Goal: Task Accomplishment & Management: Manage account settings

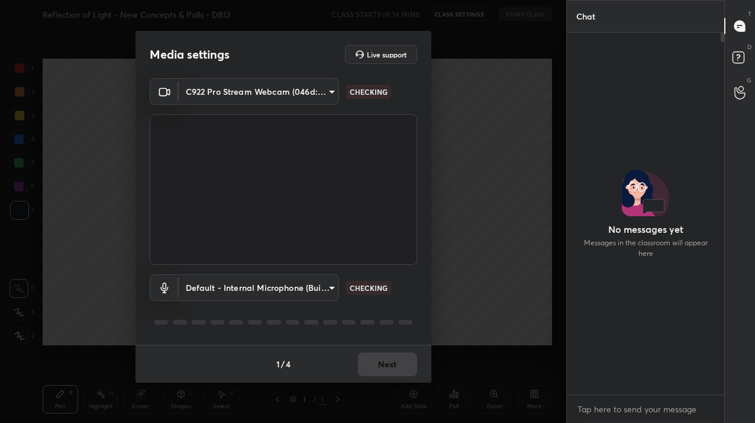
scroll to position [260, 154]
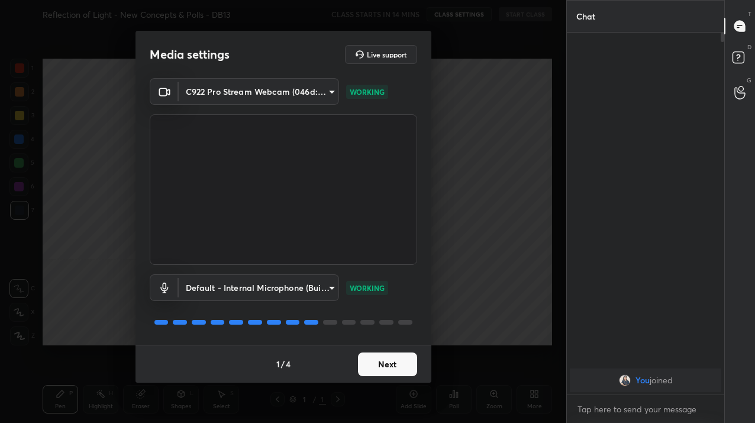
click at [378, 359] on button "Next" at bounding box center [387, 364] width 59 height 24
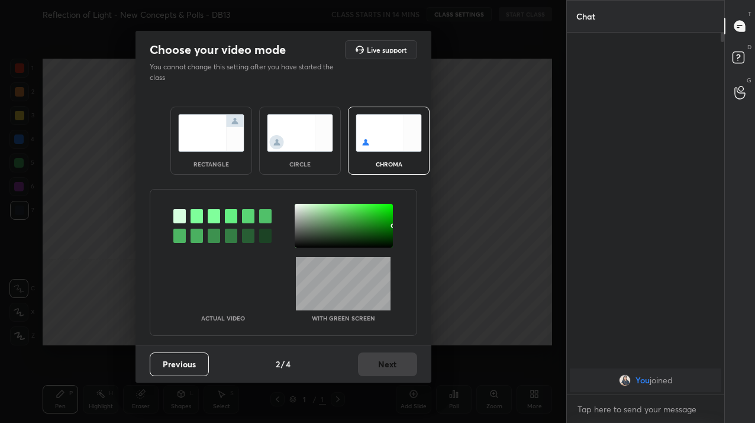
click at [308, 155] on div "circle" at bounding box center [300, 141] width 82 height 68
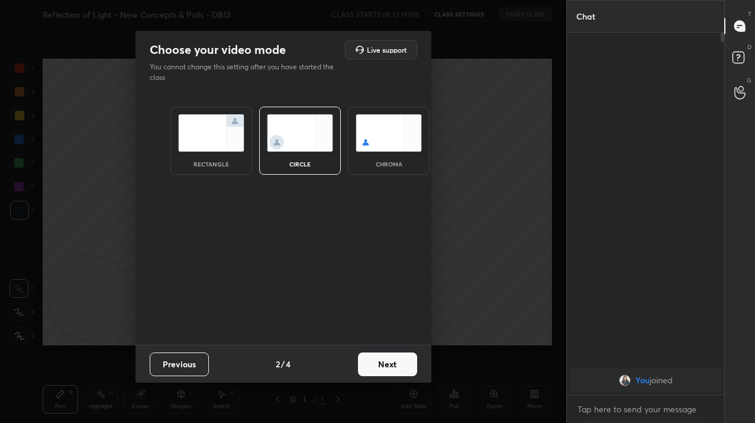
click at [380, 351] on div "Previous 2 / 4 Next" at bounding box center [284, 364] width 296 height 38
click at [382, 362] on button "Next" at bounding box center [387, 364] width 59 height 24
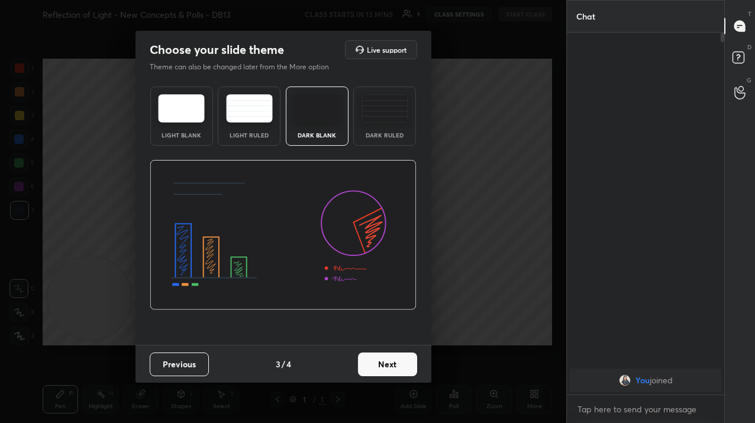
click at [382, 362] on button "Next" at bounding box center [387, 364] width 59 height 24
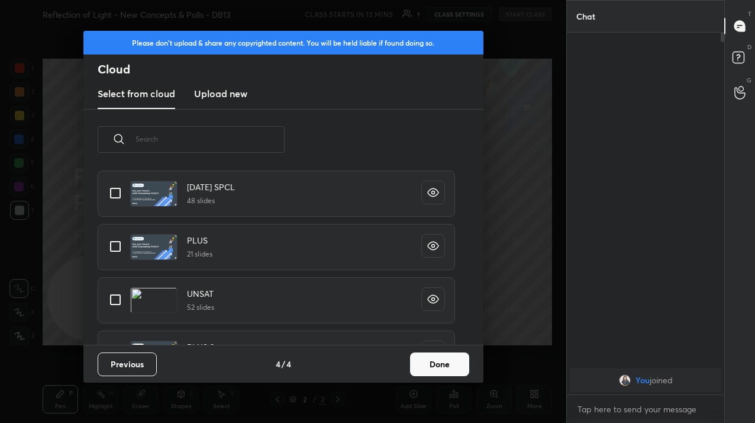
scroll to position [324, 0]
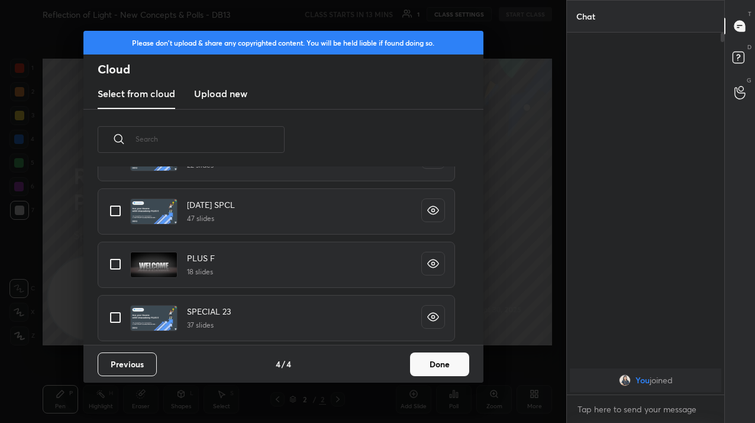
click at [115, 332] on div "SPECIAL 23 37 slides" at bounding box center [277, 318] width 358 height 46
click at [115, 327] on input "grid" at bounding box center [115, 317] width 25 height 25
checkbox input "true"
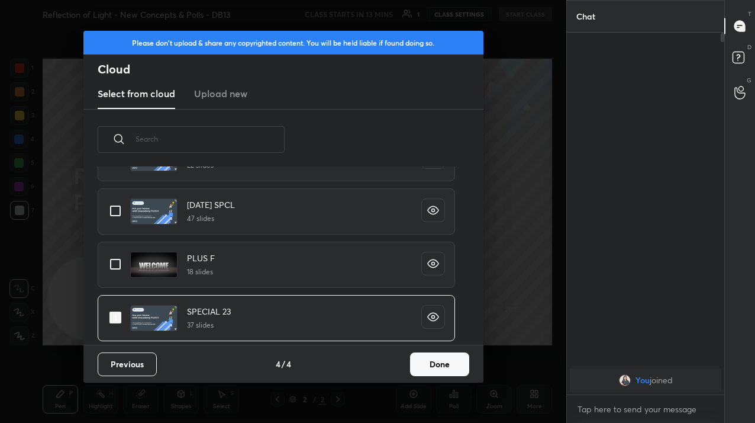
click at [453, 372] on button "Done" at bounding box center [439, 364] width 59 height 24
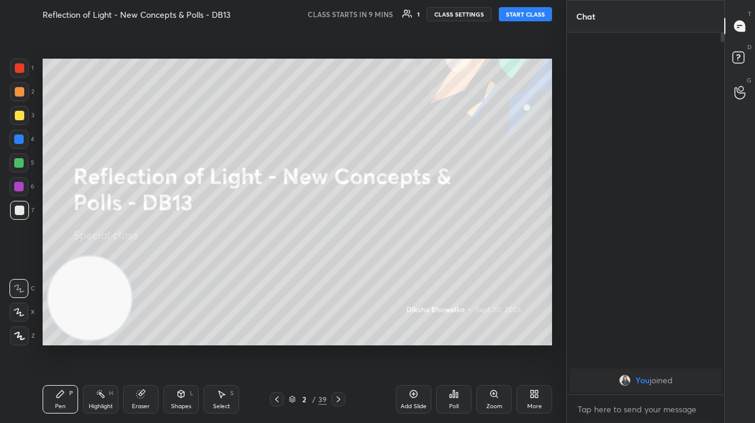
click at [528, 400] on div "More" at bounding box center [535, 399] width 36 height 28
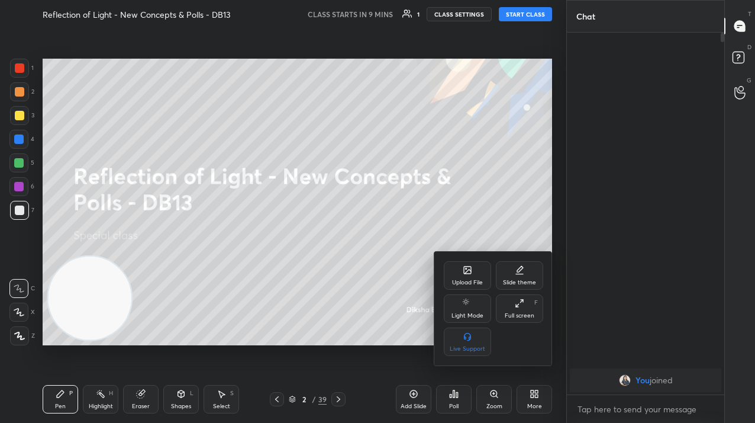
click at [468, 276] on div "Upload File" at bounding box center [467, 275] width 47 height 28
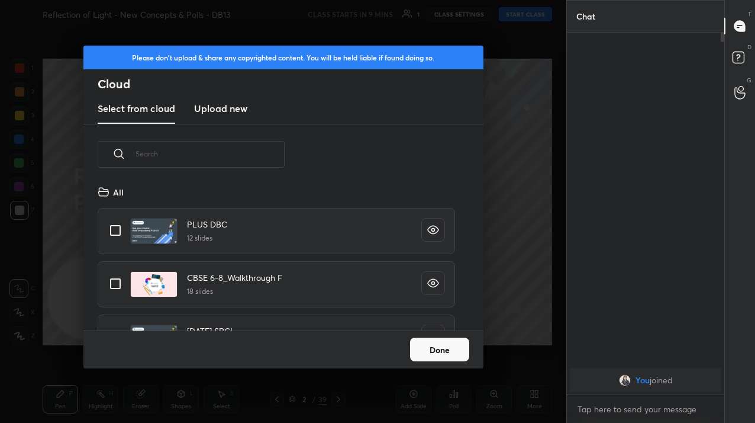
scroll to position [146, 380]
click at [227, 120] on new "Upload new" at bounding box center [220, 109] width 53 height 30
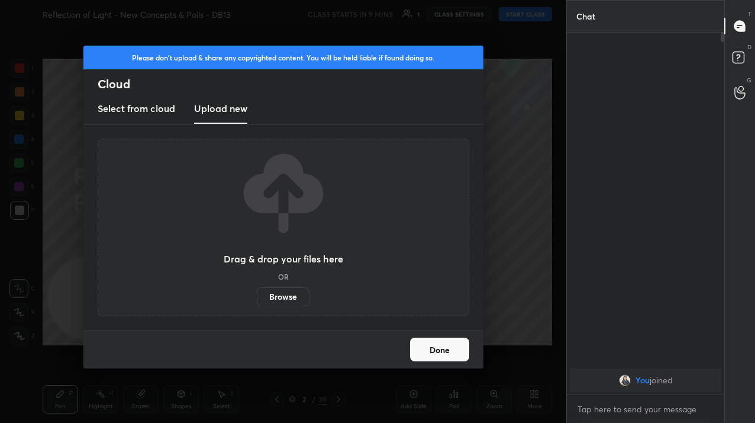
click at [278, 302] on label "Browse" at bounding box center [283, 296] width 53 height 19
click at [257, 302] on input "Browse" at bounding box center [257, 296] width 0 height 19
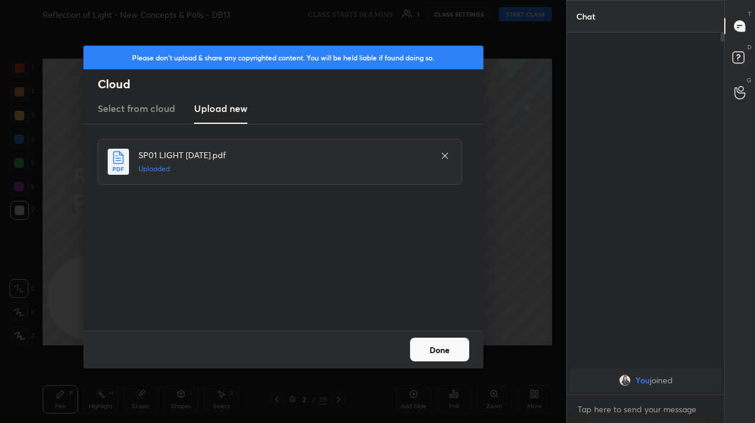
click at [436, 351] on button "Done" at bounding box center [439, 349] width 59 height 24
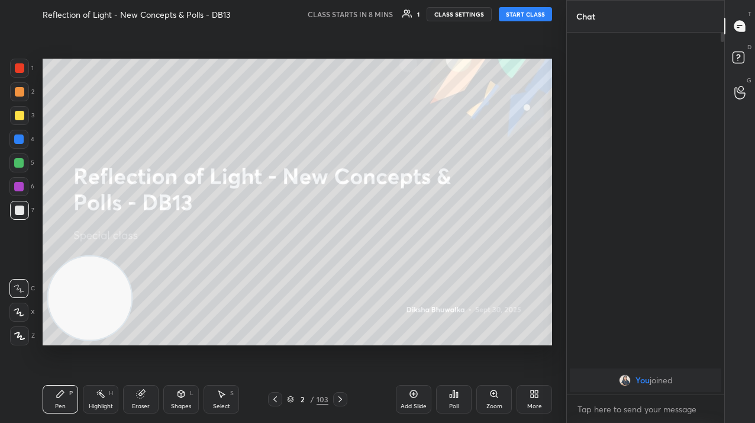
click at [324, 396] on div "103" at bounding box center [323, 399] width 12 height 11
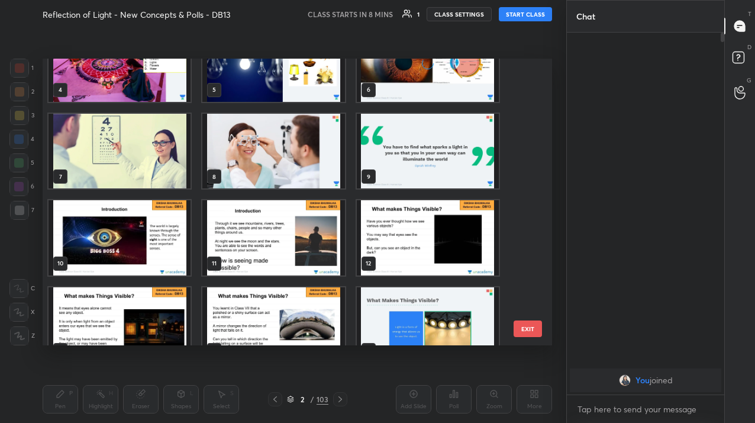
scroll to position [0, 0]
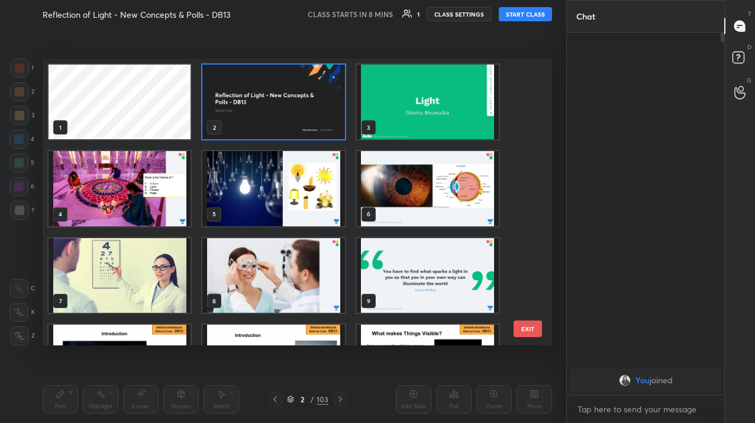
click at [311, 120] on img "grid" at bounding box center [273, 102] width 142 height 75
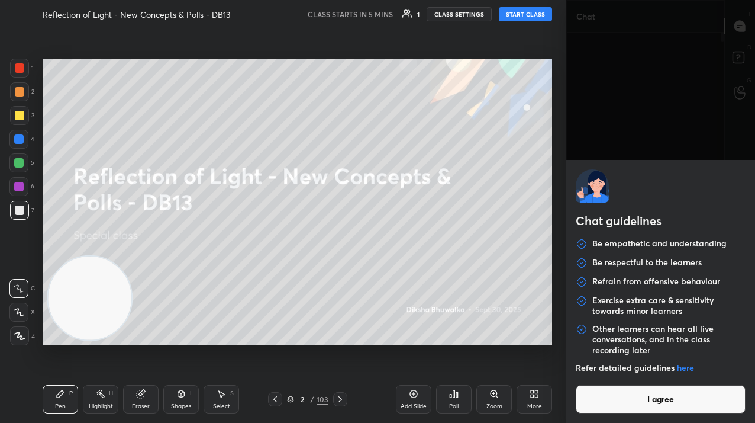
click at [610, 410] on body "1 2 3 4 5 6 7 C X Z C X Z E E Erase all H H Reflection of Light - New Concepts …" at bounding box center [377, 211] width 755 height 423
click at [610, 410] on button "I agree" at bounding box center [661, 399] width 170 height 28
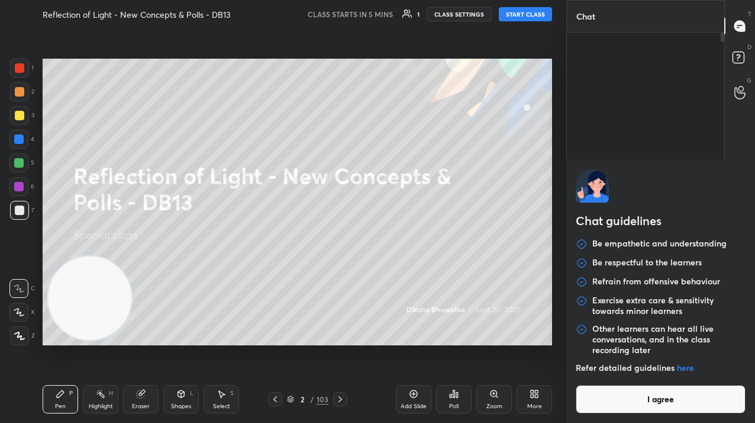
type textarea "x"
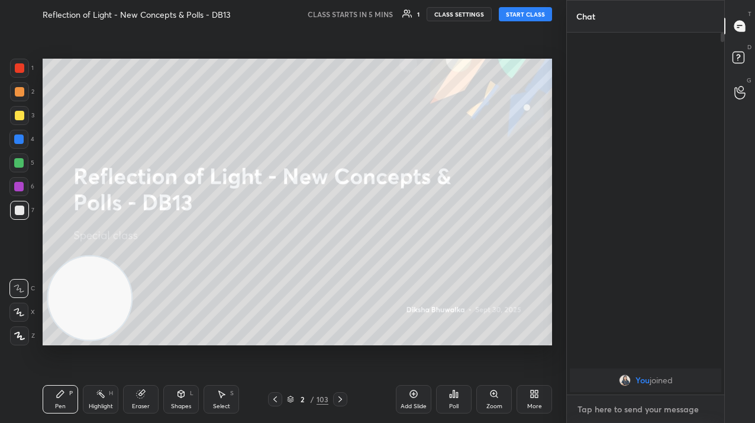
paste textarea "Tele Link: [URL][DOMAIN_NAME]"
type textarea "Tele Link: [URL][DOMAIN_NAME]"
type textarea "x"
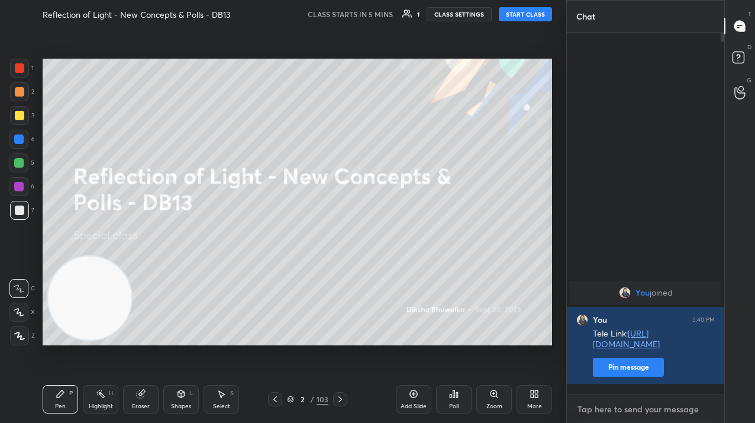
scroll to position [358, 154]
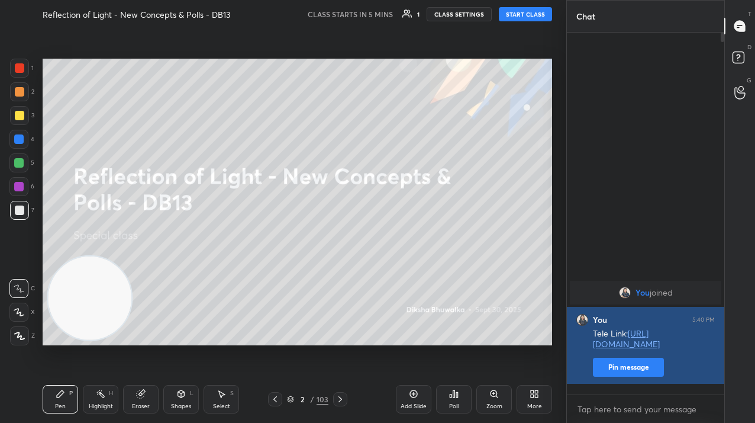
click at [626, 377] on button "Pin message" at bounding box center [628, 367] width 71 height 19
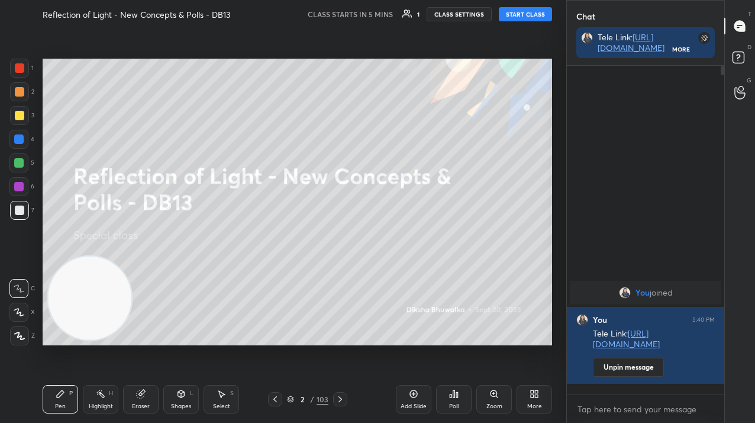
click at [22, 337] on icon at bounding box center [19, 336] width 11 height 8
type textarea "x"
click at [605, 413] on textarea at bounding box center [646, 409] width 139 height 19
type textarea "S"
type textarea "x"
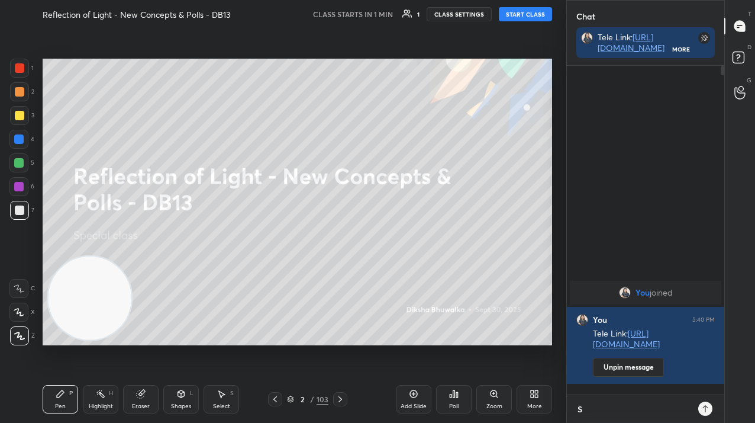
type textarea "St"
type textarea "x"
type textarea "Sta"
type textarea "x"
type textarea "Star"
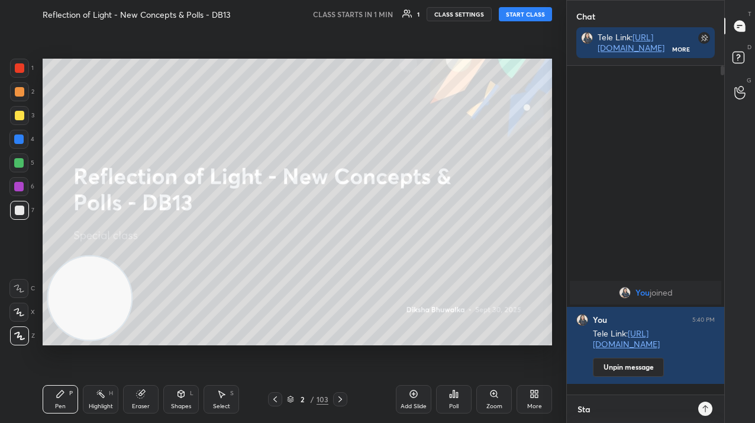
type textarea "x"
type textarea "Start"
type textarea "x"
type textarea "Starti"
type textarea "x"
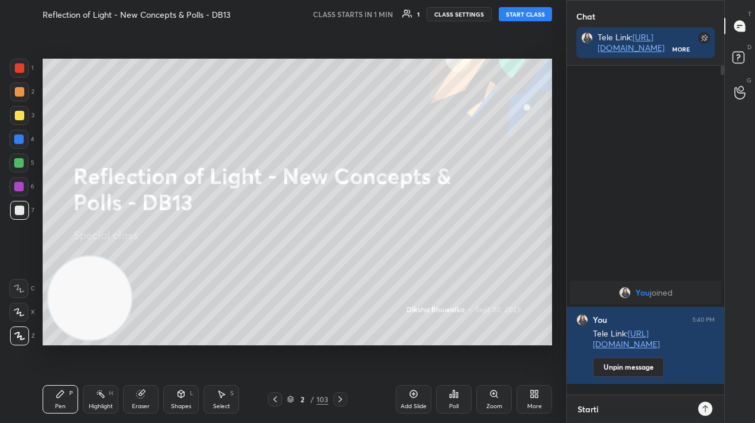
type textarea "Startin"
type textarea "x"
type textarea "Starting"
type textarea "x"
type textarea "Starting"
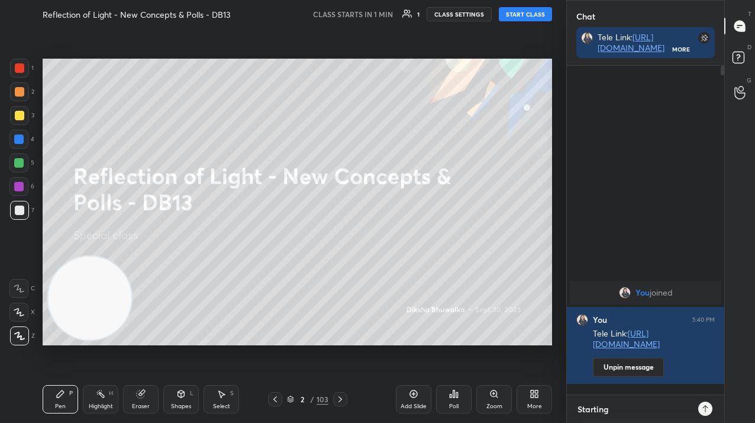
type textarea "x"
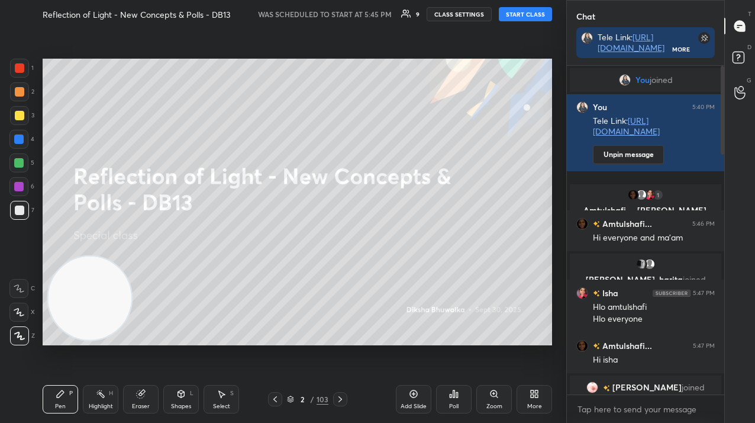
click at [532, 14] on button "START CLASS" at bounding box center [525, 14] width 53 height 14
click at [532, 14] on button "End Class" at bounding box center [528, 14] width 49 height 14
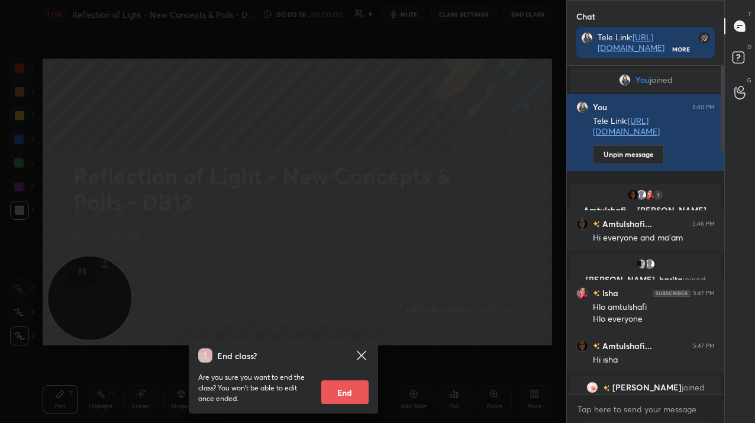
click at [532, 14] on div "End class? Are you sure you want to end the class? You won’t be able to edit on…" at bounding box center [283, 211] width 567 height 423
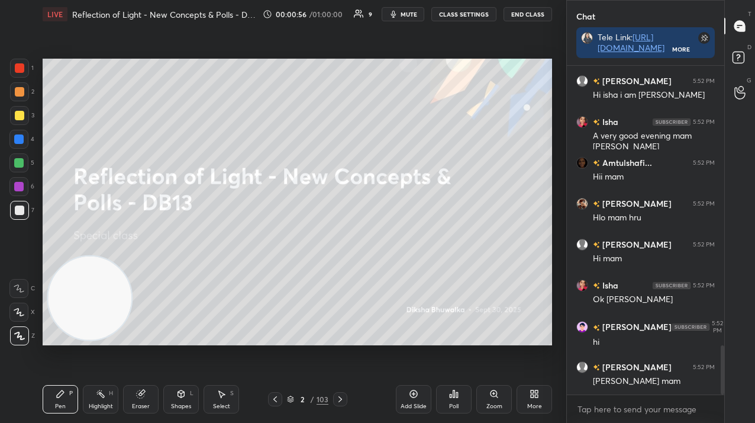
scroll to position [1916, 0]
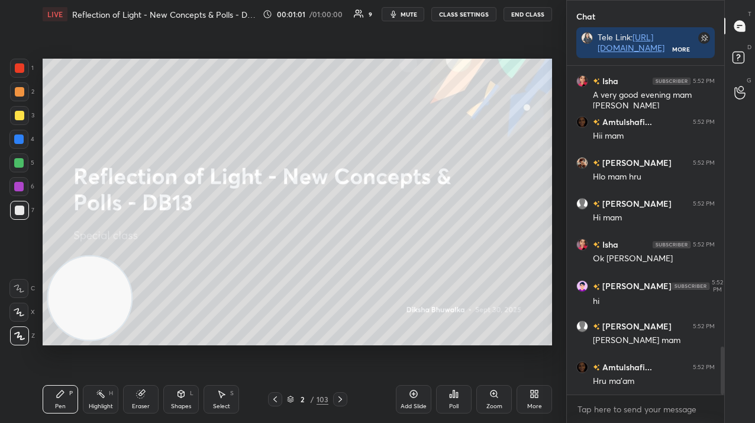
click at [536, 397] on icon at bounding box center [536, 395] width 3 height 3
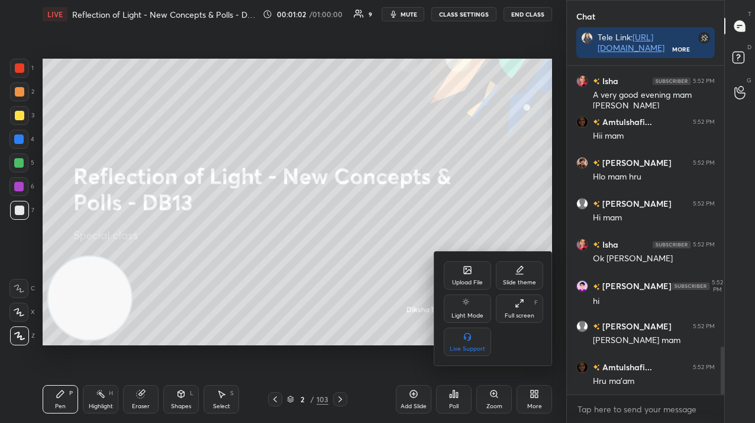
click at [474, 279] on div "Upload File" at bounding box center [467, 282] width 31 height 6
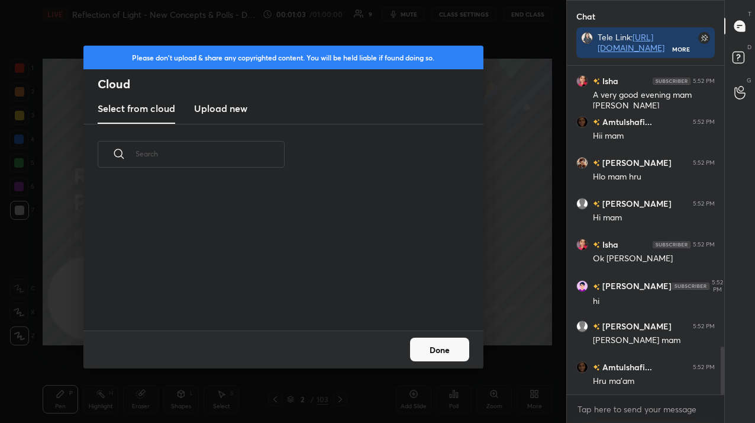
scroll to position [146, 380]
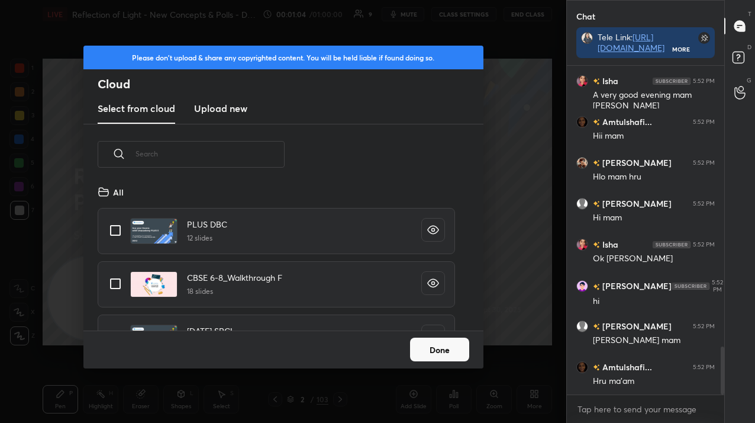
click at [234, 104] on h3 "Upload new" at bounding box center [220, 108] width 53 height 14
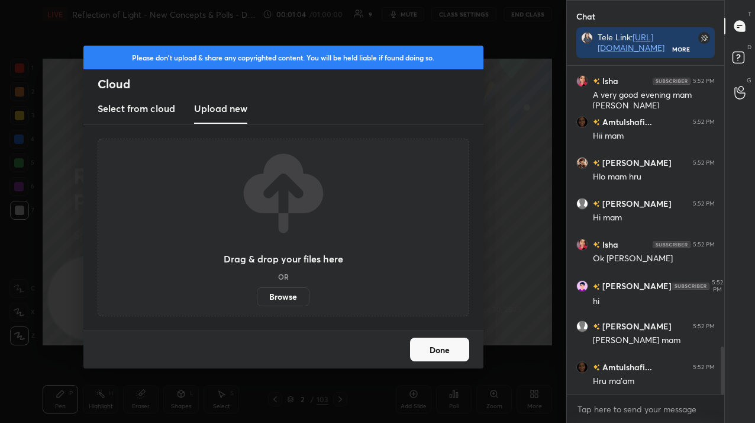
click at [265, 297] on label "Browse" at bounding box center [283, 296] width 53 height 19
click at [257, 297] on input "Browse" at bounding box center [257, 296] width 0 height 19
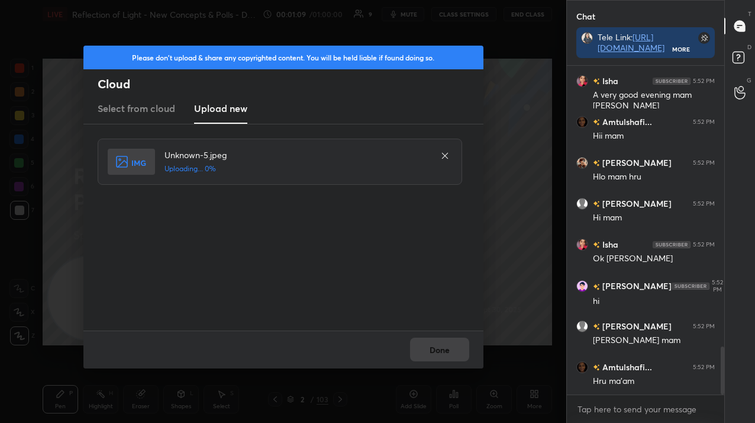
scroll to position [1957, 0]
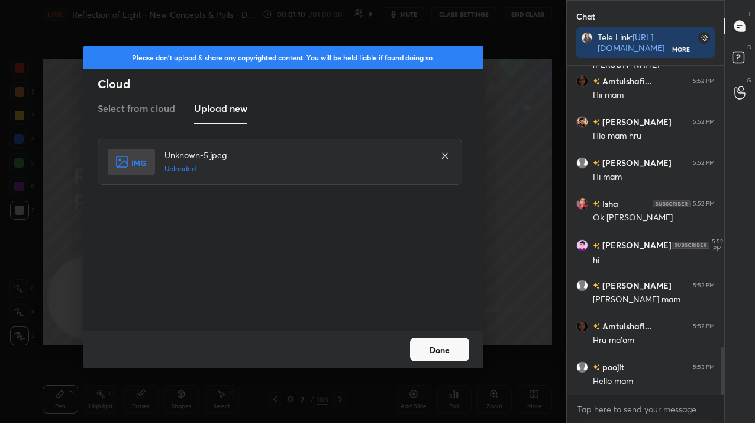
click at [430, 352] on button "Done" at bounding box center [439, 349] width 59 height 24
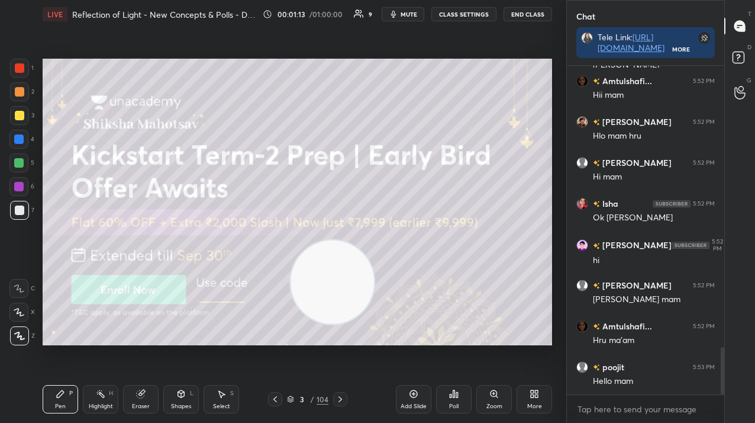
drag, startPoint x: 91, startPoint y: 308, endPoint x: 494, endPoint y: 291, distance: 402.9
click at [374, 290] on video at bounding box center [332, 281] width 83 height 83
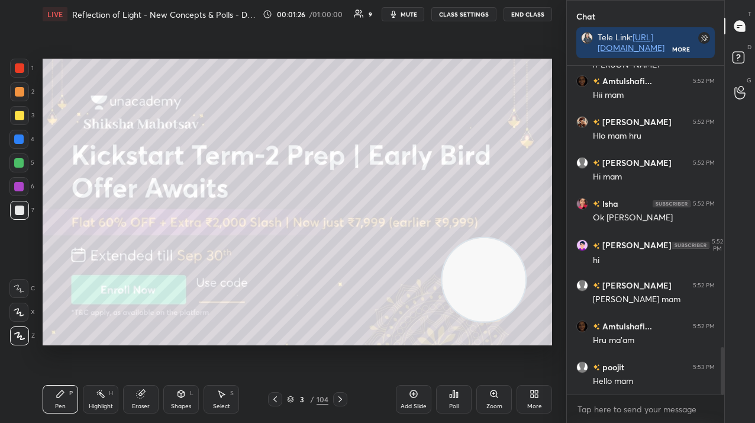
click at [308, 397] on div "3" at bounding box center [303, 398] width 12 height 7
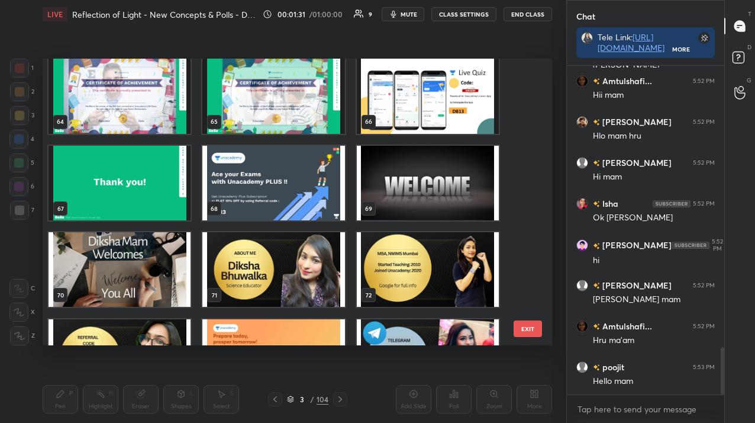
scroll to position [1844, 0]
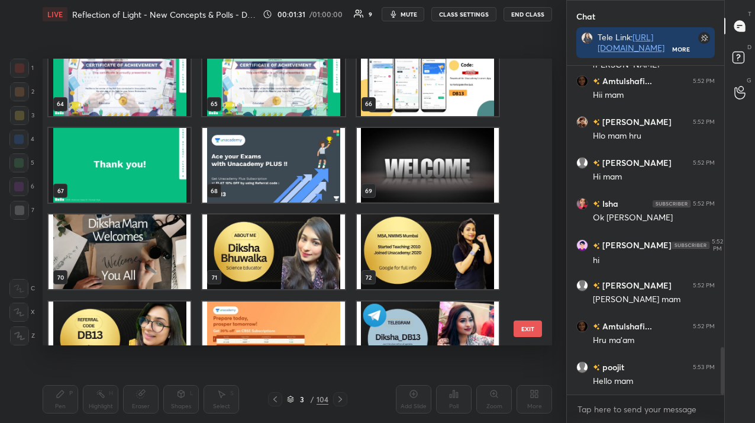
click at [318, 249] on img "grid" at bounding box center [273, 251] width 142 height 75
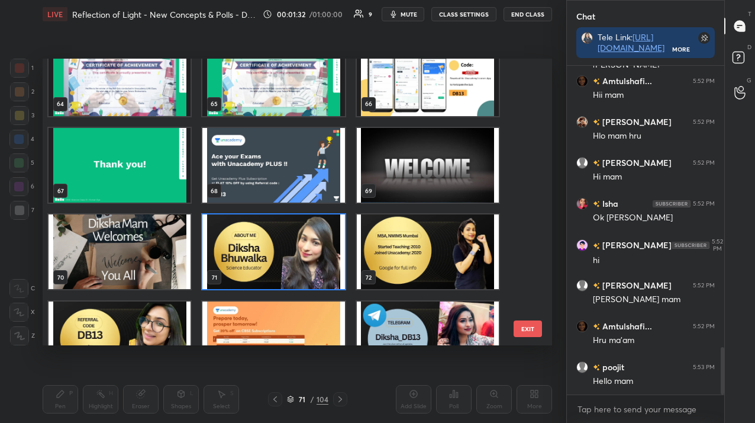
click at [318, 249] on img "grid" at bounding box center [273, 251] width 142 height 75
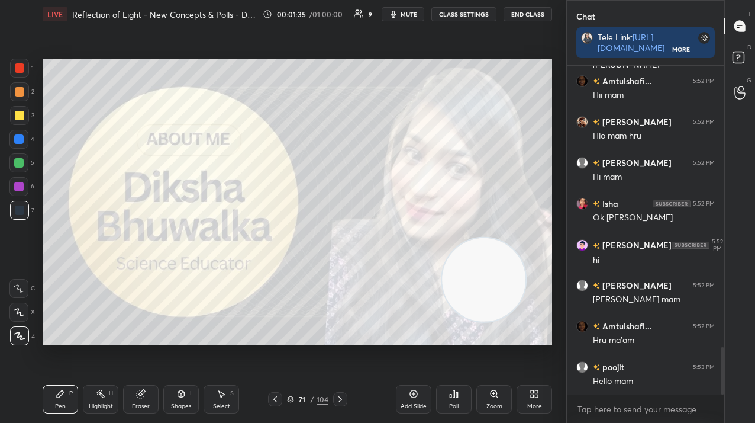
click at [18, 114] on div at bounding box center [19, 115] width 9 height 9
drag, startPoint x: 19, startPoint y: 112, endPoint x: 30, endPoint y: 131, distance: 22.0
click at [17, 113] on div at bounding box center [19, 115] width 9 height 9
click at [339, 401] on icon at bounding box center [341, 399] width 4 height 6
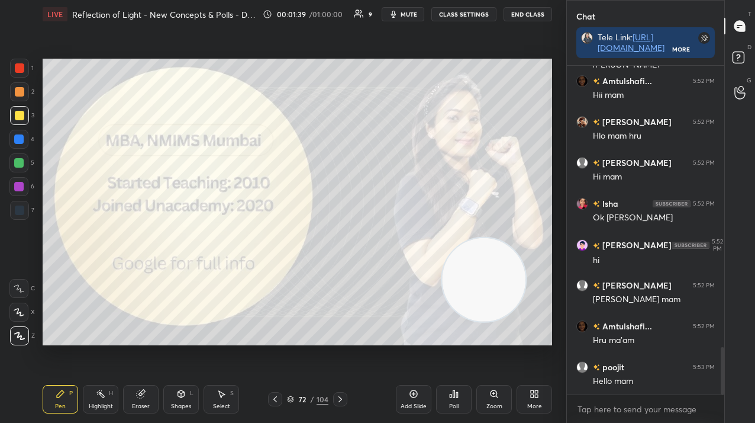
click at [23, 75] on div at bounding box center [19, 68] width 19 height 19
click at [22, 72] on div at bounding box center [19, 67] width 9 height 9
click at [342, 403] on icon at bounding box center [340, 398] width 9 height 9
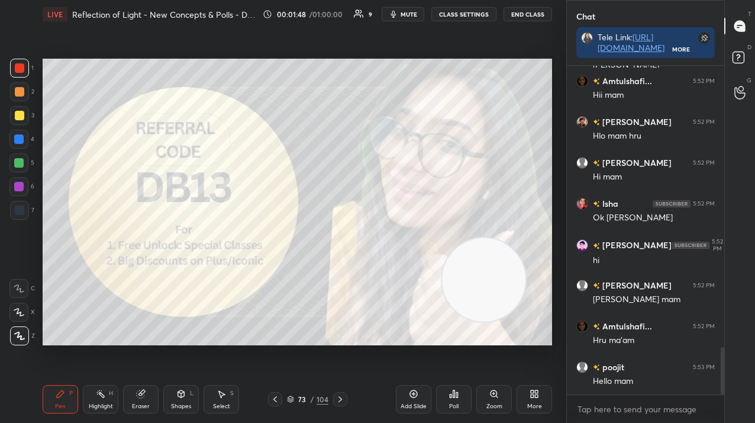
click at [333, 400] on div at bounding box center [340, 399] width 14 height 14
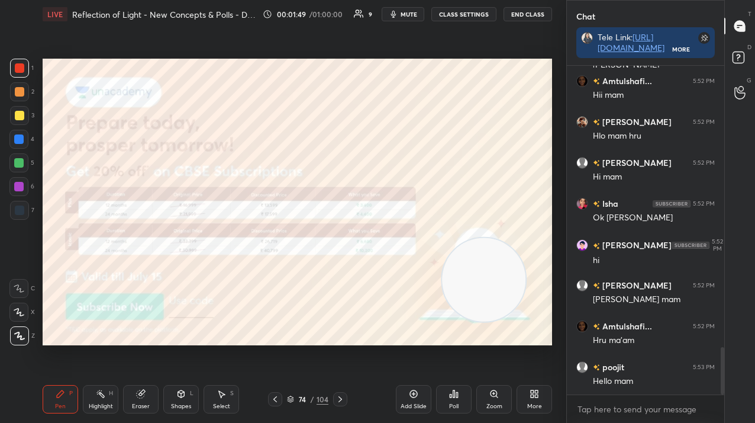
click at [342, 405] on div at bounding box center [340, 399] width 14 height 14
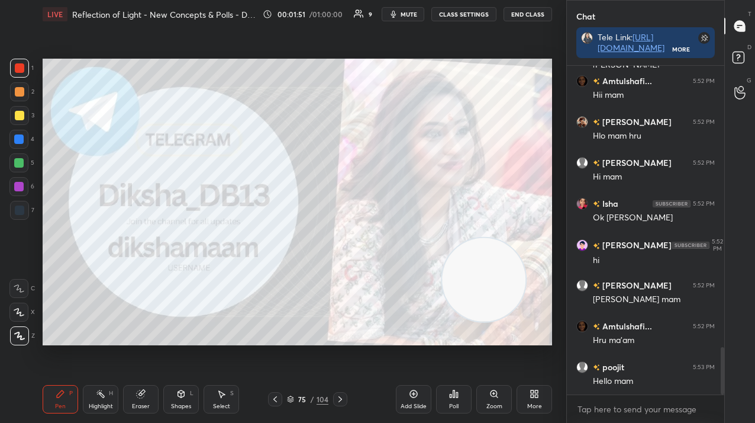
click at [92, 176] on div "1 2 3 4 5 6 7 C X Z C X Z E E Erase all H H LIVE Reflection of Light - New Conc…" at bounding box center [278, 211] width 557 height 423
click at [336, 396] on icon at bounding box center [340, 398] width 9 height 9
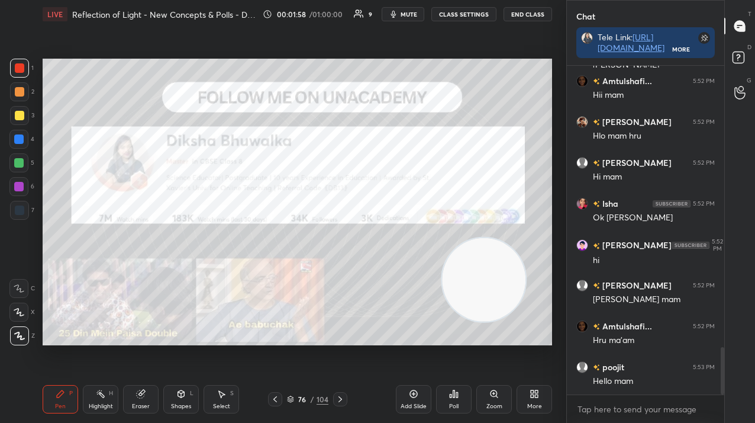
click at [532, 400] on div "More" at bounding box center [535, 399] width 36 height 28
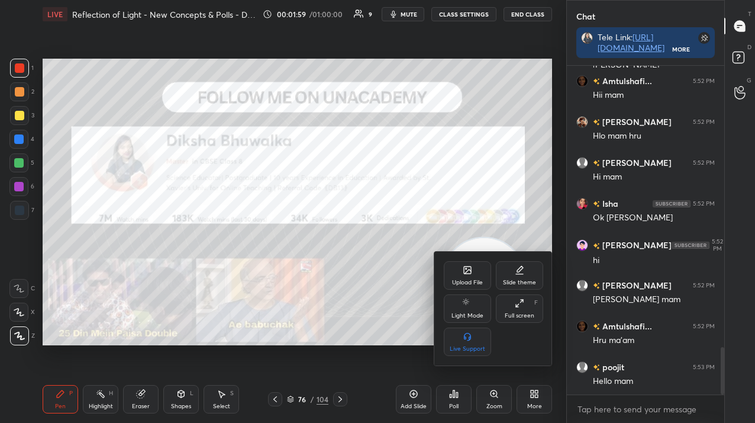
click at [453, 271] on div "Upload File" at bounding box center [467, 275] width 47 height 28
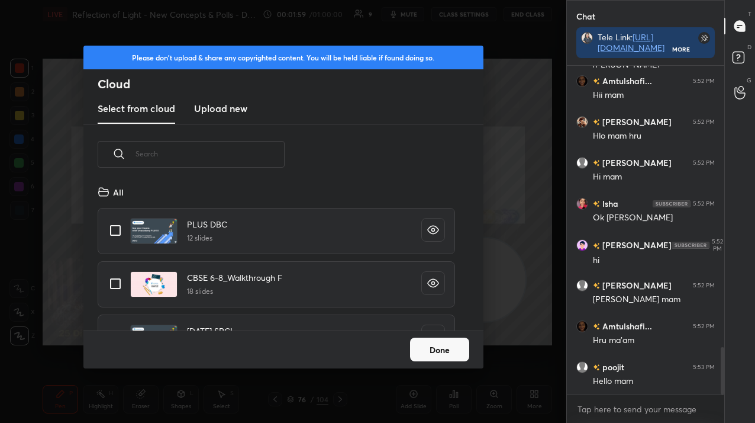
scroll to position [146, 380]
click at [217, 102] on h3 "Upload new" at bounding box center [220, 108] width 53 height 14
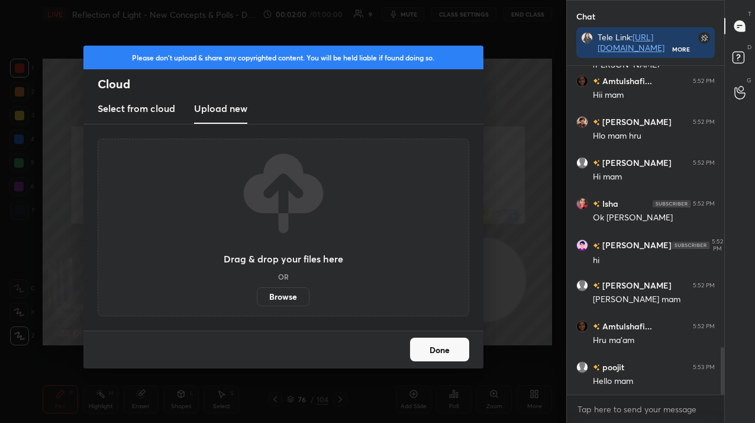
click at [279, 297] on label "Browse" at bounding box center [283, 296] width 53 height 19
click at [257, 297] on input "Browse" at bounding box center [257, 296] width 0 height 19
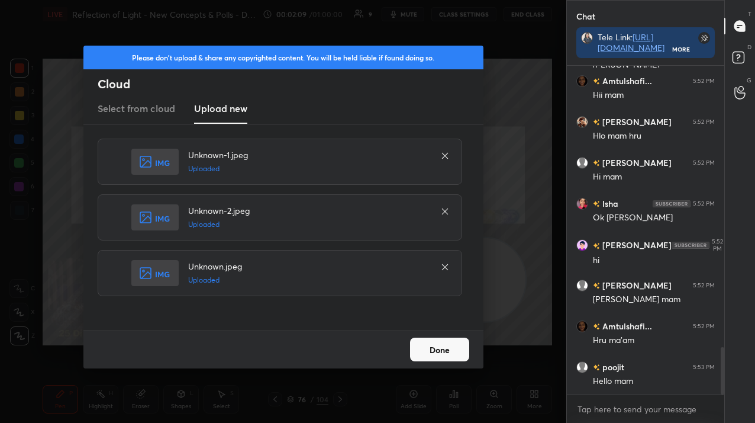
click at [447, 346] on button "Done" at bounding box center [439, 349] width 59 height 24
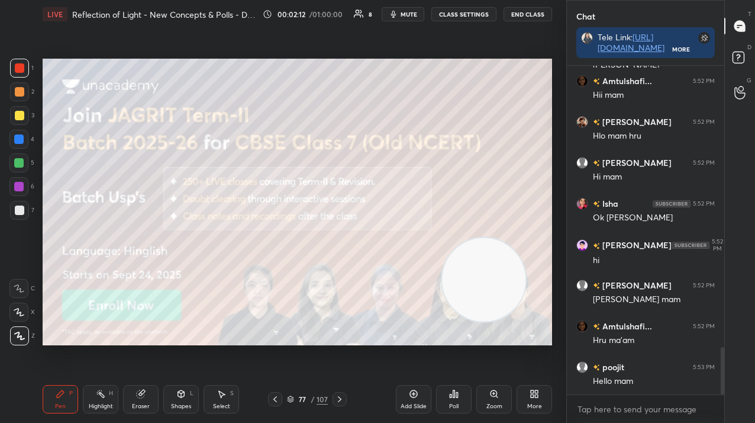
click at [12, 116] on div at bounding box center [19, 115] width 19 height 19
click at [13, 117] on div at bounding box center [19, 115] width 19 height 19
click at [343, 397] on icon at bounding box center [339, 398] width 9 height 9
click at [339, 400] on icon at bounding box center [339, 398] width 9 height 9
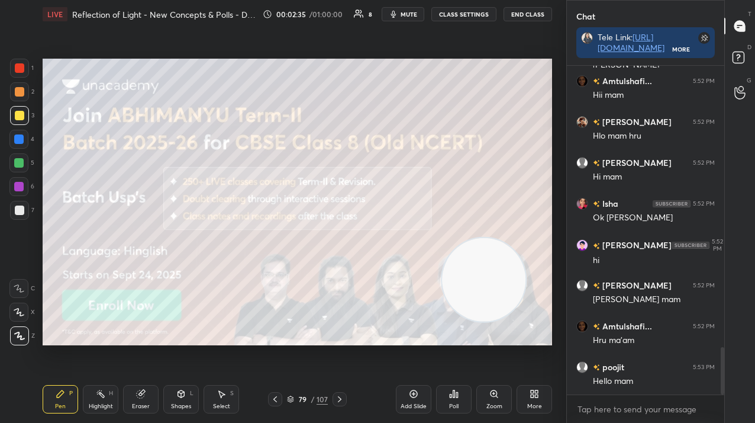
click at [305, 403] on div "79" at bounding box center [303, 398] width 12 height 7
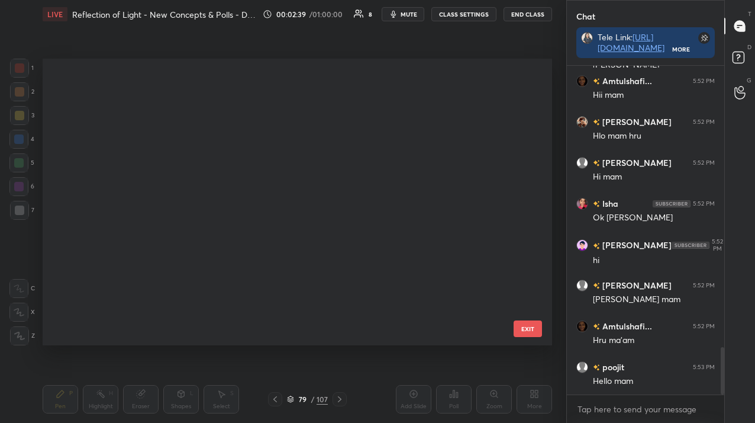
scroll to position [0, 0]
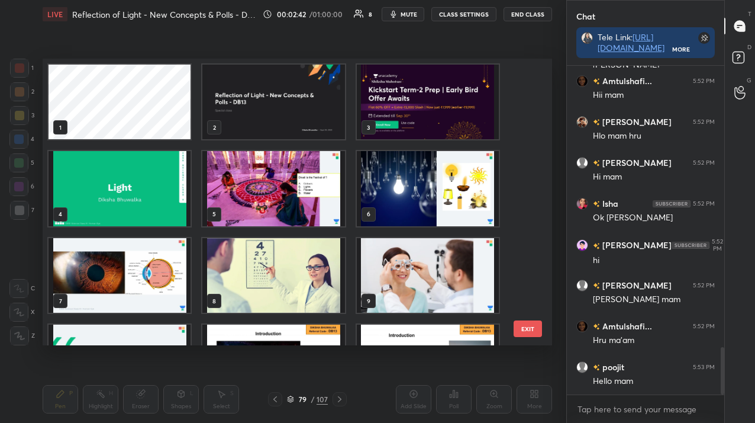
click at [115, 199] on img "grid" at bounding box center [120, 188] width 142 height 75
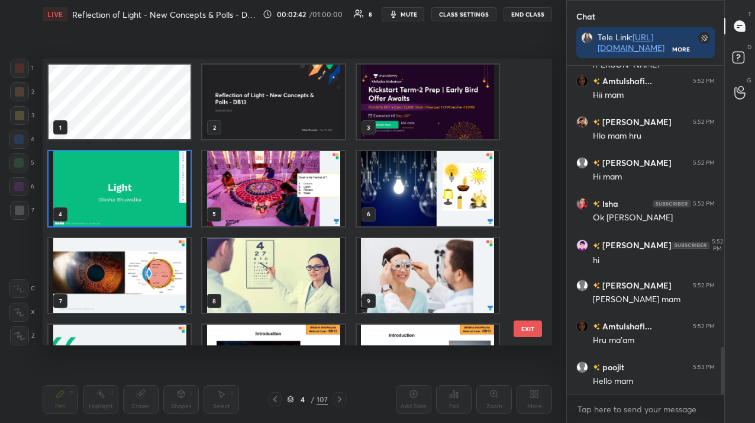
click at [115, 199] on img "grid" at bounding box center [120, 188] width 142 height 75
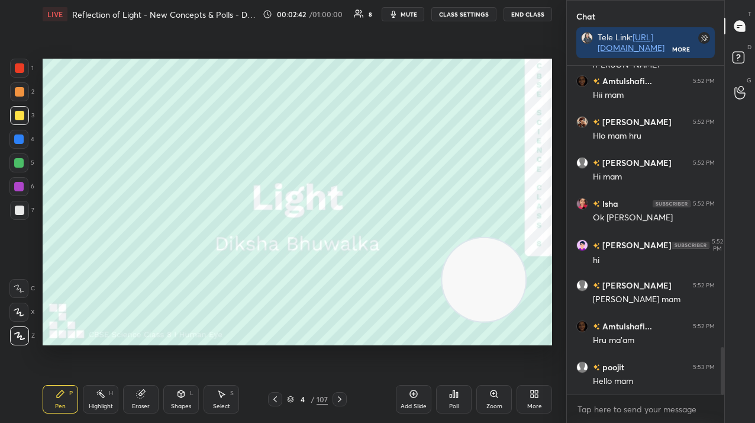
click at [115, 199] on img "grid" at bounding box center [120, 188] width 142 height 75
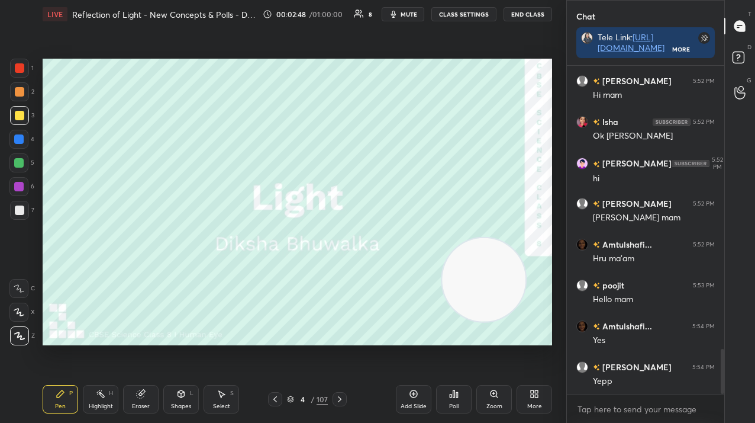
scroll to position [2080, 0]
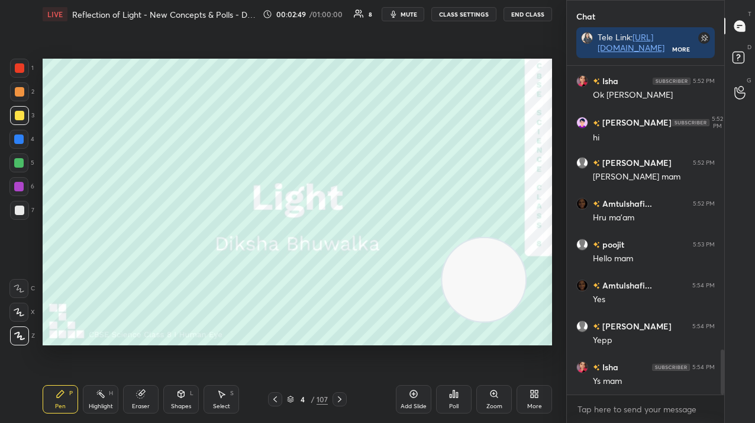
click at [344, 397] on icon at bounding box center [339, 398] width 9 height 9
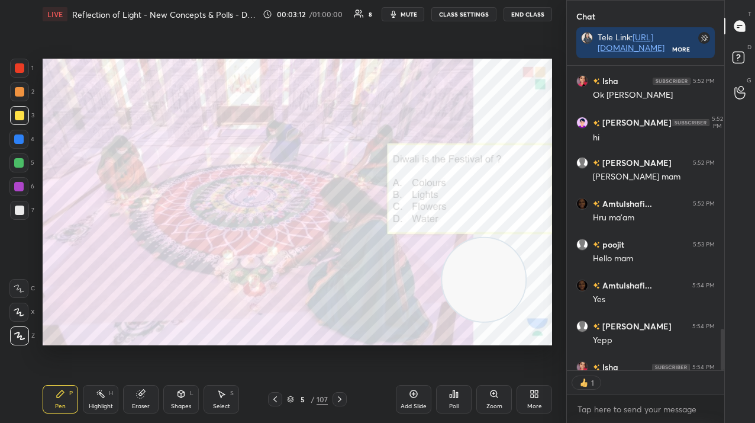
scroll to position [301, 154]
click at [456, 394] on icon at bounding box center [453, 393] width 9 height 9
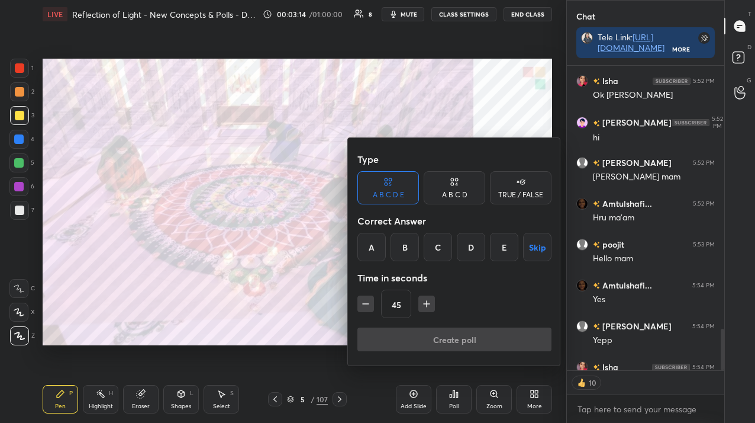
click at [438, 202] on div "A B C D" at bounding box center [455, 187] width 62 height 33
click at [425, 240] on div "B" at bounding box center [414, 247] width 35 height 28
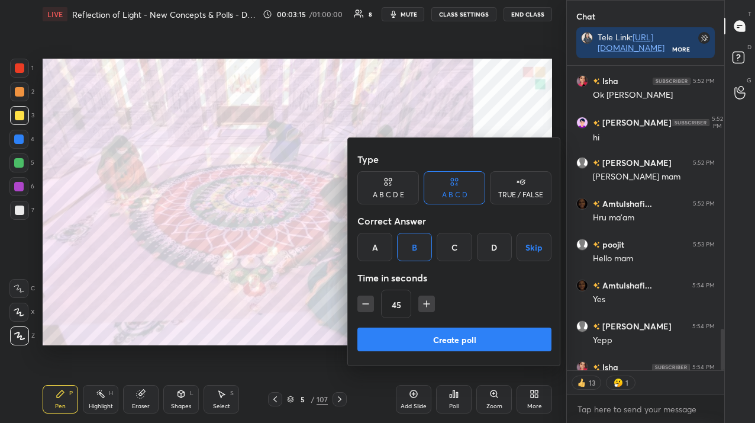
click at [423, 351] on div "Create poll" at bounding box center [455, 341] width 194 height 28
click at [420, 344] on button "Create poll" at bounding box center [455, 339] width 194 height 24
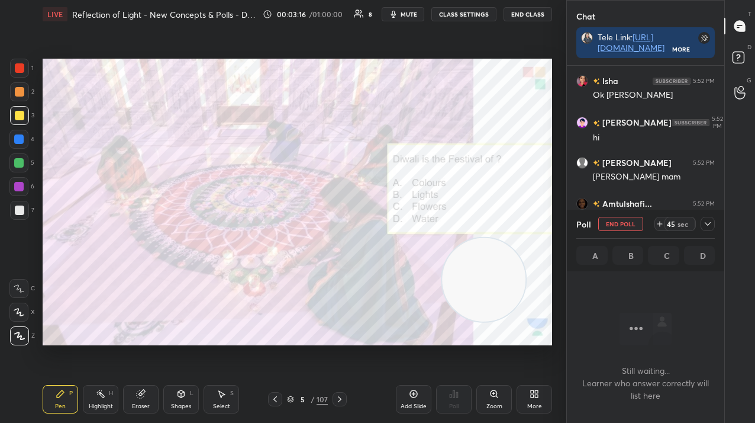
scroll to position [165, 154]
click at [295, 400] on div "5 / 107" at bounding box center [307, 399] width 41 height 11
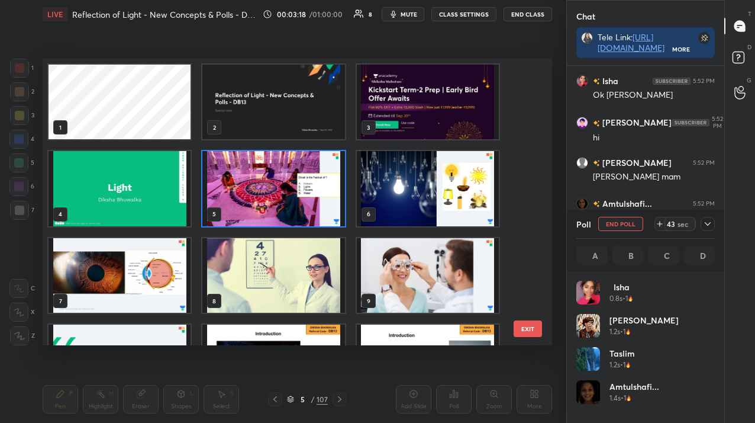
scroll to position [139, 135]
click at [289, 202] on img "grid" at bounding box center [273, 188] width 142 height 75
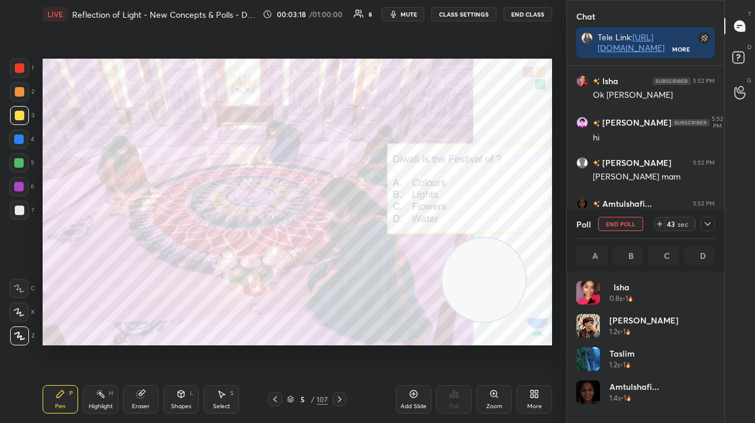
click at [289, 202] on img "grid" at bounding box center [273, 188] width 142 height 75
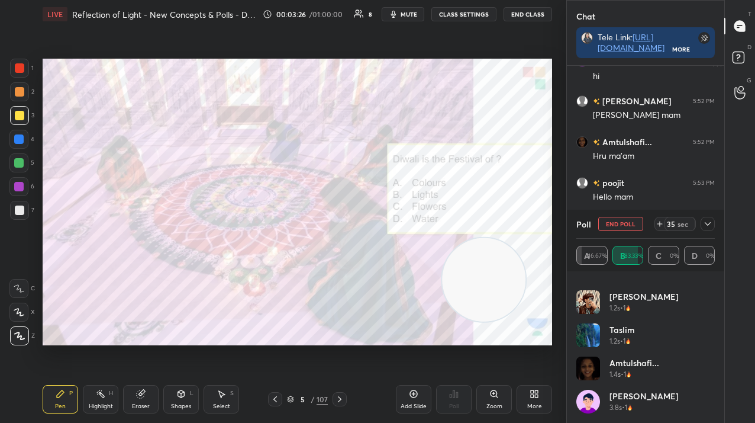
scroll to position [0, 0]
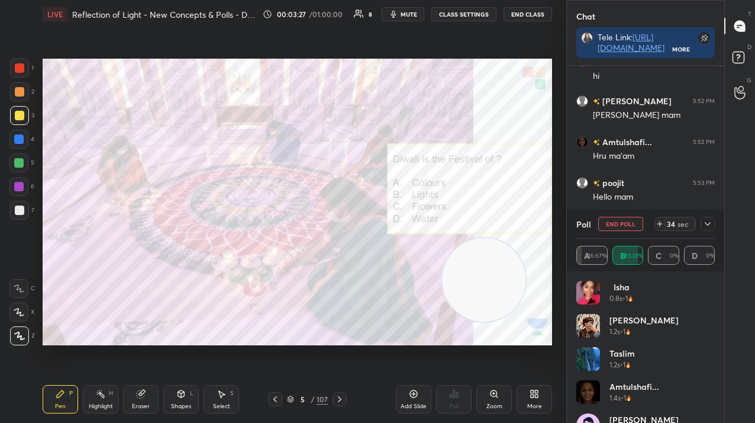
click at [707, 223] on icon at bounding box center [707, 223] width 9 height 9
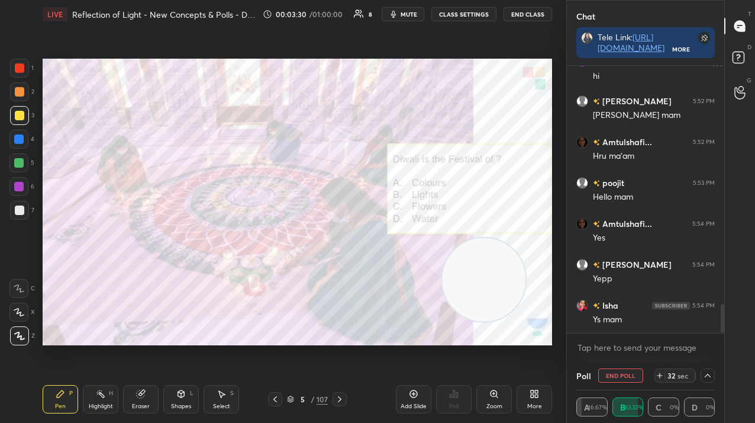
scroll to position [2182, 0]
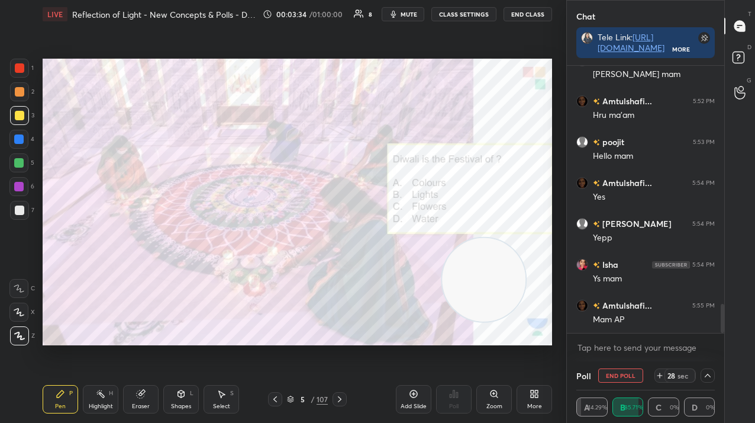
click at [710, 374] on icon at bounding box center [707, 375] width 9 height 9
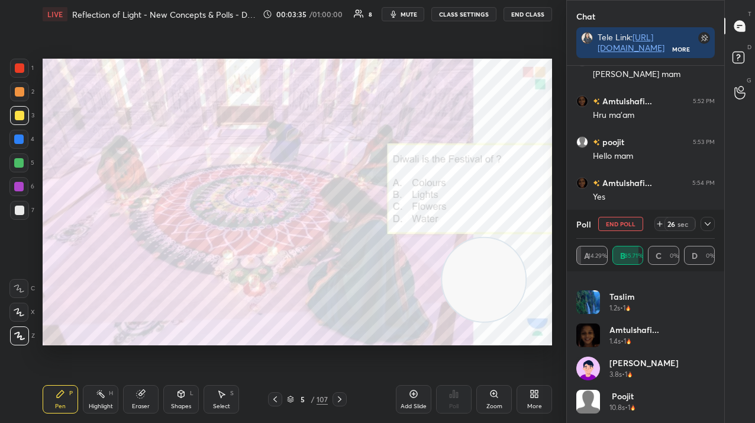
scroll to position [5, 0]
click at [709, 221] on icon at bounding box center [707, 223] width 9 height 9
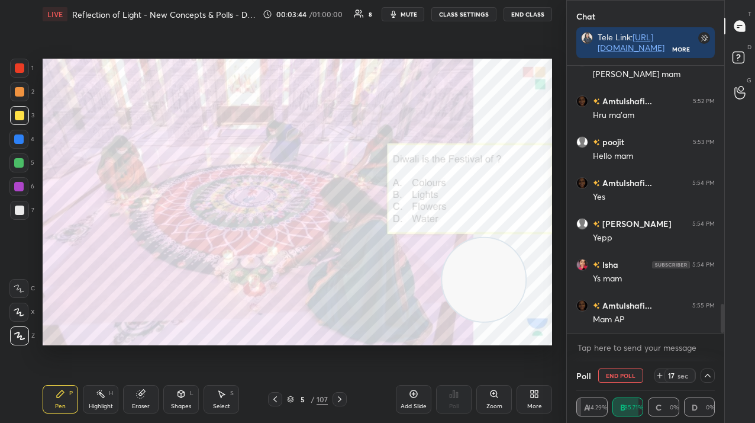
click at [9, 72] on div "1 2 3 4 5 6 7" at bounding box center [21, 142] width 25 height 166
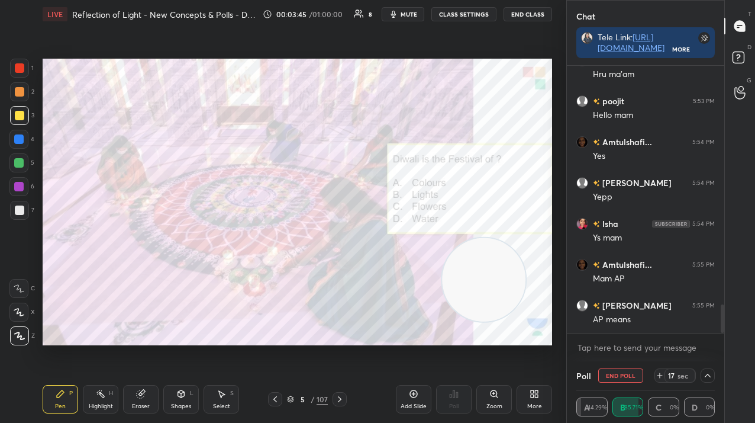
click at [14, 73] on div at bounding box center [19, 68] width 19 height 19
click at [20, 72] on div at bounding box center [19, 68] width 19 height 19
drag, startPoint x: 605, startPoint y: 375, endPoint x: 600, endPoint y: 383, distance: 9.9
click at [604, 375] on button "End Poll" at bounding box center [620, 375] width 45 height 14
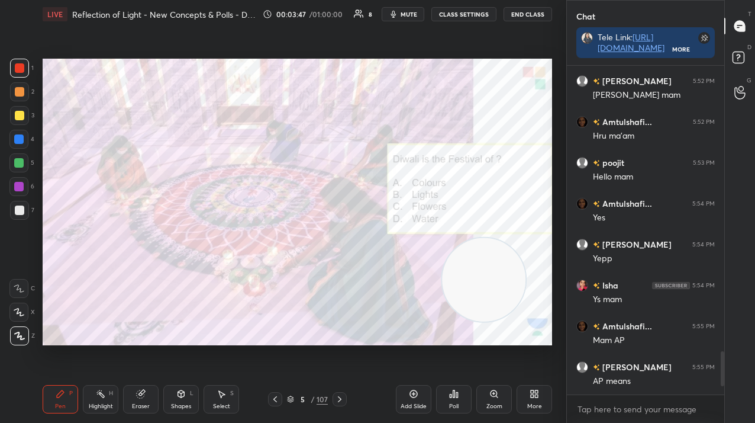
click at [337, 395] on icon at bounding box center [339, 398] width 9 height 9
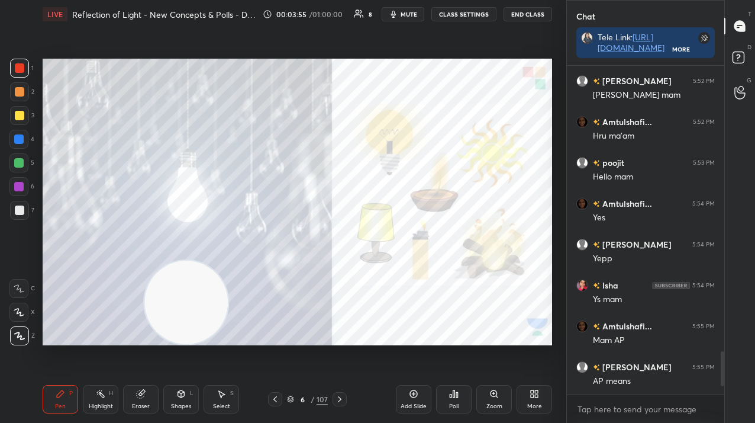
drag, startPoint x: 465, startPoint y: 277, endPoint x: 76, endPoint y: 319, distance: 391.8
click at [144, 320] on video at bounding box center [185, 301] width 83 height 83
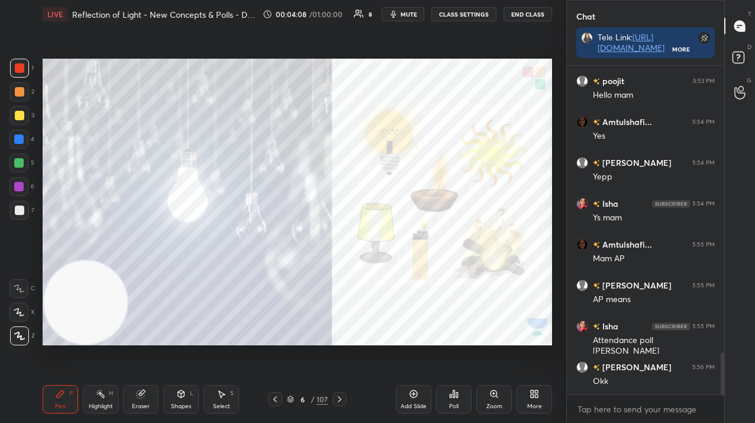
click at [24, 107] on div at bounding box center [19, 115] width 19 height 19
drag, startPoint x: 24, startPoint y: 107, endPoint x: 21, endPoint y: 114, distance: 7.9
click at [21, 114] on div at bounding box center [19, 115] width 19 height 19
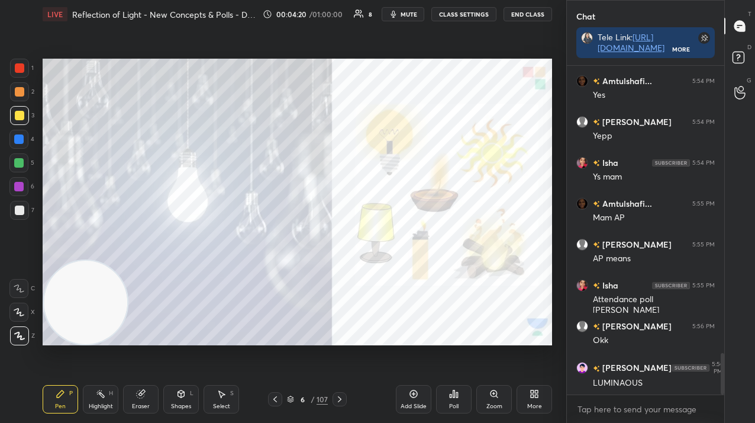
click at [19, 114] on div at bounding box center [19, 115] width 9 height 9
click at [19, 115] on div at bounding box center [19, 115] width 9 height 9
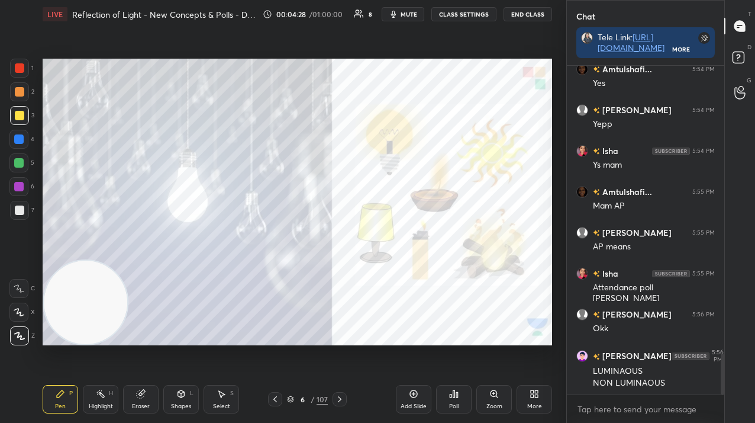
click at [419, 400] on div "Add Slide" at bounding box center [414, 399] width 36 height 28
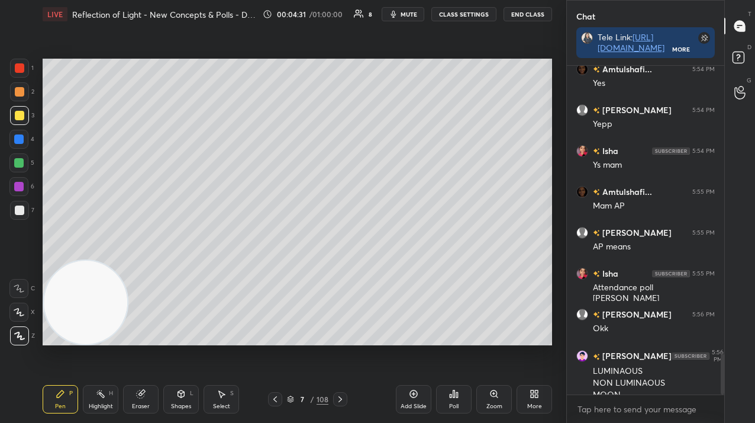
scroll to position [2308, 0]
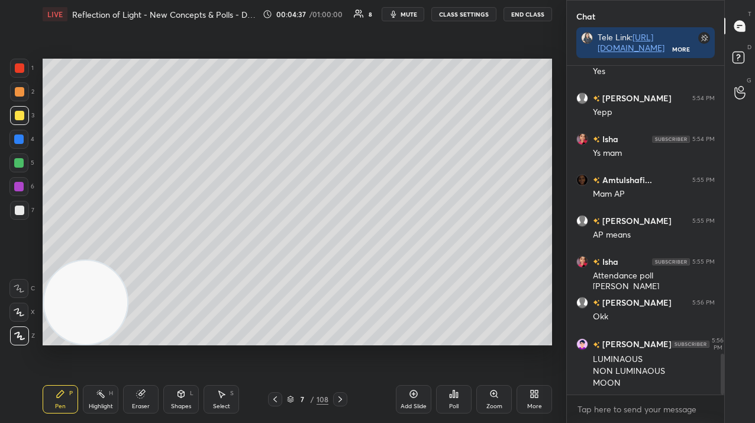
click at [18, 208] on div at bounding box center [19, 209] width 9 height 9
drag, startPoint x: 21, startPoint y: 207, endPoint x: 31, endPoint y: 207, distance: 10.1
click at [21, 208] on div at bounding box center [19, 209] width 9 height 9
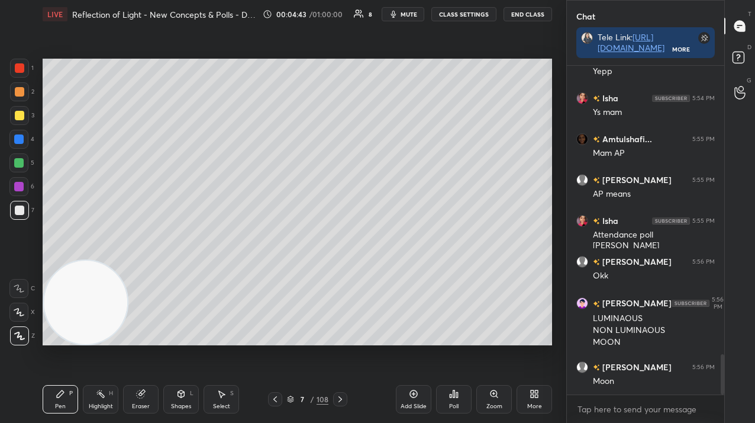
click at [453, 400] on div "Poll" at bounding box center [454, 399] width 36 height 28
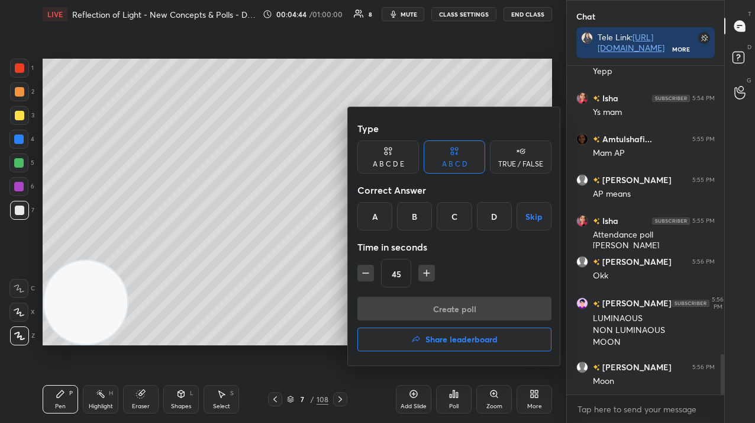
drag, startPoint x: 514, startPoint y: 165, endPoint x: 484, endPoint y: 182, distance: 34.5
click at [514, 165] on div "TRUE / FALSE" at bounding box center [520, 163] width 45 height 7
drag, startPoint x: 407, startPoint y: 215, endPoint x: 408, endPoint y: 223, distance: 7.7
click at [407, 217] on div "True" at bounding box center [389, 216] width 62 height 28
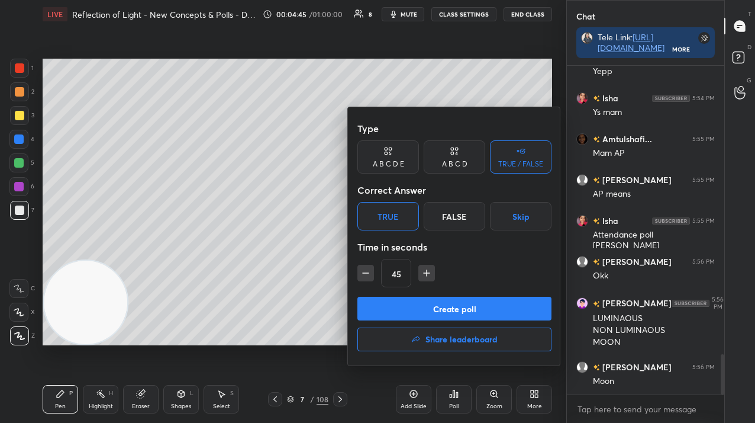
click at [420, 312] on button "Create poll" at bounding box center [455, 309] width 194 height 24
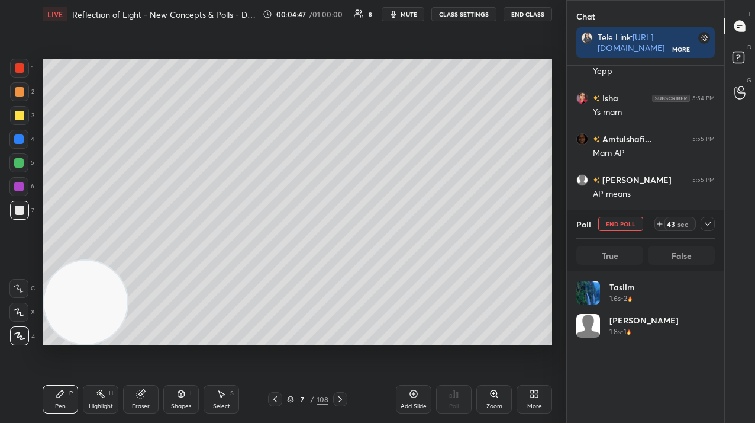
scroll to position [139, 135]
click at [290, 398] on icon at bounding box center [290, 398] width 7 height 7
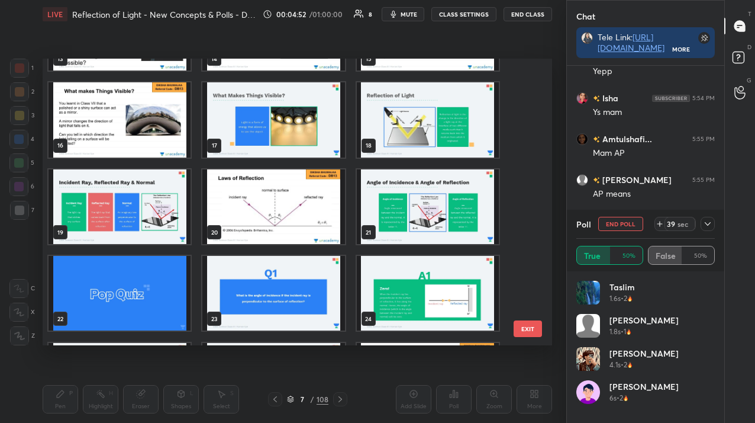
scroll to position [417, 0]
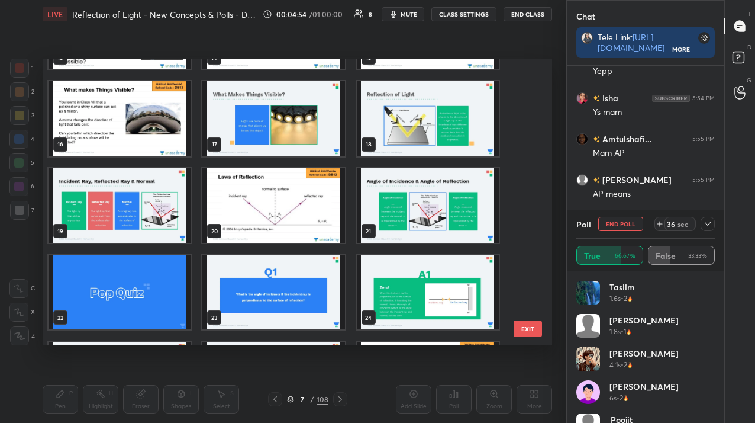
click at [524, 330] on button "EXIT" at bounding box center [528, 328] width 28 height 17
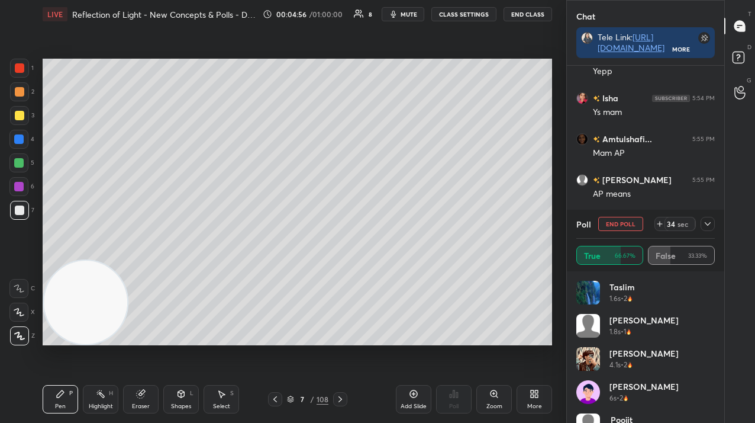
scroll to position [24, 0]
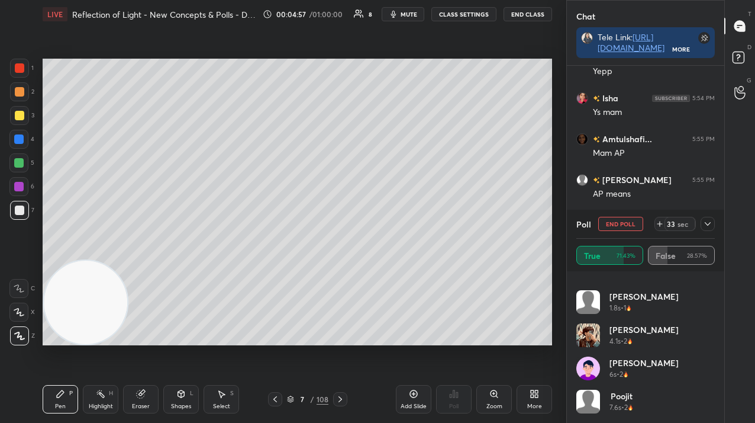
click at [709, 229] on div at bounding box center [708, 224] width 14 height 14
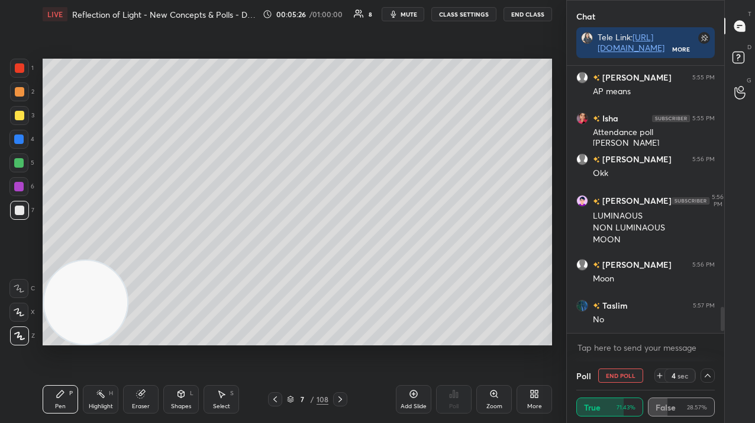
scroll to position [2479, 0]
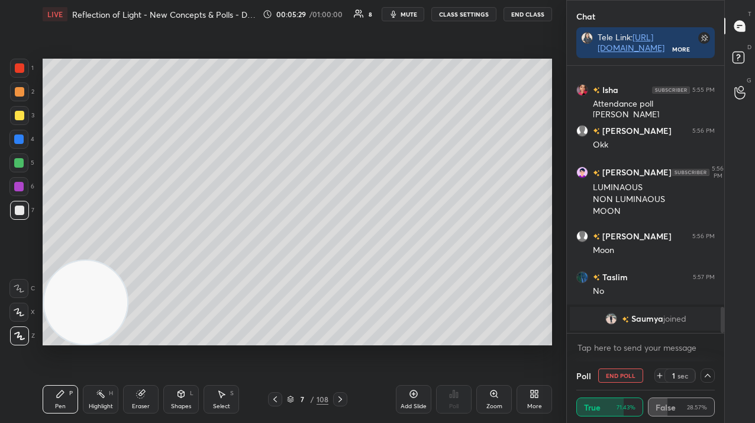
click at [602, 381] on button "End Poll" at bounding box center [620, 375] width 45 height 14
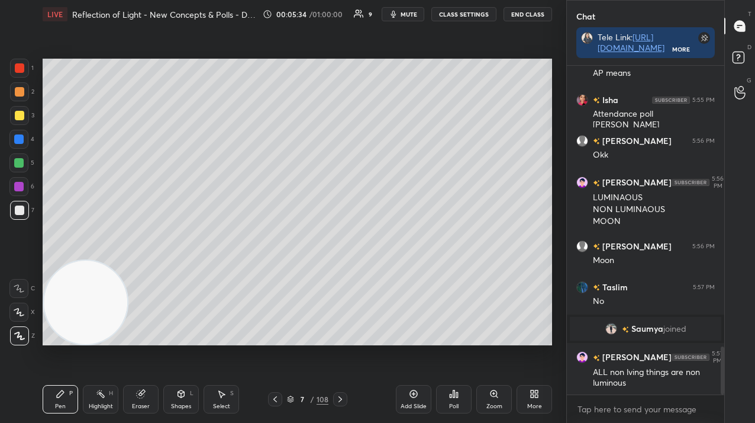
scroll to position [1931, 0]
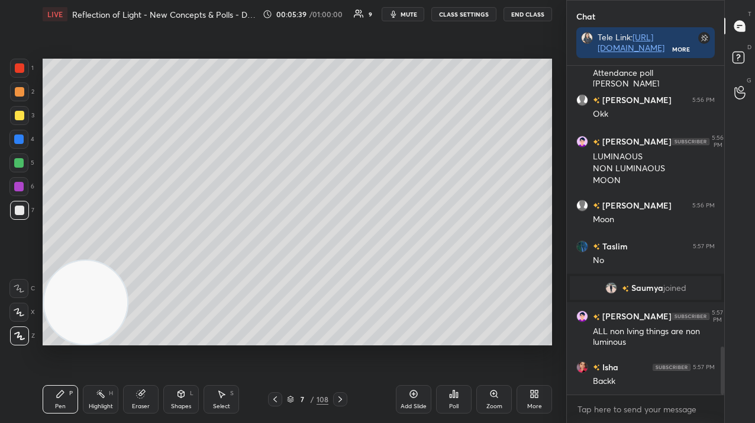
click at [312, 394] on div "7 / 108" at bounding box center [307, 399] width 79 height 14
click at [311, 398] on div "/" at bounding box center [313, 398] width 4 height 7
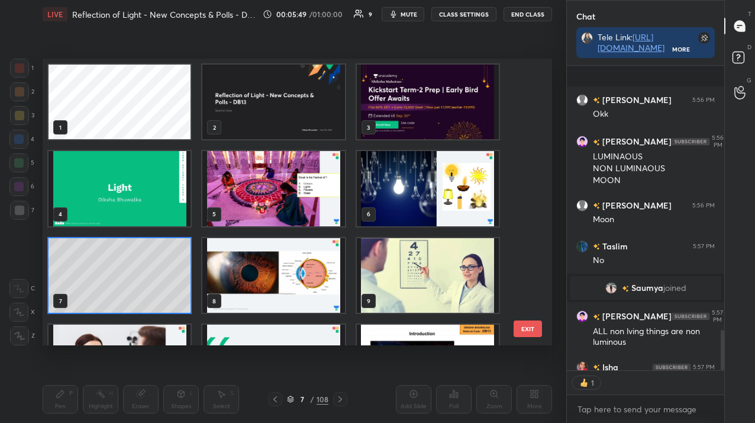
scroll to position [1996, 0]
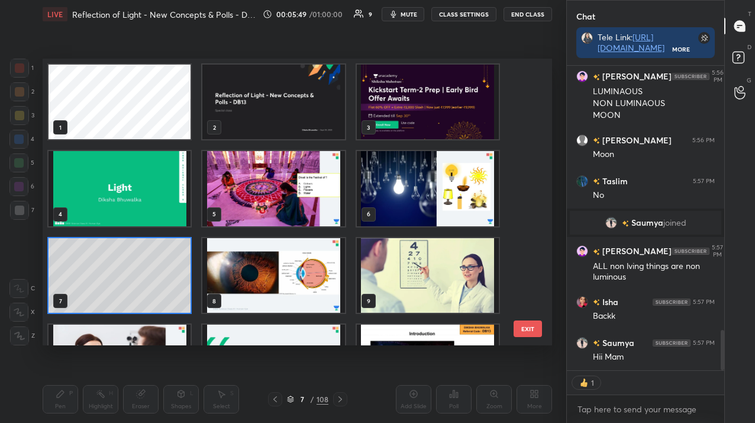
click at [301, 259] on img "grid" at bounding box center [273, 275] width 142 height 75
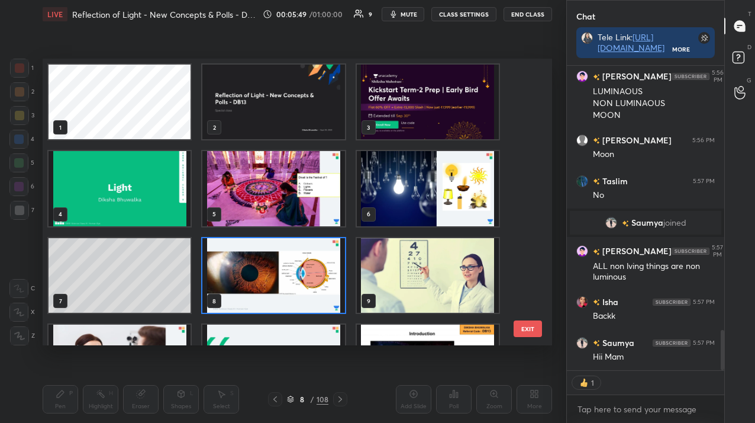
click at [301, 259] on img "grid" at bounding box center [273, 275] width 142 height 75
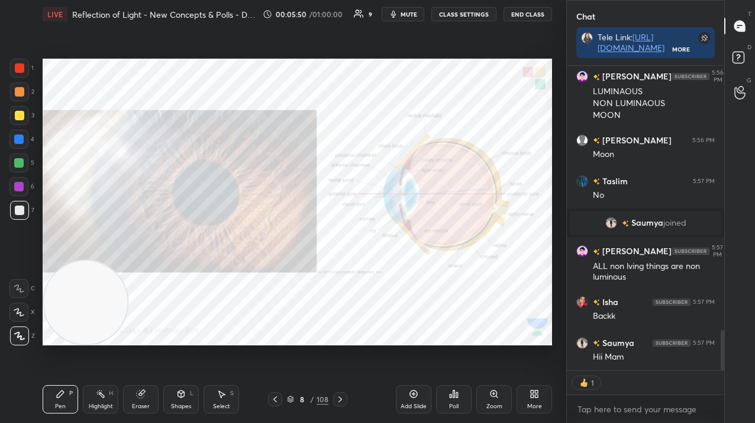
click at [301, 259] on img "grid" at bounding box center [273, 275] width 142 height 75
click at [10, 73] on div at bounding box center [19, 68] width 19 height 19
click at [308, 398] on div "8 / 108" at bounding box center [307, 399] width 41 height 11
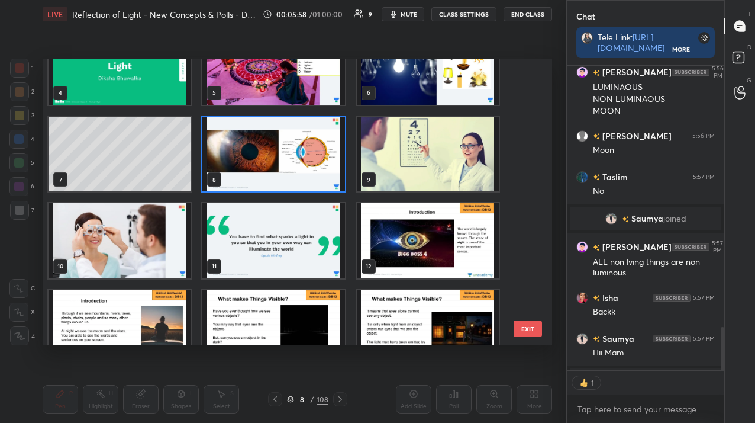
scroll to position [301, 154]
click at [472, 253] on img "grid" at bounding box center [428, 240] width 142 height 75
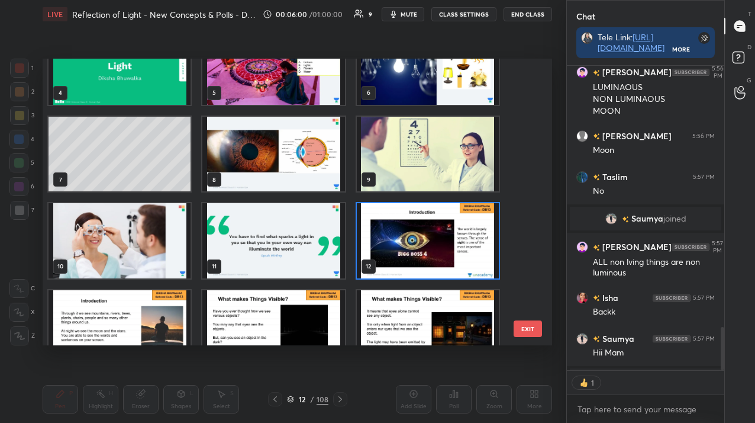
click at [472, 253] on img "grid" at bounding box center [428, 240] width 142 height 75
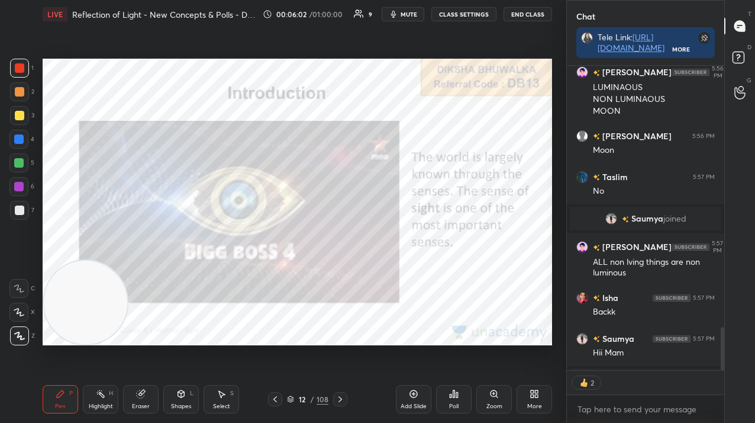
click at [22, 75] on div at bounding box center [19, 68] width 19 height 19
click at [21, 70] on div at bounding box center [19, 67] width 9 height 9
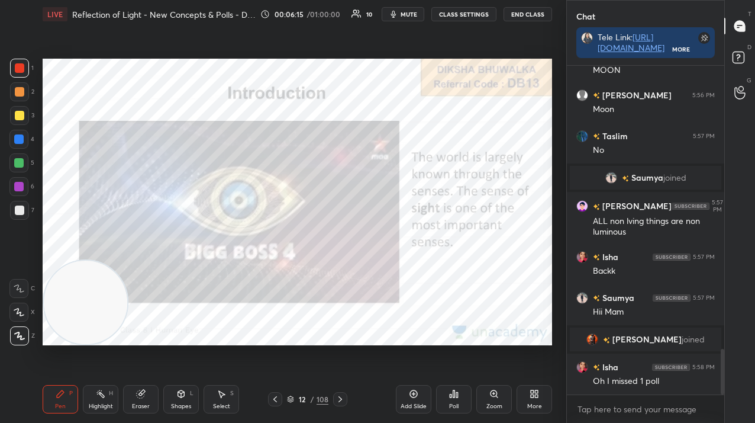
scroll to position [2048, 0]
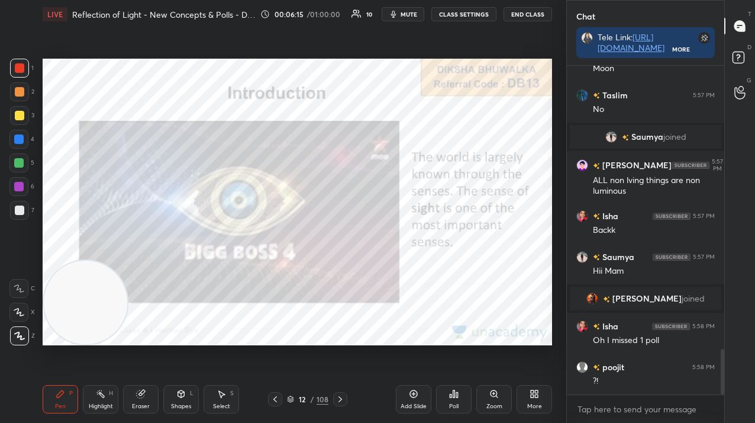
click at [339, 401] on icon at bounding box center [340, 398] width 9 height 9
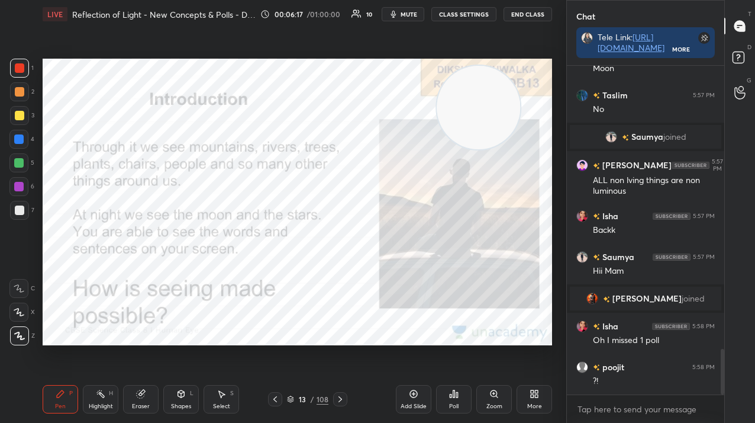
drag, startPoint x: 71, startPoint y: 303, endPoint x: 465, endPoint y: 104, distance: 440.8
click at [467, 104] on video at bounding box center [478, 107] width 83 height 83
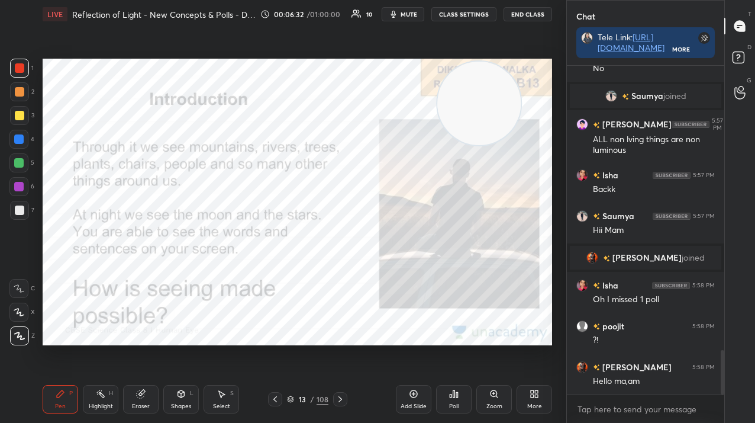
click at [337, 398] on icon at bounding box center [340, 398] width 9 height 9
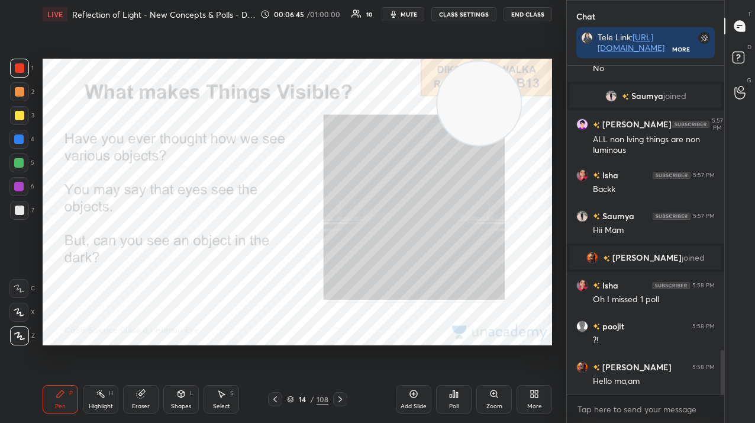
scroll to position [2130, 0]
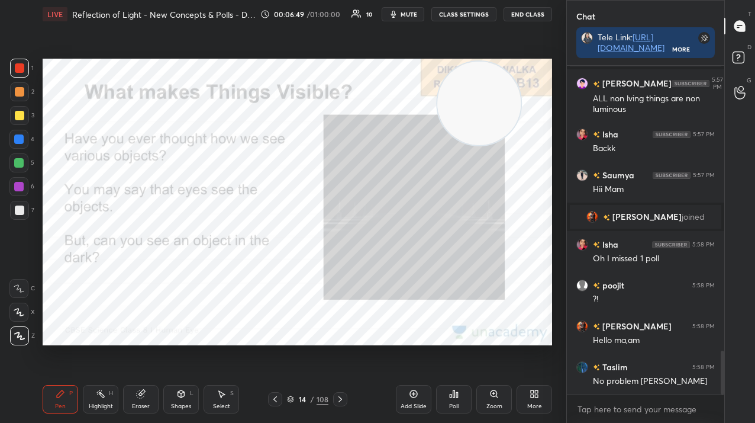
click at [339, 399] on icon at bounding box center [340, 398] width 9 height 9
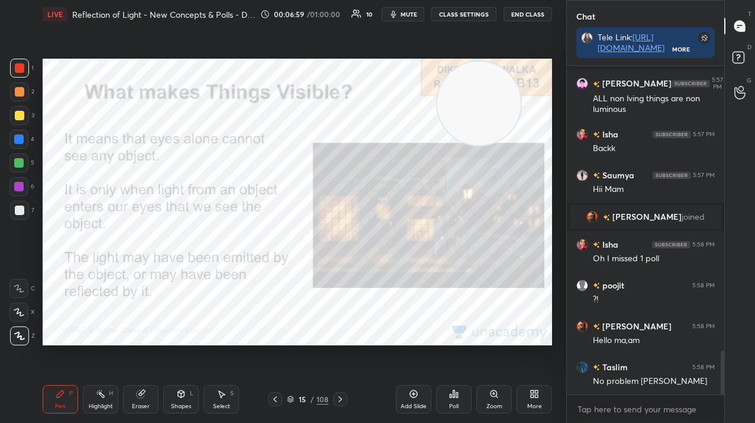
scroll to position [2171, 0]
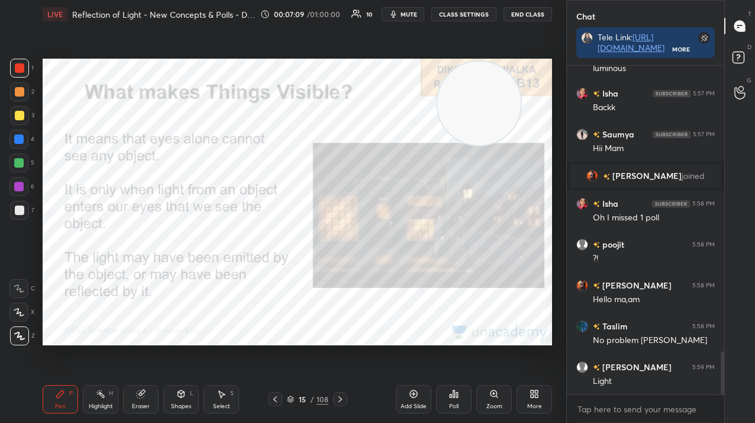
click at [339, 397] on icon at bounding box center [340, 398] width 9 height 9
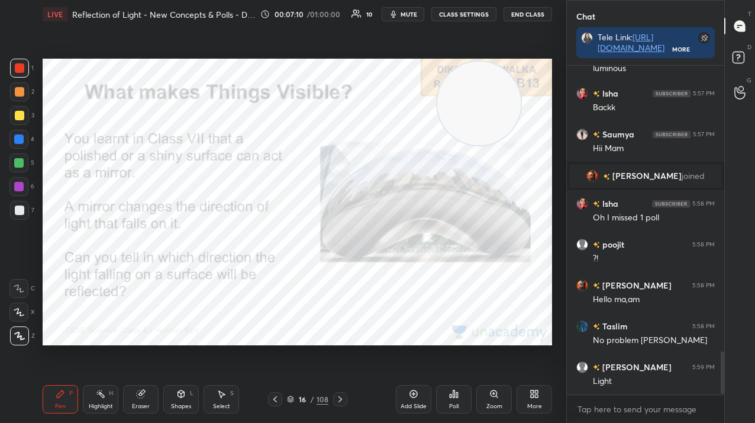
scroll to position [2212, 0]
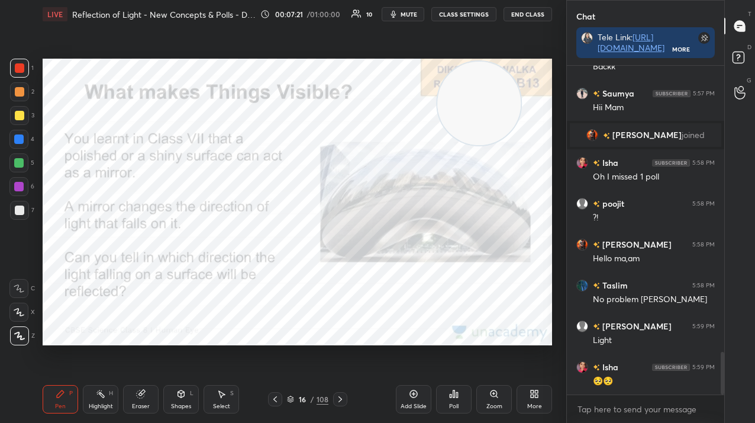
click at [12, 75] on div at bounding box center [19, 68] width 19 height 19
click at [15, 73] on div at bounding box center [19, 68] width 19 height 19
click at [498, 144] on div "Setting up your live class Poll for secs No correct answer Start poll" at bounding box center [298, 202] width 510 height 287
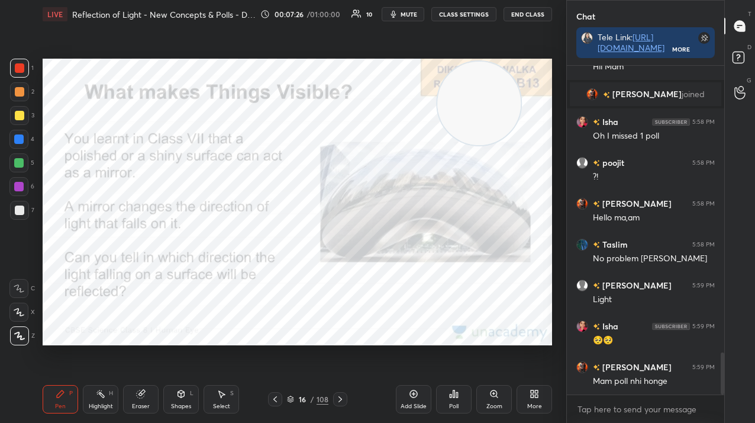
click at [452, 140] on div "Setting up your live class Poll for secs No correct answer Start poll" at bounding box center [298, 202] width 510 height 287
click at [336, 398] on icon at bounding box center [340, 398] width 9 height 9
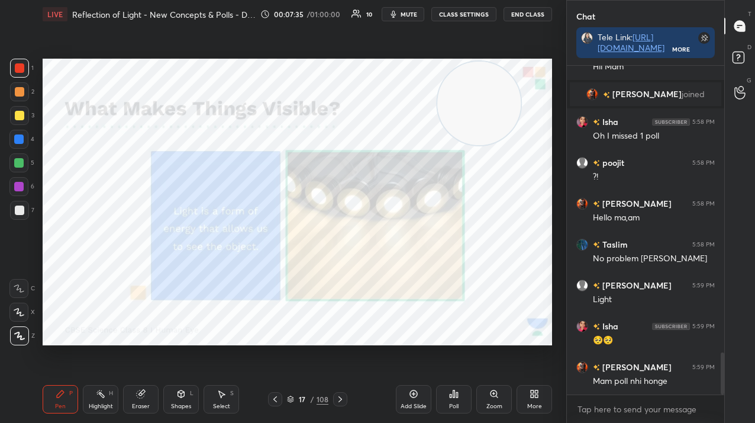
click at [345, 394] on icon at bounding box center [340, 398] width 9 height 9
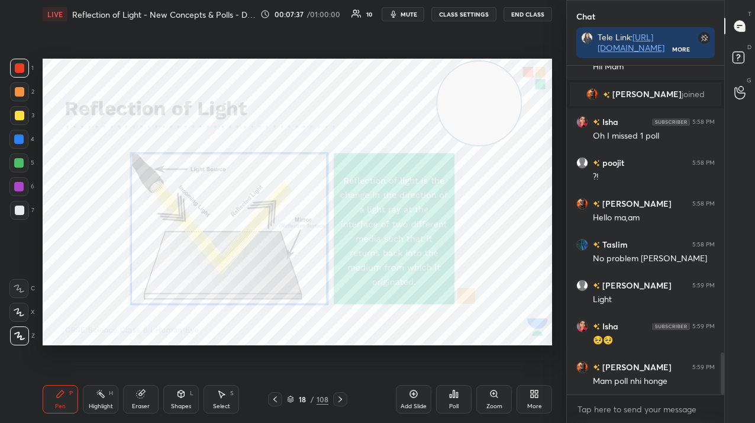
click at [498, 398] on div "Zoom" at bounding box center [495, 399] width 36 height 28
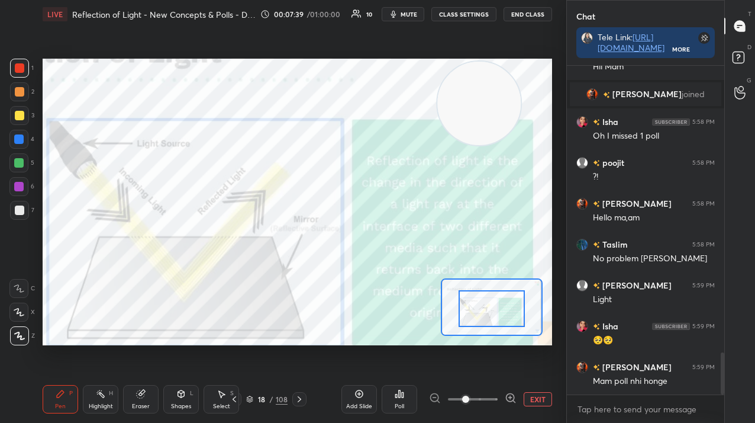
drag, startPoint x: 489, startPoint y: 313, endPoint x: 493, endPoint y: 323, distance: 11.4
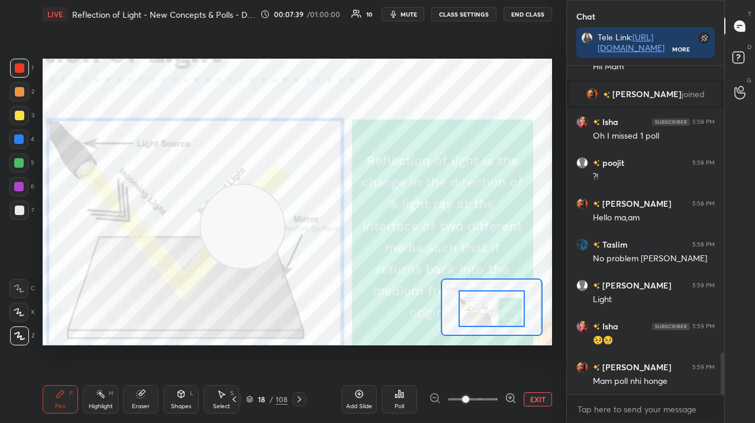
drag, startPoint x: 470, startPoint y: 102, endPoint x: 130, endPoint y: 297, distance: 391.4
click at [201, 268] on video at bounding box center [242, 226] width 83 height 83
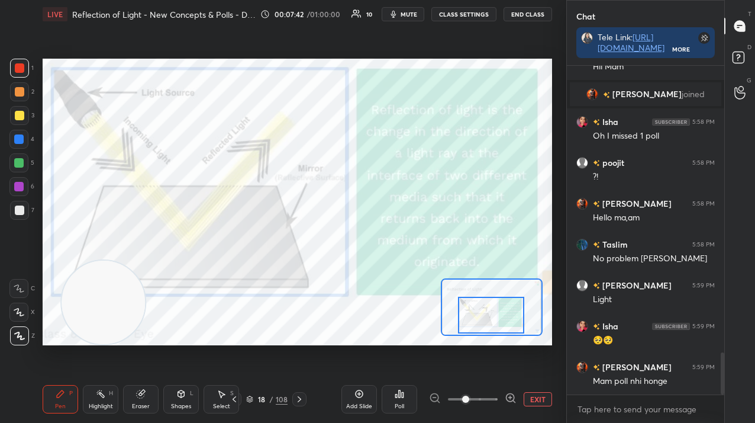
drag, startPoint x: 507, startPoint y: 319, endPoint x: 502, endPoint y: 316, distance: 6.4
click at [502, 316] on div at bounding box center [491, 315] width 66 height 37
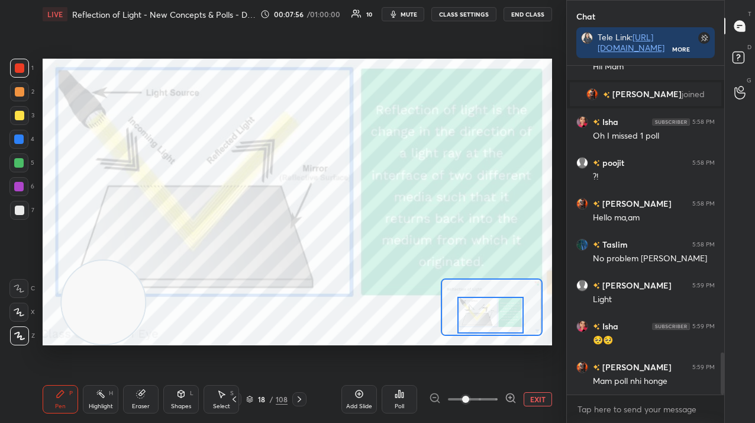
click at [298, 401] on icon at bounding box center [299, 398] width 9 height 9
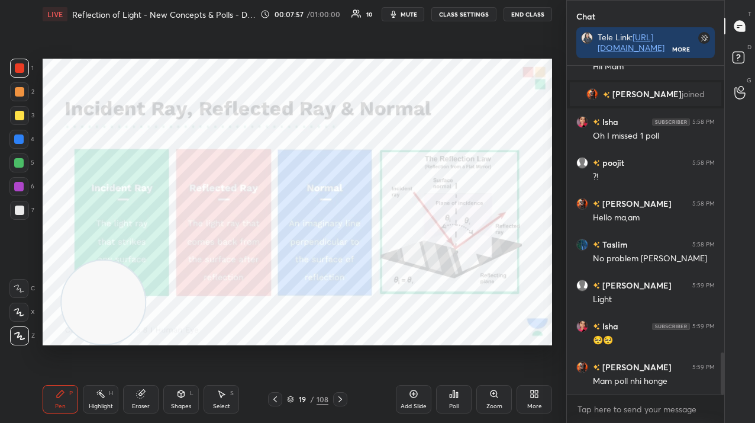
click at [275, 401] on icon at bounding box center [275, 398] width 9 height 9
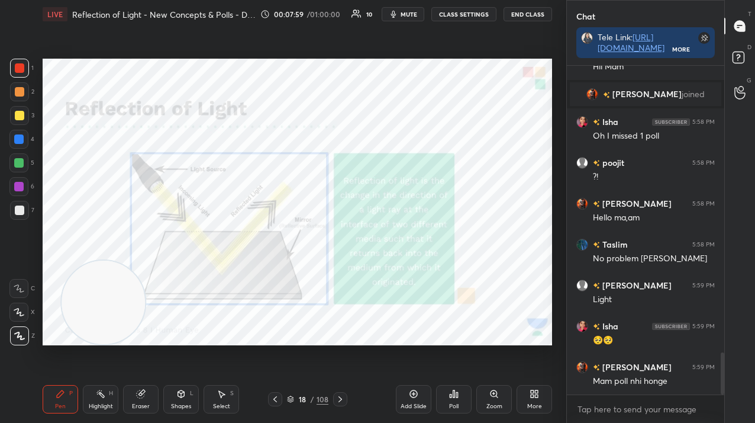
click at [423, 394] on div "Add Slide" at bounding box center [414, 399] width 36 height 28
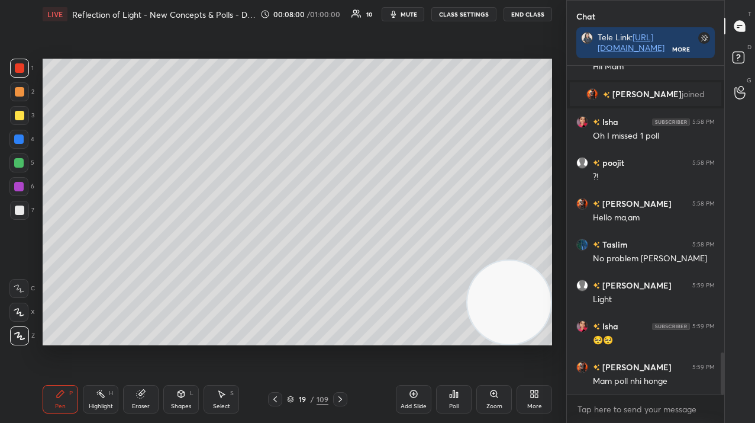
drag, startPoint x: 119, startPoint y: 276, endPoint x: 532, endPoint y: 317, distance: 414.7
click at [554, 329] on div "Setting up your live class Poll for secs No correct answer Start poll" at bounding box center [297, 201] width 519 height 347
click at [191, 395] on div "L" at bounding box center [192, 393] width 4 height 6
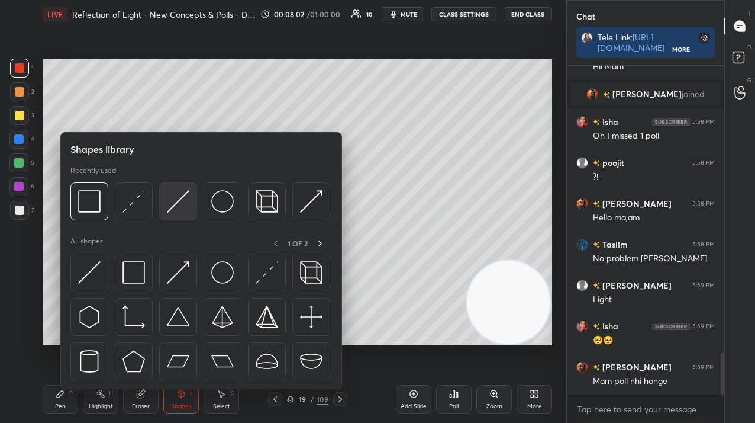
click at [188, 204] on img at bounding box center [178, 201] width 22 height 22
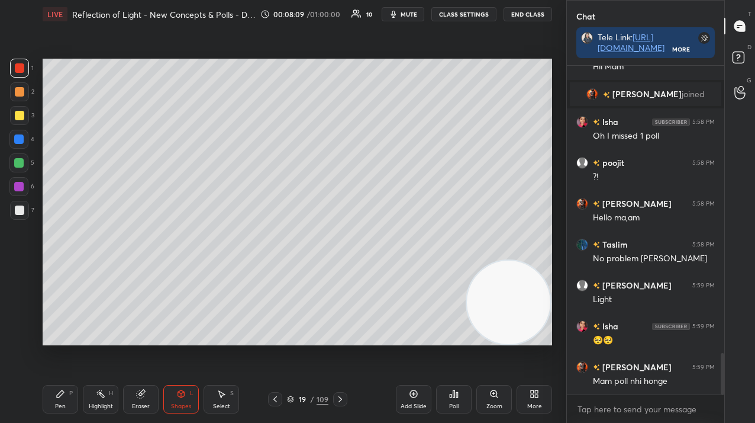
scroll to position [2293, 0]
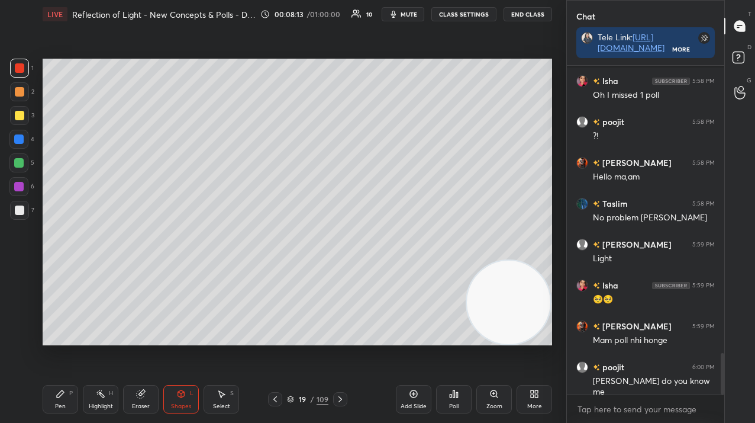
click at [17, 213] on div at bounding box center [19, 210] width 19 height 19
click at [22, 213] on div at bounding box center [19, 209] width 9 height 9
click at [175, 393] on div "Shapes L" at bounding box center [181, 399] width 36 height 28
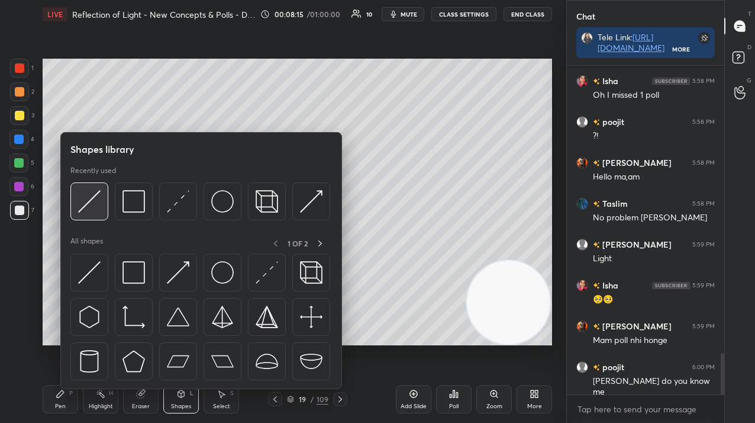
click at [74, 199] on div at bounding box center [89, 201] width 38 height 38
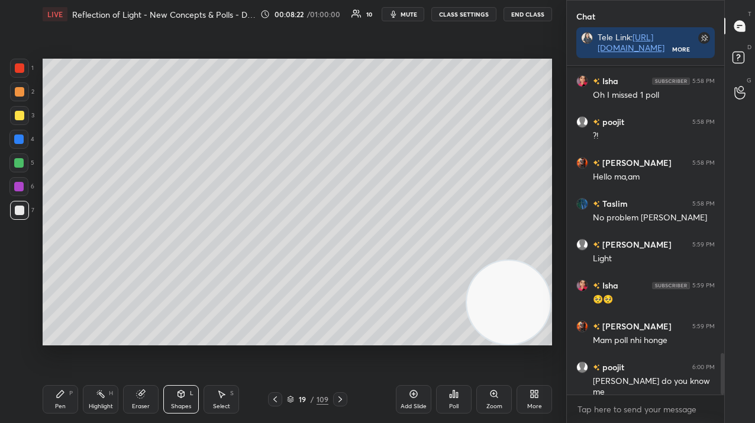
click at [61, 401] on div "Pen P" at bounding box center [61, 399] width 36 height 28
click at [21, 112] on div at bounding box center [19, 115] width 9 height 9
click at [22, 113] on div at bounding box center [19, 115] width 9 height 9
click at [22, 89] on div at bounding box center [19, 91] width 9 height 9
click at [183, 397] on icon at bounding box center [180, 393] width 9 height 9
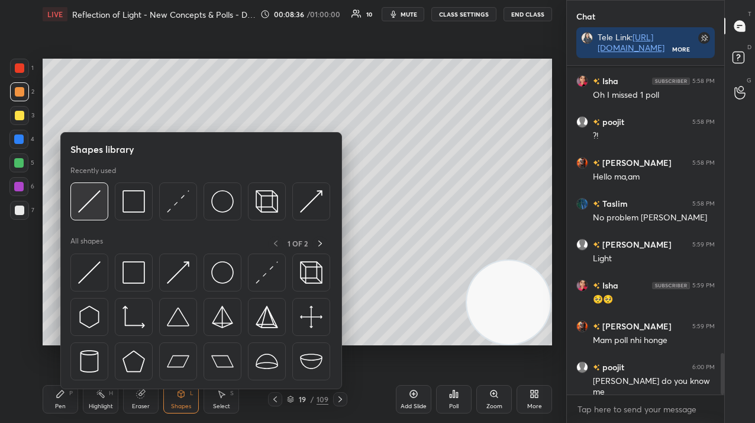
click at [91, 196] on img at bounding box center [89, 201] width 22 height 22
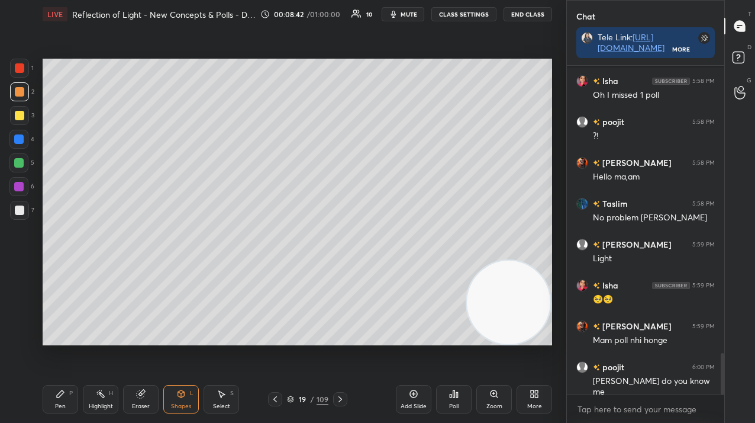
click at [56, 396] on icon at bounding box center [60, 393] width 9 height 9
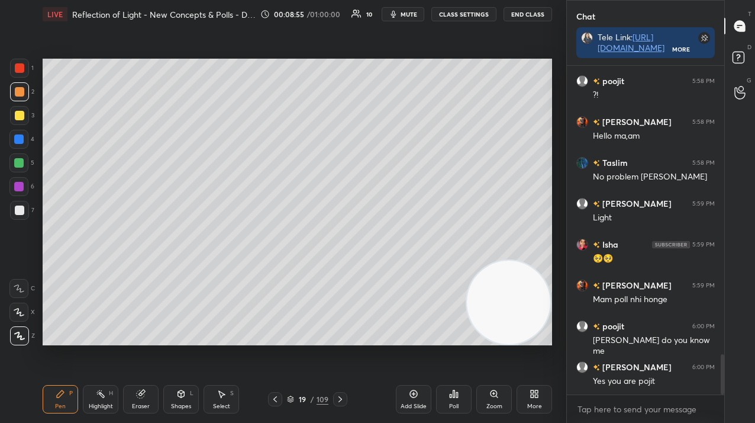
click at [185, 388] on div "Shapes L" at bounding box center [181, 399] width 36 height 28
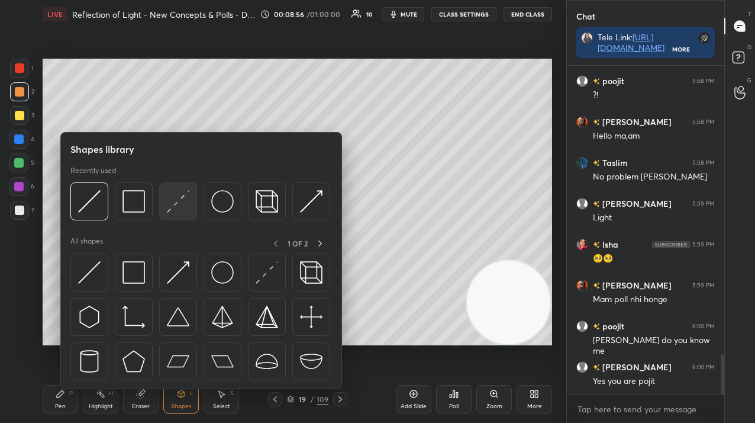
click at [184, 204] on img at bounding box center [178, 201] width 22 height 22
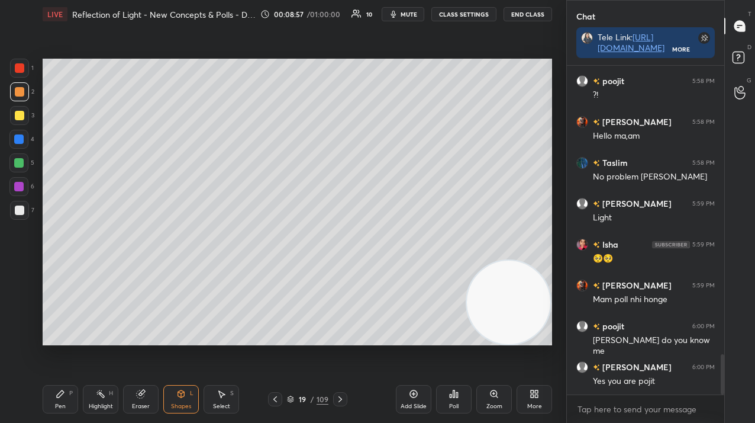
click at [22, 136] on div at bounding box center [18, 138] width 9 height 9
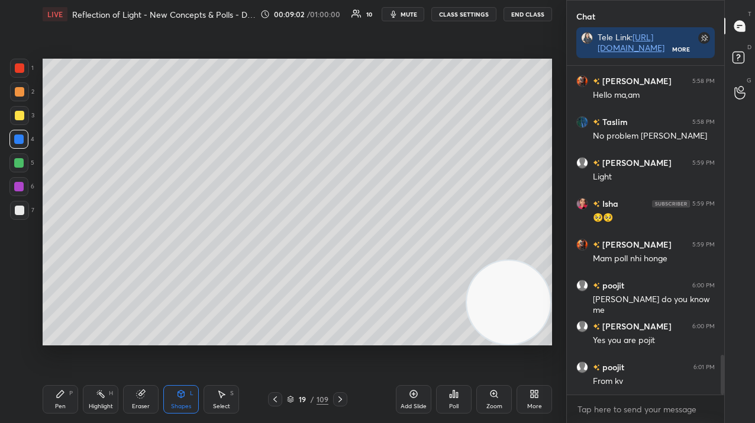
drag, startPoint x: 63, startPoint y: 392, endPoint x: 60, endPoint y: 385, distance: 7.2
click at [58, 392] on icon at bounding box center [60, 393] width 9 height 9
click at [22, 89] on div at bounding box center [19, 91] width 9 height 9
click at [22, 90] on div at bounding box center [19, 91] width 9 height 9
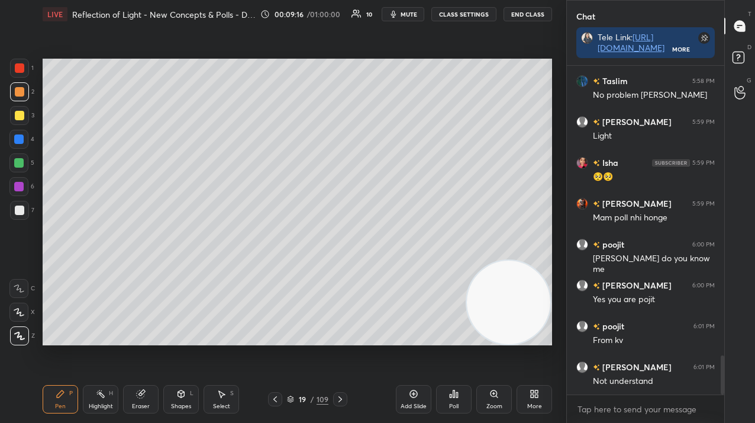
click at [21, 112] on div at bounding box center [19, 115] width 9 height 9
drag, startPoint x: 21, startPoint y: 115, endPoint x: 38, endPoint y: 123, distance: 18.6
click at [21, 117] on div at bounding box center [19, 115] width 9 height 9
drag, startPoint x: 25, startPoint y: 188, endPoint x: 20, endPoint y: 189, distance: 6.0
click at [24, 189] on div at bounding box center [18, 186] width 19 height 19
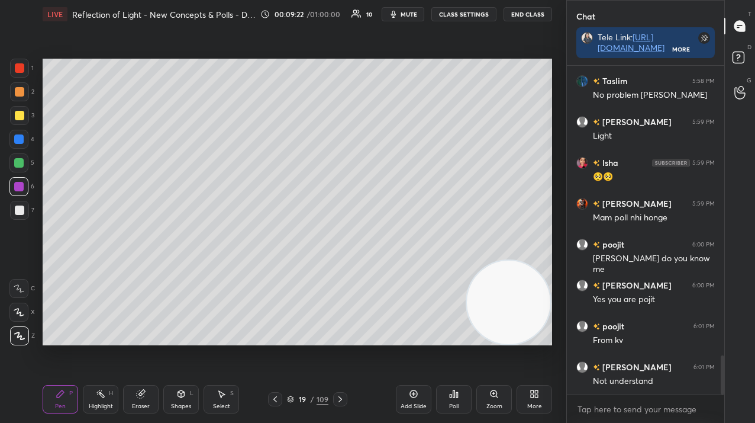
drag, startPoint x: 20, startPoint y: 189, endPoint x: 33, endPoint y: 190, distance: 13.6
click at [17, 191] on div at bounding box center [18, 186] width 9 height 9
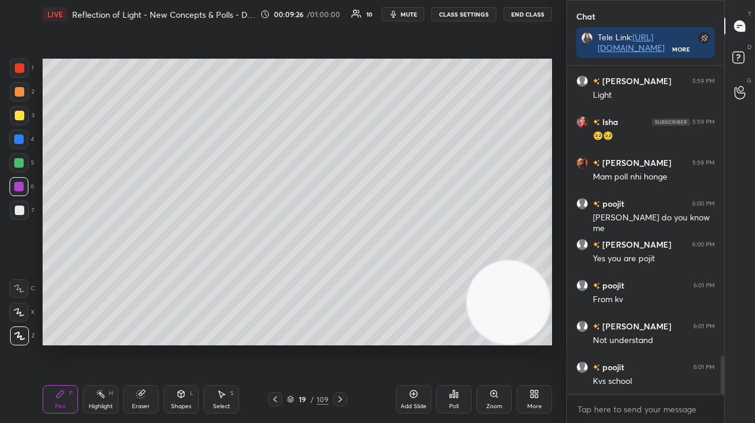
click at [20, 118] on div at bounding box center [19, 115] width 9 height 9
click at [20, 115] on div at bounding box center [19, 115] width 9 height 9
click at [21, 189] on div at bounding box center [18, 186] width 9 height 9
click at [21, 188] on div at bounding box center [18, 186] width 9 height 9
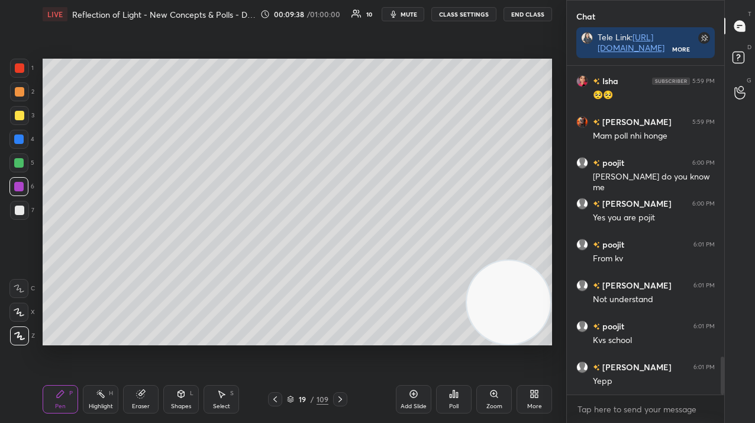
scroll to position [2538, 0]
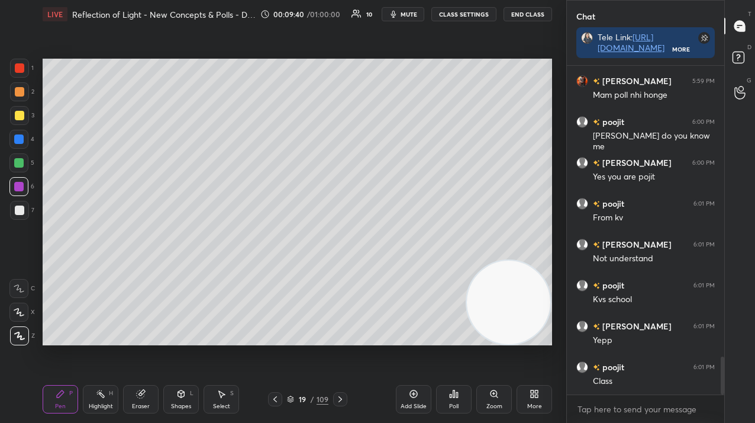
click at [20, 160] on div at bounding box center [18, 162] width 9 height 9
click at [19, 159] on div at bounding box center [18, 162] width 9 height 9
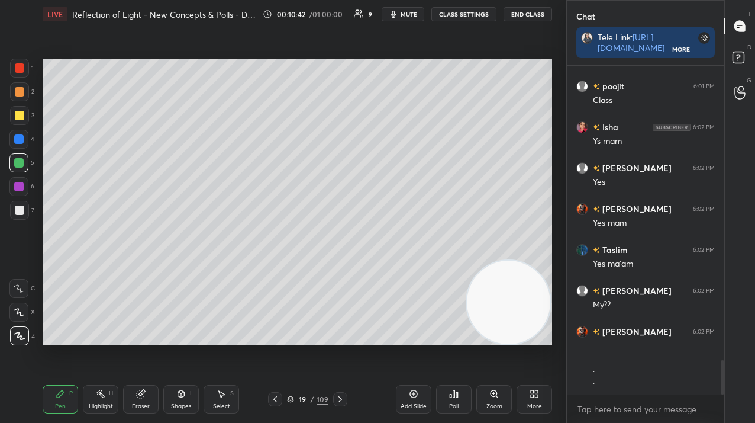
scroll to position [2831, 0]
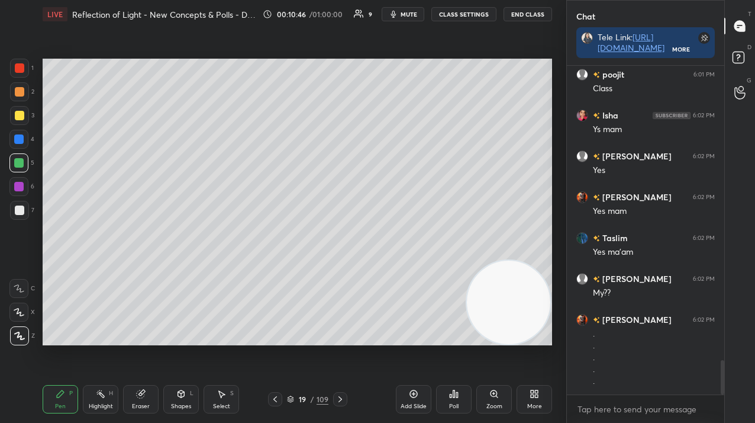
click at [340, 401] on icon at bounding box center [340, 398] width 9 height 9
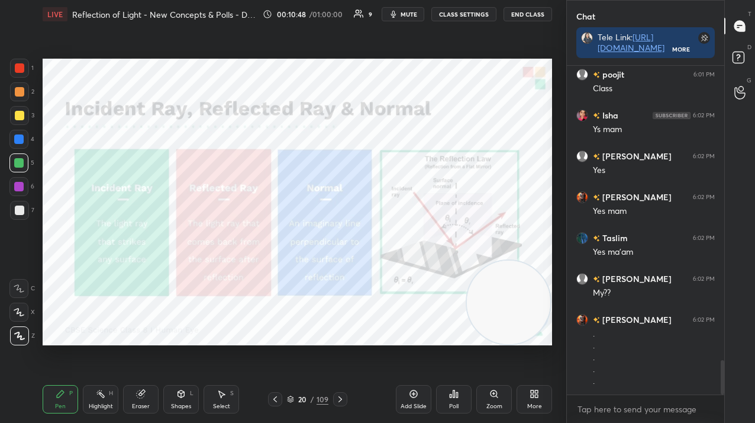
click at [21, 72] on div at bounding box center [19, 67] width 9 height 9
click at [20, 75] on div at bounding box center [19, 68] width 19 height 19
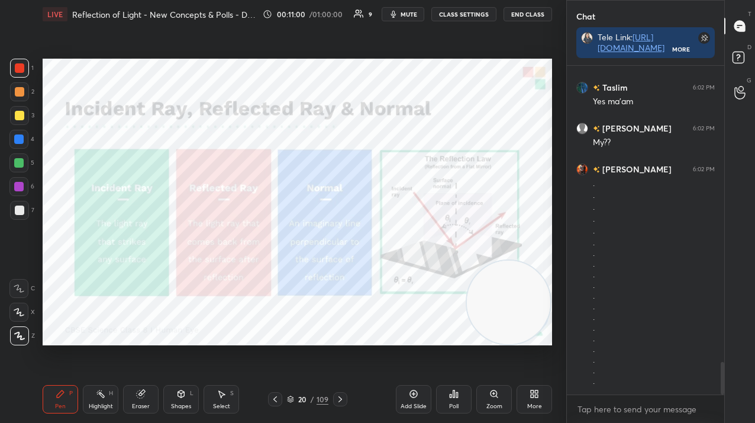
click at [342, 399] on icon at bounding box center [340, 398] width 9 height 9
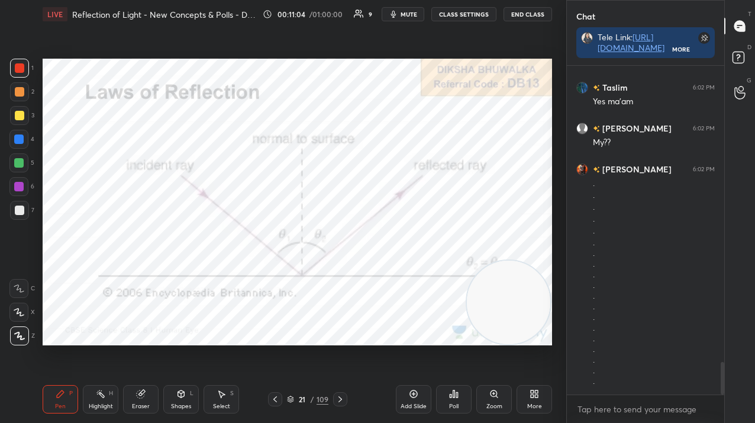
click at [310, 394] on div "Pen P Highlight H Eraser Shapes L Select S 21 / 109 Add Slide Poll Zoom More" at bounding box center [298, 398] width 510 height 47
click at [311, 398] on div "/" at bounding box center [313, 398] width 4 height 7
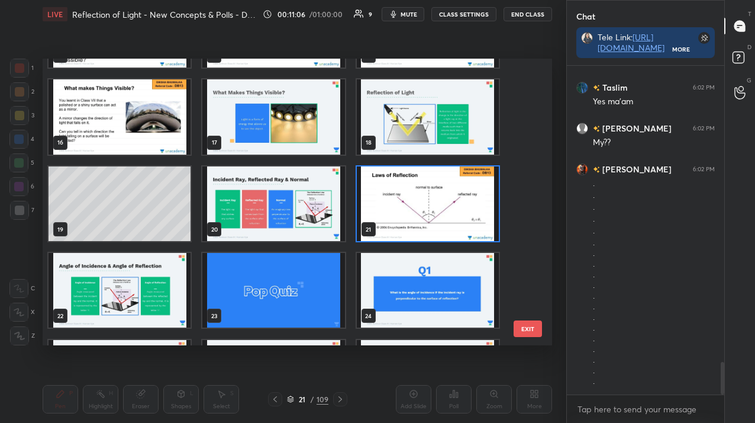
scroll to position [419, 0]
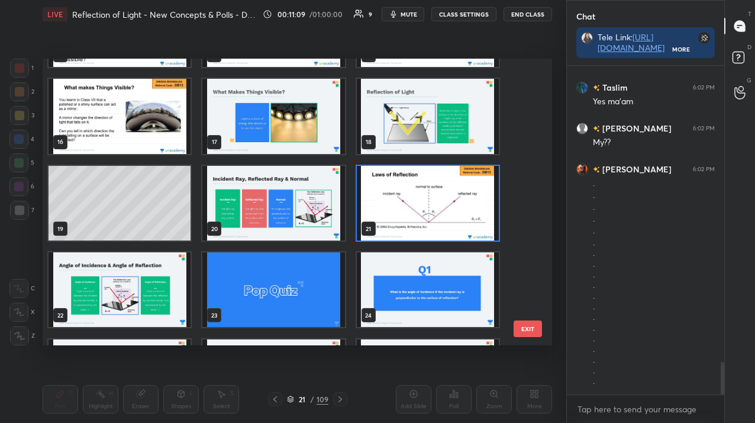
click at [91, 313] on img "grid" at bounding box center [120, 289] width 142 height 75
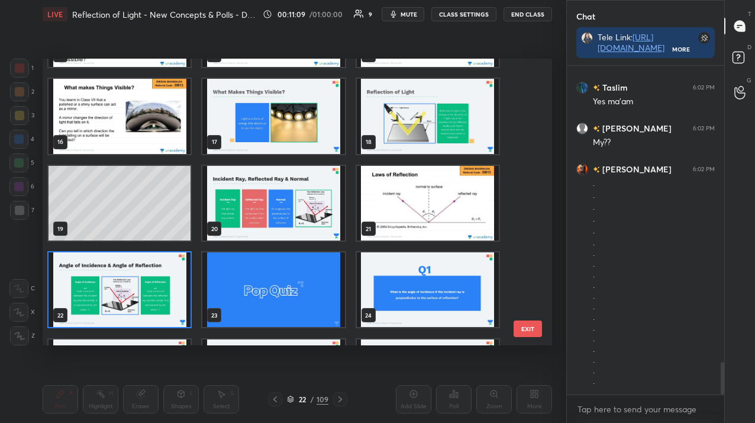
click at [91, 313] on img "grid" at bounding box center [120, 289] width 142 height 75
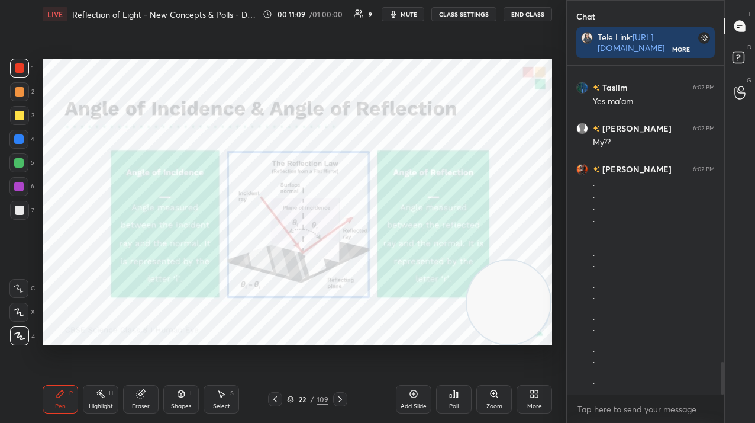
click at [91, 313] on img "grid" at bounding box center [120, 289] width 142 height 75
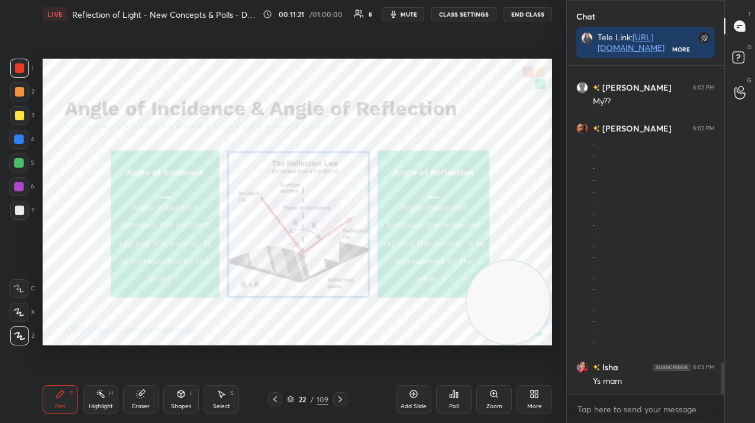
scroll to position [3063, 0]
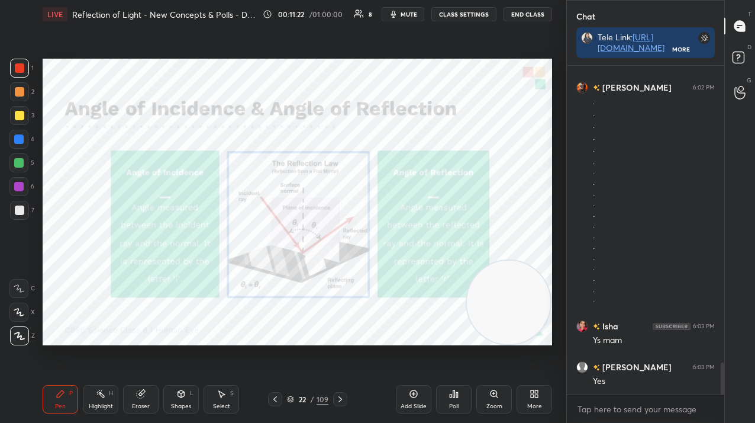
drag, startPoint x: 411, startPoint y: 402, endPoint x: 420, endPoint y: 404, distance: 8.5
click at [411, 403] on div "Add Slide" at bounding box center [414, 406] width 26 height 6
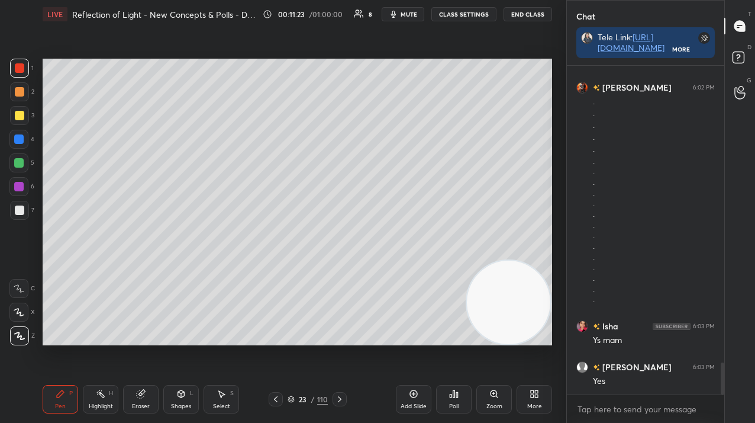
click at [177, 388] on div "Shapes L" at bounding box center [181, 399] width 36 height 28
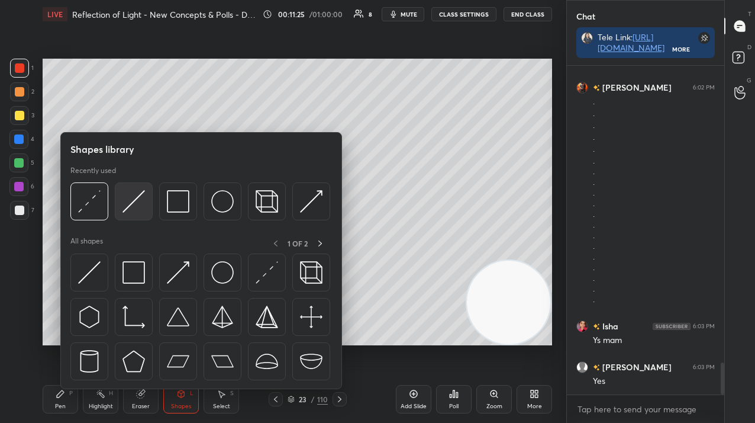
click at [141, 201] on img at bounding box center [134, 201] width 22 height 22
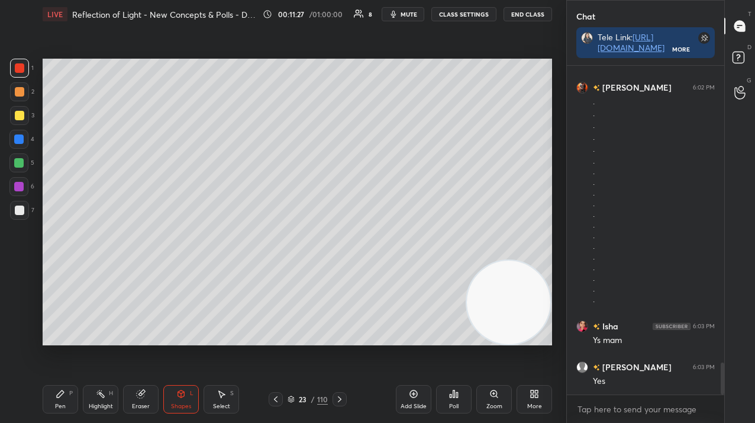
scroll to position [301, 154]
click at [17, 212] on div at bounding box center [19, 209] width 9 height 9
click at [14, 179] on div at bounding box center [18, 186] width 19 height 19
drag, startPoint x: 176, startPoint y: 402, endPoint x: 174, endPoint y: 392, distance: 9.6
click at [176, 401] on div "Shapes L" at bounding box center [181, 399] width 36 height 28
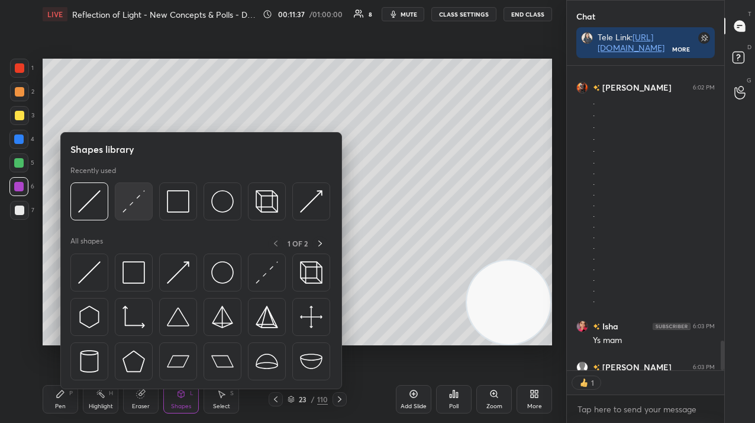
click at [140, 202] on img at bounding box center [134, 201] width 22 height 22
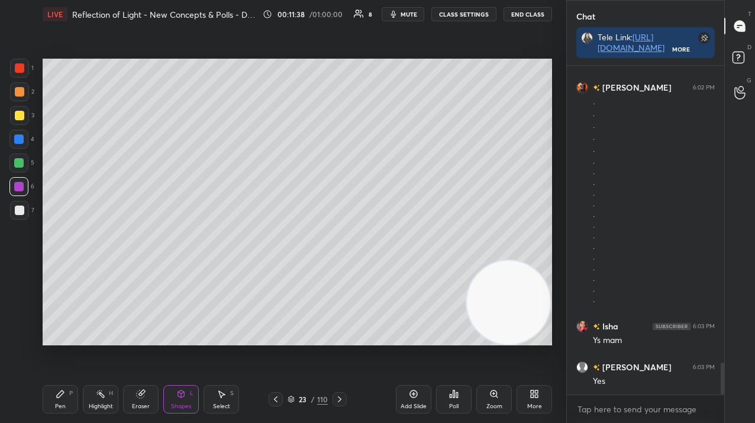
scroll to position [325, 154]
click at [63, 387] on div "Pen P" at bounding box center [61, 399] width 36 height 28
click at [64, 390] on icon at bounding box center [60, 393] width 9 height 9
click at [21, 168] on div at bounding box center [18, 162] width 19 height 19
click at [19, 169] on div at bounding box center [18, 162] width 19 height 19
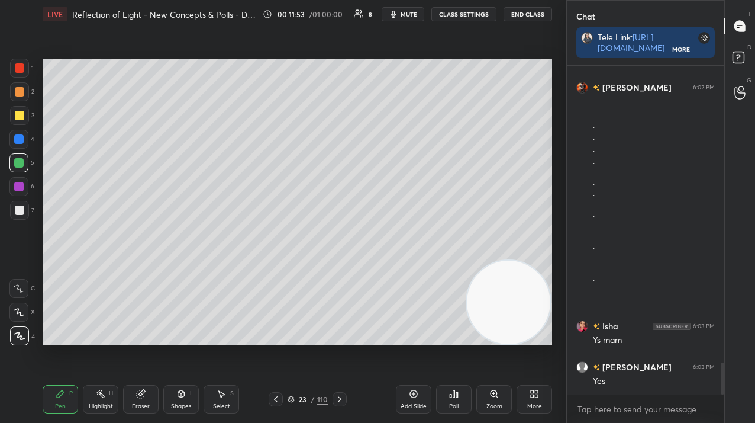
click at [20, 209] on div at bounding box center [19, 209] width 9 height 9
click at [20, 116] on div at bounding box center [19, 115] width 9 height 9
click at [21, 115] on div at bounding box center [19, 115] width 9 height 9
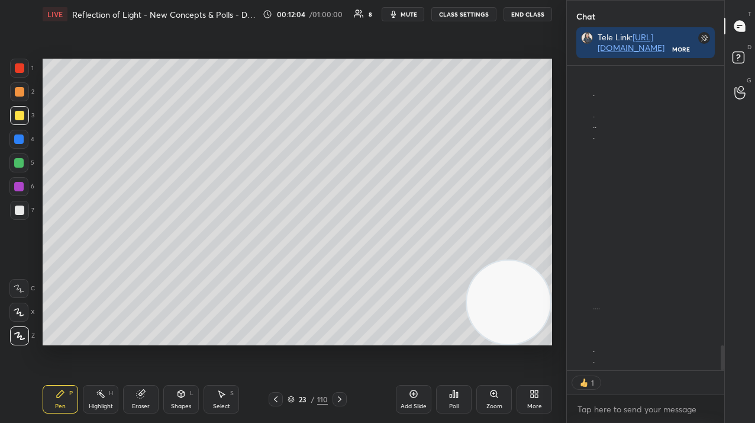
scroll to position [301, 154]
click at [453, 403] on div "Poll" at bounding box center [453, 406] width 9 height 6
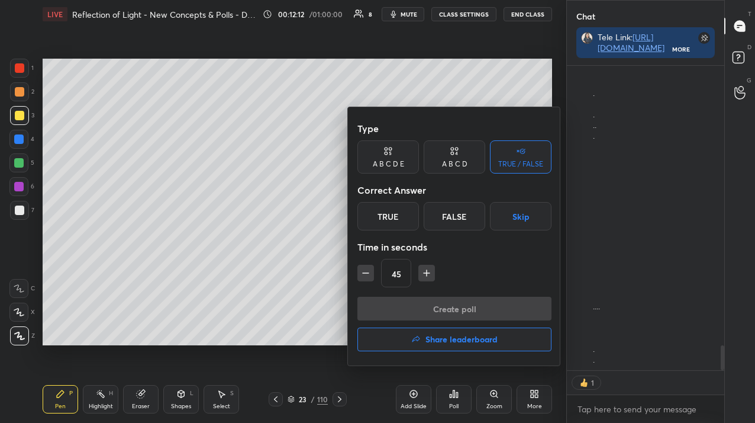
drag, startPoint x: 456, startPoint y: 160, endPoint x: 436, endPoint y: 180, distance: 28.5
click at [458, 159] on div "A B C D" at bounding box center [455, 156] width 62 height 33
click at [416, 205] on div "B" at bounding box center [414, 216] width 35 height 28
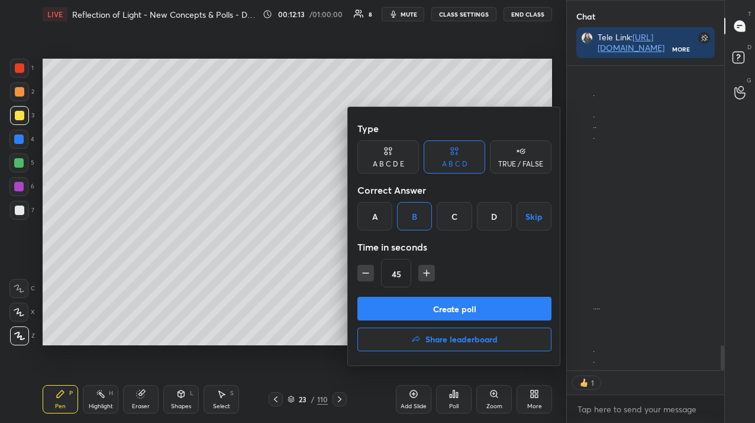
click at [404, 306] on button "Create poll" at bounding box center [455, 309] width 194 height 24
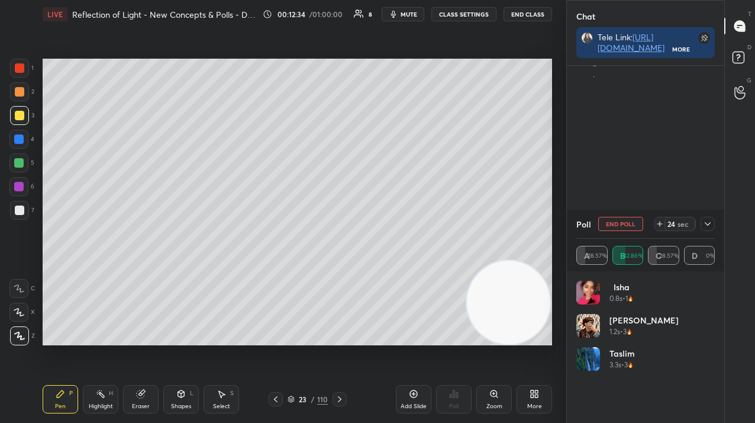
scroll to position [165, 154]
click at [710, 224] on icon at bounding box center [707, 223] width 9 height 9
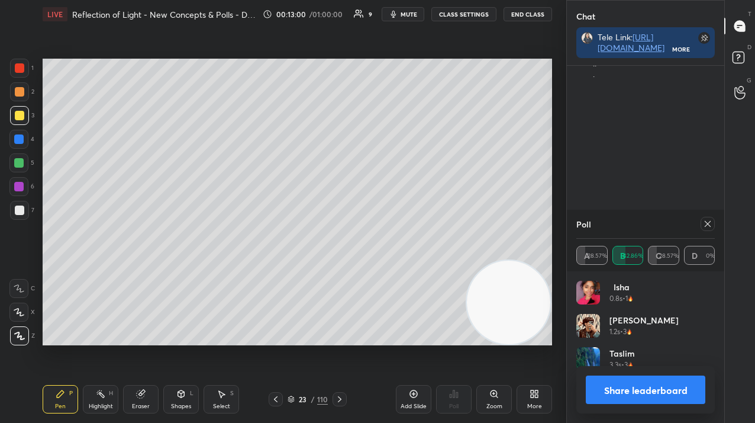
scroll to position [3822, 0]
click at [710, 224] on icon at bounding box center [707, 223] width 9 height 9
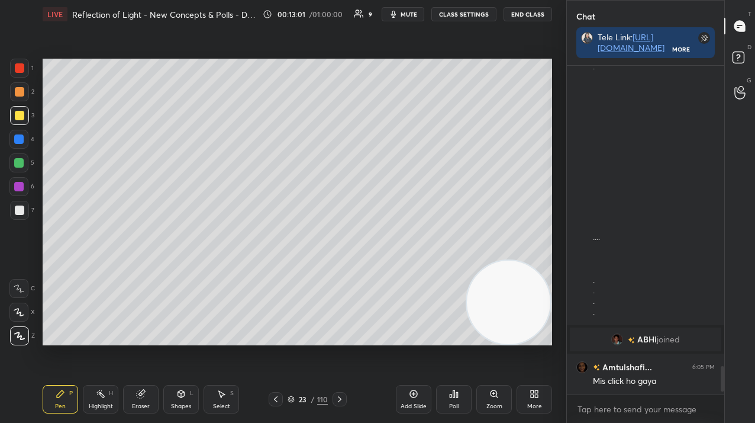
scroll to position [4, 4]
click at [148, 398] on div "Eraser" at bounding box center [141, 399] width 36 height 28
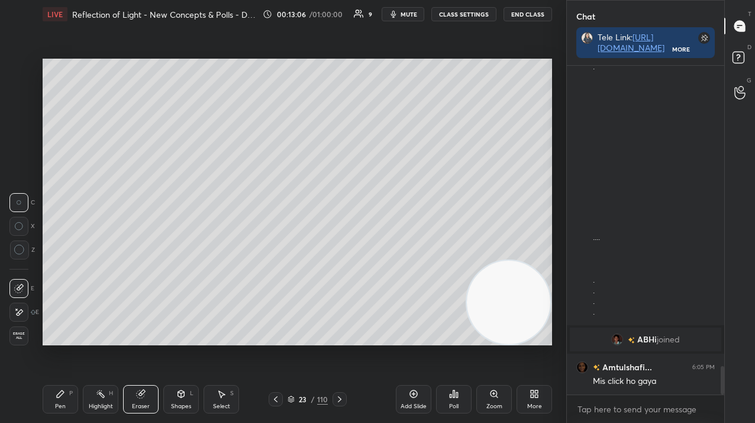
scroll to position [3484, 0]
click at [48, 391] on div "Pen P" at bounding box center [61, 399] width 36 height 28
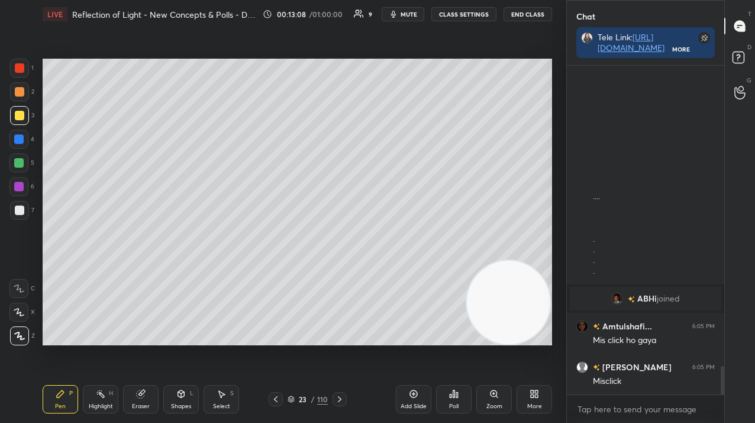
click at [54, 395] on div "Pen P" at bounding box center [61, 399] width 36 height 28
click at [456, 406] on div "Poll" at bounding box center [454, 399] width 36 height 28
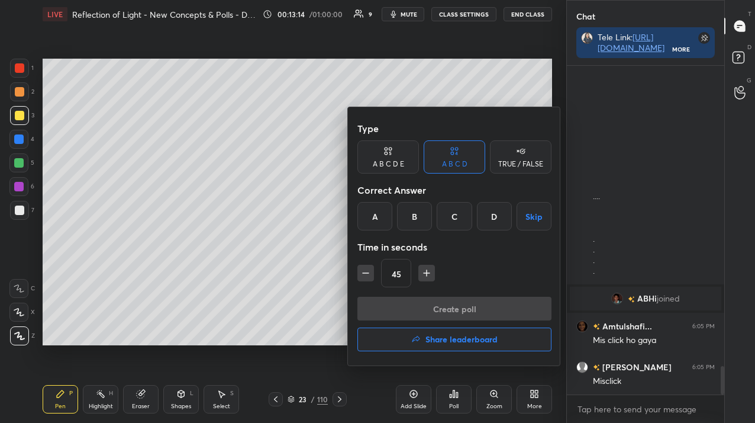
click at [457, 220] on div "C" at bounding box center [454, 216] width 35 height 28
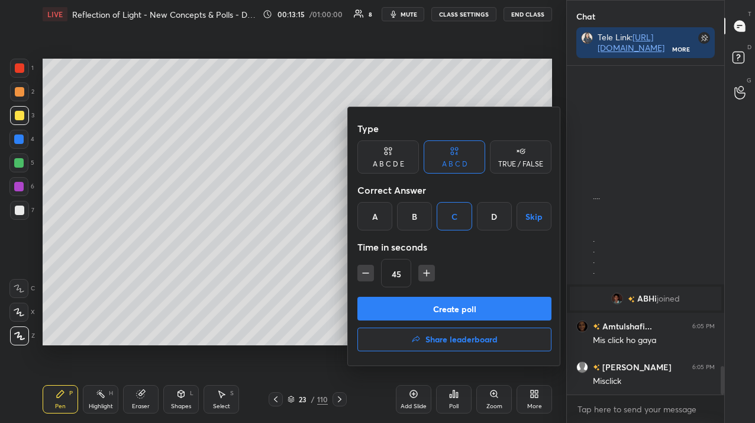
click at [439, 308] on button "Create poll" at bounding box center [455, 309] width 194 height 24
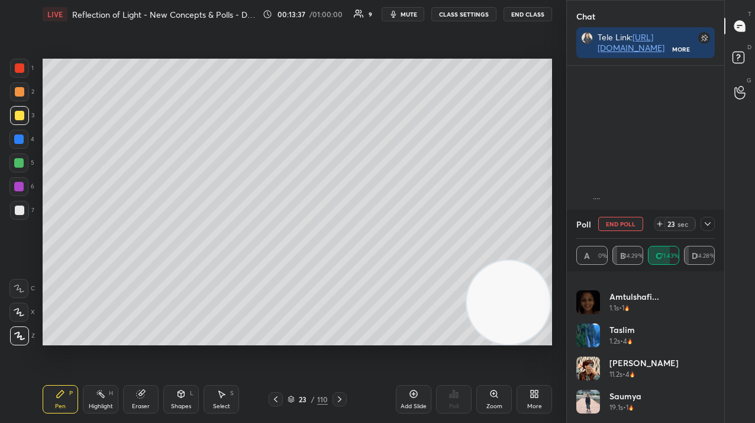
scroll to position [0, 0]
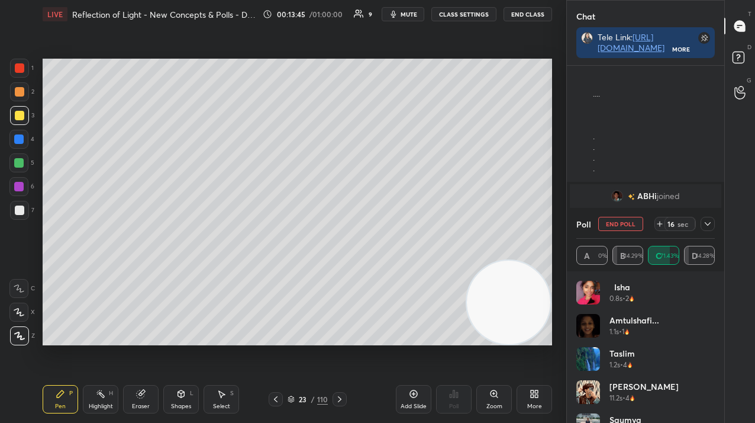
click at [710, 226] on icon at bounding box center [707, 223] width 9 height 9
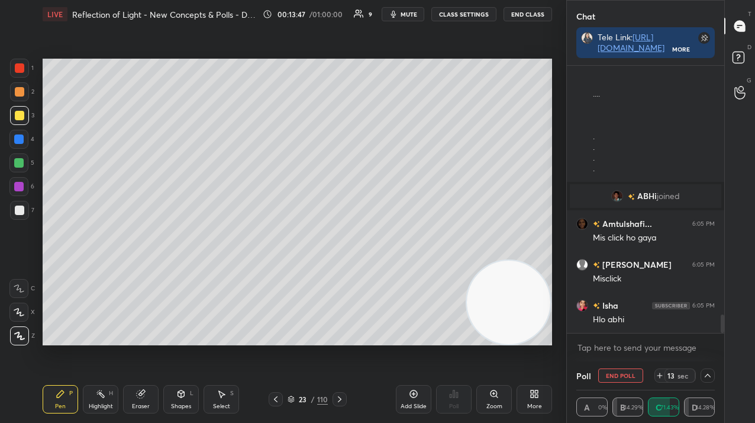
click at [613, 373] on button "End Poll" at bounding box center [620, 375] width 45 height 14
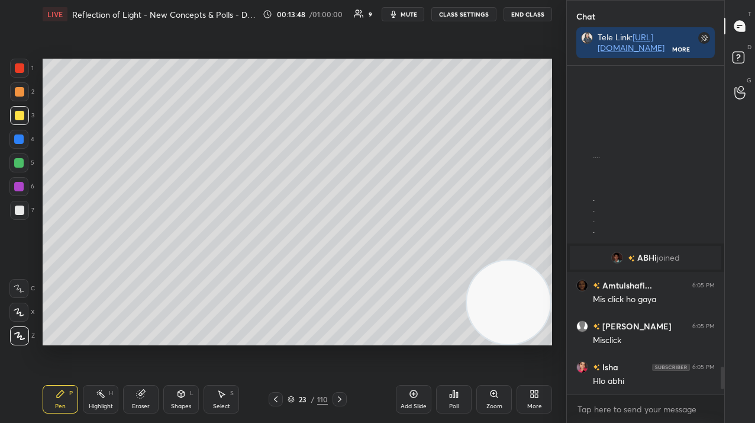
click at [412, 401] on div "Add Slide" at bounding box center [414, 399] width 36 height 28
click at [177, 395] on icon at bounding box center [180, 393] width 9 height 9
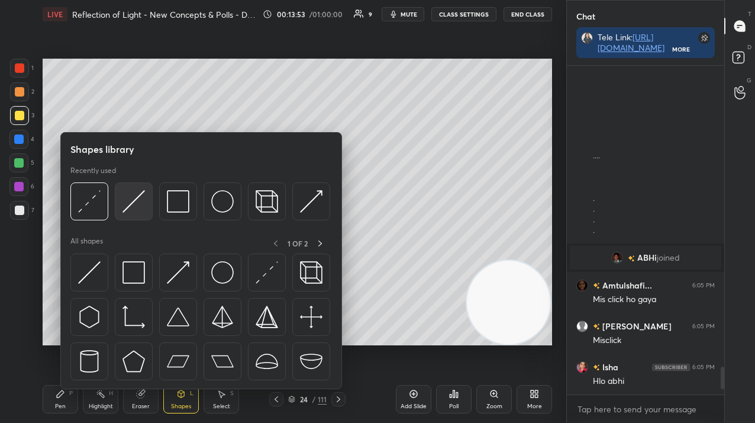
click at [138, 197] on img at bounding box center [134, 201] width 22 height 22
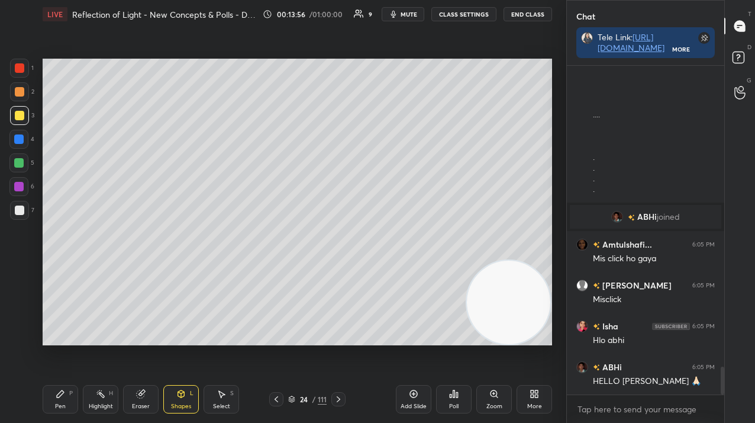
click at [15, 218] on div at bounding box center [19, 210] width 19 height 19
click at [15, 217] on div at bounding box center [19, 210] width 19 height 19
click at [20, 186] on div at bounding box center [18, 186] width 9 height 9
click at [20, 192] on div at bounding box center [18, 186] width 19 height 19
click at [185, 399] on div "Shapes L" at bounding box center [181, 399] width 36 height 28
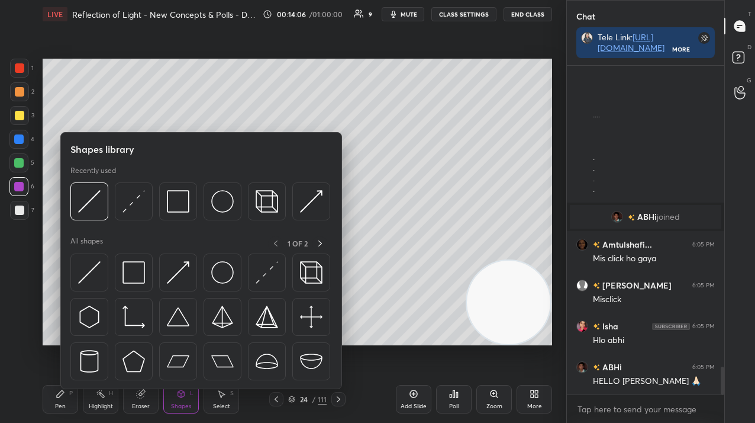
click at [21, 136] on div at bounding box center [18, 138] width 9 height 9
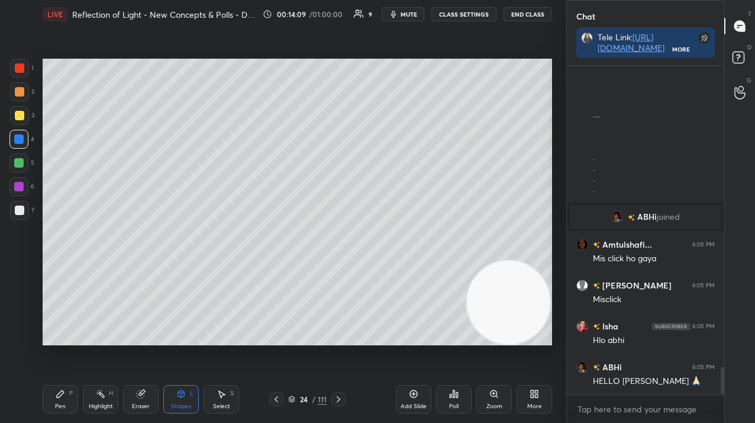
click at [57, 395] on icon at bounding box center [60, 393] width 9 height 9
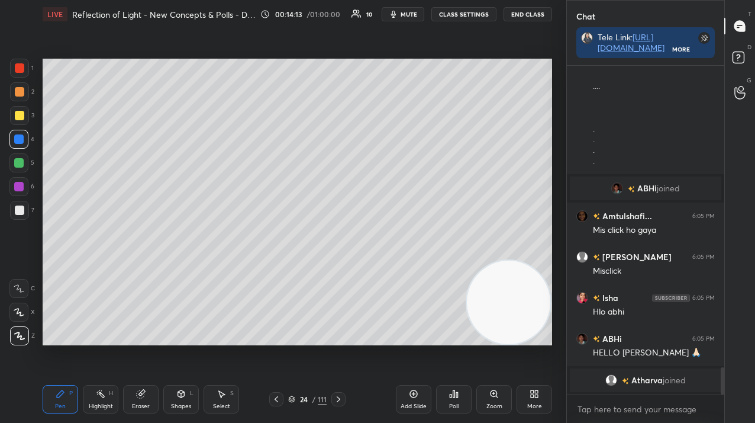
click at [11, 121] on div at bounding box center [19, 115] width 19 height 19
drag, startPoint x: 17, startPoint y: 116, endPoint x: 38, endPoint y: 130, distance: 25.6
click at [15, 116] on div at bounding box center [19, 115] width 9 height 9
click at [19, 158] on div at bounding box center [18, 162] width 9 height 9
click at [20, 163] on div at bounding box center [18, 162] width 9 height 9
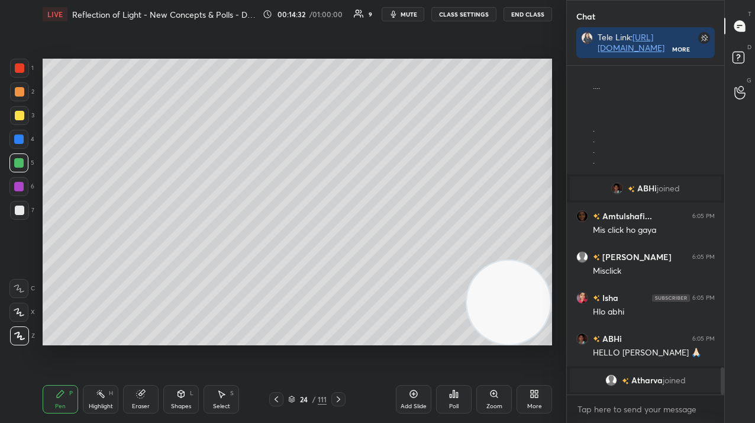
click at [17, 210] on div at bounding box center [19, 209] width 9 height 9
click at [18, 213] on div at bounding box center [19, 209] width 9 height 9
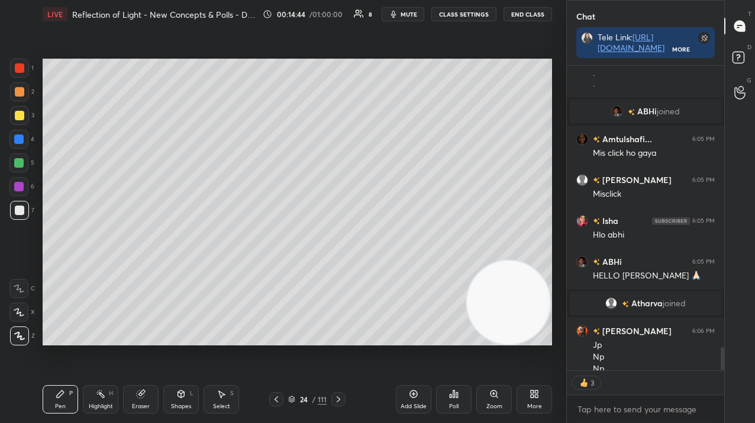
scroll to position [3683, 0]
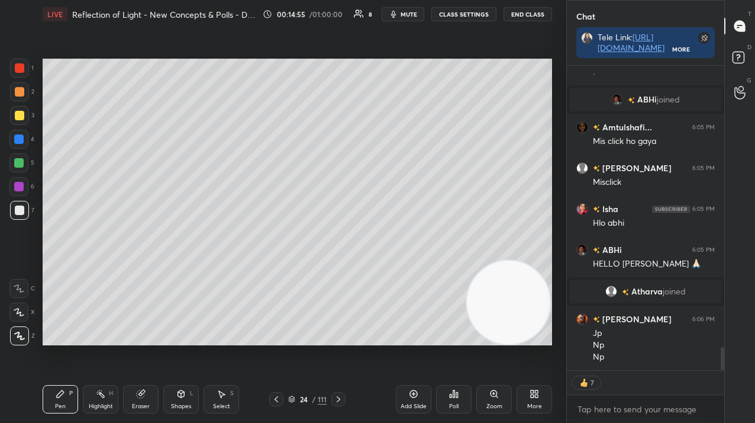
click at [450, 403] on div "Poll" at bounding box center [453, 406] width 9 height 6
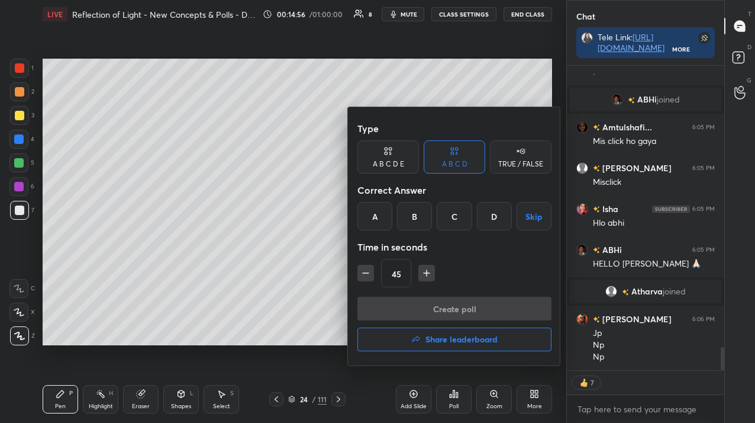
click at [465, 214] on div "C" at bounding box center [454, 216] width 35 height 28
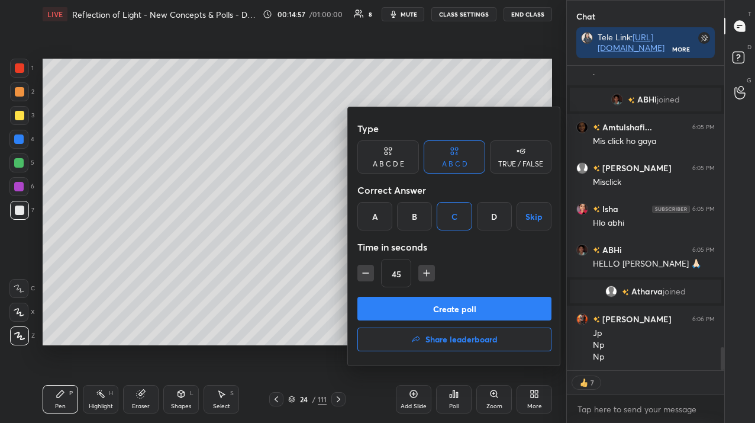
drag, startPoint x: 440, startPoint y: 308, endPoint x: 443, endPoint y: 302, distance: 7.2
click at [440, 308] on button "Create poll" at bounding box center [455, 309] width 194 height 24
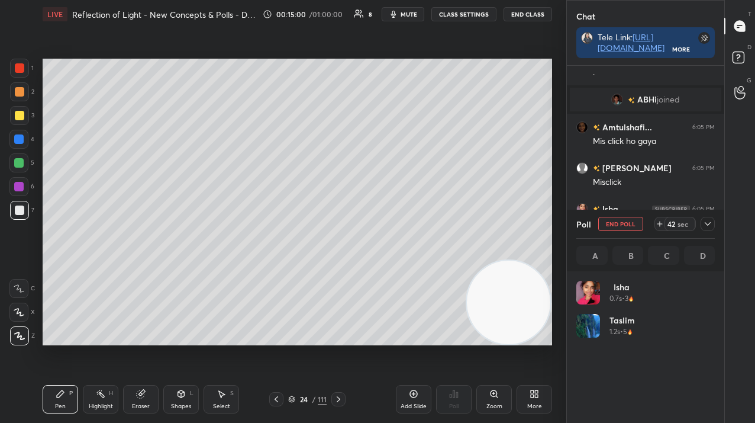
scroll to position [3721, 0]
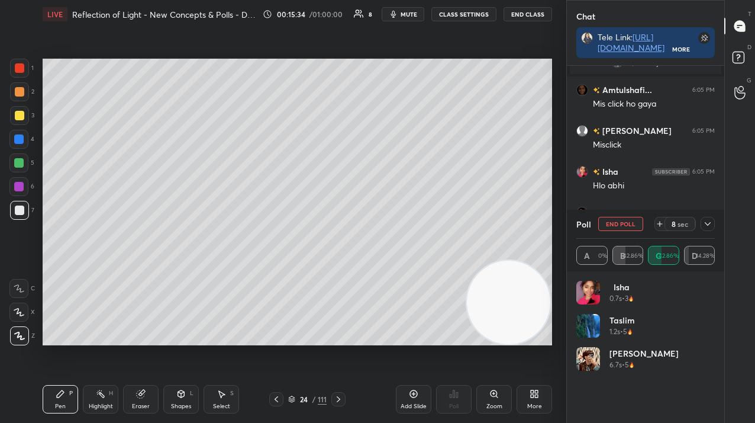
click at [715, 224] on div "Poll End Poll 8 sec A 0% B 42.86% C 42.86% D 14.28%" at bounding box center [645, 241] width 157 height 62
click at [715, 225] on div at bounding box center [708, 224] width 14 height 14
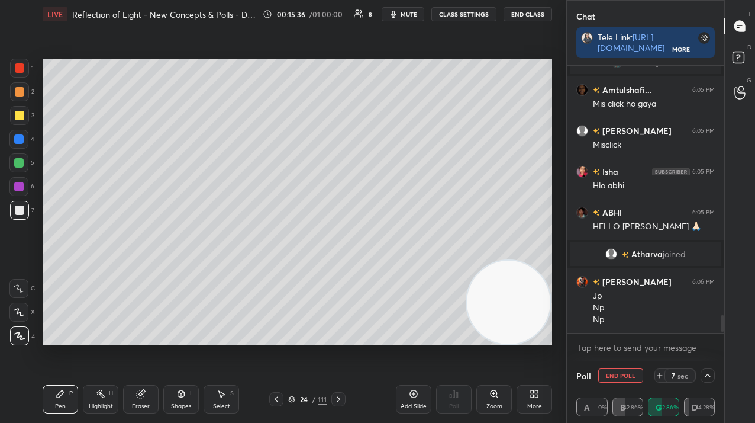
scroll to position [1, 4]
click at [609, 379] on button "End Poll" at bounding box center [620, 375] width 45 height 14
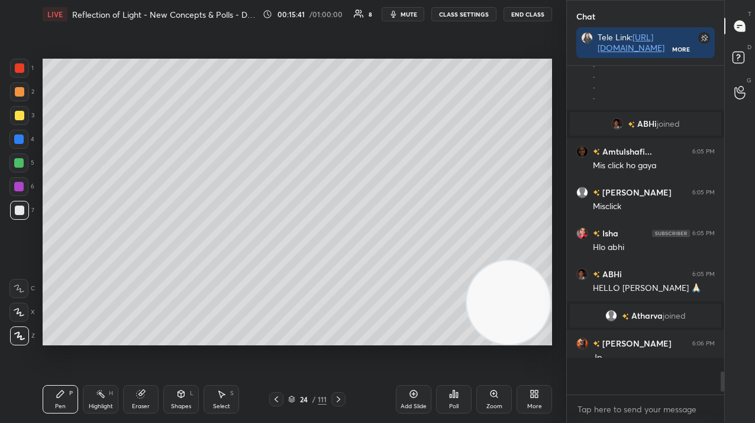
scroll to position [4, 4]
click at [20, 140] on div at bounding box center [18, 138] width 9 height 9
click at [19, 136] on div at bounding box center [18, 138] width 9 height 9
click at [24, 154] on div at bounding box center [18, 162] width 19 height 19
click at [22, 161] on div at bounding box center [18, 162] width 19 height 19
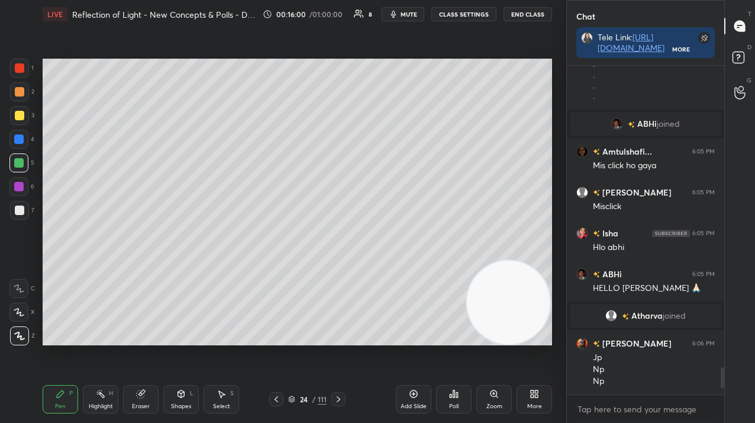
click at [462, 394] on div "Poll" at bounding box center [454, 399] width 36 height 28
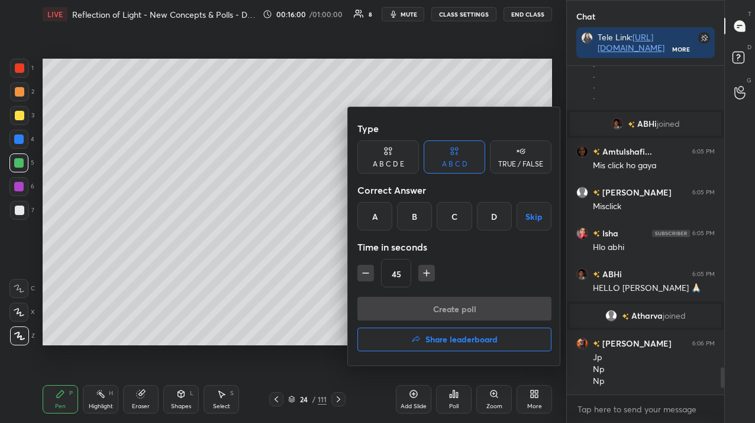
drag, startPoint x: 427, startPoint y: 205, endPoint x: 424, endPoint y: 262, distance: 56.3
click at [426, 206] on div "B" at bounding box center [414, 216] width 35 height 28
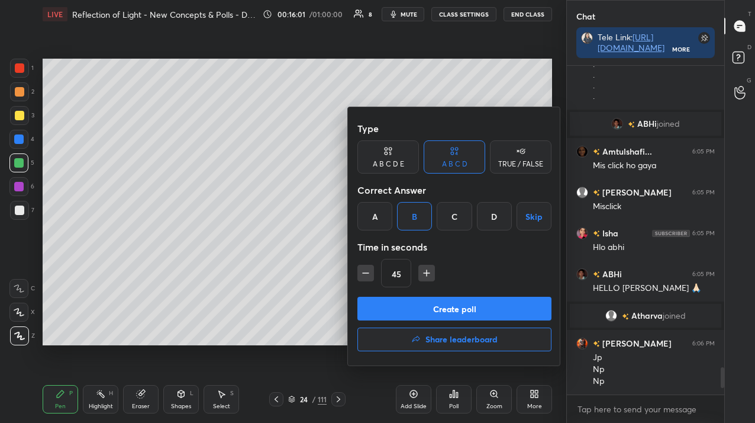
click at [431, 297] on button "Create poll" at bounding box center [455, 309] width 194 height 24
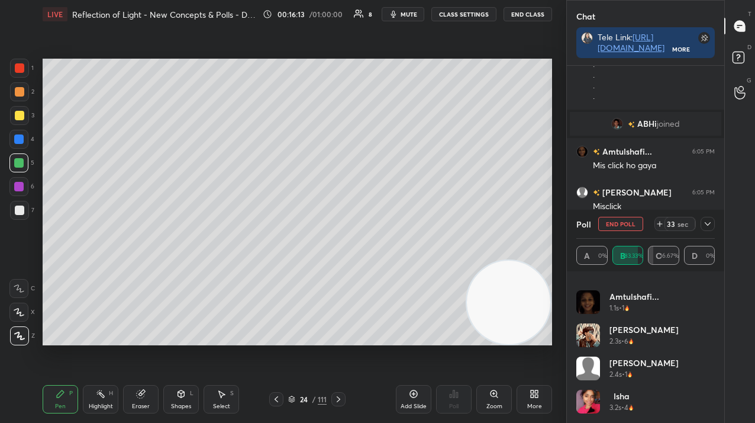
scroll to position [0, 0]
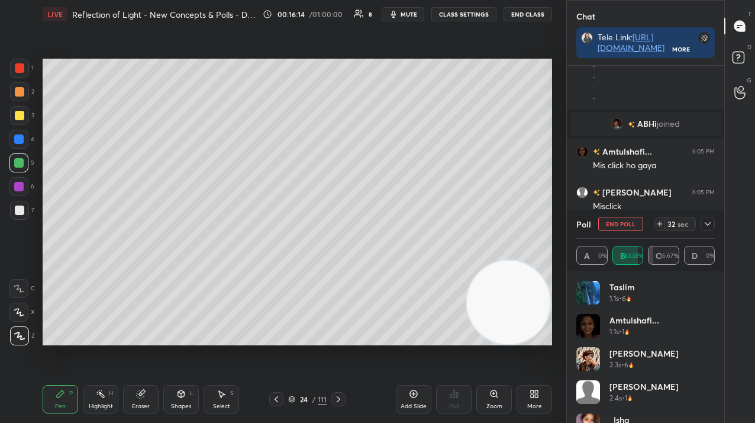
click at [709, 222] on icon at bounding box center [707, 223] width 9 height 9
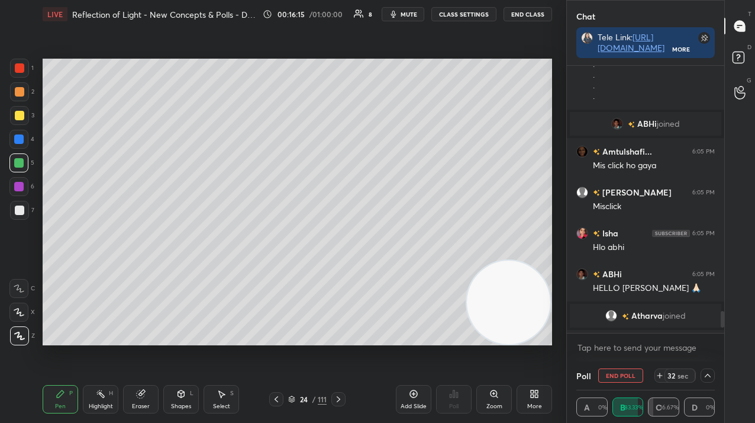
scroll to position [3721, 0]
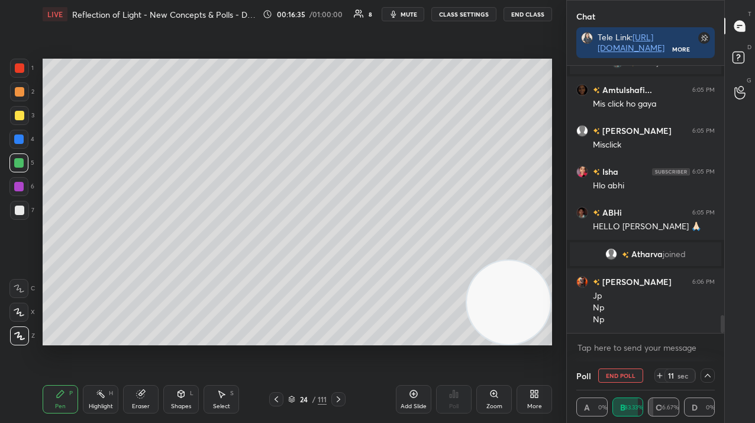
click at [635, 378] on button "End Poll" at bounding box center [620, 375] width 45 height 14
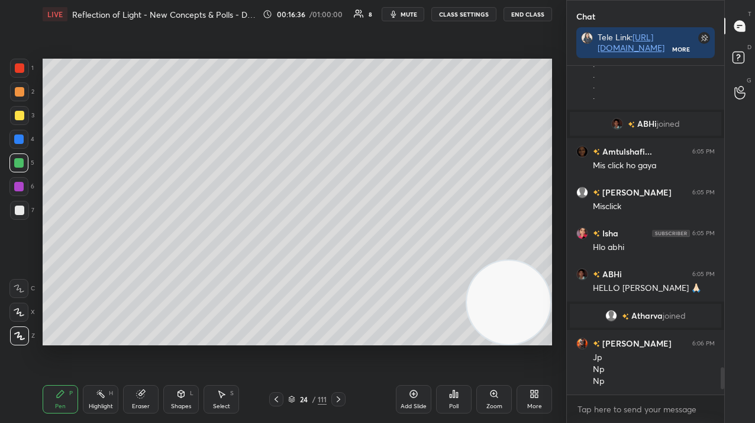
scroll to position [4, 4]
click at [452, 401] on div "Poll" at bounding box center [454, 399] width 36 height 28
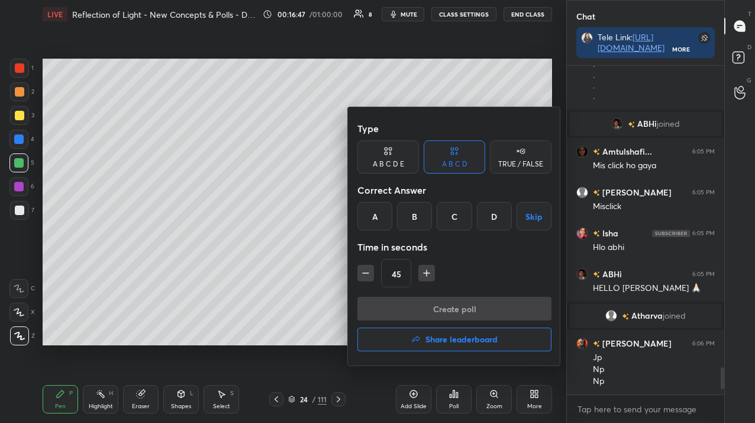
click at [450, 218] on div "C" at bounding box center [454, 216] width 35 height 28
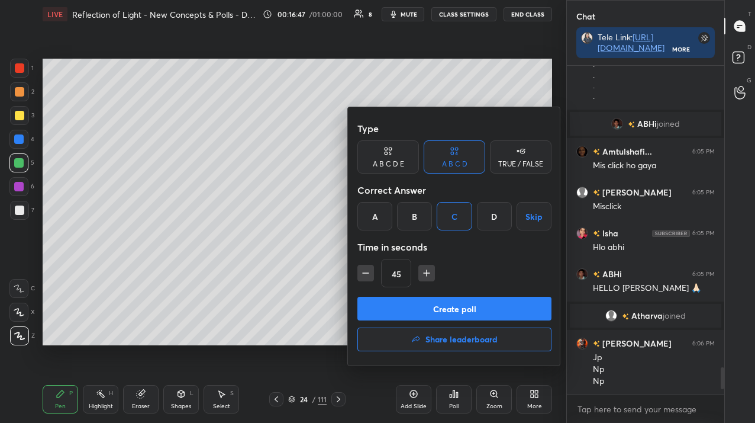
click at [450, 308] on button "Create poll" at bounding box center [455, 309] width 194 height 24
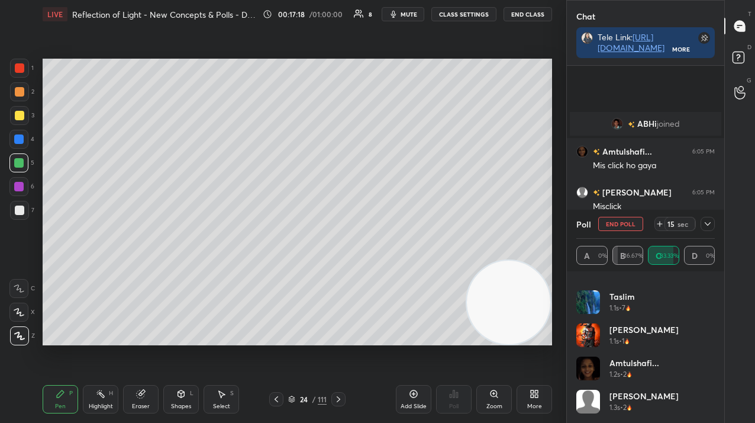
scroll to position [3721, 0]
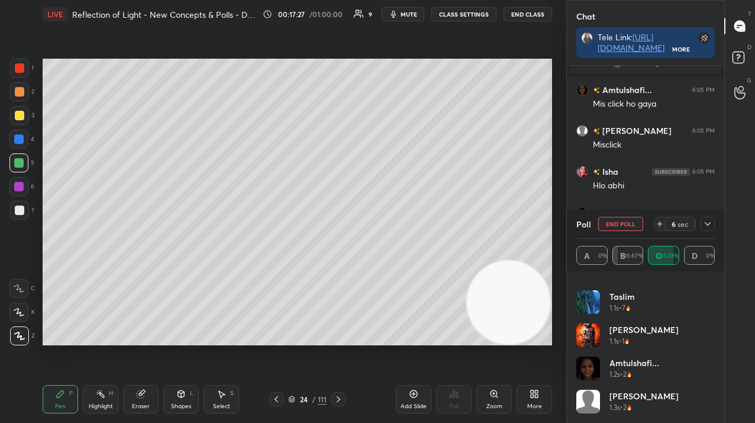
click at [621, 221] on button "End Poll" at bounding box center [620, 224] width 45 height 14
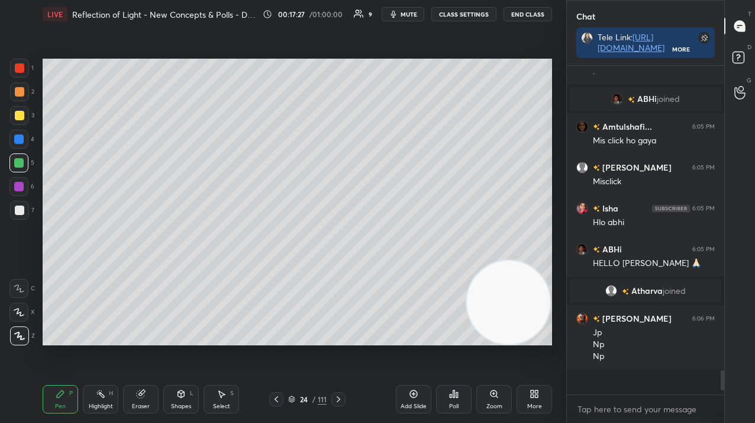
scroll to position [3665, 0]
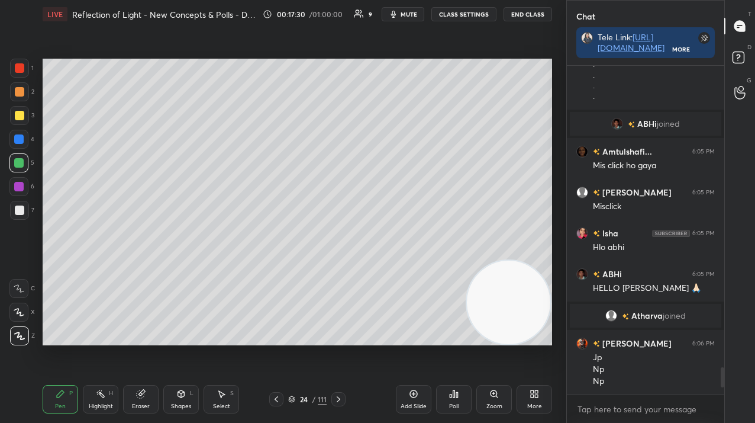
drag, startPoint x: 307, startPoint y: 396, endPoint x: 308, endPoint y: 387, distance: 9.6
click at [307, 397] on div "24" at bounding box center [304, 398] width 12 height 7
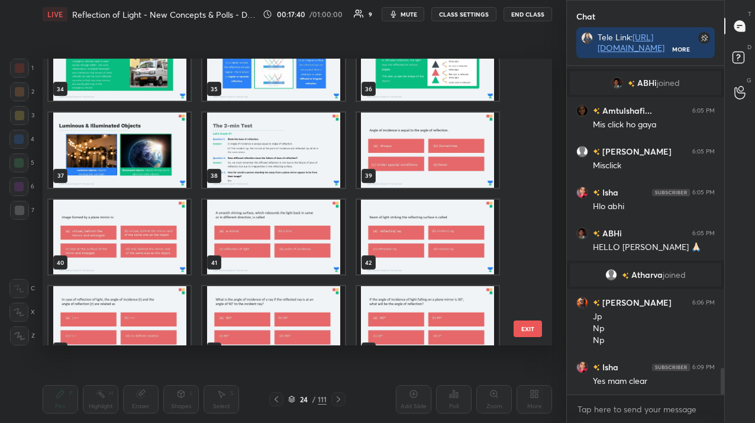
click at [422, 134] on img "grid" at bounding box center [428, 149] width 142 height 75
click at [422, 135] on img "grid" at bounding box center [428, 149] width 142 height 75
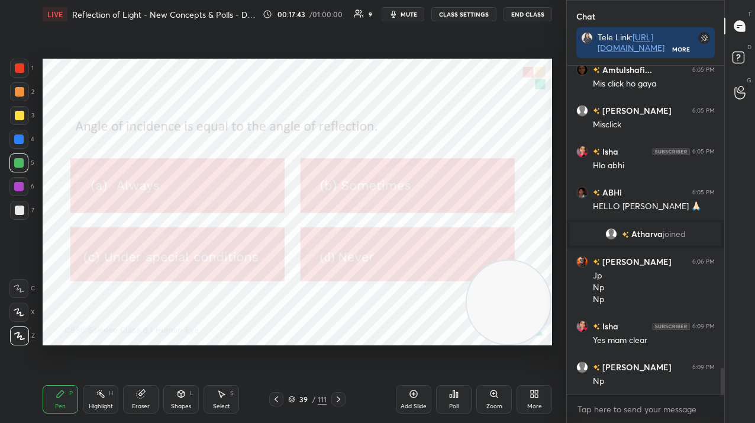
click at [22, 69] on div at bounding box center [19, 67] width 9 height 9
click at [22, 66] on div at bounding box center [19, 67] width 9 height 9
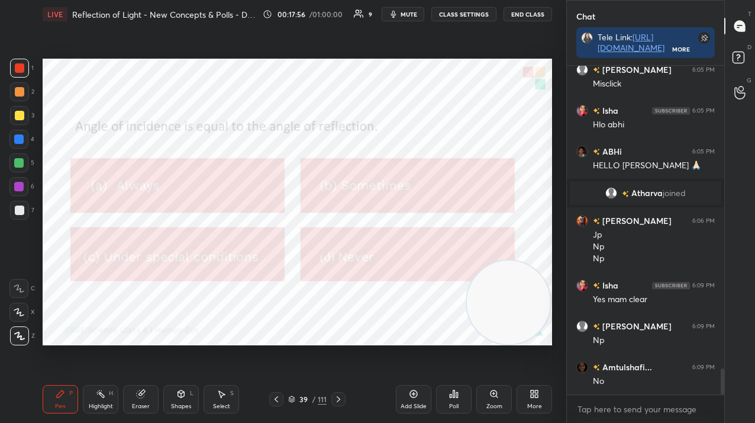
click at [455, 395] on icon at bounding box center [453, 393] width 9 height 9
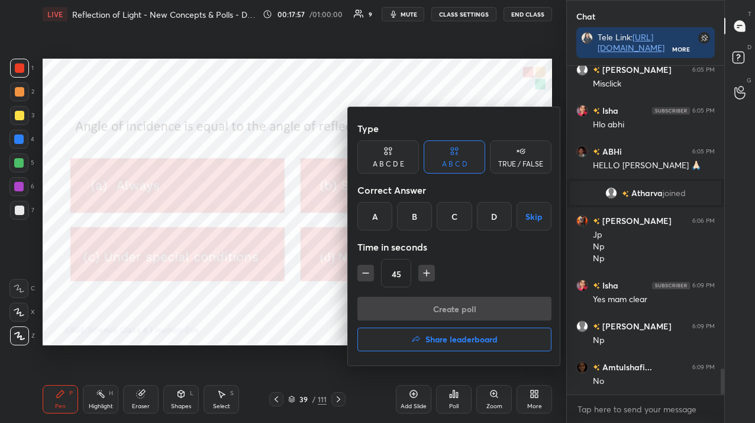
drag, startPoint x: 376, startPoint y: 217, endPoint x: 372, endPoint y: 235, distance: 18.1
click at [376, 217] on div "A" at bounding box center [375, 216] width 35 height 28
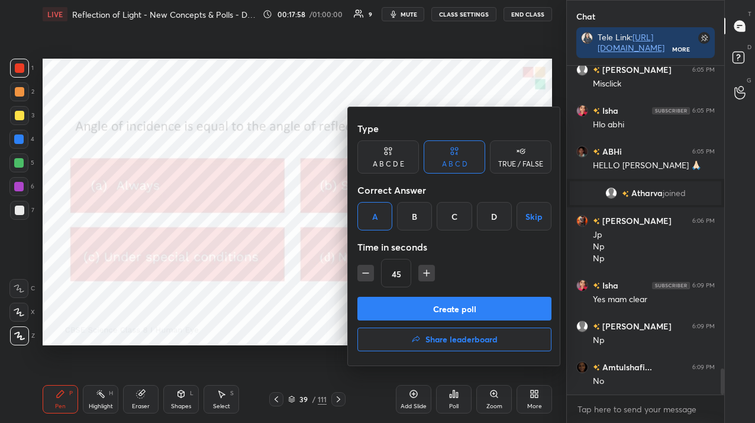
click at [398, 307] on button "Create poll" at bounding box center [455, 309] width 194 height 24
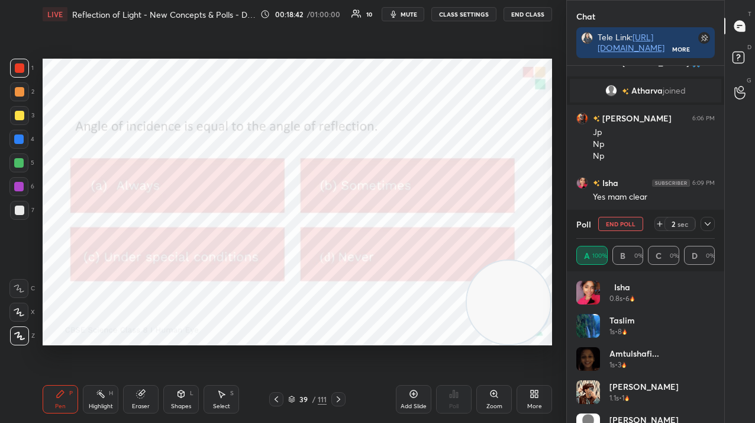
scroll to position [57, 0]
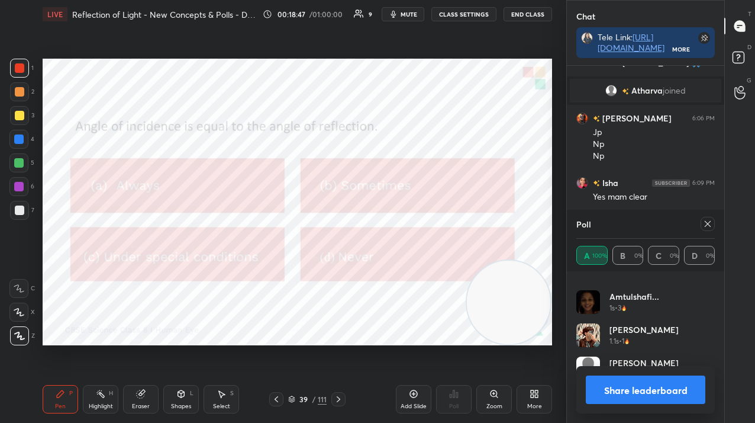
click at [705, 226] on icon at bounding box center [708, 224] width 6 height 6
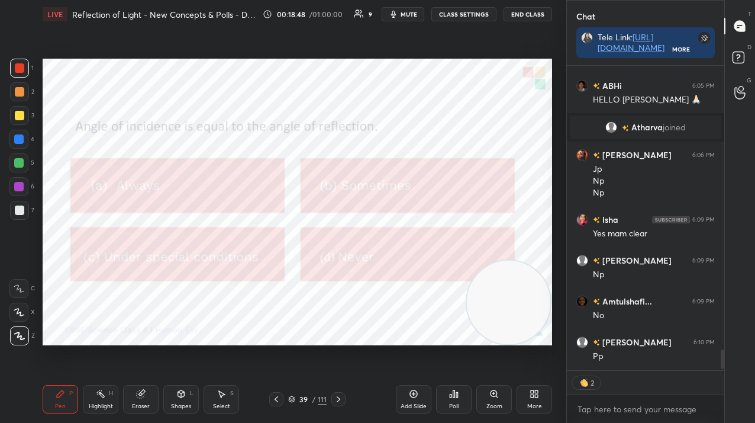
scroll to position [301, 154]
click at [339, 397] on icon at bounding box center [338, 398] width 9 height 9
click at [338, 401] on icon at bounding box center [338, 398] width 9 height 9
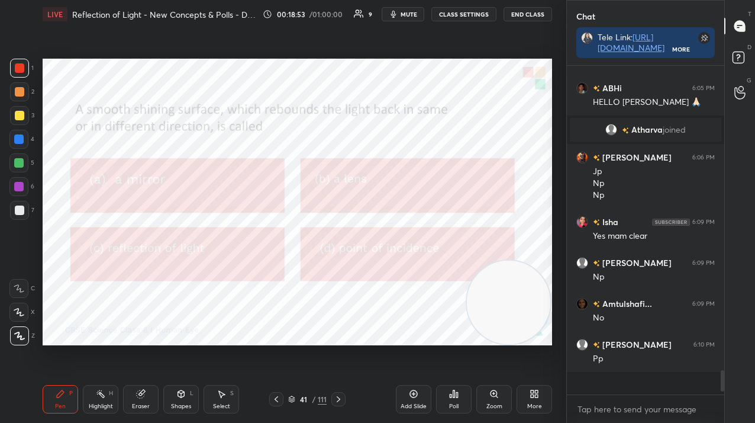
scroll to position [3822, 0]
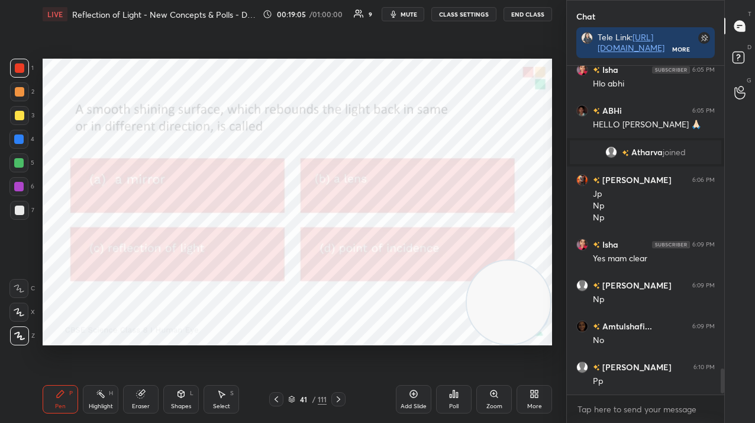
click at [452, 399] on div "Poll" at bounding box center [454, 399] width 36 height 28
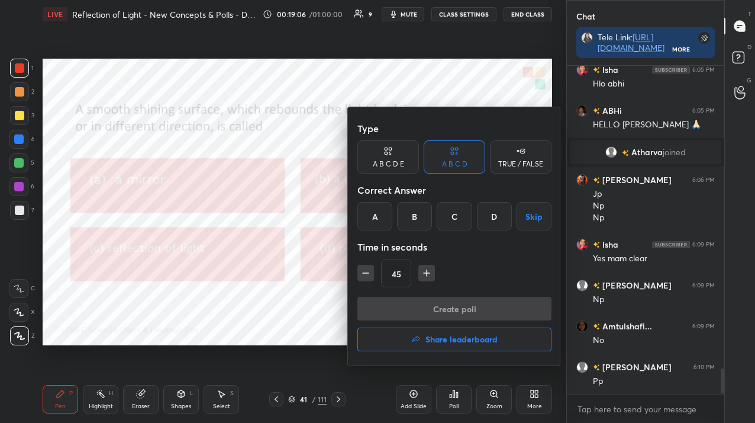
click at [378, 224] on div "A" at bounding box center [375, 216] width 35 height 28
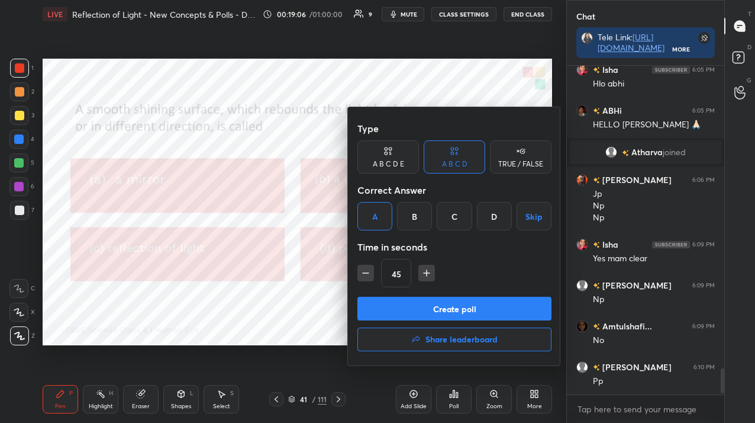
drag, startPoint x: 377, startPoint y: 311, endPoint x: 353, endPoint y: 281, distance: 38.8
click at [377, 311] on button "Create poll" at bounding box center [455, 309] width 194 height 24
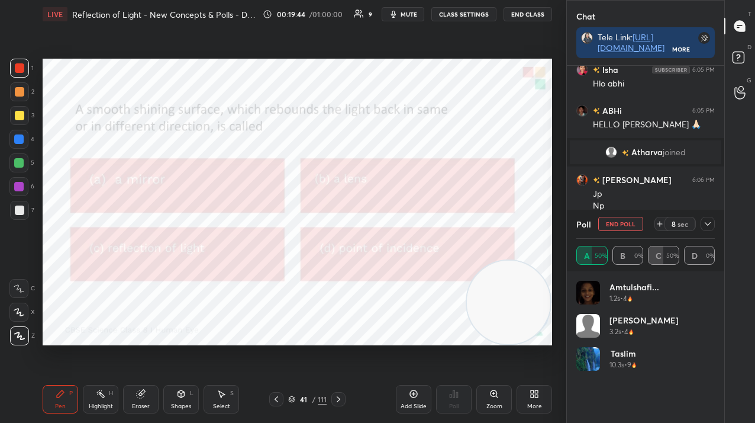
scroll to position [3912, 0]
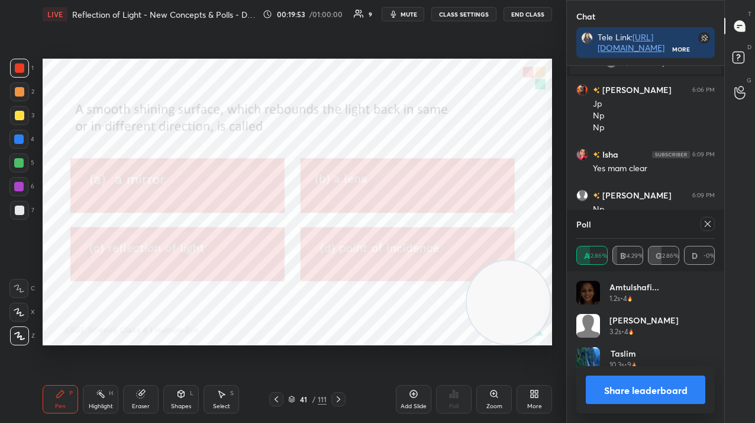
click at [709, 222] on icon at bounding box center [707, 223] width 9 height 9
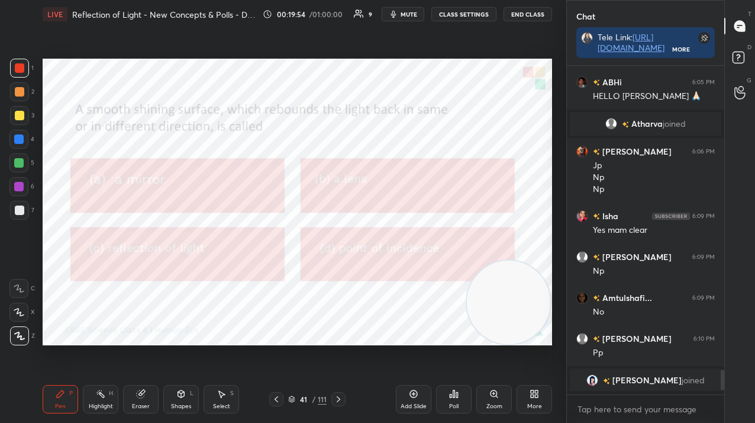
scroll to position [4, 4]
click at [341, 393] on div at bounding box center [339, 399] width 14 height 14
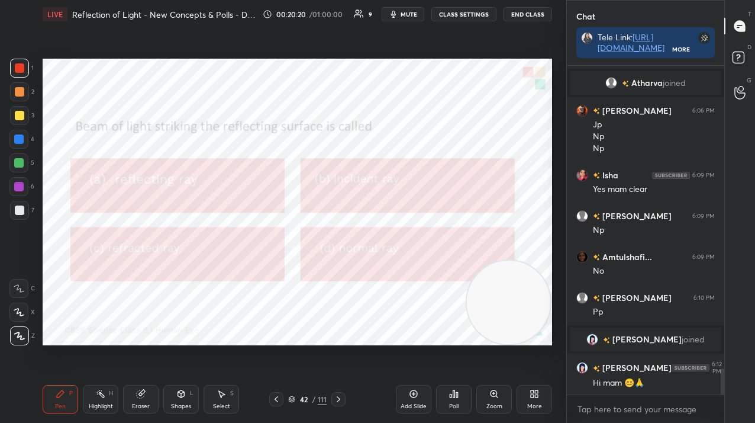
scroll to position [3847, 0]
click at [448, 393] on div "Poll" at bounding box center [454, 399] width 36 height 28
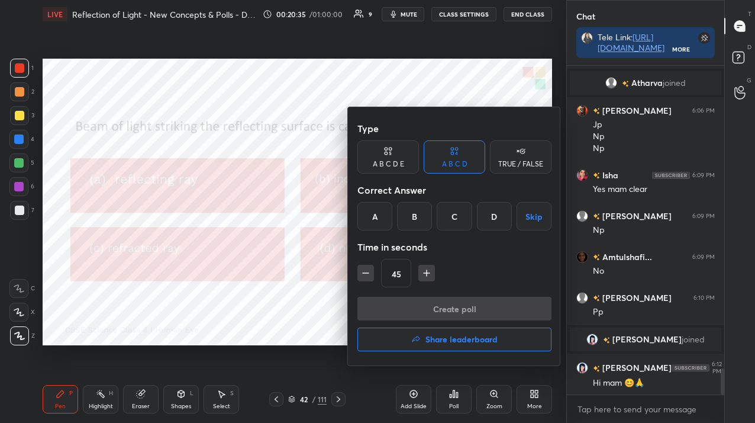
click at [406, 220] on div "B" at bounding box center [414, 216] width 35 height 28
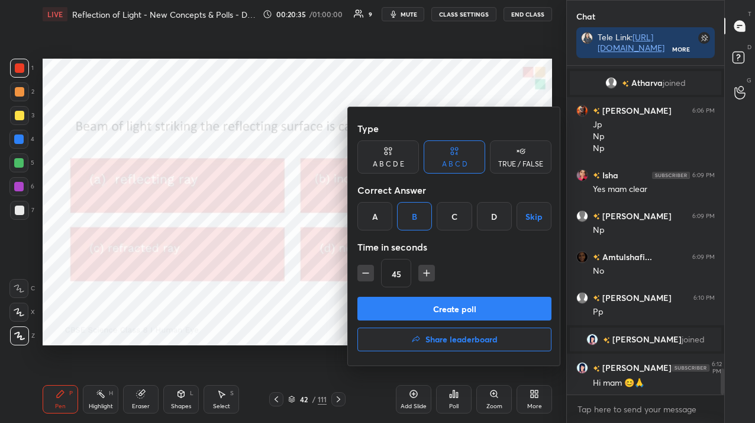
click at [406, 317] on button "Create poll" at bounding box center [455, 309] width 194 height 24
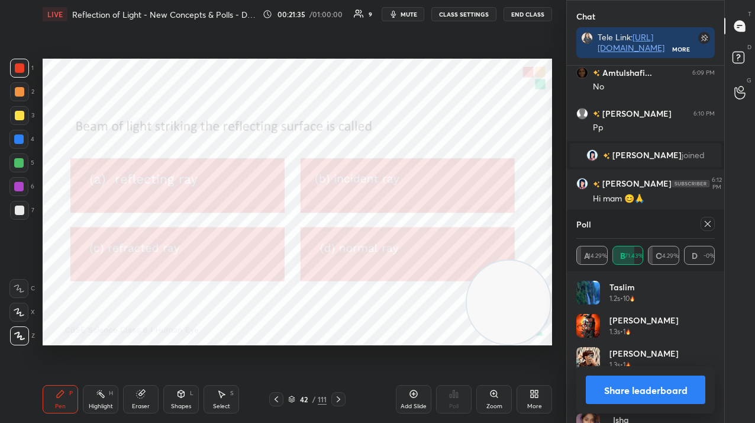
scroll to position [4072, 0]
drag, startPoint x: 709, startPoint y: 221, endPoint x: 694, endPoint y: 224, distance: 15.1
click at [709, 221] on icon at bounding box center [707, 223] width 9 height 9
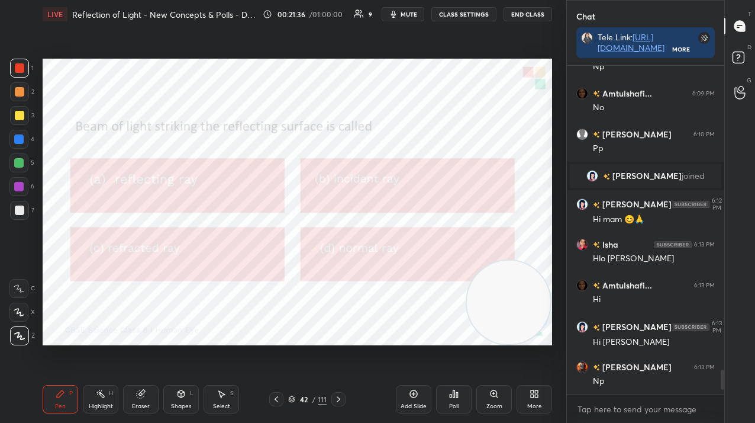
scroll to position [4010, 0]
click at [340, 395] on icon at bounding box center [338, 398] width 9 height 9
click at [28, 213] on div at bounding box center [19, 210] width 19 height 19
click at [457, 403] on div "Poll" at bounding box center [453, 406] width 9 height 6
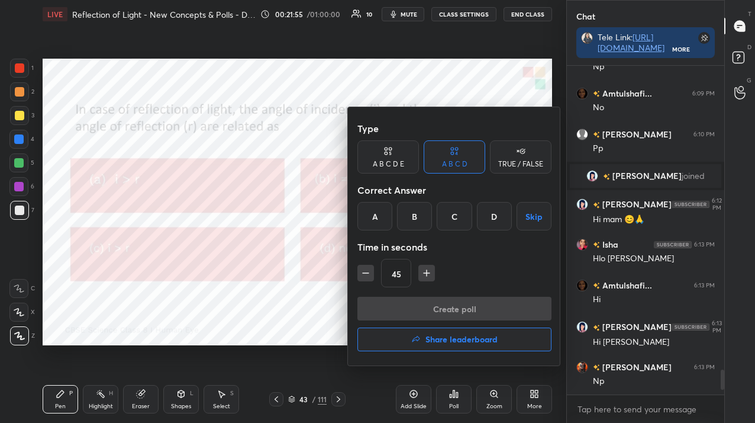
click at [415, 215] on div "B" at bounding box center [414, 216] width 35 height 28
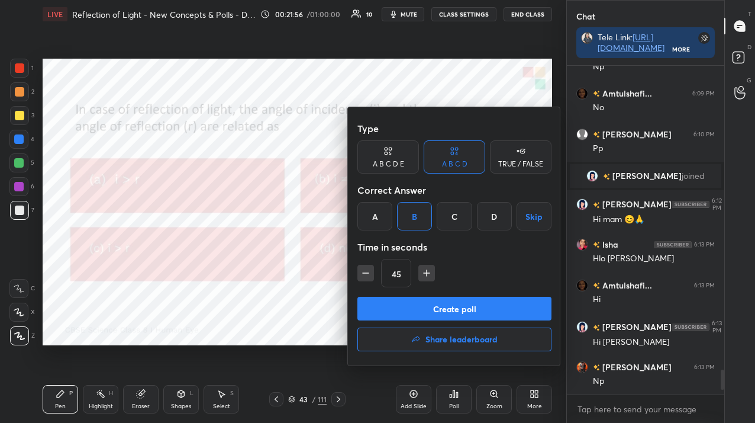
click at [407, 315] on button "Create poll" at bounding box center [455, 309] width 194 height 24
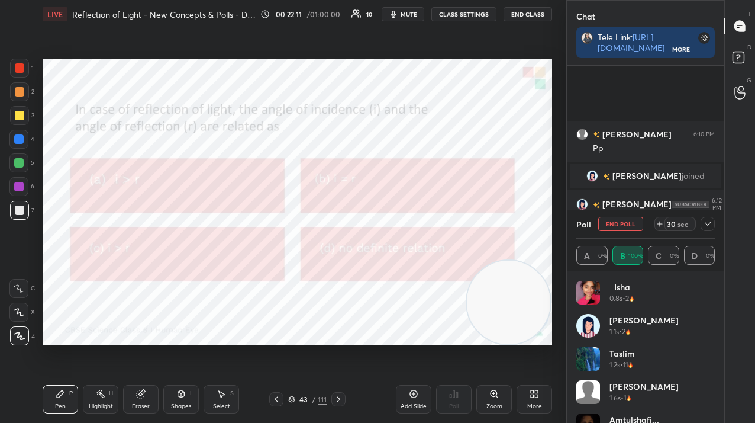
scroll to position [4113, 0]
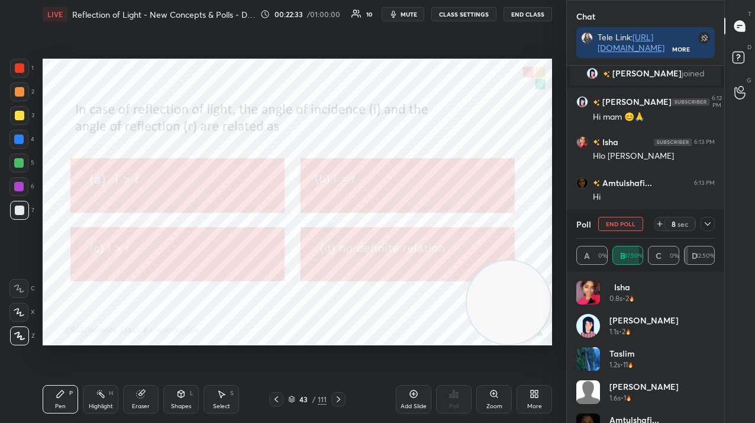
click at [620, 223] on button "End Poll" at bounding box center [620, 224] width 45 height 14
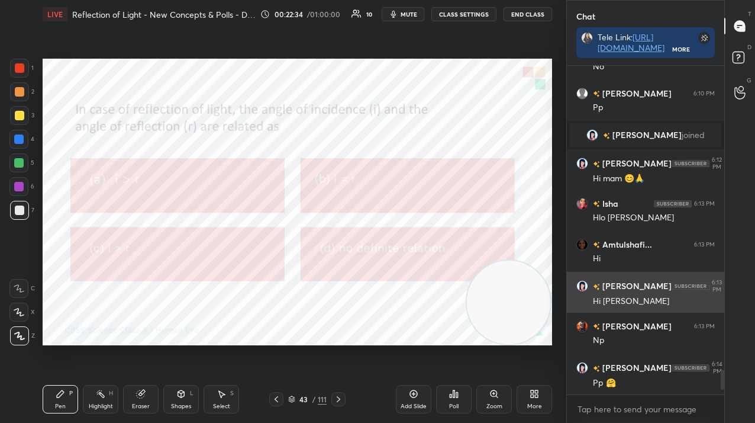
scroll to position [4, 4]
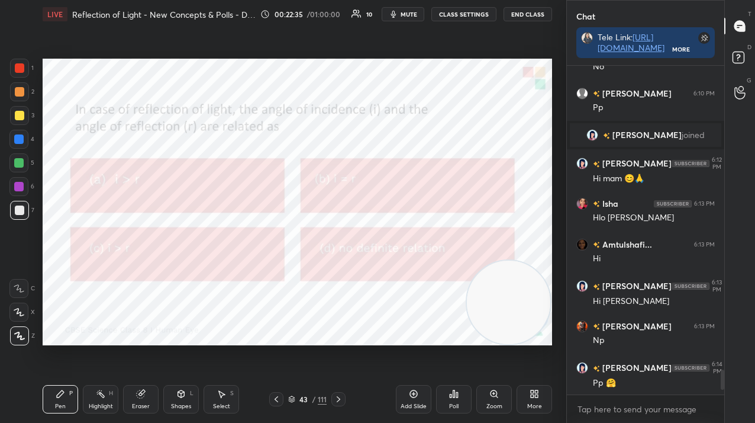
drag, startPoint x: 335, startPoint y: 397, endPoint x: 342, endPoint y: 382, distance: 17.0
click at [334, 397] on icon at bounding box center [338, 398] width 9 height 9
click at [22, 63] on div at bounding box center [19, 67] width 9 height 9
click at [22, 63] on div at bounding box center [19, 68] width 19 height 19
click at [402, 393] on div "Add Slide" at bounding box center [414, 399] width 36 height 28
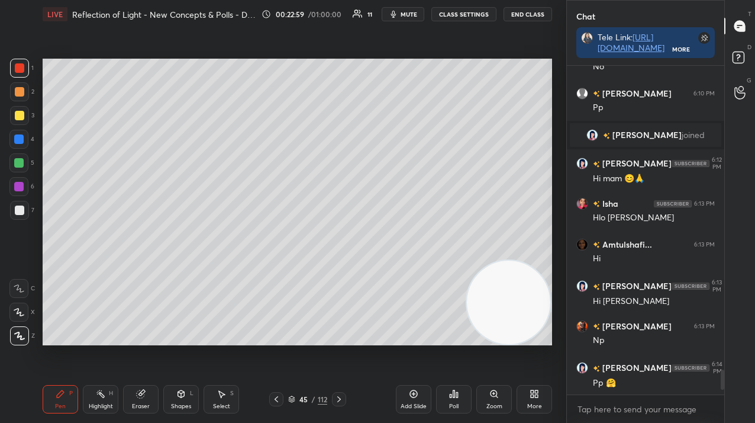
click at [143, 392] on icon at bounding box center [142, 393] width 7 height 6
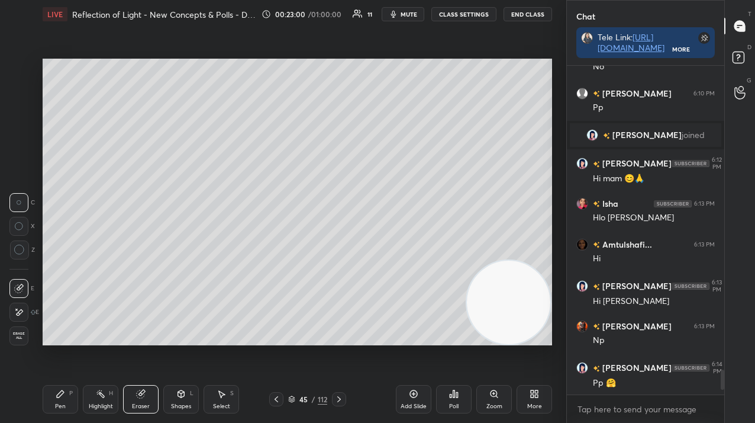
click at [174, 395] on div "Shapes L" at bounding box center [181, 399] width 36 height 28
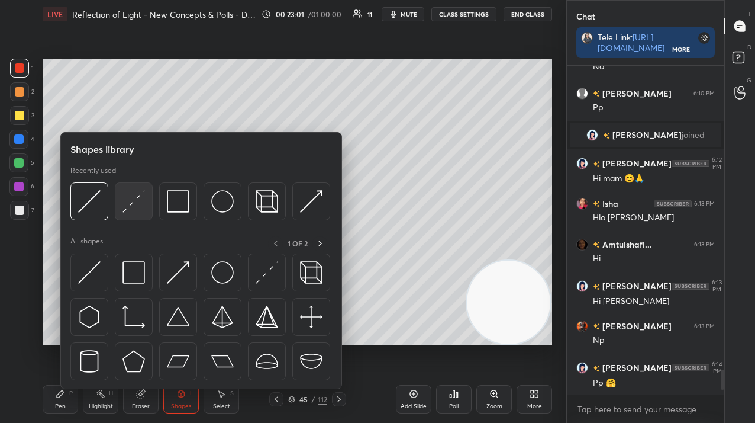
click at [132, 197] on img at bounding box center [134, 201] width 22 height 22
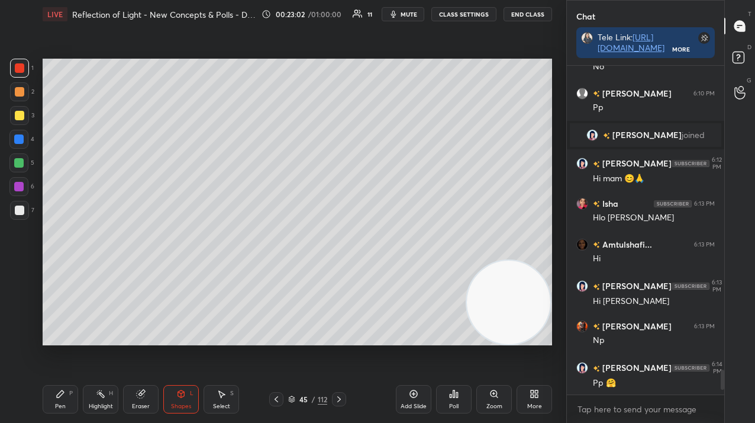
click at [170, 394] on div "Shapes L" at bounding box center [181, 399] width 36 height 28
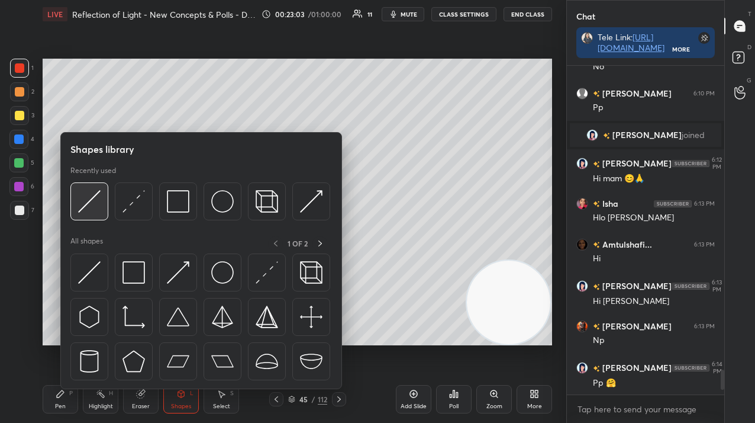
click at [86, 204] on img at bounding box center [89, 201] width 22 height 22
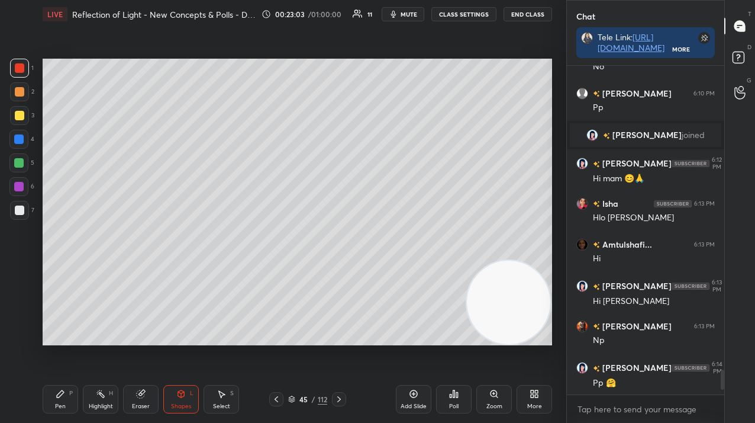
click at [33, 191] on div "6" at bounding box center [21, 186] width 25 height 19
click at [20, 188] on div at bounding box center [18, 186] width 9 height 9
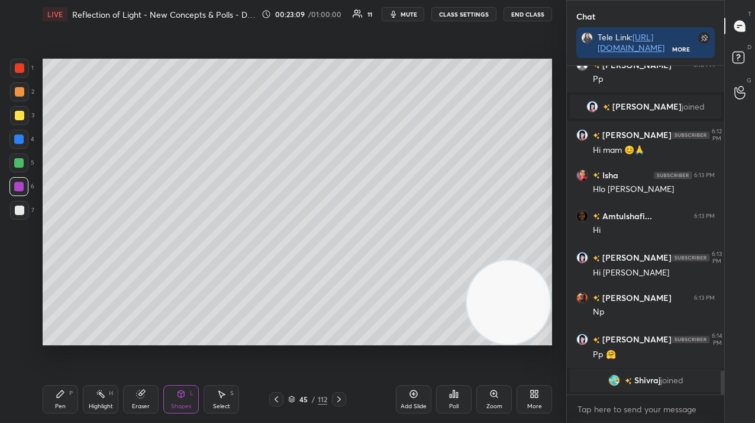
drag, startPoint x: 60, startPoint y: 391, endPoint x: 60, endPoint y: 385, distance: 6.5
click at [61, 391] on icon at bounding box center [60, 393] width 7 height 7
click at [169, 397] on div "Shapes L" at bounding box center [181, 399] width 36 height 28
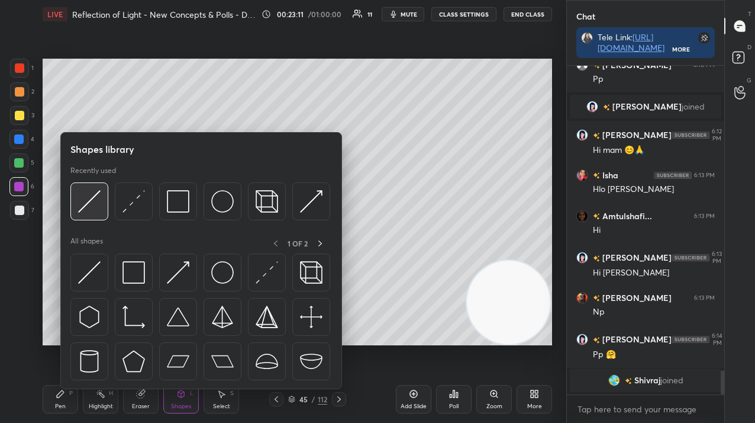
click at [84, 194] on img at bounding box center [89, 201] width 22 height 22
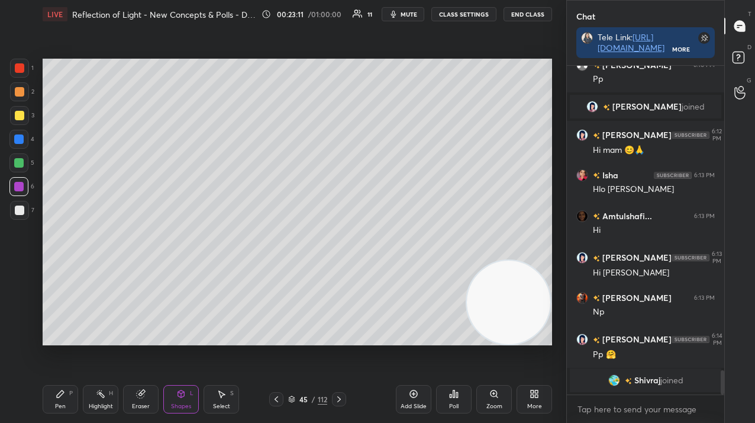
click at [15, 162] on div at bounding box center [18, 162] width 9 height 9
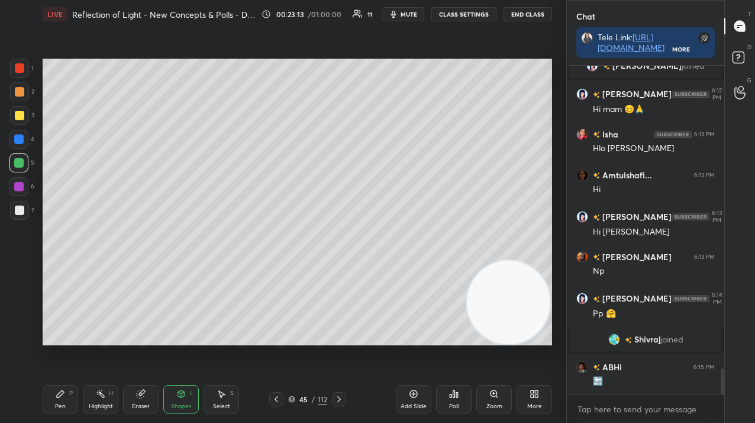
scroll to position [3855, 0]
drag, startPoint x: 19, startPoint y: 205, endPoint x: 40, endPoint y: 229, distance: 31.4
click at [20, 206] on div at bounding box center [19, 209] width 9 height 9
click at [174, 403] on div "Shapes" at bounding box center [181, 406] width 20 height 6
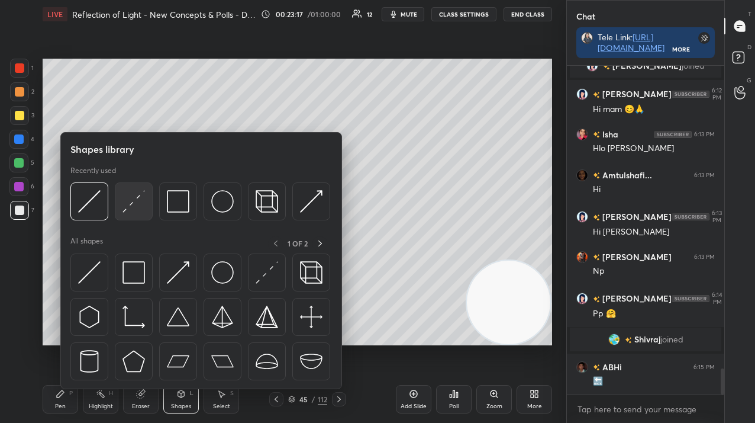
click at [131, 194] on img at bounding box center [134, 201] width 22 height 22
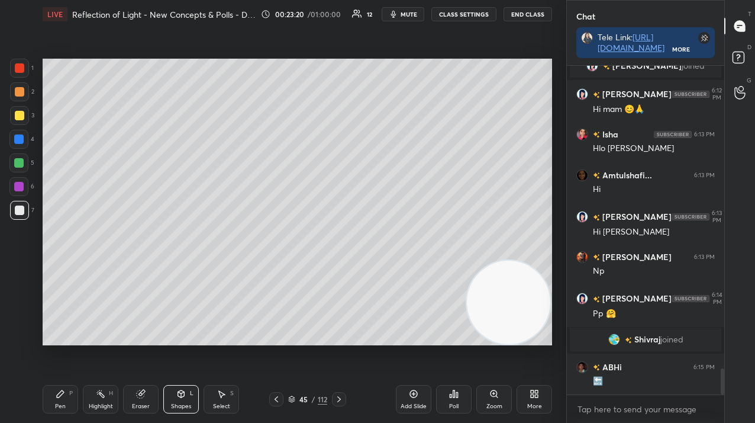
click at [58, 400] on div "Pen P" at bounding box center [61, 399] width 36 height 28
click at [61, 398] on icon at bounding box center [60, 393] width 9 height 9
click at [275, 395] on icon at bounding box center [276, 398] width 9 height 9
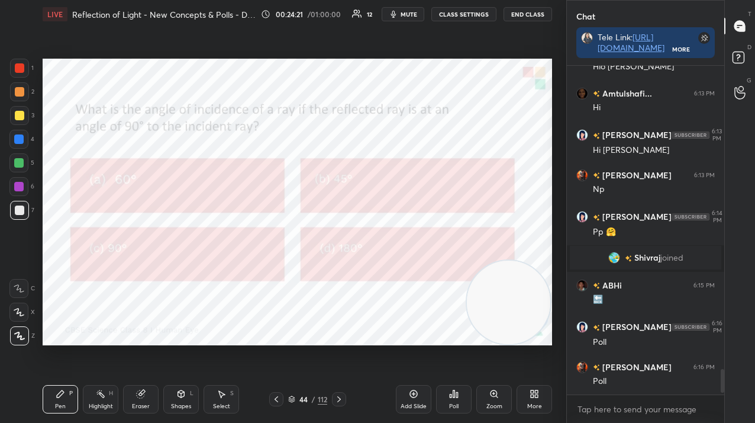
scroll to position [3937, 0]
click at [458, 394] on div "Poll" at bounding box center [454, 399] width 36 height 28
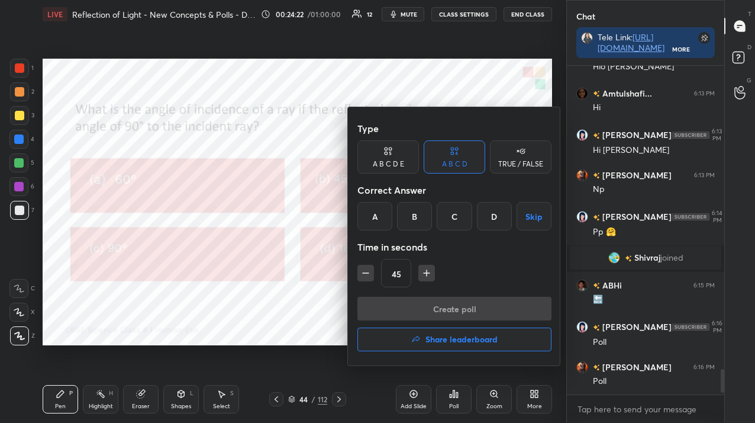
drag, startPoint x: 411, startPoint y: 208, endPoint x: 409, endPoint y: 239, distance: 30.9
click at [411, 208] on div "B" at bounding box center [414, 216] width 35 height 28
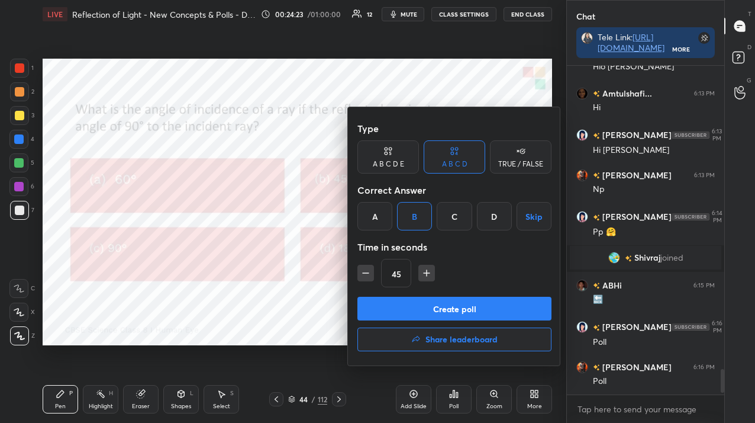
click at [414, 302] on button "Create poll" at bounding box center [455, 309] width 194 height 24
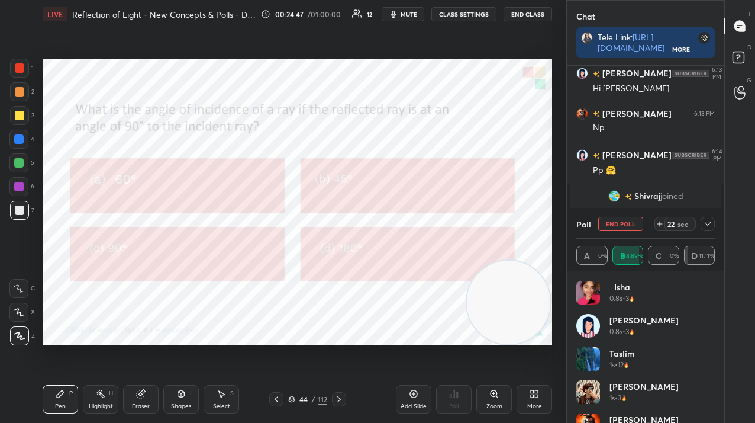
scroll to position [4039, 0]
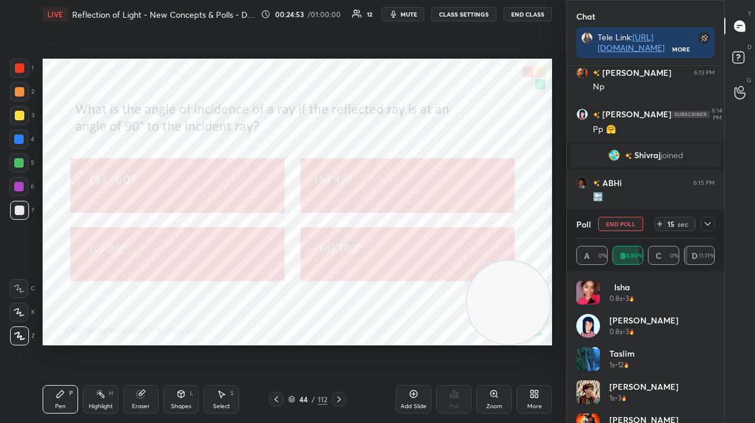
click at [620, 222] on button "End Poll" at bounding box center [620, 224] width 45 height 14
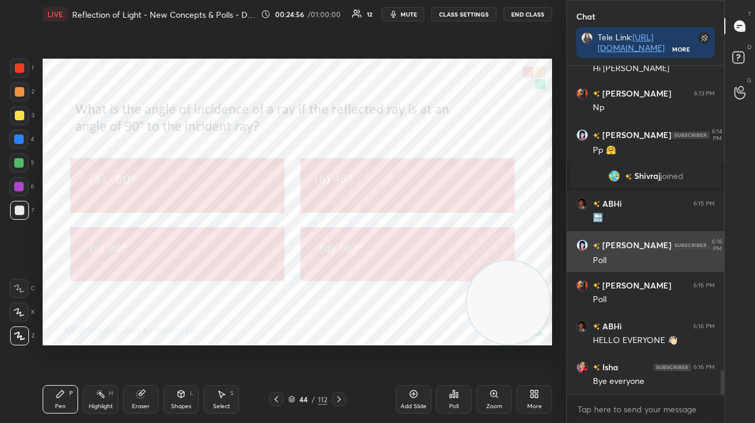
scroll to position [4059, 0]
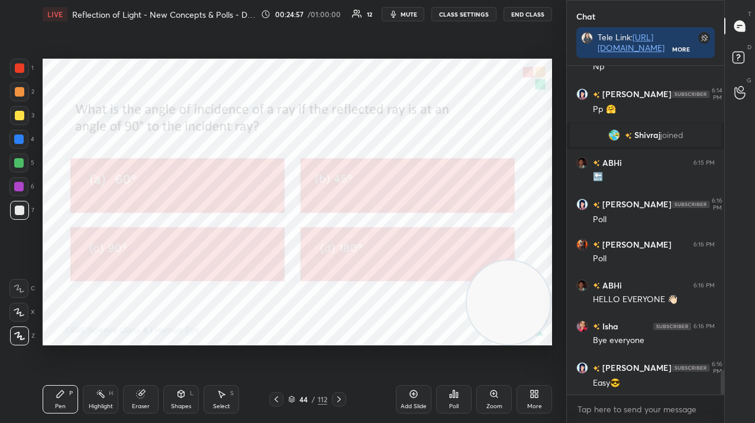
click at [337, 401] on icon at bounding box center [338, 398] width 9 height 9
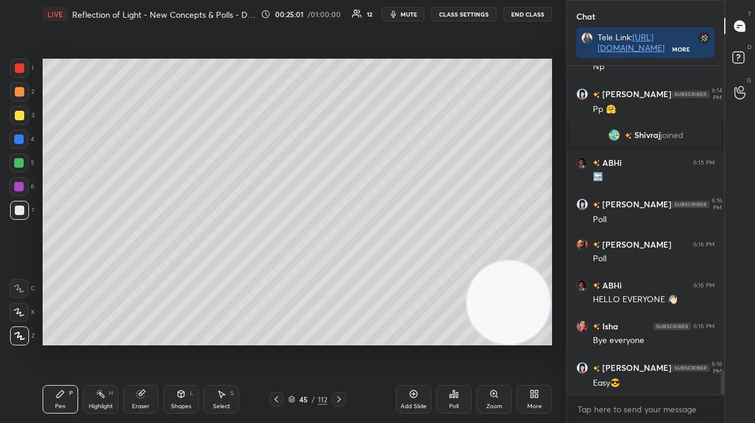
click at [342, 395] on icon at bounding box center [338, 398] width 9 height 9
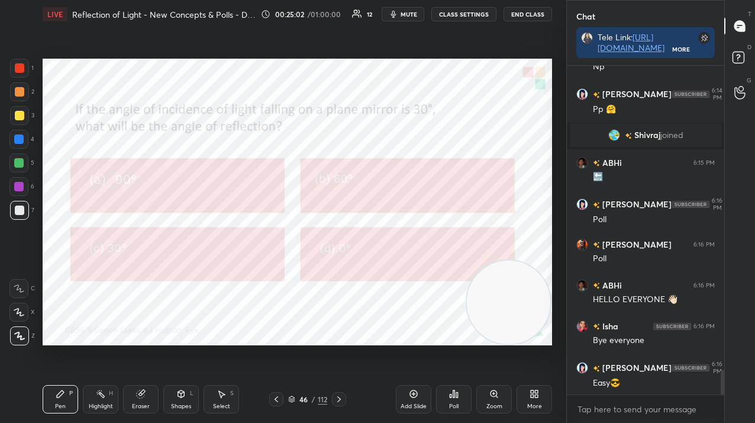
click at [18, 63] on div at bounding box center [19, 68] width 19 height 19
click at [17, 66] on div at bounding box center [19, 67] width 9 height 9
click at [459, 398] on div "Poll" at bounding box center [454, 399] width 36 height 28
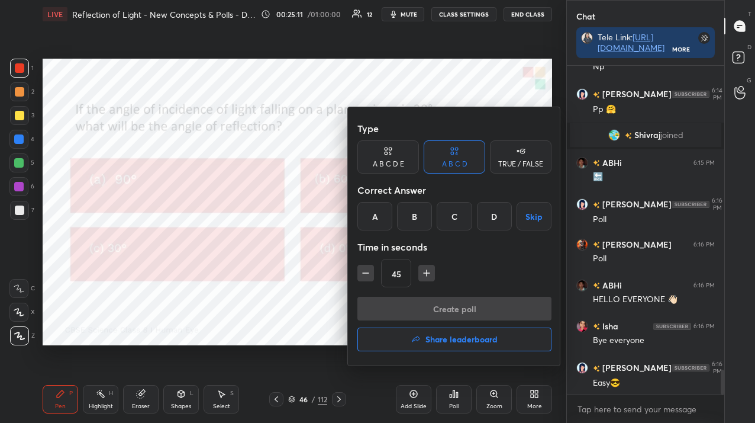
click at [451, 219] on div "C" at bounding box center [454, 216] width 35 height 28
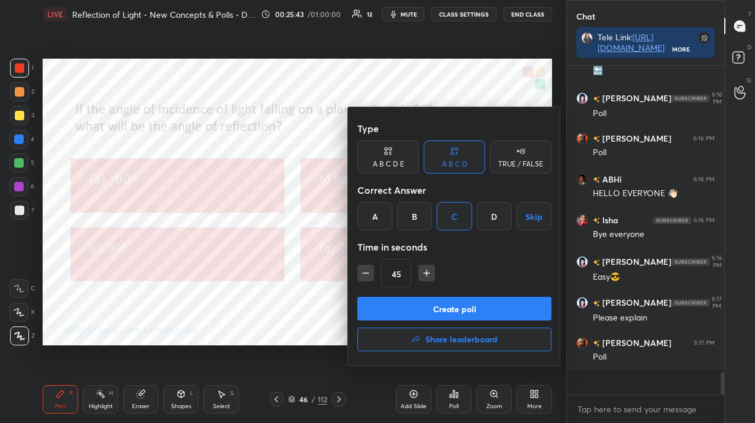
scroll to position [4141, 0]
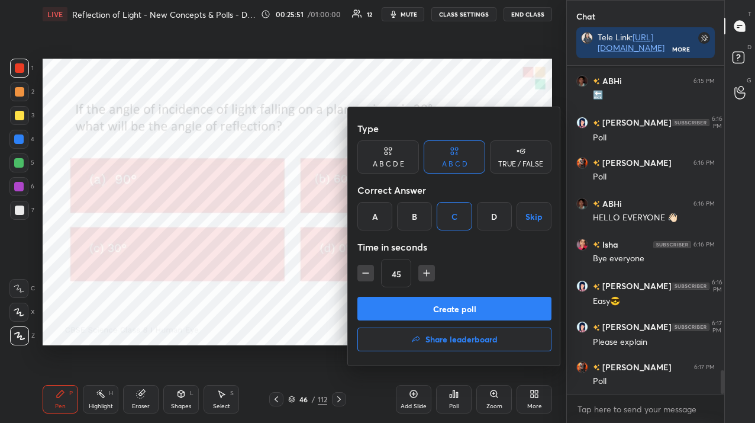
click at [433, 313] on button "Create poll" at bounding box center [455, 309] width 194 height 24
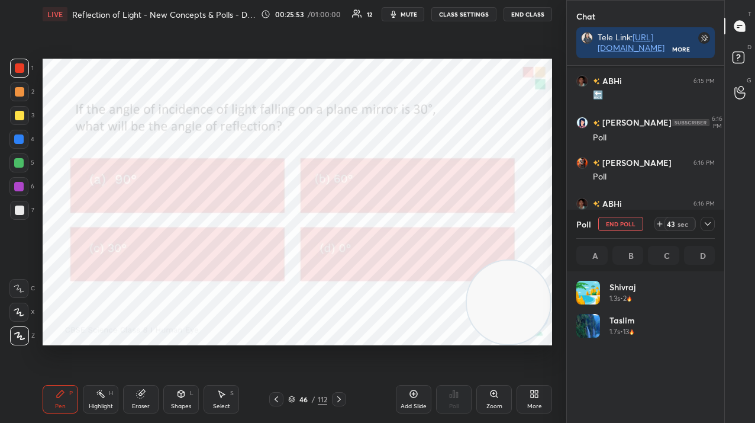
scroll to position [139, 135]
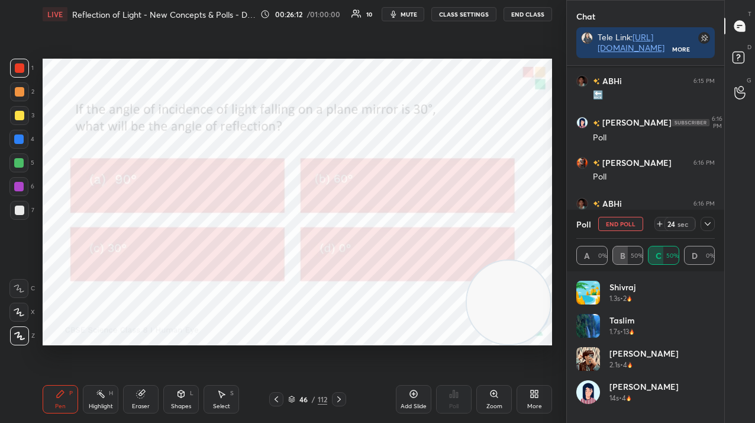
click at [628, 224] on button "End Poll" at bounding box center [620, 224] width 45 height 14
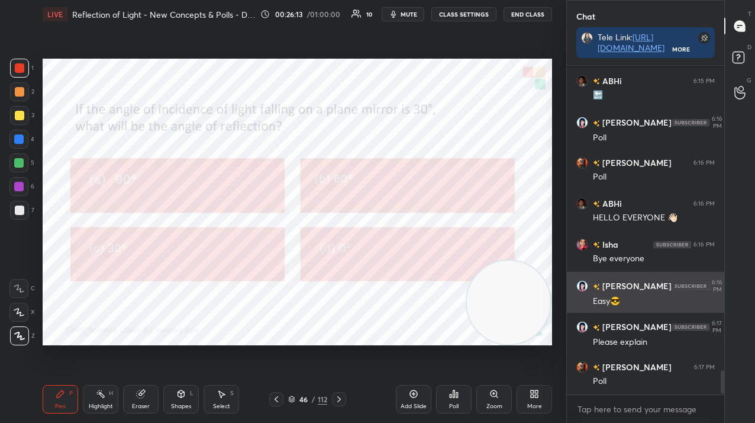
scroll to position [4, 4]
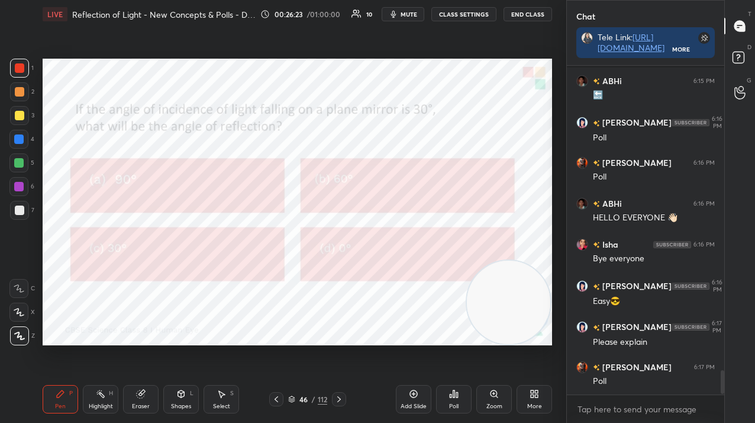
click at [342, 400] on icon at bounding box center [338, 398] width 9 height 9
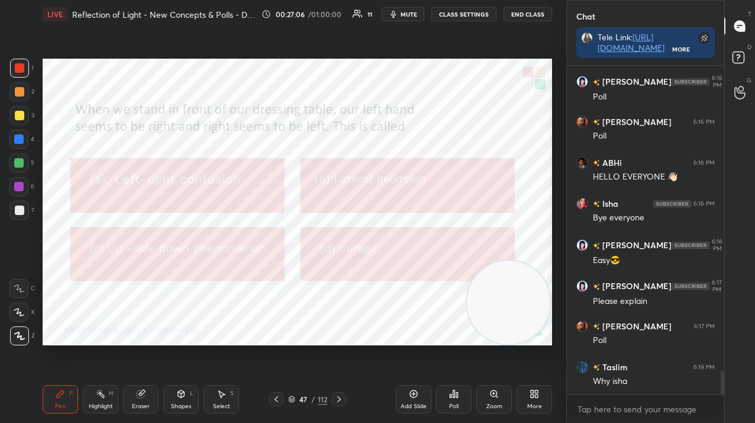
click at [454, 400] on div "Poll" at bounding box center [454, 399] width 36 height 28
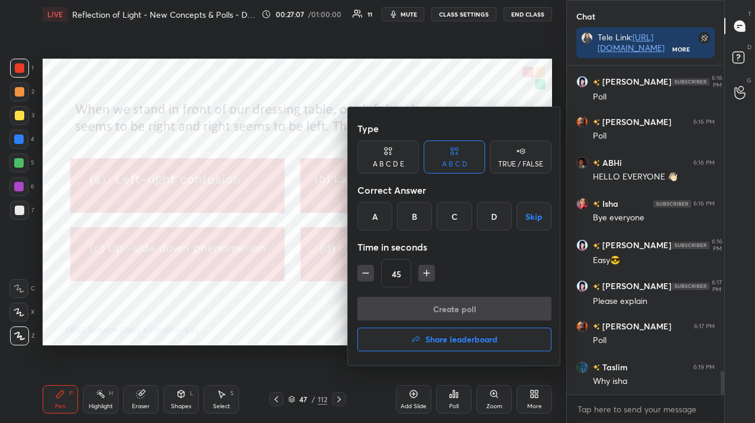
scroll to position [4223, 0]
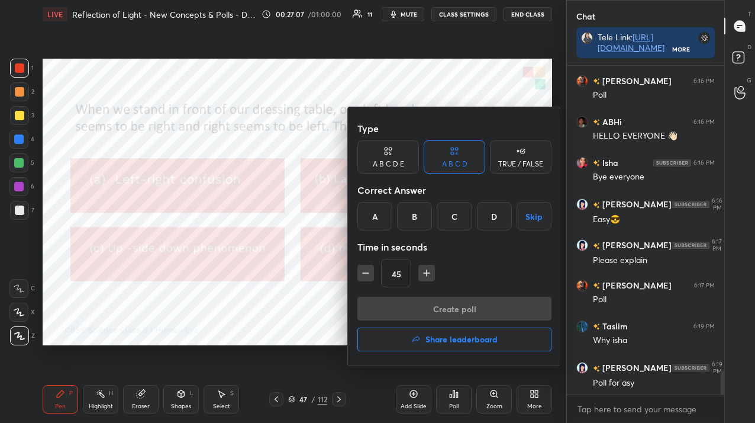
click at [404, 207] on div "B" at bounding box center [414, 216] width 35 height 28
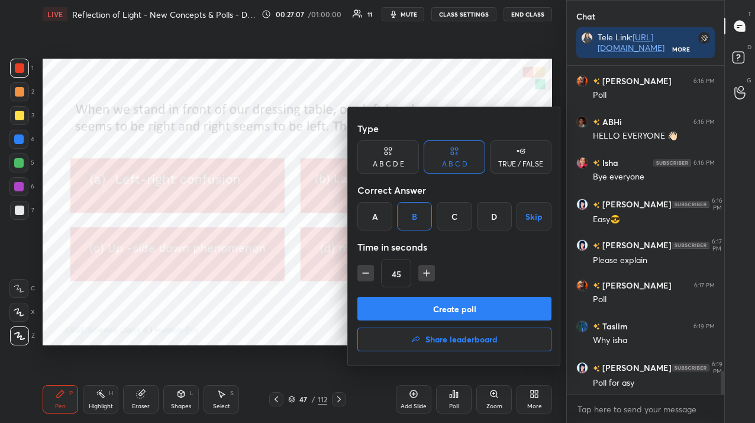
click at [395, 313] on button "Create poll" at bounding box center [455, 309] width 194 height 24
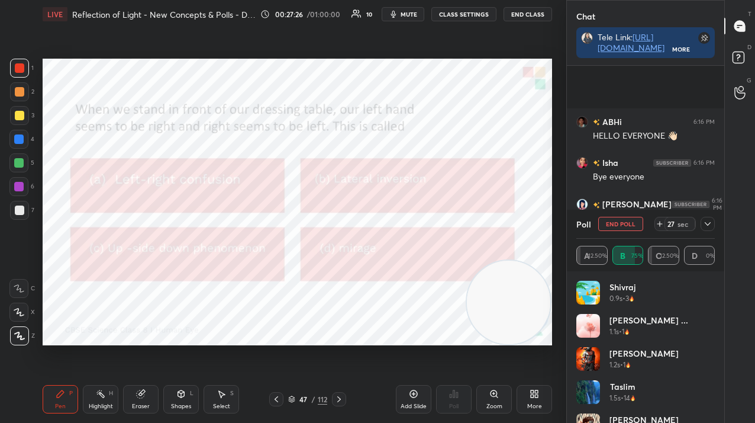
scroll to position [4325, 0]
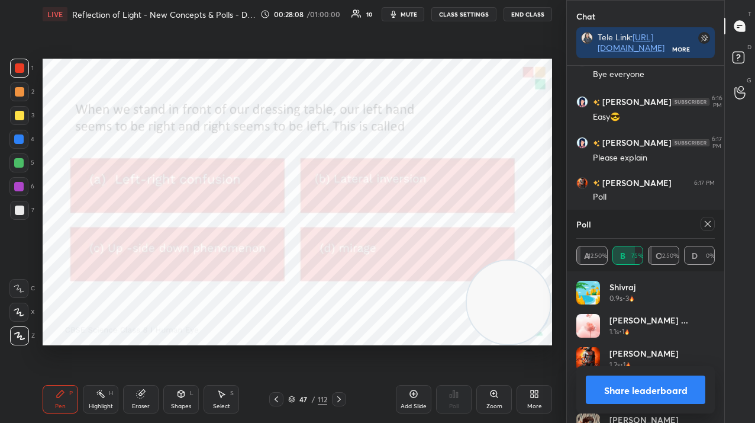
click at [712, 226] on div at bounding box center [708, 224] width 14 height 14
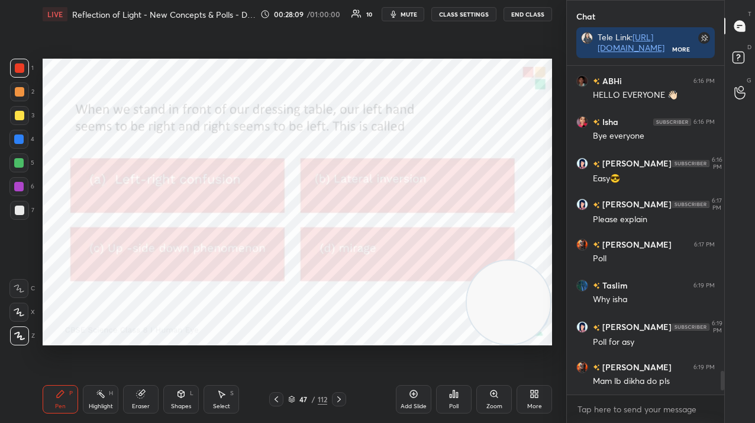
scroll to position [325, 154]
click at [340, 397] on icon at bounding box center [338, 398] width 9 height 9
click at [452, 399] on div "Poll" at bounding box center [454, 399] width 36 height 28
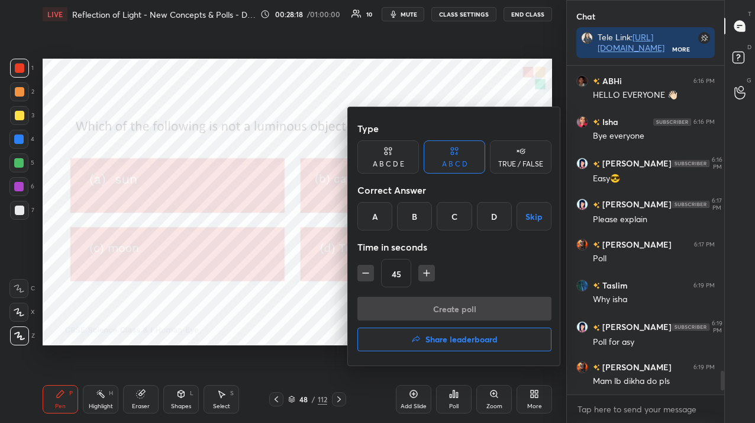
click at [447, 222] on div "C" at bounding box center [454, 216] width 35 height 28
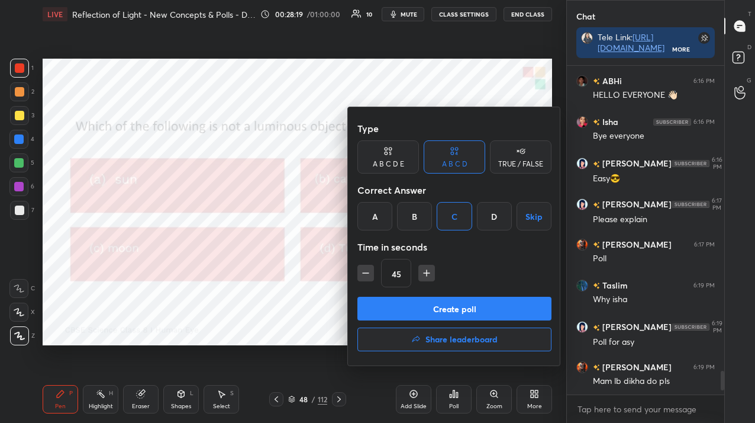
click at [441, 304] on button "Create poll" at bounding box center [455, 309] width 194 height 24
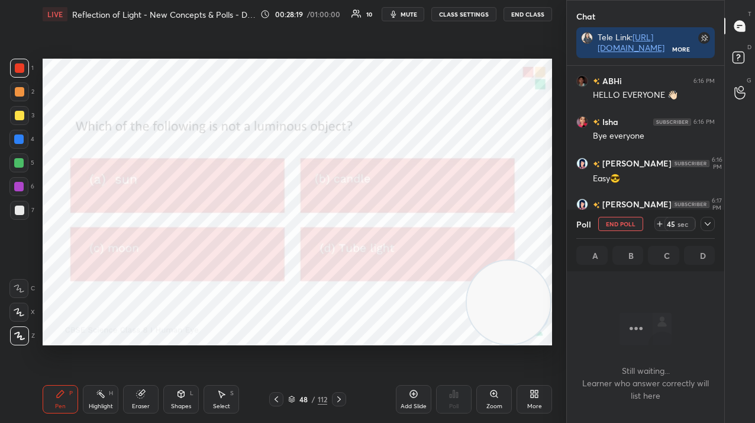
scroll to position [165, 154]
click at [319, 404] on div "48 / 112" at bounding box center [307, 399] width 77 height 14
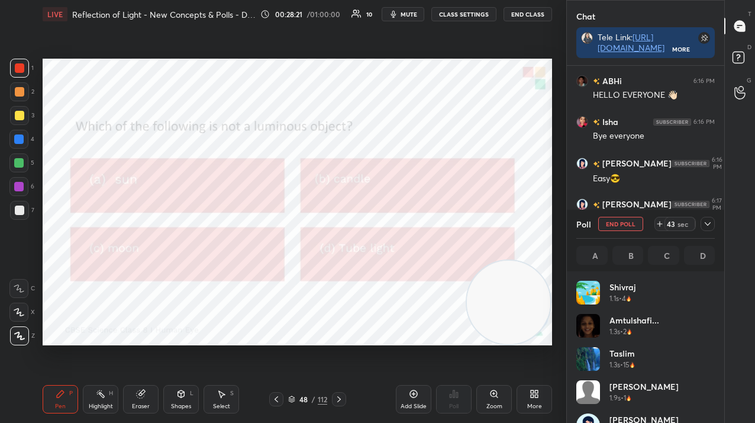
scroll to position [139, 135]
click at [309, 400] on div "48 / 112" at bounding box center [307, 399] width 39 height 11
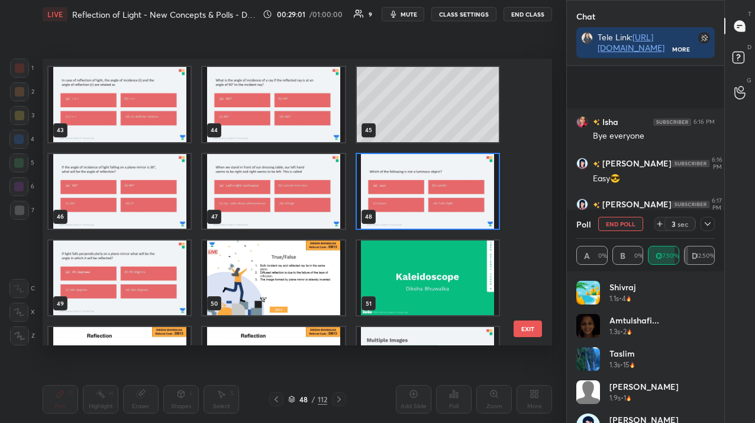
scroll to position [4366, 0]
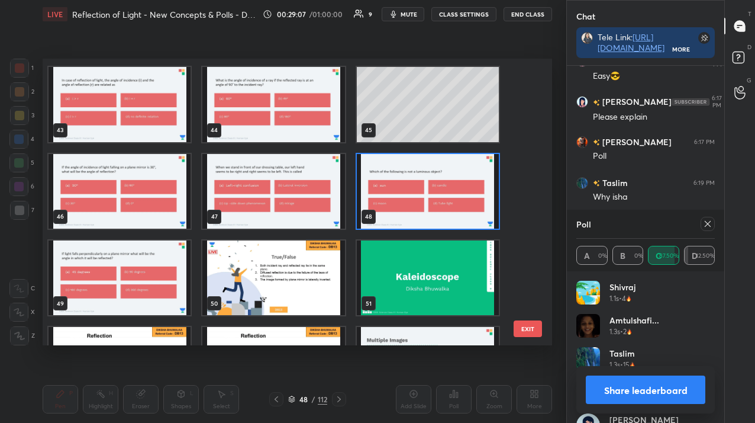
click at [711, 222] on icon at bounding box center [707, 223] width 9 height 9
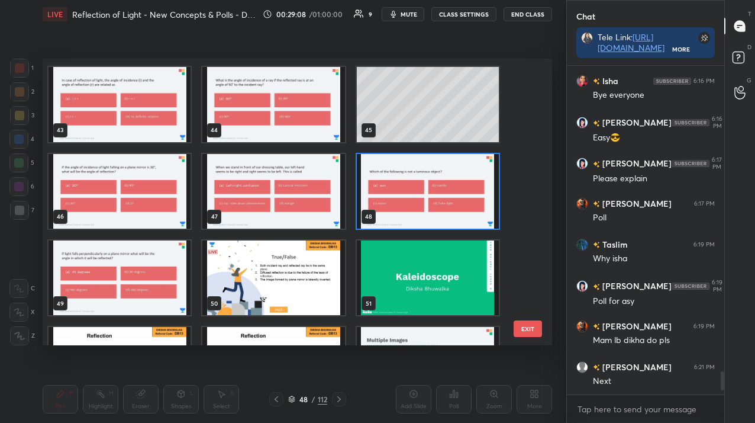
scroll to position [4304, 0]
click at [498, 179] on img "grid" at bounding box center [428, 190] width 142 height 75
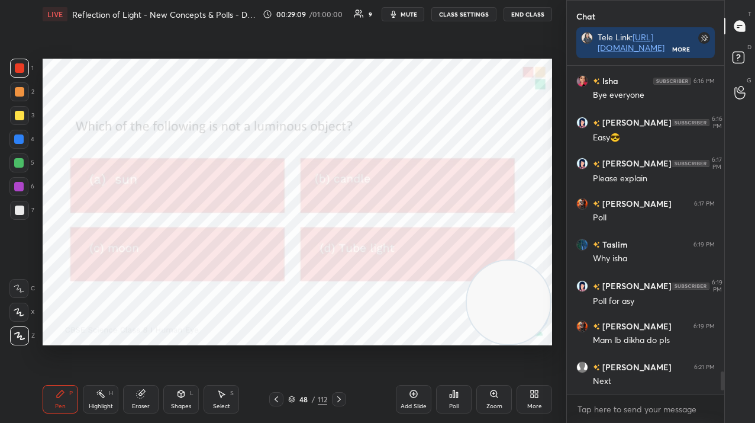
click at [498, 179] on img "grid" at bounding box center [428, 190] width 142 height 75
click at [333, 399] on div at bounding box center [339, 399] width 14 height 14
click at [447, 402] on div "Poll" at bounding box center [454, 399] width 36 height 28
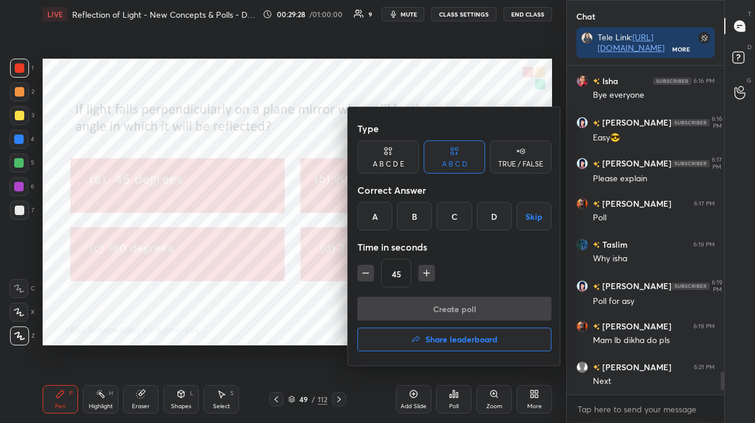
click at [380, 166] on div "A B C D E" at bounding box center [389, 156] width 62 height 33
click at [501, 214] on div "E" at bounding box center [504, 216] width 28 height 28
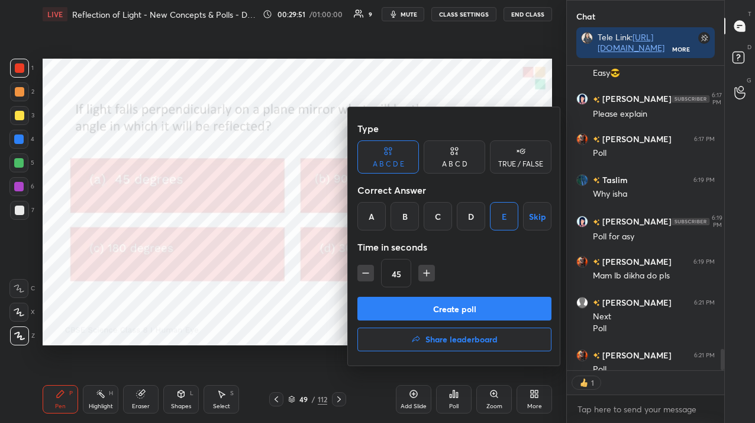
scroll to position [4405, 0]
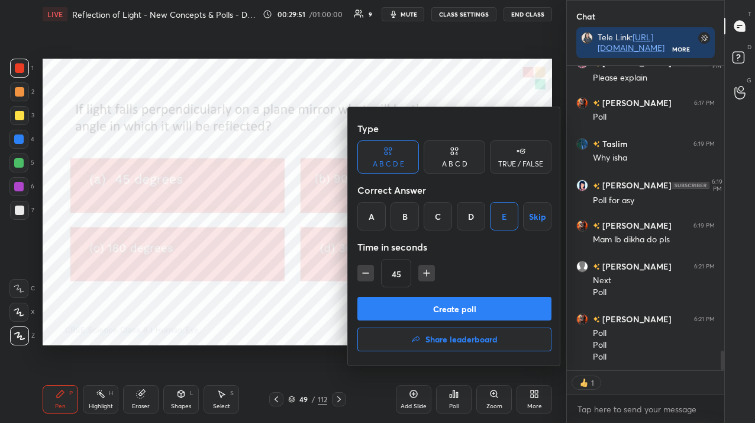
click at [439, 305] on button "Create poll" at bounding box center [455, 309] width 194 height 24
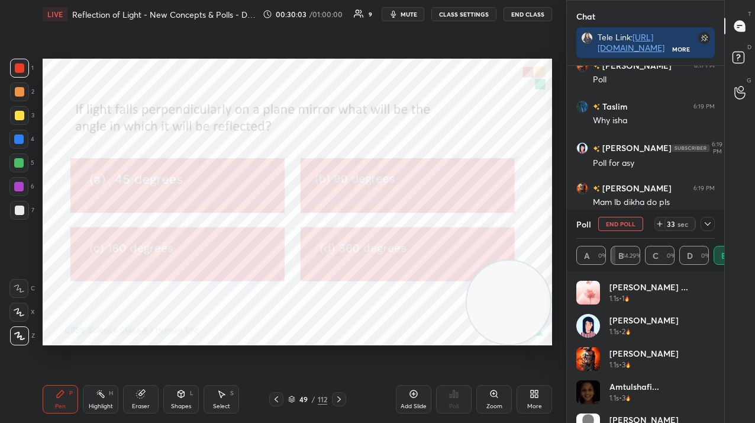
scroll to position [4483, 0]
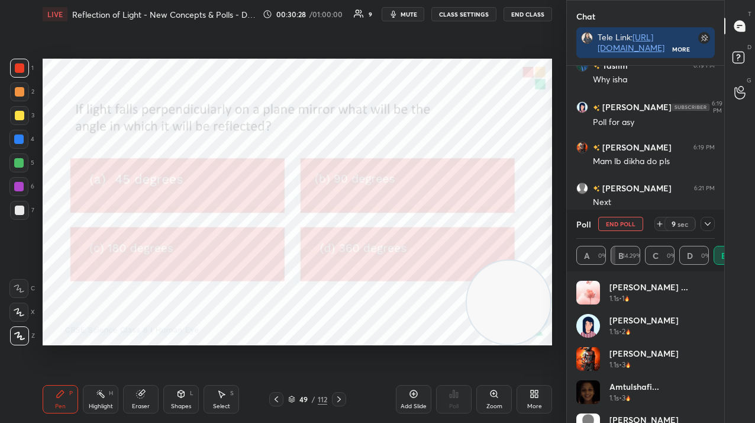
click at [634, 215] on div "Poll End Poll 9 sec" at bounding box center [646, 224] width 139 height 28
click at [629, 222] on button "End Poll" at bounding box center [620, 224] width 45 height 14
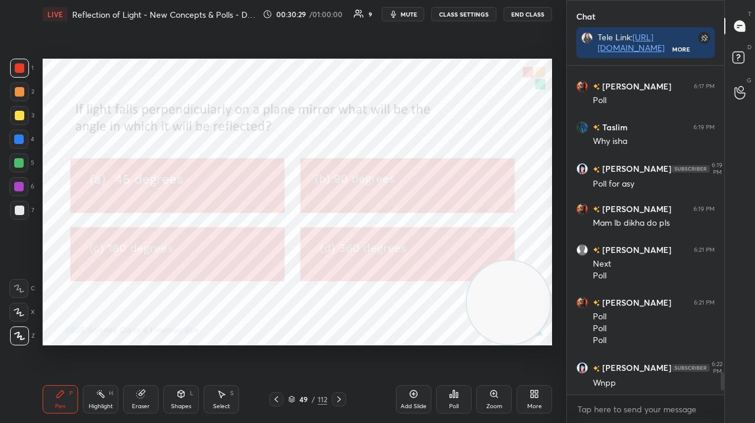
scroll to position [4422, 0]
click at [409, 403] on div "Add Slide" at bounding box center [414, 399] width 36 height 28
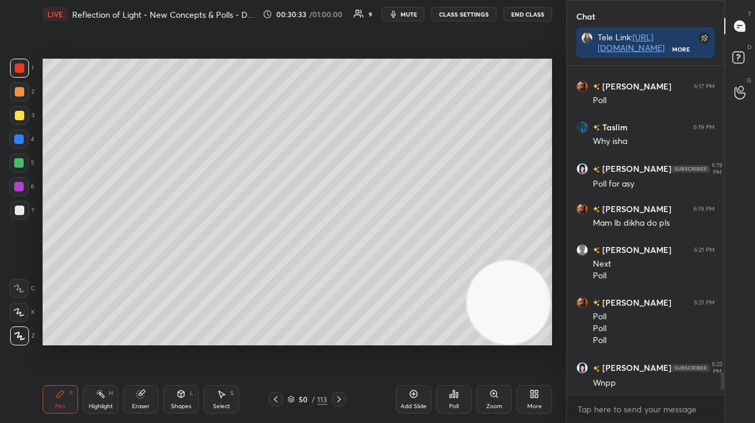
click at [20, 114] on div at bounding box center [19, 115] width 9 height 9
click at [21, 115] on div at bounding box center [19, 115] width 9 height 9
click at [318, 394] on div "113" at bounding box center [322, 399] width 10 height 11
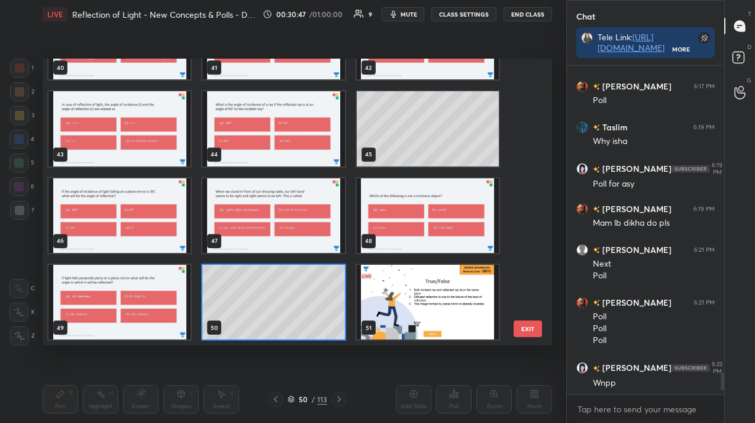
scroll to position [1291, 0]
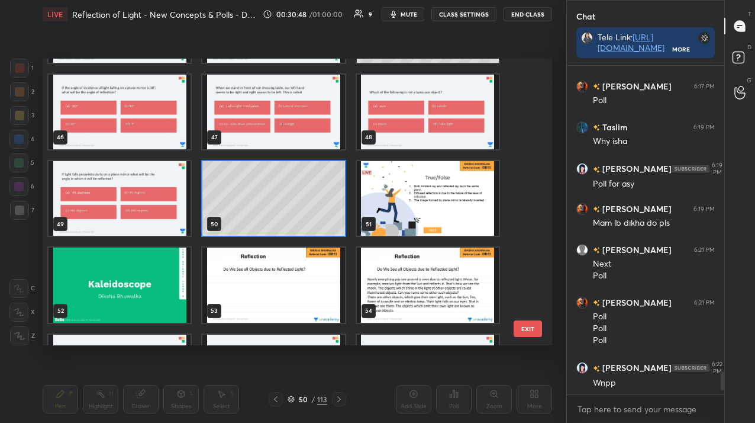
click at [421, 213] on img "grid" at bounding box center [428, 198] width 142 height 75
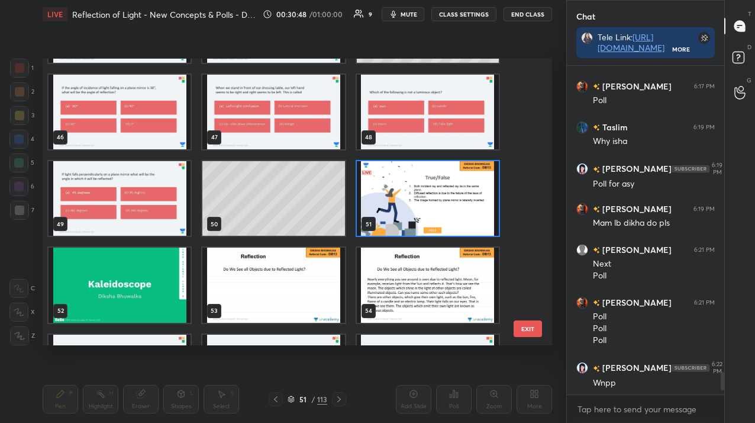
click at [421, 213] on img "grid" at bounding box center [428, 198] width 142 height 75
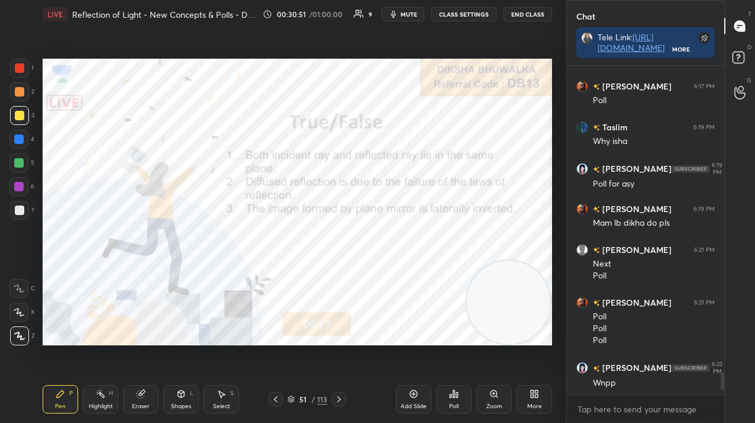
click at [23, 70] on div at bounding box center [19, 67] width 9 height 9
click at [21, 69] on div at bounding box center [19, 67] width 9 height 9
click at [453, 401] on div "Poll" at bounding box center [454, 399] width 36 height 28
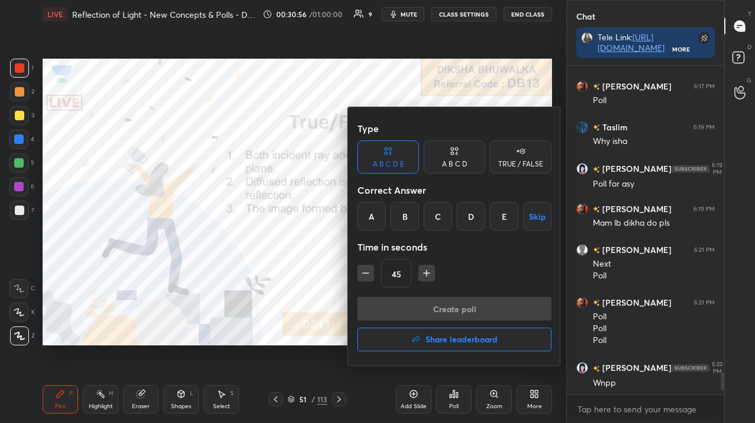
click at [511, 155] on div "TRUE / FALSE" at bounding box center [521, 156] width 62 height 33
click at [405, 224] on div "True" at bounding box center [389, 216] width 62 height 28
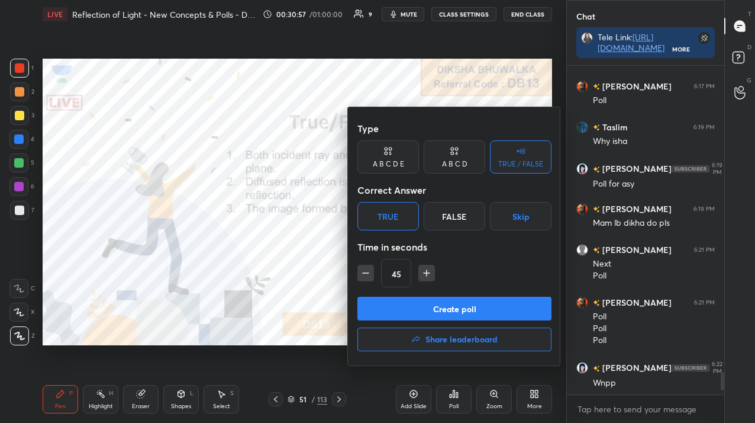
click at [403, 307] on button "Create poll" at bounding box center [455, 309] width 194 height 24
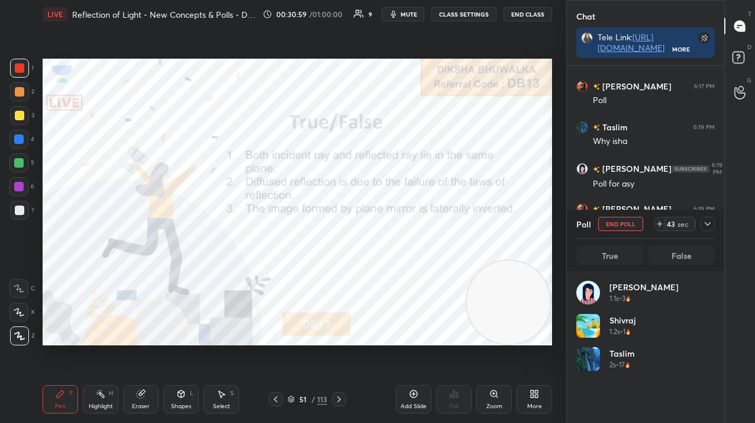
scroll to position [139, 135]
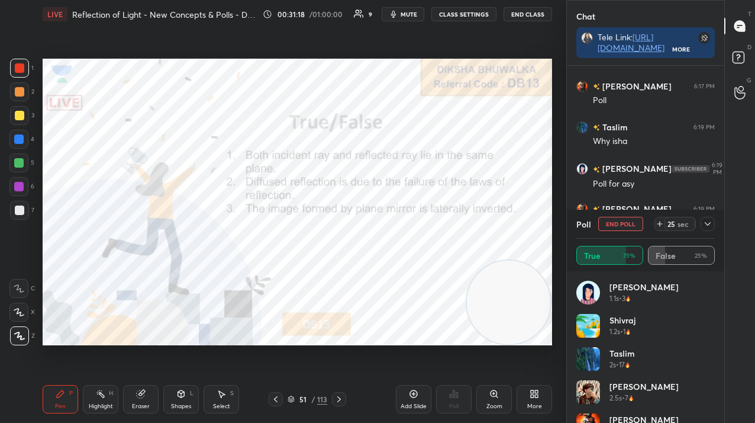
click at [621, 228] on button "End Poll" at bounding box center [620, 224] width 45 height 14
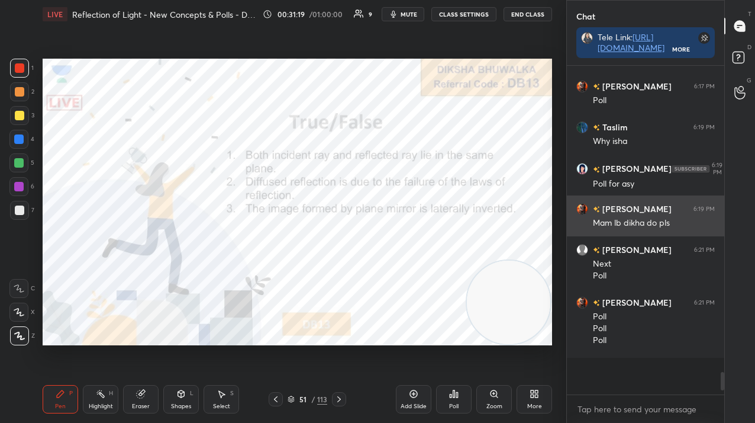
scroll to position [4, 4]
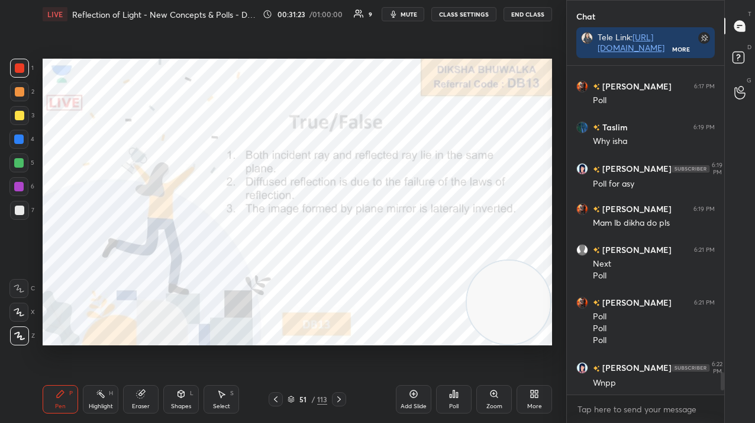
click at [453, 398] on icon at bounding box center [453, 393] width 9 height 9
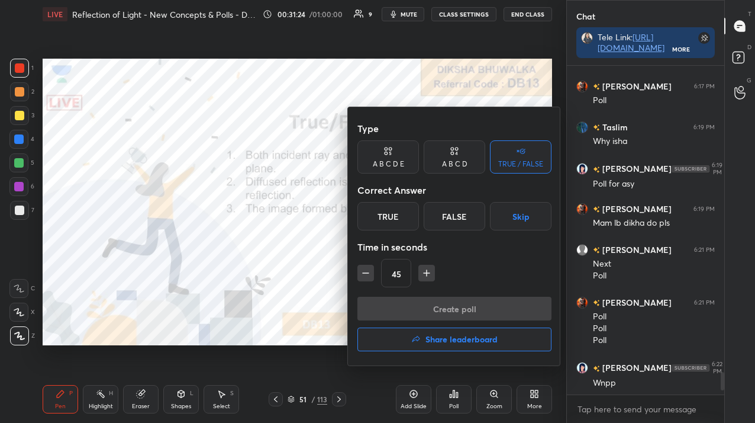
drag, startPoint x: 450, startPoint y: 211, endPoint x: 445, endPoint y: 217, distance: 8.0
click at [452, 213] on div "False" at bounding box center [455, 216] width 62 height 28
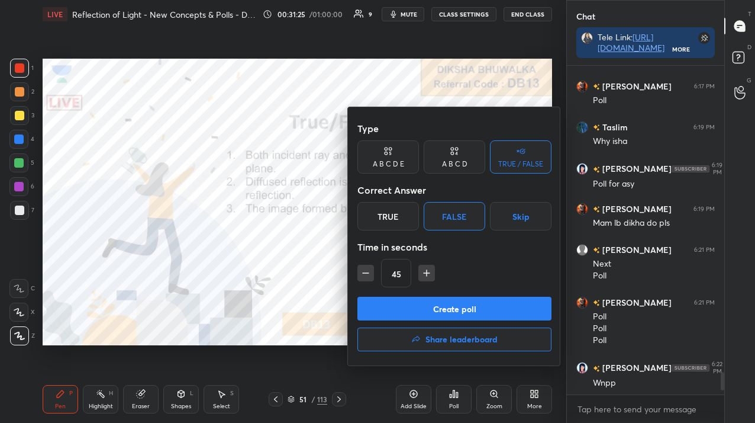
drag, startPoint x: 430, startPoint y: 308, endPoint x: 429, endPoint y: 317, distance: 8.9
click at [429, 311] on button "Create poll" at bounding box center [455, 309] width 194 height 24
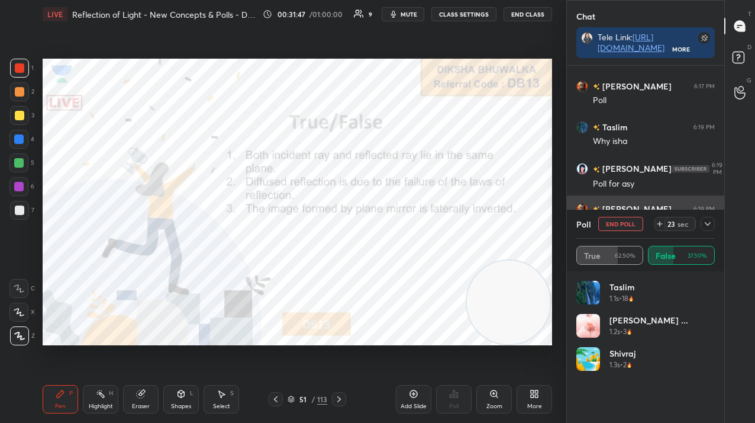
click at [620, 223] on button "End Poll" at bounding box center [620, 224] width 45 height 14
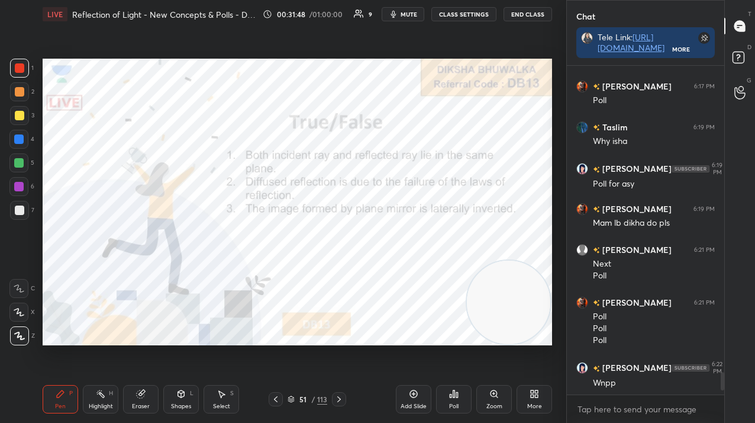
scroll to position [227, 154]
click at [460, 401] on div "Poll" at bounding box center [454, 399] width 36 height 28
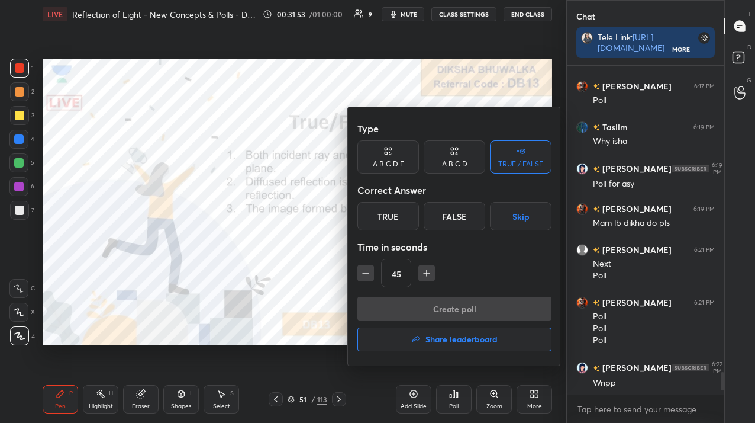
click at [403, 219] on div "True" at bounding box center [389, 216] width 62 height 28
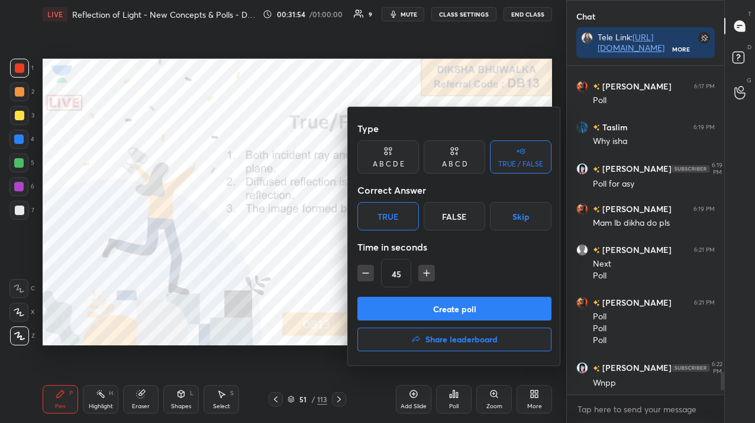
click at [401, 301] on button "Create poll" at bounding box center [455, 309] width 194 height 24
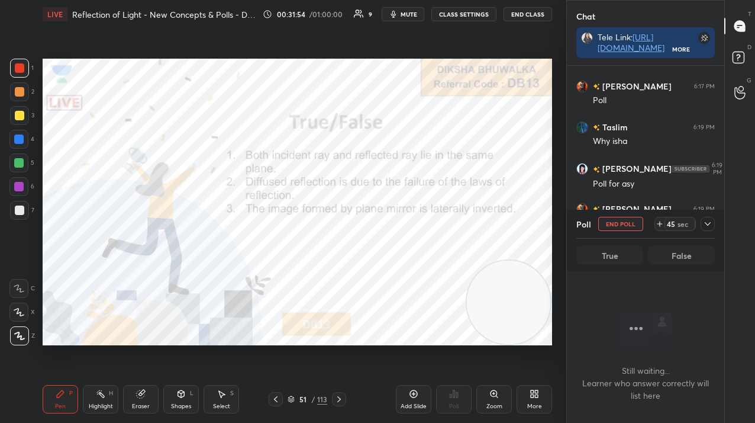
scroll to position [171, 154]
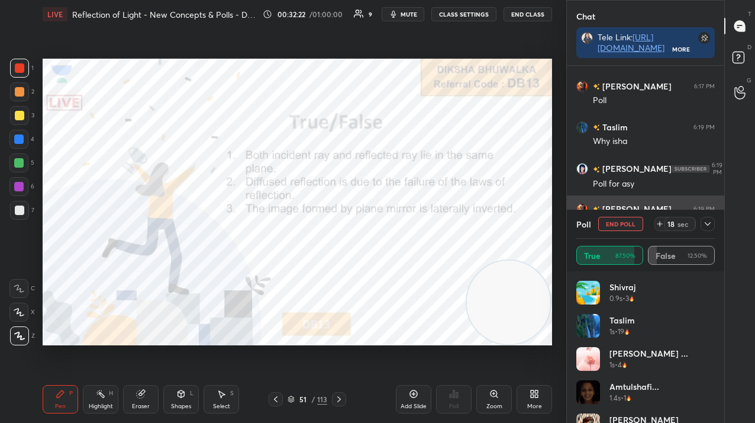
drag, startPoint x: 623, startPoint y: 221, endPoint x: 612, endPoint y: 221, distance: 11.9
click at [623, 221] on button "End Poll" at bounding box center [620, 224] width 45 height 14
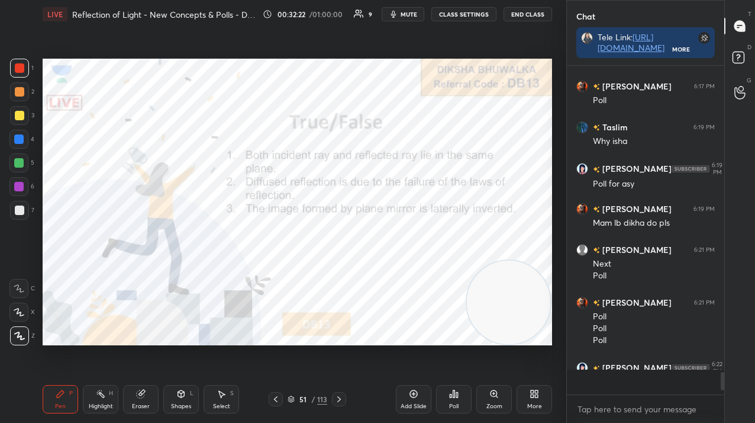
scroll to position [227, 154]
click at [316, 400] on div "51 / 113" at bounding box center [308, 399] width 40 height 11
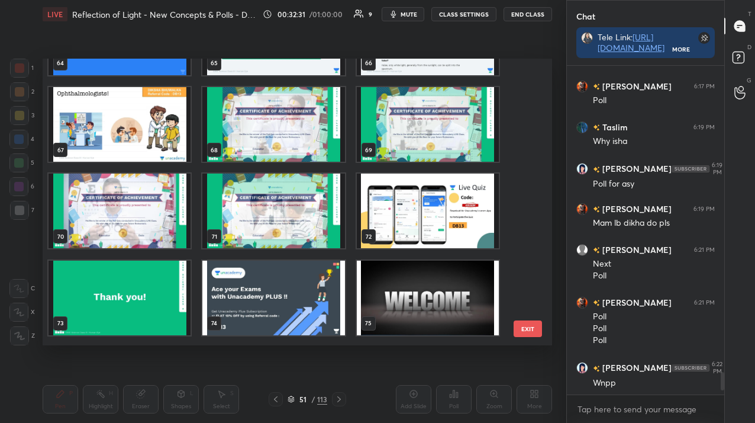
scroll to position [1885, 0]
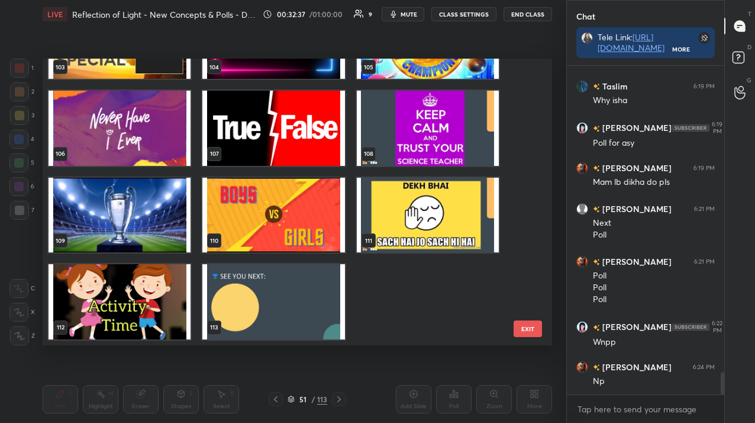
click at [280, 308] on img "grid" at bounding box center [273, 301] width 142 height 75
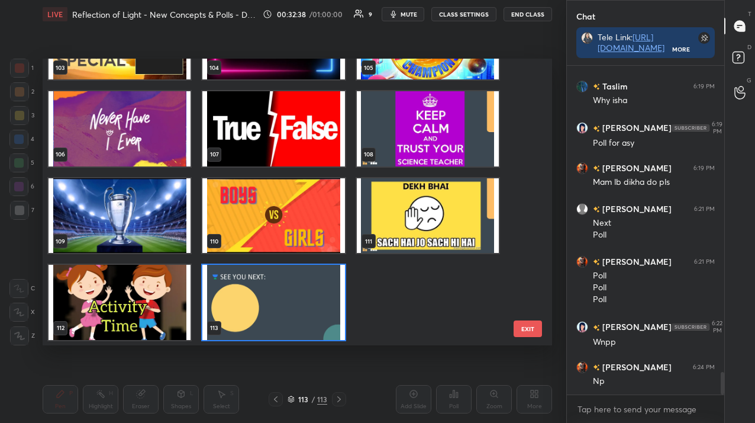
click at [280, 308] on div "100 101 102 103 104 105 106 107 108 109 110 111 112 113" at bounding box center [287, 202] width 489 height 287
click at [262, 284] on img "grid" at bounding box center [273, 302] width 142 height 75
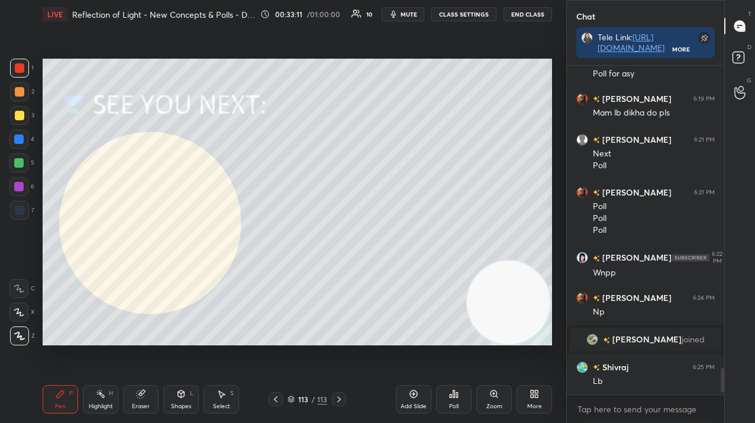
scroll to position [3725, 0]
type textarea "x"
click at [639, 416] on textarea at bounding box center [646, 409] width 139 height 19
paste textarea "https://unacademy.com/class/reflection-of-light-new-concepts-polls-db13/SYMWKBPW"
type textarea "https://unacademy.com/class/reflection-of-light-new-concepts-polls-db13/SYMWKBPW"
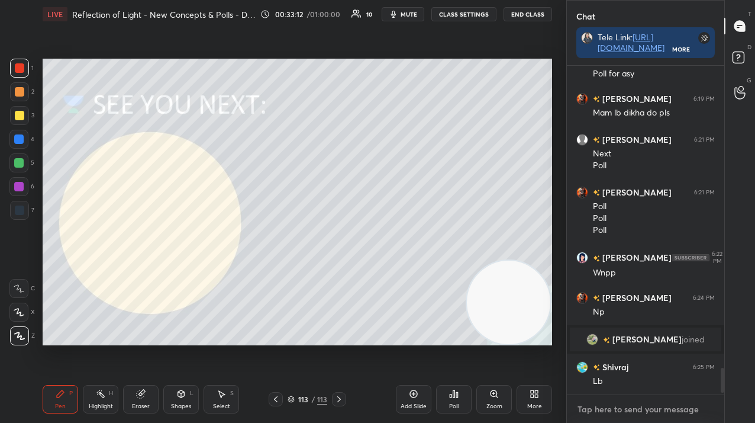
type textarea "x"
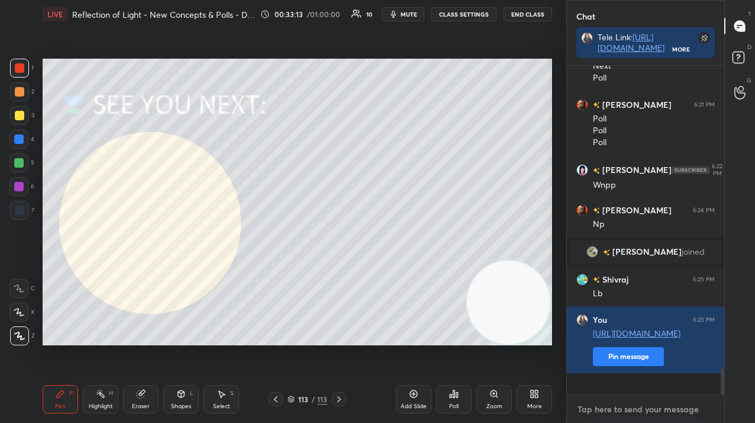
paste textarea "https://unacademy.com/class/reflection-of-light-new-concepts-polls-db13/SYMWKBPW"
type textarea "https://unacademy.com/class/reflection-of-light-new-concepts-polls-db13/SYMWKBPW"
type textarea "x"
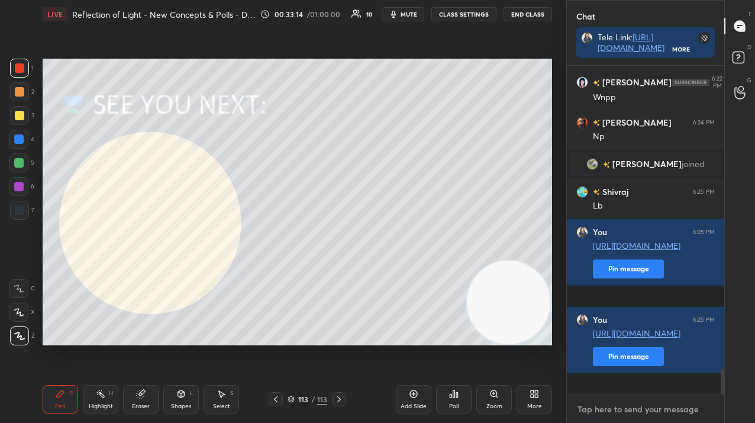
paste textarea "https://unacademy.com/class/reflection-of-light-new-concepts-polls-db13/SYMWKBPW"
type textarea "https://unacademy.com/class/reflection-of-light-new-concepts-polls-db13/SYMWKBPW"
type textarea "x"
paste textarea "https://unacademy.com/class/reflection-of-light-new-concepts-polls-db13/SYMWKBPW"
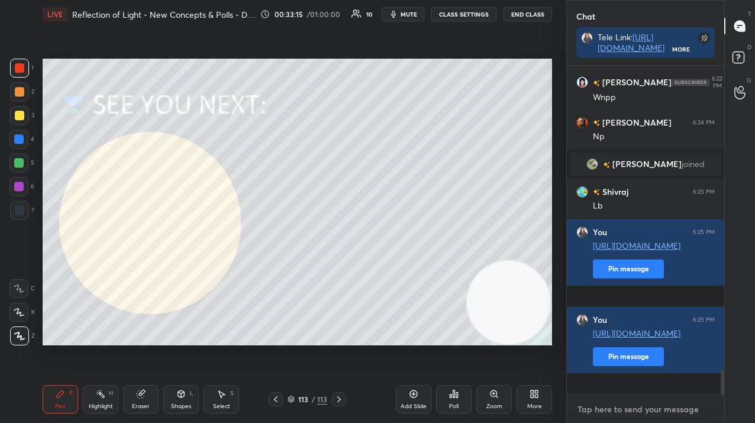
type textarea "https://unacademy.com/class/reflection-of-light-new-concepts-polls-db13/SYMWKBPW"
type textarea "x"
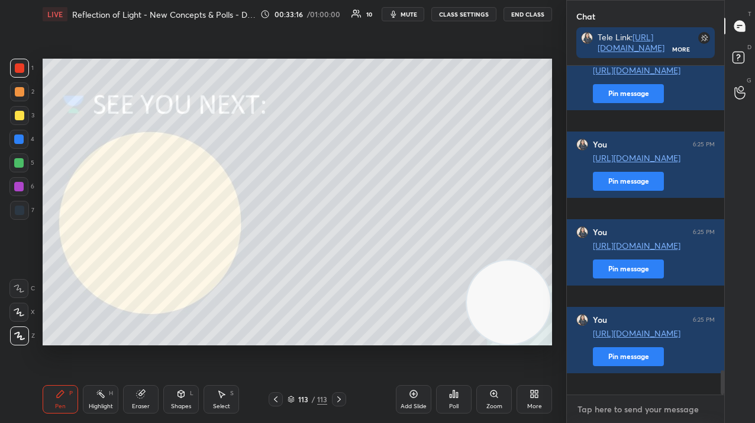
paste textarea "https://unacademy.com/class/reflection-of-light-new-concepts-polls-db13/SYMWKBPW"
type textarea "https://unacademy.com/class/reflection-of-light-new-concepts-polls-db13/SYMWKBPW"
type textarea "x"
paste textarea "https://unacademy.com/class/reflection-of-light-new-concepts-polls-db13/SYMWKBPW"
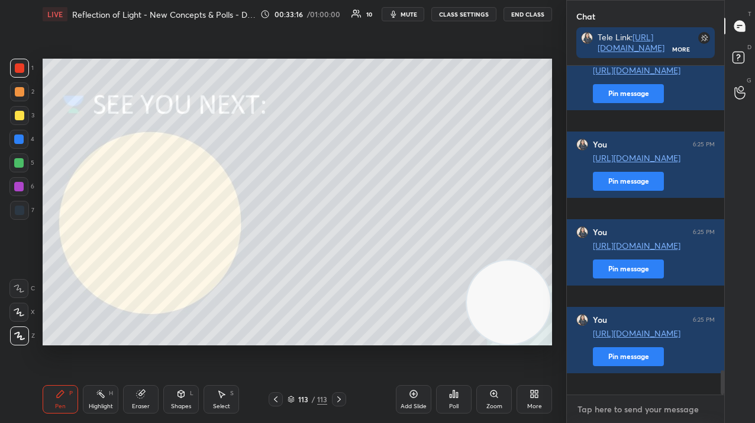
type textarea "https://unacademy.com/class/reflection-of-light-new-concepts-polls-db13/SYMWKBPW"
type textarea "x"
type textarea "https://unacademy.com/class/reflection-of-light-new-concepts-polls-db13/SYMWKBPW"
type textarea "x"
click at [665, 391] on textarea "https://unacademy.com/class/reflection-of-light-new-concepts-polls-db13/SYMWKBPW" at bounding box center [634, 397] width 115 height 51
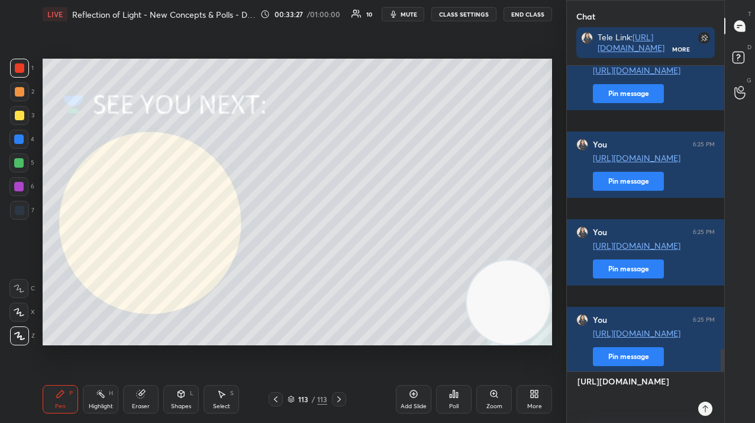
type textarea "x"
type textarea "3"
type textarea "x"
type textarea "3:"
type textarea "x"
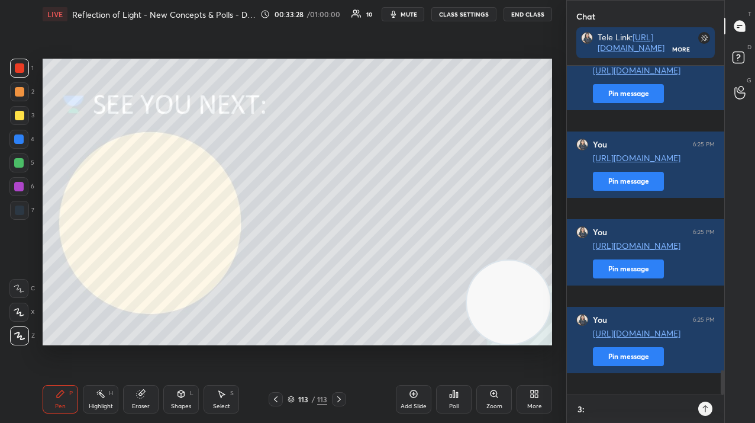
type textarea "3:3"
type textarea "x"
type textarea "3:30"
type textarea "x"
type textarea "3:30"
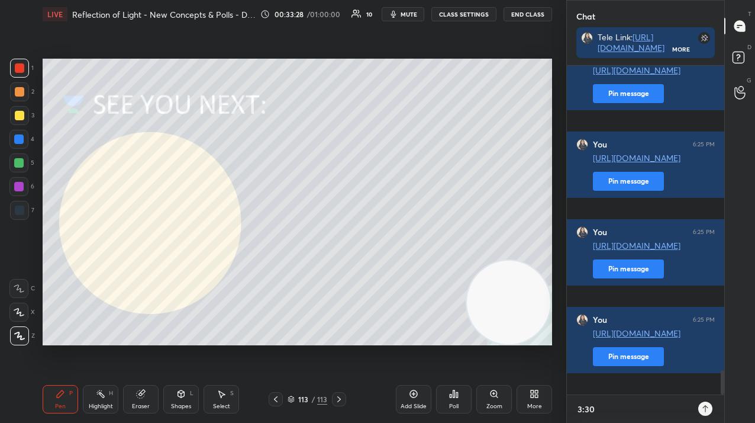
type textarea "x"
type textarea "3:30 P"
type textarea "x"
type textarea "3:30 PM"
type textarea "x"
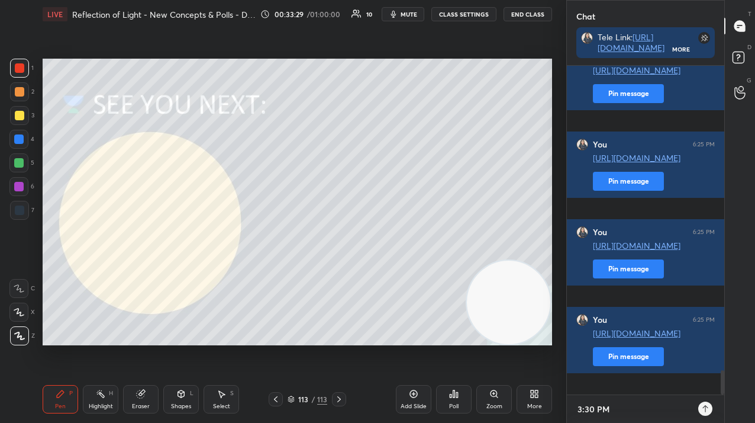
type textarea "3:30 PM"
type textarea "x"
type textarea "3:30 PM -"
type textarea "x"
type textarea "3:30 PM --"
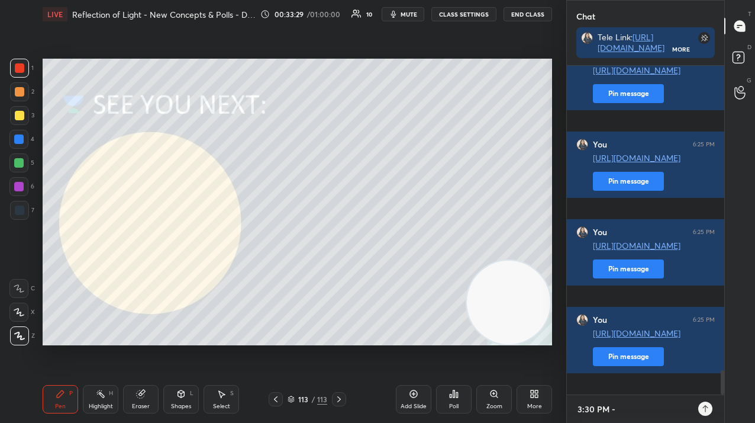
type textarea "x"
type textarea "3:30 PM -->"
type textarea "x"
type textarea "3:30 PM -->"
type textarea "x"
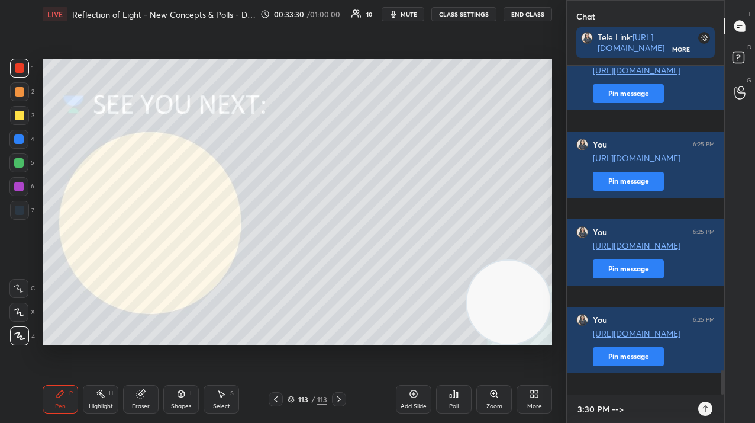
paste textarea "[URL][DOMAIN_NAME]"
type textarea "3:30 PM --> https://unacademy.com/class/are-you-smarter-than-a-fifth-grader-cha…"
type textarea "x"
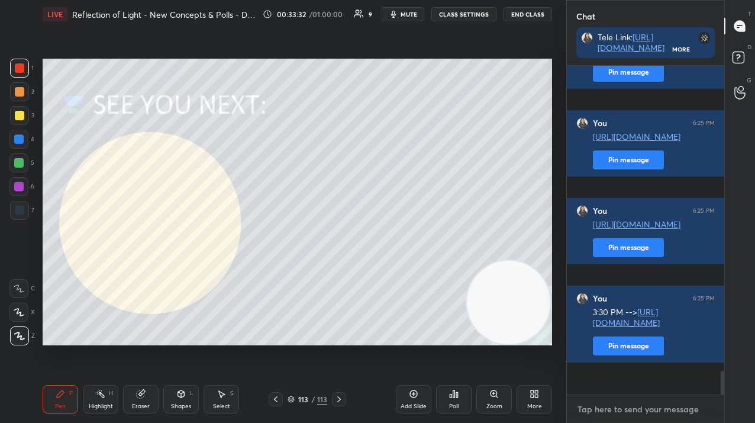
paste textarea "3:30 PM --> https://unacademy.com/class/are-you-smarter-than-a-fifth-grader-cha…"
type textarea "3:30 PM --> https://unacademy.com/class/are-you-smarter-than-a-fifth-grader-cha…"
type textarea "x"
paste textarea "3:30 PM --> https://unacademy.com/class/are-you-smarter-than-a-fifth-grader-cha…"
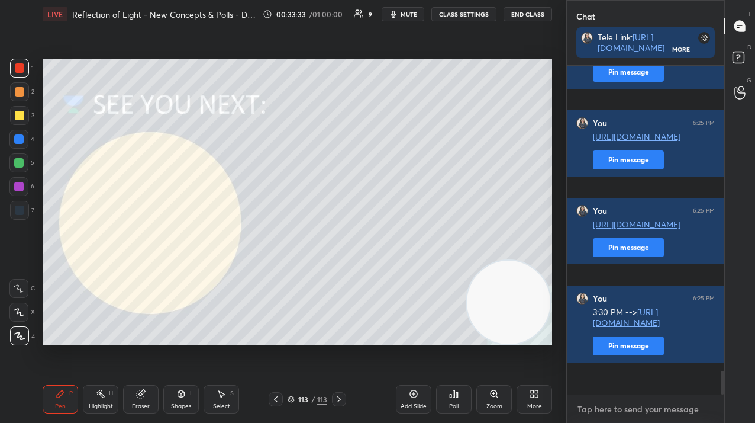
type textarea "3:30 PM --> https://unacademy.com/class/are-you-smarter-than-a-fifth-grader-cha…"
type textarea "x"
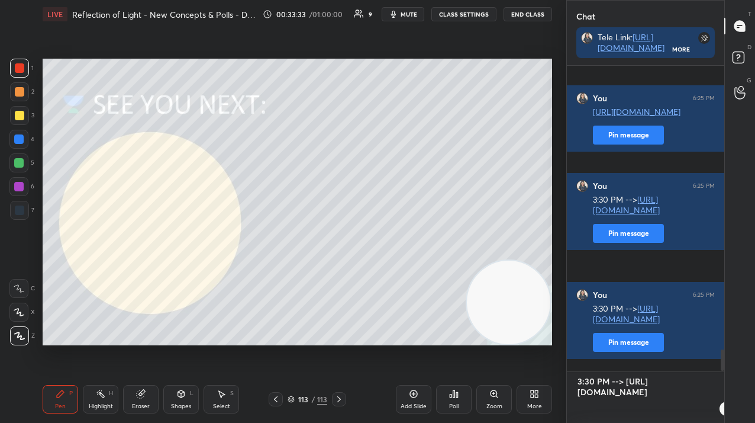
type textarea "x"
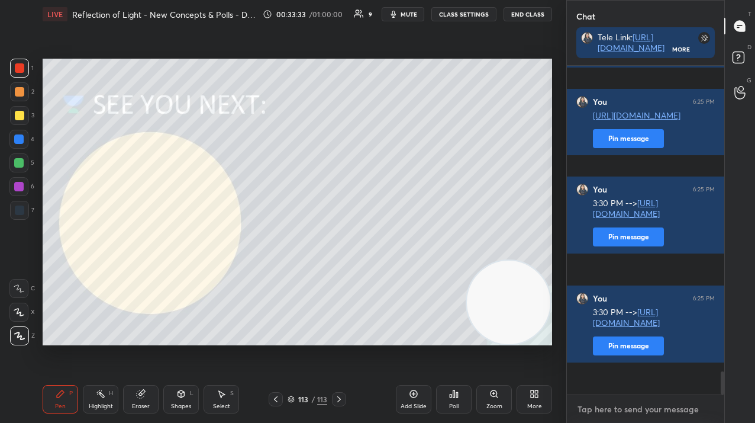
paste textarea "3:30 PM --> https://unacademy.com/class/are-you-smarter-than-a-fifth-grader-cha…"
type textarea "3:30 PM --> https://unacademy.com/class/are-you-smarter-than-a-fifth-grader-cha…"
type textarea "x"
paste textarea "3:30 PM --> https://unacademy.com/class/are-you-smarter-than-a-fifth-grader-cha…"
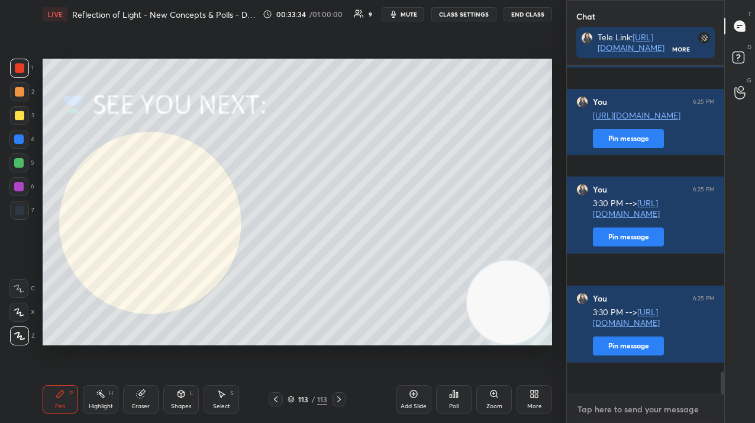
type textarea "3:30 PM --> https://unacademy.com/class/are-you-smarter-than-a-fifth-grader-cha…"
type textarea "x"
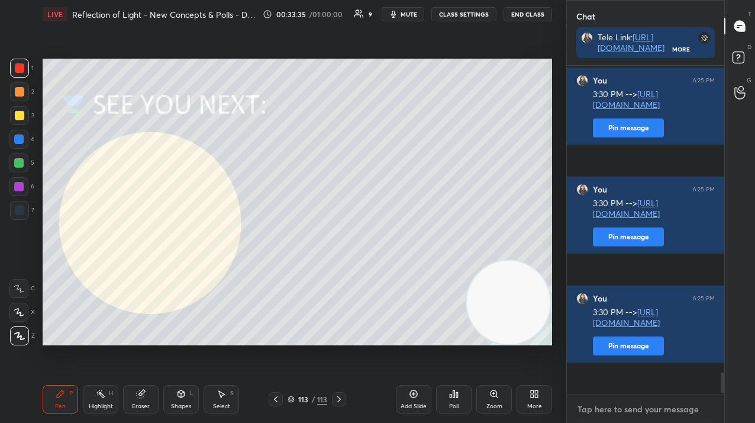
paste textarea "3:30 PM --> https://unacademy.com/class/are-you-smarter-than-a-fifth-grader-cha…"
type textarea "3:30 PM --> https://unacademy.com/class/are-you-smarter-than-a-fifth-grader-cha…"
type textarea "x"
paste textarea "3:30 PM --> https://unacademy.com/class/are-you-smarter-than-a-fifth-grader-cha…"
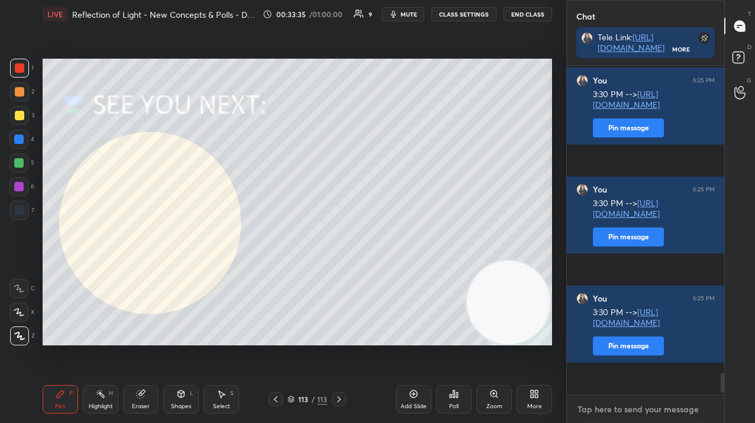
type textarea "3:30 PM --> https://unacademy.com/class/are-you-smarter-than-a-fifth-grader-cha…"
type textarea "x"
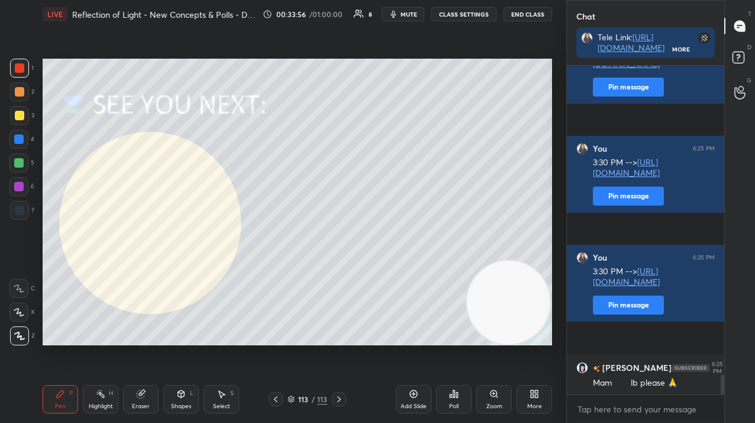
click at [322, 403] on div "113" at bounding box center [322, 399] width 10 height 11
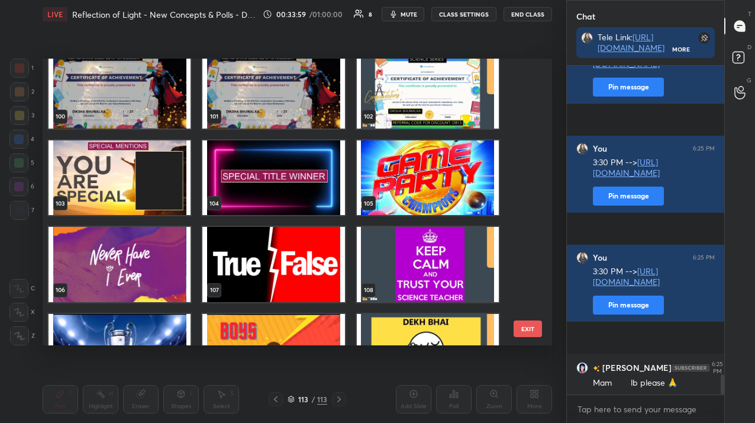
click at [406, 130] on div "102" at bounding box center [428, 90] width 154 height 86
click at [404, 127] on img "grid" at bounding box center [428, 90] width 142 height 75
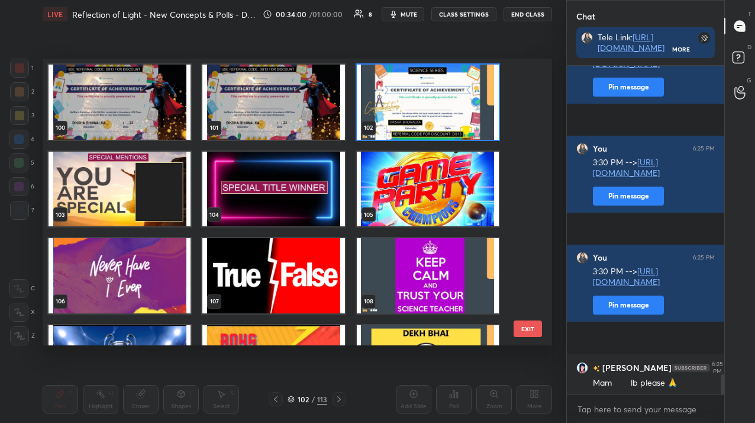
click at [404, 127] on div "94 95 96 97 98 99 100 101 102 103 104 105 106 107 108 109 110 111" at bounding box center [287, 202] width 489 height 287
click at [404, 127] on img "grid" at bounding box center [428, 102] width 142 height 75
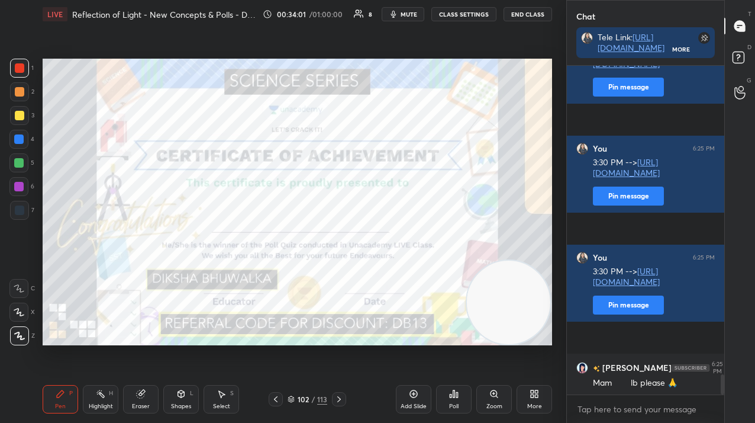
click at [453, 389] on icon at bounding box center [453, 393] width 9 height 9
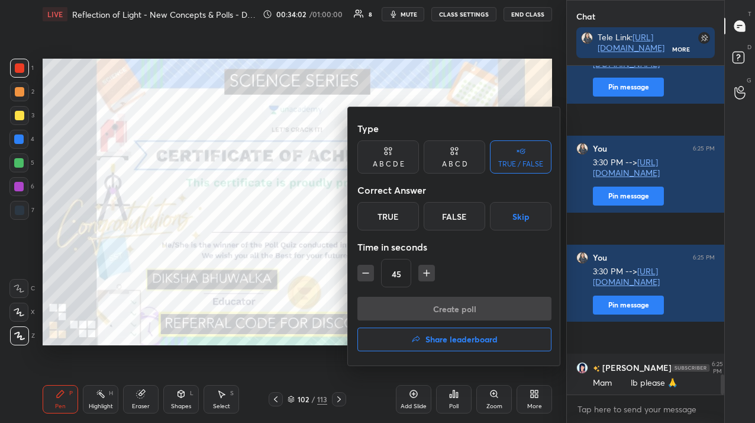
click at [447, 345] on button "Share leaderboard" at bounding box center [455, 339] width 194 height 24
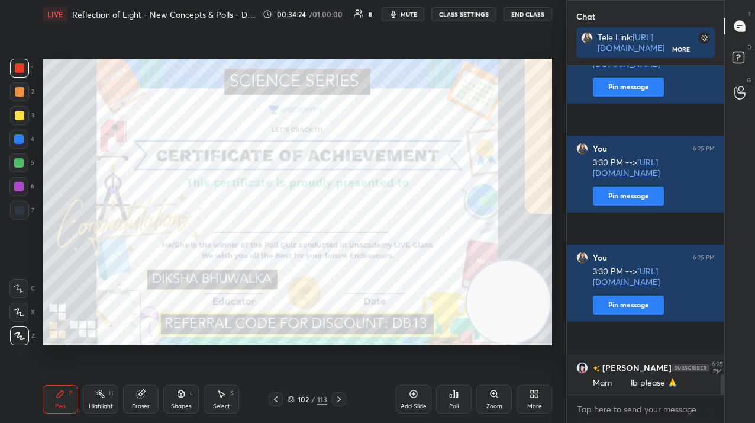
click at [445, 410] on div "Poll" at bounding box center [454, 399] width 36 height 28
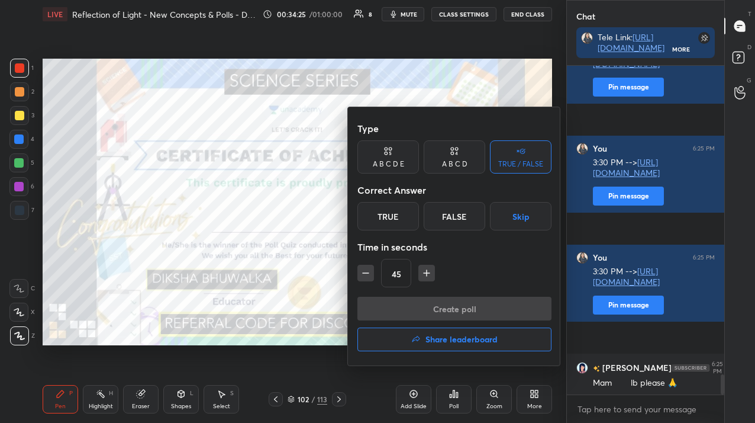
click at [442, 343] on h4 "Share leaderboard" at bounding box center [462, 339] width 72 height 8
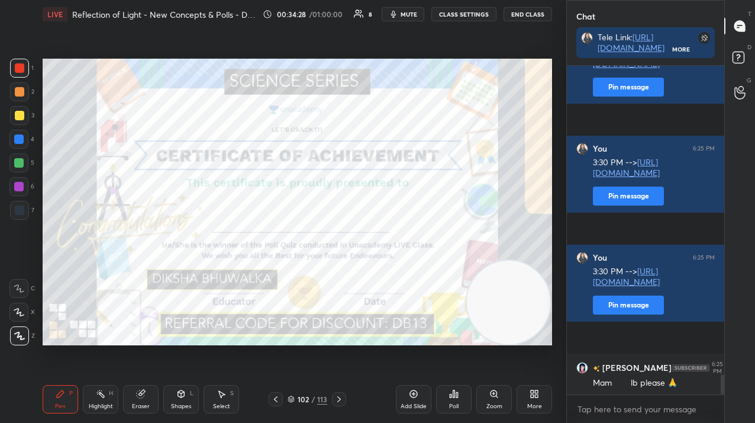
click at [278, 395] on icon at bounding box center [275, 398] width 9 height 9
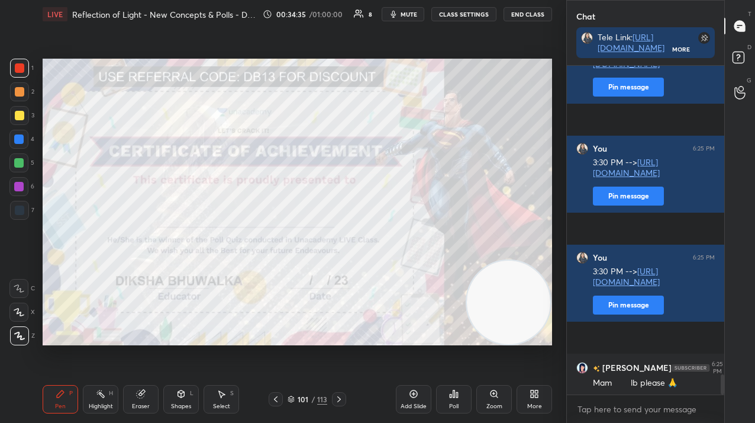
click at [278, 399] on icon at bounding box center [275, 398] width 9 height 9
click at [279, 398] on icon at bounding box center [275, 398] width 9 height 9
click at [309, 392] on div "Pen P Highlight H Eraser Shapes L Select S 99 / 113 Add Slide Poll Zoom More" at bounding box center [298, 398] width 510 height 47
click at [311, 398] on div "/" at bounding box center [313, 398] width 4 height 7
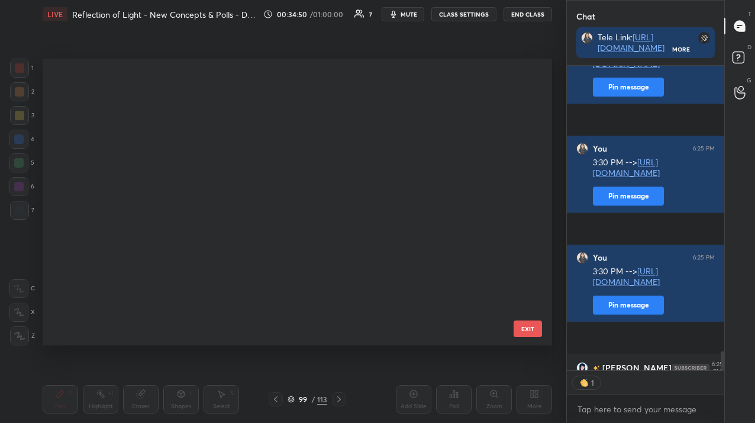
scroll to position [284, 504]
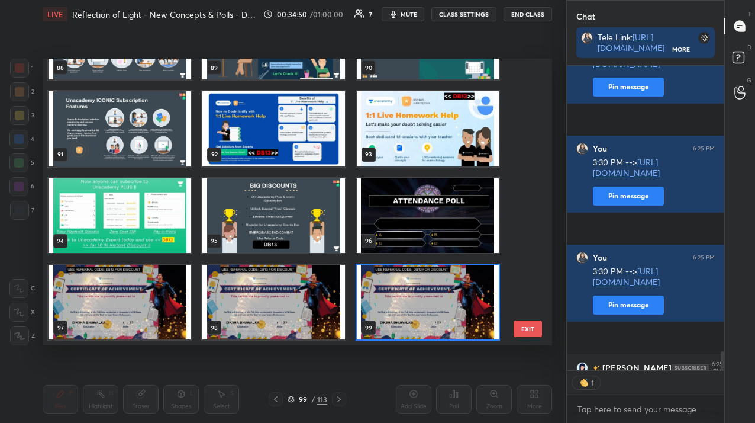
click at [411, 314] on img "grid" at bounding box center [428, 302] width 142 height 75
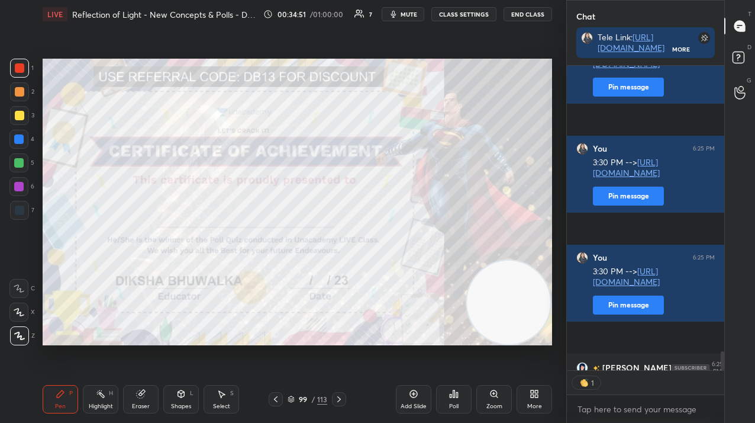
scroll to position [0, 0]
click at [449, 404] on div "Poll" at bounding box center [453, 406] width 9 height 6
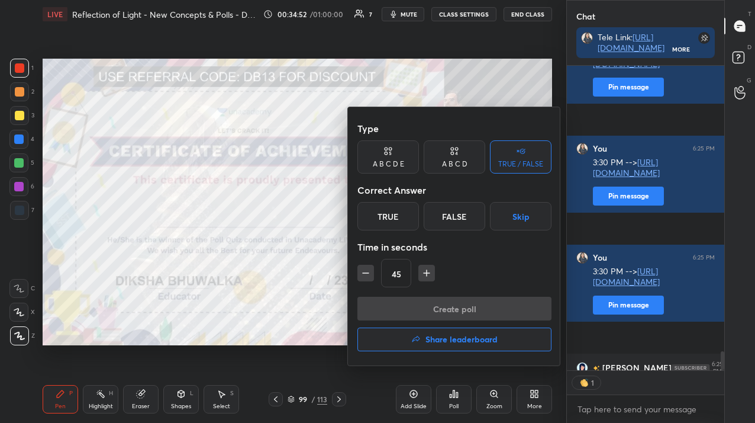
click at [436, 330] on button "Share leaderboard" at bounding box center [455, 339] width 194 height 24
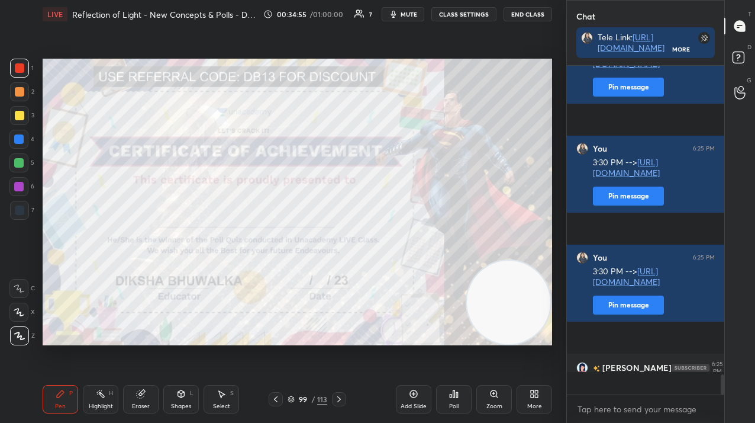
scroll to position [4967, 0]
drag, startPoint x: 274, startPoint y: 401, endPoint x: 276, endPoint y: 388, distance: 12.6
click at [274, 401] on icon at bounding box center [275, 398] width 9 height 9
click at [456, 396] on div "Poll" at bounding box center [454, 399] width 36 height 28
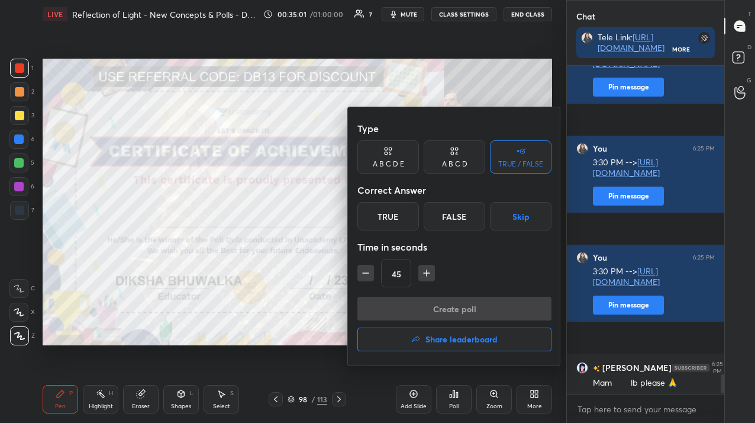
click at [444, 350] on div "Create poll Share leaderboard" at bounding box center [455, 326] width 194 height 59
click at [444, 338] on h4 "Share leaderboard" at bounding box center [462, 339] width 72 height 8
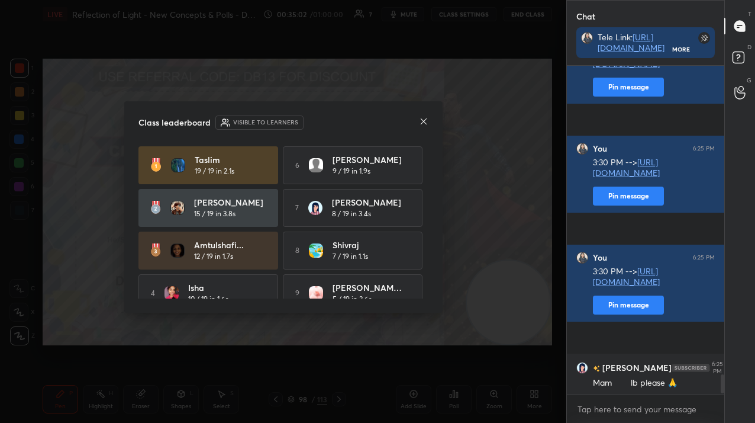
scroll to position [60, 0]
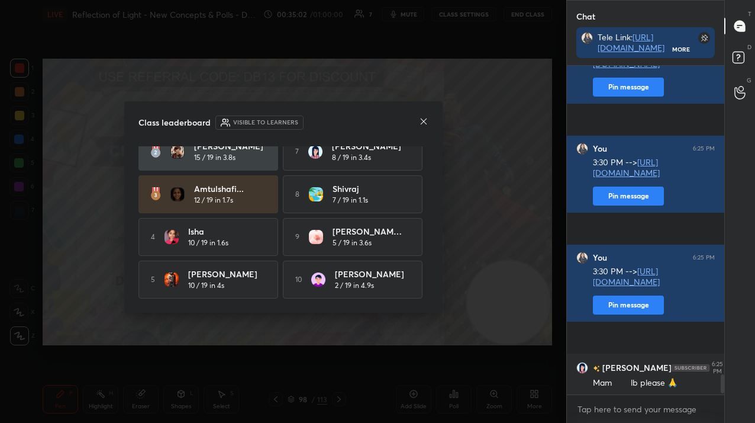
click at [440, 227] on div "Class leaderboard Visible to learners Taslim 19 / 19 in 2.1s 6 Mayuri 9 / 19 in…" at bounding box center [283, 206] width 318 height 211
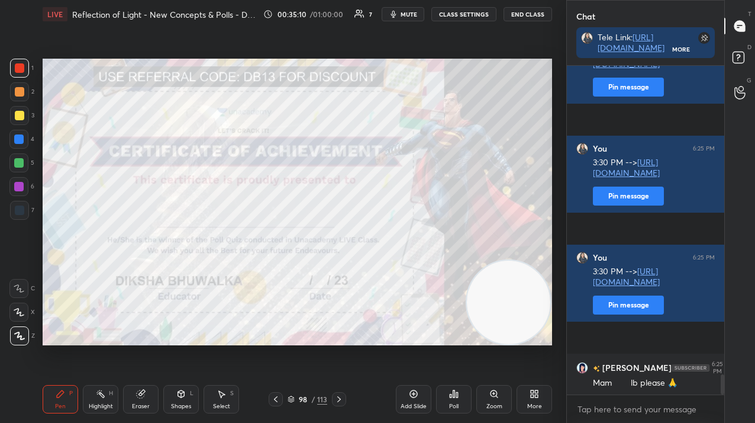
scroll to position [5008, 0]
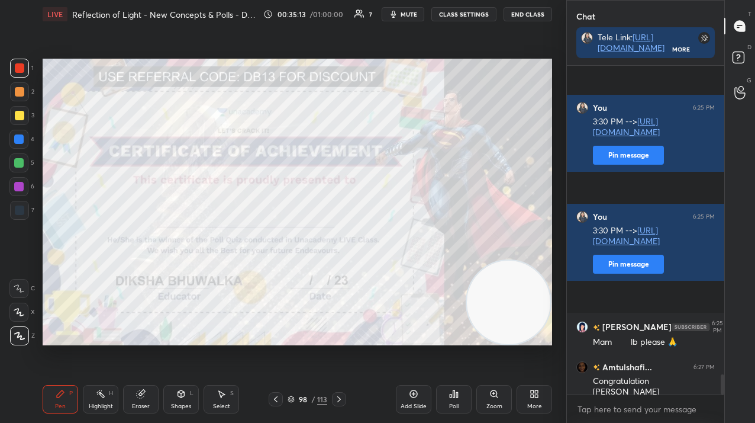
click at [314, 402] on div "/" at bounding box center [313, 398] width 4 height 7
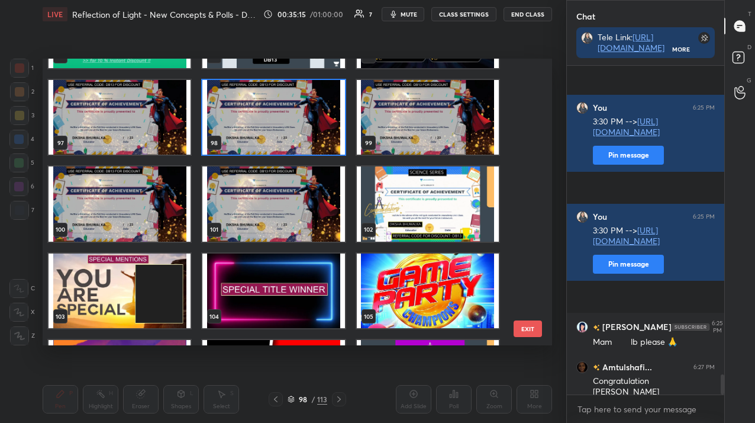
scroll to position [2757, 0]
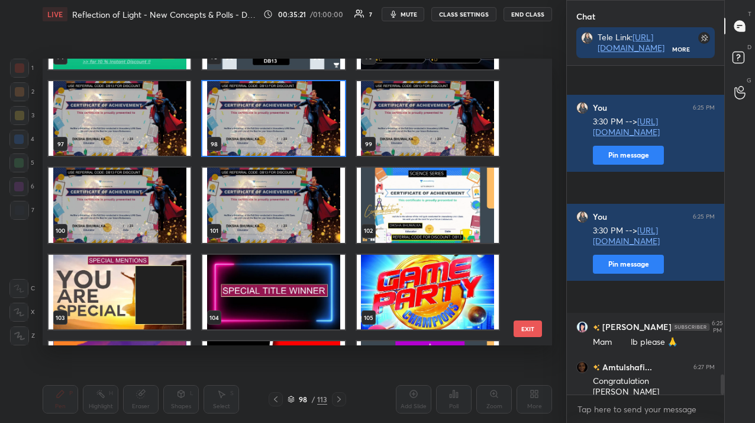
click at [408, 226] on img "grid" at bounding box center [428, 205] width 142 height 75
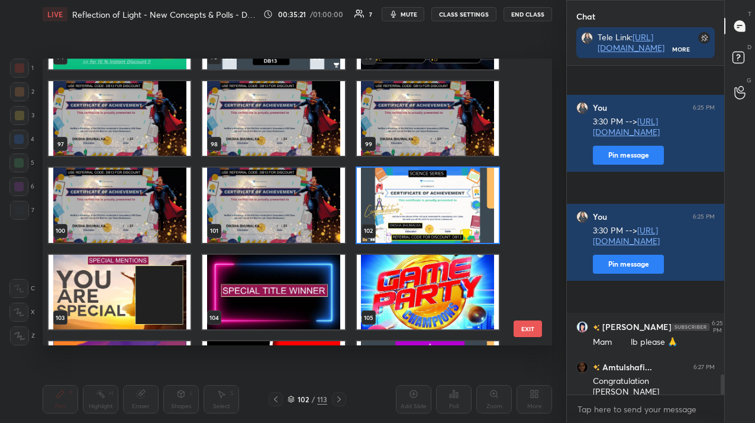
click at [408, 226] on img "grid" at bounding box center [428, 205] width 142 height 75
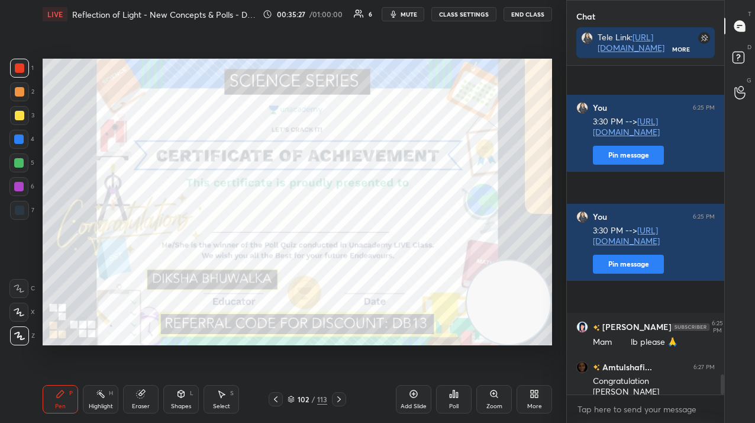
scroll to position [5048, 0]
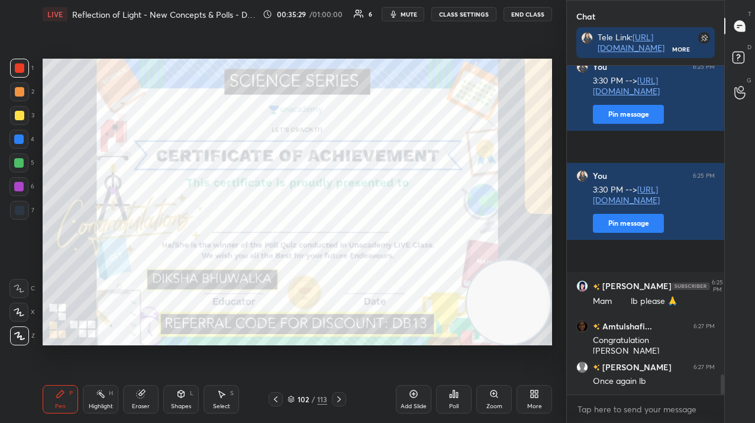
click at [539, 394] on icon at bounding box center [534, 393] width 9 height 9
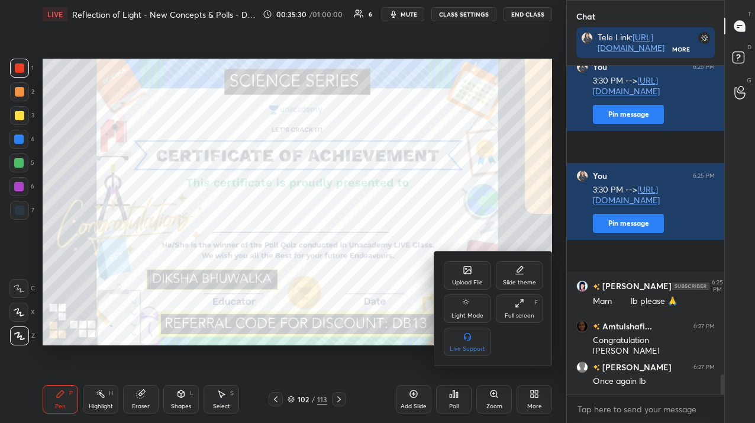
click at [403, 329] on div at bounding box center [377, 211] width 755 height 423
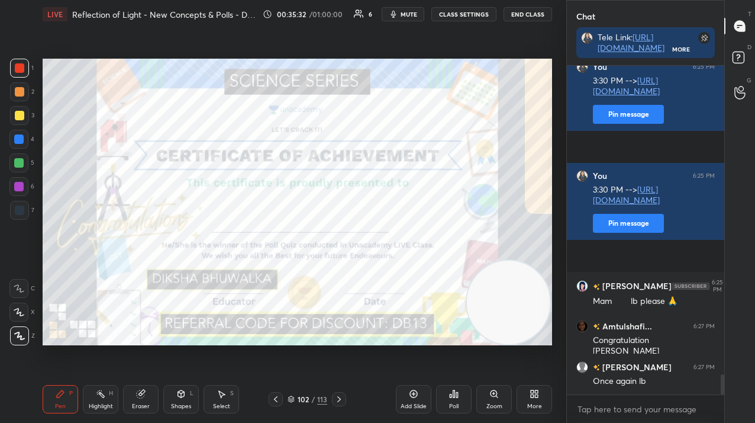
click at [447, 402] on div "Poll" at bounding box center [454, 399] width 36 height 28
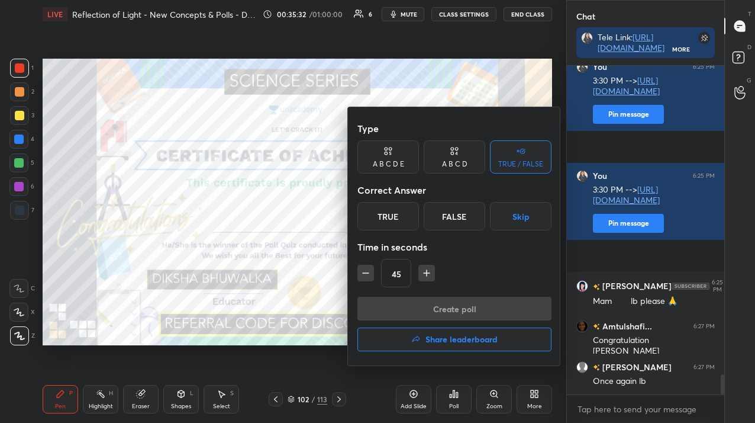
click at [439, 340] on h4 "Share leaderboard" at bounding box center [462, 339] width 72 height 8
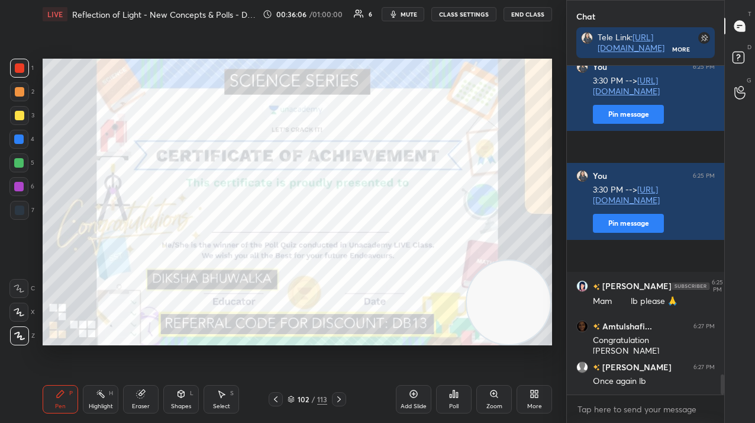
click at [513, 17] on button "End Class" at bounding box center [528, 14] width 49 height 14
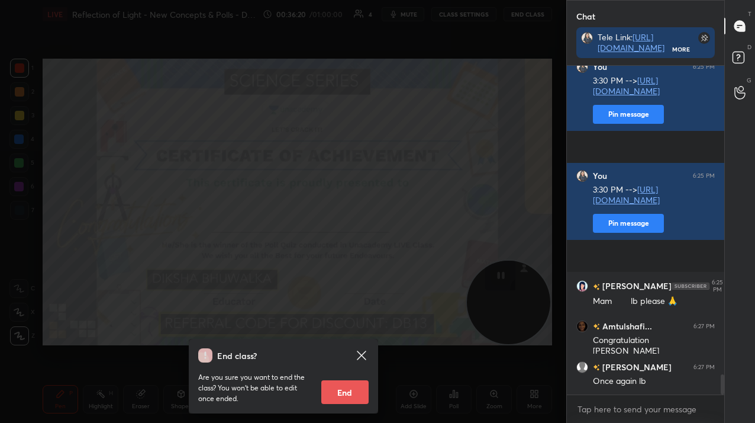
click at [453, 92] on div "End class? Are you sure you want to end the class? You won’t be able to edit on…" at bounding box center [283, 211] width 567 height 423
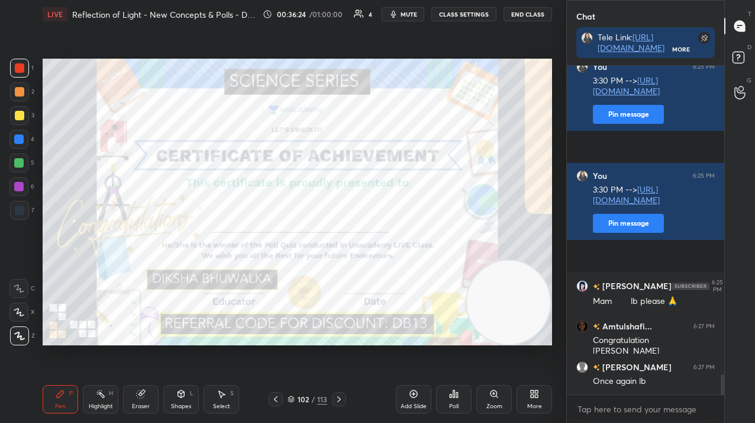
click at [318, 396] on div "113" at bounding box center [322, 399] width 10 height 11
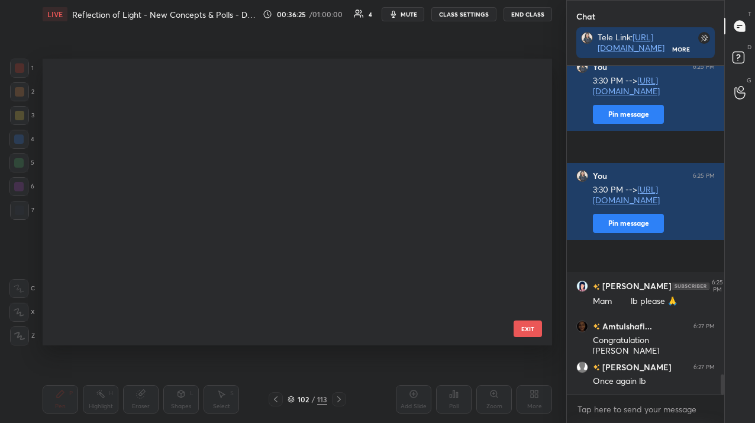
scroll to position [284, 504]
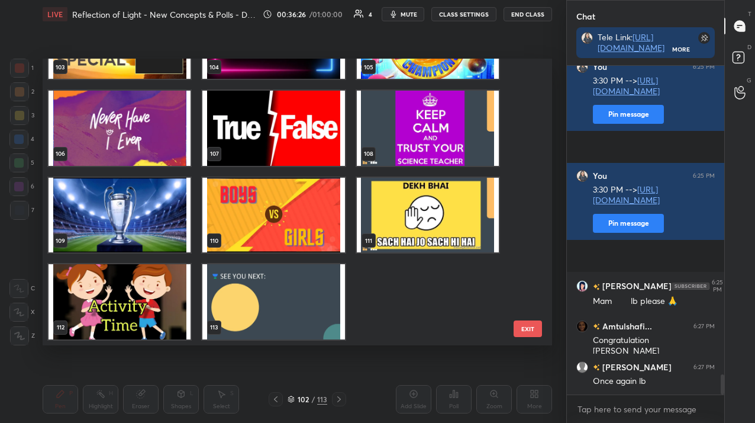
click at [263, 284] on img "grid" at bounding box center [273, 301] width 142 height 75
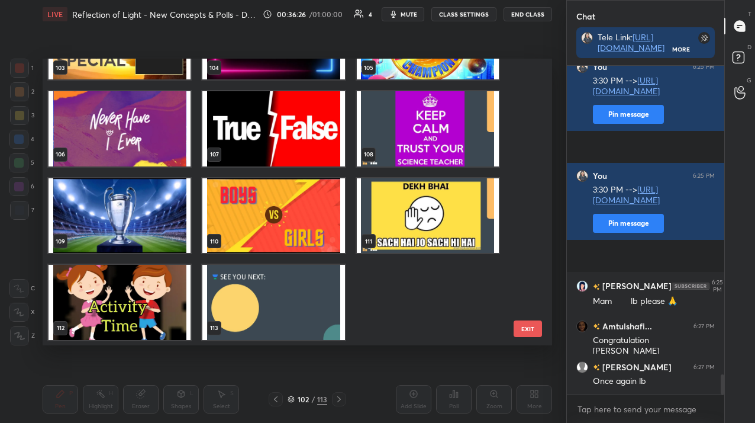
click at [263, 284] on div "103 104 105 106 107 108 109 110 111 112 113" at bounding box center [287, 202] width 489 height 287
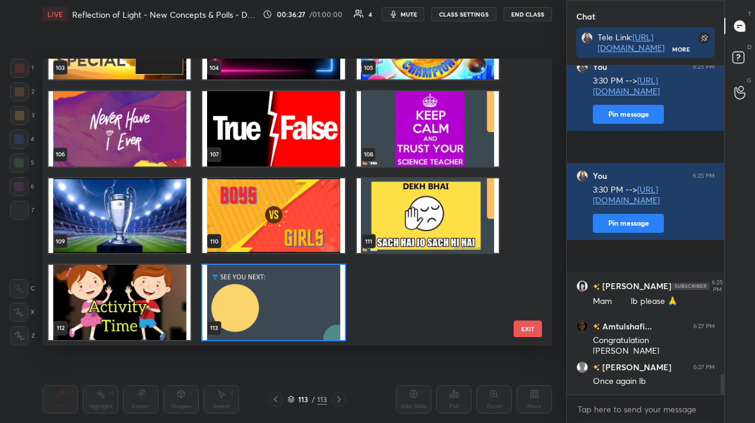
click at [250, 297] on img "grid" at bounding box center [273, 302] width 142 height 75
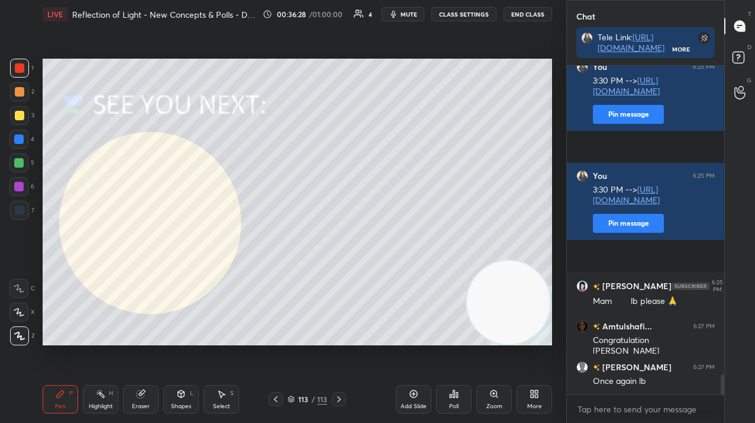
click at [398, 11] on icon "button" at bounding box center [393, 13] width 9 height 9
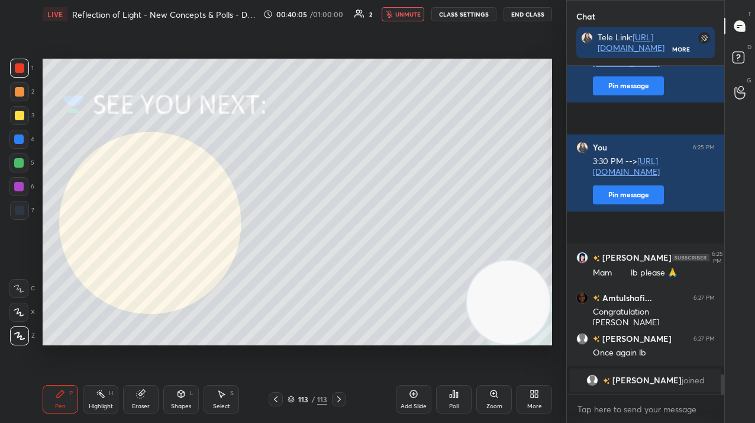
click at [397, 17] on span "unmute" at bounding box center [407, 14] width 25 height 8
click at [320, 400] on div "113" at bounding box center [322, 399] width 10 height 11
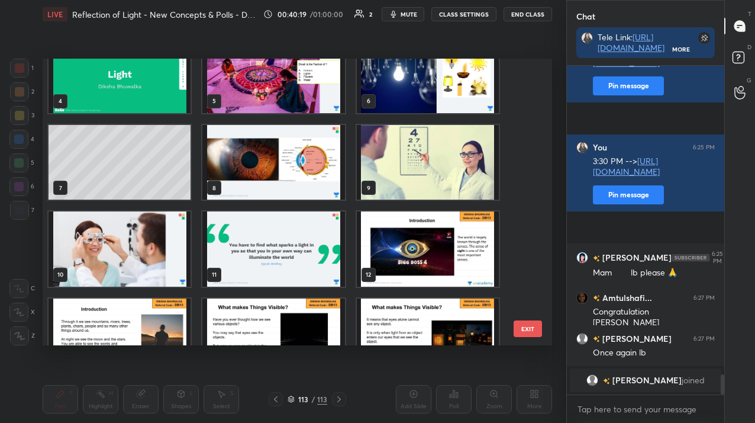
scroll to position [0, 0]
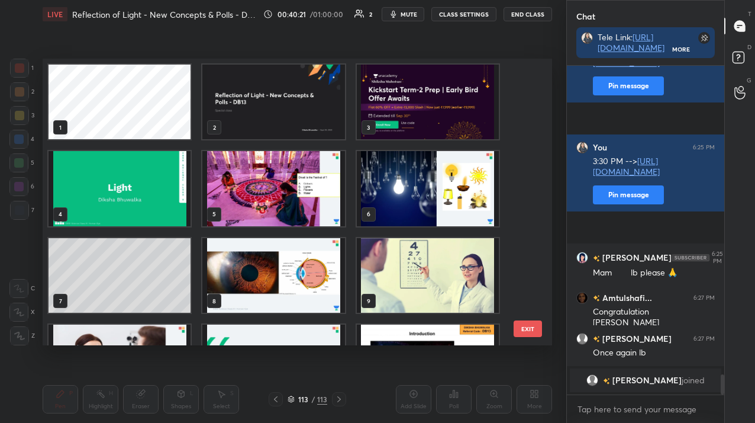
click at [416, 126] on img "grid" at bounding box center [428, 102] width 142 height 75
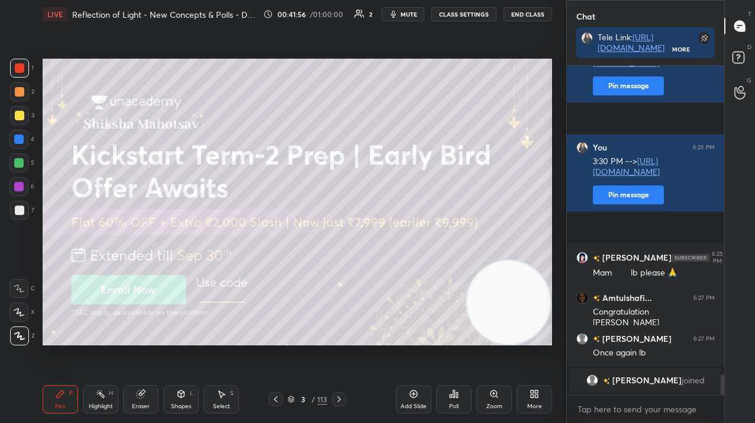
click at [414, 12] on span "mute" at bounding box center [409, 14] width 17 height 8
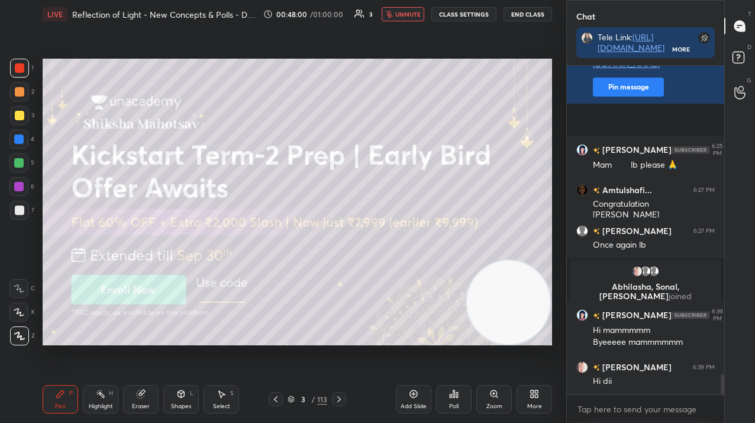
scroll to position [5080, 0]
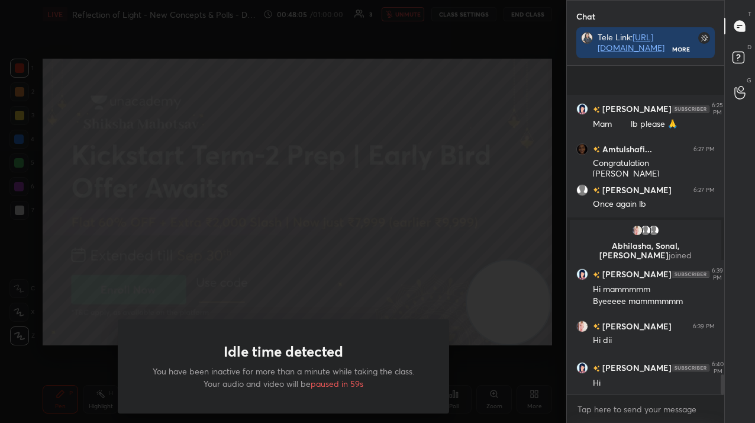
click at [259, 260] on div "Idle time detected You have been inactive for more than a minute while taking t…" at bounding box center [283, 211] width 567 height 423
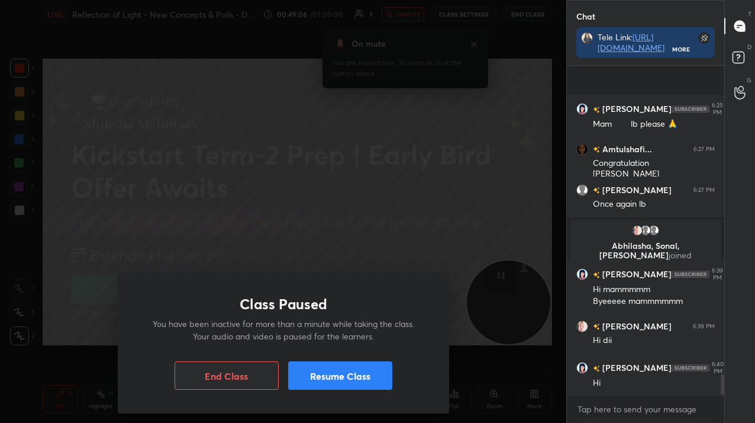
click at [322, 375] on button "Resume Class" at bounding box center [340, 375] width 104 height 28
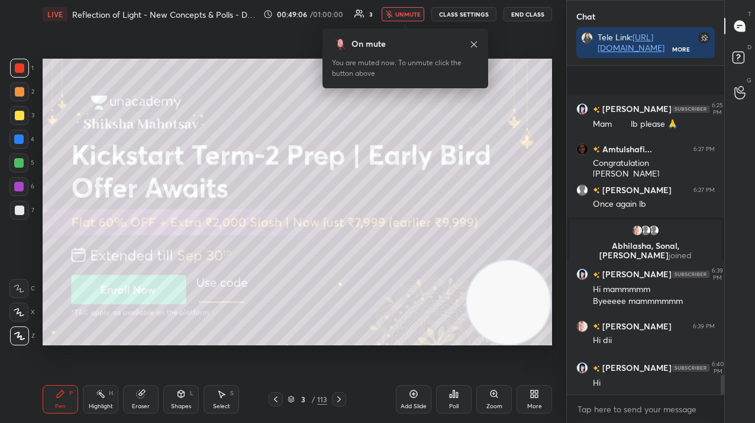
click at [322, 375] on div "Pen P Highlight H Eraser Shapes L Select S 3 / 113 Add Slide Poll Zoom More" at bounding box center [298, 398] width 510 height 47
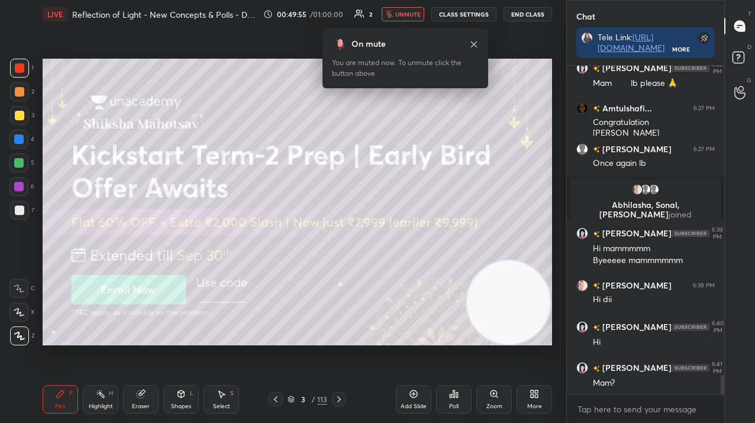
click at [408, 11] on span "unmute" at bounding box center [407, 14] width 25 height 8
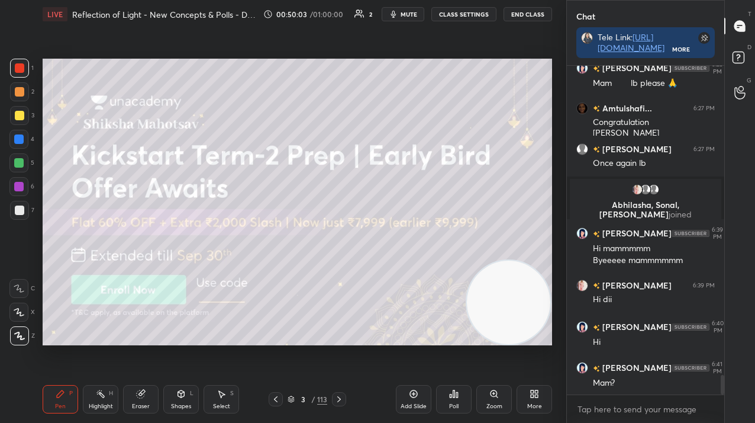
click at [295, 399] on icon at bounding box center [291, 398] width 7 height 7
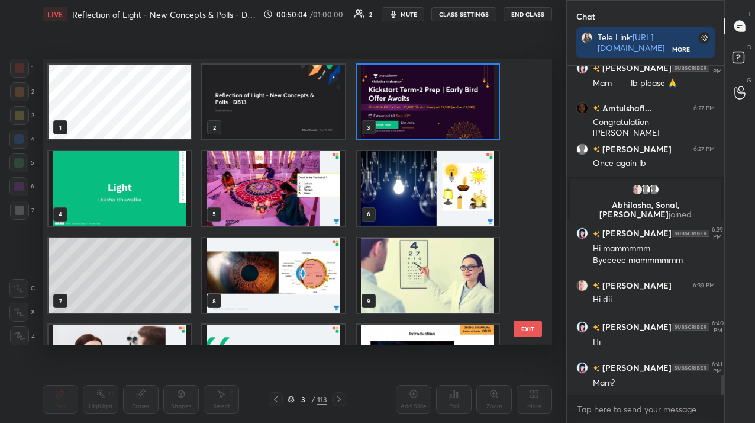
scroll to position [284, 504]
click at [535, 326] on button "EXIT" at bounding box center [528, 328] width 28 height 17
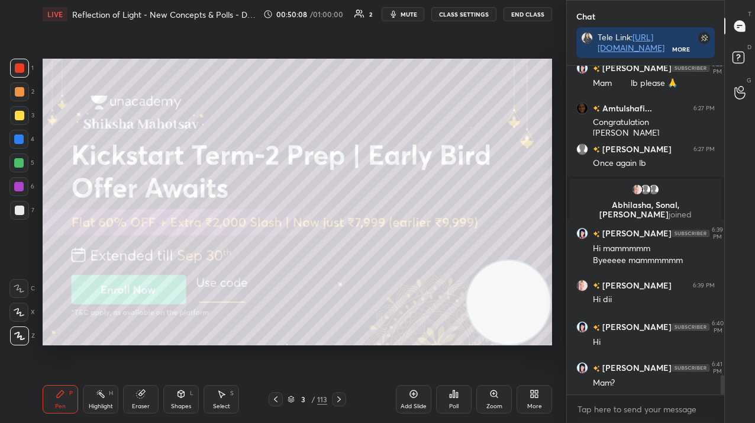
click at [411, 13] on span "mute" at bounding box center [409, 14] width 17 height 8
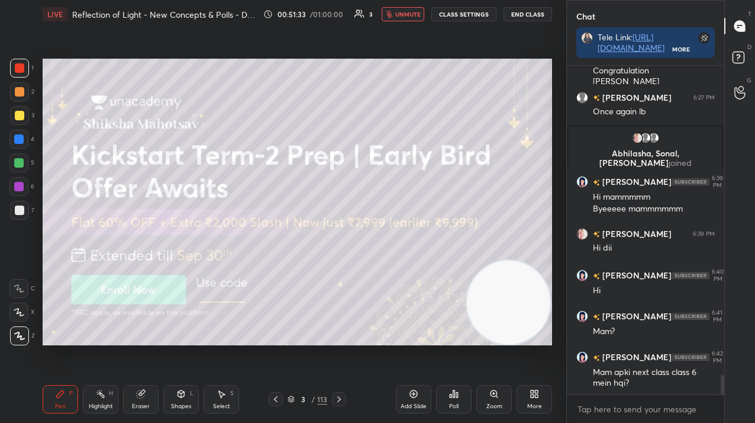
click at [407, 12] on span "unmute" at bounding box center [407, 14] width 25 height 8
click at [411, 12] on span "mute" at bounding box center [409, 14] width 17 height 8
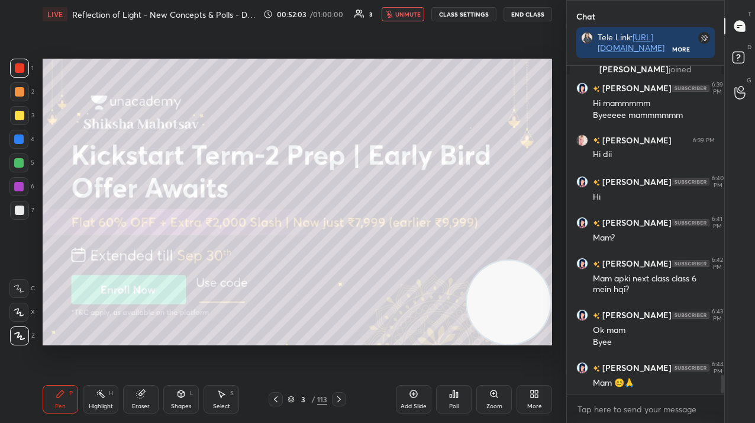
scroll to position [4, 4]
click at [517, 9] on button "End Class" at bounding box center [528, 14] width 49 height 14
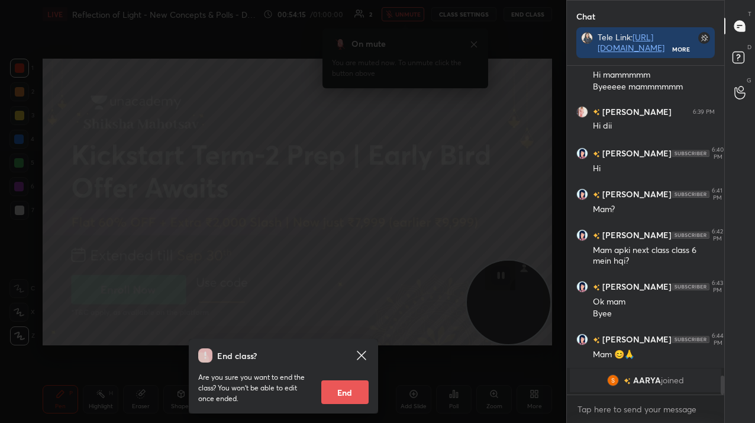
scroll to position [5309, 0]
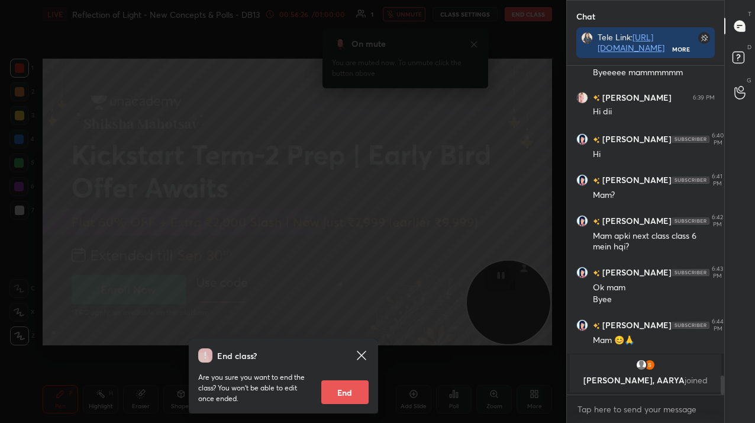
click at [238, 263] on div "End class? Are you sure you want to end the class? You won’t be able to edit on…" at bounding box center [283, 211] width 567 height 423
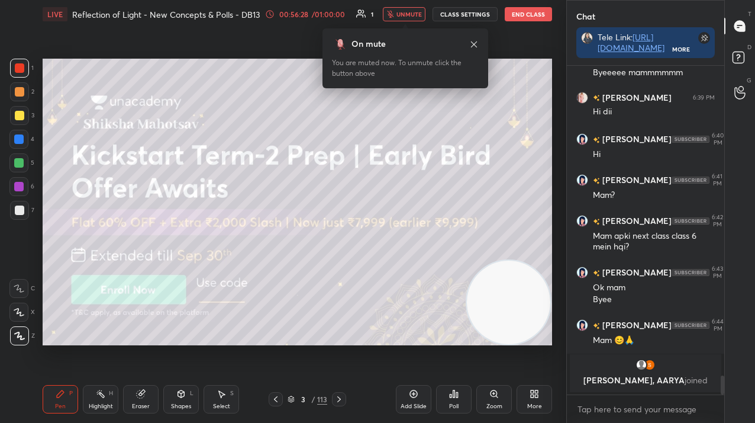
click at [527, 14] on button "End Class" at bounding box center [528, 14] width 47 height 14
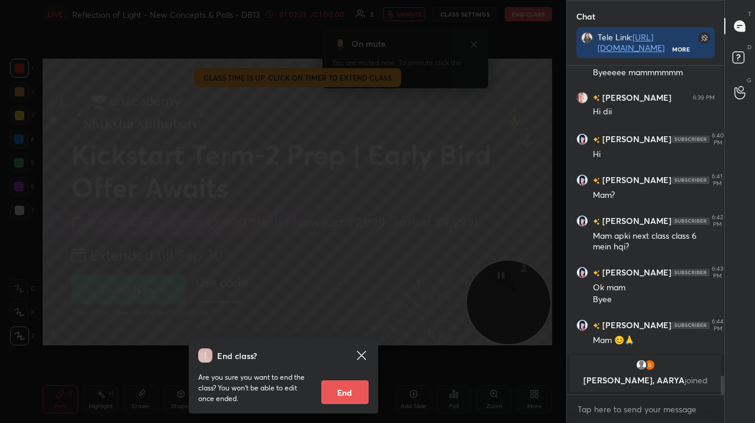
click at [343, 398] on button "End" at bounding box center [344, 392] width 47 height 24
type textarea "x"
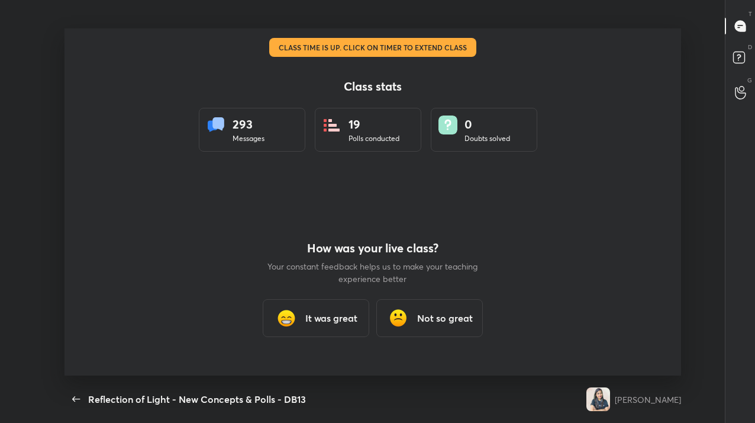
scroll to position [347, 746]
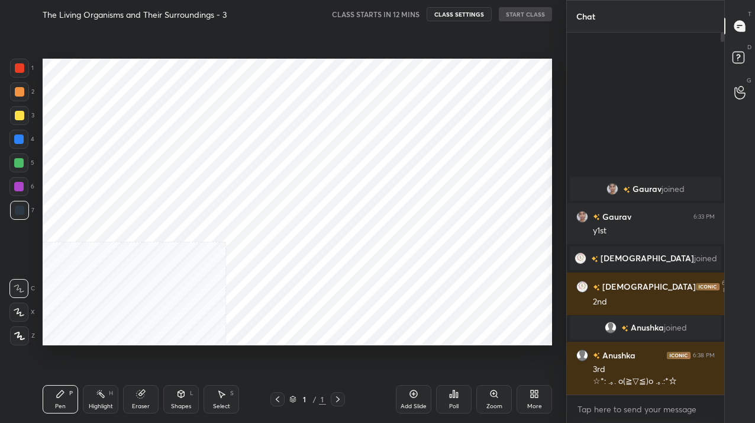
scroll to position [260, 154]
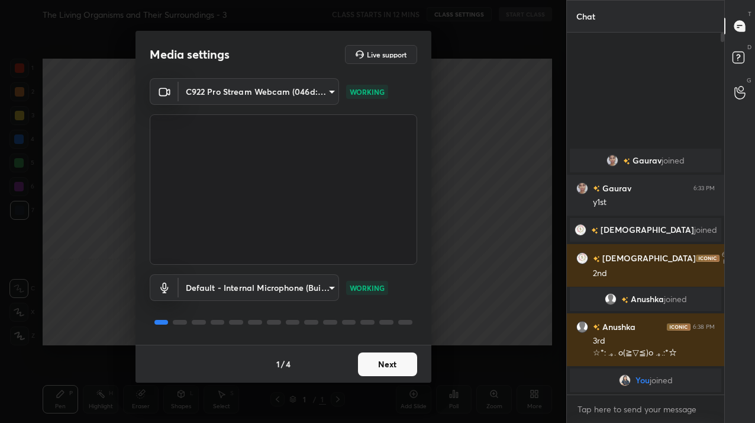
click at [401, 368] on button "Next" at bounding box center [387, 364] width 59 height 24
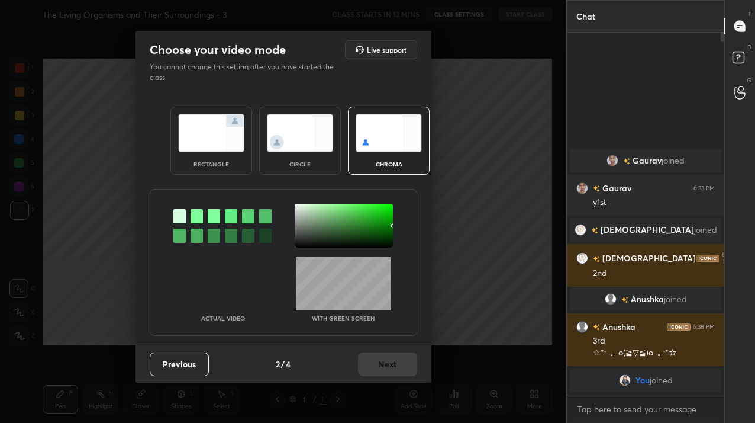
click at [305, 176] on div "rectangle circle chroma" at bounding box center [283, 140] width 254 height 96
click at [313, 130] on img at bounding box center [300, 132] width 66 height 37
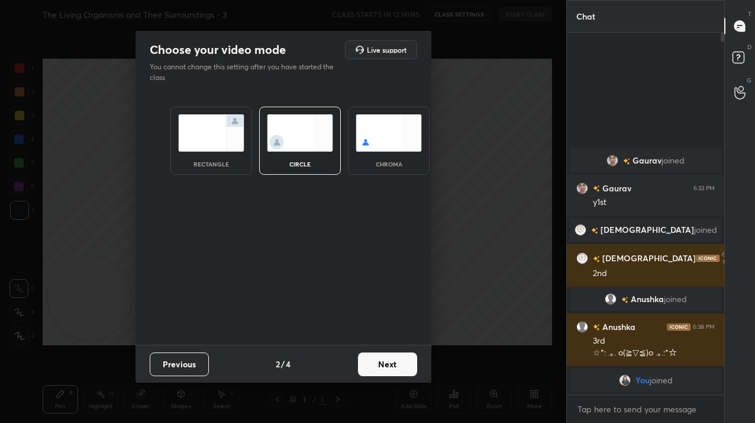
click at [383, 363] on button "Next" at bounding box center [387, 364] width 59 height 24
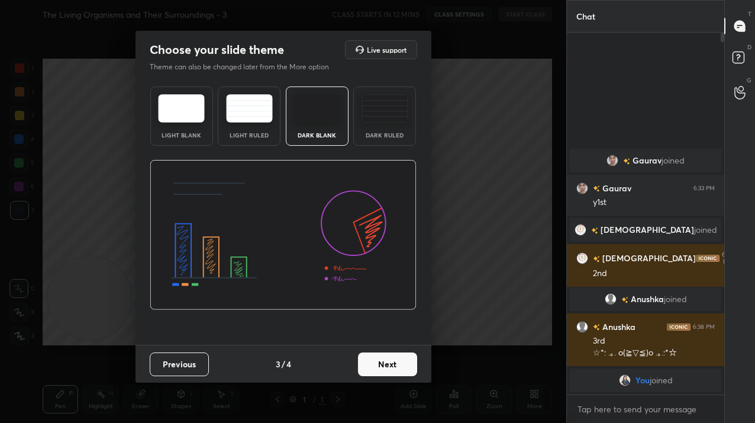
click at [383, 363] on button "Next" at bounding box center [387, 364] width 59 height 24
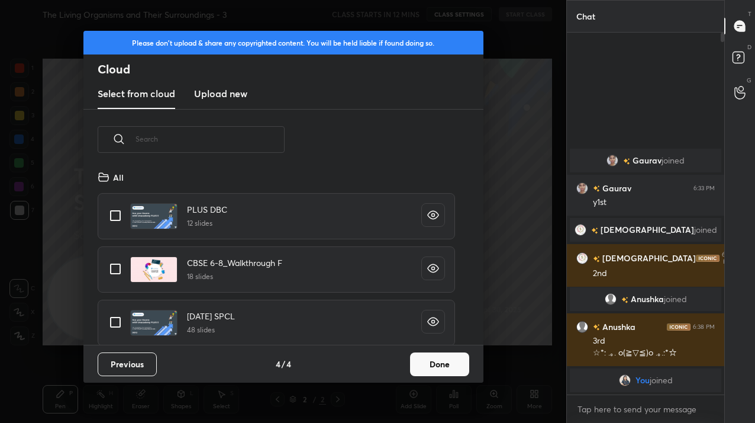
scroll to position [324, 0]
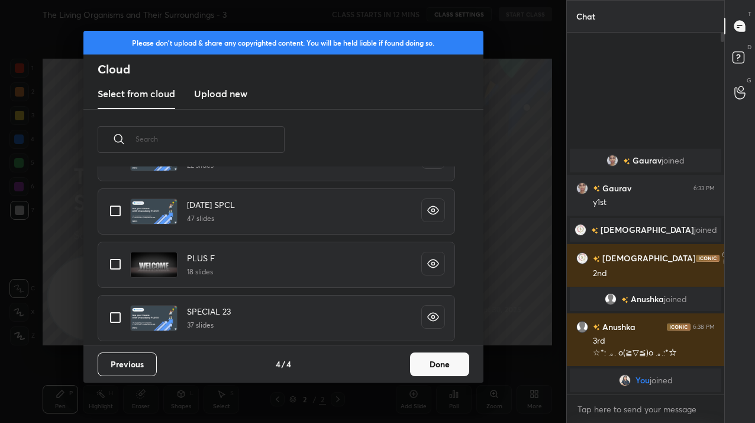
click at [123, 273] on input "grid" at bounding box center [115, 264] width 25 height 25
checkbox input "true"
click at [427, 366] on button "Done" at bounding box center [439, 364] width 59 height 24
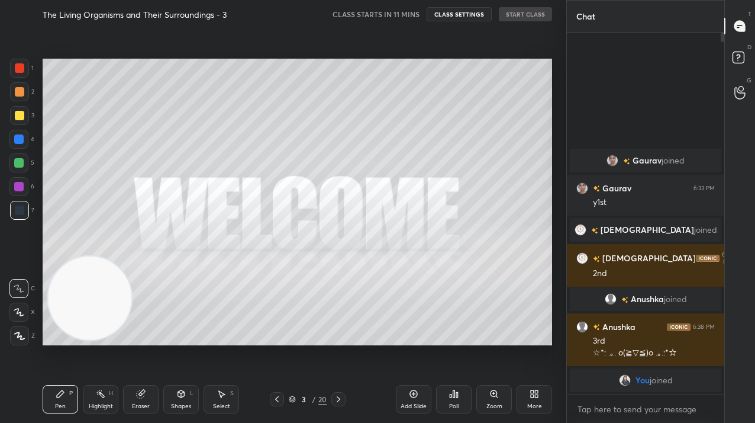
click at [145, 358] on div "Setting up your live class" at bounding box center [297, 201] width 519 height 347
drag, startPoint x: 228, startPoint y: 380, endPoint x: 199, endPoint y: 394, distance: 32.3
click at [202, 395] on div "Pen P Highlight H Eraser Shapes L Select S 3 / 20 Add Slide Poll Zoom More" at bounding box center [298, 398] width 510 height 47
drag, startPoint x: 240, startPoint y: 363, endPoint x: 143, endPoint y: 404, distance: 105.3
click at [144, 404] on div "Pen P Highlight H Eraser Shapes L Select S 3 / 20 Add Slide Poll Zoom More" at bounding box center [298, 398] width 510 height 47
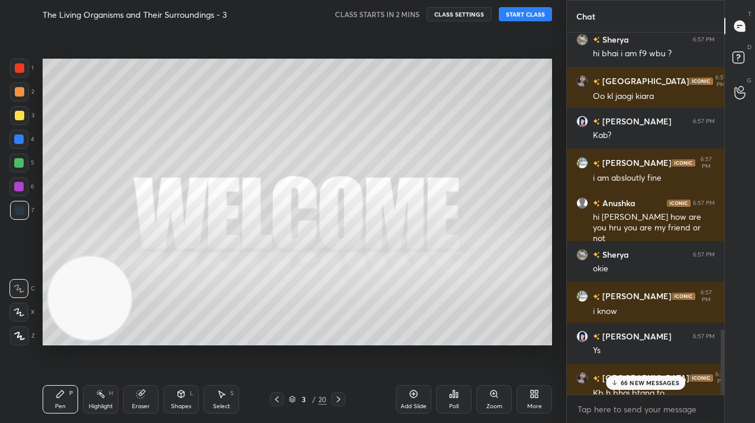
scroll to position [2419, 0]
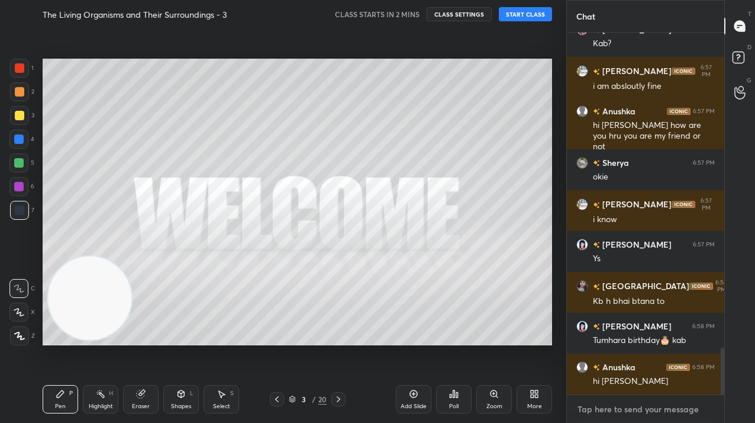
type textarea "x"
click at [610, 404] on textarea at bounding box center [646, 409] width 139 height 19
type textarea "H"
type textarea "x"
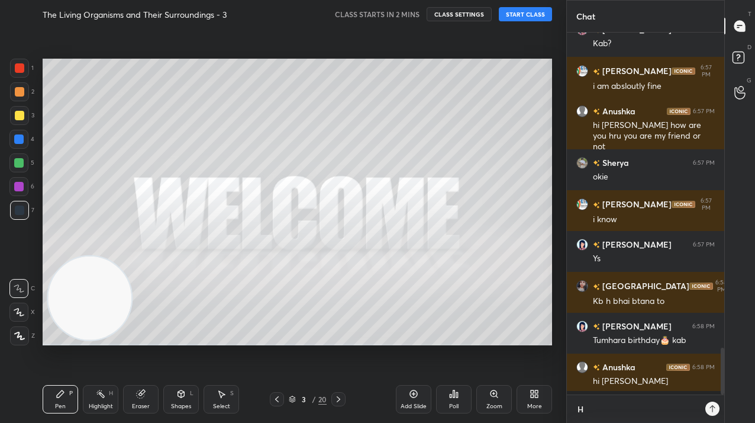
type textarea "Hi"
type textarea "x"
type textarea "Hi"
type textarea "x"
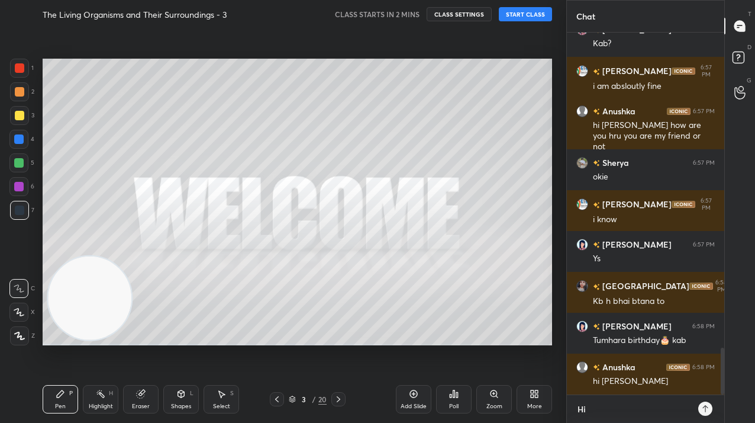
type textarea "Hi g"
type textarea "x"
type textarea "Hi gu"
type textarea "x"
type textarea "Hi guy"
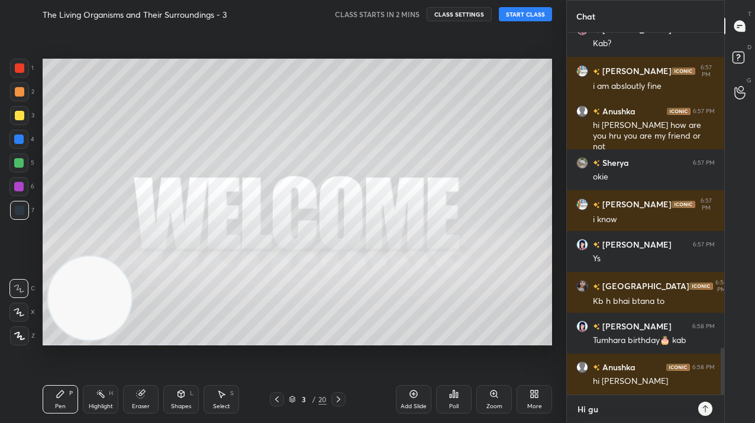
type textarea "x"
type textarea "Hi guys"
type textarea "x"
type textarea "Hi guyss"
type textarea "x"
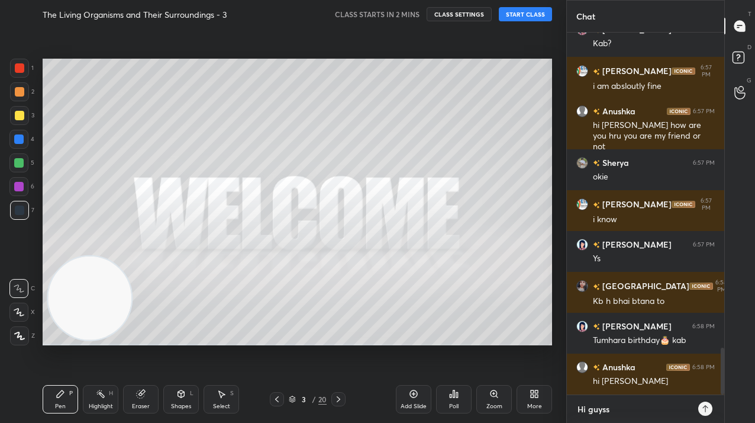
type textarea "Hi guysss"
type textarea "x"
type textarea "Hi guyssss"
type textarea "x"
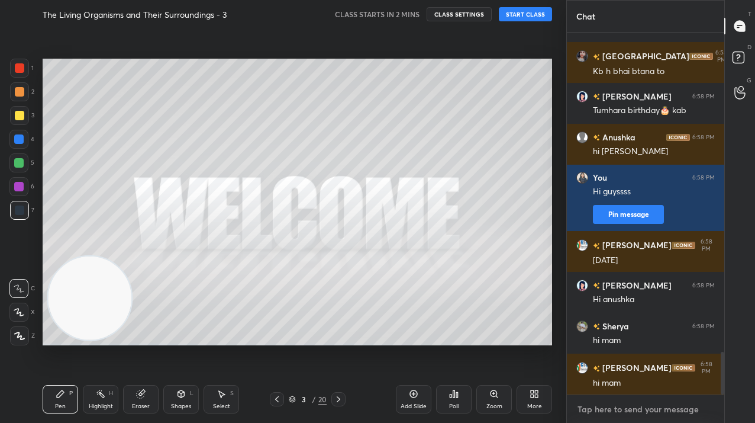
scroll to position [2690, 0]
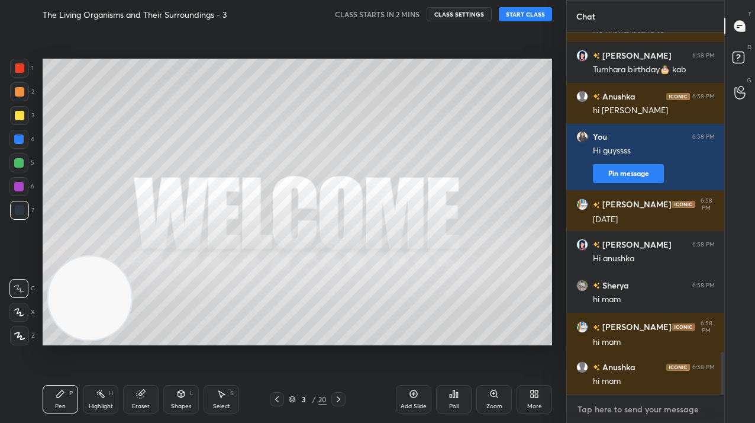
type textarea "x"
paste textarea "Tele Link: [URL][DOMAIN_NAME]"
type textarea "Tele Link: [URL][DOMAIN_NAME]"
type textarea "x"
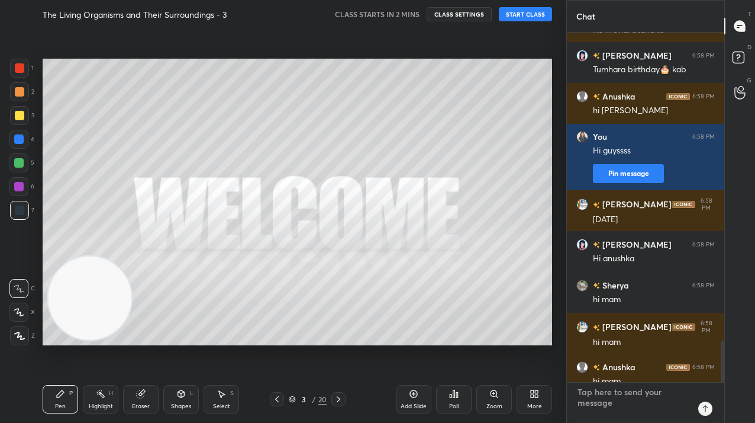
scroll to position [2778, 0]
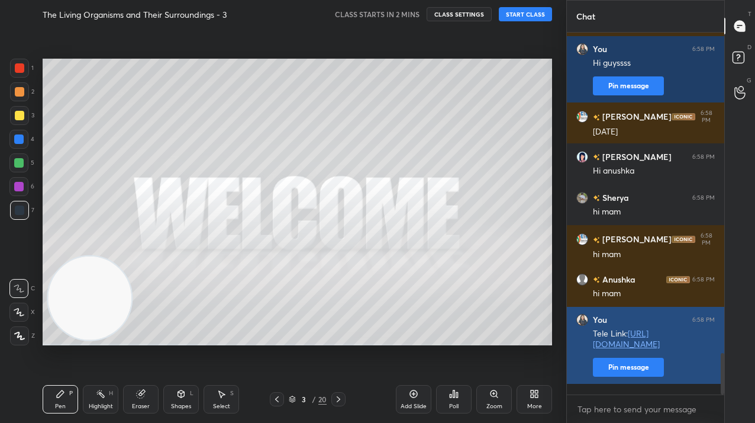
click at [623, 377] on button "Pin message" at bounding box center [628, 367] width 71 height 19
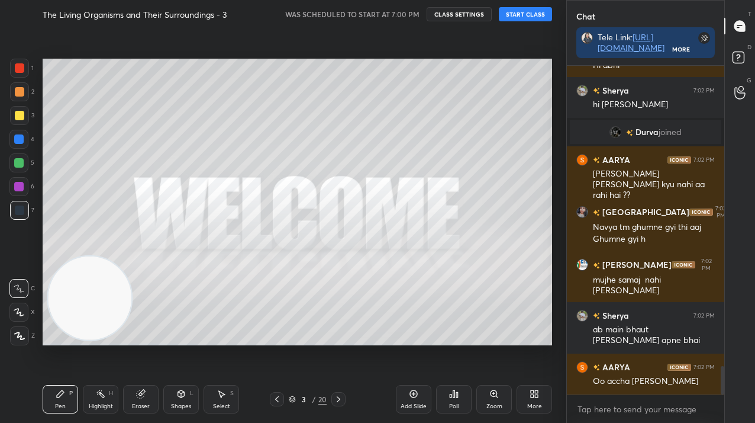
scroll to position [3508, 0]
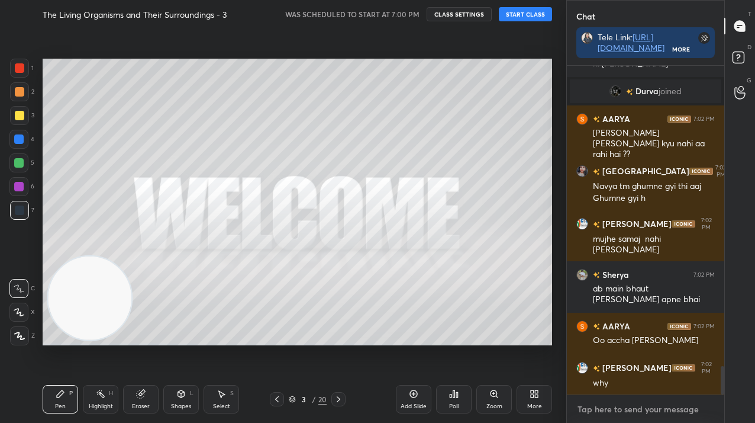
type textarea "x"
click at [630, 411] on textarea at bounding box center [646, 409] width 139 height 19
type textarea "1"
type textarea "x"
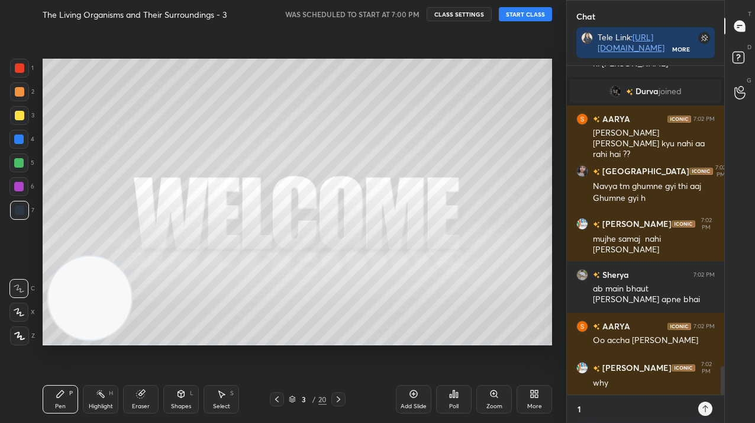
type textarea "1"
type textarea "x"
type textarea "1 m"
type textarea "x"
type textarea "1 mi"
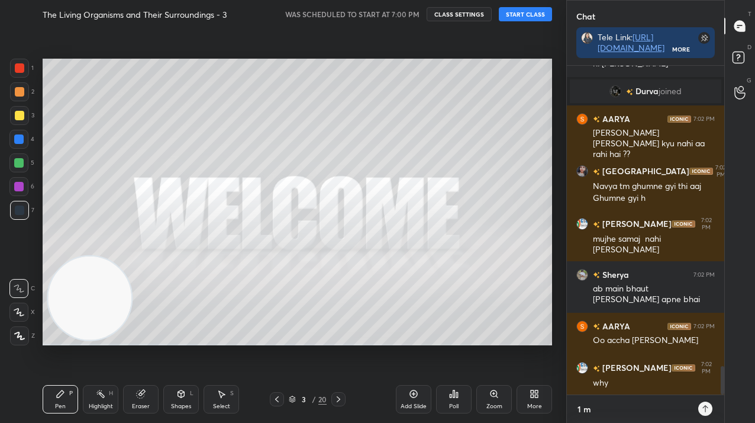
type textarea "x"
type textarea "1 min"
type textarea "x"
type textarea "1 min"
type textarea "x"
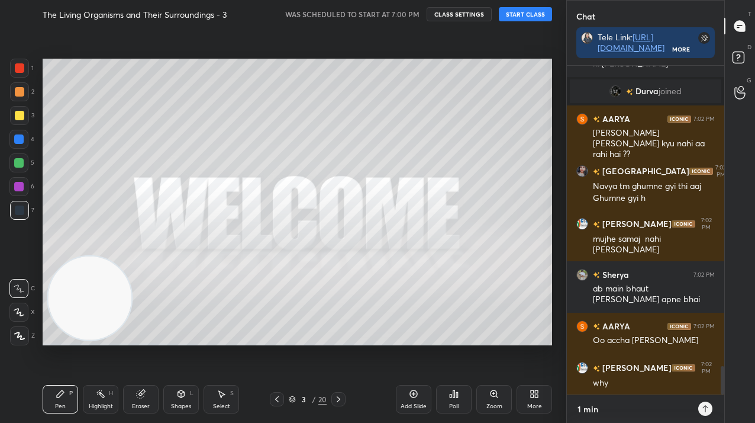
type textarea "1 min c"
type textarea "x"
type textarea "1 min co"
type textarea "x"
type textarea "1 min com"
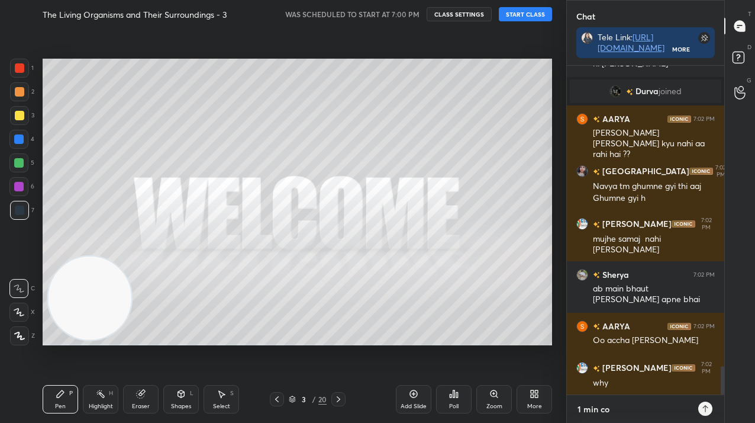
type textarea "x"
type textarea "1 min comi"
type textarea "x"
type textarea "1 min comin"
type textarea "x"
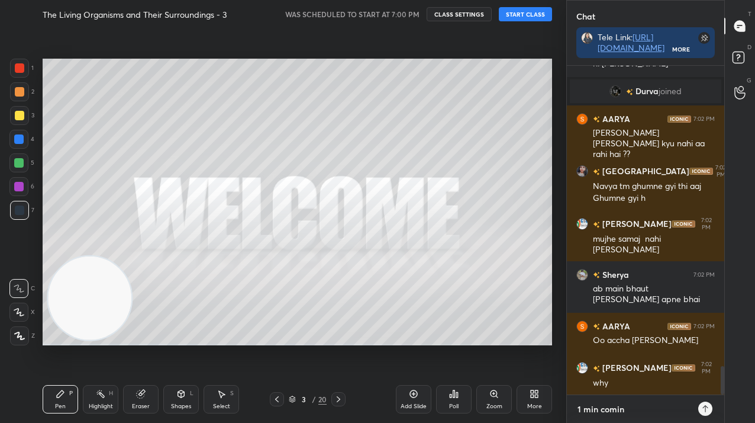
type textarea "1 min coming"
type textarea "x"
type textarea "1 min coming"
type textarea "x"
type textarea "1 min coming g"
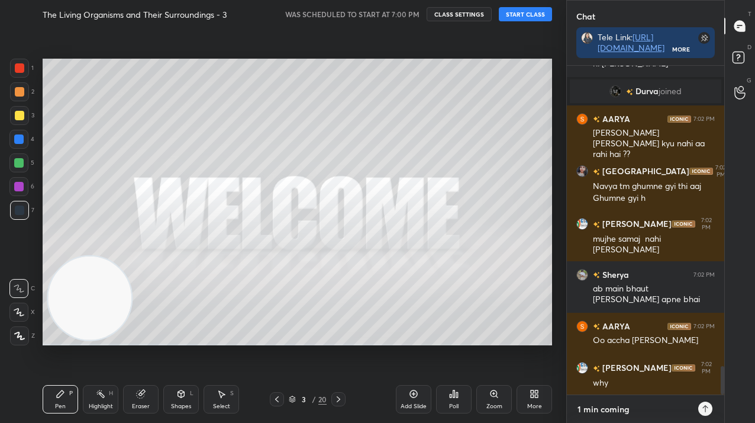
type textarea "x"
type textarea "1 min coming gu"
type textarea "x"
type textarea "1 min coming guy"
type textarea "x"
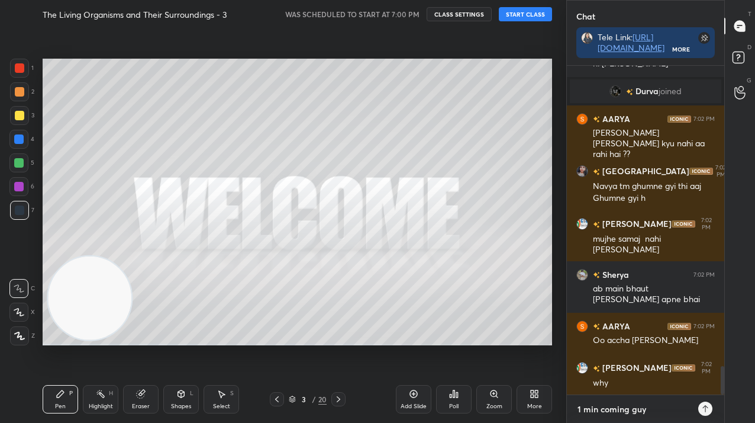
type textarea "1 min coming guys"
type textarea "x"
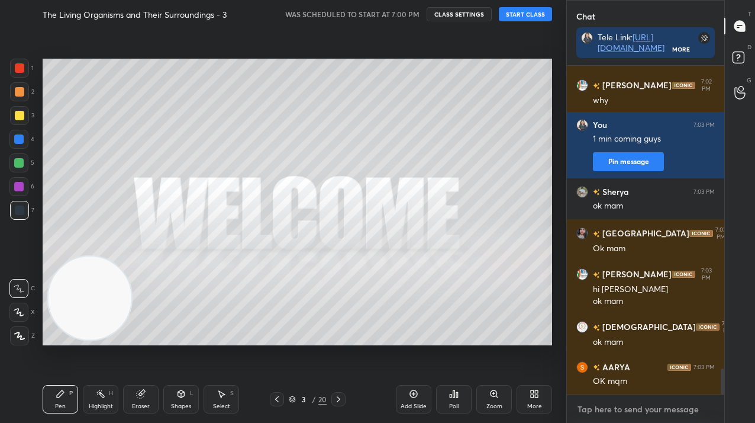
scroll to position [3831, 0]
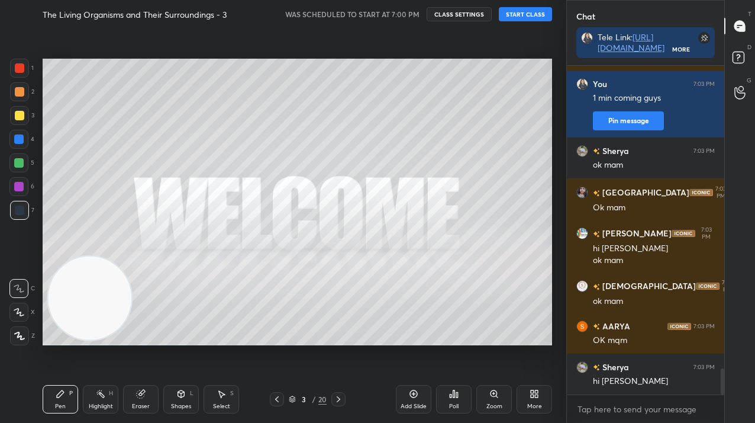
click at [534, 8] on button "START CLASS" at bounding box center [525, 14] width 53 height 14
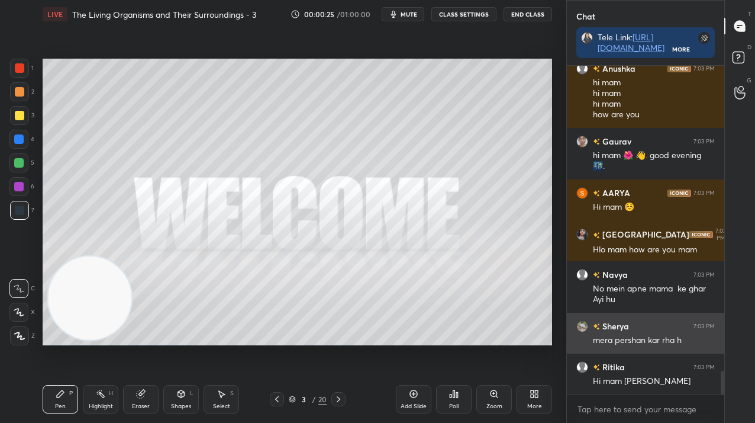
scroll to position [4211, 0]
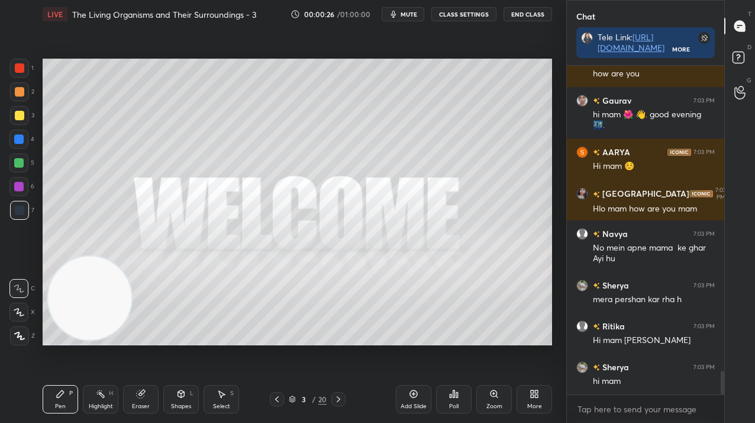
click at [14, 340] on div at bounding box center [19, 335] width 19 height 19
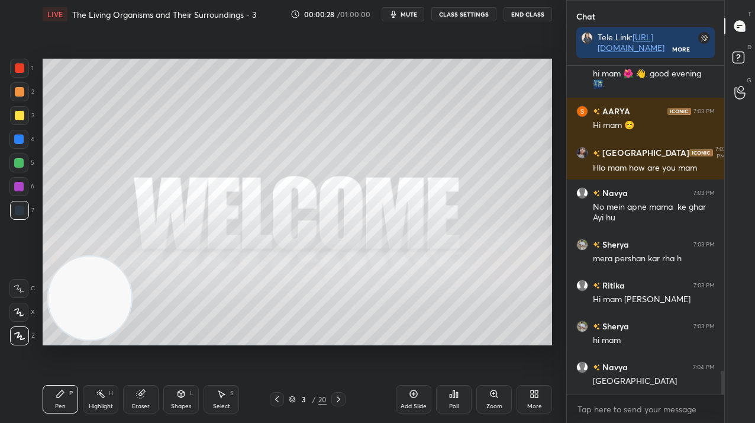
click at [404, 16] on span "mute" at bounding box center [409, 14] width 17 height 8
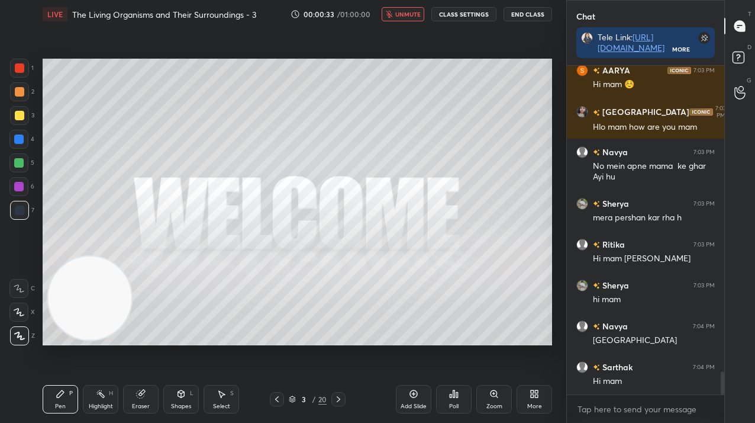
click at [405, 14] on span "unmute" at bounding box center [407, 14] width 25 height 8
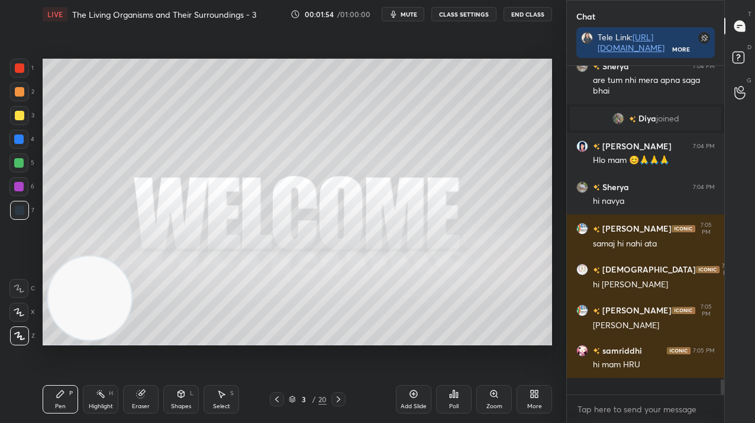
scroll to position [6157, 0]
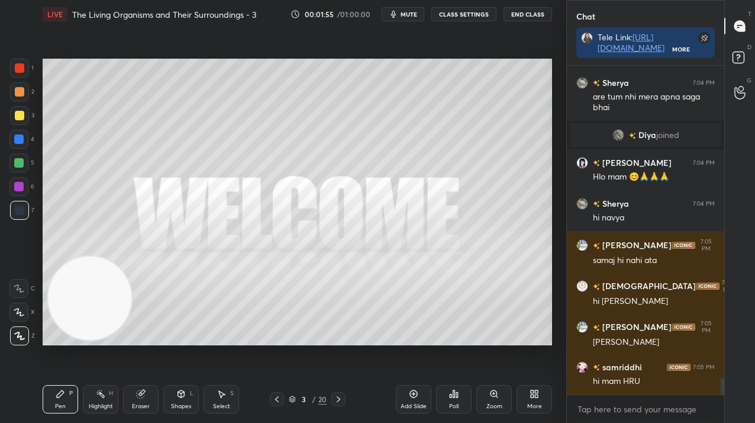
click at [343, 403] on icon at bounding box center [338, 398] width 9 height 9
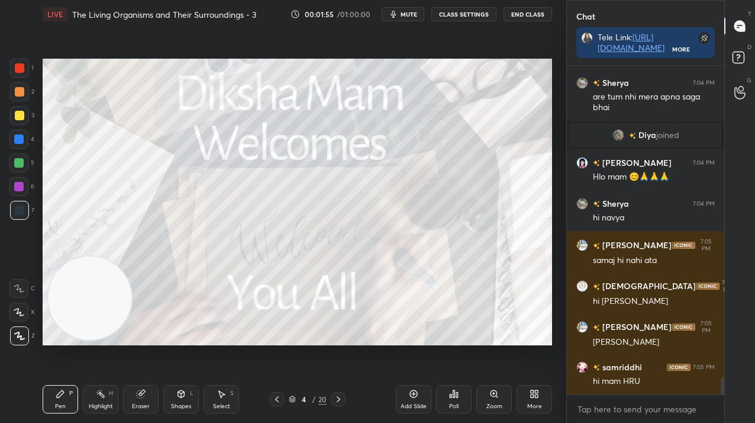
scroll to position [6197, 0]
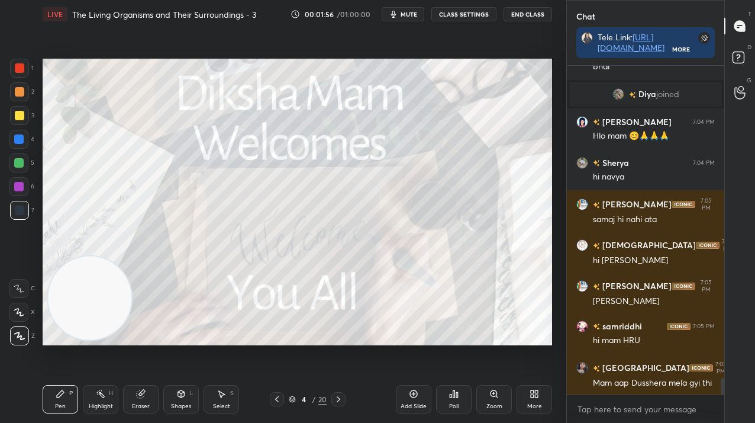
click at [343, 403] on icon at bounding box center [338, 398] width 9 height 9
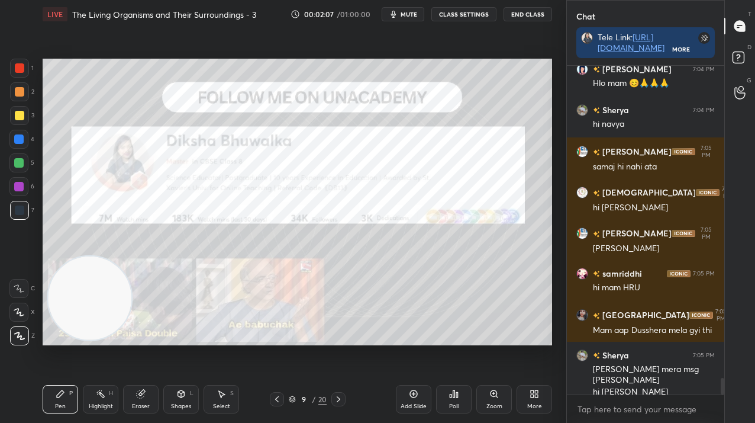
scroll to position [6291, 0]
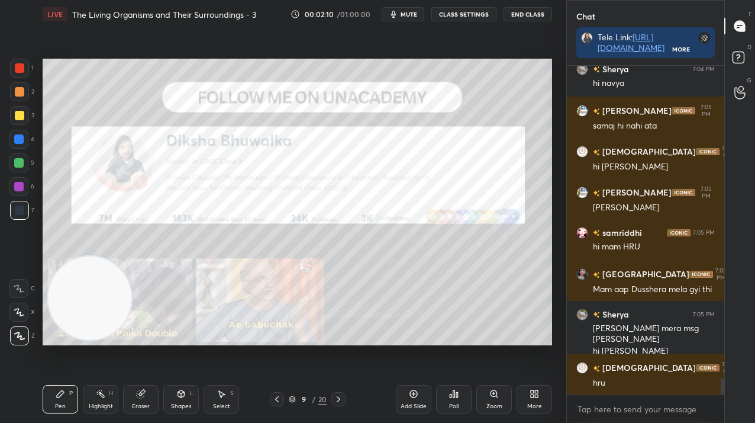
click at [302, 401] on div "9" at bounding box center [304, 398] width 12 height 7
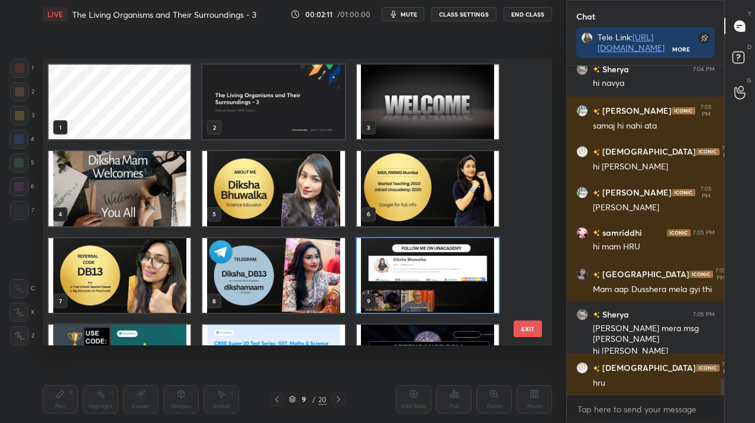
scroll to position [4, 7]
click at [297, 111] on img "grid" at bounding box center [273, 102] width 142 height 75
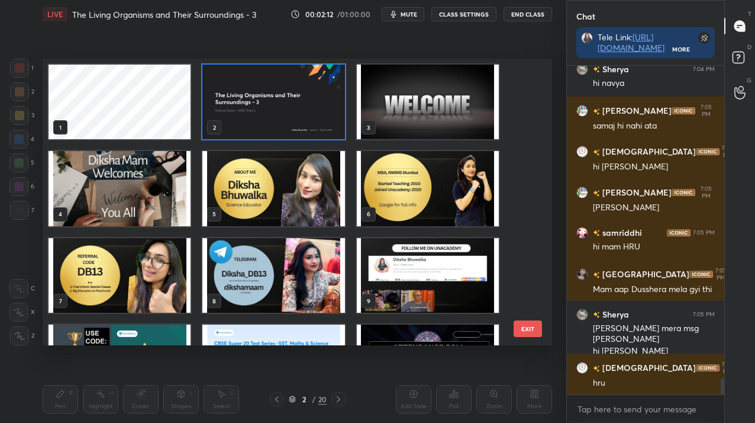
scroll to position [6332, 0]
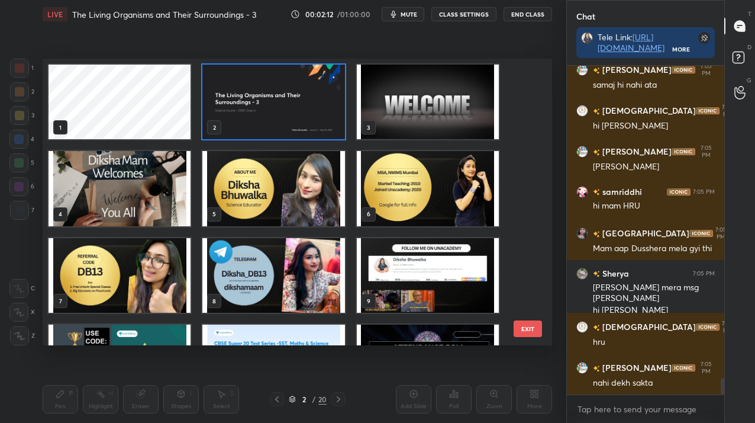
click at [297, 113] on img "grid" at bounding box center [273, 102] width 142 height 75
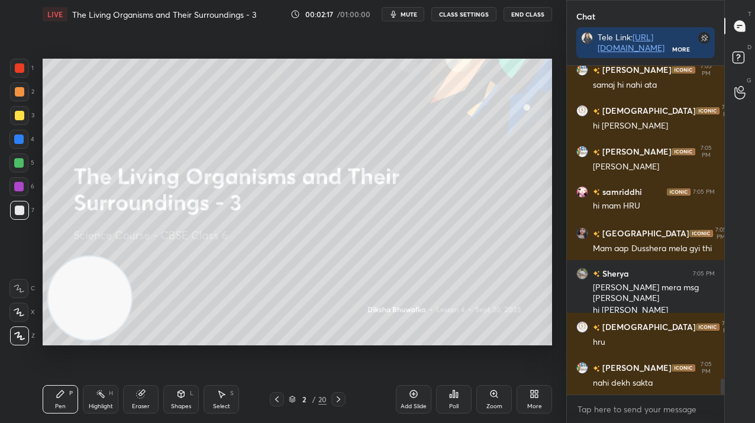
scroll to position [6373, 0]
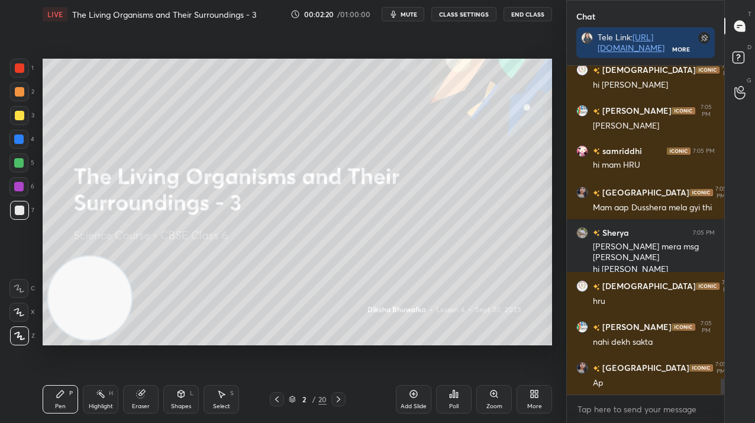
click at [532, 410] on div "More" at bounding box center [535, 399] width 36 height 28
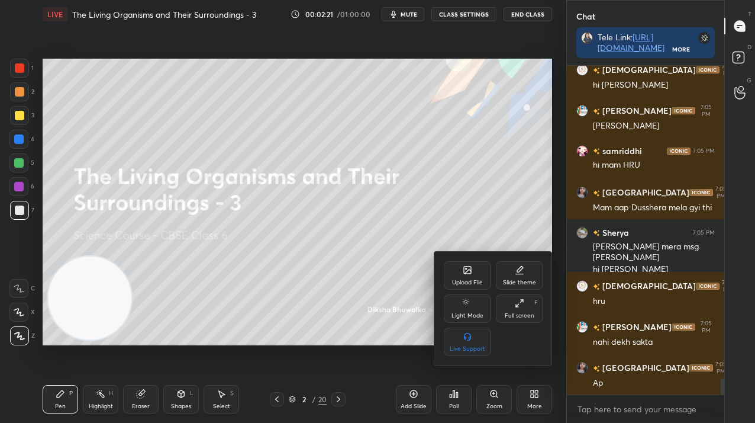
scroll to position [6414, 0]
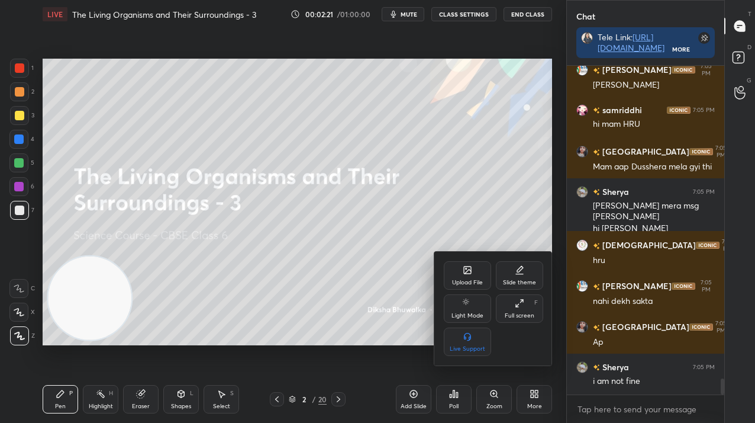
click at [481, 290] on div "Upload File Slide theme Light Mode Full screen F Live Support" at bounding box center [493, 308] width 99 height 95
click at [474, 271] on div "Upload File" at bounding box center [467, 275] width 47 height 28
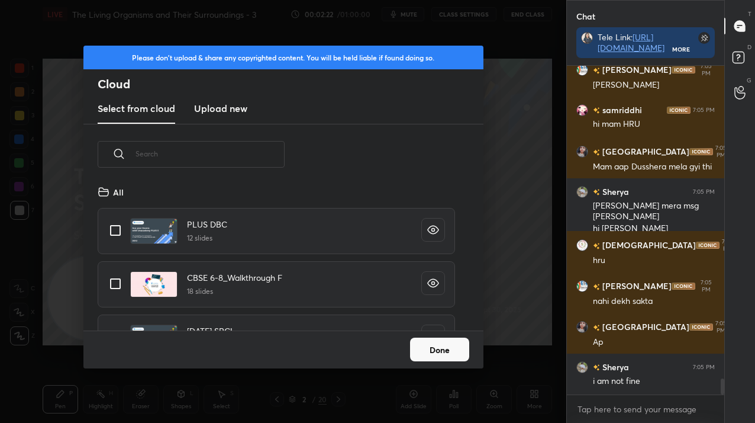
scroll to position [146, 380]
click at [220, 115] on new "Upload new" at bounding box center [220, 109] width 53 height 30
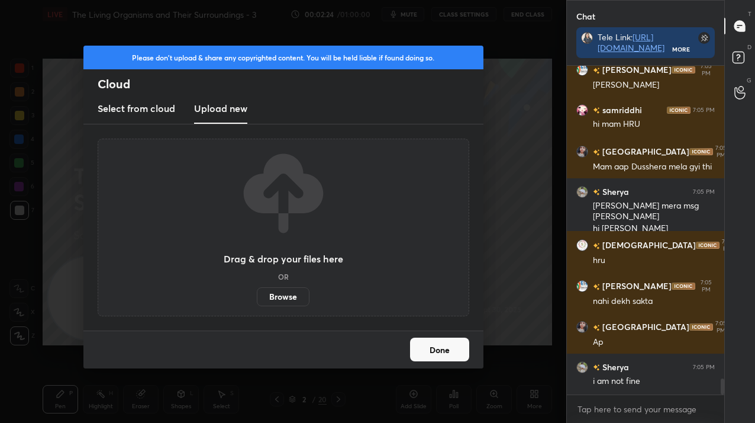
scroll to position [6454, 0]
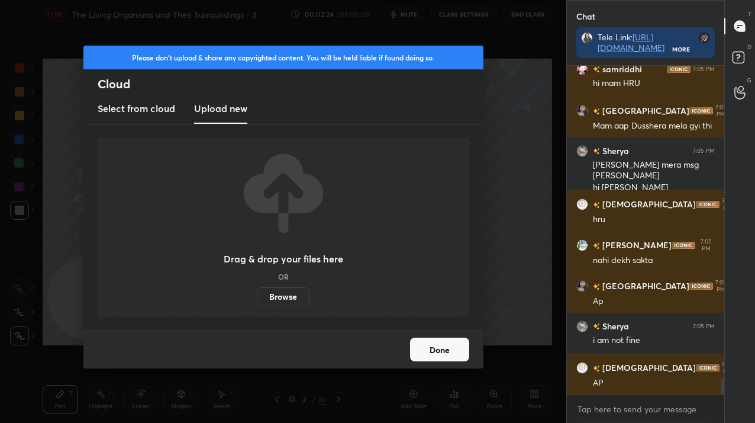
click at [287, 292] on label "Browse" at bounding box center [283, 296] width 53 height 19
click at [257, 292] on input "Browse" at bounding box center [257, 296] width 0 height 19
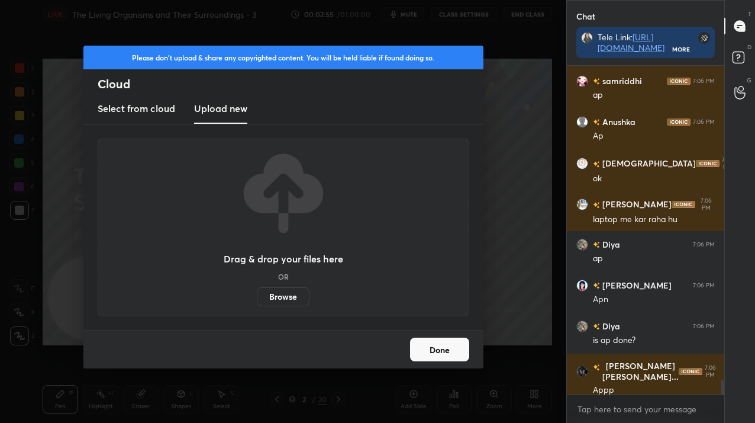
scroll to position [6997, 0]
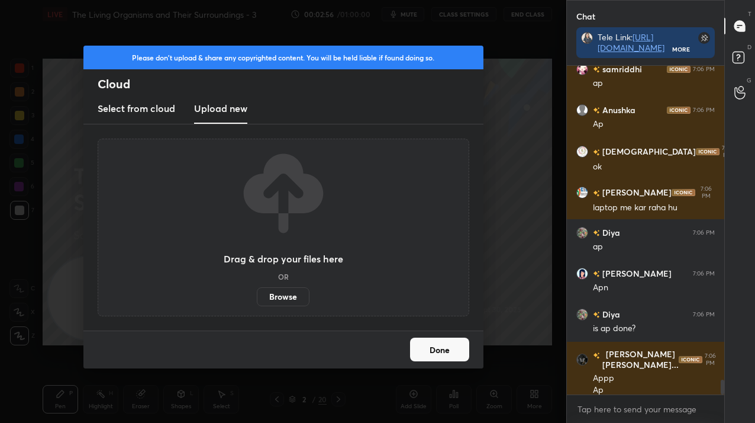
click at [441, 348] on button "Done" at bounding box center [439, 349] width 59 height 24
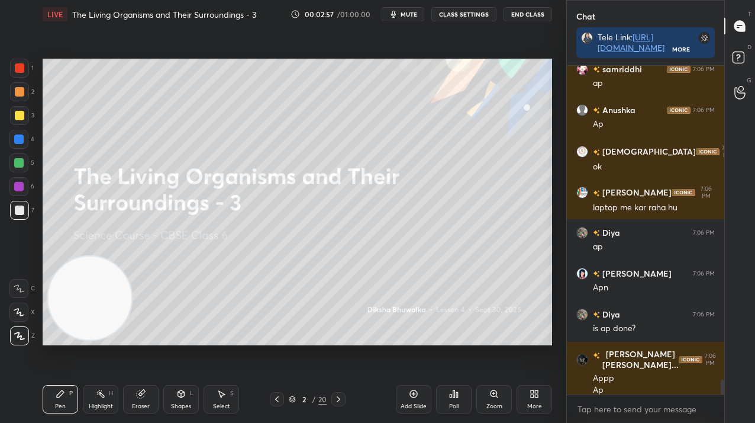
click at [403, 403] on div "Add Slide" at bounding box center [414, 406] width 26 height 6
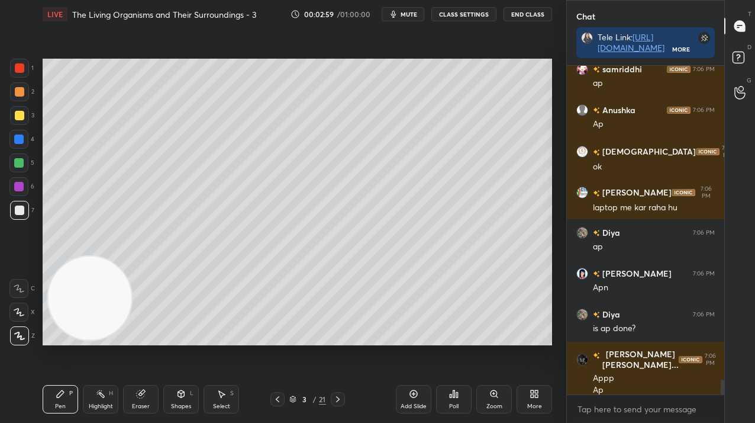
scroll to position [7049, 0]
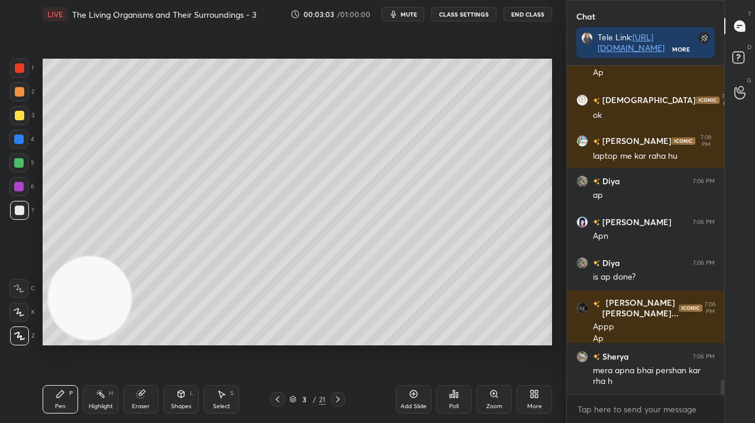
click at [446, 388] on div "Poll" at bounding box center [454, 399] width 36 height 28
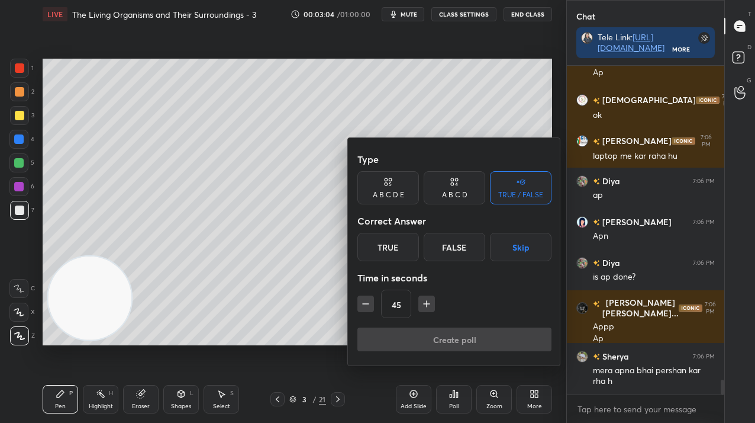
click at [397, 244] on div "True" at bounding box center [389, 247] width 62 height 28
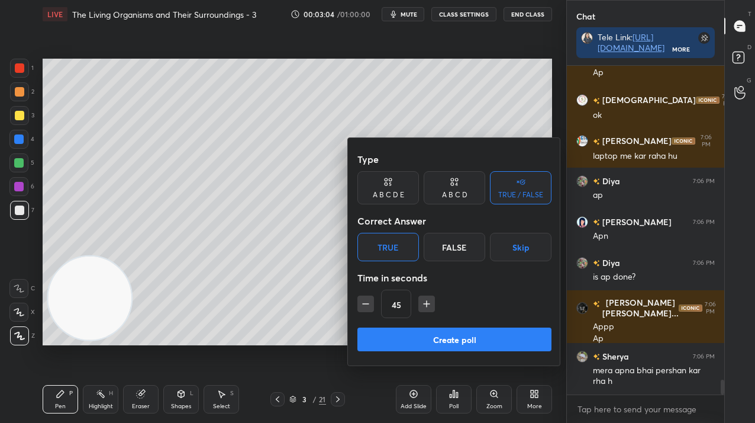
click at [390, 345] on button "Create poll" at bounding box center [455, 339] width 194 height 24
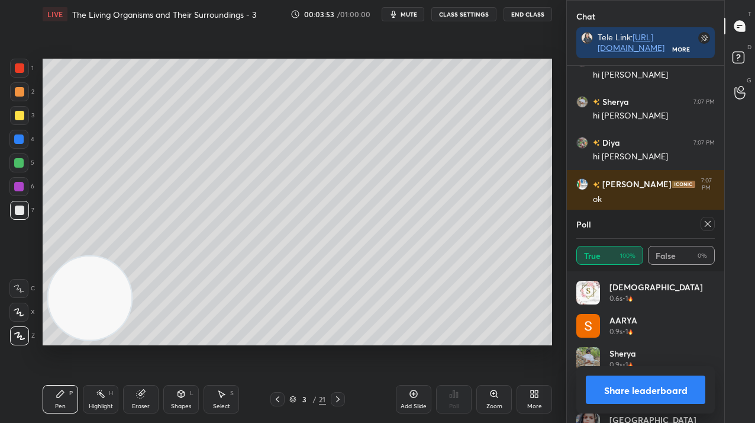
scroll to position [7703, 0]
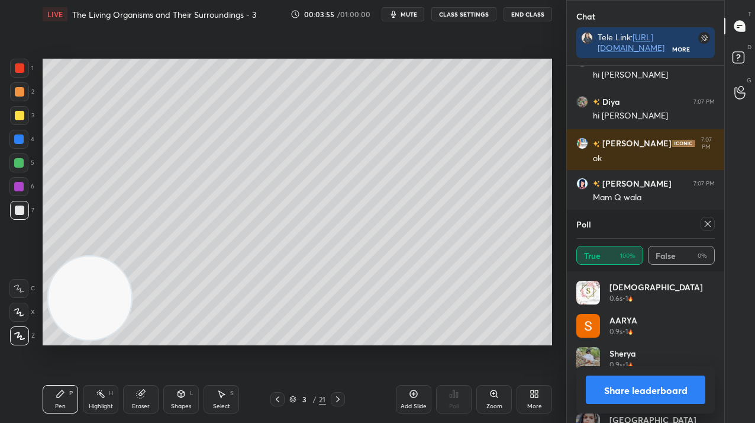
click at [524, 391] on div "More" at bounding box center [535, 399] width 36 height 28
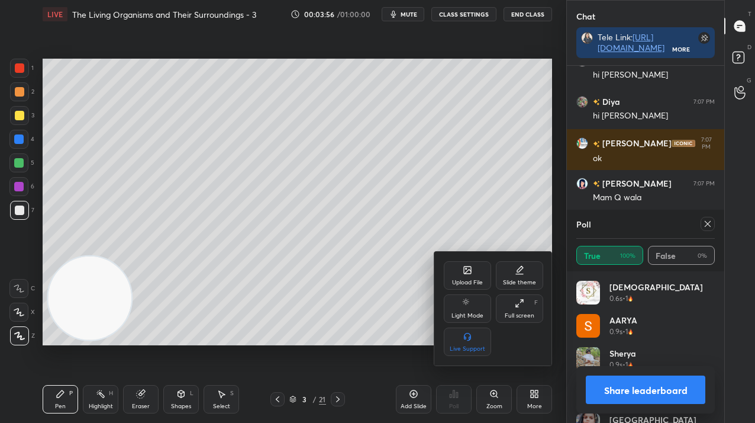
click at [472, 276] on div "Upload File" at bounding box center [467, 275] width 47 height 28
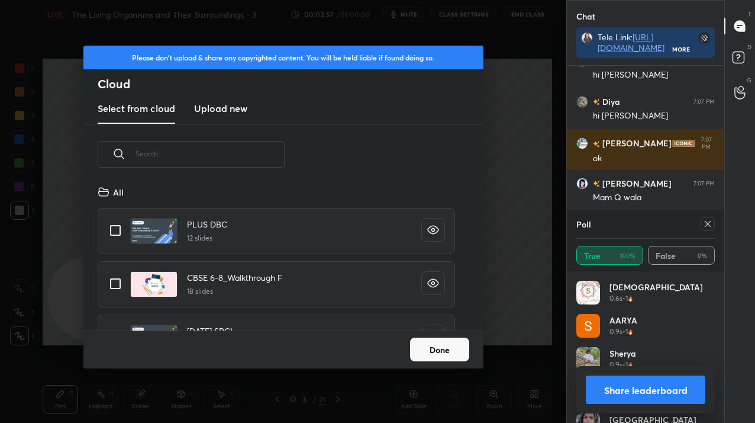
scroll to position [146, 380]
click at [239, 116] on new "Upload new" at bounding box center [220, 109] width 53 height 30
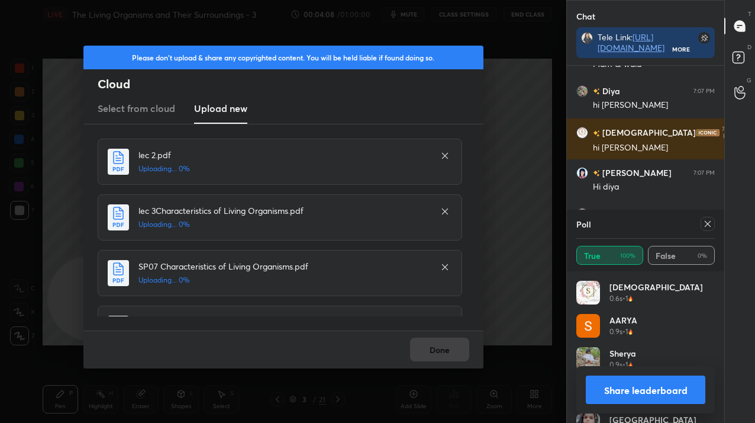
scroll to position [7877, 0]
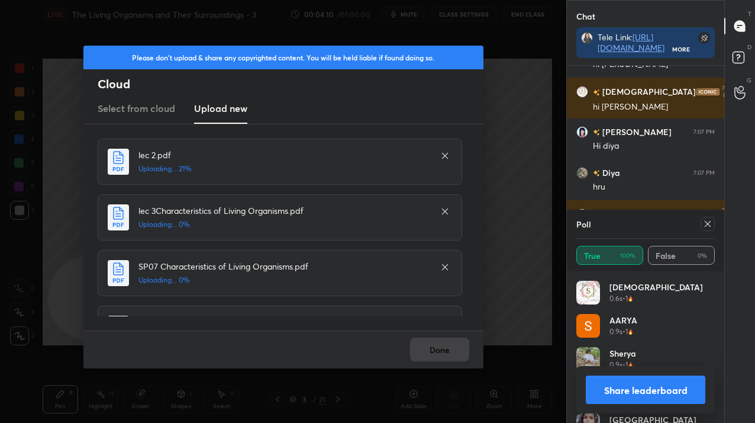
click at [707, 219] on icon at bounding box center [707, 223] width 9 height 9
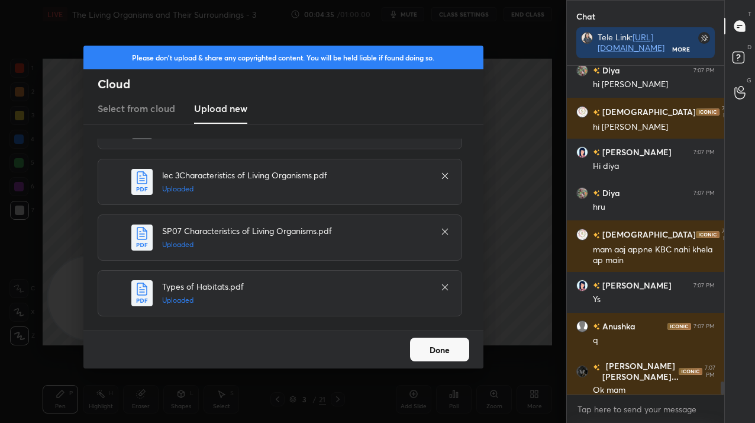
scroll to position [0, 0]
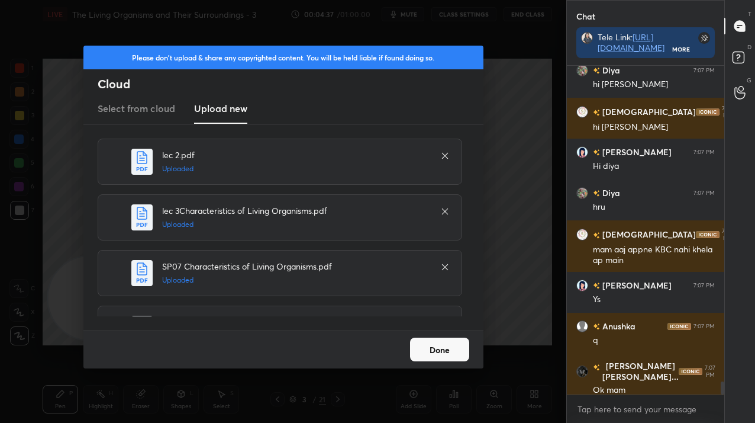
click at [436, 345] on button "Done" at bounding box center [439, 349] width 59 height 24
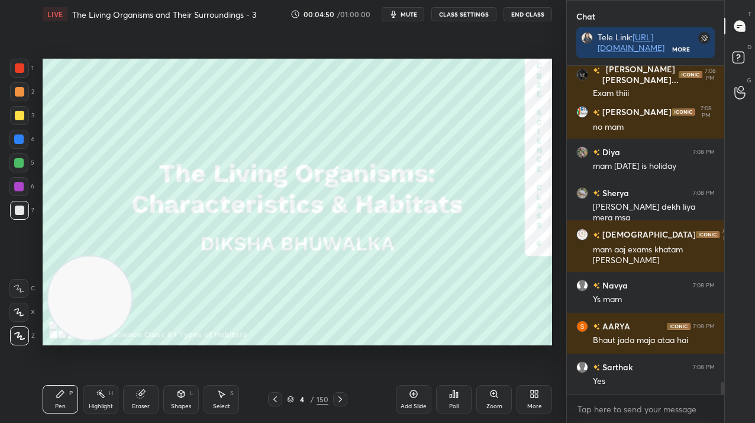
click at [301, 400] on div "4" at bounding box center [303, 398] width 12 height 7
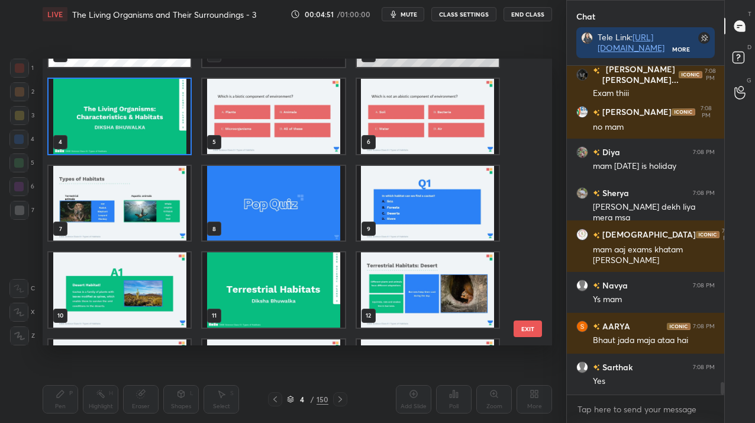
click at [288, 140] on img "grid" at bounding box center [273, 116] width 142 height 75
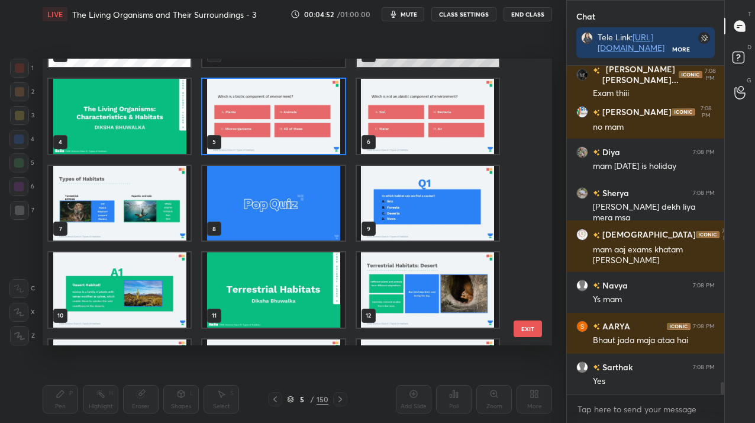
click at [288, 140] on img "grid" at bounding box center [273, 116] width 142 height 75
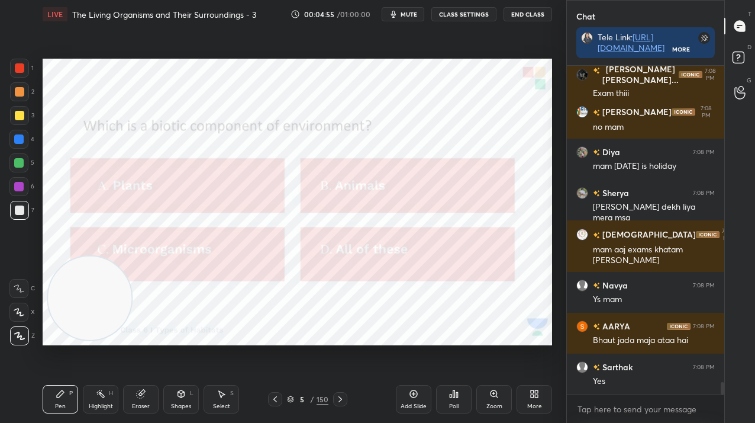
click at [18, 79] on div "1" at bounding box center [22, 71] width 24 height 24
drag, startPoint x: 18, startPoint y: 79, endPoint x: 38, endPoint y: 85, distance: 20.2
click at [18, 79] on div "1" at bounding box center [22, 71] width 24 height 24
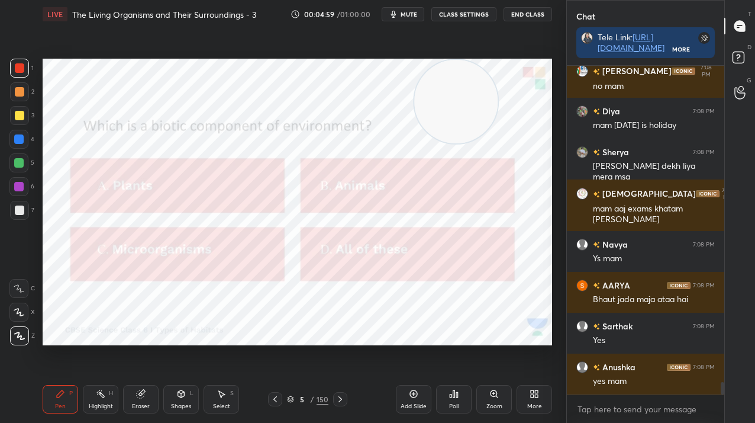
drag, startPoint x: 131, startPoint y: 315, endPoint x: 482, endPoint y: 120, distance: 401.2
click at [493, 92] on video at bounding box center [455, 101] width 83 height 83
click at [465, 397] on div "Poll" at bounding box center [454, 399] width 36 height 28
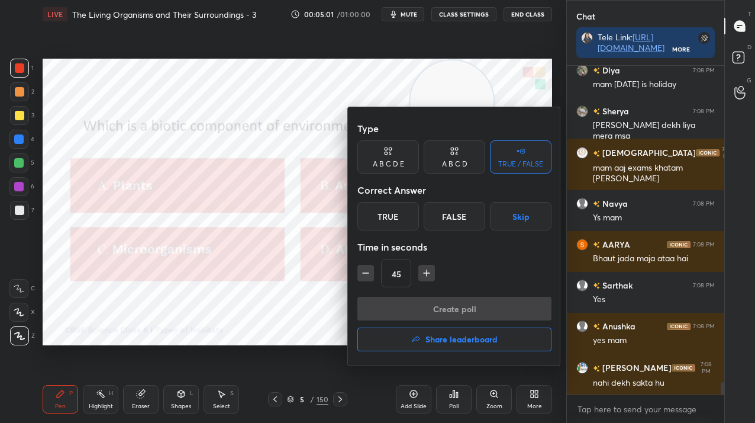
drag, startPoint x: 455, startPoint y: 169, endPoint x: 474, endPoint y: 205, distance: 40.3
click at [455, 168] on div "A B C D" at bounding box center [455, 156] width 62 height 33
drag, startPoint x: 495, startPoint y: 220, endPoint x: 498, endPoint y: 258, distance: 38.0
click at [494, 221] on div "D" at bounding box center [494, 216] width 35 height 28
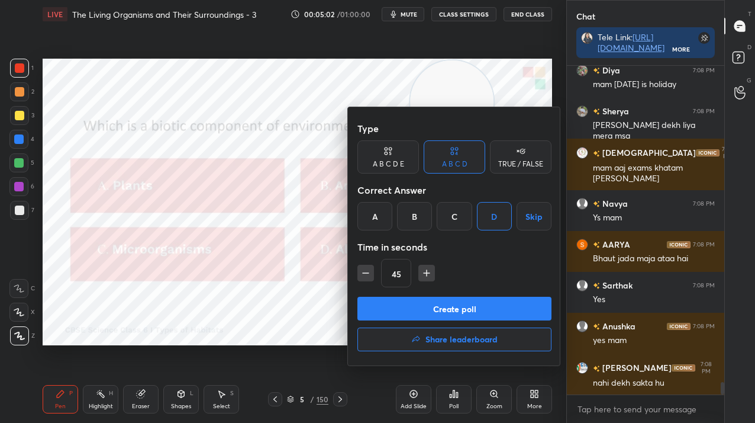
click at [500, 307] on button "Create poll" at bounding box center [455, 309] width 194 height 24
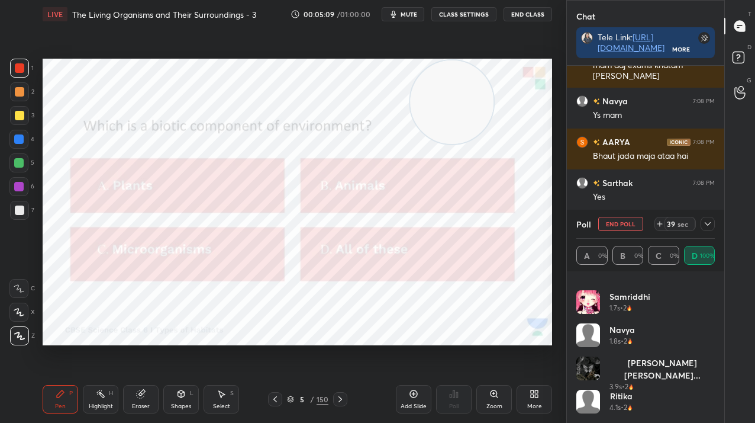
click at [706, 226] on icon at bounding box center [707, 223] width 9 height 9
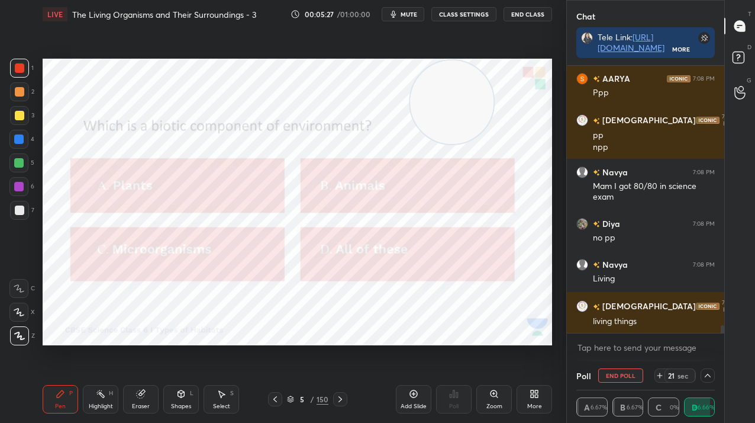
drag, startPoint x: 629, startPoint y: 371, endPoint x: 619, endPoint y: 368, distance: 10.9
click at [628, 375] on button "End Poll" at bounding box center [620, 375] width 45 height 14
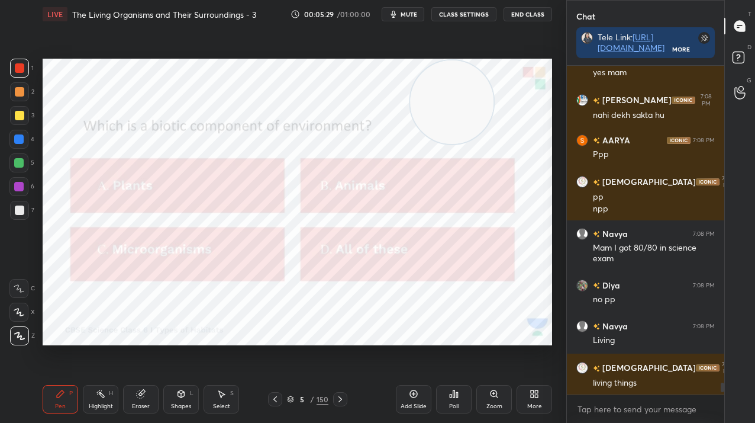
click at [339, 403] on icon at bounding box center [340, 398] width 9 height 9
click at [417, 133] on div "Setting up your live class Poll for secs No correct answer Start poll" at bounding box center [298, 202] width 510 height 287
click at [450, 407] on div "Poll" at bounding box center [453, 406] width 9 height 6
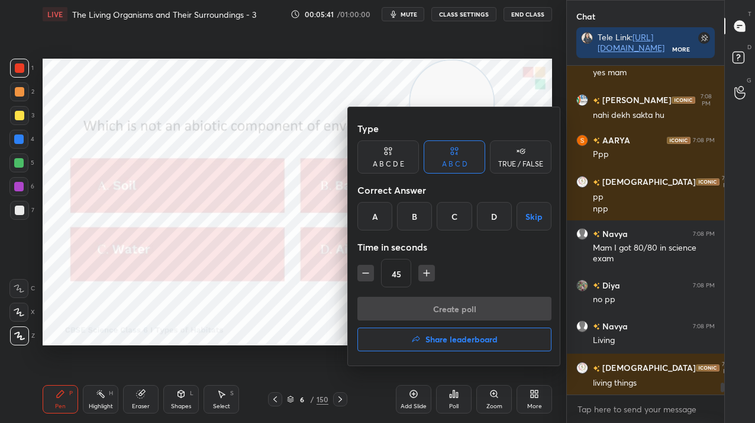
click at [372, 166] on div "A B C D E" at bounding box center [389, 156] width 62 height 33
click at [403, 213] on div "B" at bounding box center [405, 216] width 28 height 28
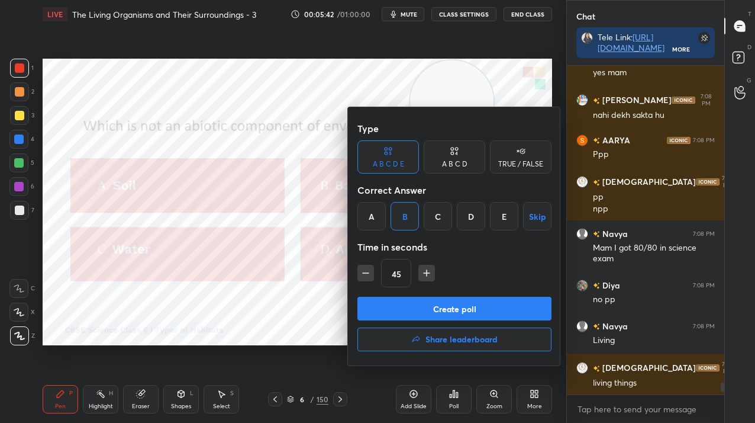
click at [404, 320] on button "Create poll" at bounding box center [455, 309] width 194 height 24
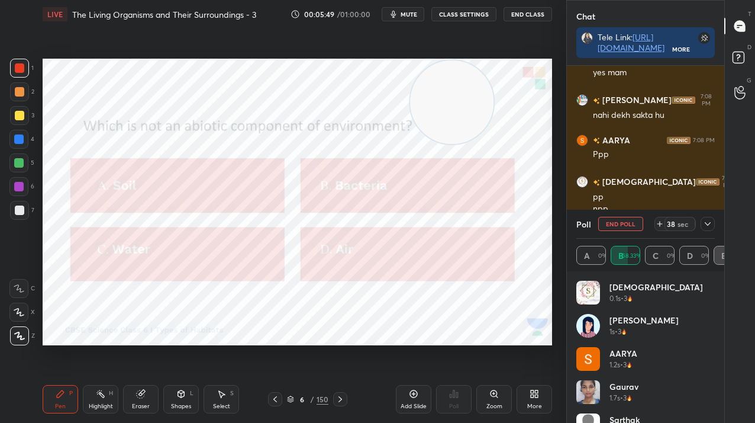
click at [708, 231] on div "Poll End Poll 38 sec" at bounding box center [646, 224] width 139 height 28
click at [707, 224] on icon at bounding box center [707, 223] width 9 height 9
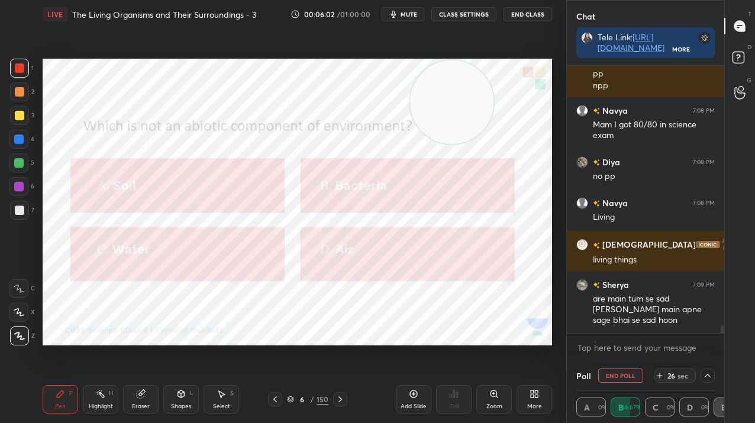
scroll to position [8789, 0]
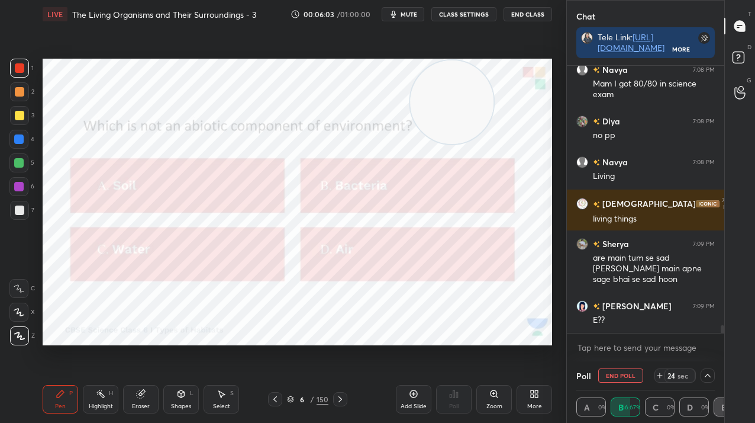
click at [614, 375] on button "End Poll" at bounding box center [620, 375] width 45 height 14
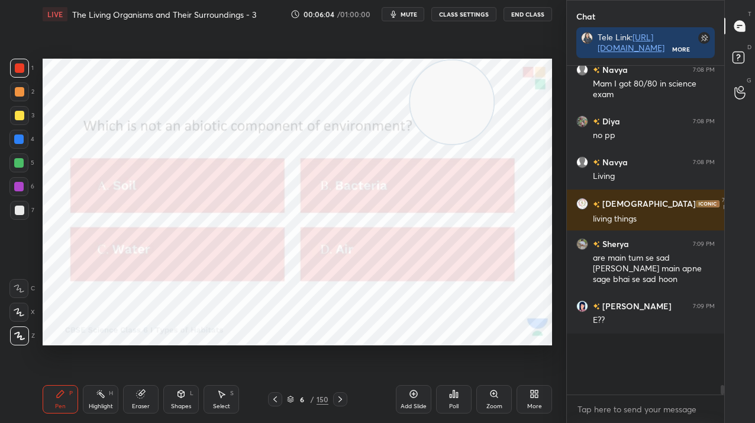
scroll to position [8759, 0]
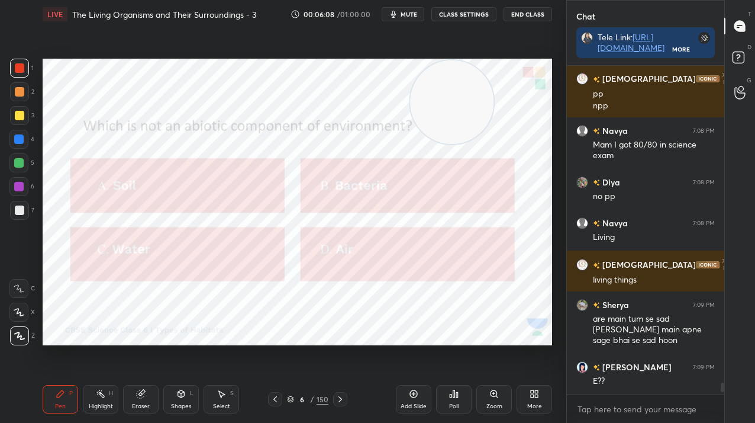
click at [494, 144] on video at bounding box center [451, 101] width 83 height 83
drag, startPoint x: 434, startPoint y: 120, endPoint x: 414, endPoint y: 110, distance: 22.0
click at [403, 97] on video at bounding box center [392, 101] width 83 height 83
drag, startPoint x: 428, startPoint y: 137, endPoint x: 517, endPoint y: 287, distance: 174.9
click at [509, 298] on video at bounding box center [466, 255] width 83 height 83
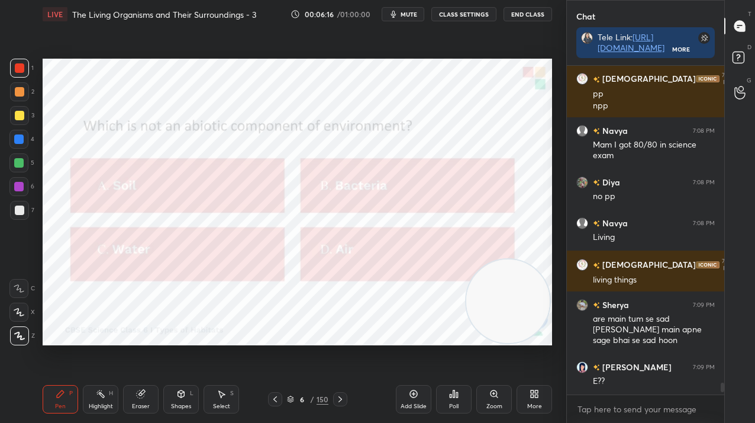
click at [315, 402] on div "6 / 150" at bounding box center [307, 399] width 41 height 11
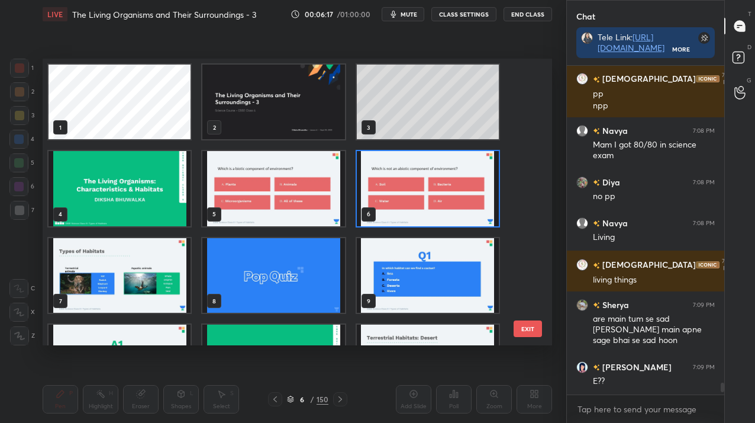
scroll to position [8790, 0]
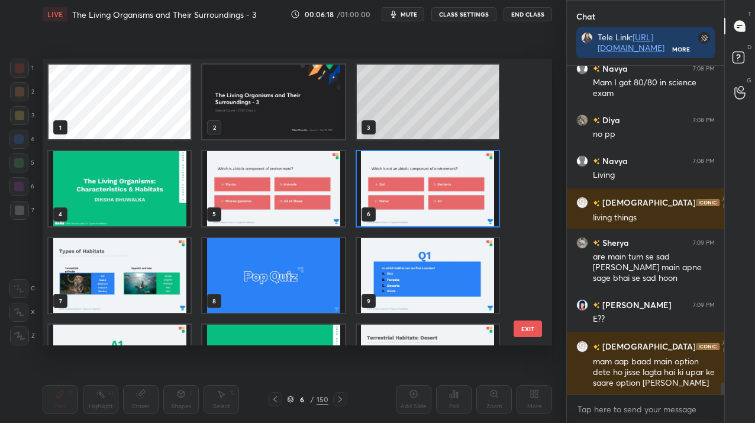
click at [448, 280] on img "grid" at bounding box center [428, 275] width 142 height 75
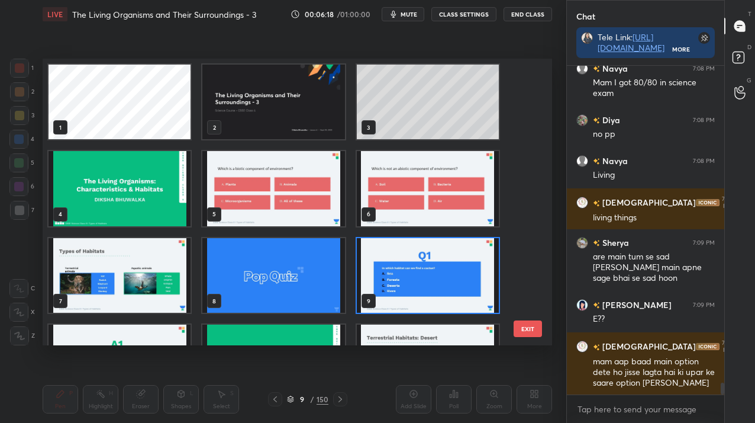
click at [448, 280] on img "grid" at bounding box center [428, 275] width 142 height 75
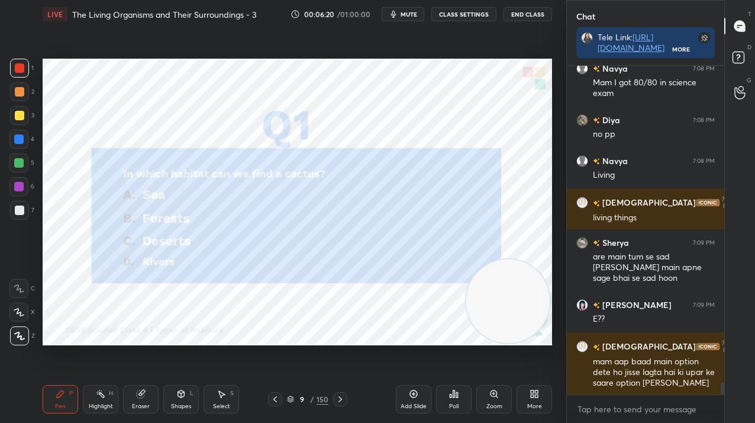
click at [17, 120] on div at bounding box center [19, 115] width 19 height 19
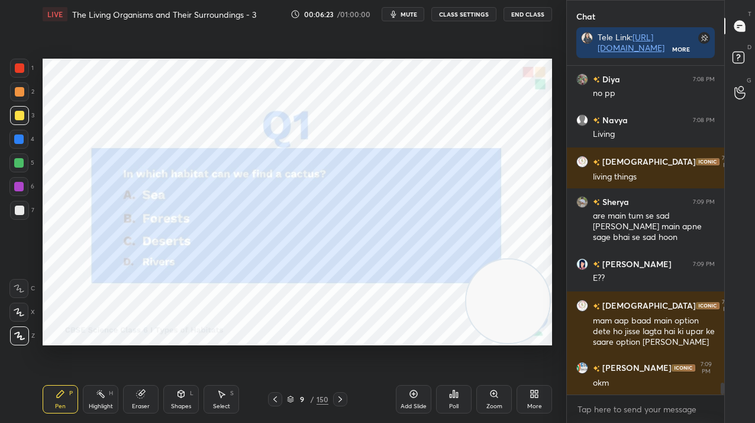
click at [452, 392] on icon at bounding box center [453, 393] width 9 height 9
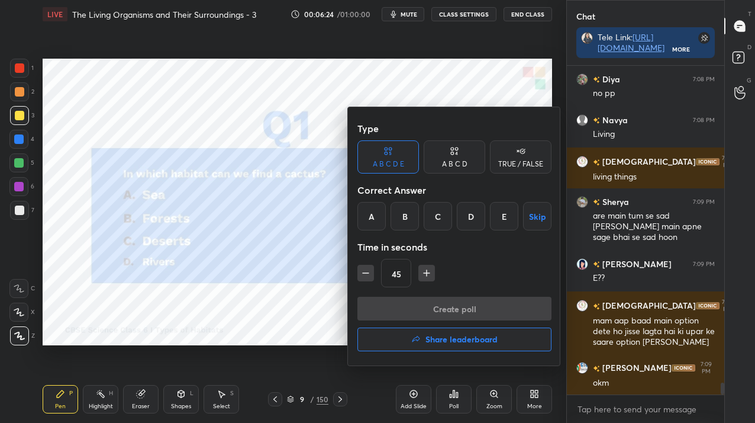
click at [442, 213] on div "C" at bounding box center [438, 216] width 28 height 28
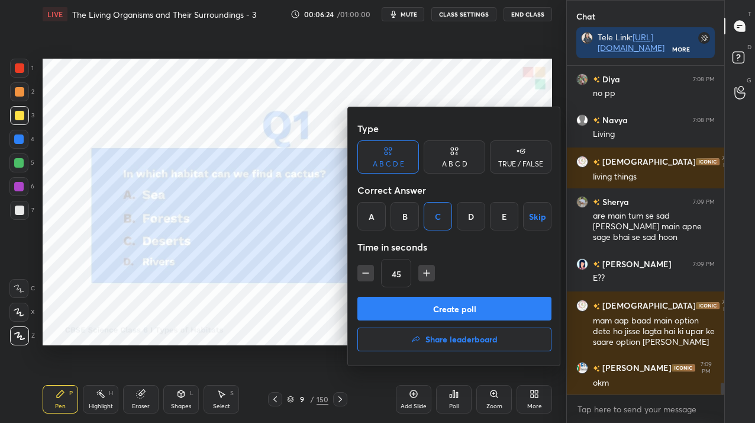
click at [456, 161] on div "A B C D" at bounding box center [454, 163] width 25 height 7
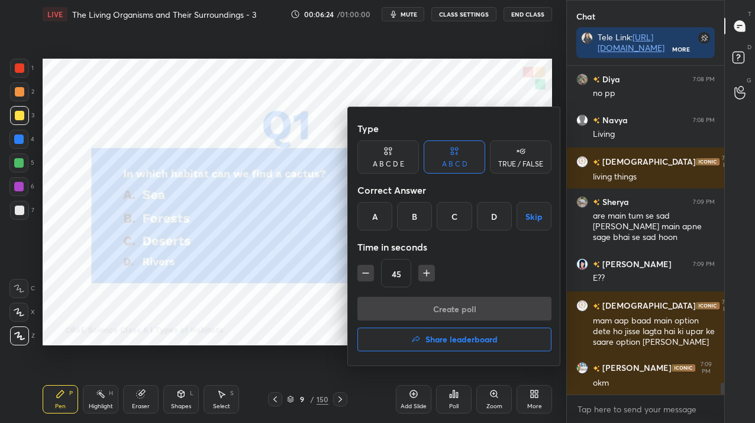
click at [443, 219] on div "C" at bounding box center [454, 216] width 35 height 28
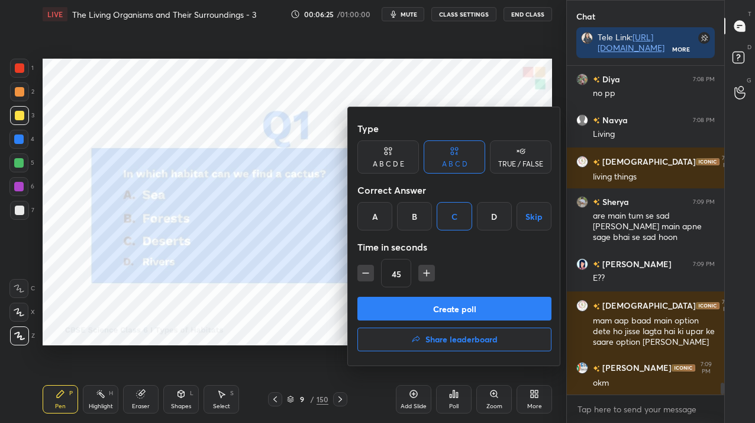
click at [452, 307] on button "Create poll" at bounding box center [455, 309] width 194 height 24
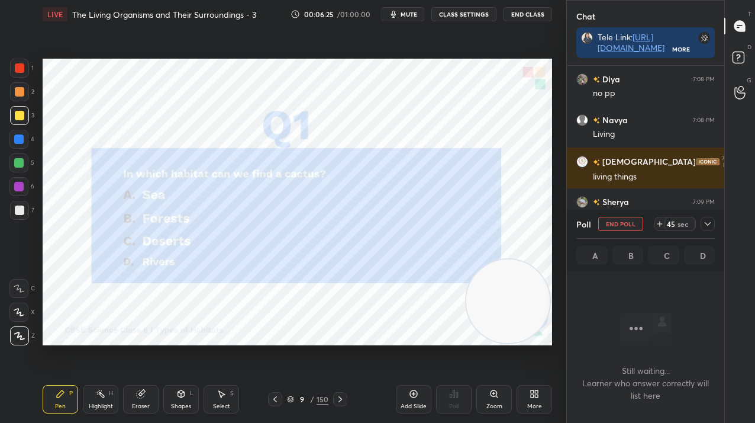
scroll to position [263, 154]
click at [710, 224] on icon at bounding box center [707, 223] width 9 height 9
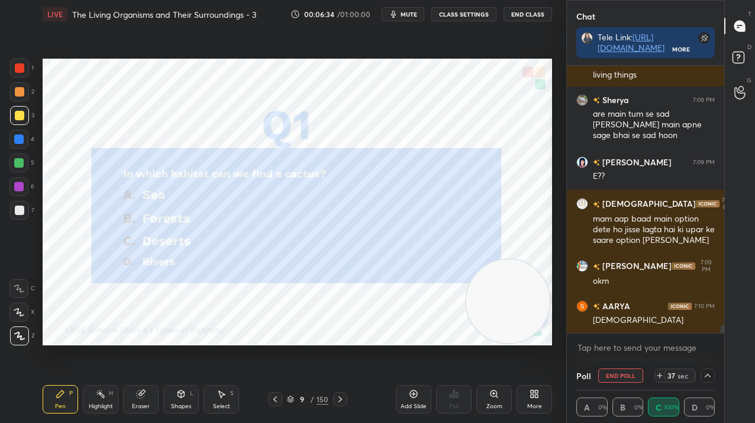
scroll to position [8974, 0]
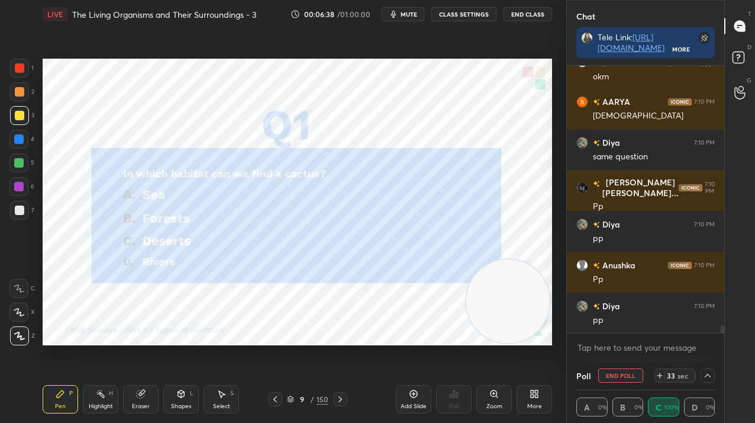
click at [300, 396] on div "9" at bounding box center [303, 398] width 12 height 7
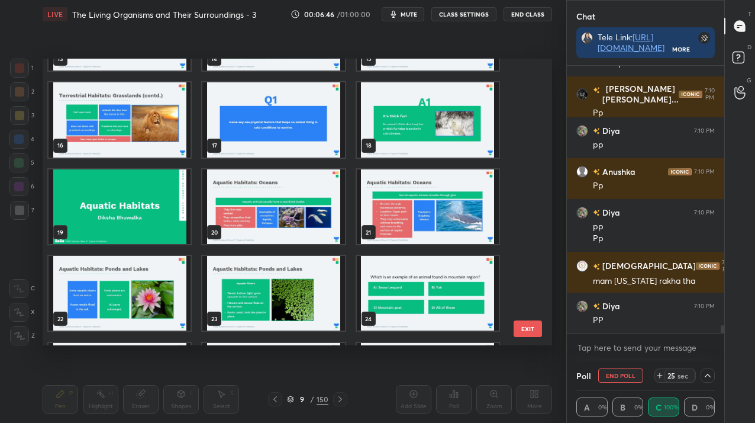
click at [620, 381] on button "End Poll" at bounding box center [620, 375] width 45 height 14
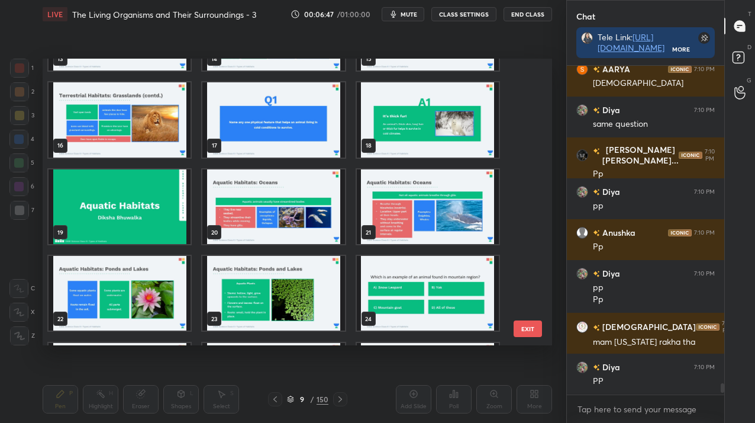
click at [540, 329] on button "EXIT" at bounding box center [528, 328] width 28 height 17
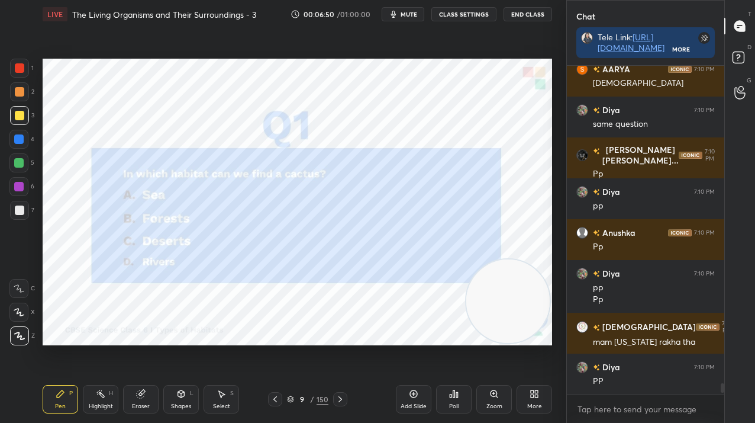
click at [294, 399] on icon at bounding box center [290, 398] width 7 height 7
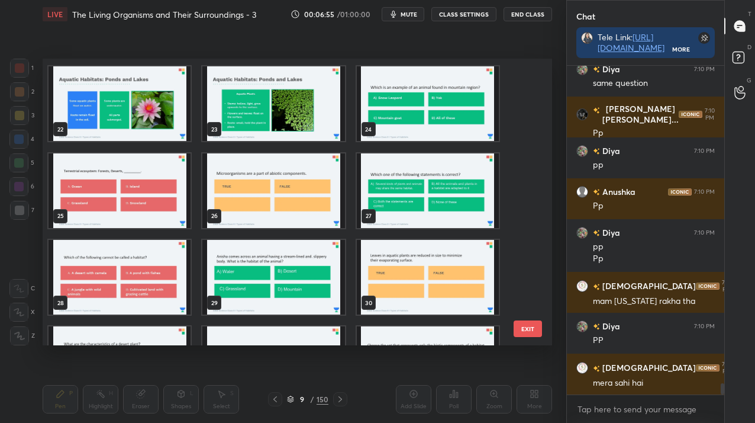
click at [99, 197] on img "grid" at bounding box center [120, 190] width 142 height 75
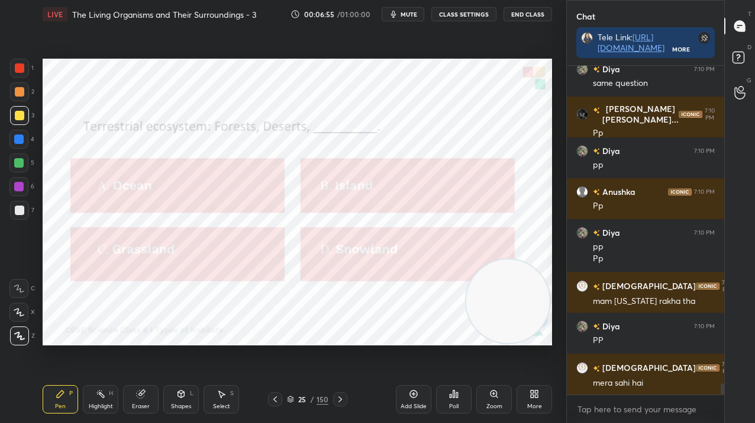
click at [99, 197] on img "grid" at bounding box center [120, 190] width 142 height 75
click at [443, 396] on div "Poll" at bounding box center [454, 399] width 36 height 28
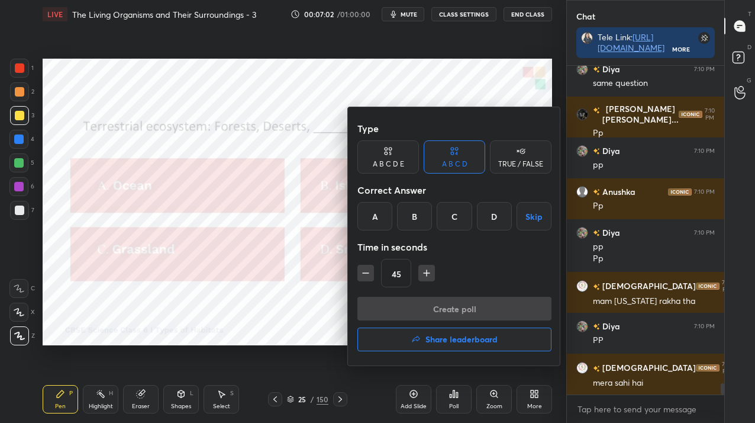
click at [469, 217] on div "C" at bounding box center [454, 216] width 35 height 28
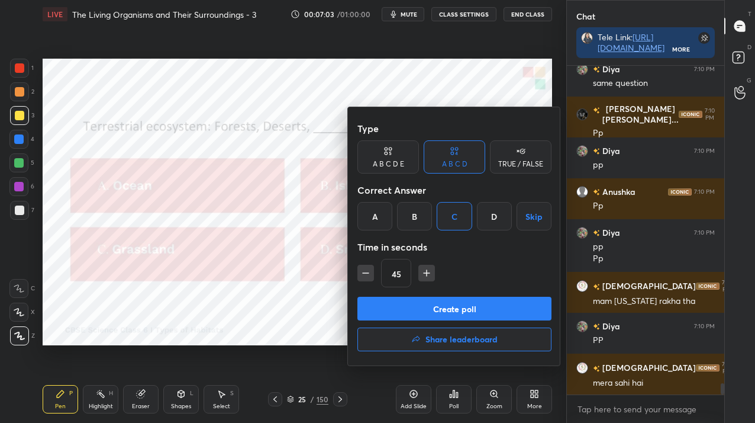
click at [463, 310] on button "Create poll" at bounding box center [455, 309] width 194 height 24
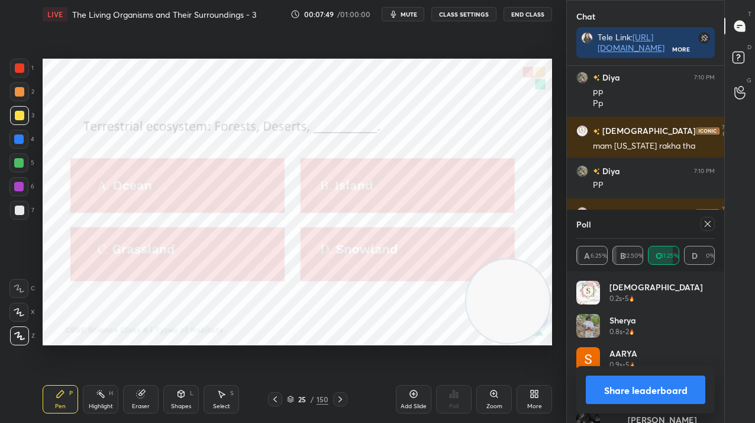
scroll to position [9431, 0]
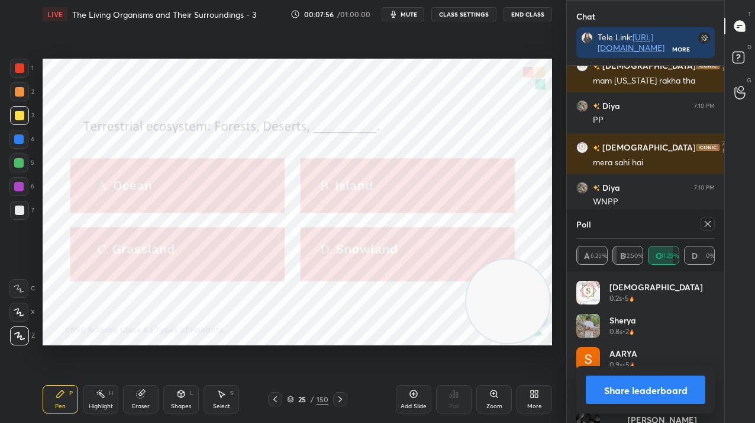
click at [706, 221] on icon at bounding box center [707, 223] width 9 height 9
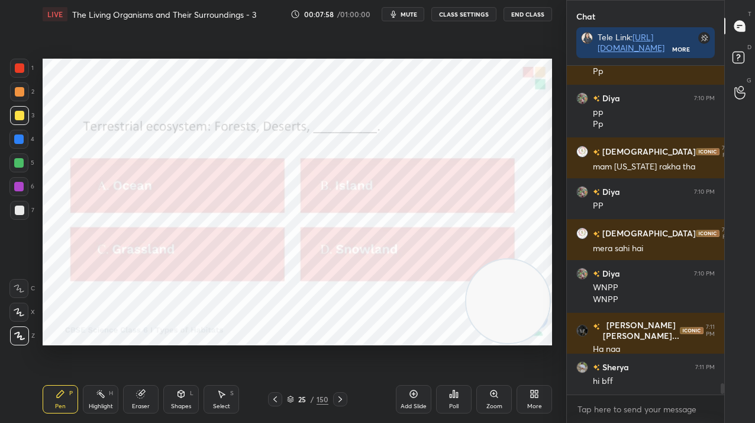
scroll to position [4, 4]
click at [336, 391] on div "Pen P Highlight H Eraser Shapes L Select S 25 / 150 Add Slide Poll Zoom More" at bounding box center [298, 398] width 510 height 47
click at [337, 395] on icon at bounding box center [340, 398] width 9 height 9
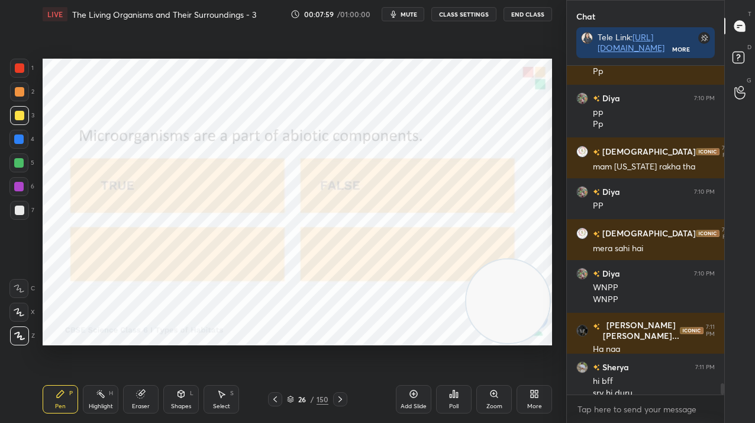
scroll to position [9357, 0]
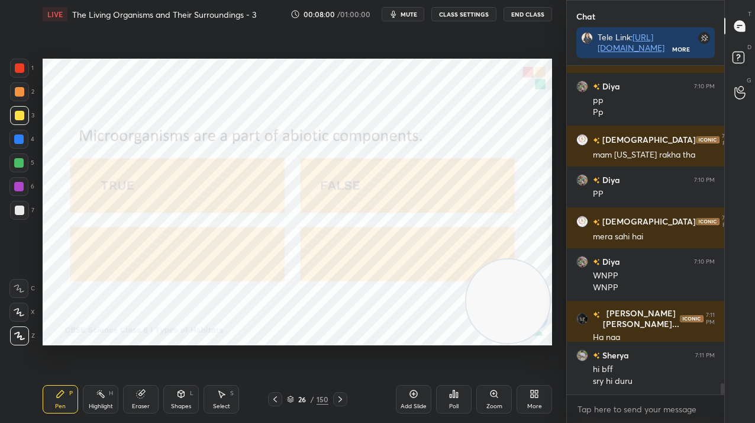
click at [16, 70] on div at bounding box center [19, 67] width 9 height 9
drag, startPoint x: 17, startPoint y: 71, endPoint x: 31, endPoint y: 71, distance: 14.2
click at [14, 70] on div at bounding box center [19, 68] width 19 height 19
click at [455, 395] on icon at bounding box center [453, 393] width 9 height 9
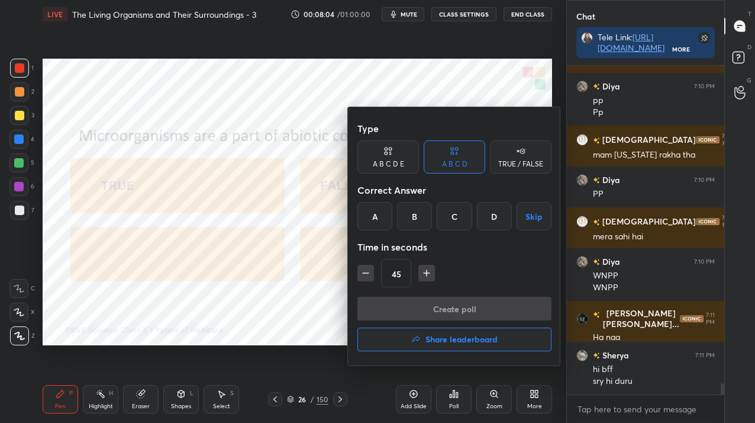
drag, startPoint x: 507, startPoint y: 153, endPoint x: 485, endPoint y: 189, distance: 41.7
click at [507, 154] on div "TRUE / FALSE" at bounding box center [521, 156] width 62 height 33
click at [463, 213] on div "False" at bounding box center [455, 216] width 62 height 28
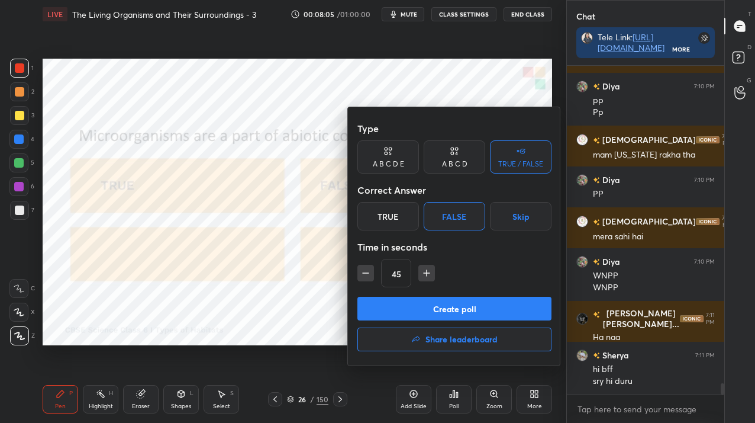
click at [466, 308] on button "Create poll" at bounding box center [455, 309] width 194 height 24
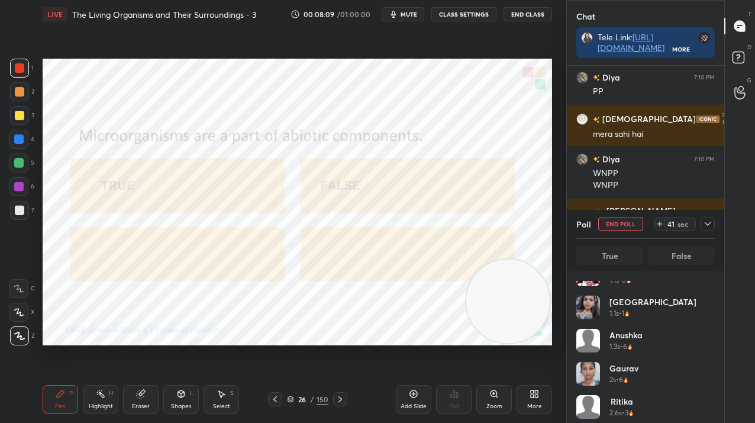
scroll to position [223, 0]
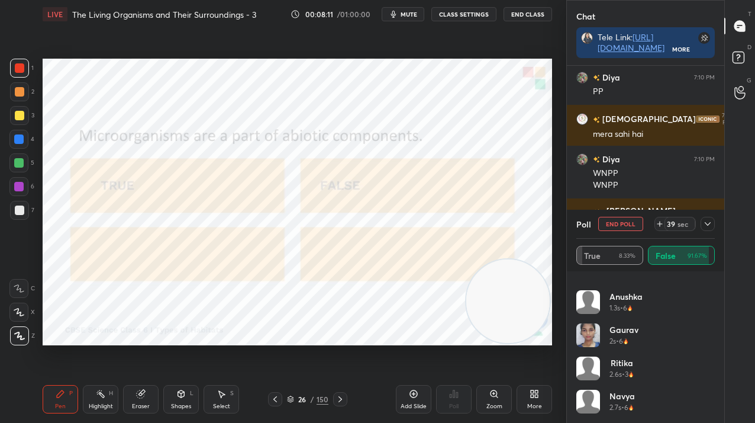
click at [303, 401] on div "26" at bounding box center [303, 398] width 12 height 7
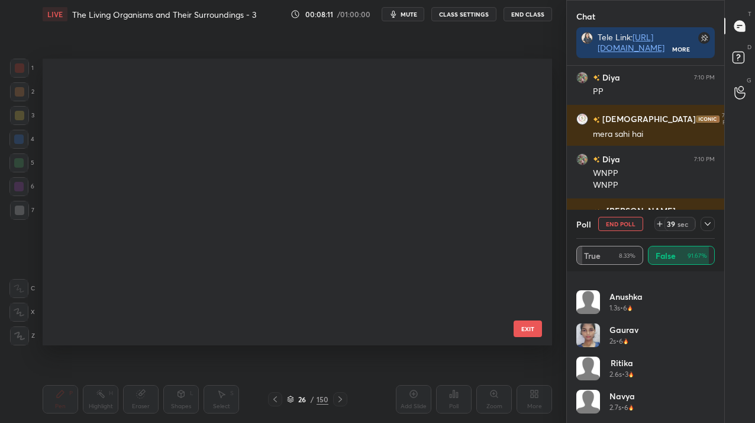
scroll to position [284, 504]
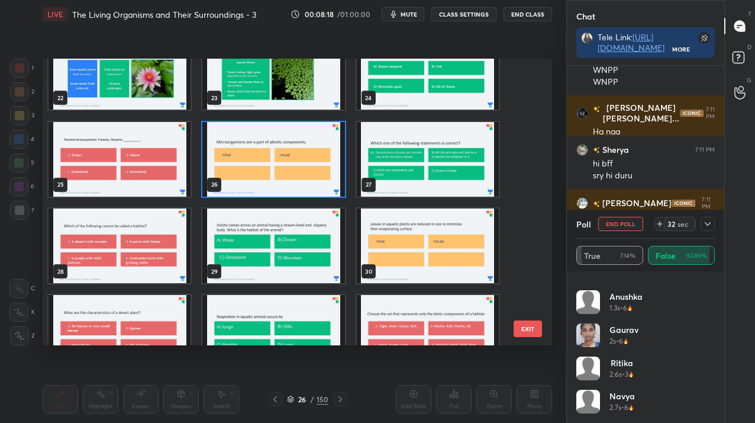
click at [261, 234] on img "grid" at bounding box center [273, 245] width 142 height 75
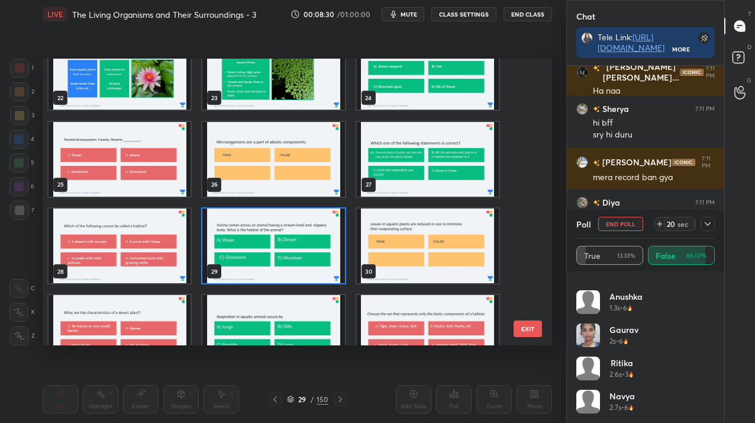
click at [624, 223] on button "End Poll" at bounding box center [620, 224] width 45 height 14
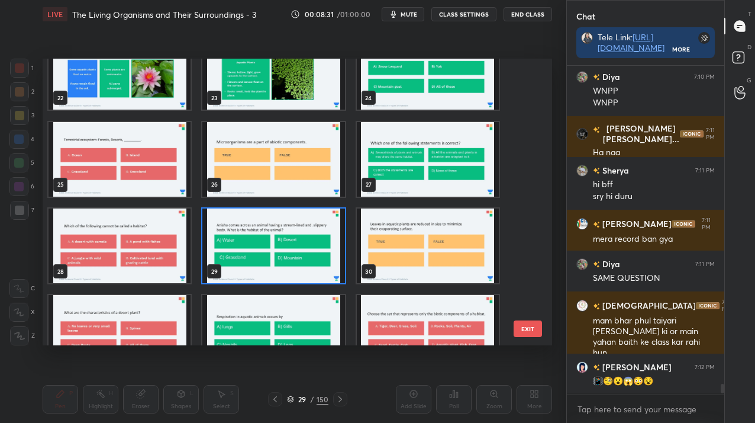
click at [524, 327] on button "EXIT" at bounding box center [528, 328] width 28 height 17
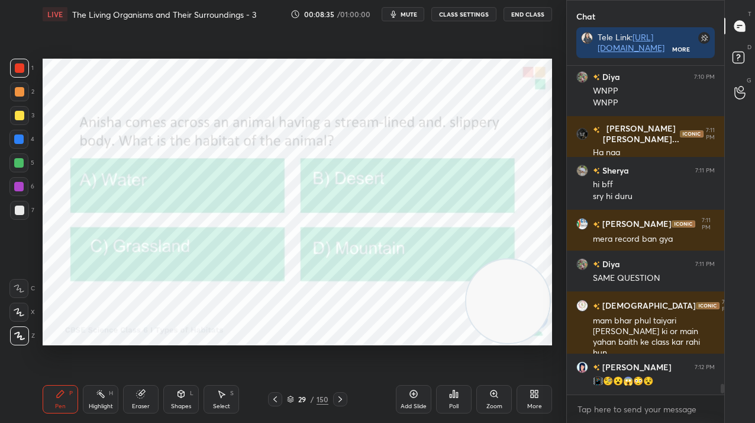
click at [298, 402] on div "29" at bounding box center [303, 398] width 12 height 7
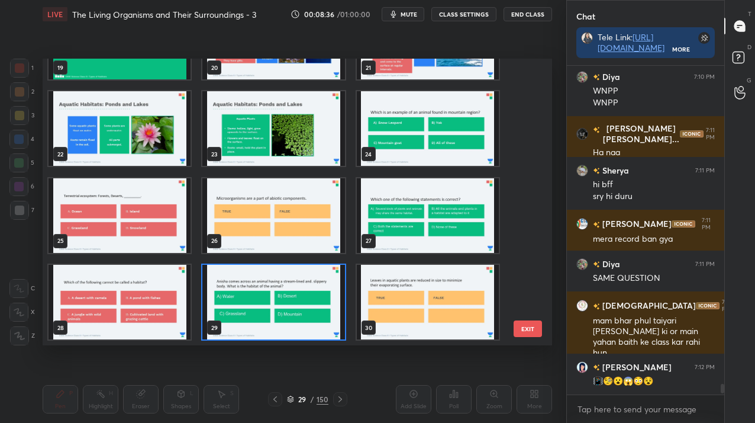
click at [387, 291] on img "grid" at bounding box center [428, 302] width 142 height 75
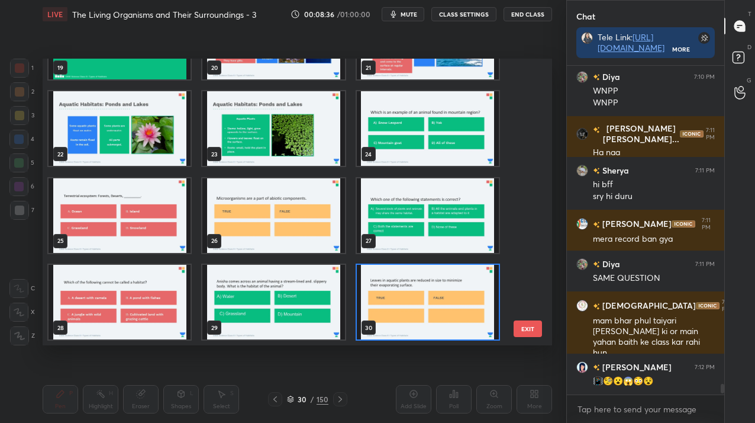
click at [387, 291] on img "grid" at bounding box center [428, 302] width 142 height 75
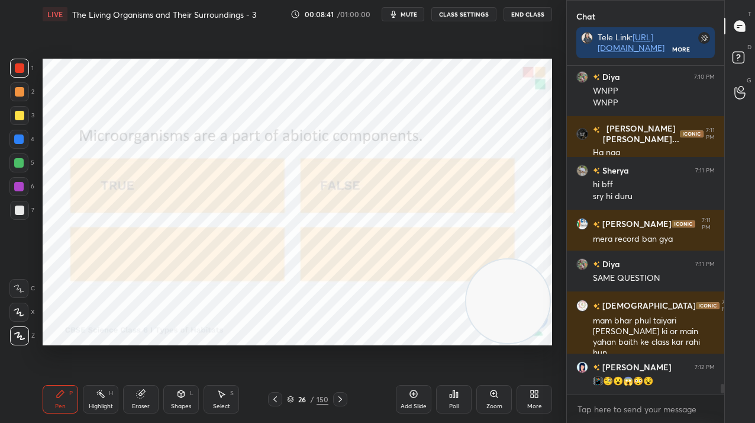
click at [304, 399] on div "26" at bounding box center [303, 398] width 12 height 7
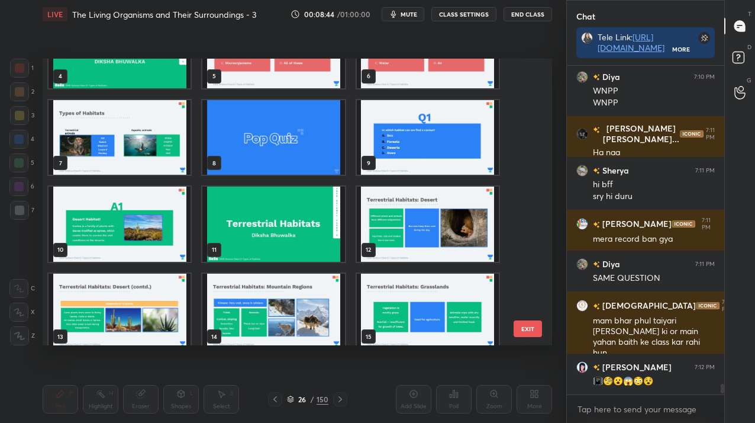
click at [366, 201] on img "grid" at bounding box center [428, 223] width 142 height 75
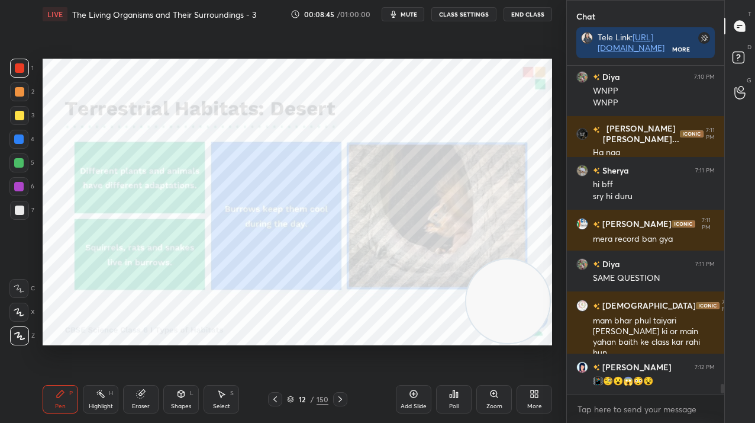
click at [366, 201] on img "grid" at bounding box center [428, 223] width 142 height 75
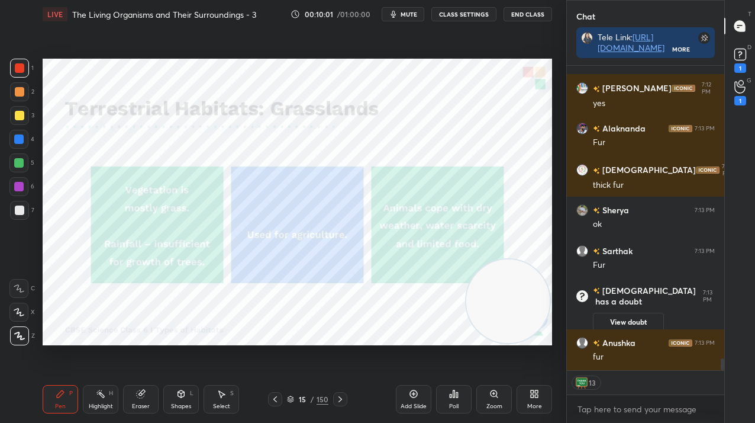
scroll to position [7380, 0]
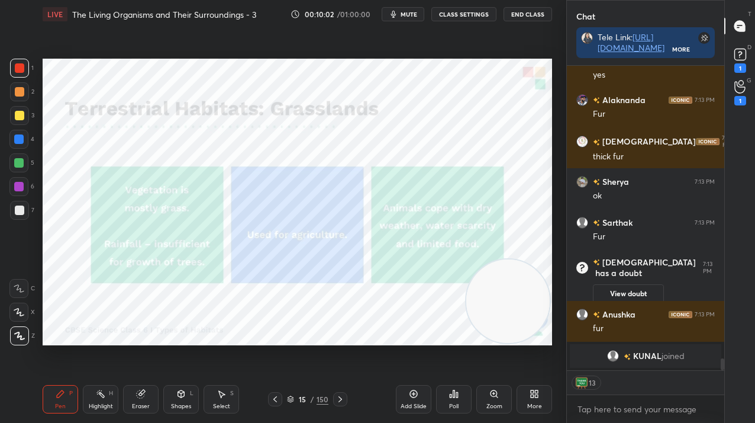
click at [565, 216] on div "1 2 3 4 5 6 7 C X Z C X Z E E Erase all H H LIVE The Living Organisms and Their…" at bounding box center [283, 211] width 567 height 423
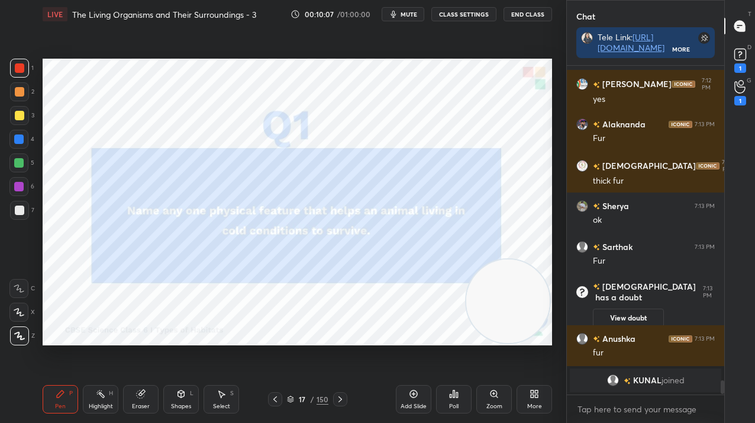
scroll to position [325, 154]
click at [302, 398] on div "17" at bounding box center [303, 398] width 12 height 7
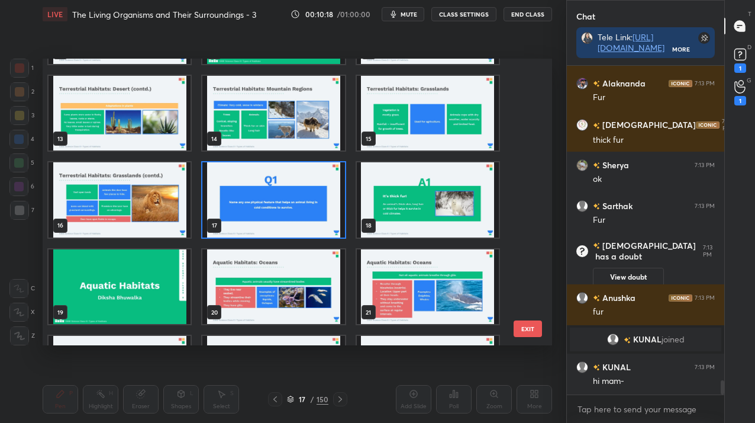
scroll to position [7392, 0]
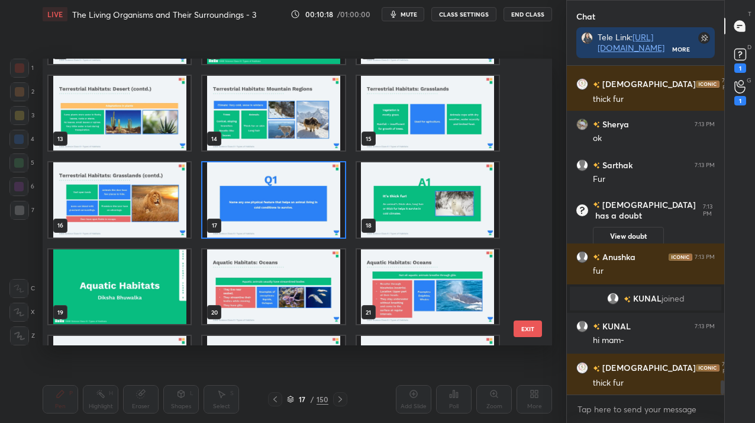
click at [305, 214] on img "grid" at bounding box center [273, 199] width 142 height 75
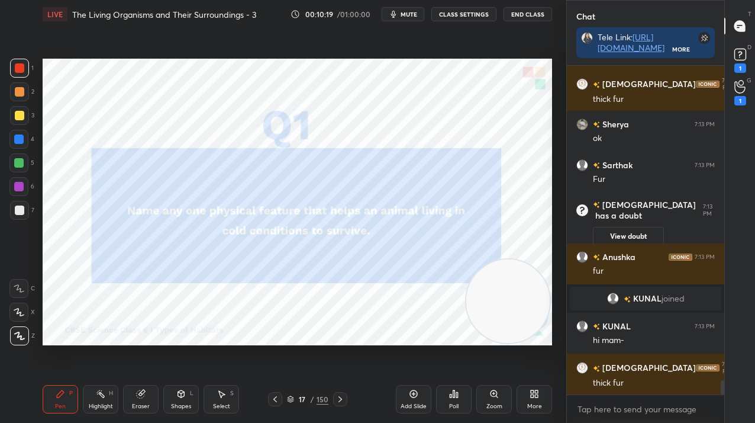
click at [305, 214] on img "grid" at bounding box center [273, 199] width 142 height 75
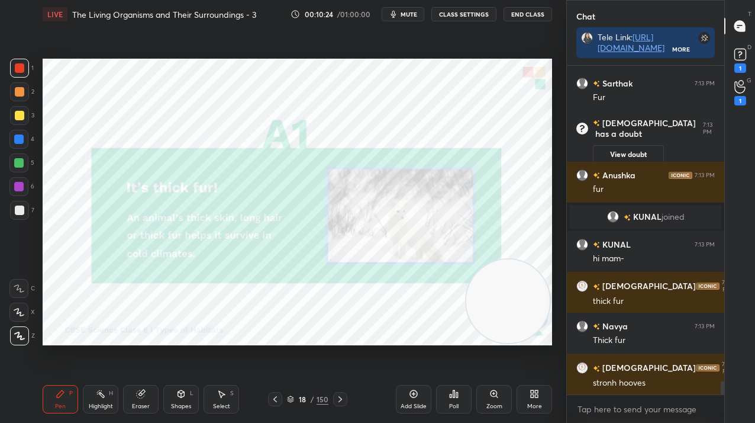
scroll to position [7514, 0]
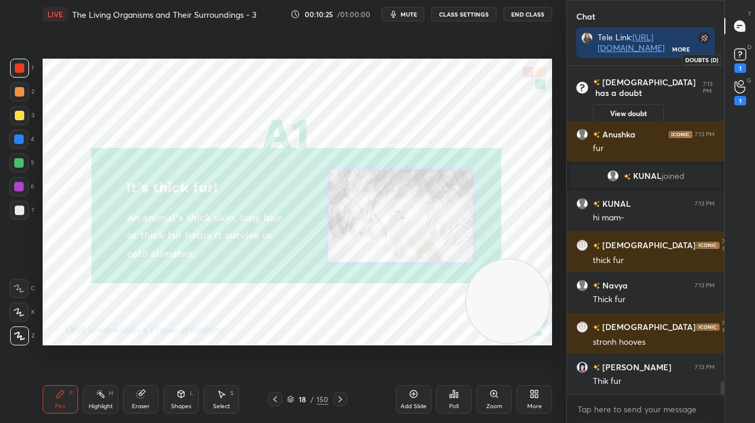
click at [748, 56] on icon at bounding box center [741, 55] width 18 height 18
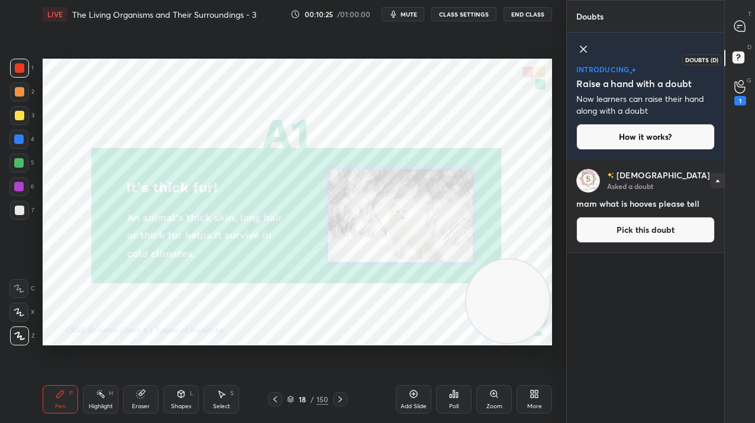
scroll to position [260, 154]
click at [741, 37] on div "T Messages (T)" at bounding box center [740, 25] width 30 height 33
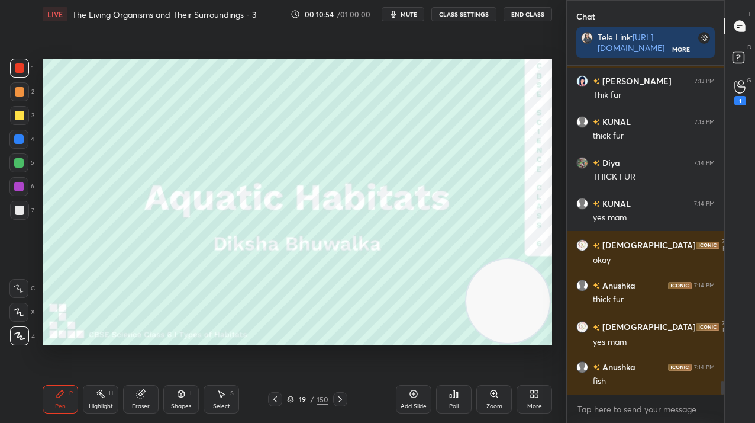
scroll to position [7653, 0]
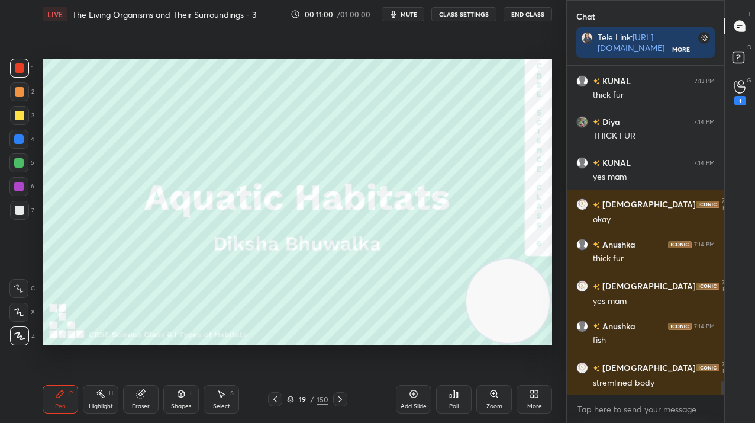
click at [416, 403] on div "Add Slide" at bounding box center [414, 406] width 26 height 6
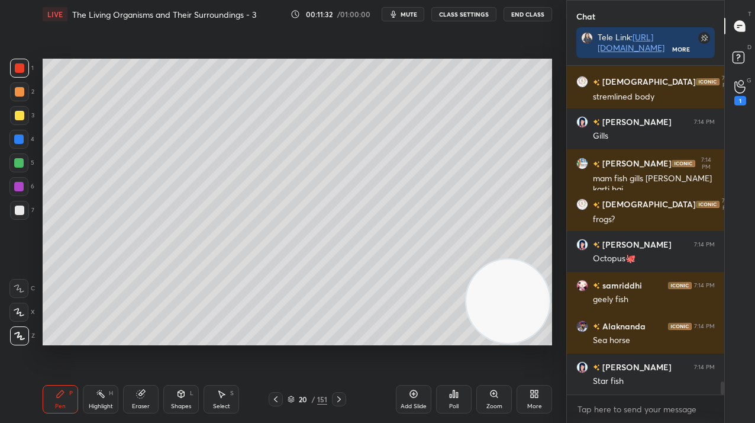
scroll to position [8012, 0]
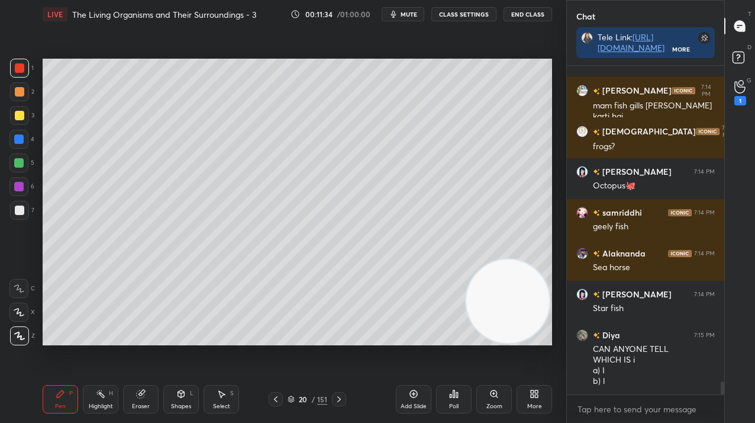
click at [416, 392] on icon at bounding box center [413, 393] width 9 height 9
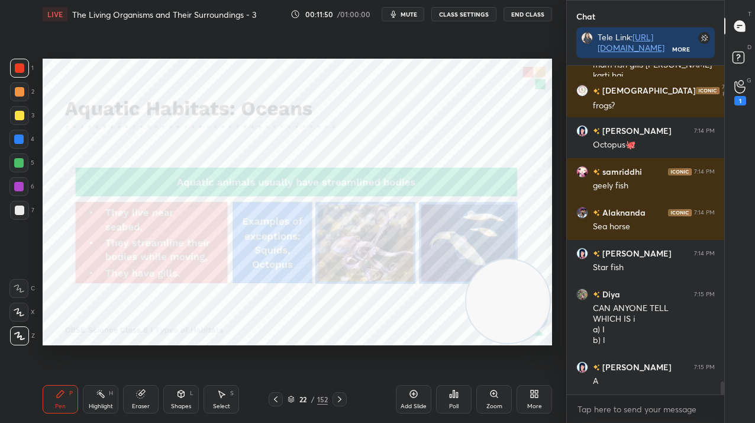
click at [18, 115] on div at bounding box center [19, 115] width 9 height 9
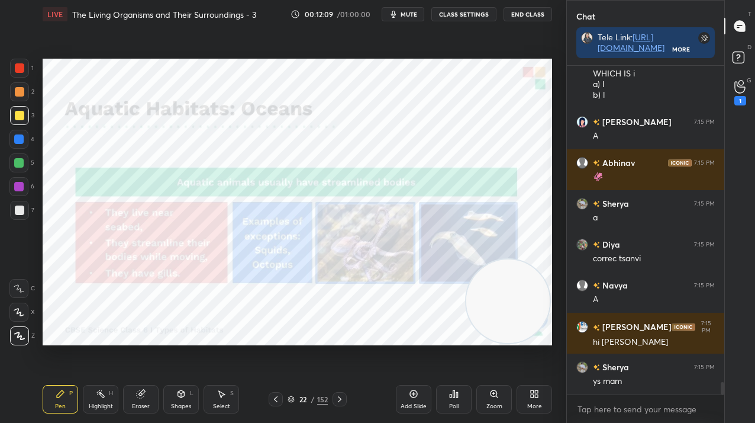
scroll to position [8339, 0]
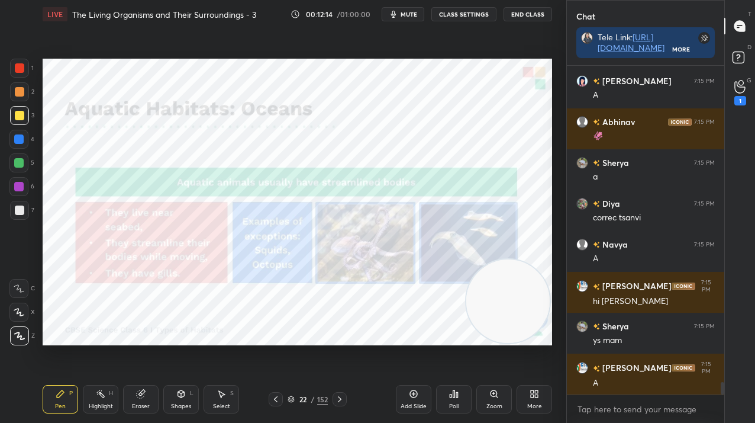
click at [17, 70] on div at bounding box center [19, 67] width 9 height 9
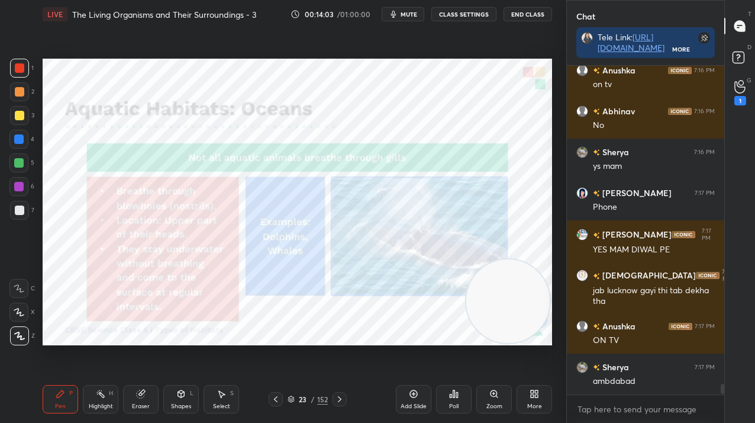
scroll to position [9738, 0]
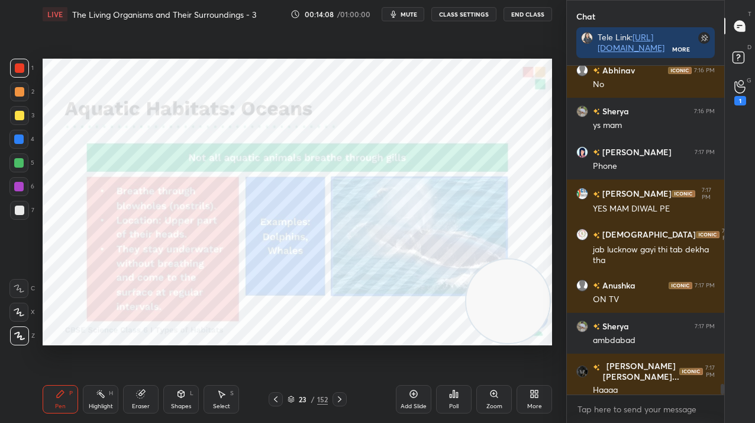
click at [320, 399] on div "152" at bounding box center [322, 399] width 11 height 11
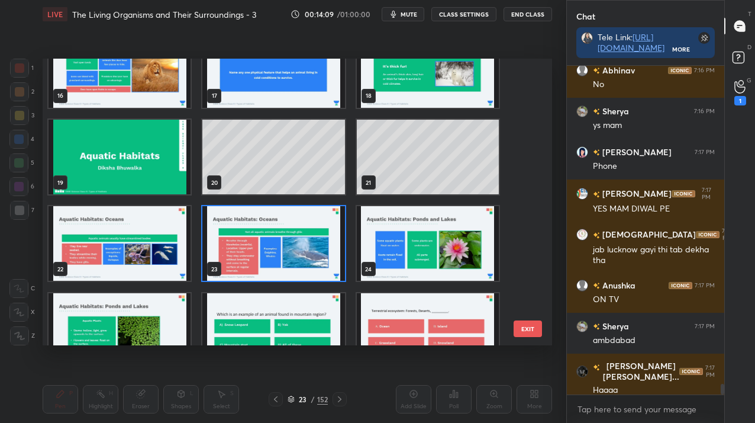
scroll to position [465, 0]
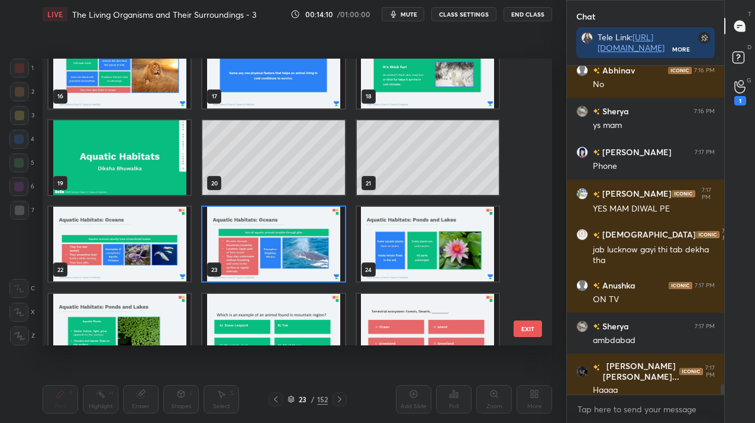
click at [316, 244] on img "grid" at bounding box center [273, 244] width 142 height 75
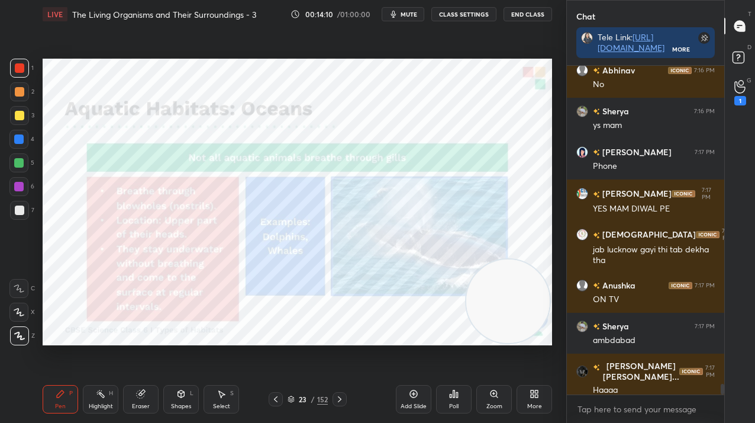
click at [316, 244] on img "grid" at bounding box center [273, 244] width 142 height 75
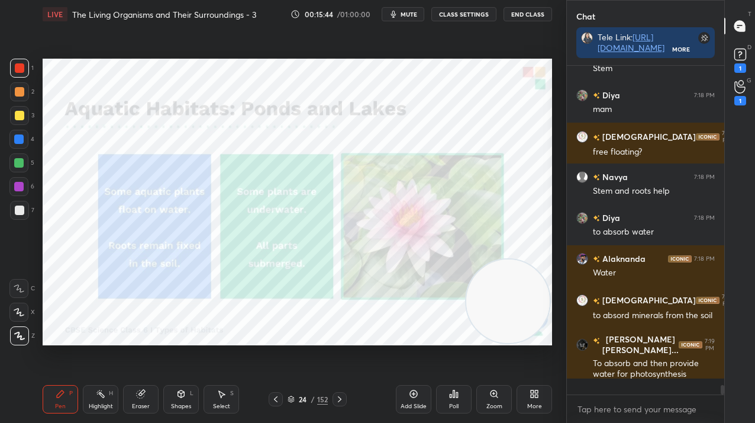
scroll to position [10050, 0]
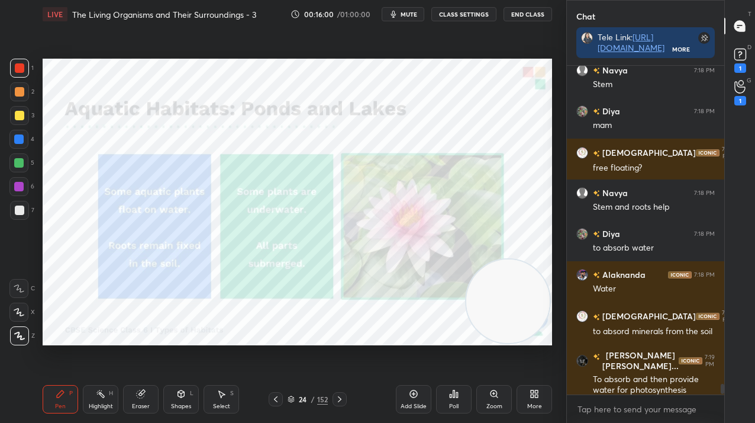
click at [313, 397] on div "/" at bounding box center [313, 398] width 4 height 7
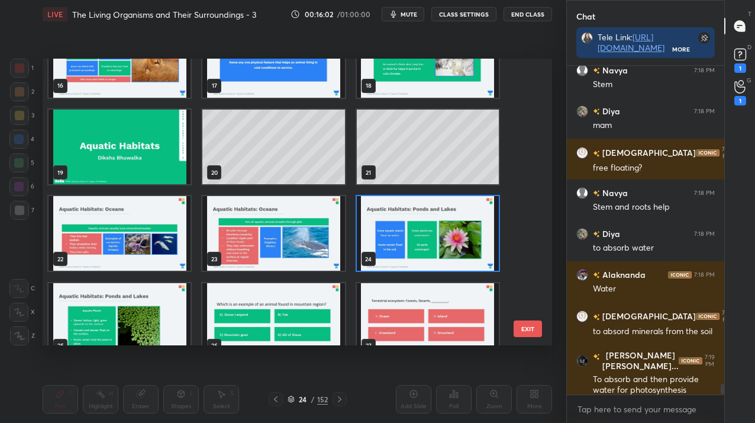
scroll to position [497, 0]
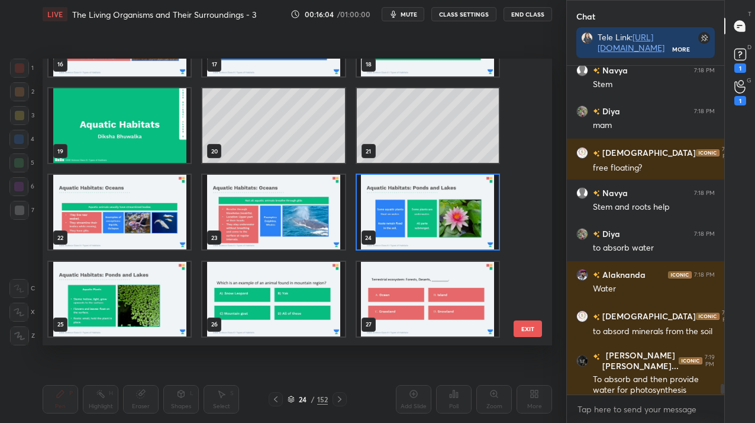
click at [473, 208] on img "grid" at bounding box center [428, 212] width 142 height 75
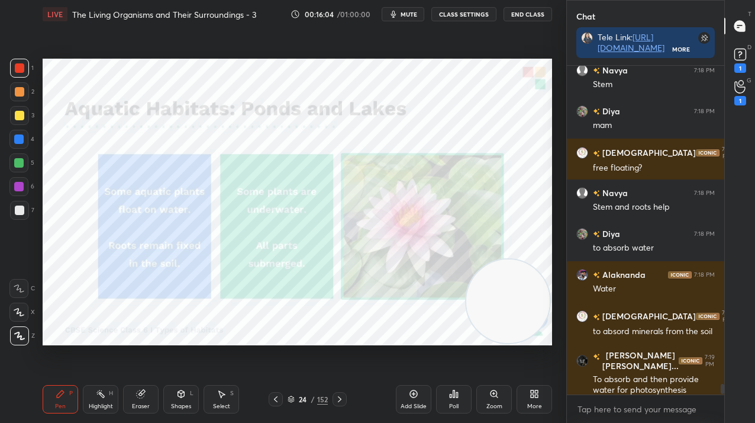
click at [473, 208] on img "grid" at bounding box center [428, 212] width 142 height 75
click at [421, 394] on div "Add Slide" at bounding box center [414, 399] width 36 height 28
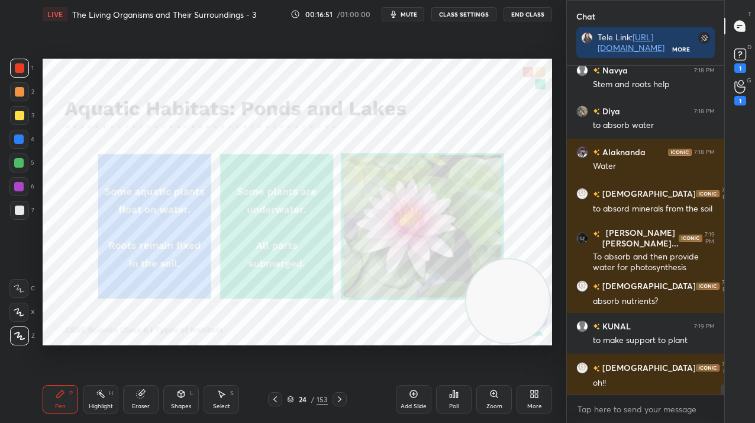
scroll to position [10213, 0]
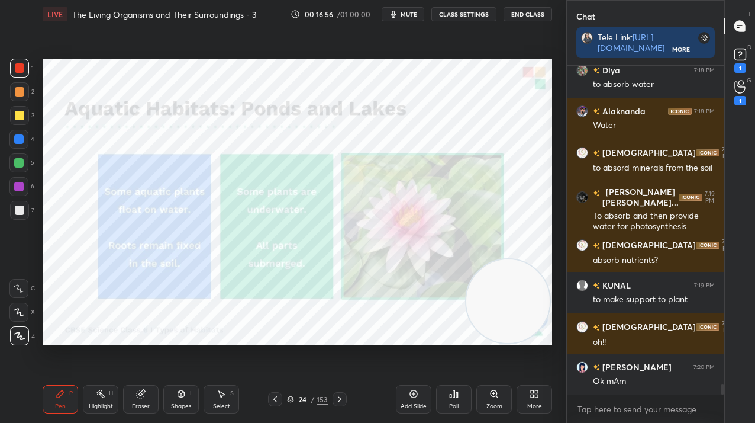
click at [339, 400] on icon at bounding box center [339, 398] width 9 height 9
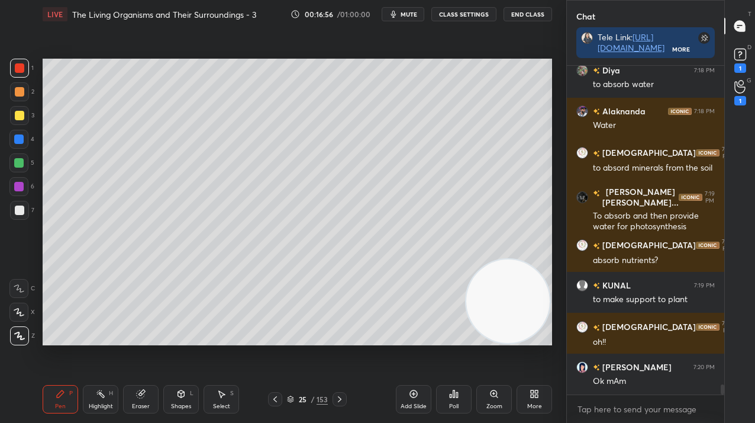
click at [339, 403] on icon at bounding box center [339, 398] width 9 height 9
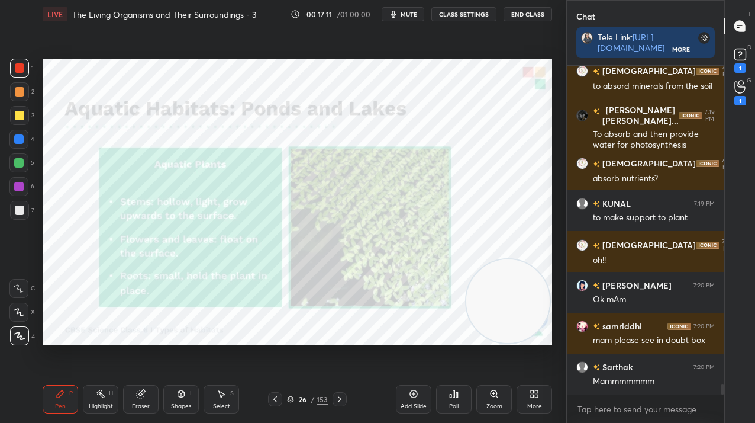
scroll to position [10347, 0]
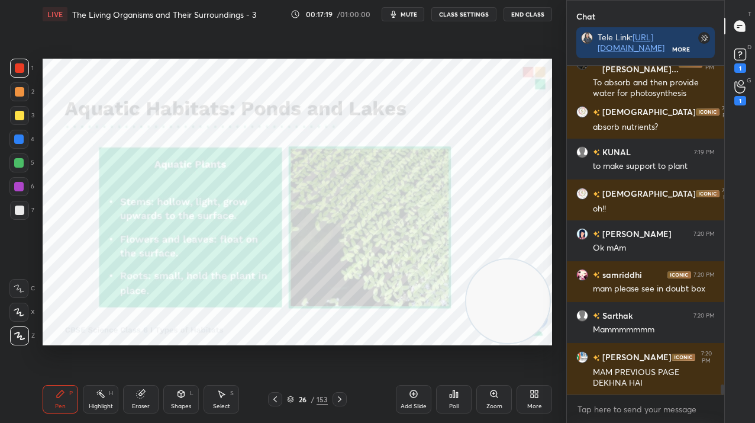
click at [279, 400] on icon at bounding box center [275, 398] width 9 height 9
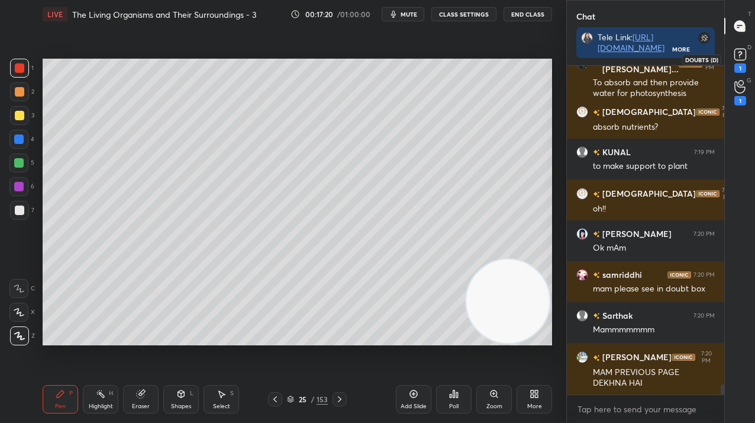
click at [744, 66] on div "1" at bounding box center [741, 67] width 12 height 9
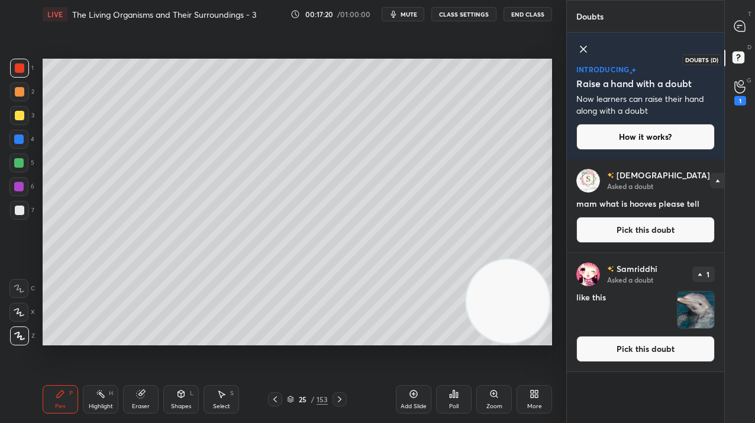
scroll to position [260, 154]
click at [615, 355] on button "Pick this doubt" at bounding box center [646, 349] width 139 height 26
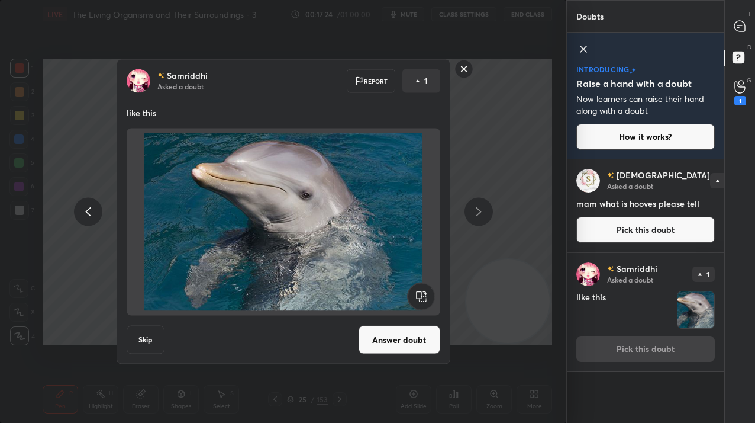
click at [468, 69] on rect at bounding box center [464, 69] width 18 height 18
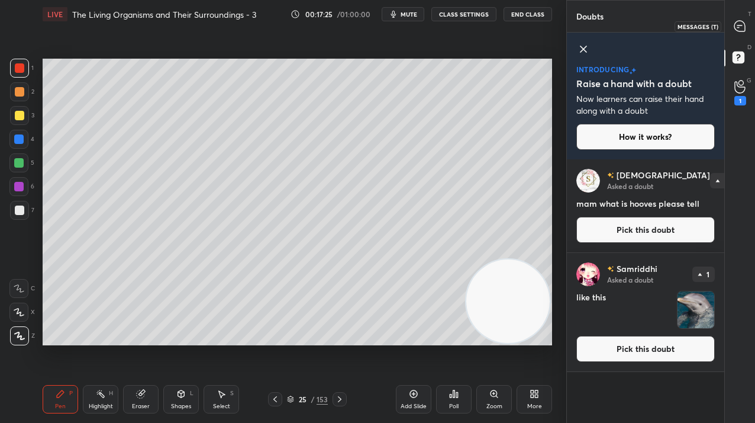
click at [729, 28] on div at bounding box center [741, 25] width 24 height 21
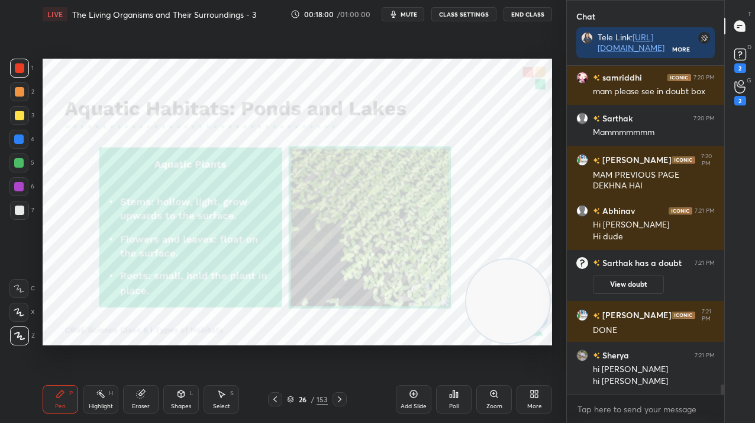
scroll to position [10225, 0]
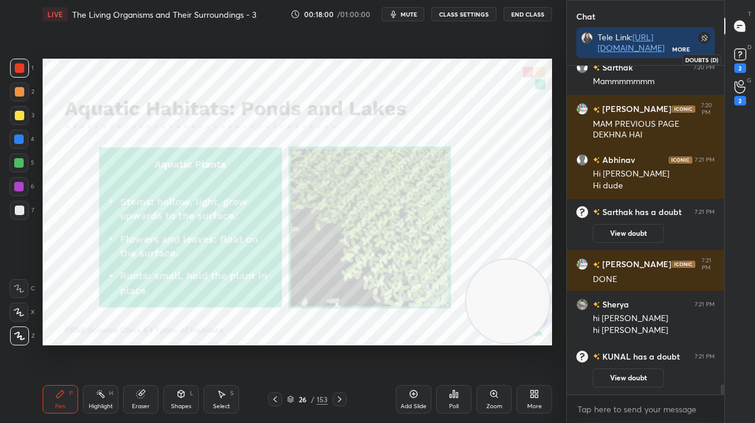
click at [748, 65] on div "2" at bounding box center [741, 59] width 18 height 27
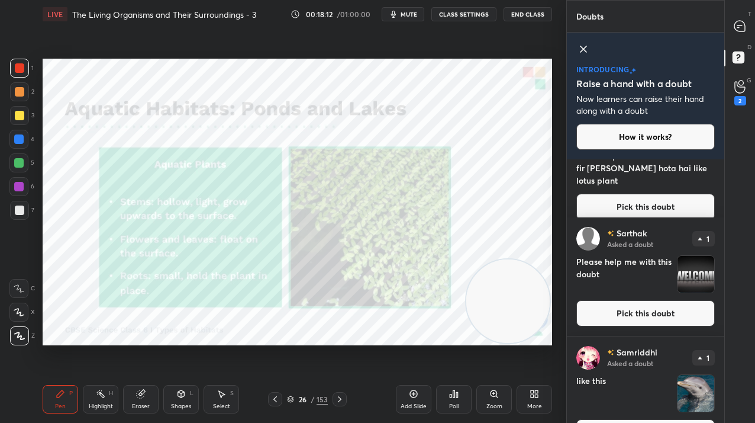
scroll to position [186, 0]
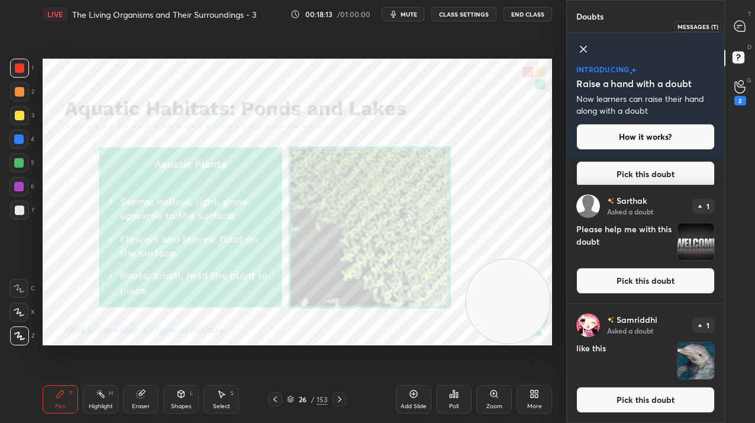
click at [730, 26] on div at bounding box center [741, 25] width 24 height 21
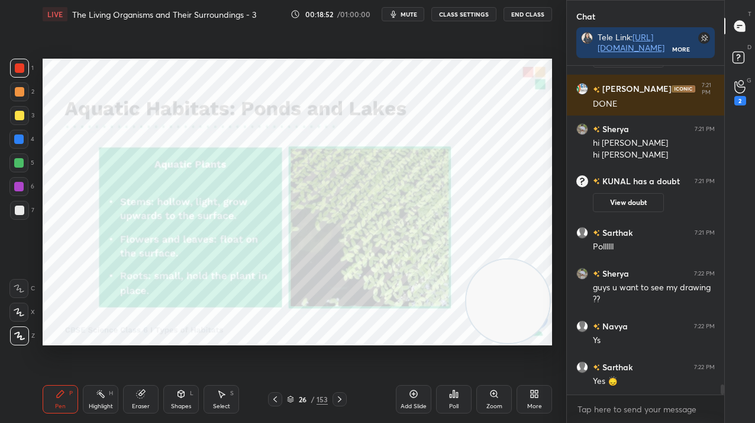
scroll to position [10408, 0]
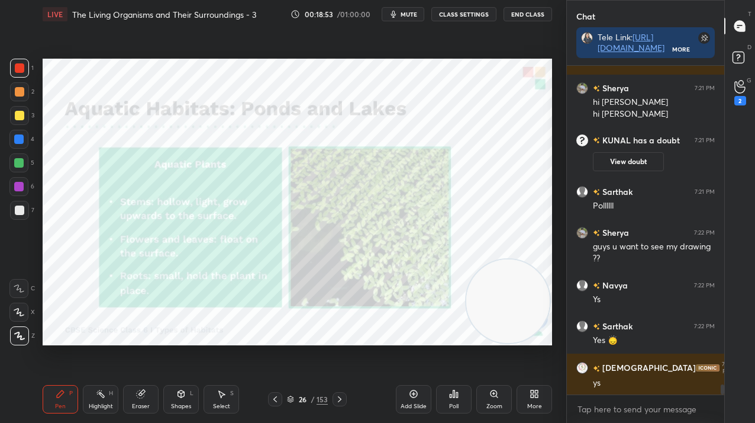
click at [311, 400] on div "/" at bounding box center [313, 398] width 4 height 7
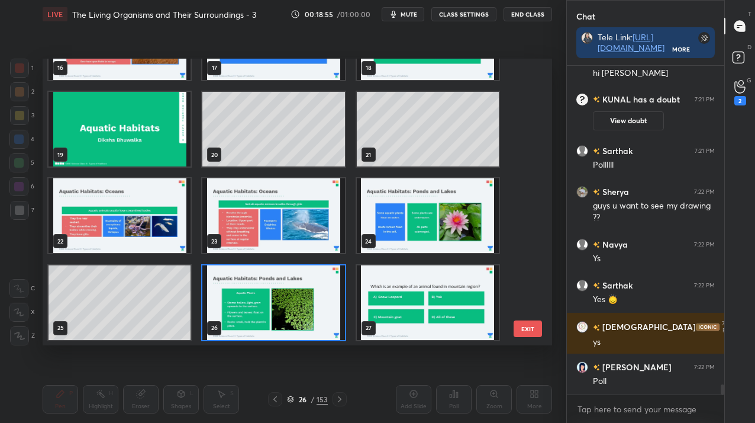
scroll to position [597, 0]
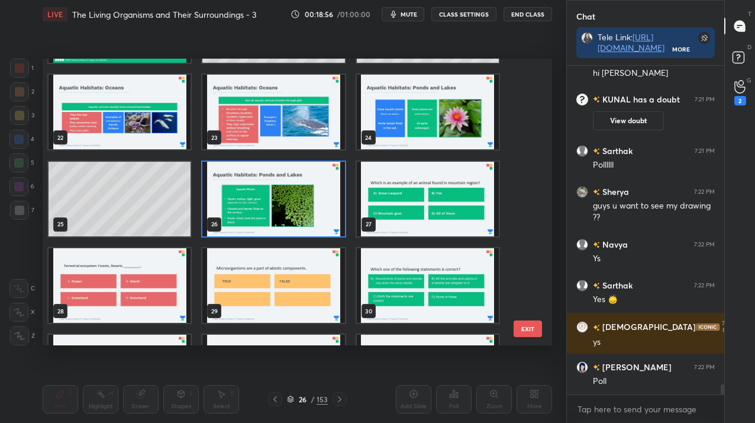
click at [285, 223] on img "grid" at bounding box center [273, 198] width 142 height 75
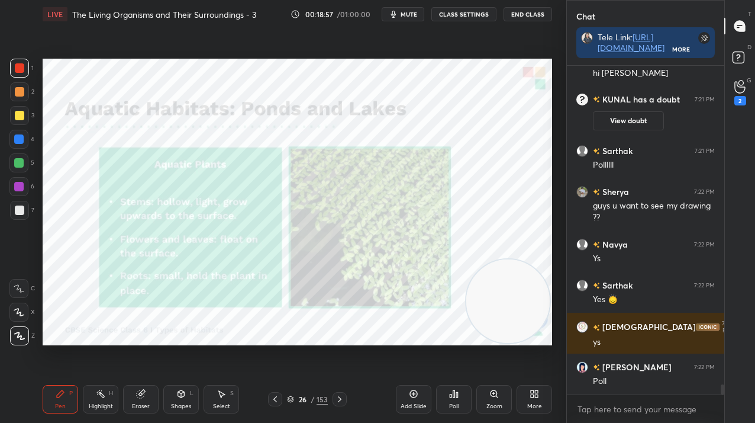
click at [423, 398] on div "Add Slide" at bounding box center [414, 399] width 36 height 28
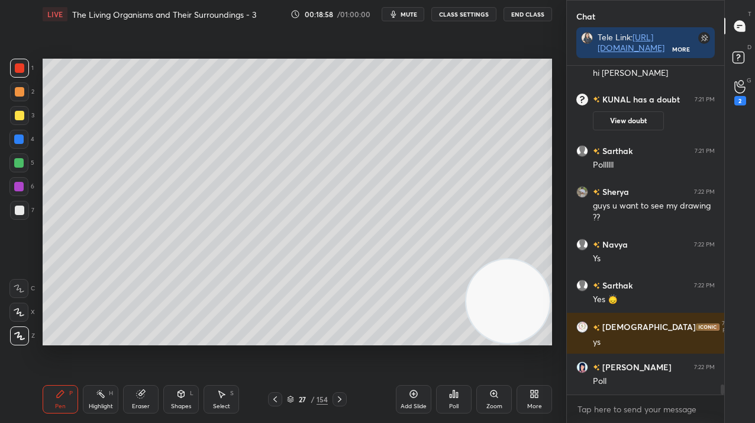
click at [16, 166] on div at bounding box center [18, 162] width 9 height 9
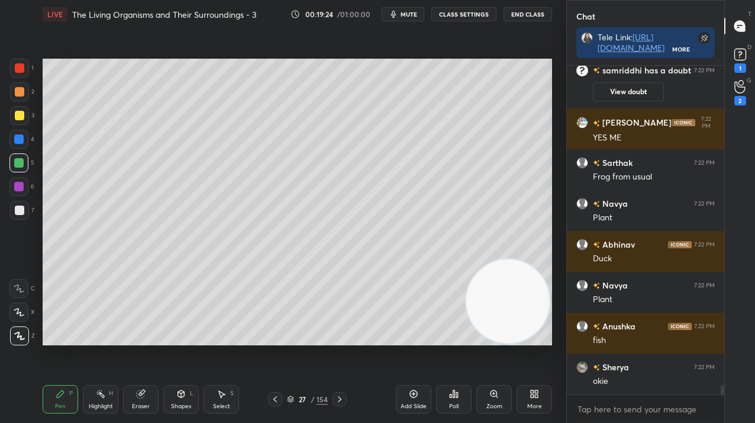
scroll to position [10907, 0]
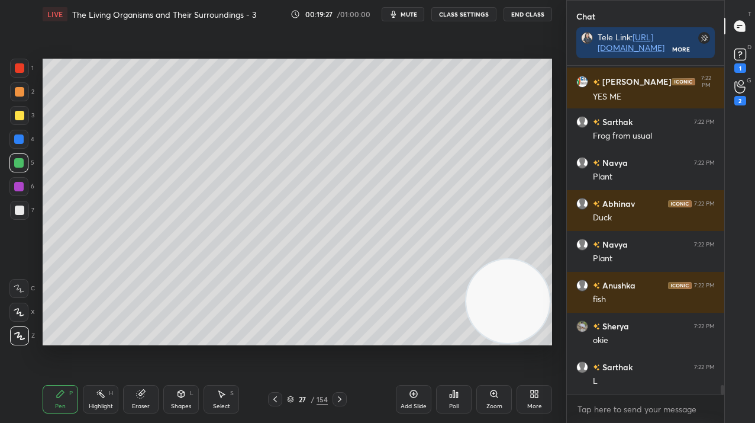
drag, startPoint x: 421, startPoint y: 394, endPoint x: 404, endPoint y: 364, distance: 34.7
click at [419, 394] on div "Add Slide" at bounding box center [414, 399] width 36 height 28
click at [20, 141] on div at bounding box center [18, 138] width 9 height 9
click at [19, 141] on div at bounding box center [18, 138] width 9 height 9
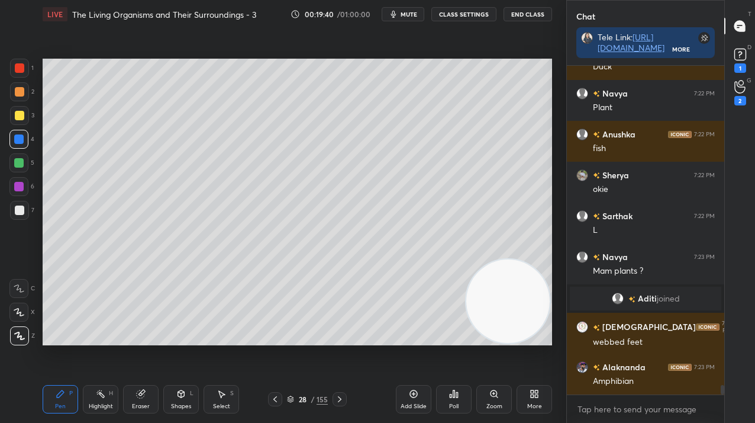
scroll to position [10909, 0]
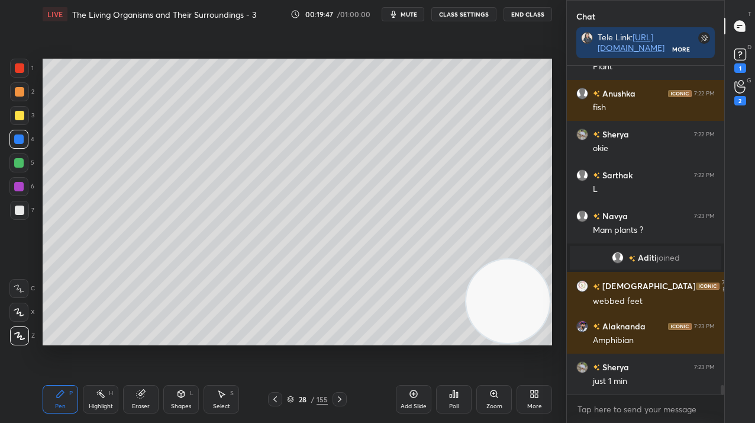
click at [20, 191] on div at bounding box center [18, 186] width 9 height 9
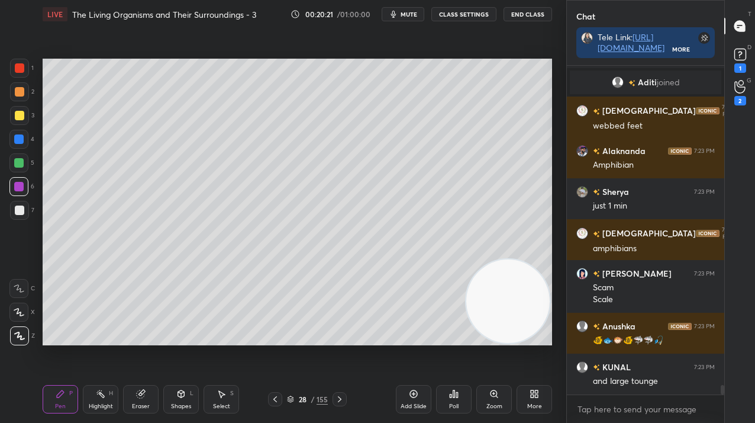
scroll to position [11125, 0]
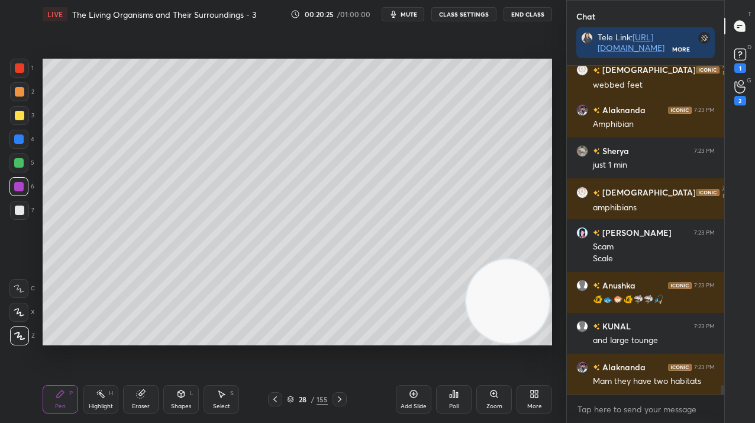
click at [26, 112] on div at bounding box center [19, 115] width 19 height 19
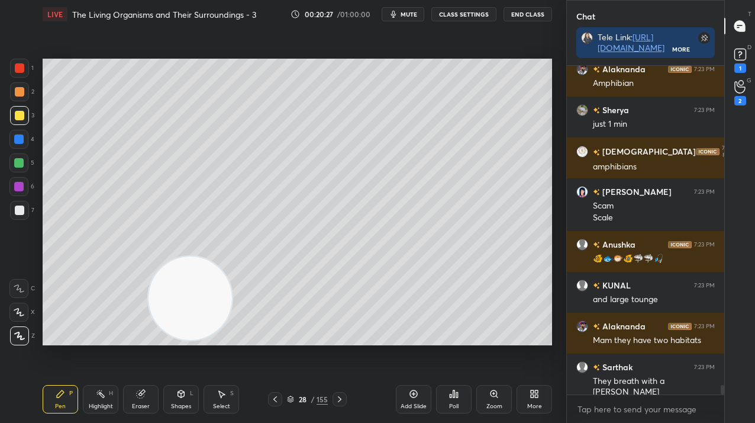
drag, startPoint x: 461, startPoint y: 291, endPoint x: 63, endPoint y: 146, distance: 423.4
click at [149, 256] on video at bounding box center [190, 297] width 83 height 83
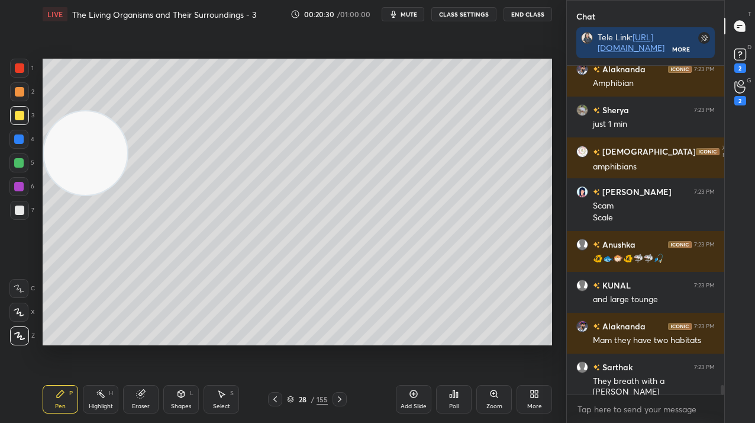
scroll to position [11217, 0]
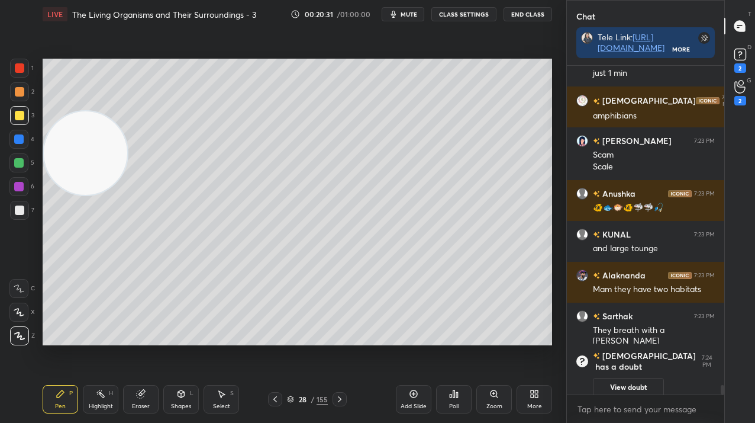
click at [422, 392] on div "Add Slide" at bounding box center [414, 399] width 36 height 28
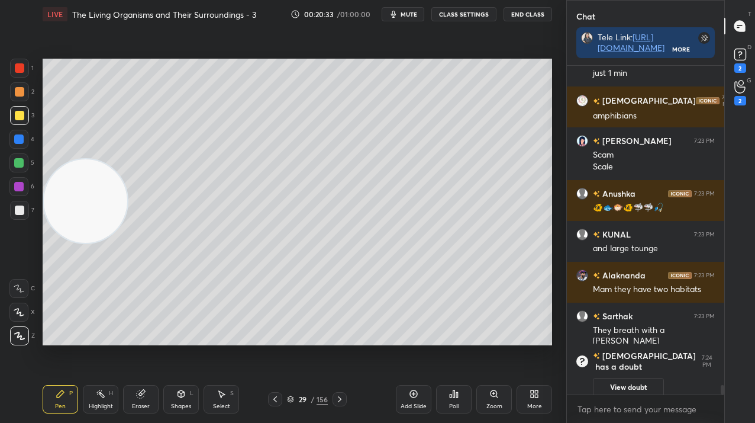
drag, startPoint x: 98, startPoint y: 198, endPoint x: 89, endPoint y: 311, distance: 114.0
click at [91, 243] on video at bounding box center [85, 200] width 83 height 83
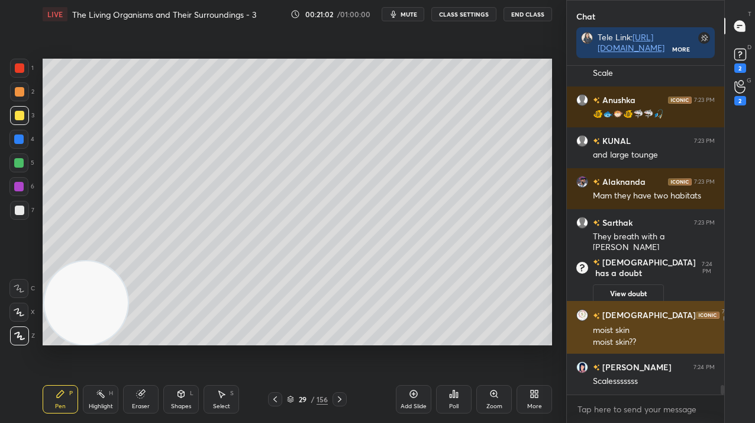
scroll to position [11188, 0]
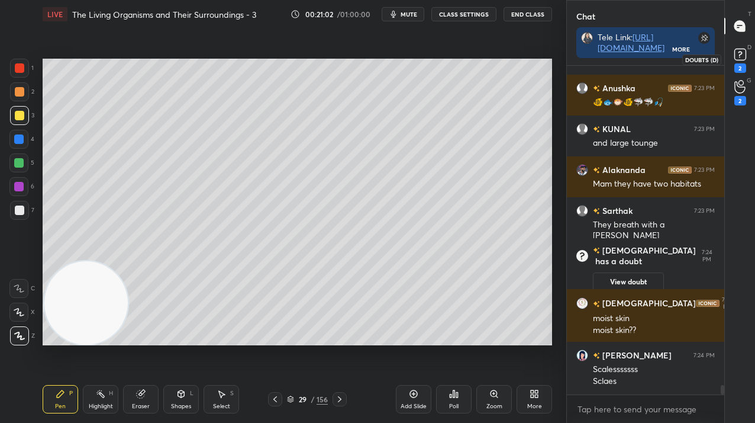
click at [745, 68] on div "2" at bounding box center [741, 67] width 12 height 9
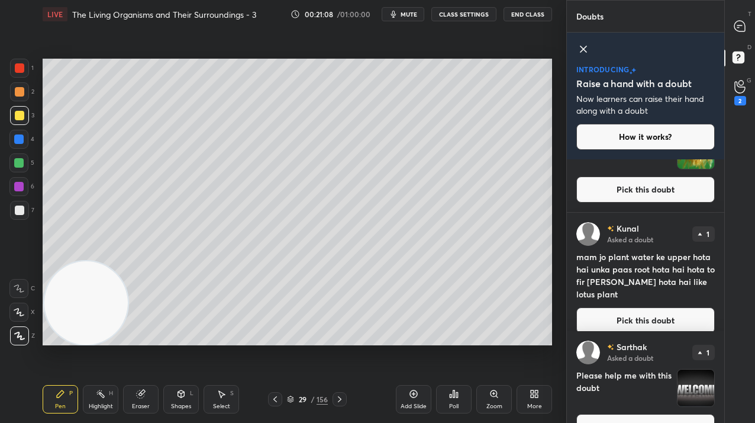
scroll to position [411, 0]
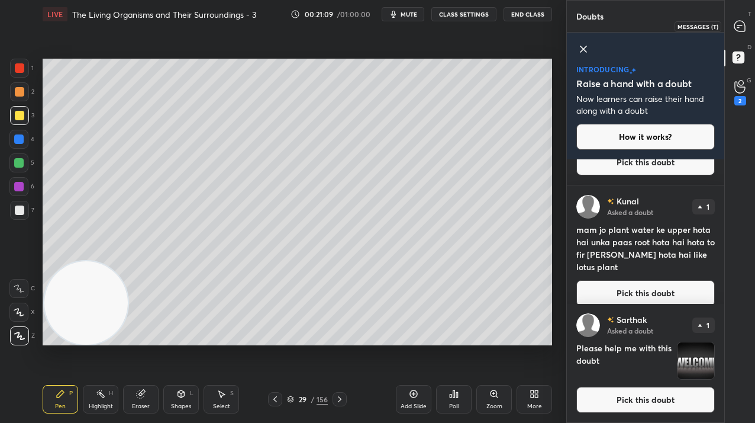
click at [734, 34] on div at bounding box center [741, 25] width 24 height 21
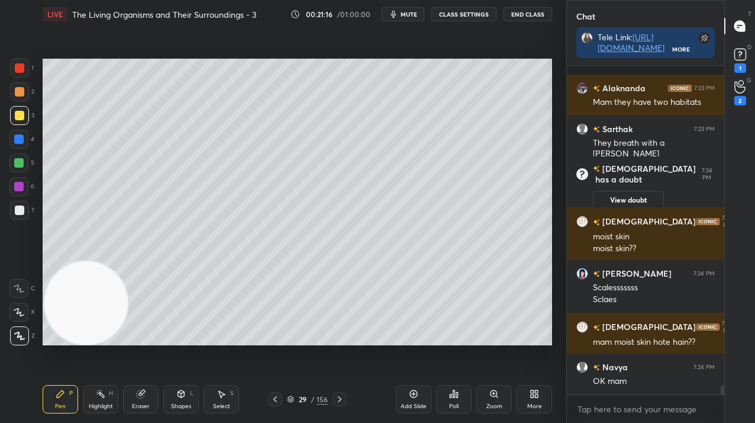
scroll to position [11502, 0]
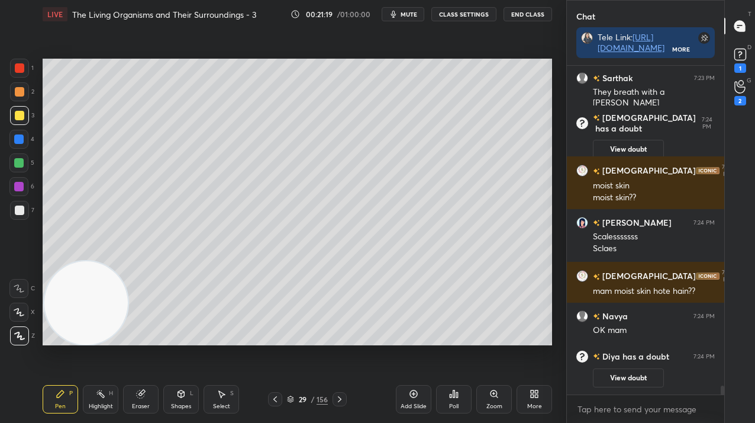
click at [748, 46] on icon at bounding box center [741, 55] width 18 height 18
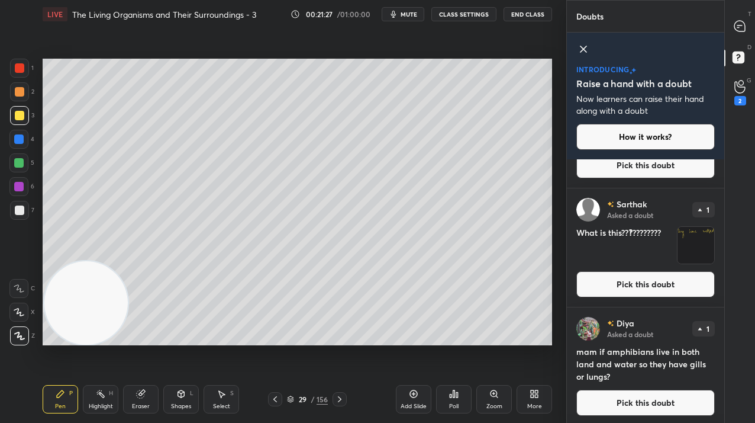
scroll to position [183, 0]
click at [632, 289] on button "Pick this doubt" at bounding box center [646, 285] width 139 height 26
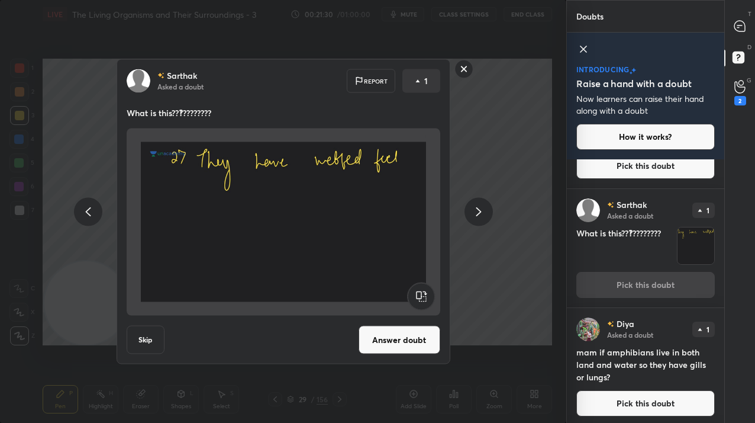
click at [460, 66] on rect at bounding box center [464, 69] width 18 height 18
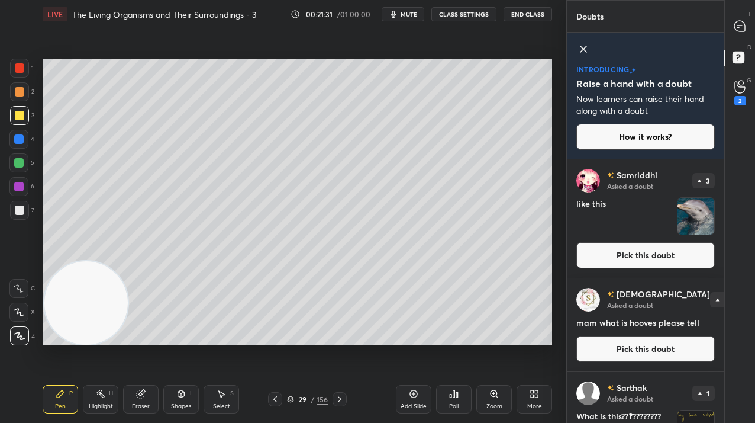
scroll to position [49, 0]
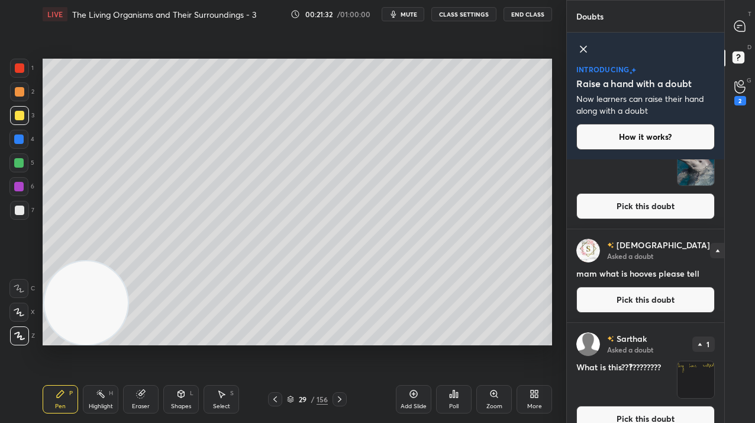
click at [753, 30] on div "T Messages (T)" at bounding box center [740, 25] width 30 height 33
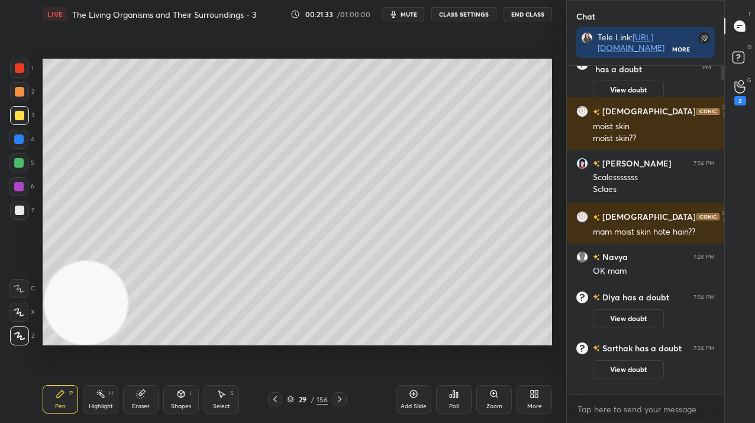
scroll to position [325, 154]
click at [146, 398] on div "Eraser" at bounding box center [141, 399] width 36 height 28
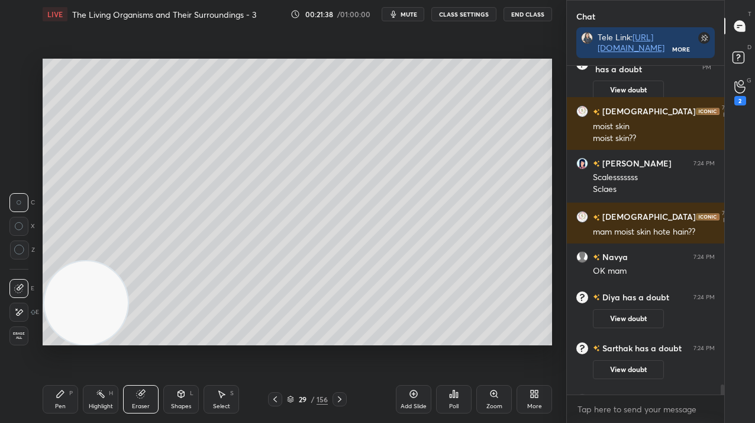
scroll to position [11478, 0]
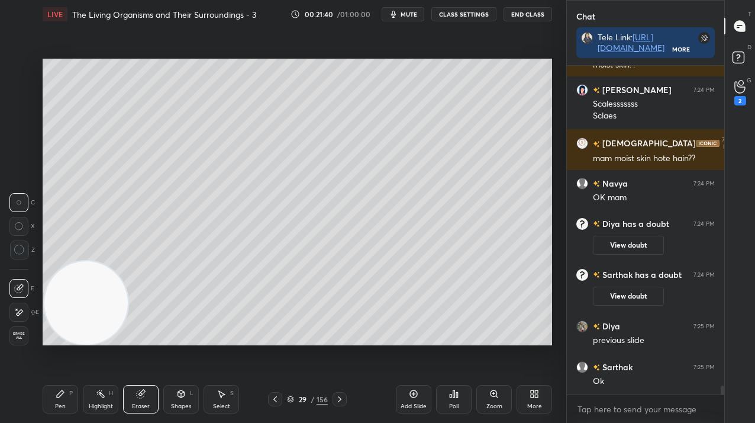
click at [66, 395] on div "Pen P" at bounding box center [61, 399] width 36 height 28
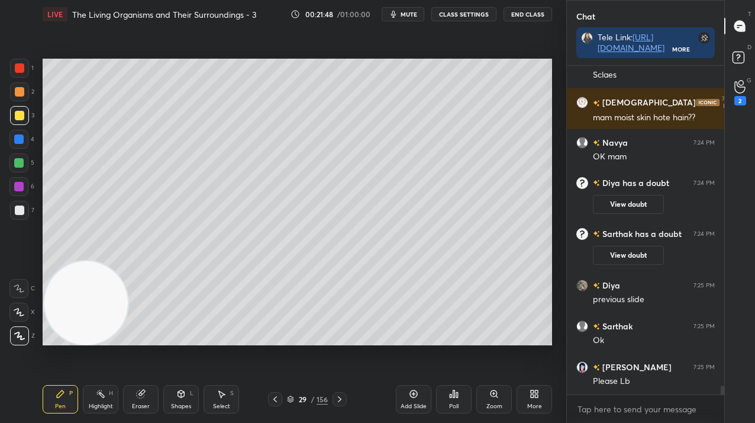
scroll to position [11560, 0]
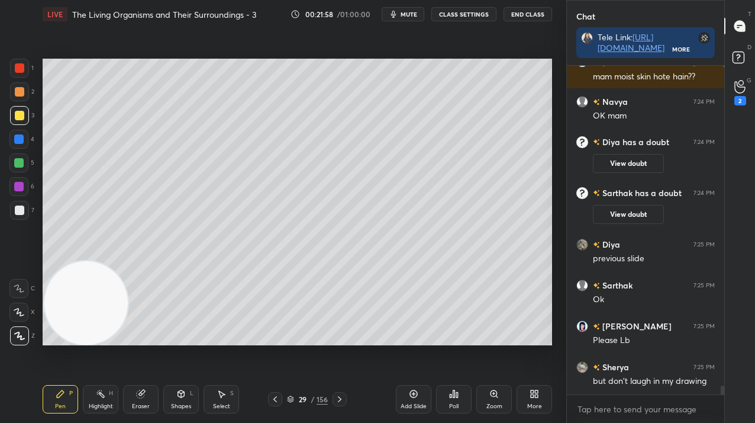
click at [300, 397] on div "29" at bounding box center [303, 398] width 12 height 7
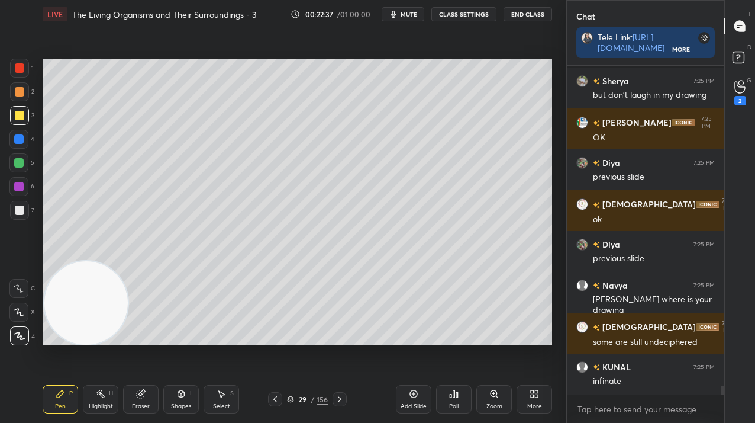
scroll to position [11897, 0]
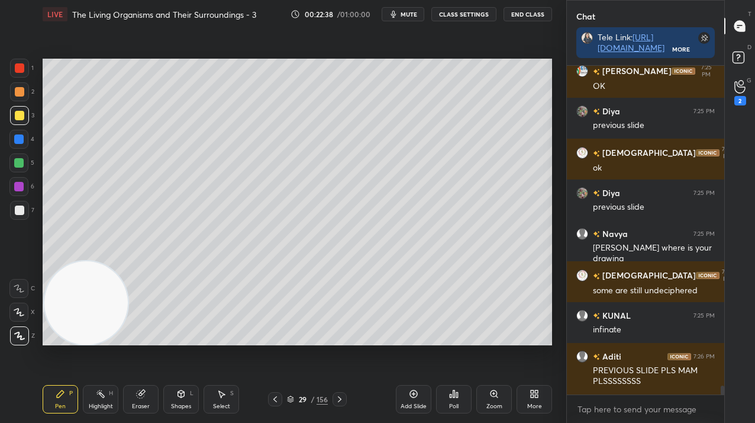
click at [312, 398] on div "/" at bounding box center [313, 398] width 4 height 7
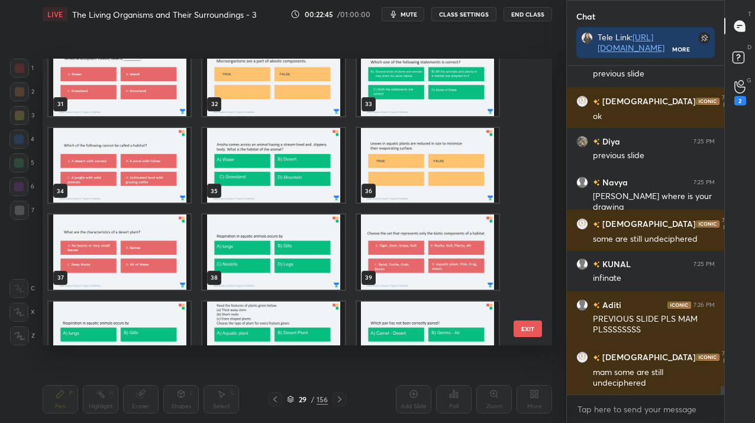
scroll to position [11989, 0]
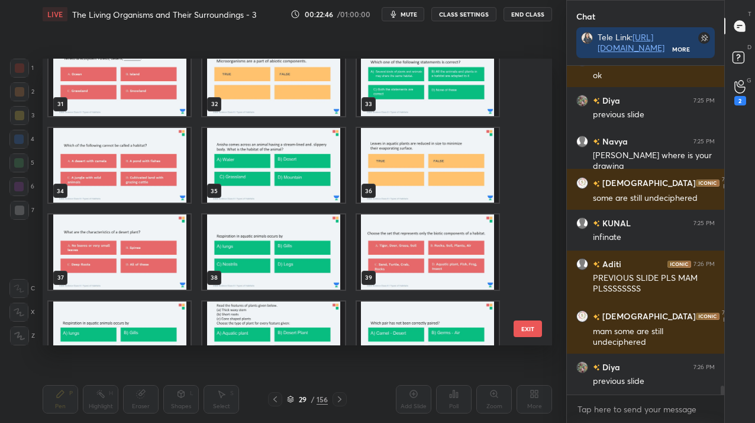
click at [126, 184] on img "grid" at bounding box center [120, 165] width 142 height 75
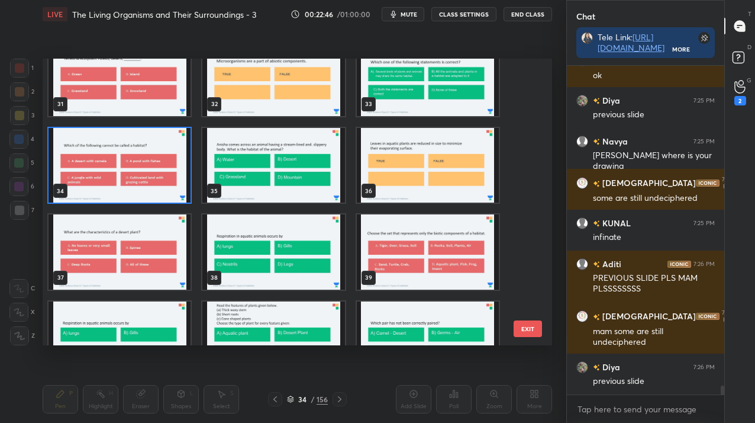
click at [126, 184] on img "grid" at bounding box center [120, 165] width 142 height 75
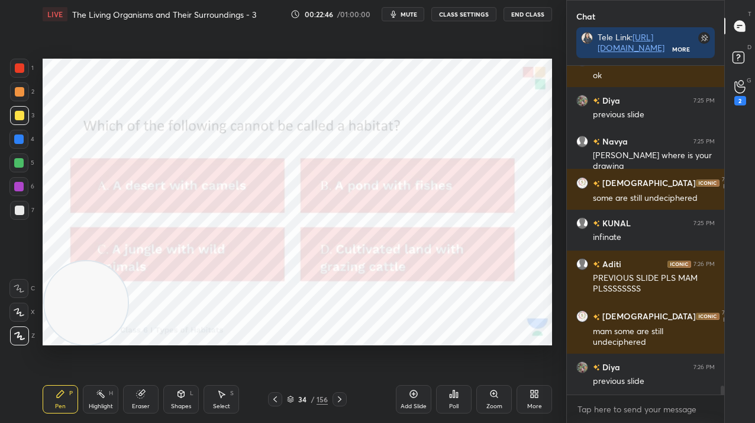
click at [126, 184] on img "grid" at bounding box center [120, 165] width 142 height 75
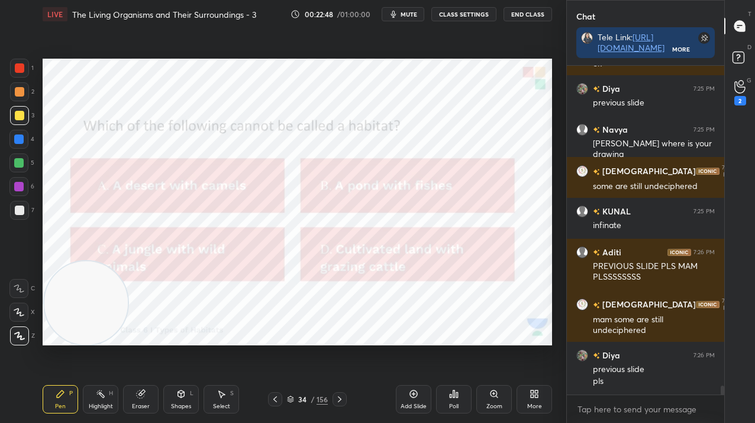
click at [20, 70] on div at bounding box center [19, 67] width 9 height 9
drag, startPoint x: 24, startPoint y: 66, endPoint x: 34, endPoint y: 70, distance: 10.9
click at [22, 66] on div at bounding box center [19, 67] width 9 height 9
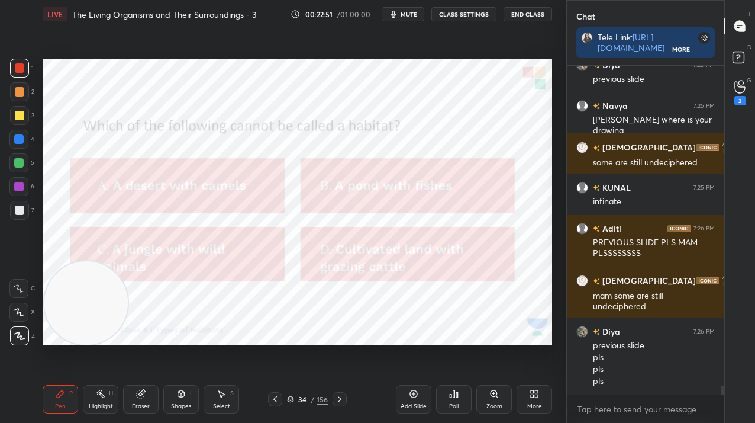
scroll to position [12076, 0]
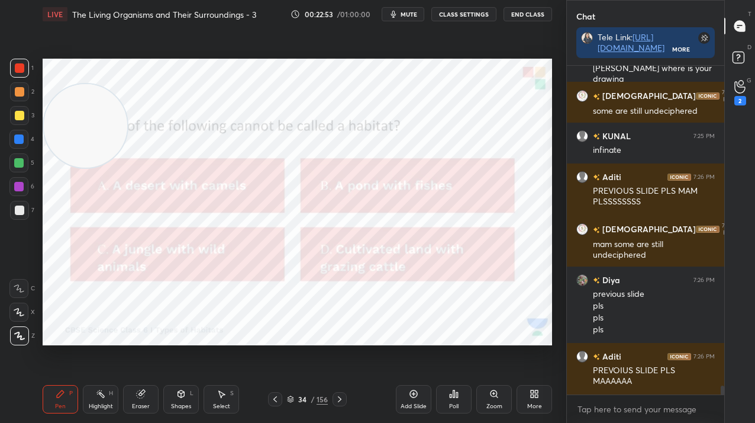
drag, startPoint x: 86, startPoint y: 274, endPoint x: 75, endPoint y: 138, distance: 136.6
click at [82, 116] on video at bounding box center [85, 125] width 83 height 83
click at [455, 399] on div "Poll" at bounding box center [454, 399] width 36 height 28
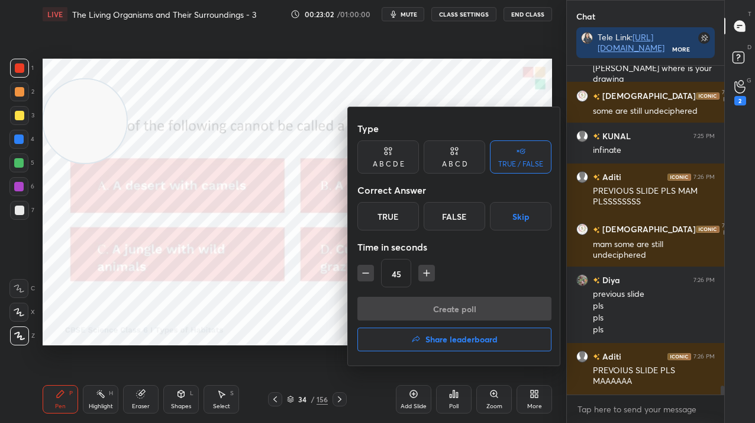
click at [469, 159] on div "A B C D" at bounding box center [455, 156] width 62 height 33
click at [482, 213] on div "D" at bounding box center [494, 216] width 35 height 28
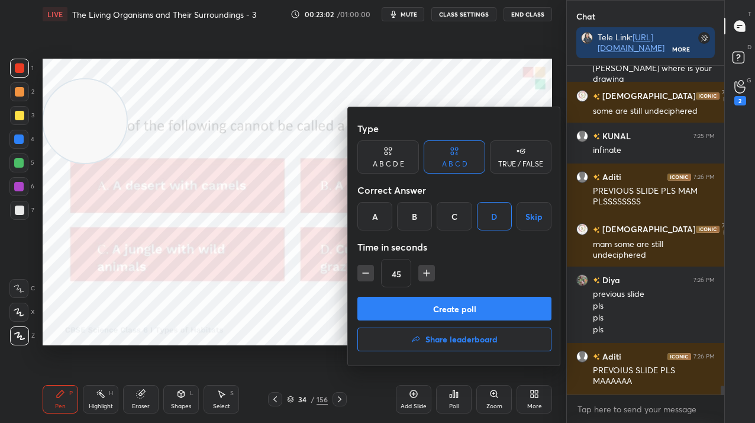
click at [476, 308] on button "Create poll" at bounding box center [455, 309] width 194 height 24
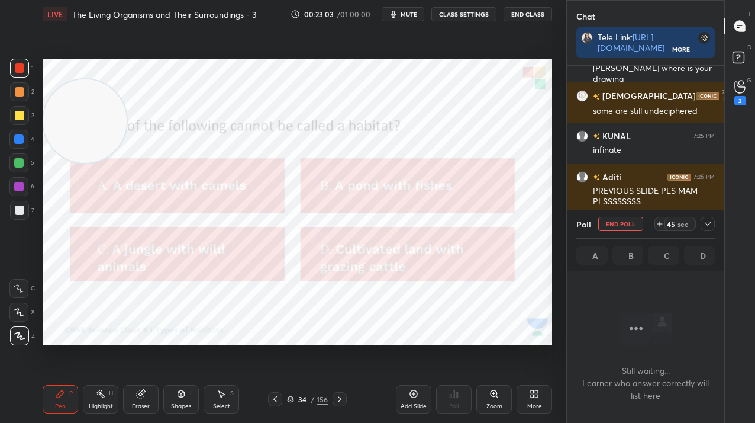
scroll to position [263, 154]
click at [316, 400] on div "34 / 156" at bounding box center [307, 399] width 41 height 11
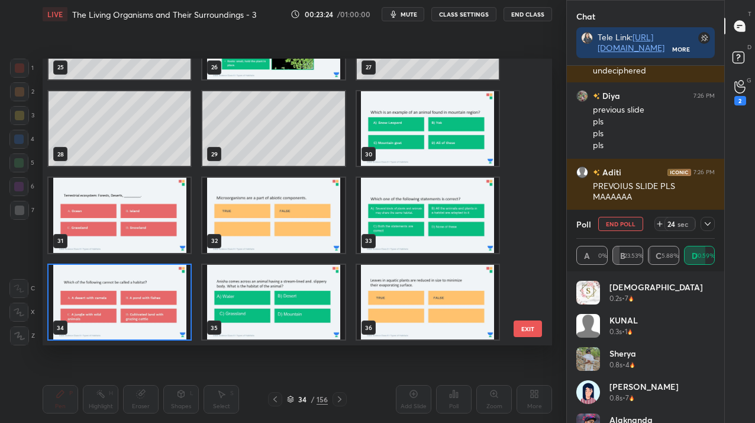
scroll to position [12311, 0]
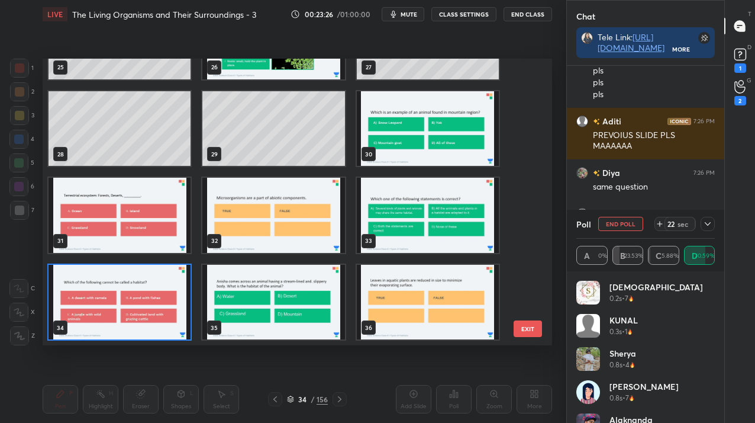
click at [613, 224] on button "End Poll" at bounding box center [620, 224] width 45 height 14
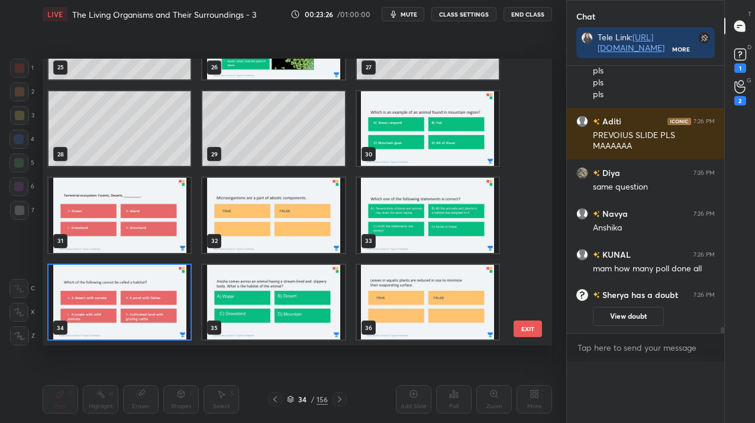
scroll to position [195, 154]
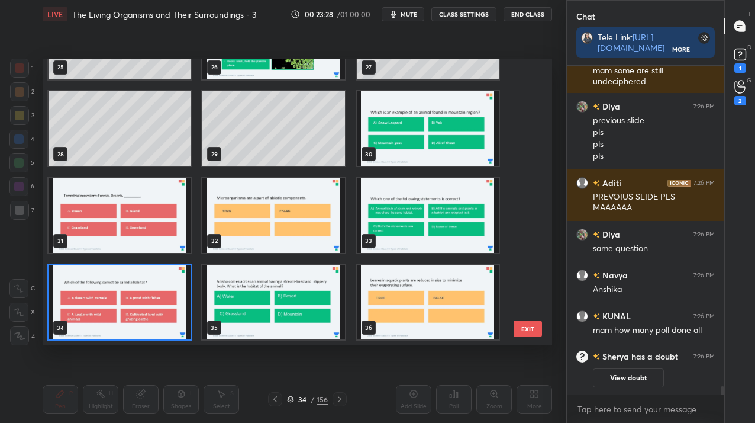
drag, startPoint x: 98, startPoint y: 311, endPoint x: 160, endPoint y: 254, distance: 84.6
click at [98, 313] on img "grid" at bounding box center [120, 302] width 142 height 75
click at [101, 311] on img "grid" at bounding box center [120, 302] width 142 height 75
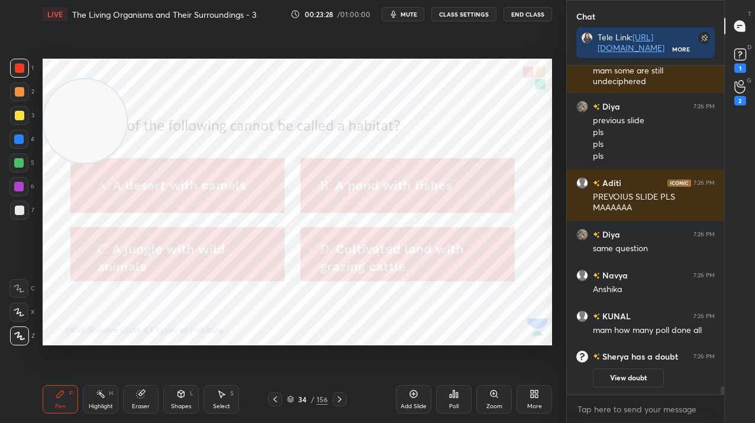
click at [127, 301] on img "grid" at bounding box center [120, 302] width 142 height 75
click at [726, 66] on div "D Doubts (D) 1" at bounding box center [740, 59] width 30 height 33
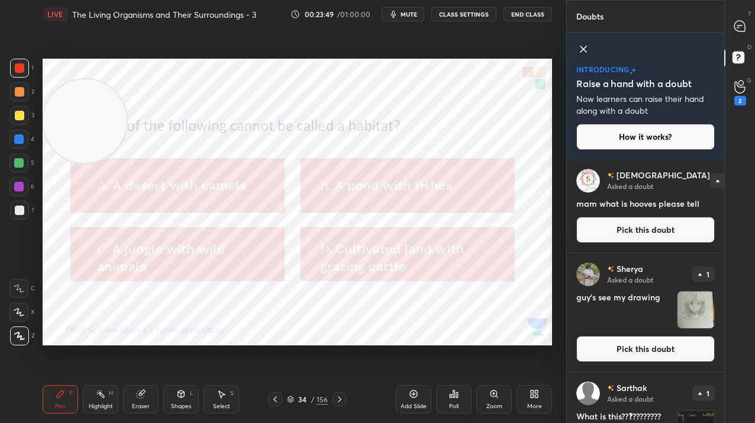
click at [738, 27] on icon at bounding box center [740, 26] width 11 height 11
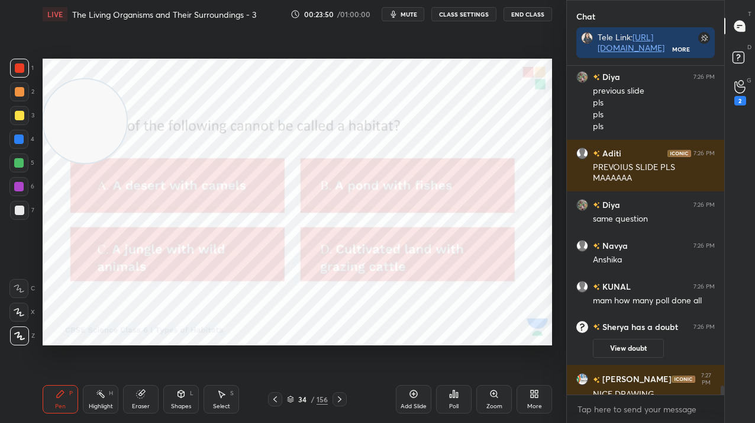
click at [316, 397] on div "34 / 156" at bounding box center [307, 399] width 41 height 11
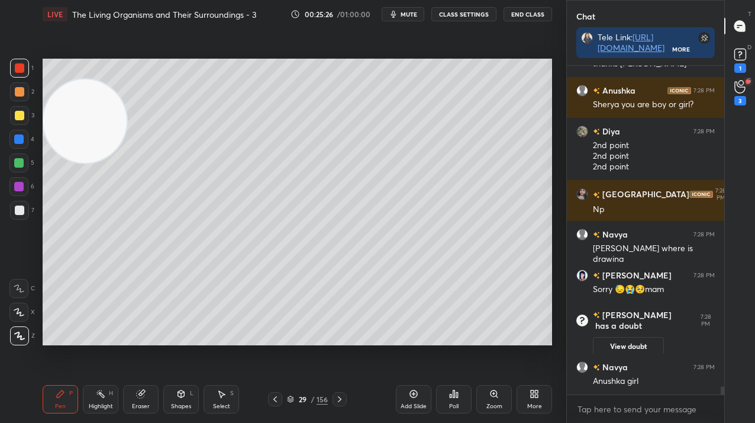
scroll to position [12417, 0]
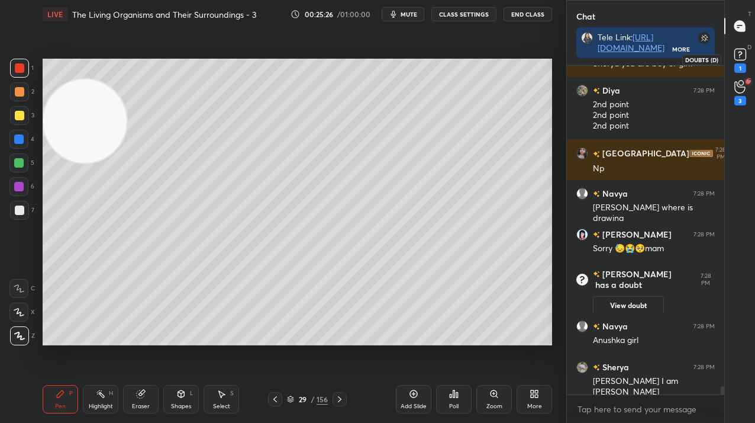
click at [746, 67] on div "1" at bounding box center [741, 67] width 12 height 9
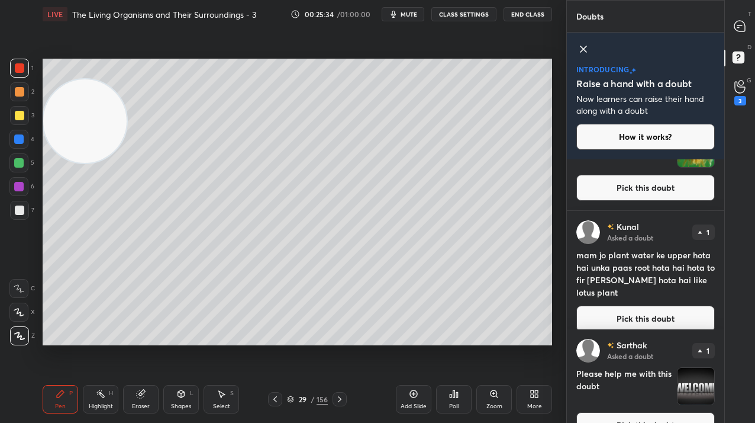
scroll to position [874, 0]
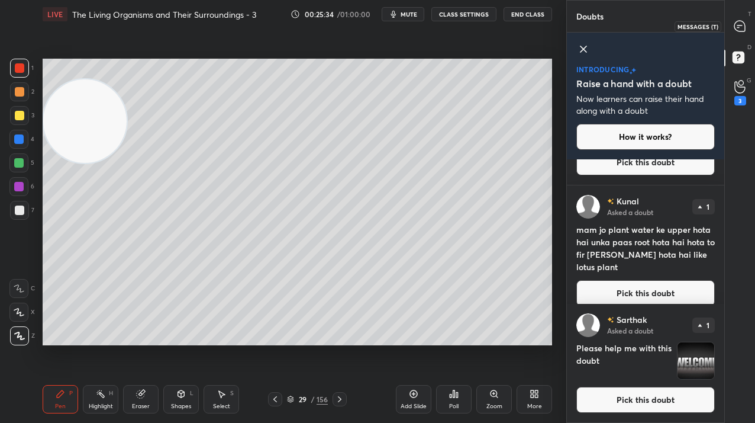
click at [746, 30] on icon at bounding box center [740, 26] width 12 height 12
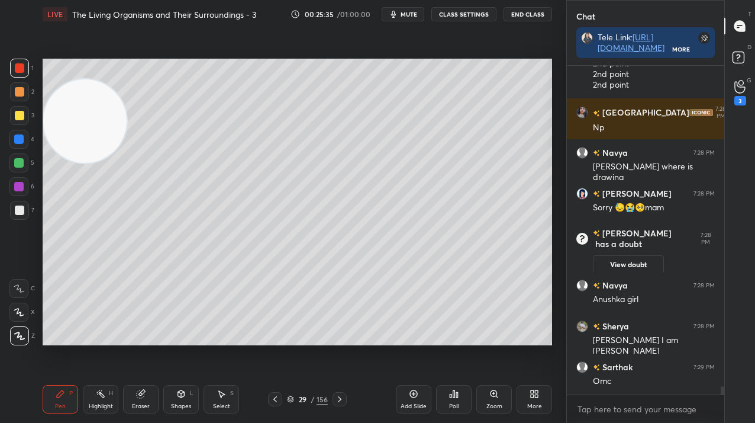
scroll to position [12680, 0]
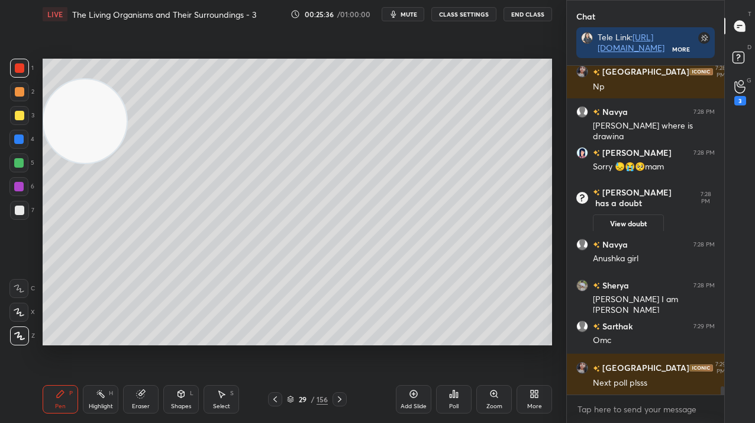
click at [314, 398] on div "/" at bounding box center [313, 398] width 4 height 7
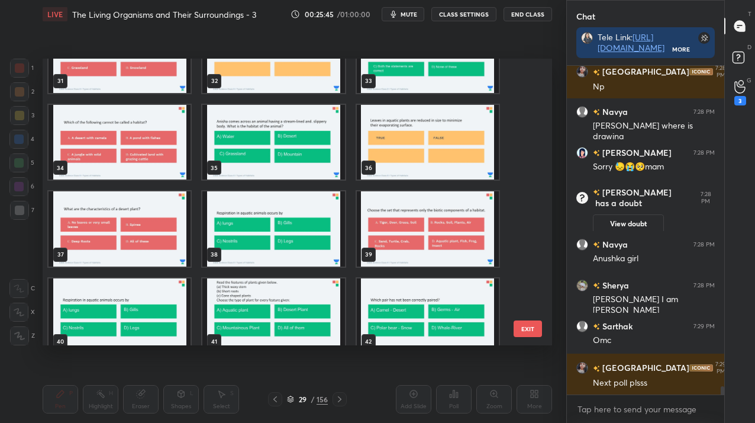
scroll to position [970, 0]
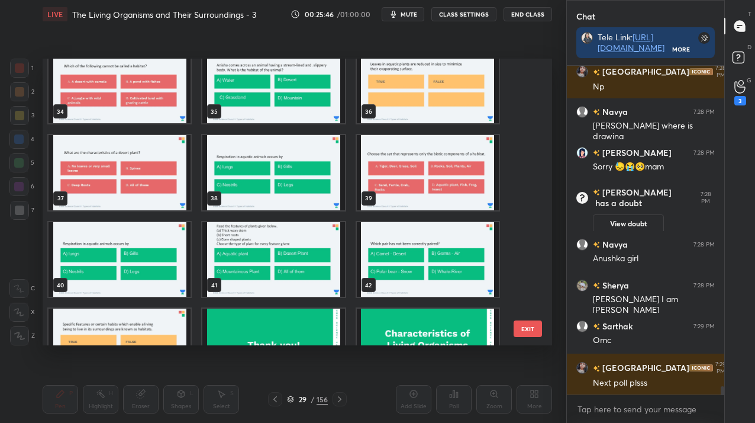
click at [247, 259] on img "grid" at bounding box center [273, 259] width 142 height 75
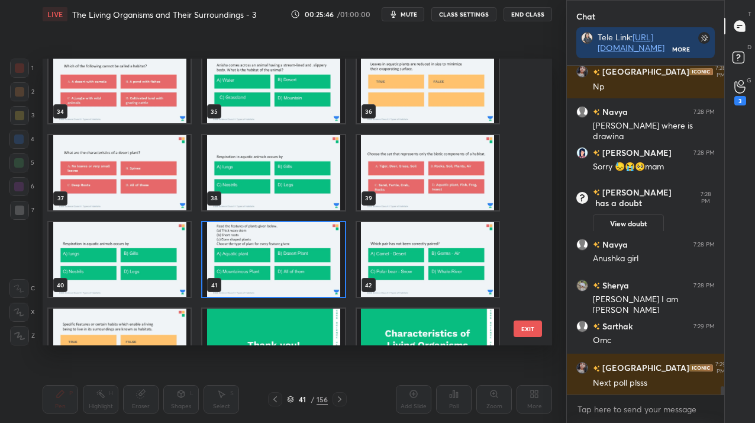
click at [247, 259] on img "grid" at bounding box center [273, 259] width 142 height 75
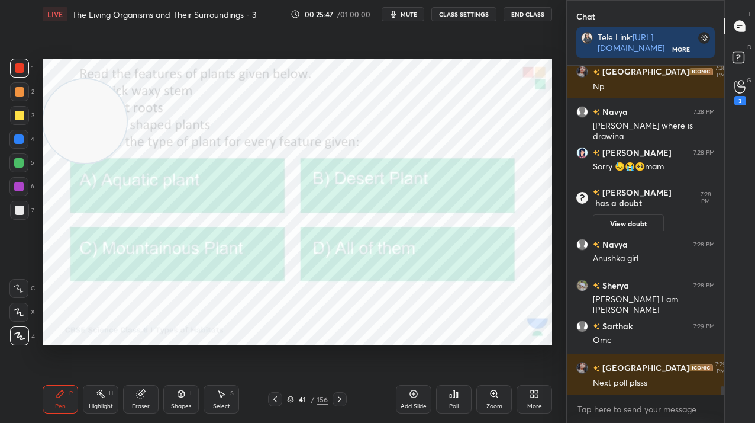
scroll to position [12721, 0]
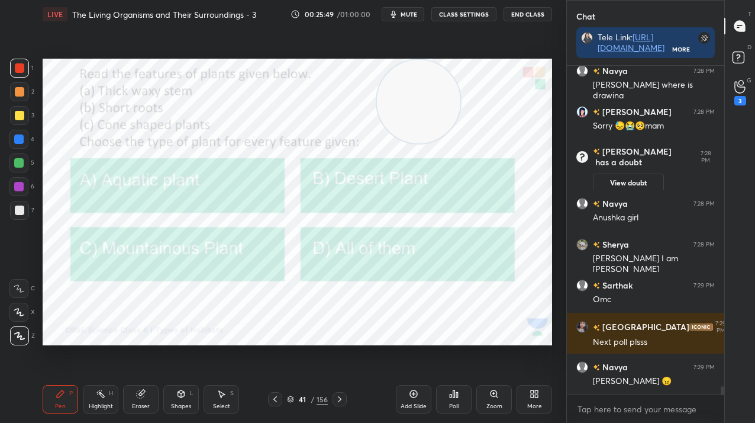
drag, startPoint x: 85, startPoint y: 127, endPoint x: 466, endPoint y: 93, distance: 383.4
click at [461, 93] on video at bounding box center [418, 101] width 83 height 83
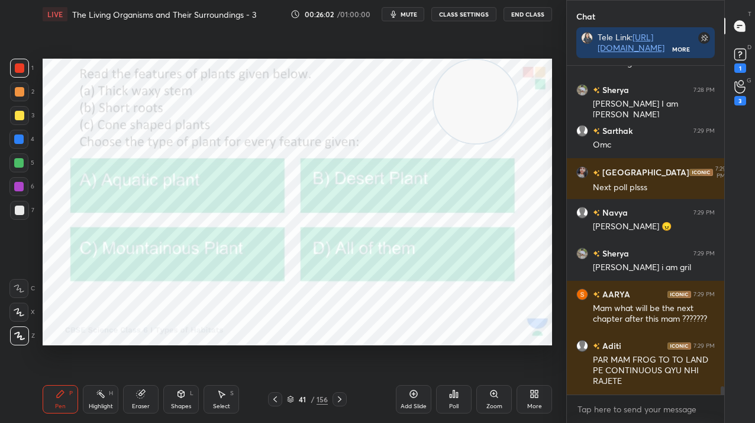
scroll to position [12926, 0]
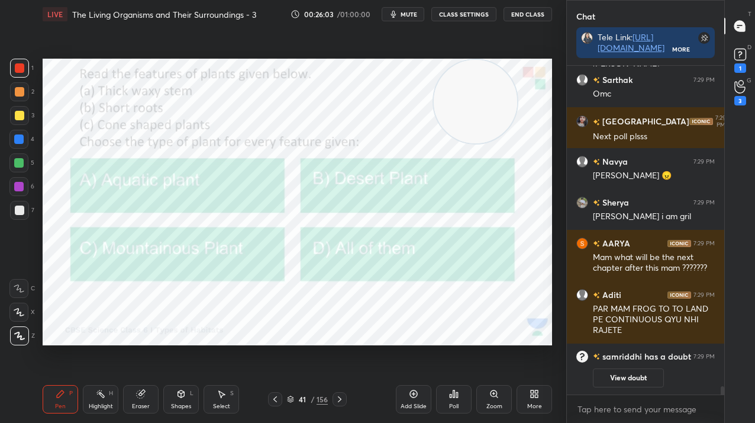
click at [452, 395] on icon at bounding box center [453, 393] width 9 height 9
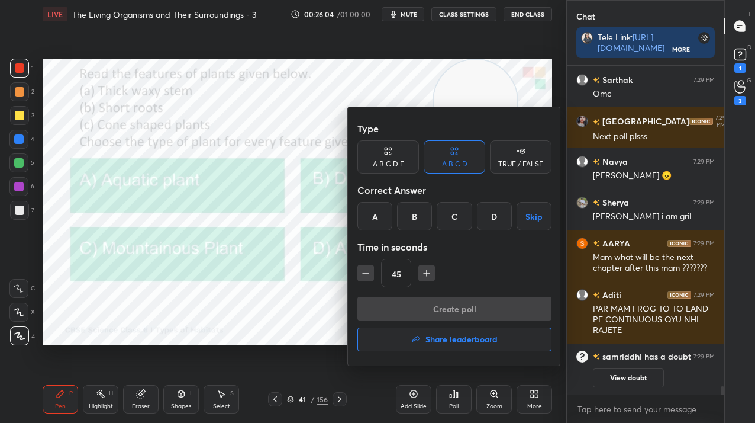
click at [410, 211] on div "B" at bounding box center [414, 216] width 35 height 28
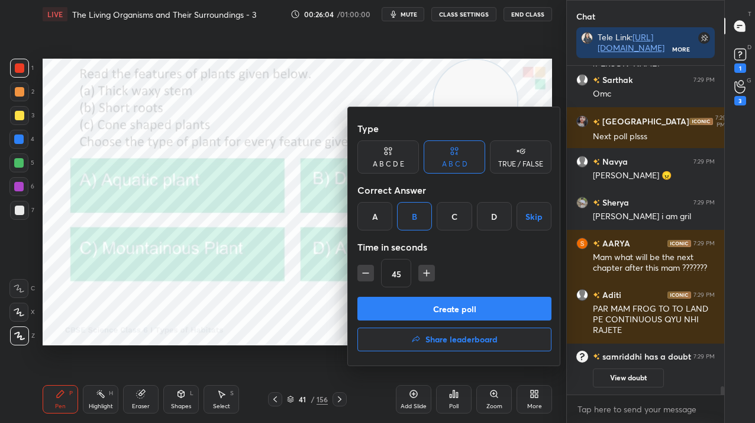
click at [416, 302] on button "Create poll" at bounding box center [455, 309] width 194 height 24
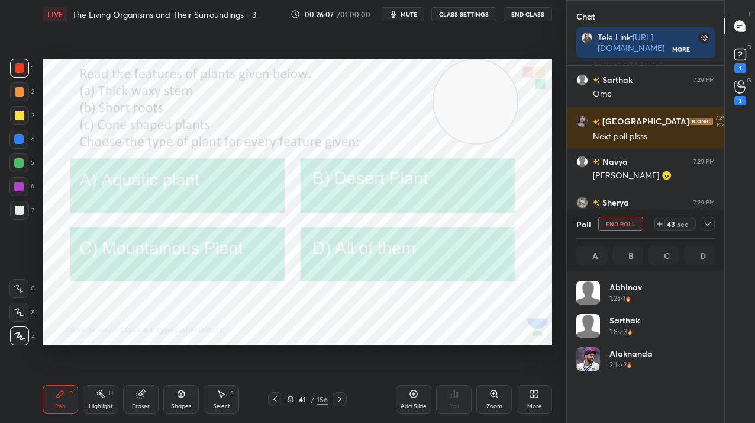
scroll to position [139, 135]
click at [713, 223] on div at bounding box center [708, 224] width 14 height 14
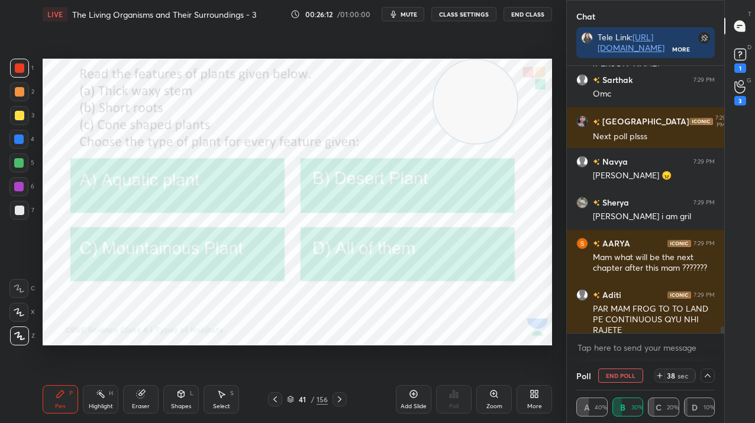
scroll to position [0, 0]
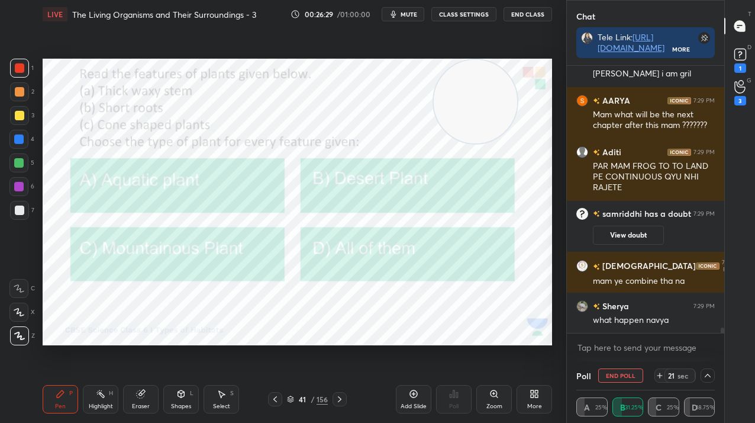
click at [620, 377] on button "End Poll" at bounding box center [620, 375] width 45 height 14
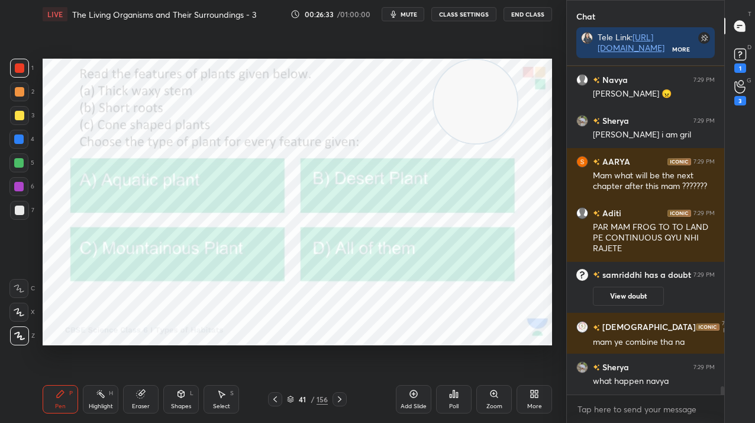
click at [17, 141] on div at bounding box center [18, 138] width 9 height 9
click at [452, 396] on icon at bounding box center [453, 393] width 9 height 9
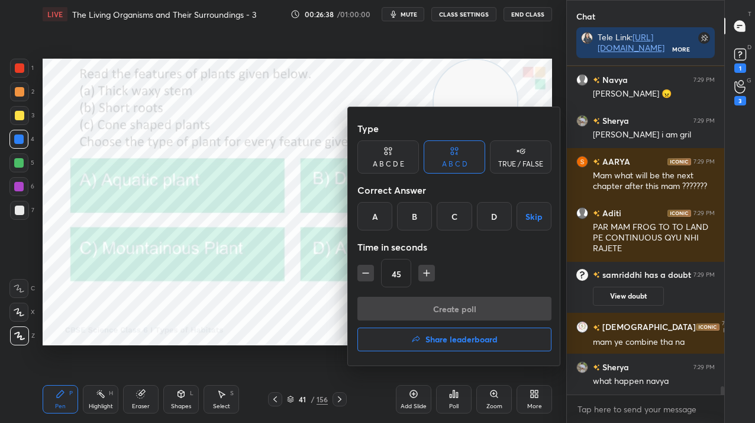
click at [371, 217] on div "A" at bounding box center [375, 216] width 35 height 28
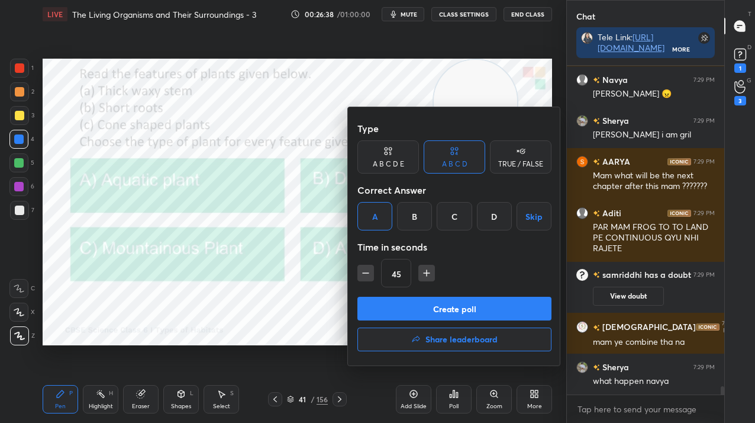
click at [384, 310] on button "Create poll" at bounding box center [455, 309] width 194 height 24
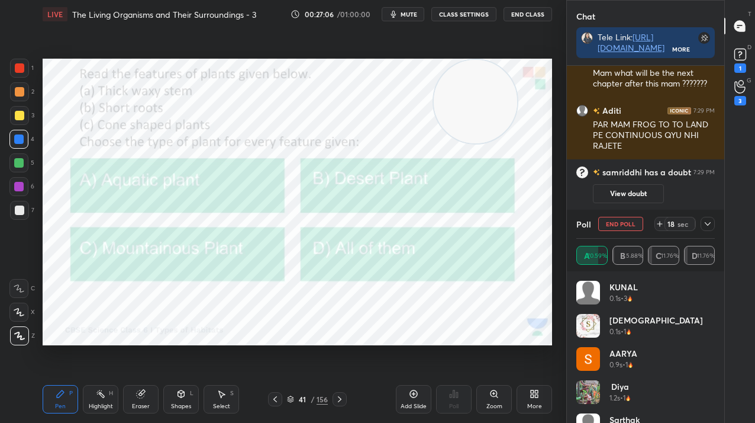
scroll to position [12745, 0]
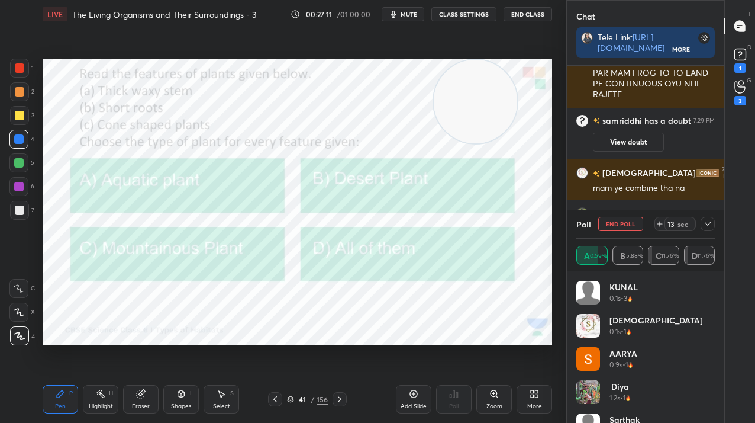
click at [622, 225] on button "End Poll" at bounding box center [620, 224] width 45 height 14
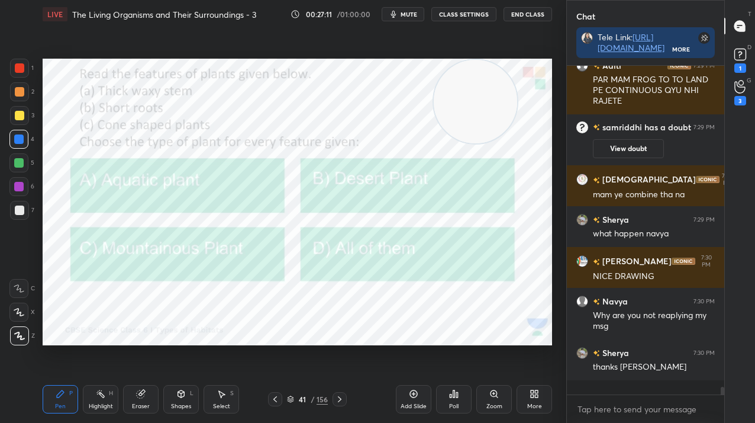
scroll to position [319, 154]
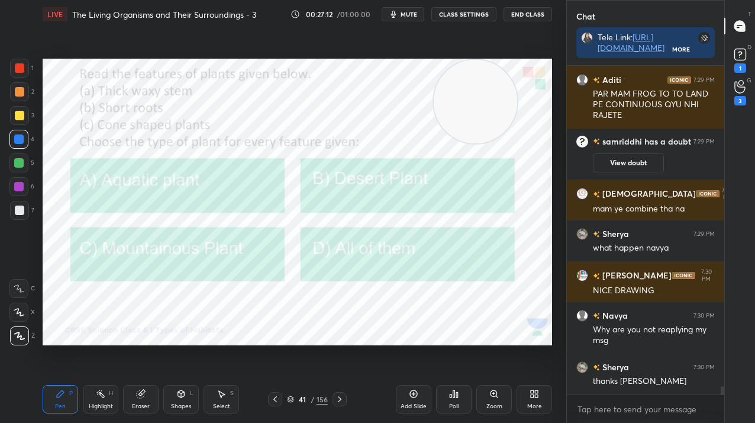
click at [20, 186] on div at bounding box center [18, 186] width 9 height 9
click at [453, 393] on icon at bounding box center [453, 393] width 9 height 9
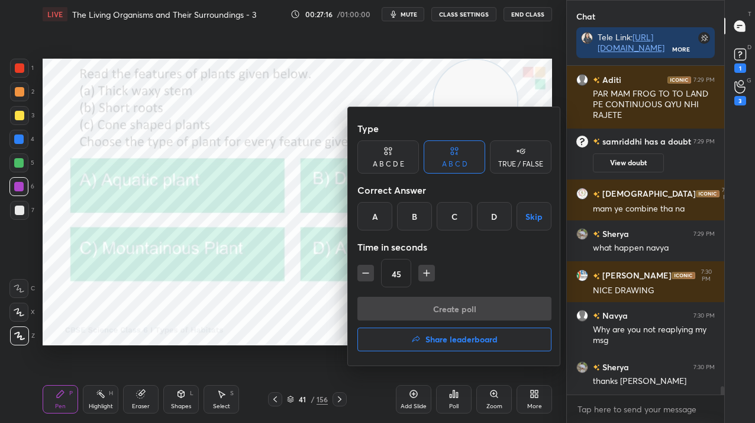
click at [445, 208] on div "C" at bounding box center [454, 216] width 35 height 28
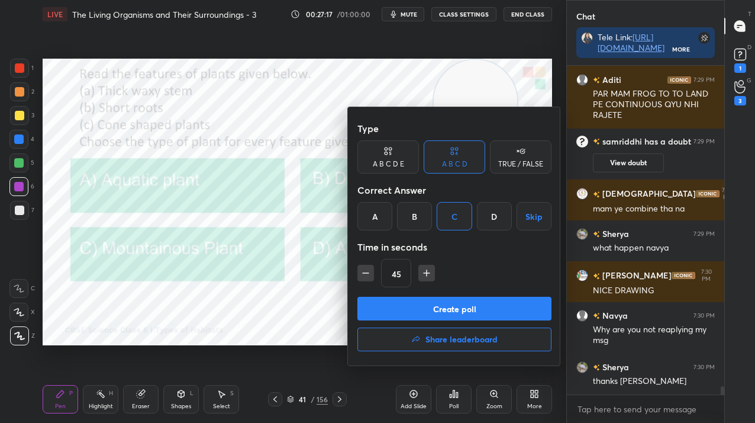
click at [442, 303] on button "Create poll" at bounding box center [455, 309] width 194 height 24
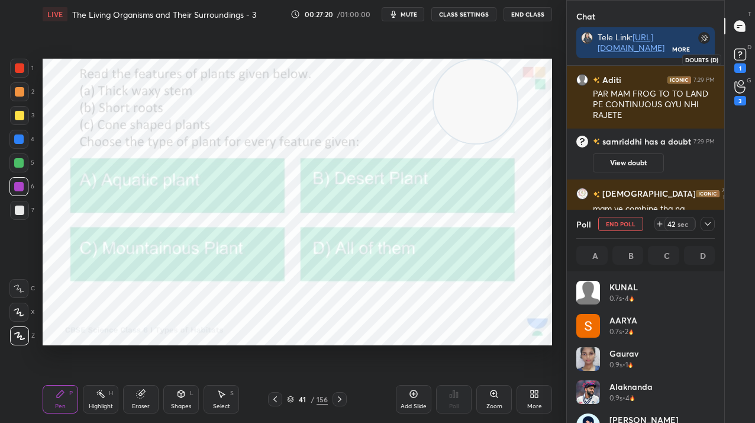
click at [745, 55] on rect at bounding box center [740, 54] width 11 height 11
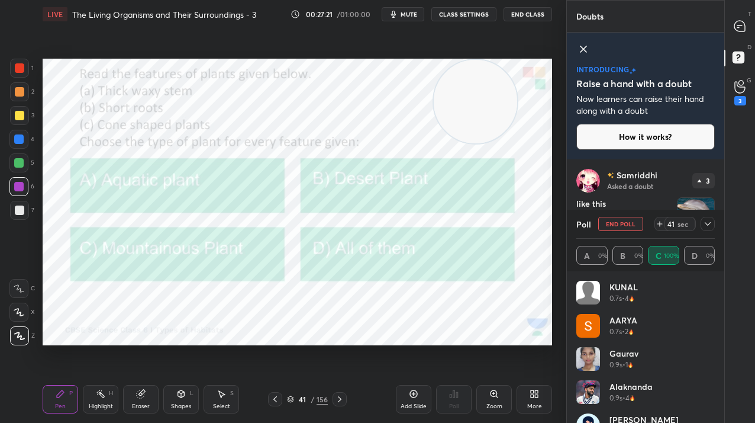
click at [707, 222] on icon at bounding box center [707, 223] width 9 height 9
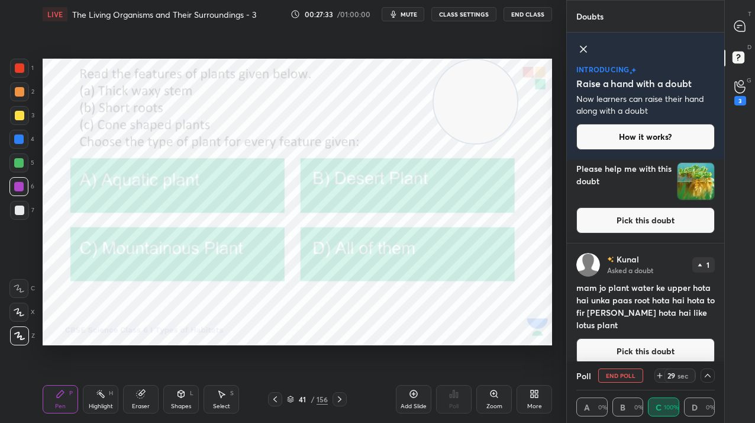
click at [707, 222] on button "Pick this doubt" at bounding box center [646, 220] width 139 height 26
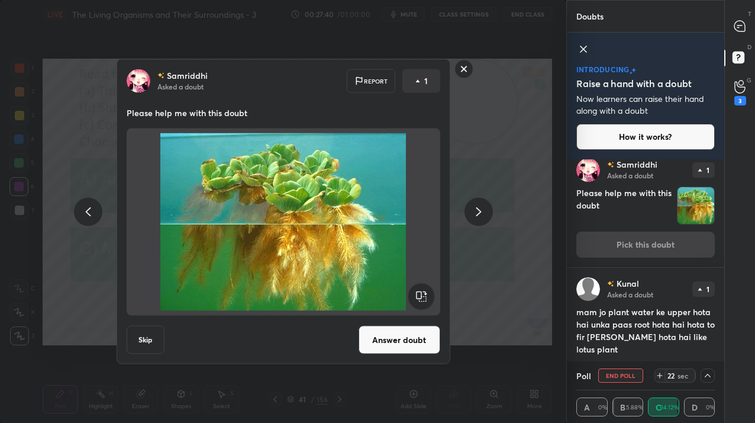
click at [407, 344] on button "Answer doubt" at bounding box center [400, 340] width 82 height 28
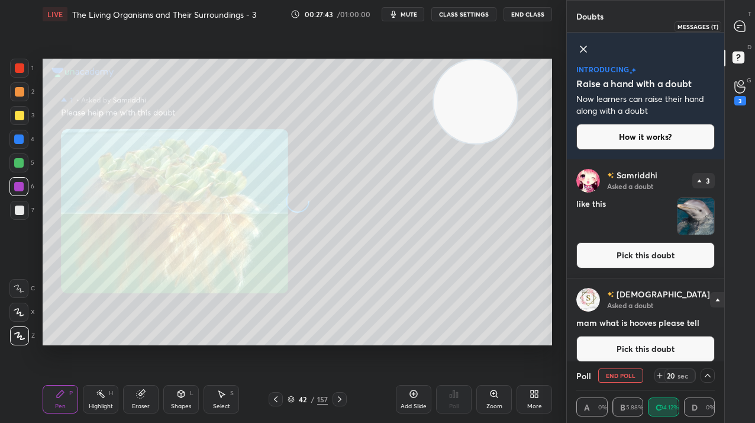
click at [743, 33] on div at bounding box center [741, 25] width 24 height 21
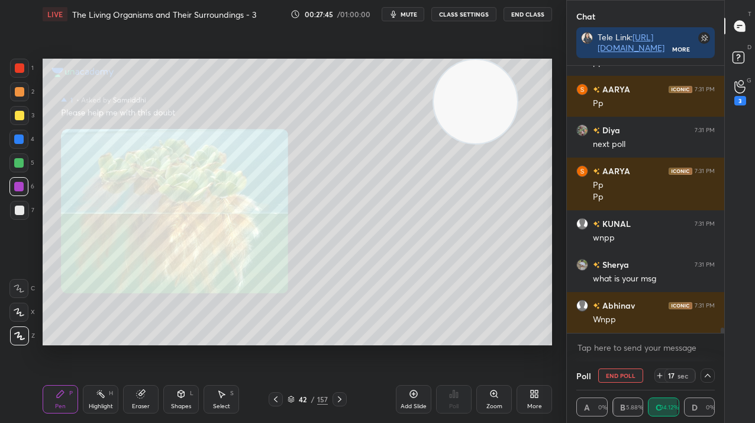
click at [602, 370] on button "End Poll" at bounding box center [620, 375] width 45 height 14
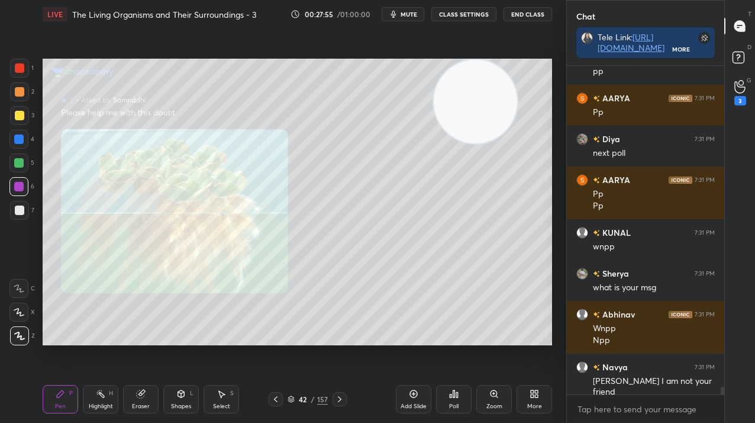
click at [293, 395] on icon at bounding box center [291, 398] width 7 height 7
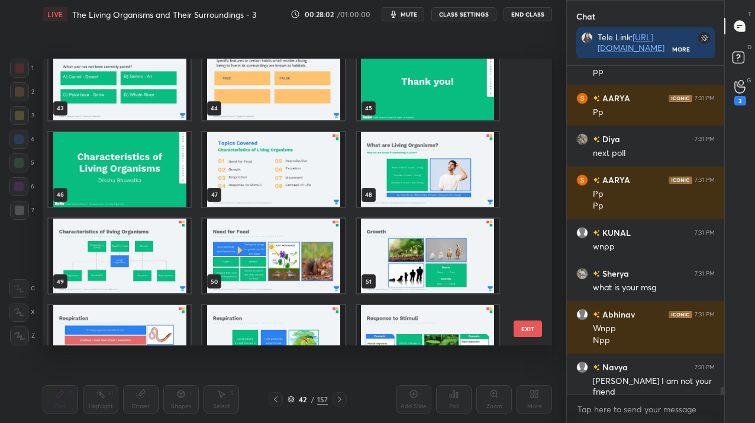
click at [147, 191] on img "grid" at bounding box center [120, 168] width 142 height 75
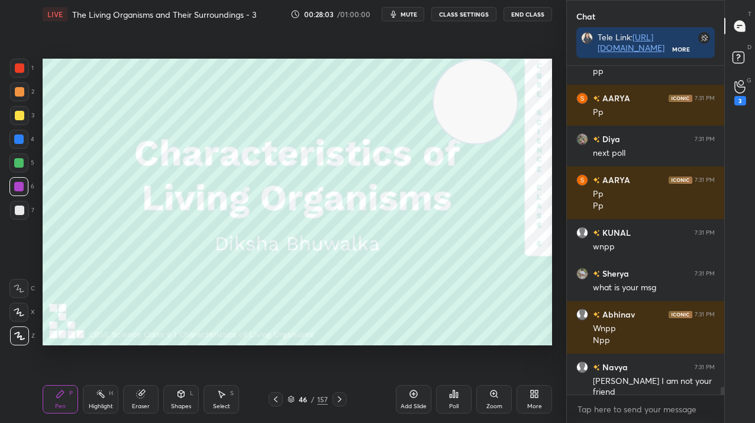
click at [147, 191] on img "grid" at bounding box center [120, 168] width 142 height 75
click at [399, 404] on div "Add Slide" at bounding box center [414, 399] width 36 height 28
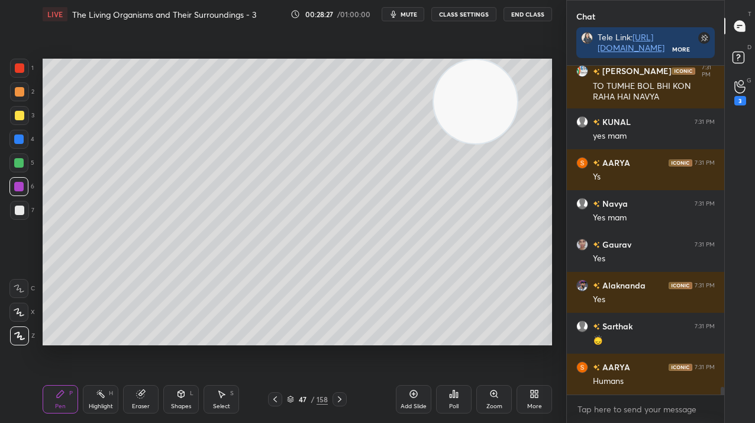
click at [27, 163] on div at bounding box center [18, 162] width 19 height 19
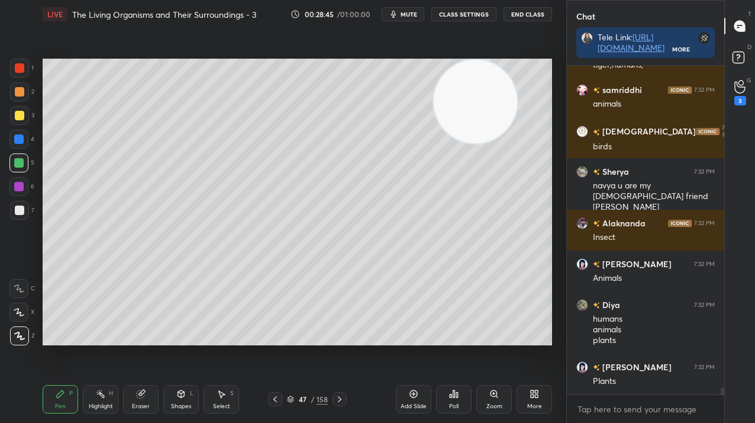
click at [410, 396] on icon at bounding box center [413, 393] width 9 height 9
click at [17, 117] on div at bounding box center [19, 115] width 9 height 9
click at [20, 118] on div at bounding box center [19, 115] width 9 height 9
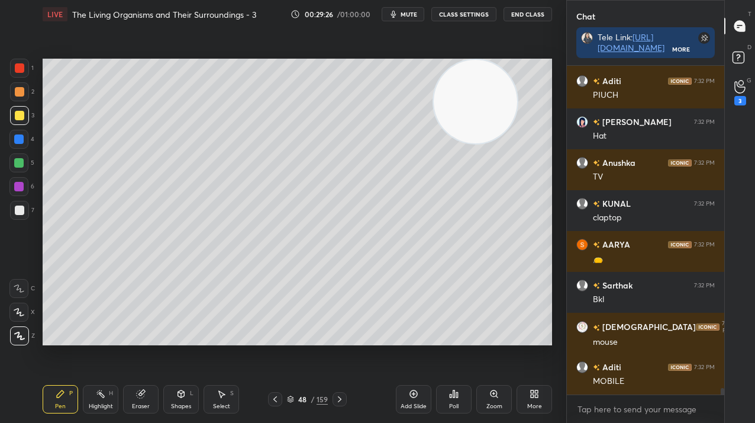
scroll to position [16131, 0]
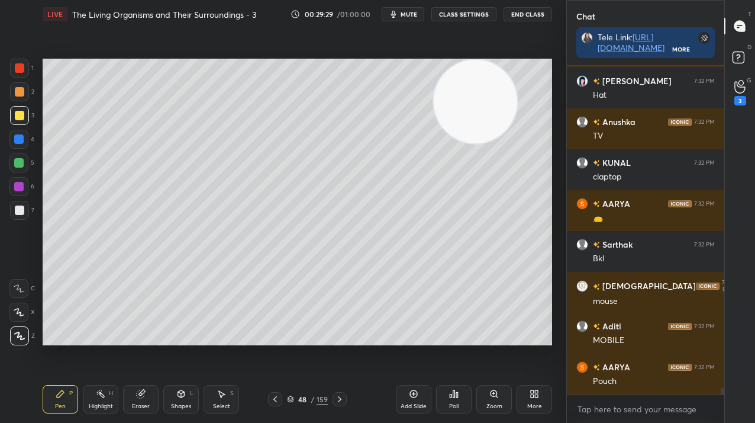
click at [732, 159] on div "T Messages (T) D Doubts (D) G Raise Hand (G) 3" at bounding box center [740, 211] width 31 height 423
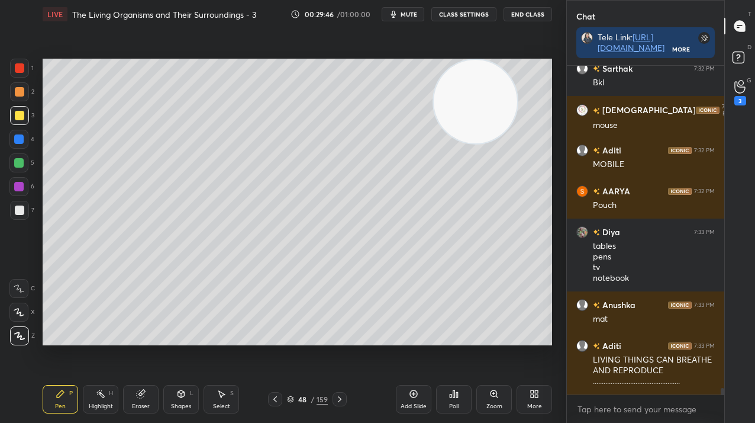
scroll to position [16358, 0]
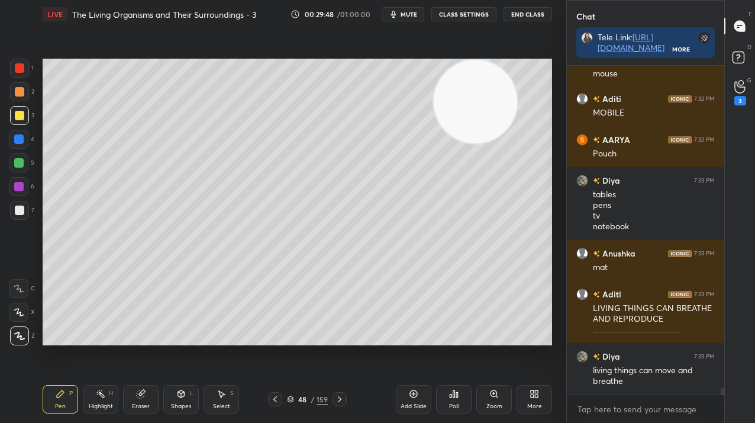
click at [539, 403] on div "More" at bounding box center [534, 406] width 15 height 6
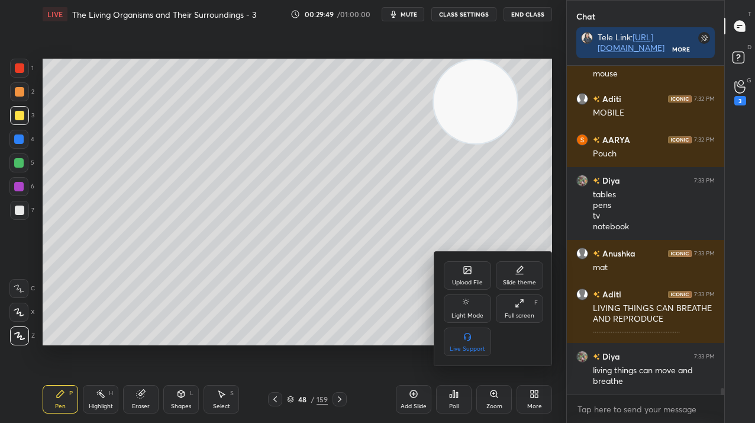
click at [478, 267] on div "Upload File" at bounding box center [467, 275] width 47 height 28
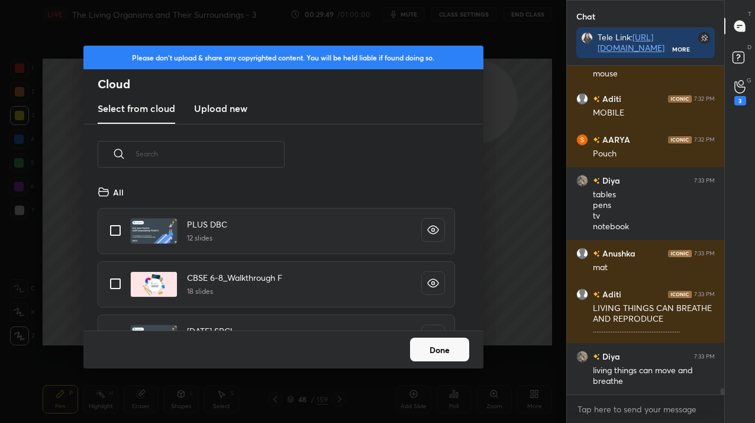
scroll to position [146, 380]
click at [230, 93] on div "Please don't upload & share any copyrighted content. You will be held liable if…" at bounding box center [283, 85] width 400 height 79
click at [230, 121] on new "Upload new" at bounding box center [220, 109] width 53 height 30
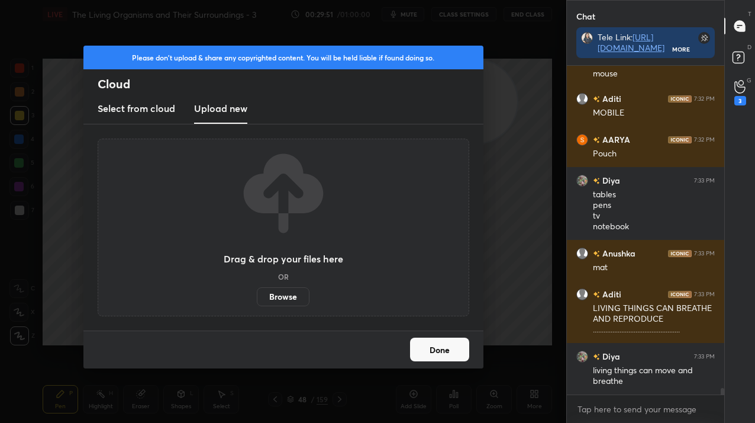
click at [273, 297] on label "Browse" at bounding box center [283, 296] width 53 height 19
click at [257, 297] on input "Browse" at bounding box center [257, 296] width 0 height 19
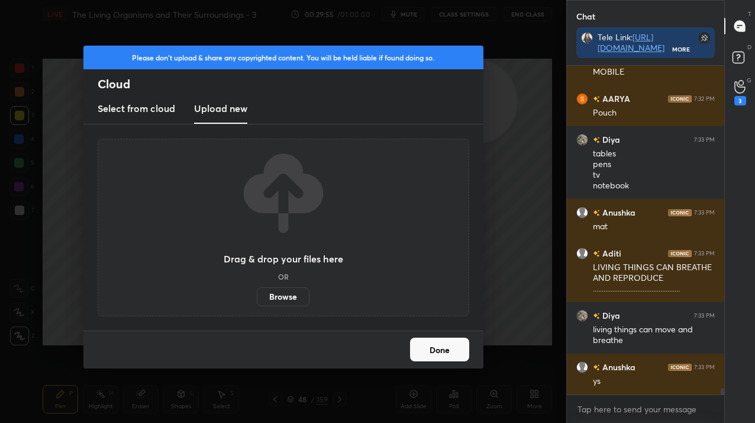
scroll to position [16440, 0]
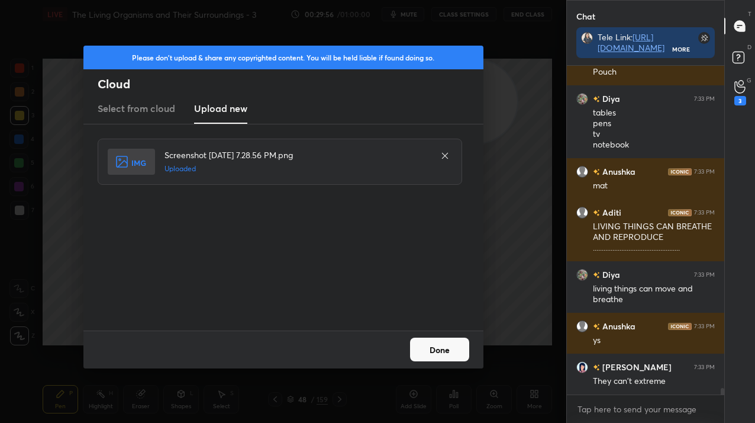
click at [448, 356] on button "Done" at bounding box center [439, 349] width 59 height 24
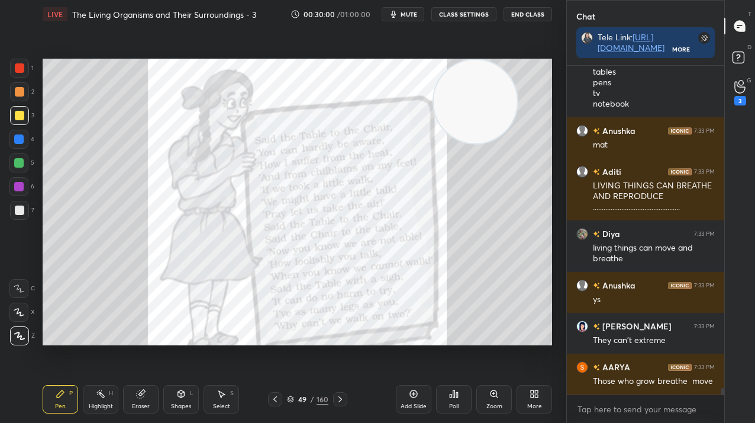
scroll to position [16543, 0]
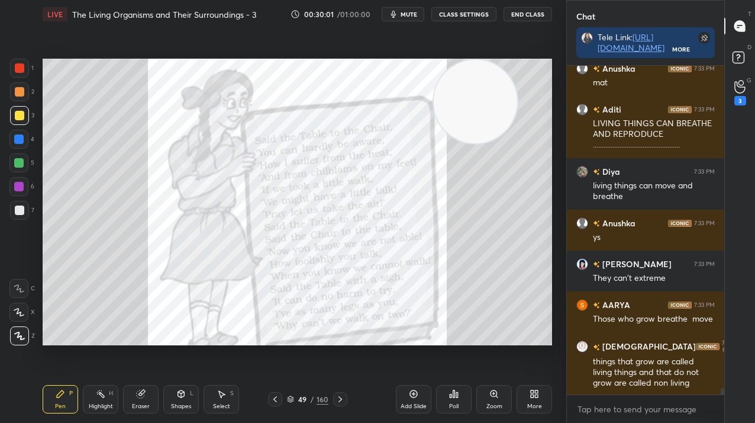
click at [24, 64] on div at bounding box center [19, 68] width 19 height 19
click at [25, 66] on div at bounding box center [19, 68] width 19 height 19
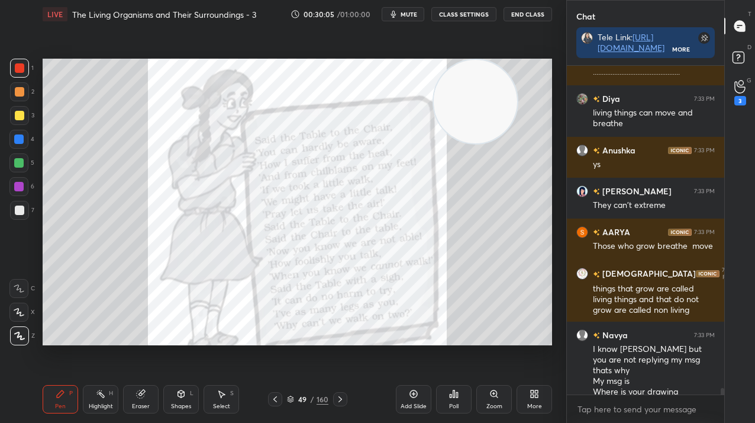
scroll to position [16657, 0]
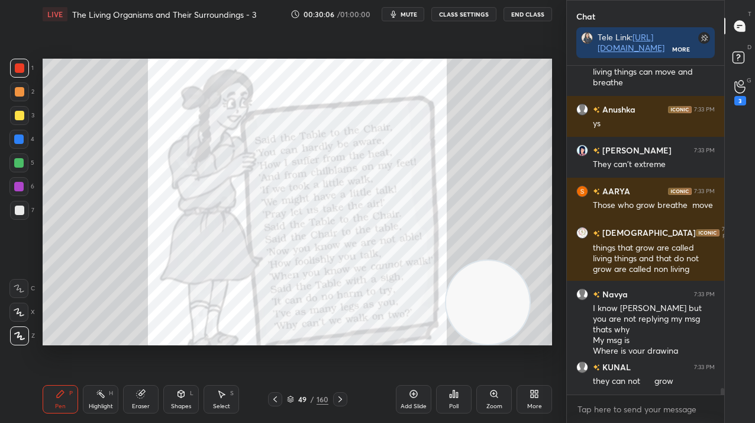
drag, startPoint x: 480, startPoint y: 121, endPoint x: 491, endPoint y: 339, distance: 218.7
click at [492, 346] on div "Setting up your live class Poll for secs No correct answer Start poll" at bounding box center [297, 201] width 519 height 347
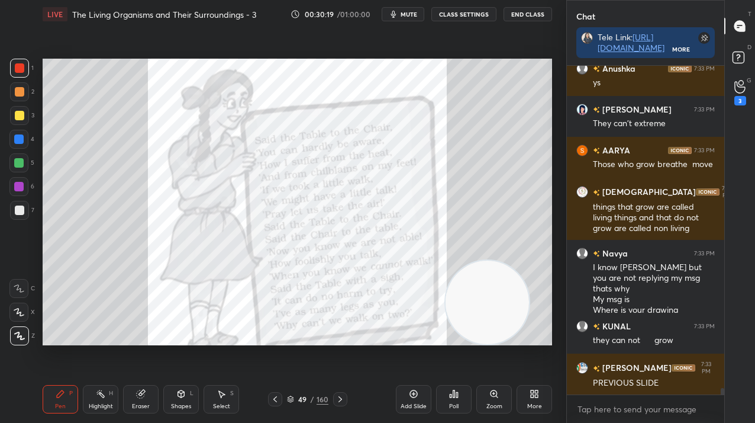
scroll to position [16749, 0]
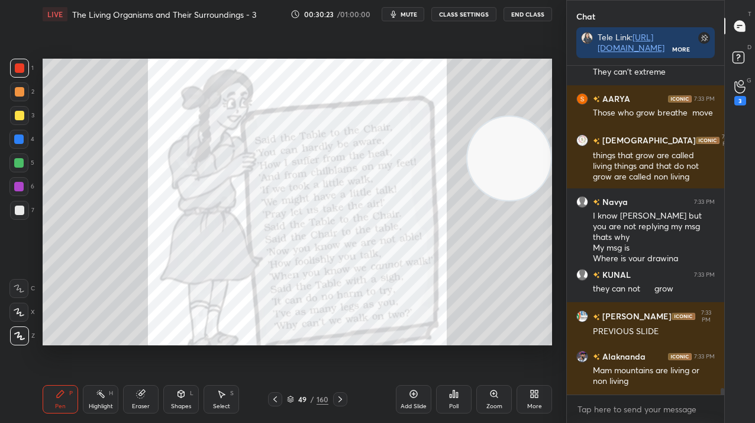
drag, startPoint x: 487, startPoint y: 297, endPoint x: 506, endPoint y: 146, distance: 152.7
click at [523, 130] on video at bounding box center [509, 158] width 83 height 83
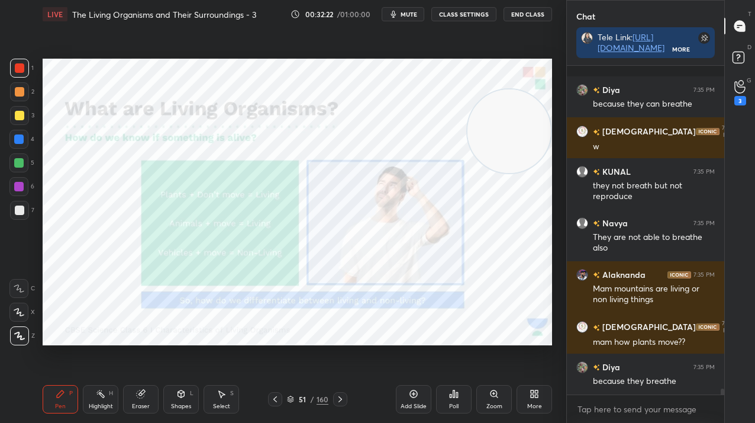
scroll to position [17742, 0]
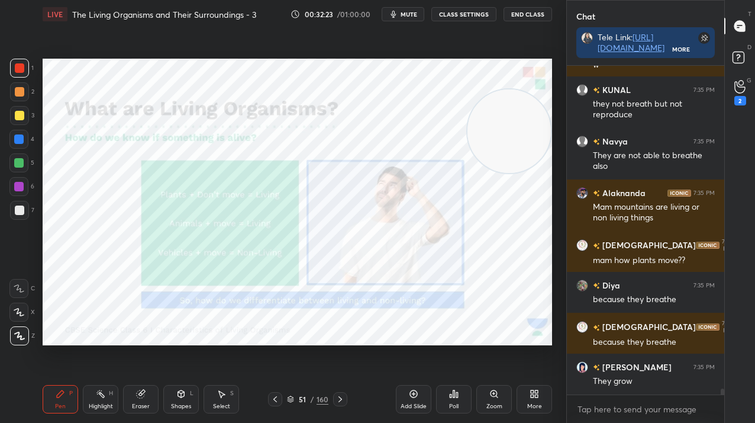
click at [340, 394] on icon at bounding box center [340, 398] width 9 height 9
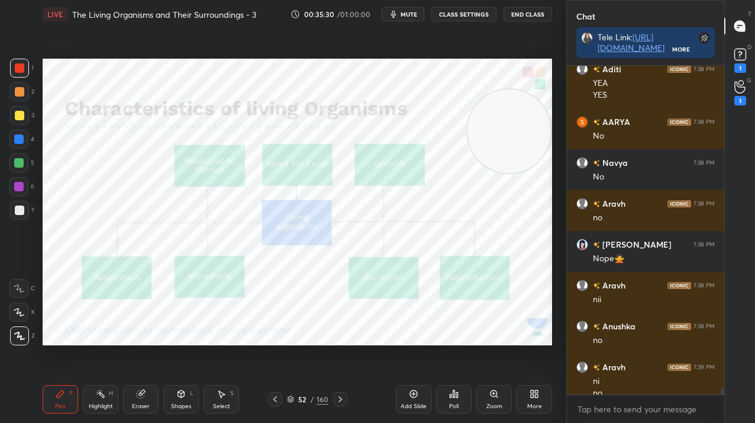
scroll to position [17604, 0]
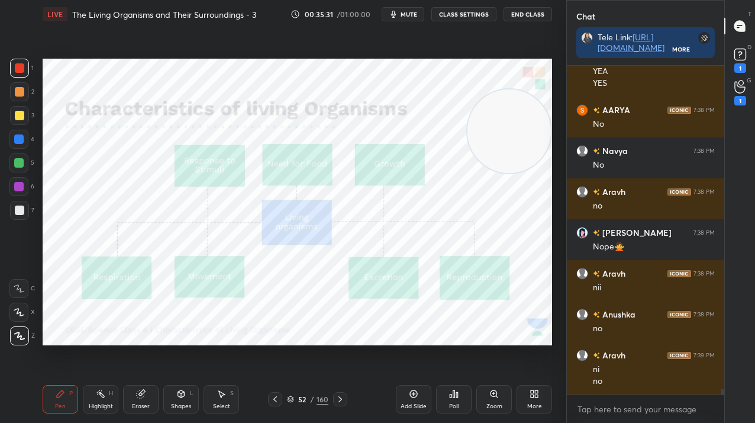
click at [417, 401] on div "Add Slide" at bounding box center [414, 399] width 36 height 28
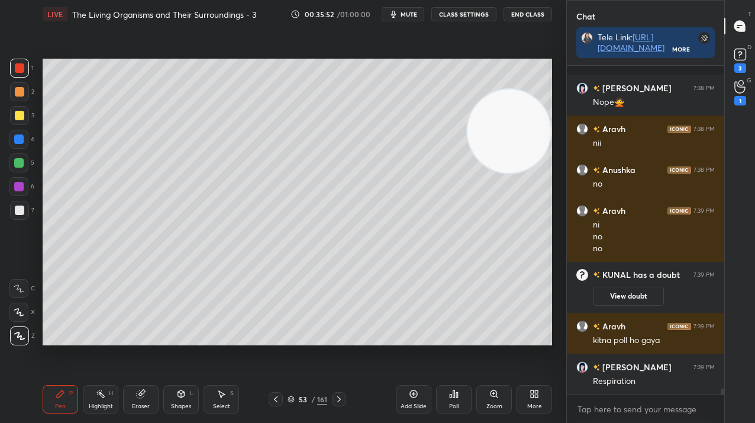
scroll to position [17597, 0]
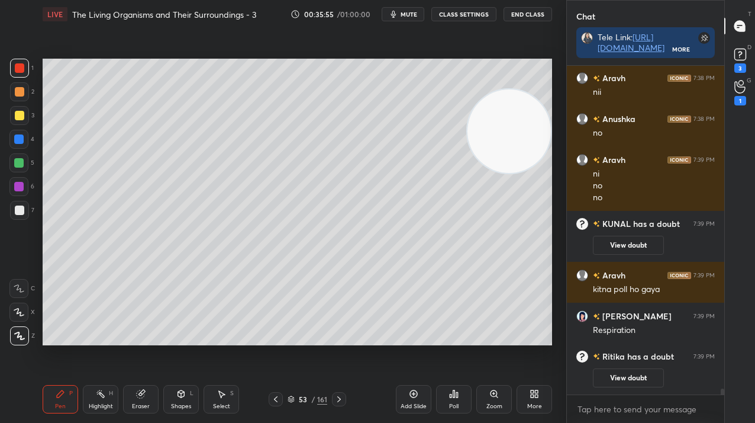
click at [24, 115] on div at bounding box center [19, 115] width 19 height 19
drag, startPoint x: 23, startPoint y: 117, endPoint x: 37, endPoint y: 123, distance: 15.2
click at [22, 117] on div at bounding box center [19, 115] width 9 height 9
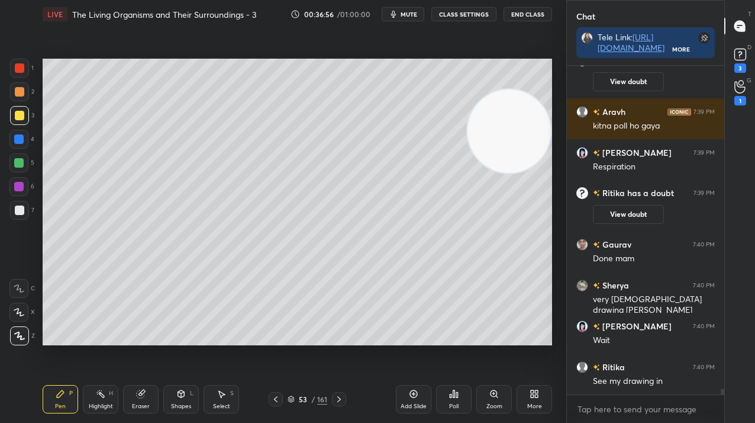
scroll to position [17779, 0]
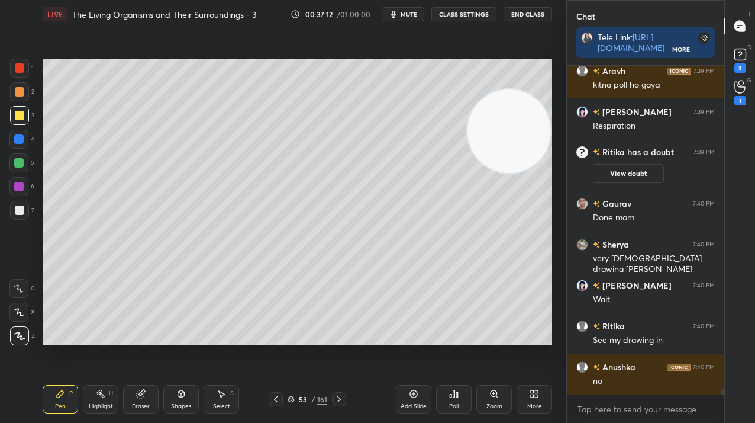
click at [302, 401] on div "53" at bounding box center [303, 398] width 12 height 7
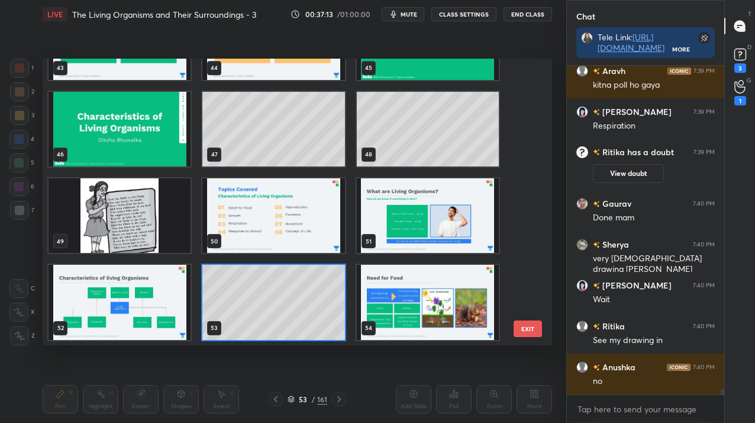
scroll to position [1418, 0]
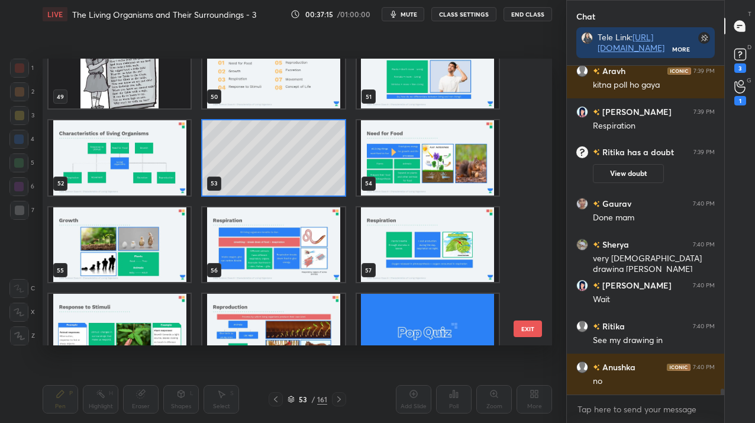
click at [319, 234] on img "grid" at bounding box center [273, 244] width 142 height 75
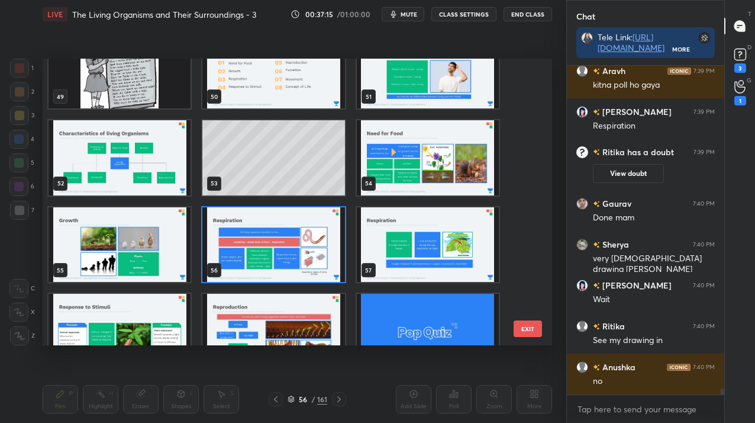
click at [319, 234] on img "grid" at bounding box center [273, 244] width 142 height 75
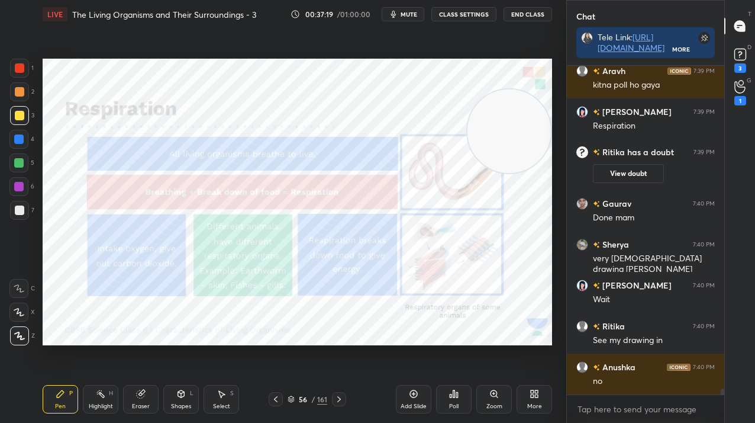
click at [20, 73] on div at bounding box center [19, 68] width 19 height 19
click at [17, 73] on div at bounding box center [19, 68] width 19 height 19
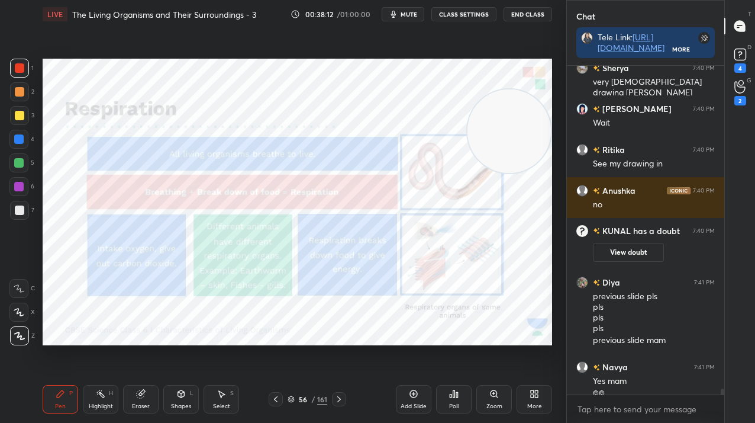
scroll to position [17877, 0]
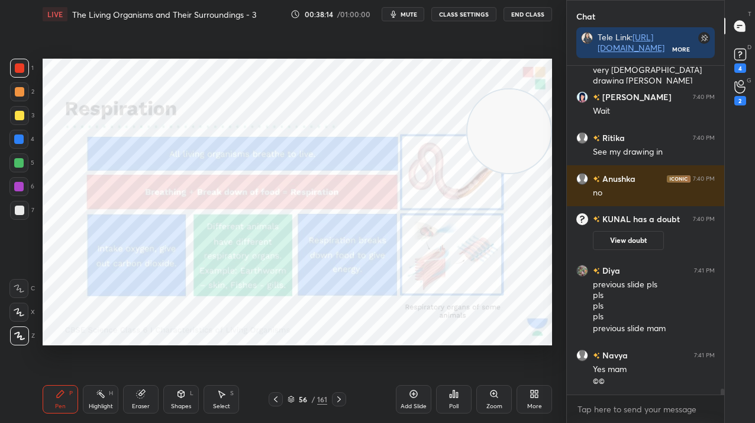
drag, startPoint x: 409, startPoint y: 395, endPoint x: 395, endPoint y: 372, distance: 27.1
click at [409, 395] on icon at bounding box center [413, 393] width 9 height 9
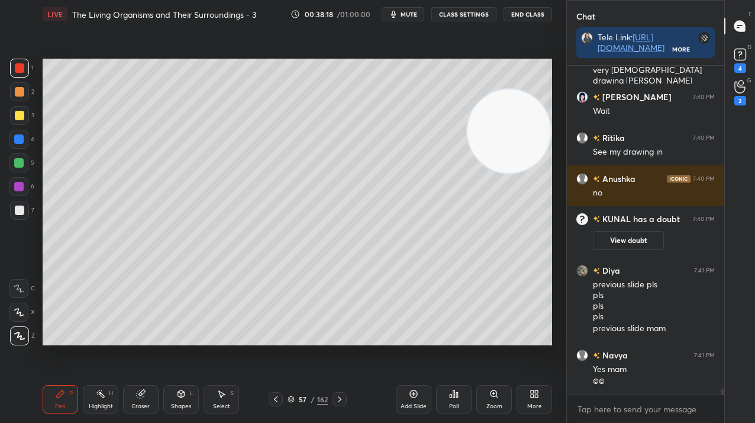
scroll to position [17918, 0]
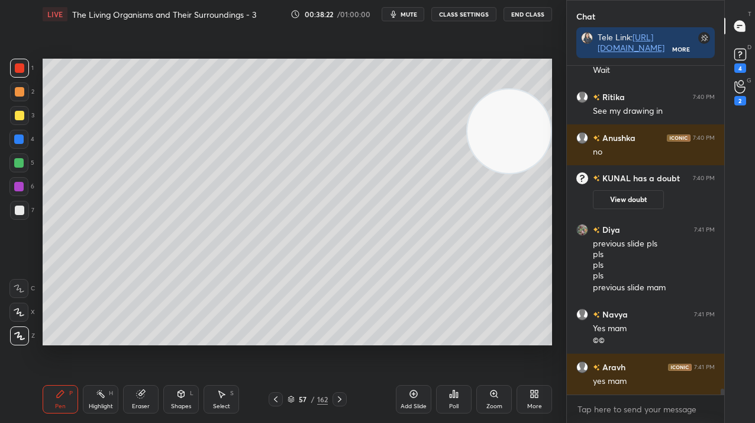
click at [21, 166] on div at bounding box center [18, 162] width 19 height 19
click at [17, 162] on div at bounding box center [18, 162] width 9 height 9
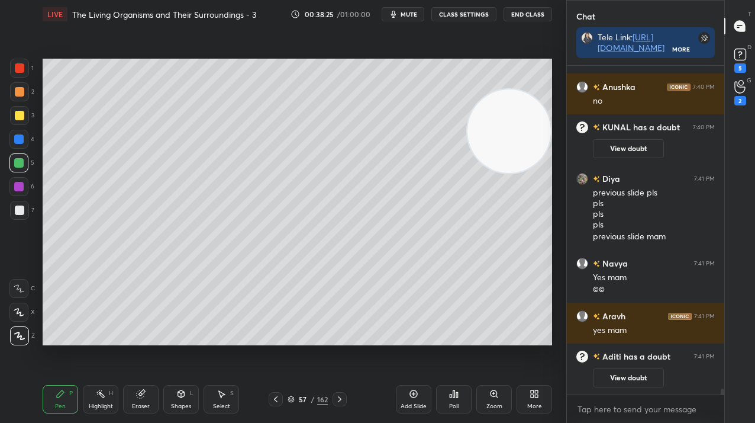
click at [23, 208] on div at bounding box center [19, 210] width 19 height 19
click at [23, 210] on div at bounding box center [19, 209] width 9 height 9
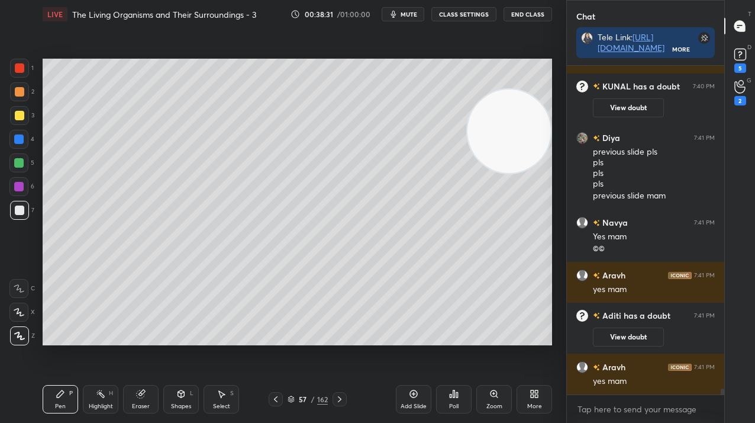
scroll to position [18005, 0]
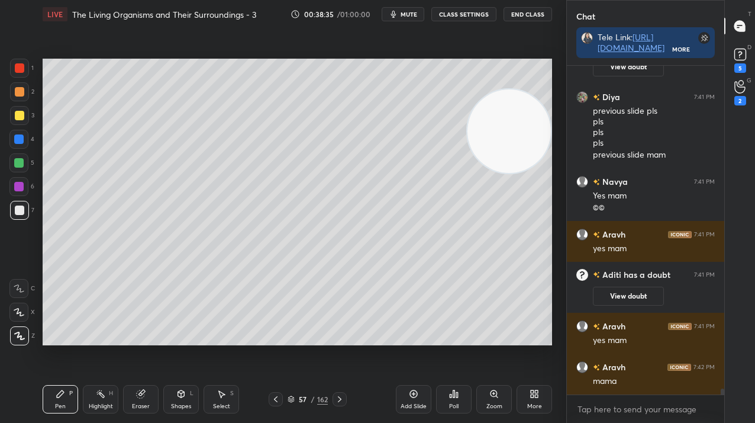
click at [26, 190] on div "6" at bounding box center [21, 186] width 25 height 19
click at [23, 191] on div at bounding box center [18, 186] width 19 height 19
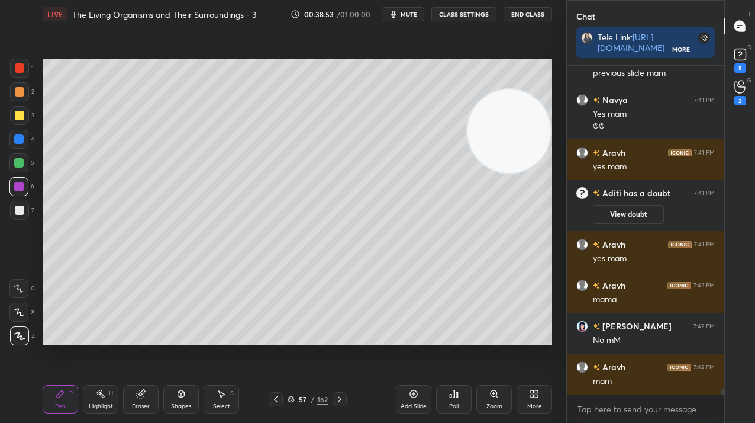
scroll to position [18128, 0]
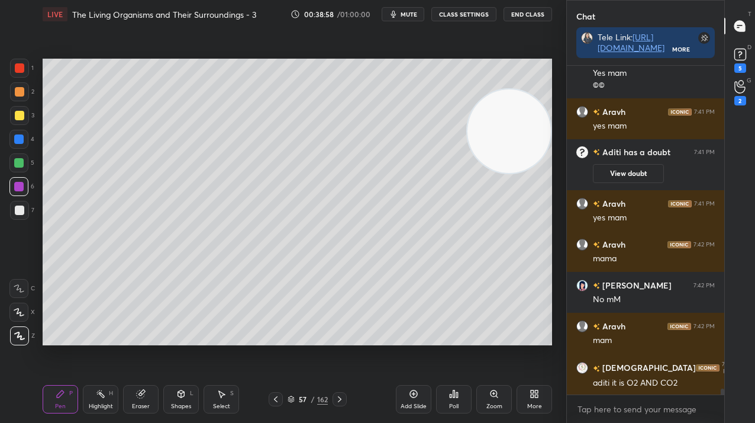
click at [302, 396] on div "57" at bounding box center [303, 398] width 12 height 7
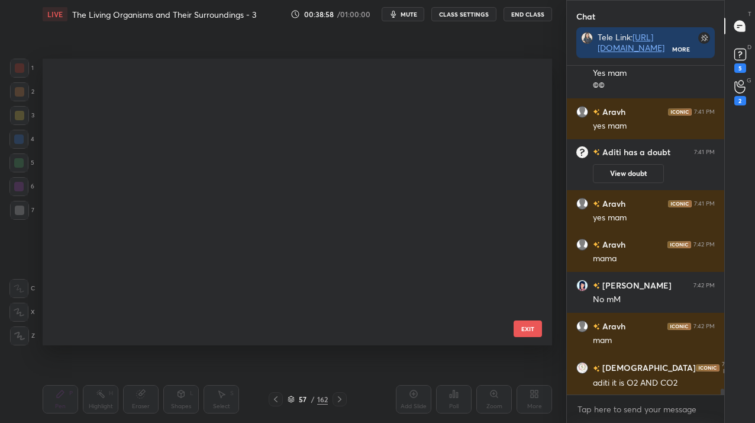
scroll to position [284, 504]
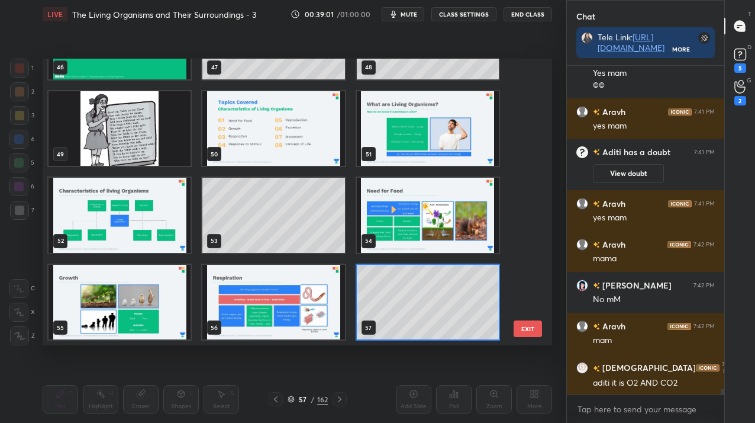
click at [172, 215] on img "grid" at bounding box center [120, 215] width 142 height 75
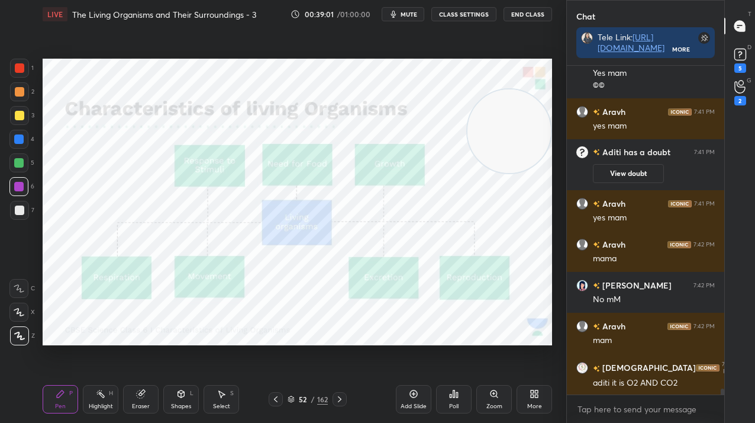
click at [172, 215] on img "grid" at bounding box center [120, 215] width 142 height 75
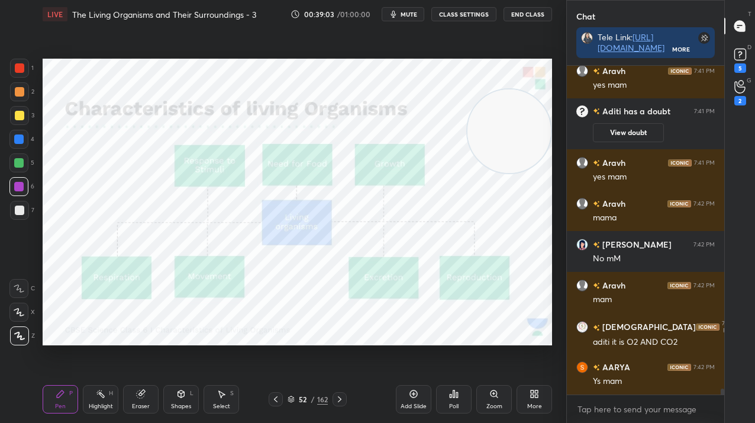
click at [24, 63] on div at bounding box center [19, 68] width 19 height 19
click at [18, 65] on div at bounding box center [19, 67] width 9 height 9
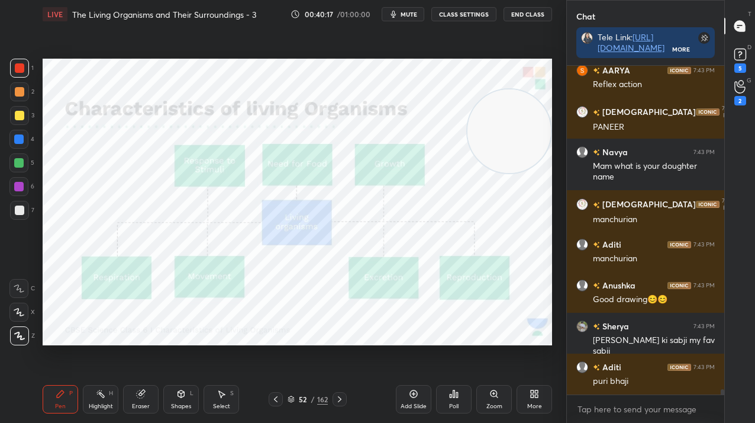
scroll to position [19140, 0]
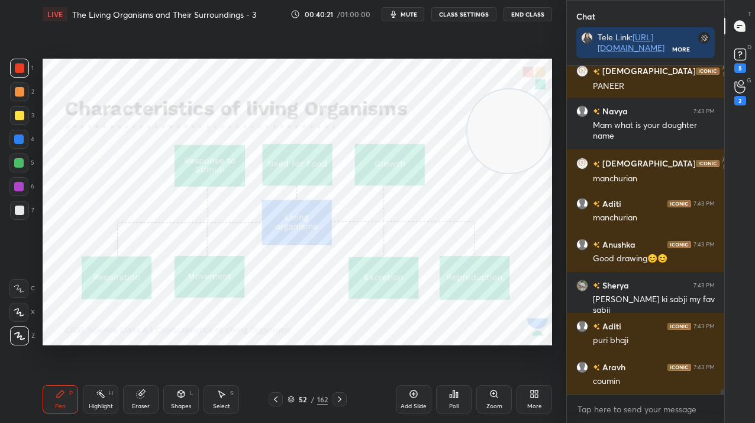
click at [305, 399] on div "52" at bounding box center [303, 398] width 12 height 7
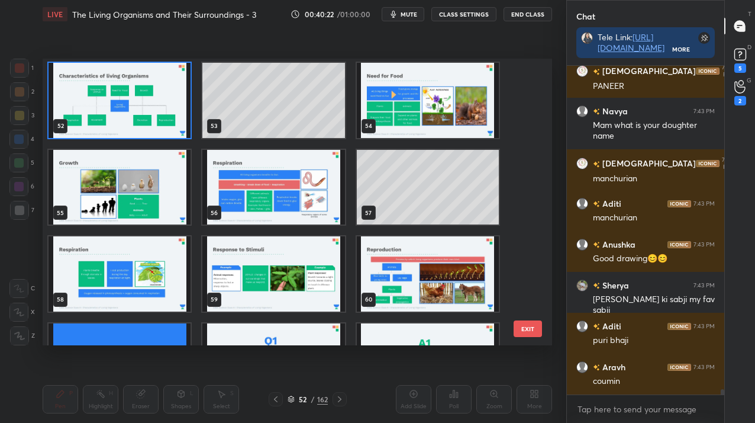
scroll to position [1481, 0]
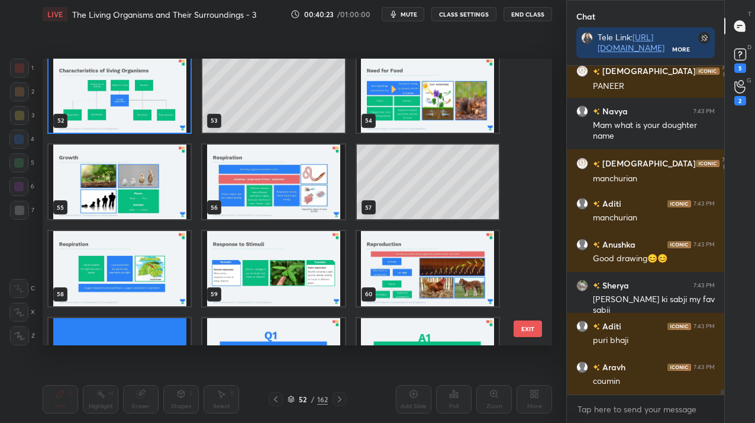
click at [318, 294] on img "grid" at bounding box center [273, 268] width 142 height 75
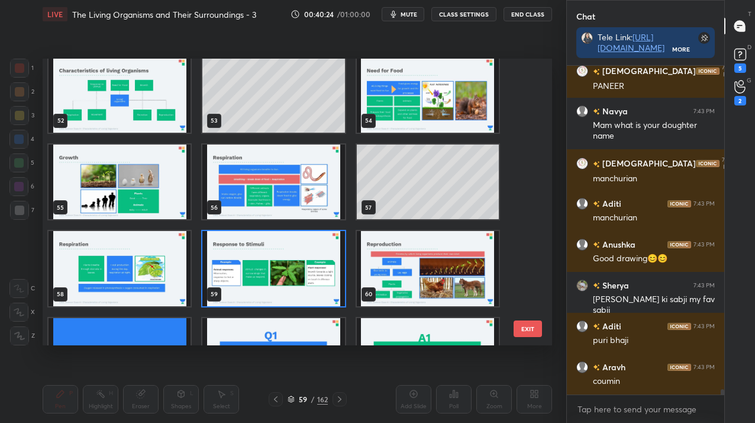
click at [318, 294] on img "grid" at bounding box center [273, 268] width 142 height 75
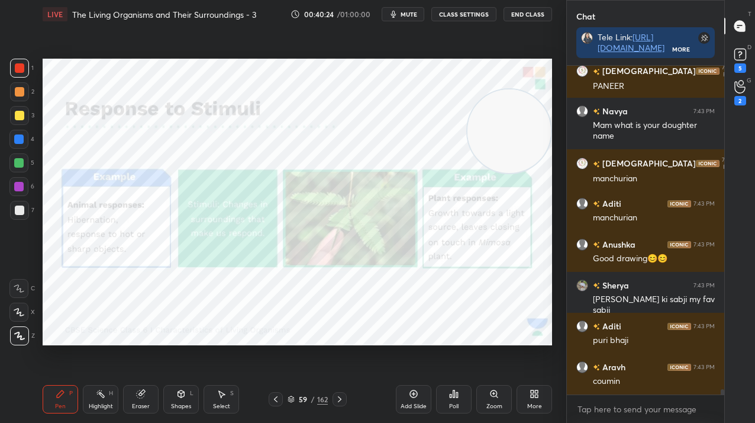
click at [318, 294] on img "grid" at bounding box center [273, 268] width 142 height 75
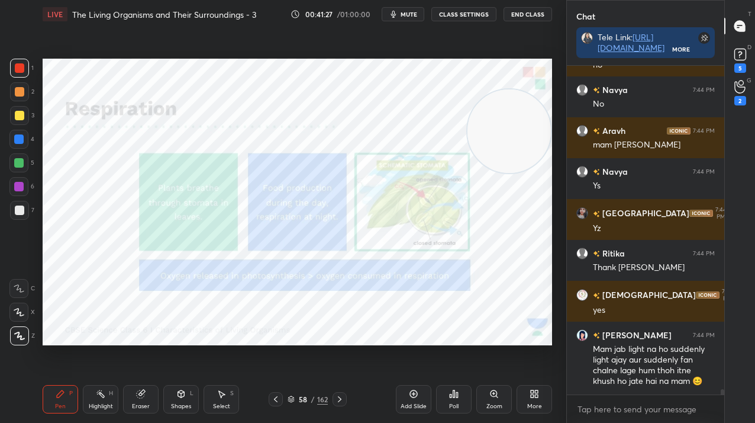
scroll to position [19826, 0]
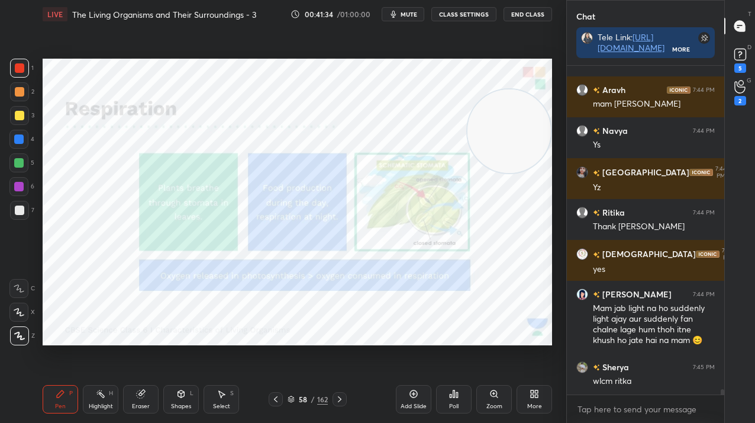
click at [297, 397] on div "58" at bounding box center [303, 398] width 12 height 7
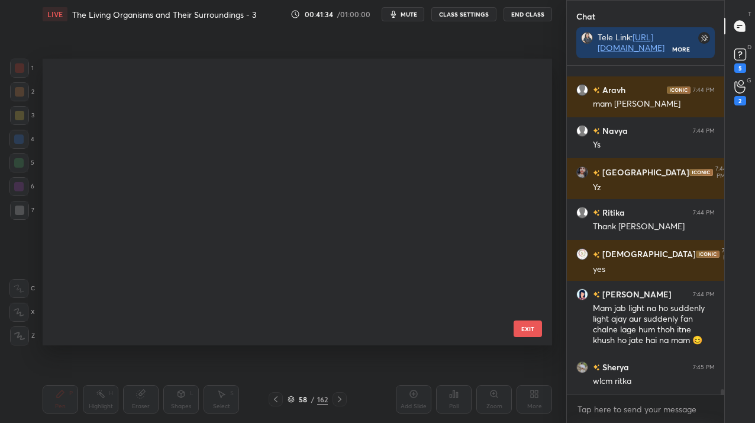
scroll to position [284, 504]
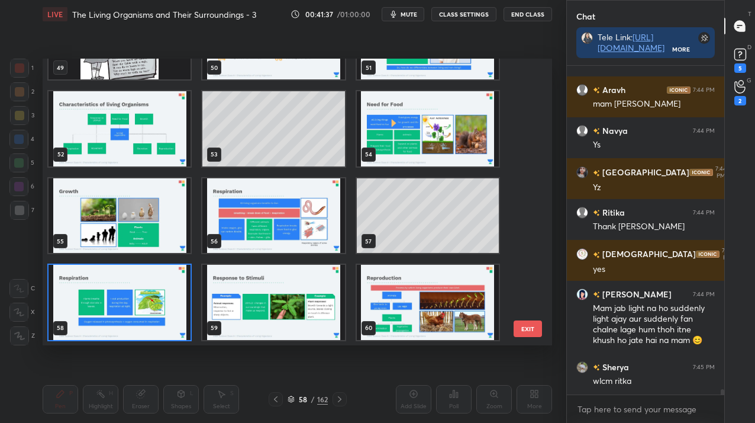
click at [104, 157] on img "grid" at bounding box center [120, 128] width 142 height 75
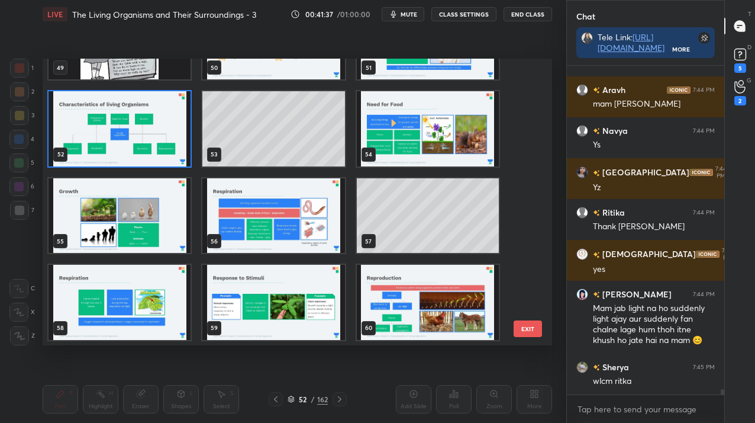
click at [104, 157] on img "grid" at bounding box center [120, 128] width 142 height 75
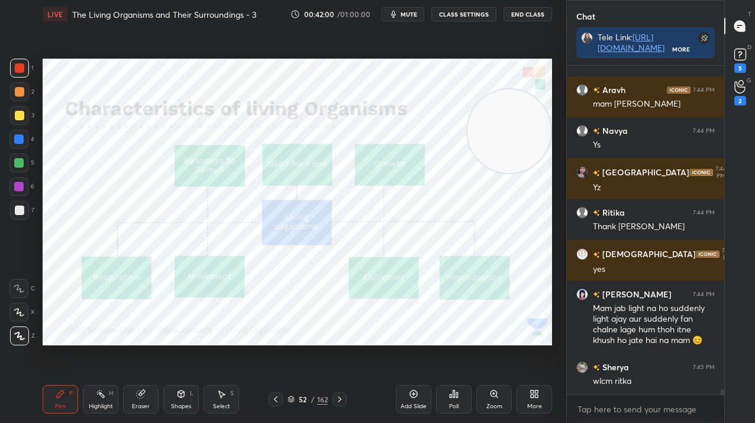
scroll to position [19866, 0]
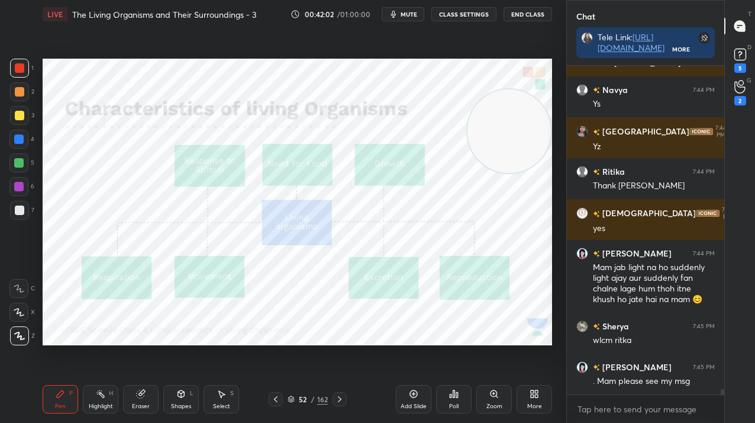
click at [558, 213] on div "1 2 3 4 5 6 7 C X Z C X Z E E Erase all H H LIVE The Living Organisms and Their…" at bounding box center [283, 211] width 567 height 423
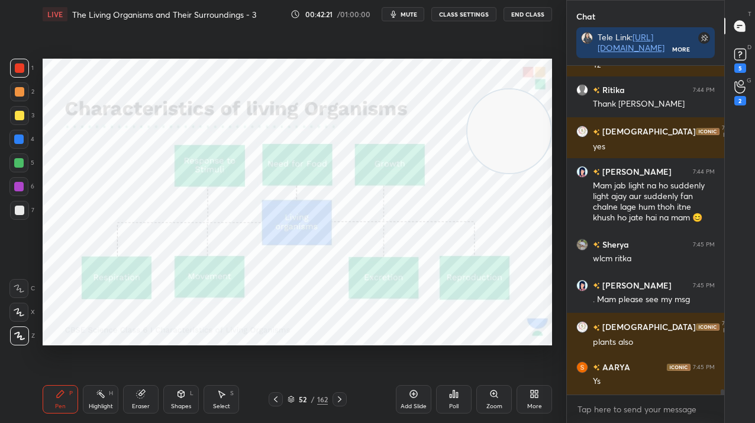
scroll to position [19989, 0]
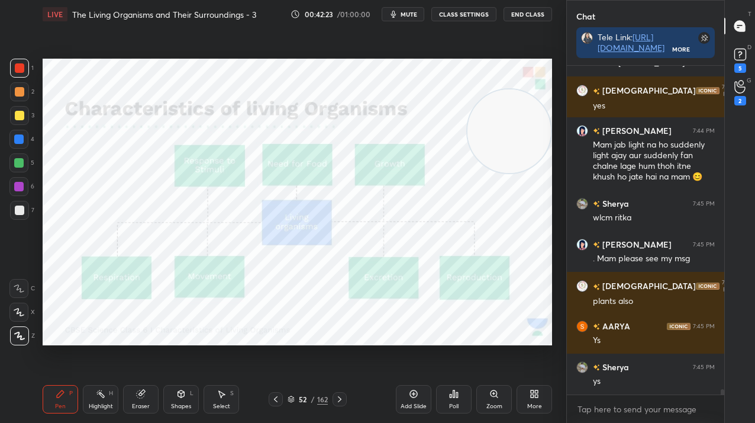
click at [312, 401] on div "/" at bounding box center [313, 398] width 4 height 7
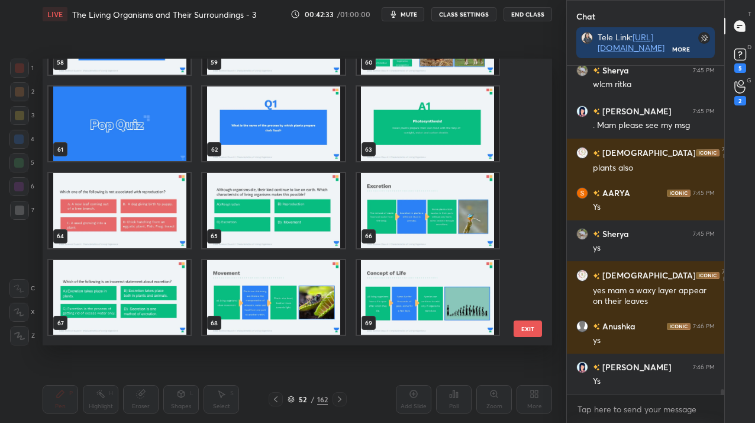
scroll to position [1716, 0]
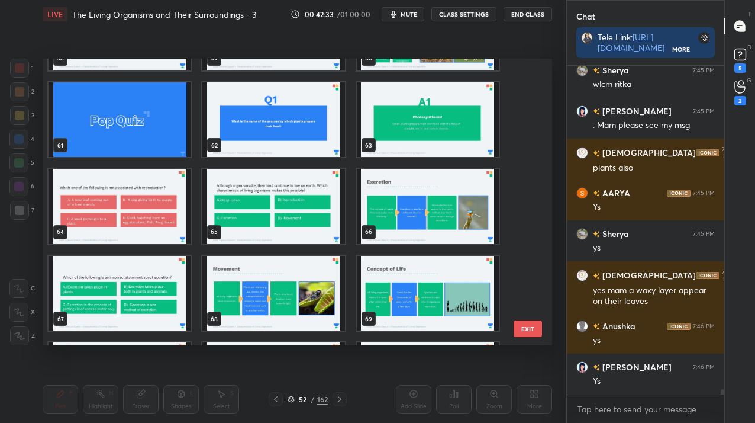
click at [450, 187] on img "grid" at bounding box center [428, 206] width 142 height 75
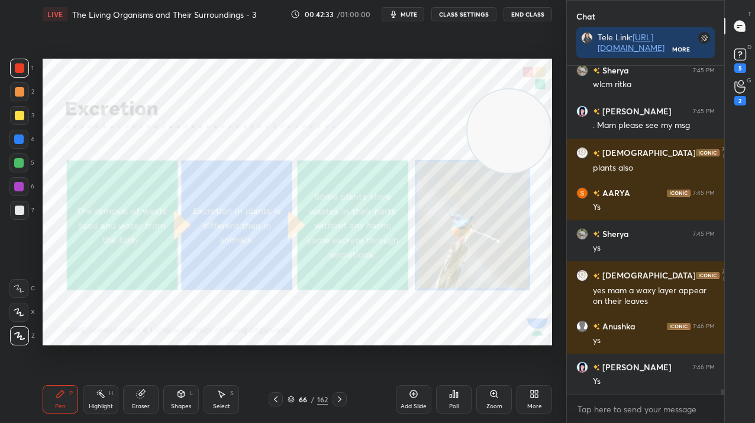
click at [450, 187] on img "grid" at bounding box center [428, 206] width 142 height 75
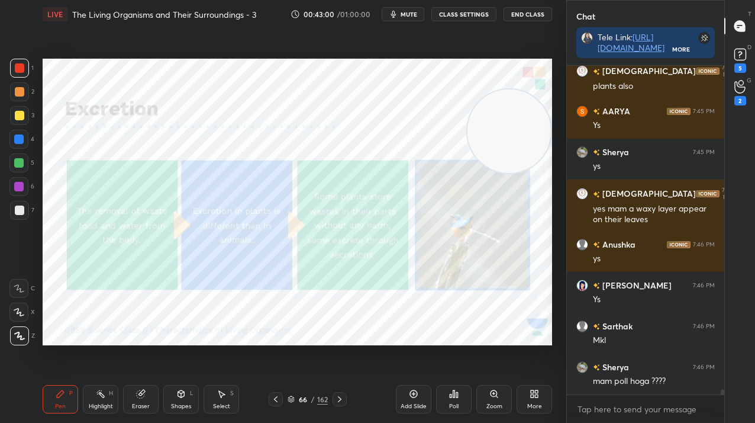
scroll to position [20245, 0]
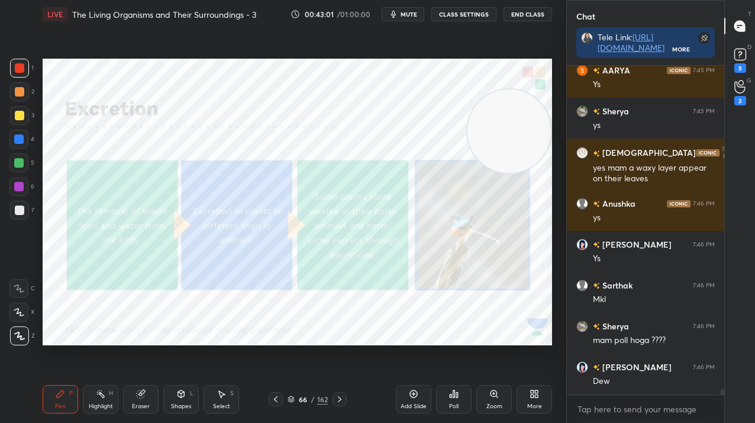
click at [323, 397] on div "162" at bounding box center [322, 399] width 11 height 11
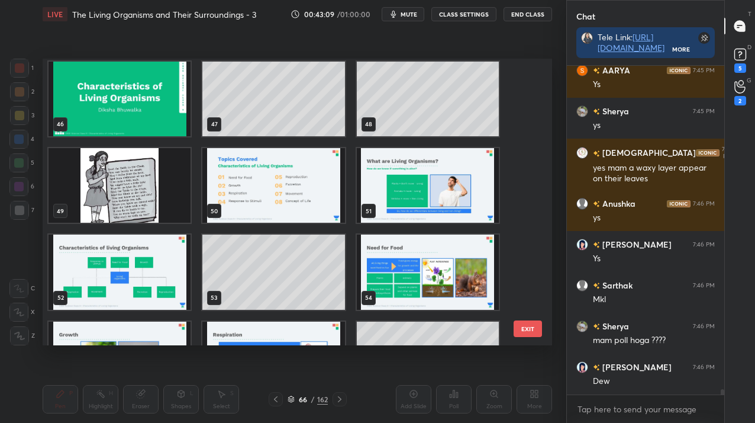
scroll to position [1301, 0]
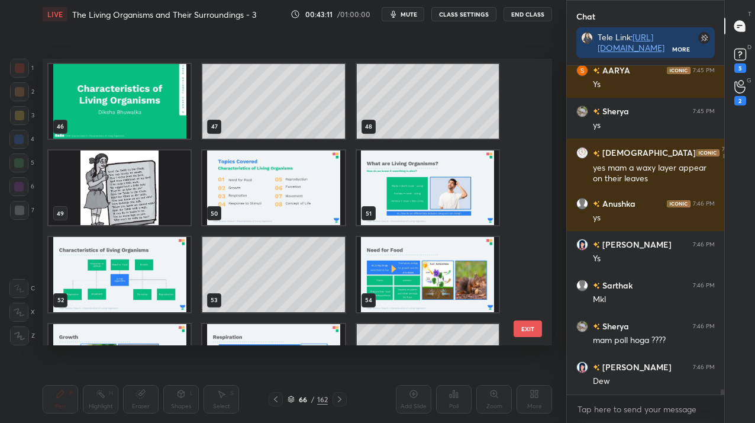
drag, startPoint x: 159, startPoint y: 260, endPoint x: 470, endPoint y: 301, distance: 314.1
click at [155, 259] on img "grid" at bounding box center [120, 274] width 142 height 75
click at [156, 259] on img "grid" at bounding box center [120, 274] width 142 height 75
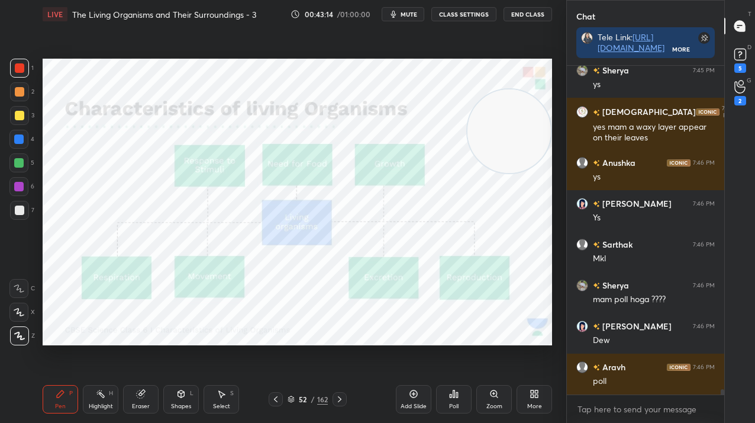
scroll to position [20326, 0]
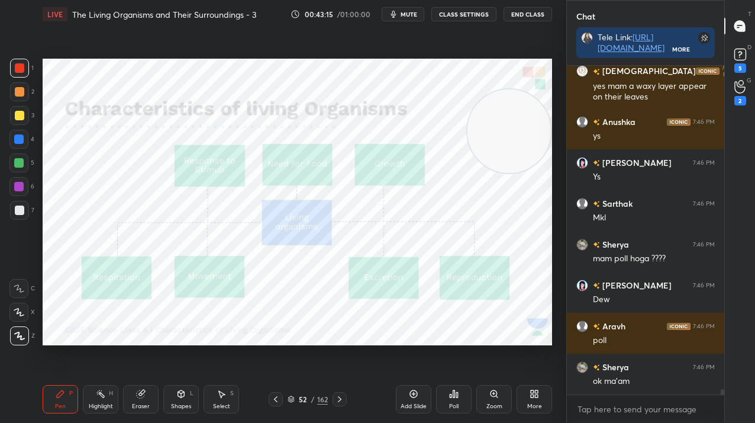
click at [310, 398] on div "52 / 162" at bounding box center [308, 399] width 40 height 11
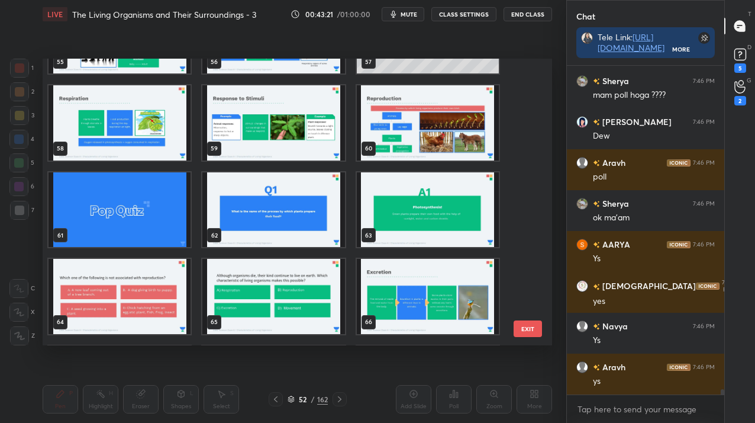
scroll to position [1626, 0]
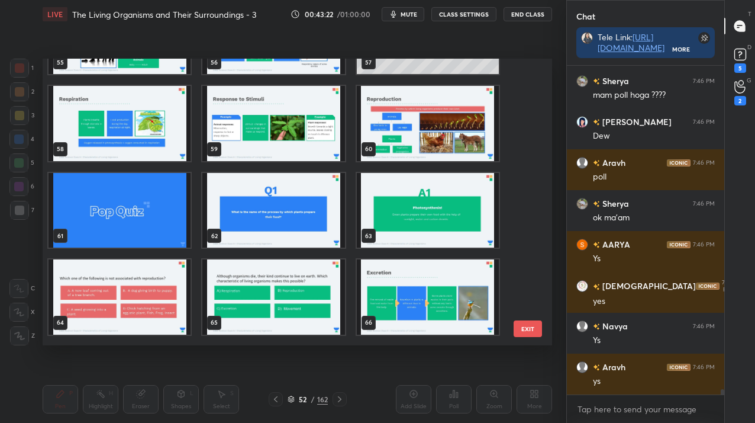
click at [384, 134] on img "grid" at bounding box center [428, 123] width 142 height 75
click at [383, 135] on img "grid" at bounding box center [428, 123] width 142 height 75
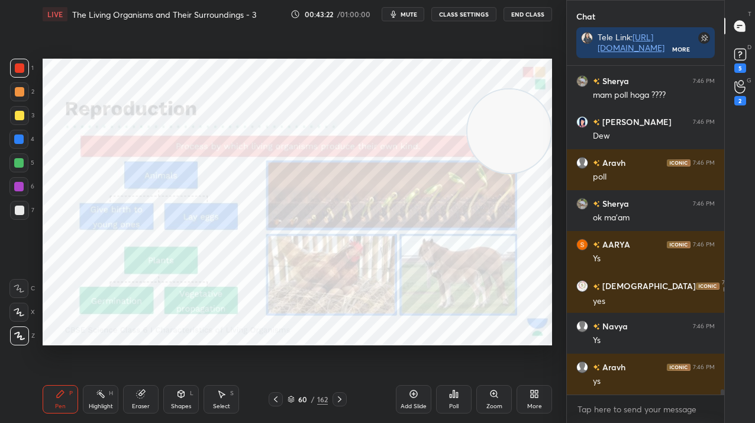
click at [385, 136] on img "grid" at bounding box center [428, 123] width 142 height 75
click at [387, 135] on img "grid" at bounding box center [428, 123] width 142 height 75
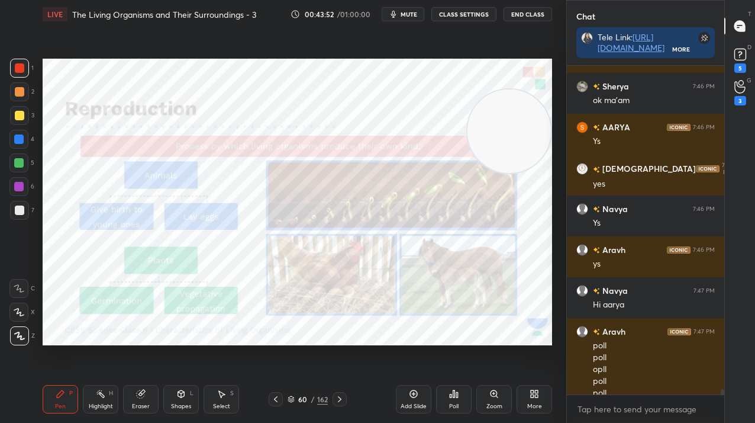
scroll to position [20619, 0]
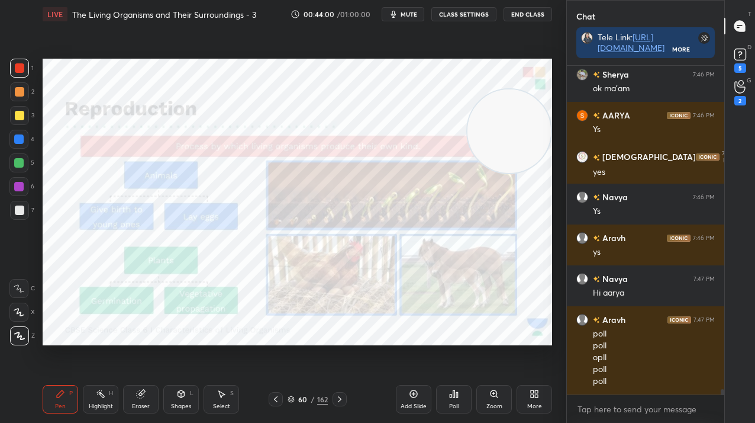
click at [296, 397] on div "60 / 162" at bounding box center [308, 399] width 40 height 11
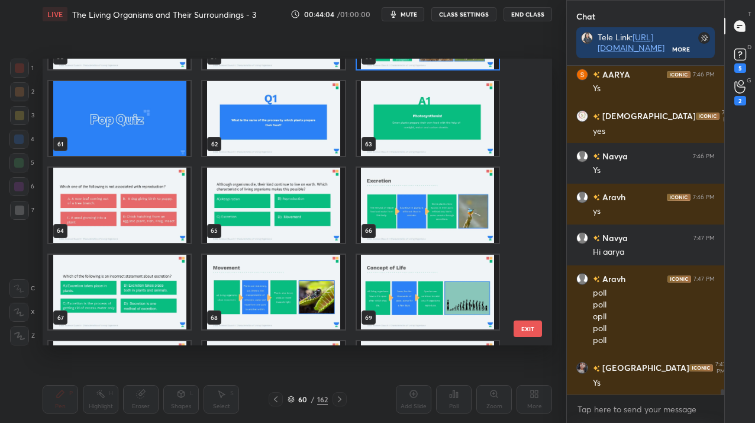
scroll to position [1765, 0]
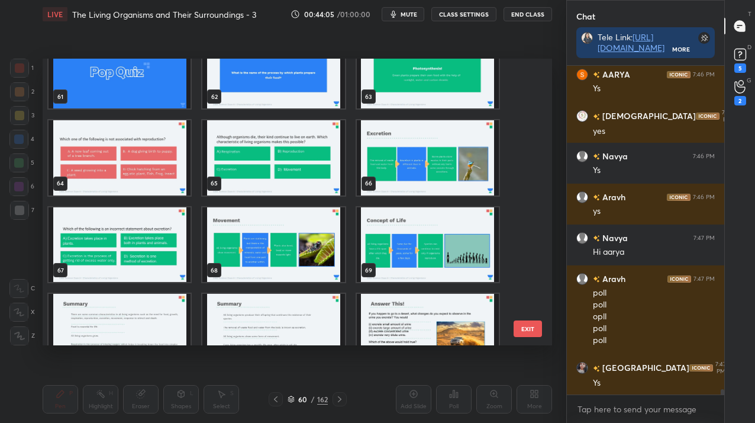
click at [257, 240] on img "grid" at bounding box center [273, 244] width 142 height 75
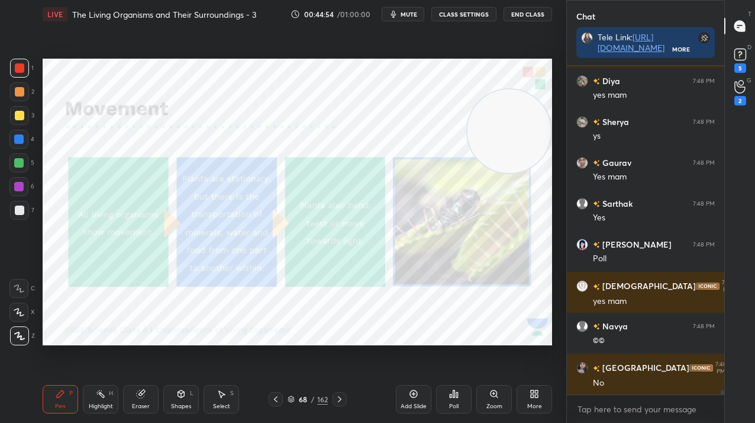
scroll to position [21191, 0]
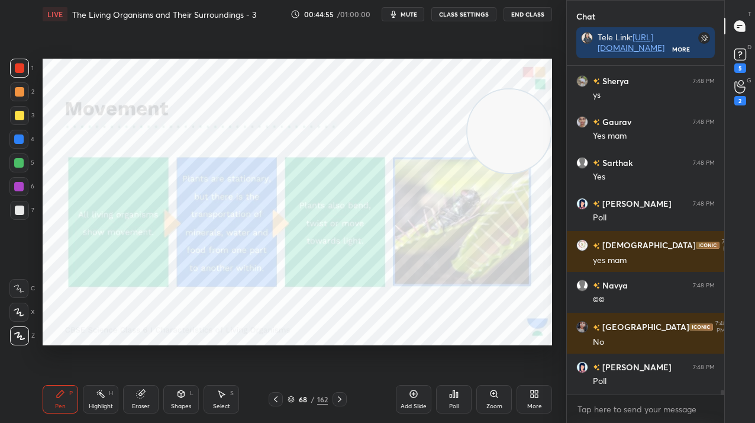
click at [417, 397] on div "Add Slide" at bounding box center [414, 399] width 36 height 28
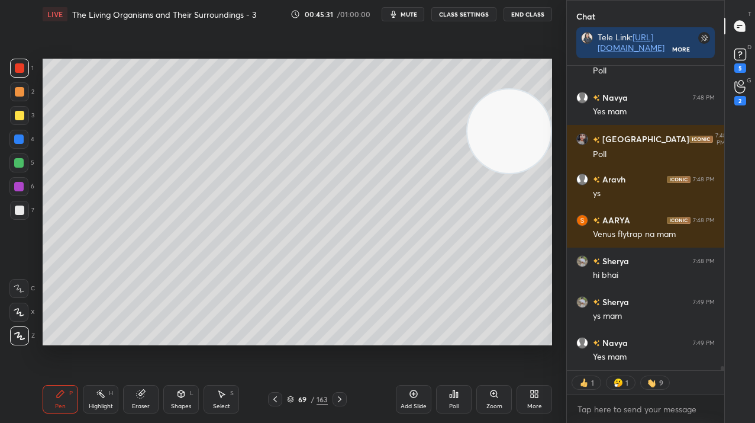
scroll to position [21583, 0]
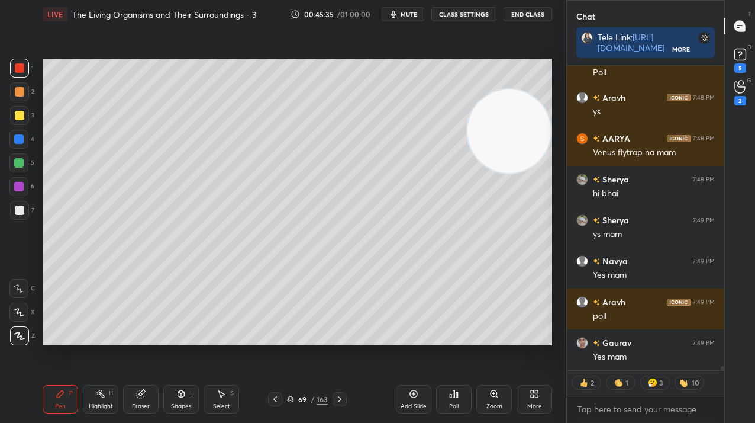
click at [305, 398] on div "69" at bounding box center [303, 398] width 12 height 7
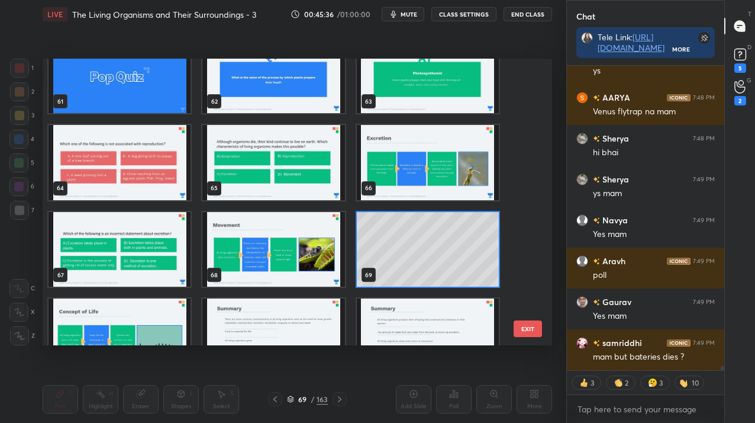
scroll to position [1791, 0]
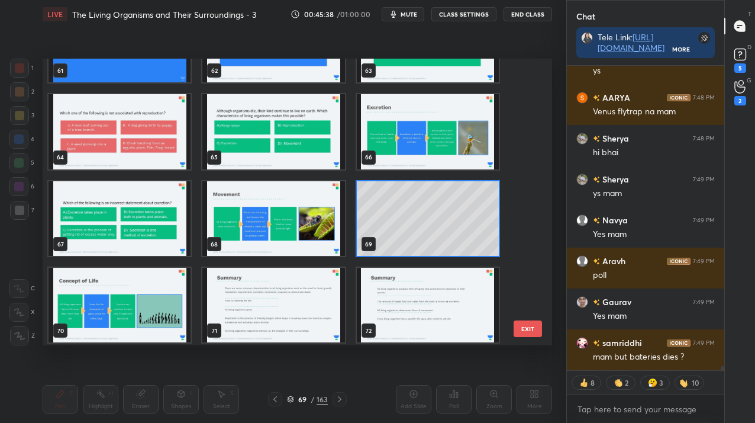
click at [85, 303] on img "grid" at bounding box center [120, 305] width 142 height 75
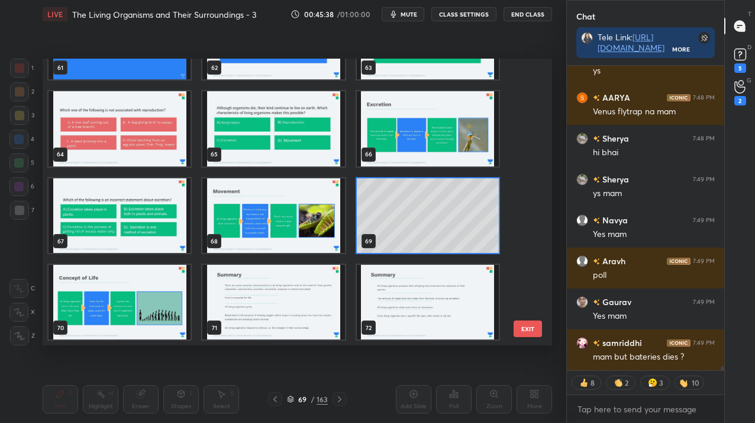
click at [85, 303] on div "61 62 63 64 65 66 67 68 69 70 71 72 73 74 75" at bounding box center [287, 202] width 489 height 287
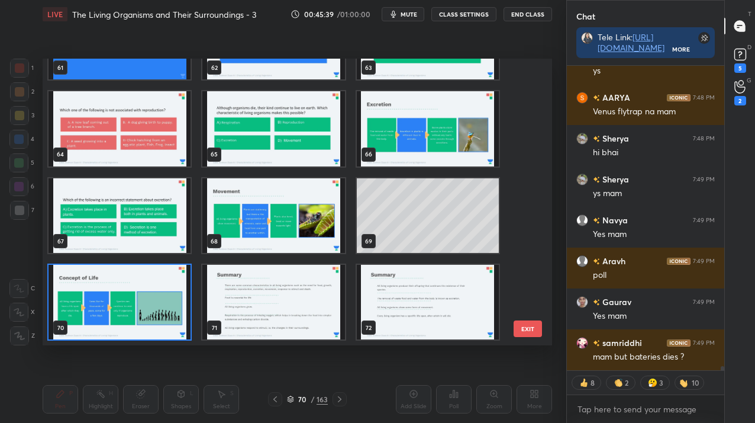
click at [85, 303] on img "grid" at bounding box center [120, 302] width 142 height 75
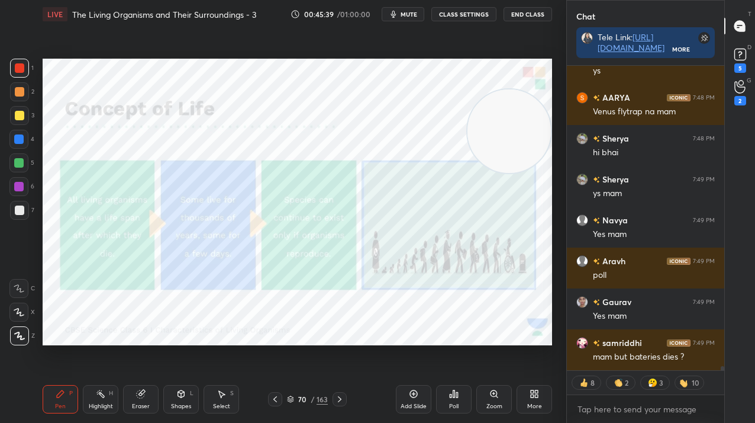
click at [85, 303] on img "grid" at bounding box center [120, 302] width 142 height 75
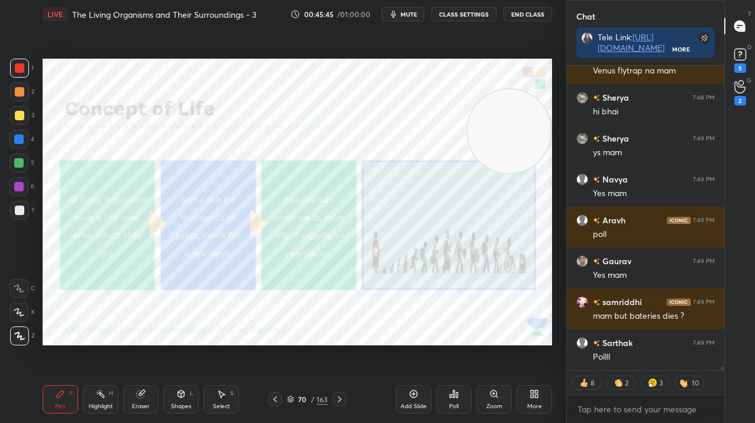
scroll to position [21705, 0]
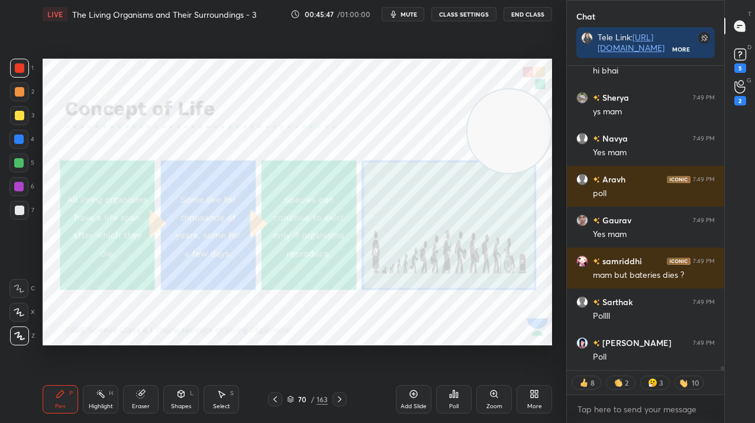
click at [15, 70] on div at bounding box center [19, 67] width 9 height 9
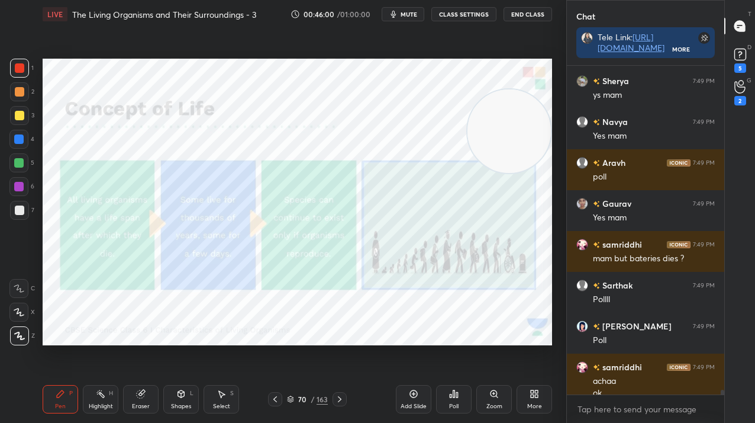
scroll to position [21734, 0]
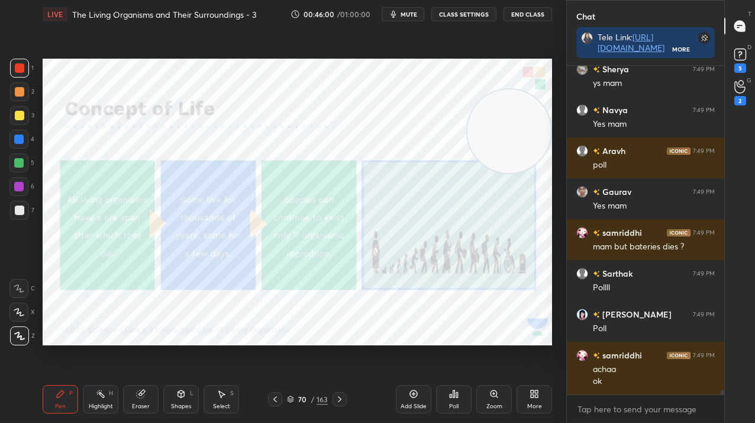
drag, startPoint x: 412, startPoint y: 398, endPoint x: 382, endPoint y: 369, distance: 41.9
click at [411, 397] on icon at bounding box center [413, 393] width 9 height 9
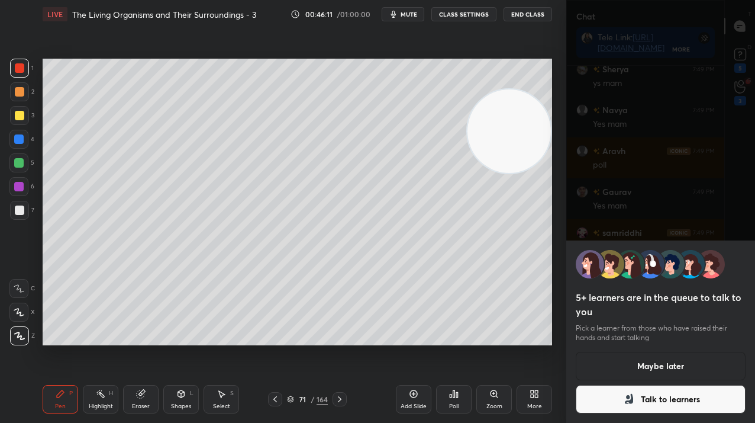
click at [694, 367] on button "Maybe later" at bounding box center [661, 366] width 170 height 28
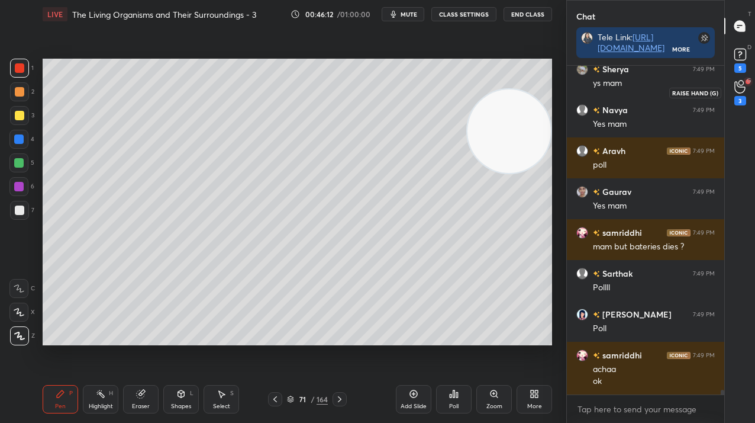
click at [735, 99] on div "3" at bounding box center [741, 100] width 12 height 9
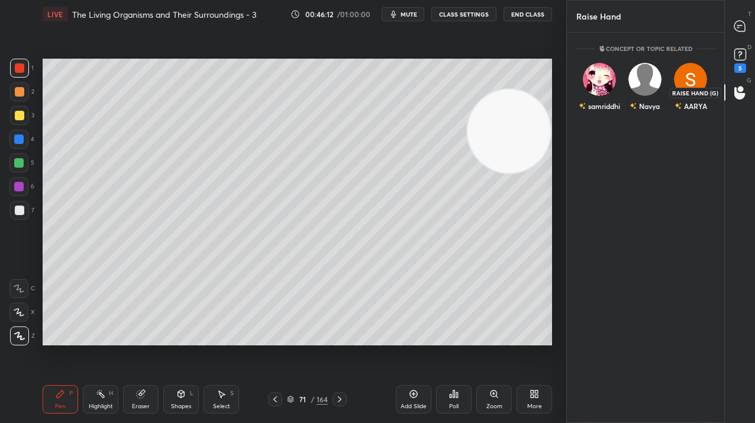
scroll to position [4, 4]
click at [684, 107] on div "AARYA" at bounding box center [691, 89] width 46 height 69
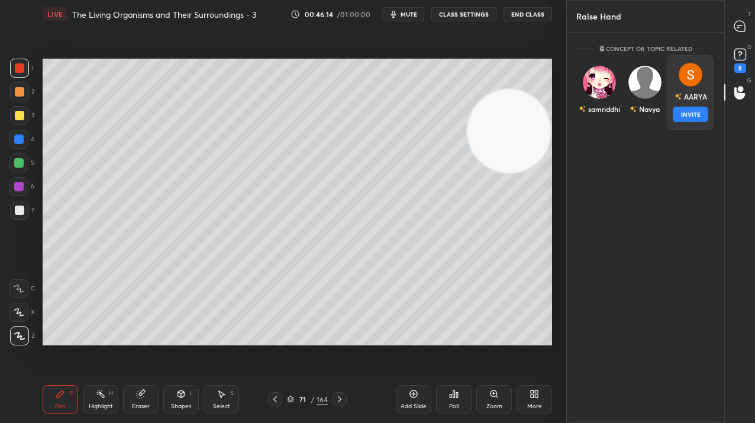
click at [684, 107] on button "INVITE" at bounding box center [690, 114] width 35 height 15
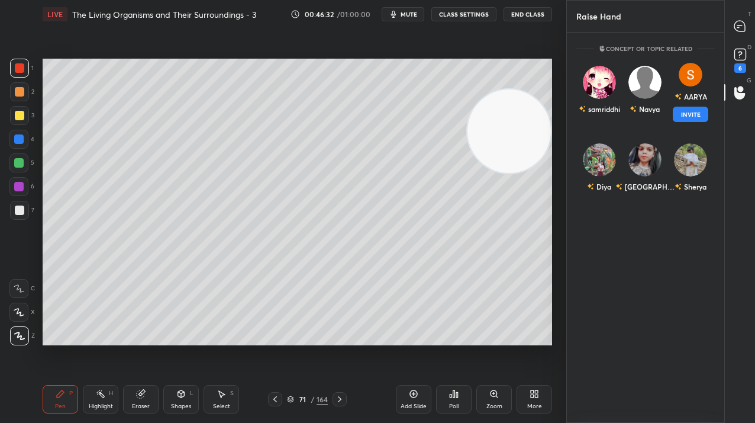
scroll to position [387, 154]
click at [705, 59] on div "AARYA INVITE" at bounding box center [691, 92] width 46 height 75
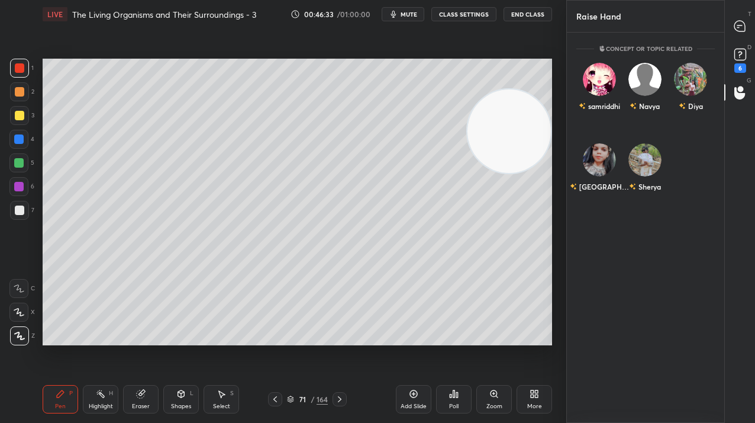
click at [697, 164] on div "[PERSON_NAME]" at bounding box center [646, 170] width 139 height 69
click at [639, 163] on img "grid" at bounding box center [645, 159] width 33 height 33
click at [640, 198] on button "INVITE" at bounding box center [645, 194] width 35 height 15
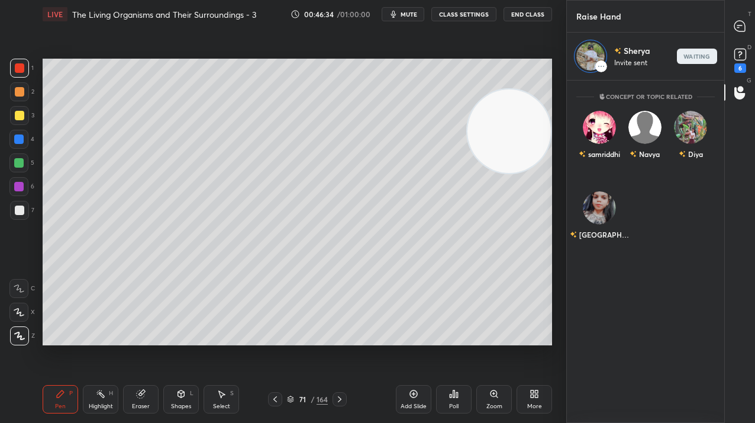
scroll to position [339, 154]
click at [732, 31] on div at bounding box center [741, 25] width 24 height 21
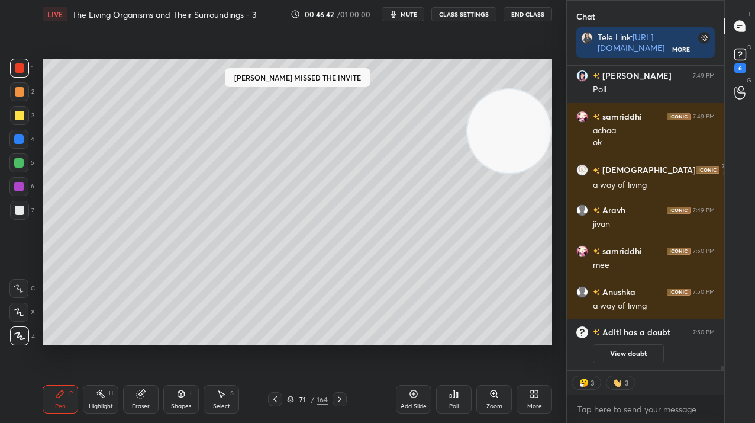
scroll to position [22119, 0]
click at [742, 90] on circle at bounding box center [741, 88] width 5 height 5
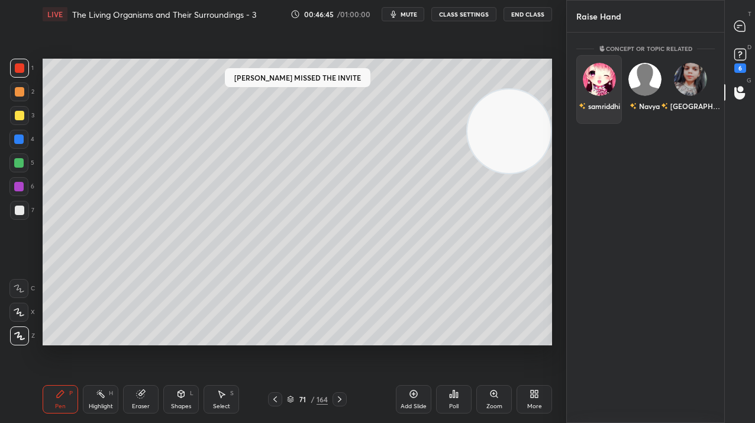
click at [591, 102] on div "samriddhi" at bounding box center [599, 106] width 41 height 20
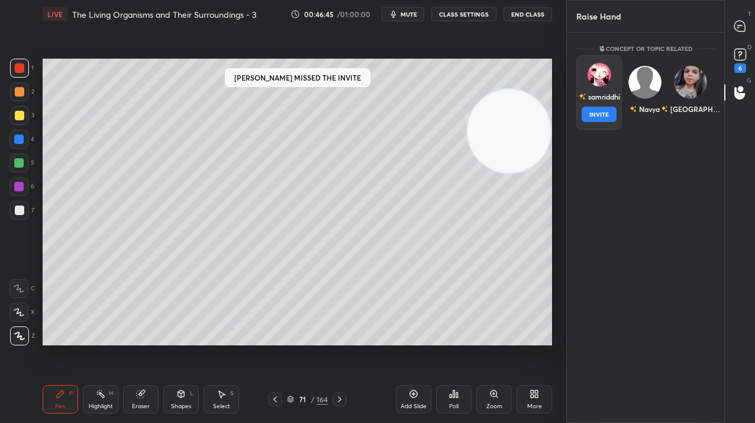
click at [591, 108] on button "INVITE" at bounding box center [599, 114] width 35 height 15
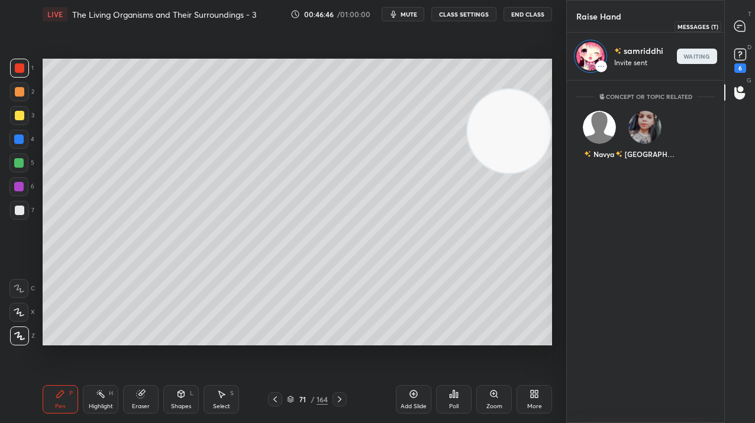
click at [736, 25] on icon at bounding box center [740, 26] width 11 height 11
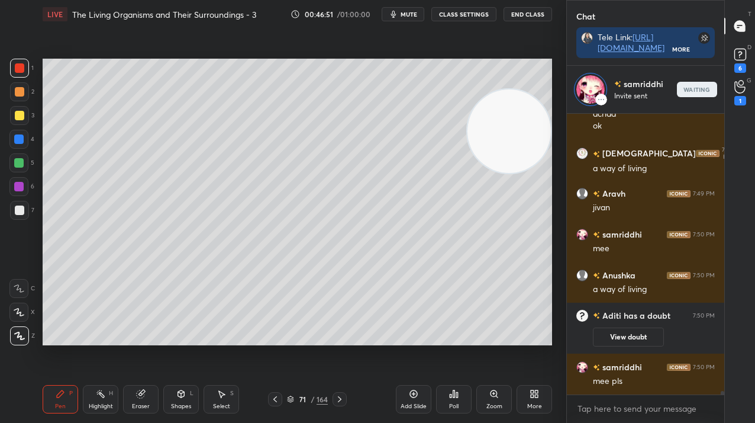
scroll to position [22224, 0]
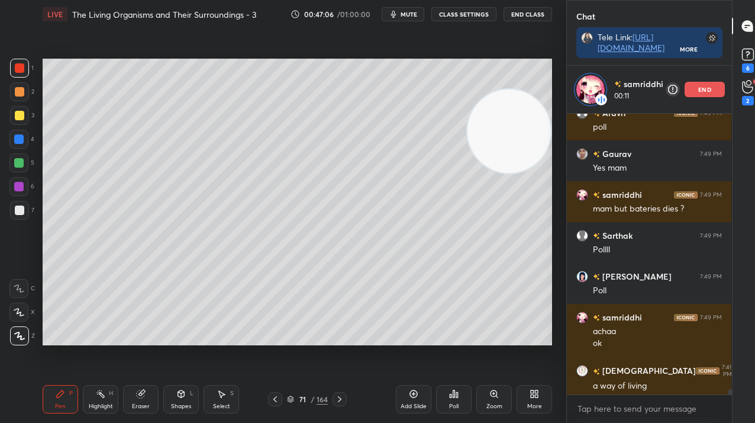
click at [705, 91] on p "end" at bounding box center [705, 89] width 13 height 6
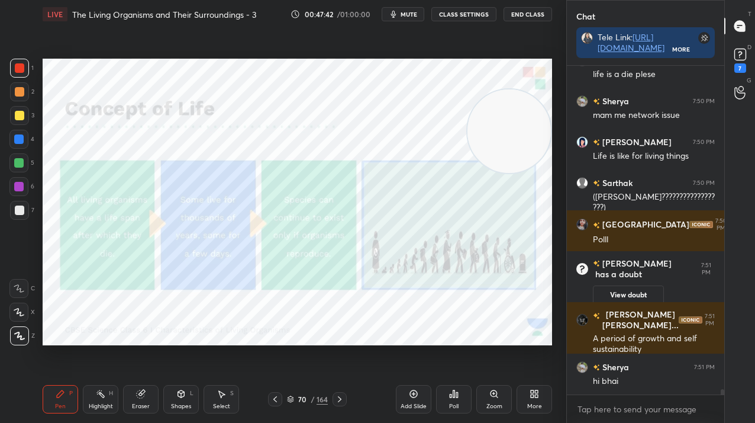
click at [319, 392] on div "70 / 164" at bounding box center [307, 399] width 79 height 14
click at [321, 400] on div "164" at bounding box center [322, 399] width 11 height 11
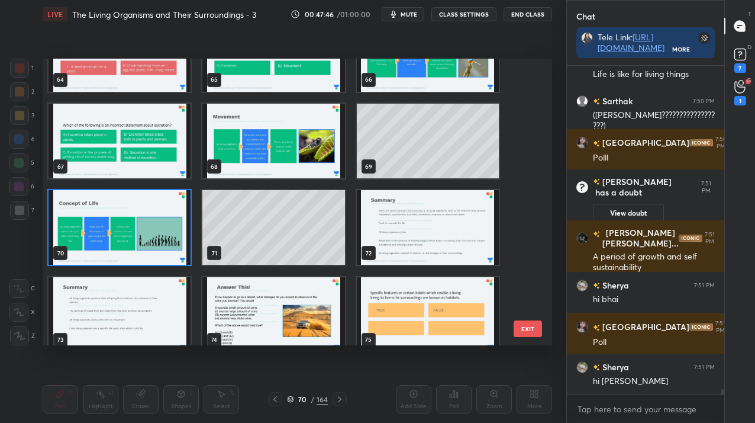
scroll to position [21088, 0]
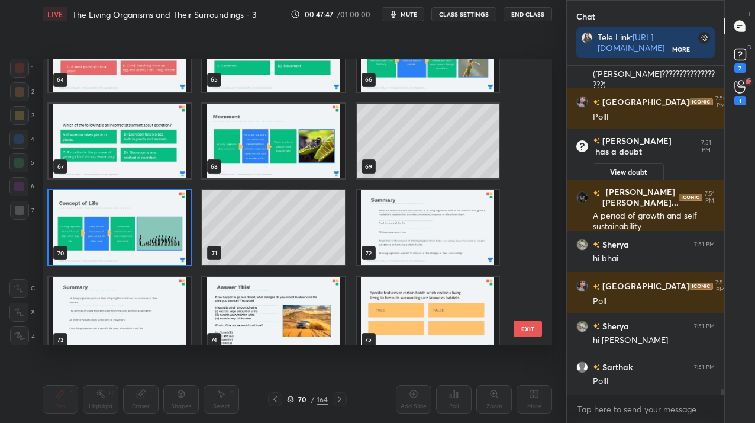
click at [437, 182] on div "69" at bounding box center [428, 140] width 154 height 86
click at [437, 221] on img "grid" at bounding box center [428, 227] width 142 height 75
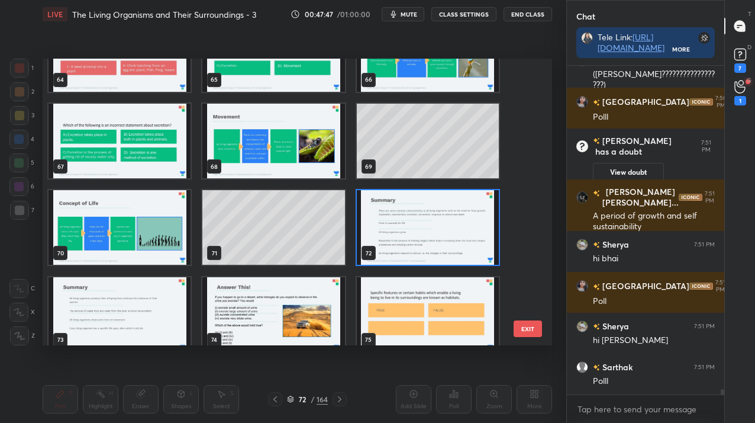
click at [437, 221] on img "grid" at bounding box center [428, 227] width 142 height 75
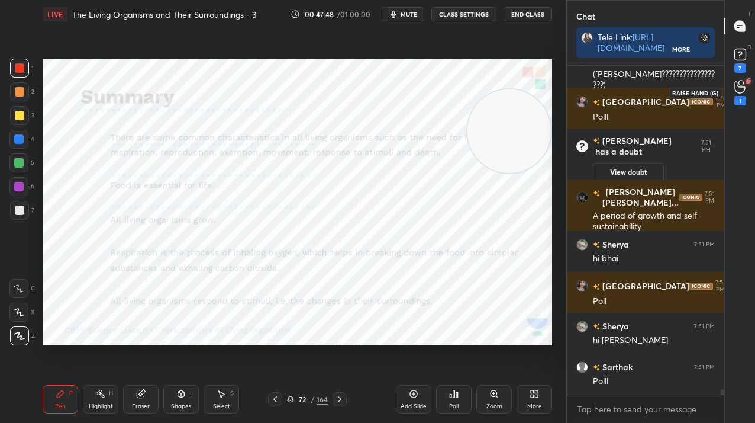
click at [739, 102] on div "1" at bounding box center [741, 100] width 12 height 9
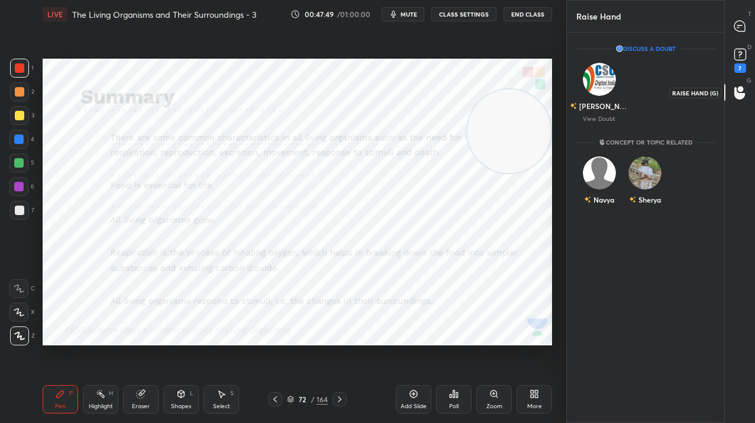
scroll to position [387, 154]
click at [603, 169] on img "grid" at bounding box center [599, 172] width 33 height 33
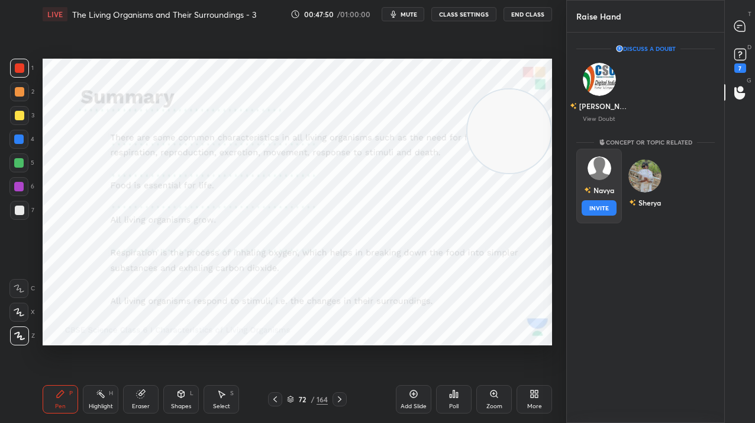
click at [596, 214] on button "INVITE" at bounding box center [599, 207] width 35 height 15
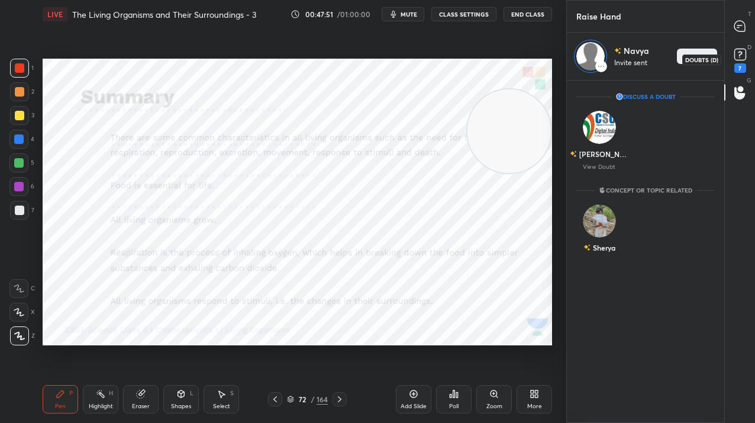
click at [738, 63] on icon at bounding box center [741, 55] width 18 height 18
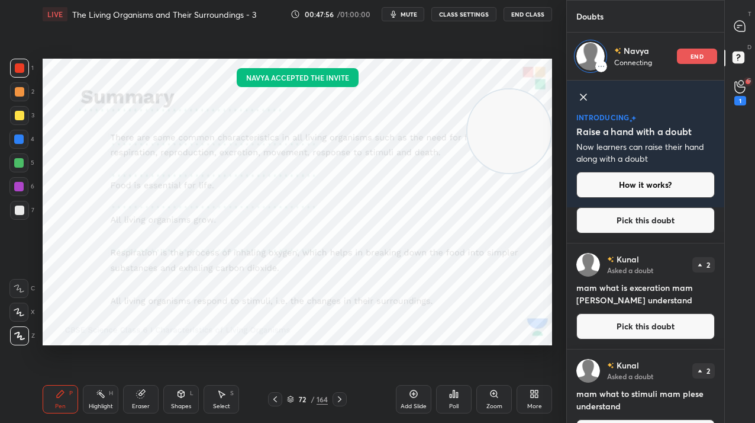
scroll to position [508, 0]
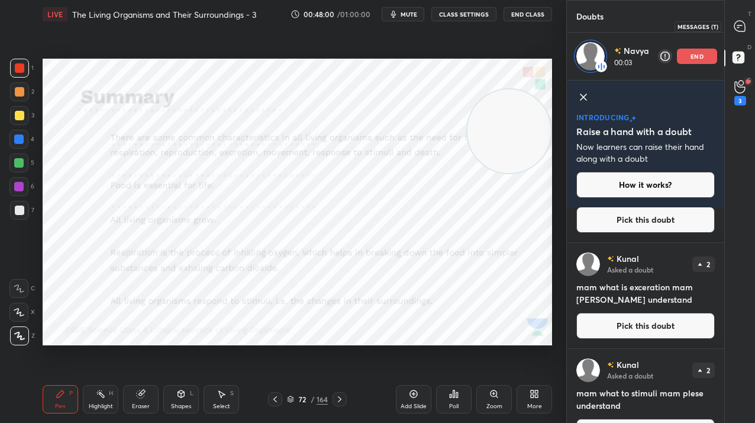
click at [742, 33] on div at bounding box center [741, 25] width 24 height 21
type textarea "x"
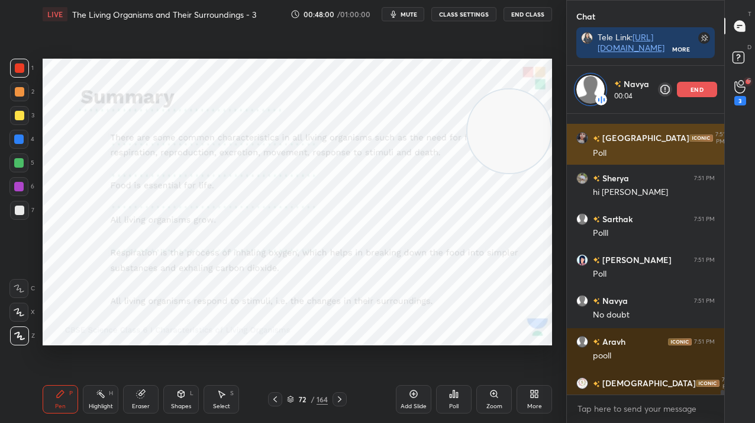
scroll to position [21498, 0]
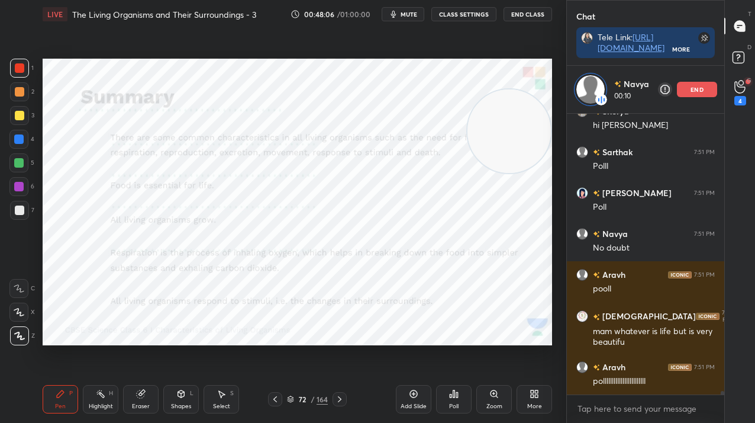
click at [420, 18] on button "mute" at bounding box center [403, 14] width 43 height 14
click at [420, 18] on span "unmute" at bounding box center [407, 14] width 25 height 8
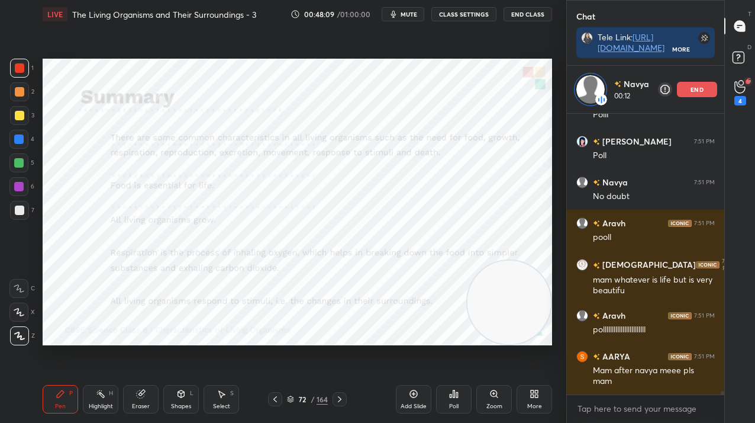
drag, startPoint x: 493, startPoint y: 142, endPoint x: 498, endPoint y: 314, distance: 171.7
click at [498, 314] on video at bounding box center [509, 301] width 83 height 83
click at [401, 15] on button "mute" at bounding box center [403, 14] width 43 height 14
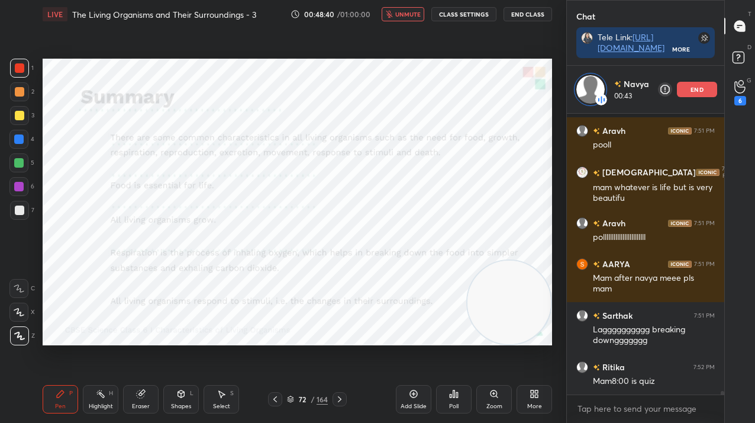
scroll to position [21693, 0]
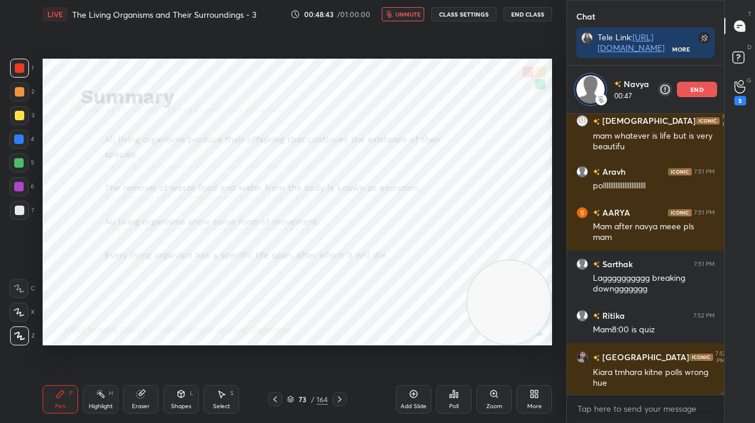
click at [401, 15] on span "unmute" at bounding box center [407, 14] width 25 height 8
click at [697, 90] on p "end" at bounding box center [697, 89] width 13 height 6
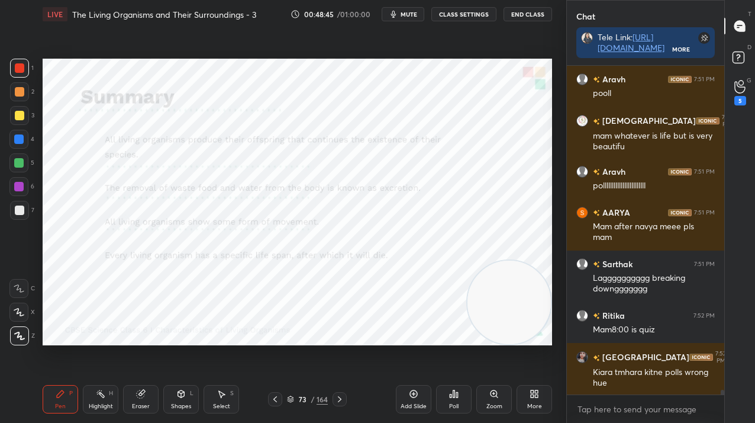
scroll to position [21645, 0]
click at [742, 91] on icon at bounding box center [740, 87] width 11 height 14
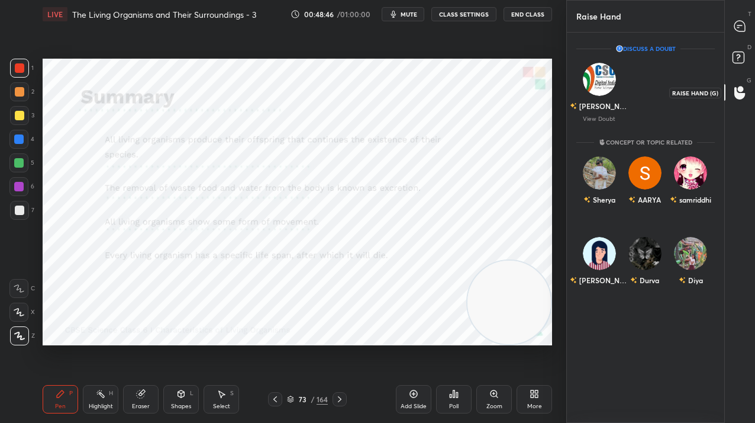
scroll to position [387, 154]
click at [593, 196] on div "Sherya" at bounding box center [600, 199] width 32 height 20
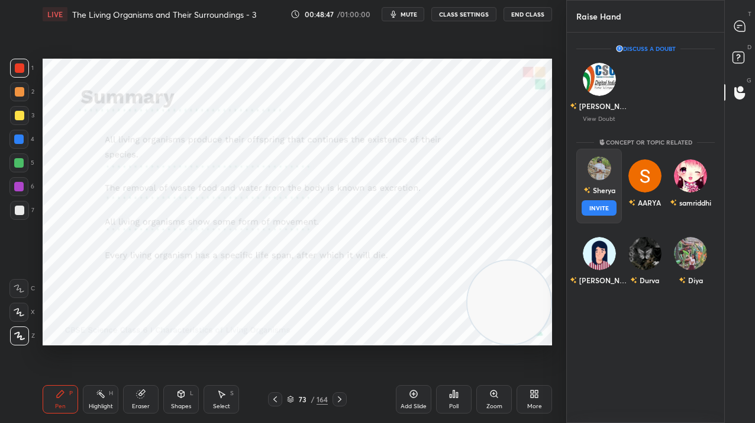
click at [594, 208] on button "INVITE" at bounding box center [599, 207] width 35 height 15
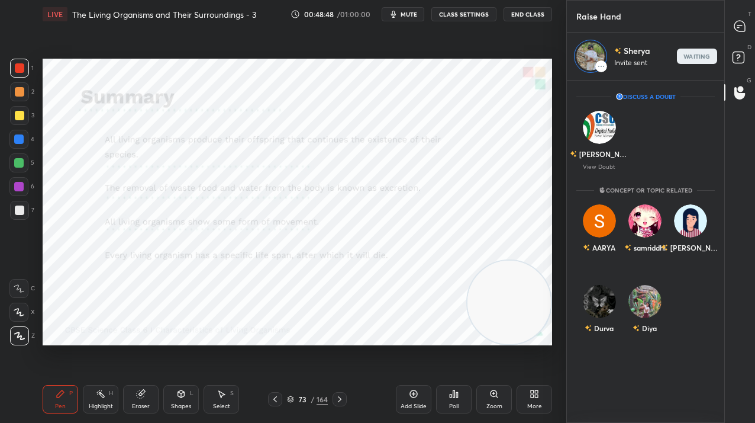
scroll to position [339, 154]
click at [396, 17] on icon "button" at bounding box center [393, 14] width 5 height 7
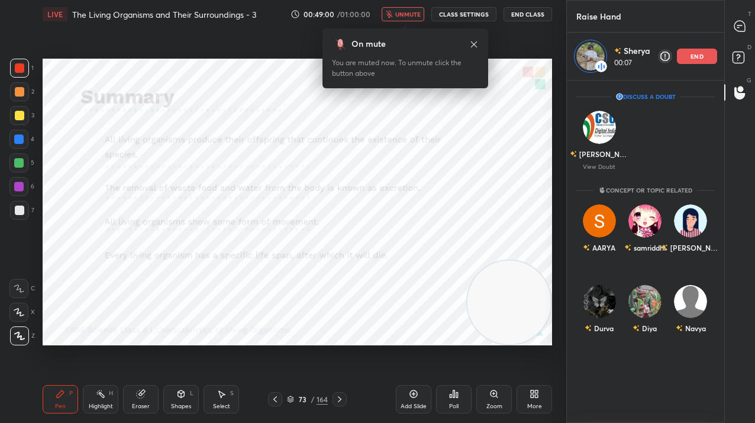
click at [392, 18] on button "unmute" at bounding box center [403, 14] width 43 height 14
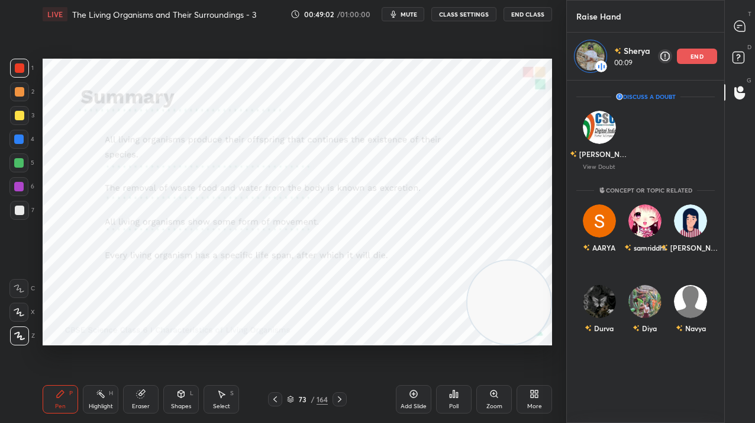
click at [392, 18] on icon "button" at bounding box center [393, 13] width 9 height 9
click at [408, 17] on span "unmute" at bounding box center [407, 14] width 25 height 8
click at [736, 28] on icon at bounding box center [740, 26] width 11 height 11
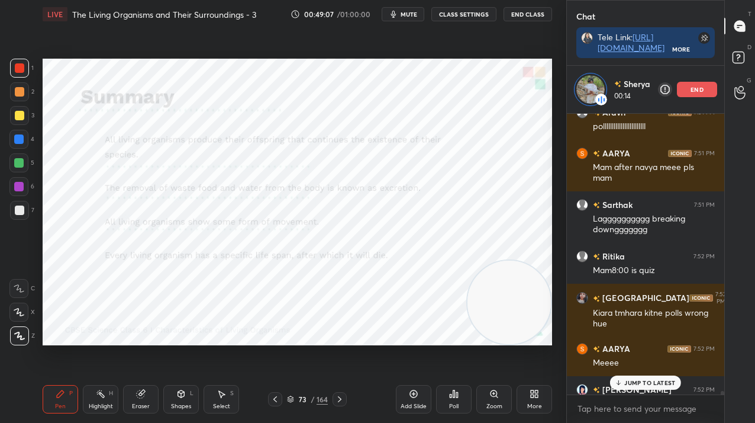
scroll to position [21775, 0]
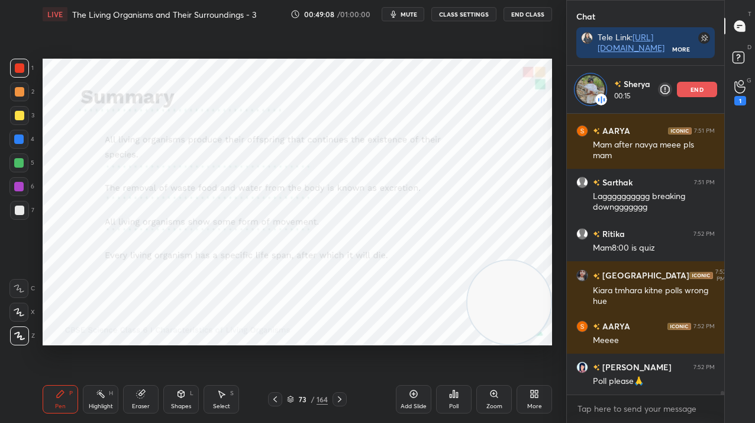
click at [391, 17] on icon "button" at bounding box center [393, 13] width 9 height 9
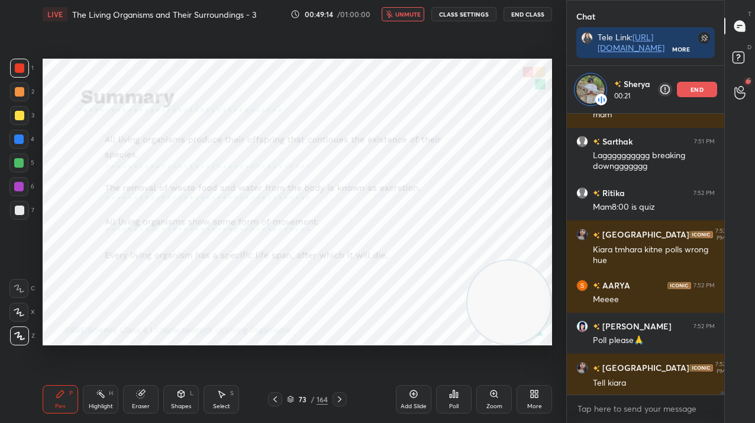
click at [391, 17] on icon "button" at bounding box center [389, 14] width 7 height 7
click at [406, 16] on span "mute" at bounding box center [409, 14] width 17 height 8
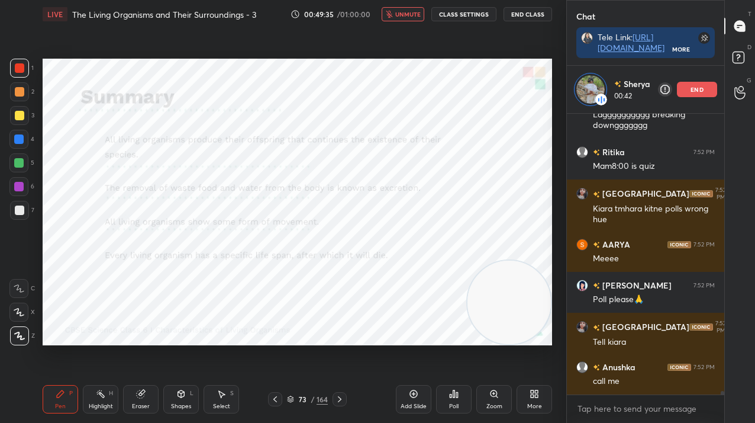
scroll to position [21897, 0]
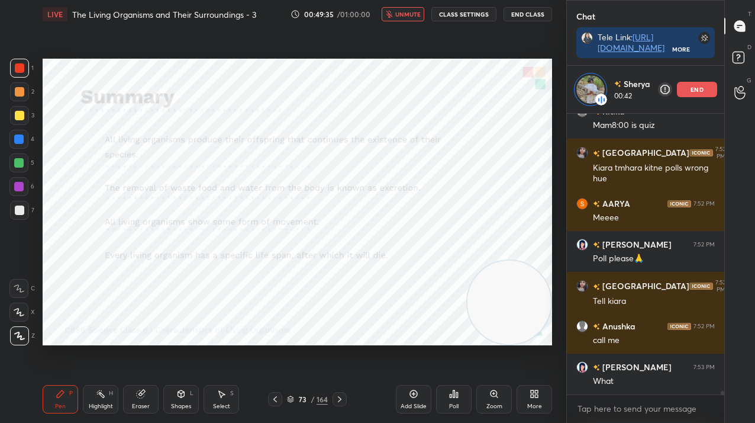
click at [390, 13] on icon "button" at bounding box center [389, 14] width 7 height 7
click at [421, 22] on div "LIVE The Living Organisms and Their Surroundings - 3 00:49:40 / 01:00:00 mute C…" at bounding box center [298, 14] width 510 height 28
click at [420, 19] on button "mute" at bounding box center [403, 14] width 43 height 14
click at [419, 18] on span "unmute" at bounding box center [407, 14] width 25 height 8
click at [697, 86] on p "end" at bounding box center [697, 89] width 13 height 6
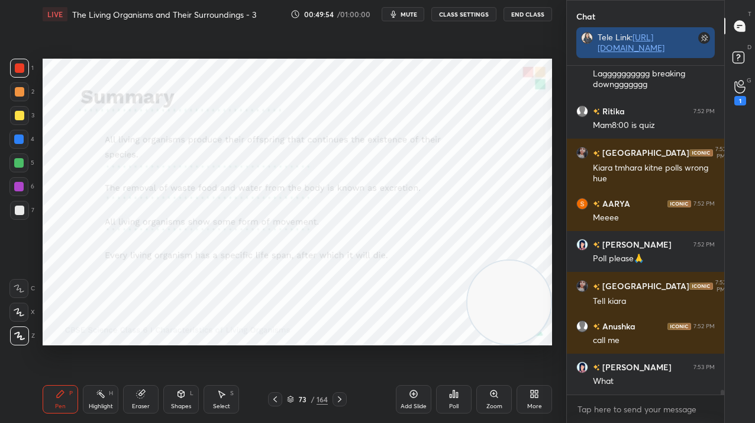
scroll to position [4, 4]
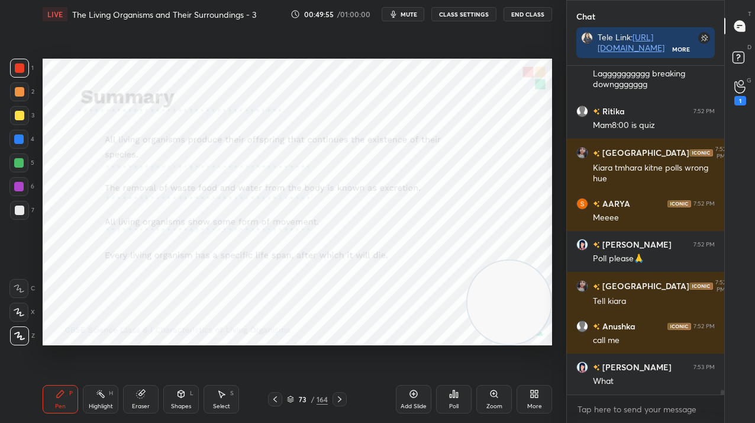
click at [397, 12] on icon "button" at bounding box center [393, 14] width 5 height 7
click at [304, 400] on div "73" at bounding box center [303, 398] width 12 height 7
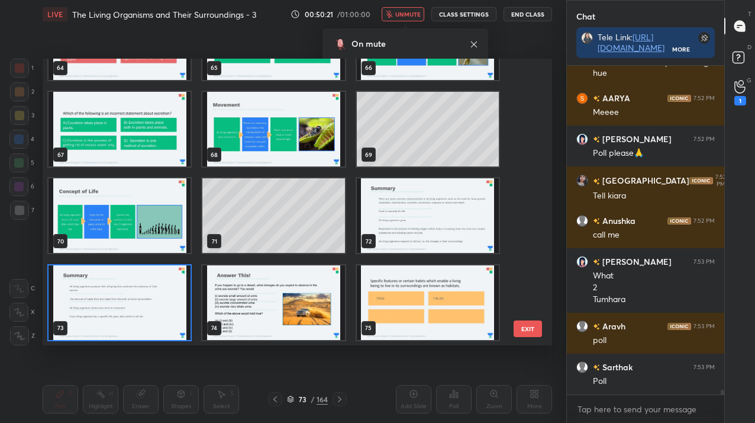
scroll to position [21996, 0]
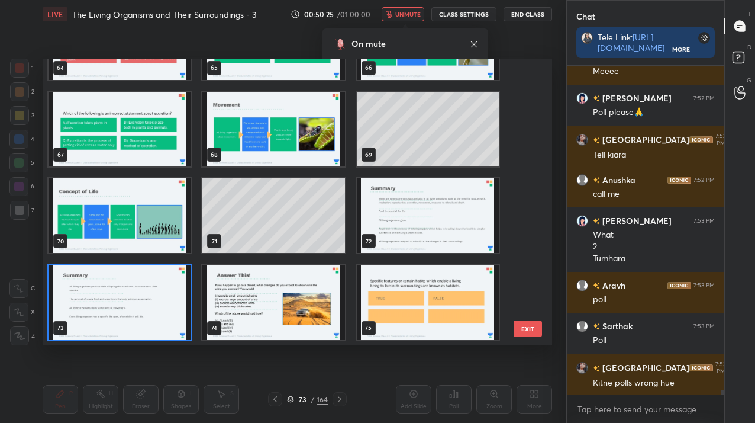
click at [60, 300] on img "grid" at bounding box center [120, 302] width 142 height 75
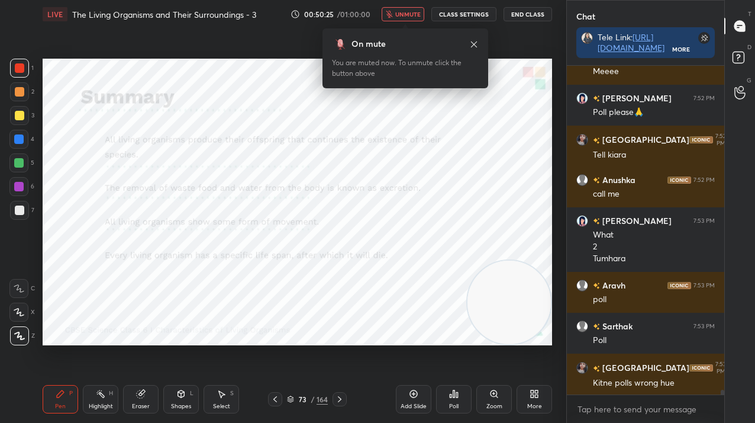
click at [60, 300] on img "grid" at bounding box center [120, 302] width 142 height 75
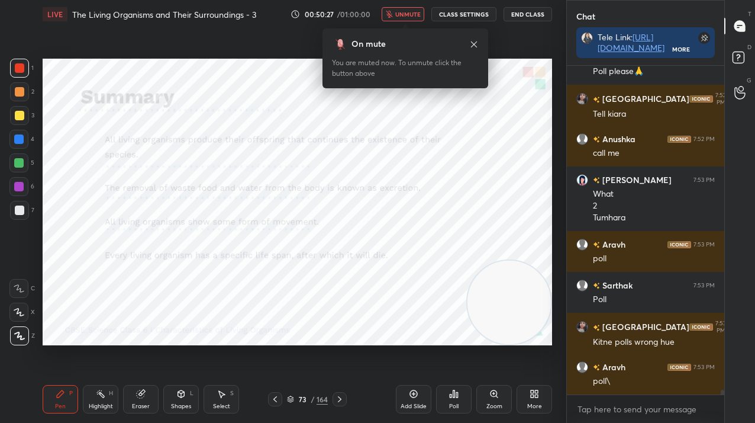
click at [384, 8] on div "00:50:27 / 01:00:00 unmute CLASS SETTINGS End Class" at bounding box center [422, 14] width 262 height 14
click at [385, 14] on button "unmute" at bounding box center [403, 14] width 43 height 14
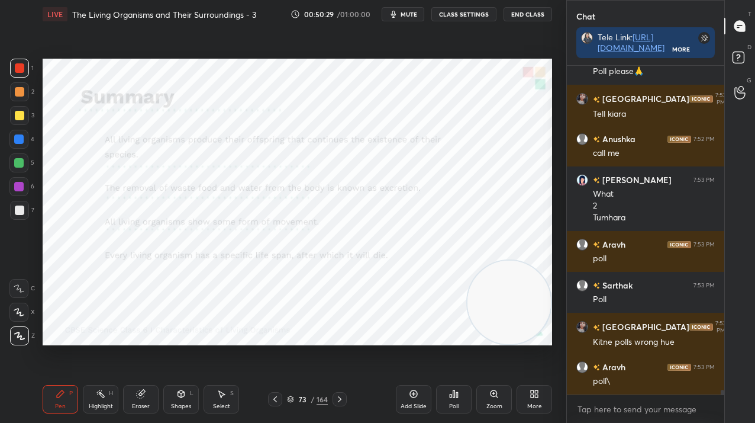
click at [313, 392] on div "73 / 164" at bounding box center [307, 399] width 79 height 14
click at [313, 398] on div "/" at bounding box center [313, 398] width 4 height 7
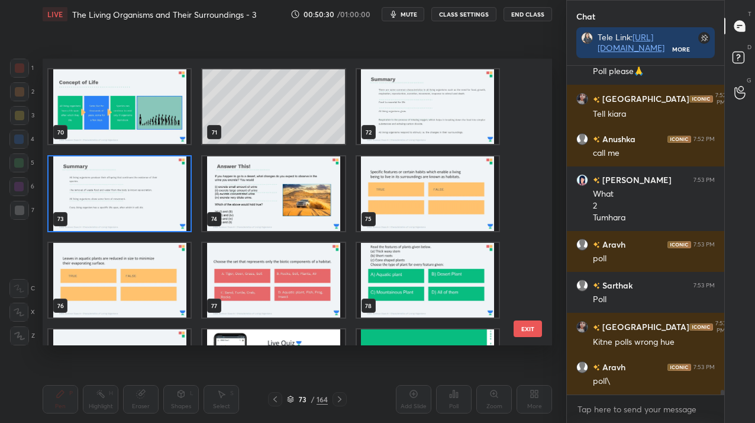
scroll to position [22077, 0]
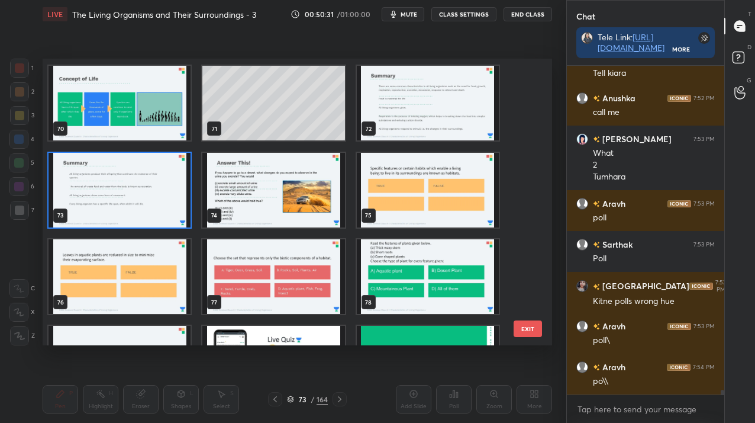
click at [143, 273] on img "grid" at bounding box center [120, 276] width 142 height 75
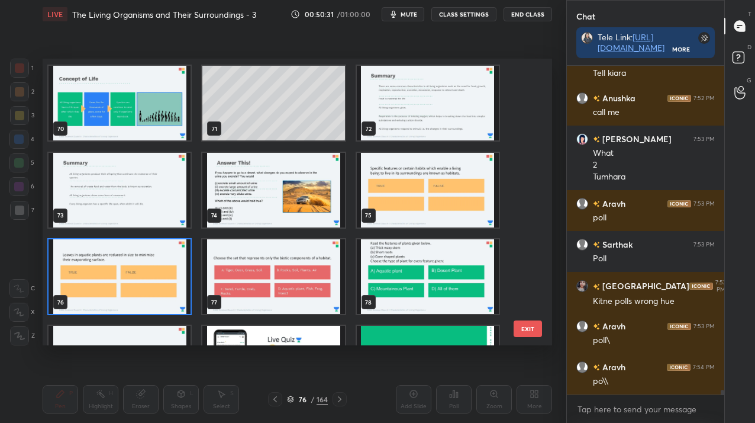
click at [143, 273] on img "grid" at bounding box center [120, 276] width 142 height 75
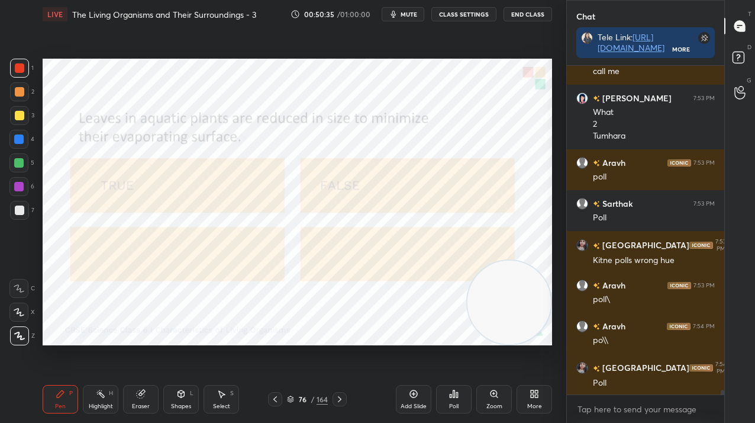
scroll to position [22159, 0]
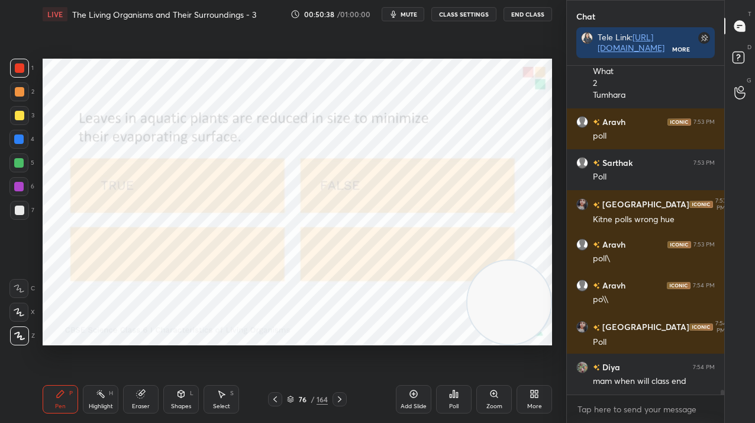
click at [451, 403] on div "Poll" at bounding box center [453, 406] width 9 height 6
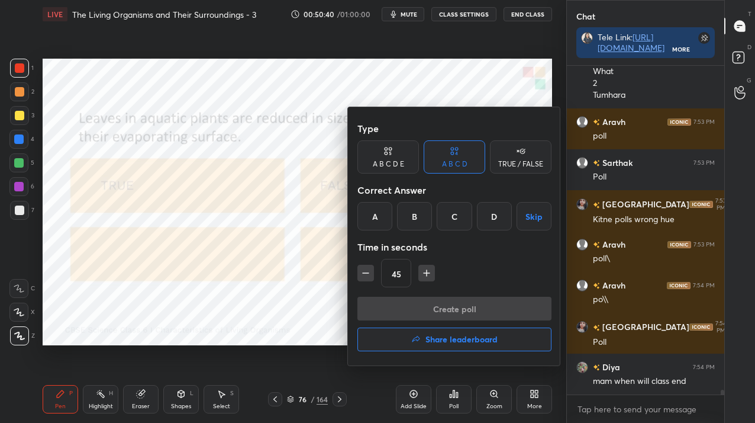
click at [504, 148] on div "TRUE / FALSE" at bounding box center [521, 156] width 62 height 33
click at [455, 213] on div "False" at bounding box center [455, 216] width 62 height 28
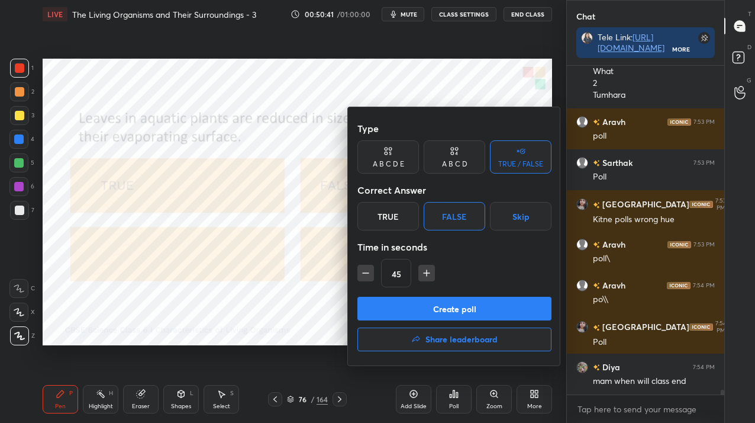
click at [466, 312] on button "Create poll" at bounding box center [455, 309] width 194 height 24
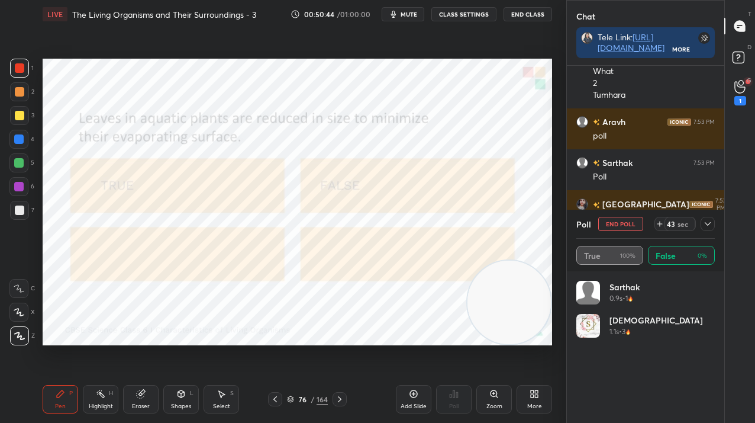
scroll to position [139, 135]
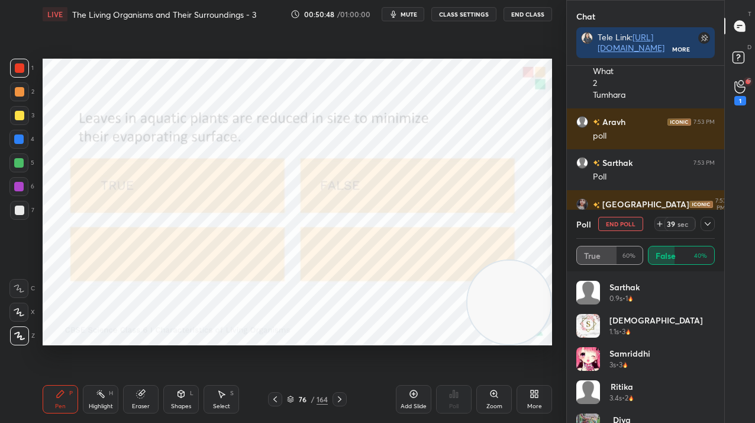
click at [704, 227] on icon at bounding box center [707, 223] width 9 height 9
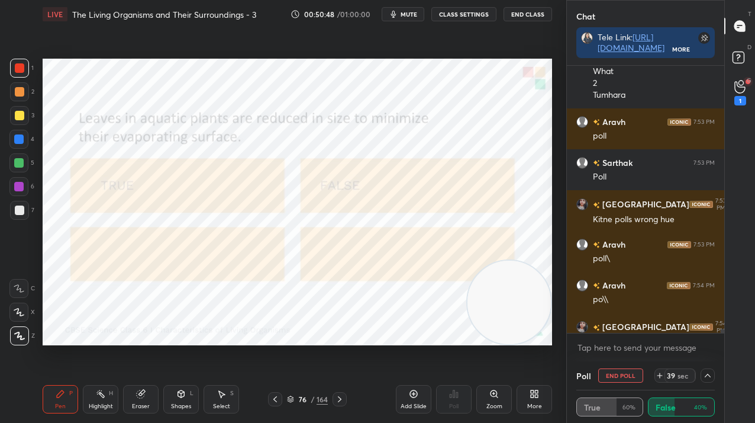
scroll to position [0, 0]
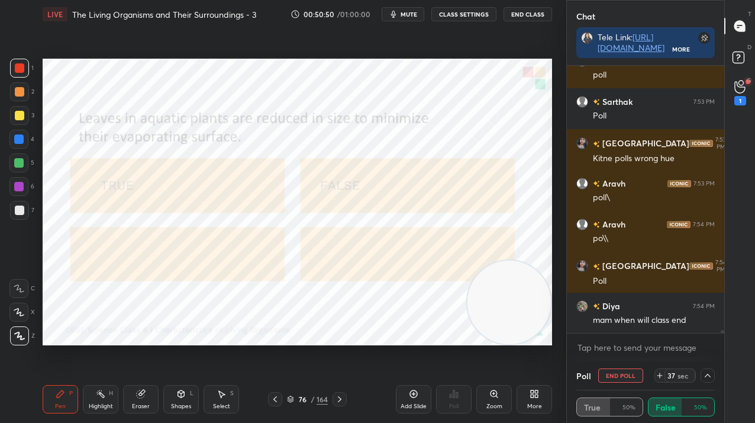
click at [307, 401] on div "76" at bounding box center [303, 398] width 12 height 7
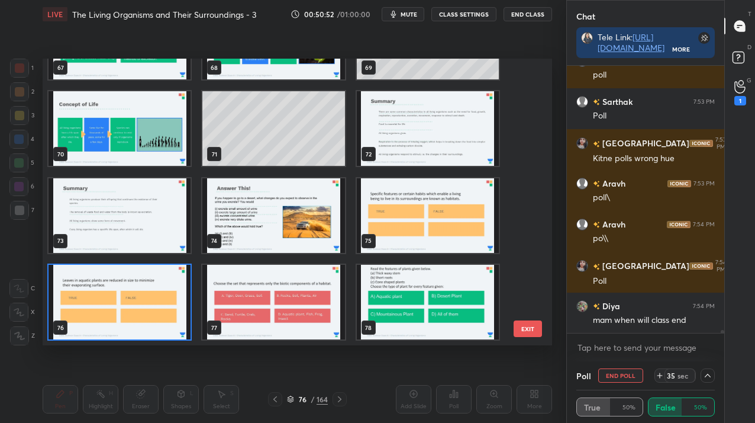
click at [126, 300] on img "grid" at bounding box center [120, 302] width 142 height 75
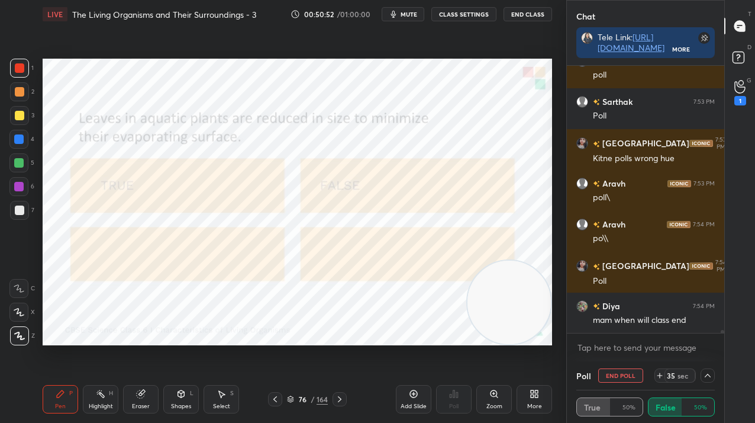
click at [126, 300] on img "grid" at bounding box center [120, 302] width 142 height 75
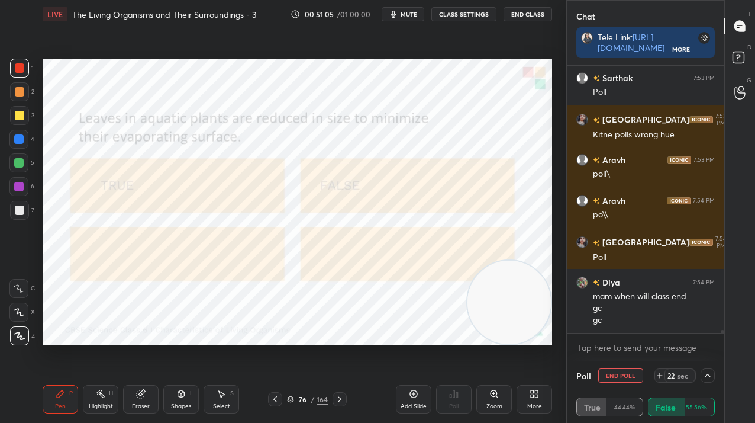
scroll to position [22256, 0]
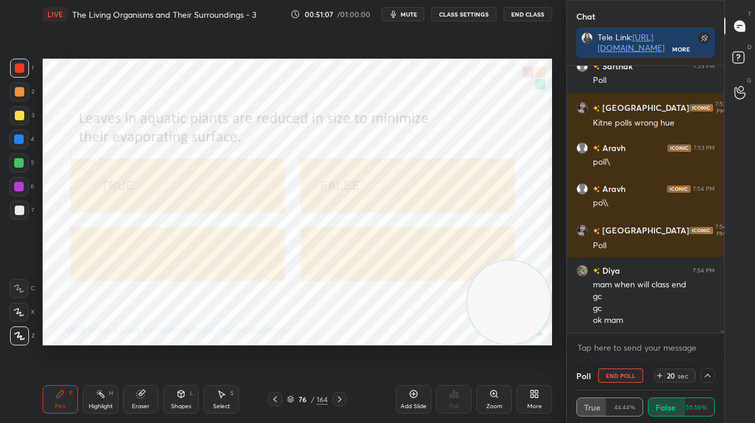
click at [612, 376] on button "End Poll" at bounding box center [620, 375] width 45 height 14
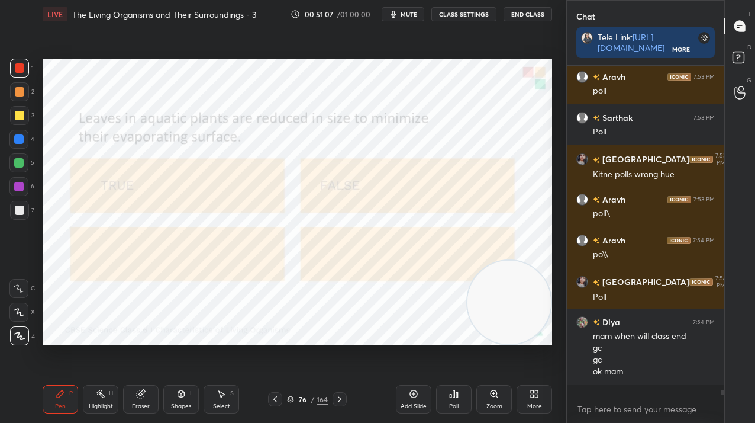
scroll to position [227, 154]
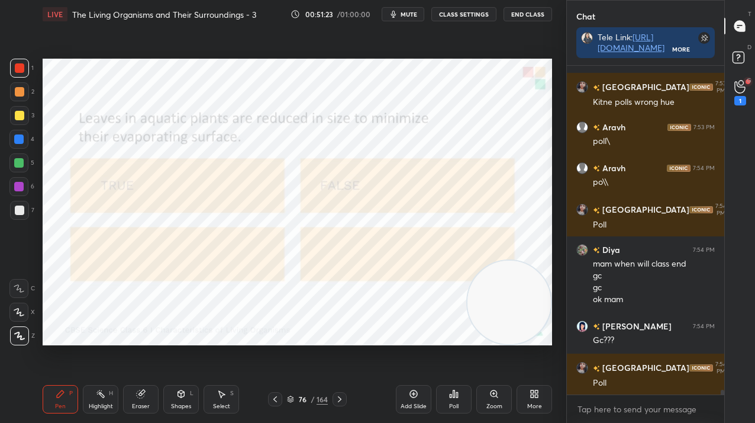
click at [318, 400] on div "164" at bounding box center [322, 399] width 11 height 11
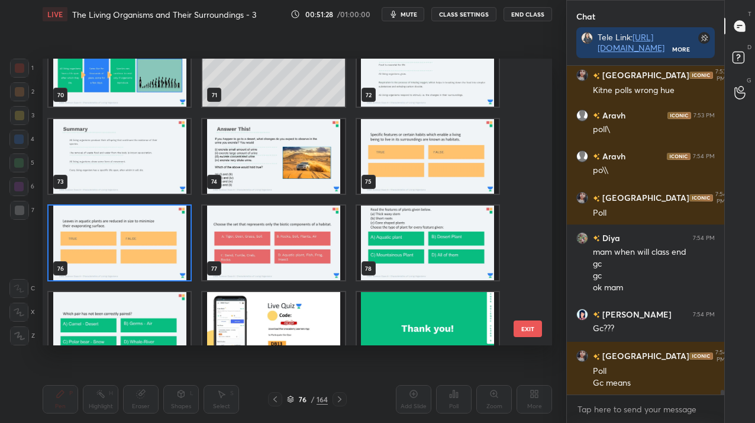
click at [250, 263] on img "grid" at bounding box center [273, 242] width 142 height 75
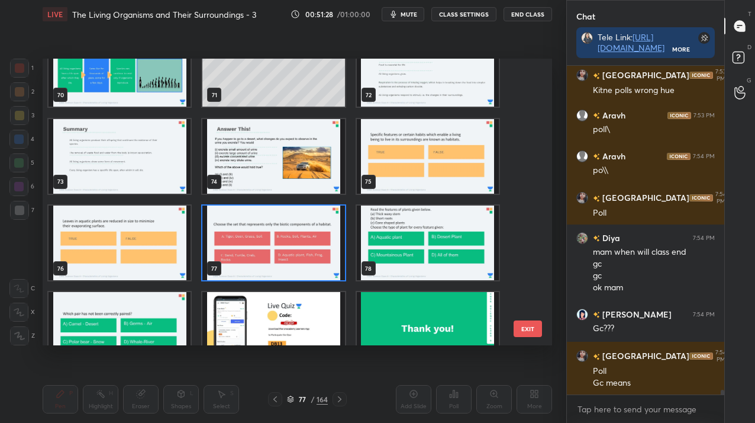
click at [250, 263] on img "grid" at bounding box center [273, 242] width 142 height 75
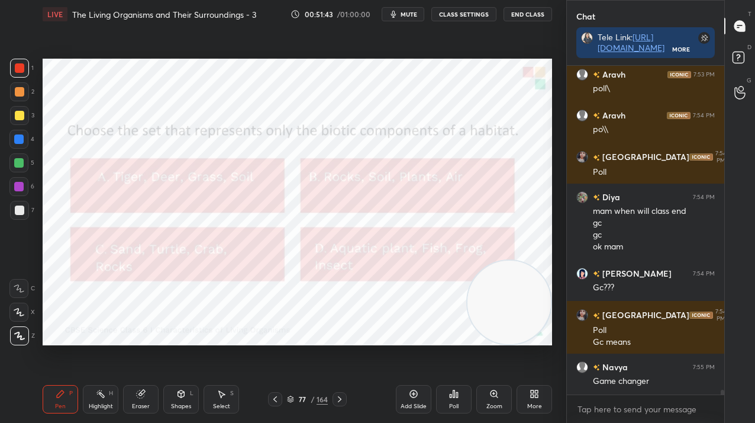
click at [466, 391] on div "Poll" at bounding box center [454, 399] width 36 height 28
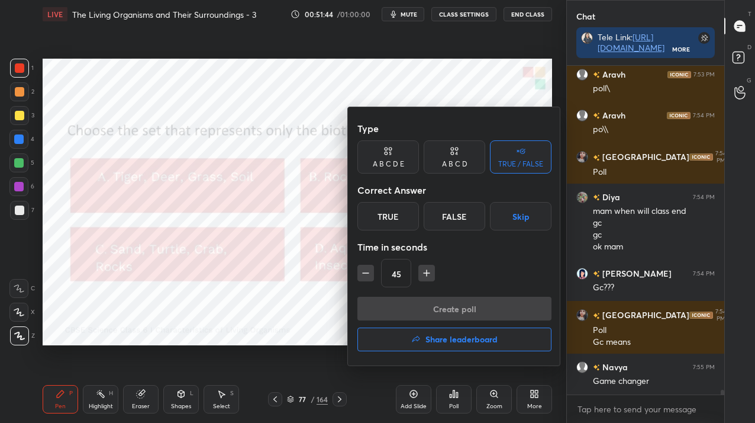
drag, startPoint x: 452, startPoint y: 160, endPoint x: 476, endPoint y: 189, distance: 38.3
click at [451, 160] on div "A B C D" at bounding box center [454, 163] width 25 height 7
click at [505, 218] on div "D" at bounding box center [494, 216] width 35 height 28
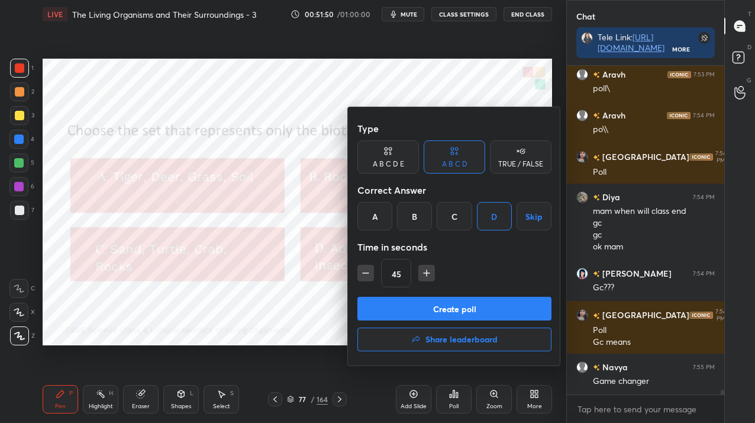
scroll to position [301, 154]
click at [374, 304] on button "Create poll" at bounding box center [455, 309] width 194 height 24
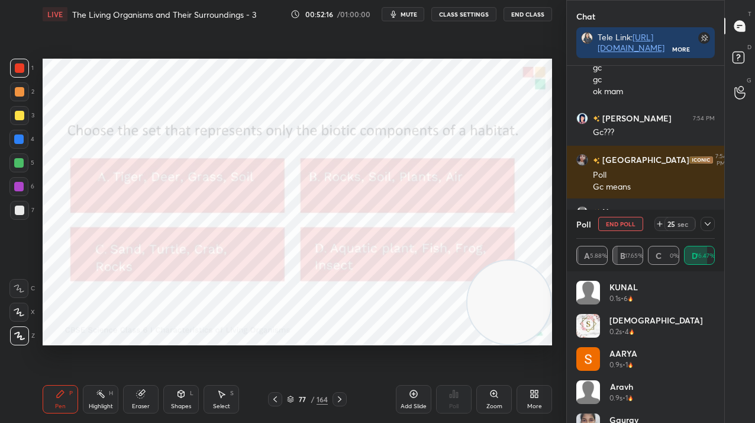
scroll to position [239, 154]
click at [625, 221] on button "End Poll" at bounding box center [620, 224] width 45 height 14
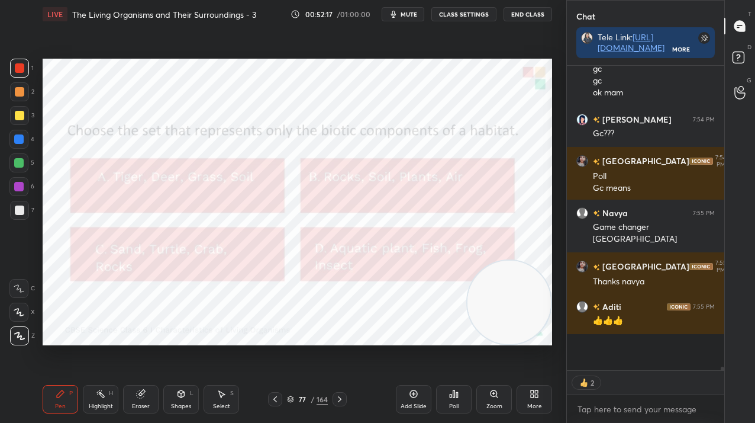
scroll to position [4, 4]
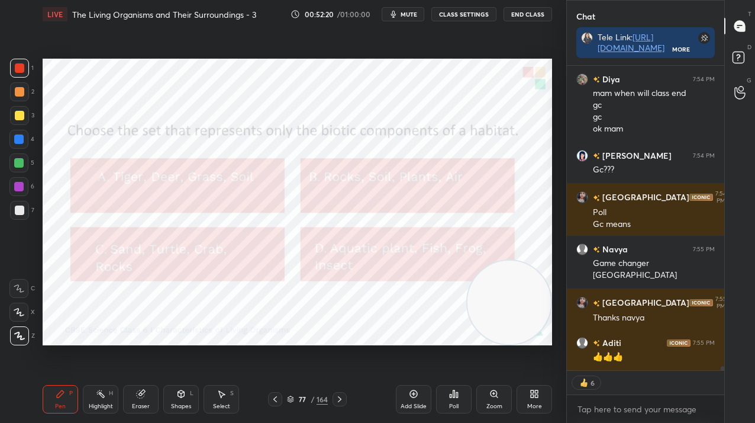
click at [305, 397] on div "77" at bounding box center [303, 398] width 12 height 7
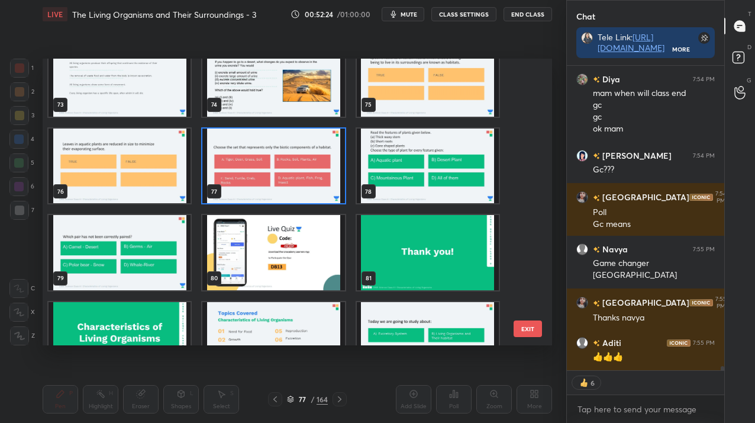
click at [291, 169] on img "grid" at bounding box center [273, 165] width 142 height 75
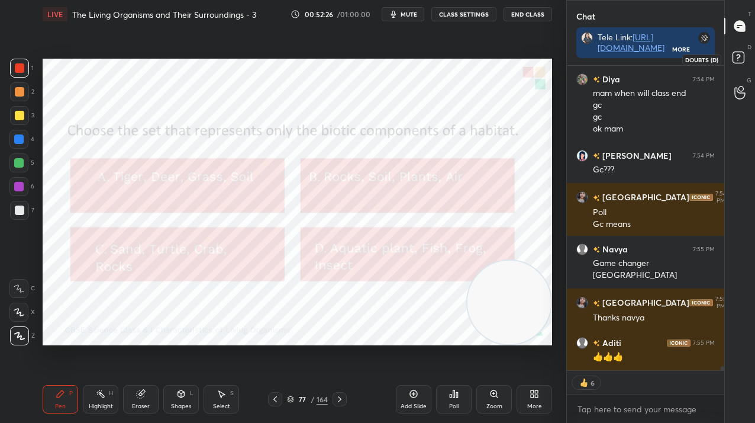
click at [744, 61] on rect at bounding box center [738, 57] width 11 height 11
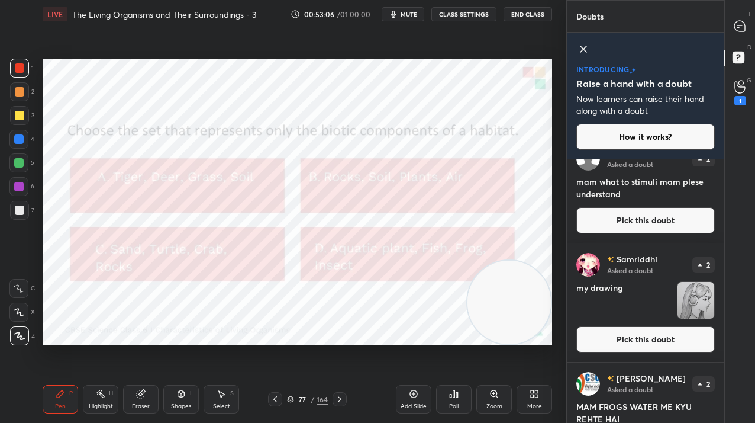
click at [416, 15] on span "mute" at bounding box center [409, 14] width 17 height 8
click at [400, 13] on span "unmute" at bounding box center [407, 14] width 25 height 8
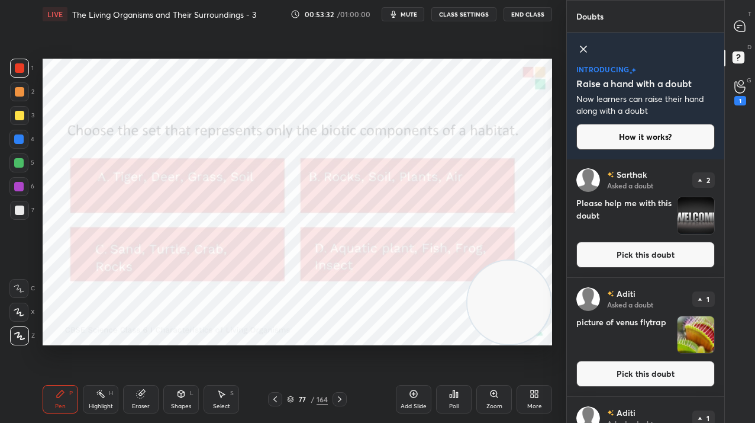
scroll to position [1654, 0]
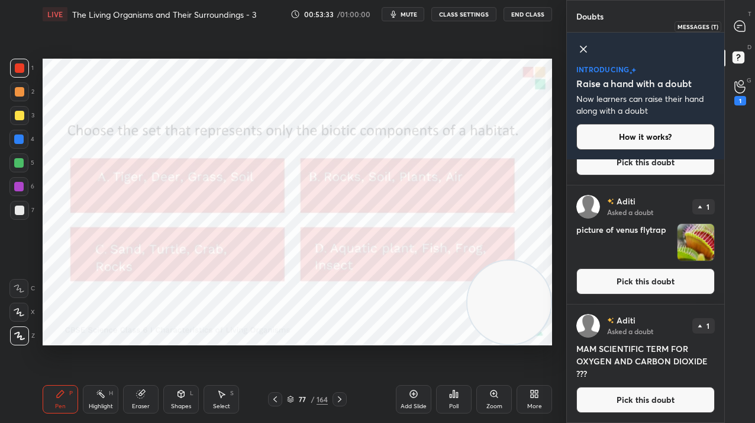
click at [736, 33] on div at bounding box center [741, 25] width 24 height 21
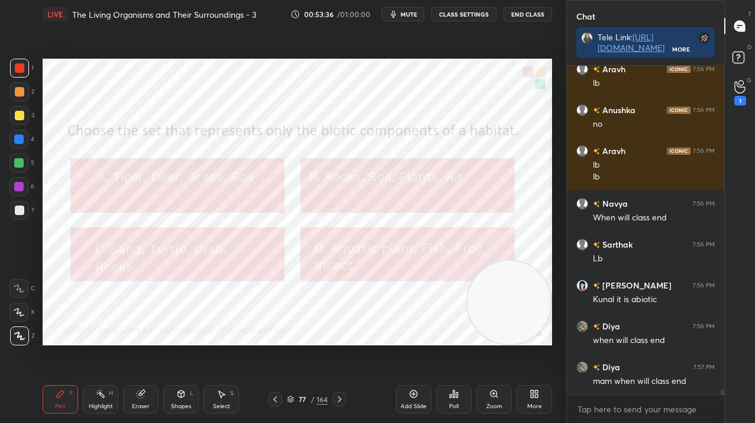
scroll to position [22736, 0]
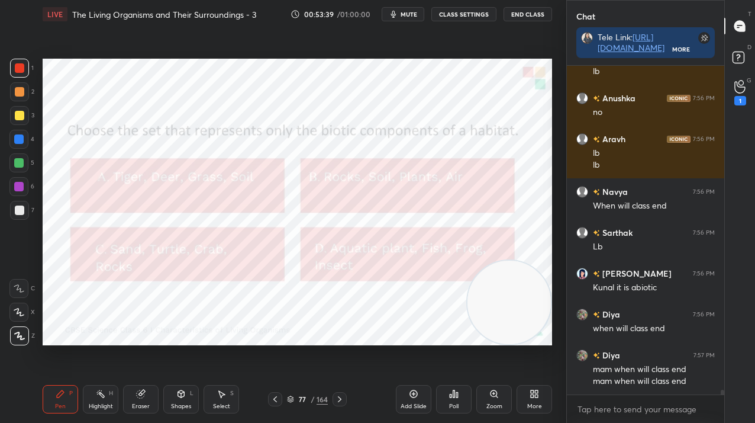
click at [306, 398] on div "77" at bounding box center [303, 398] width 12 height 7
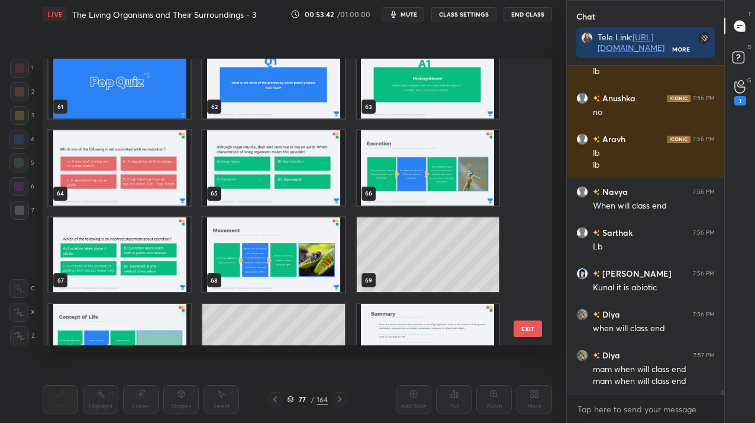
scroll to position [1755, 0]
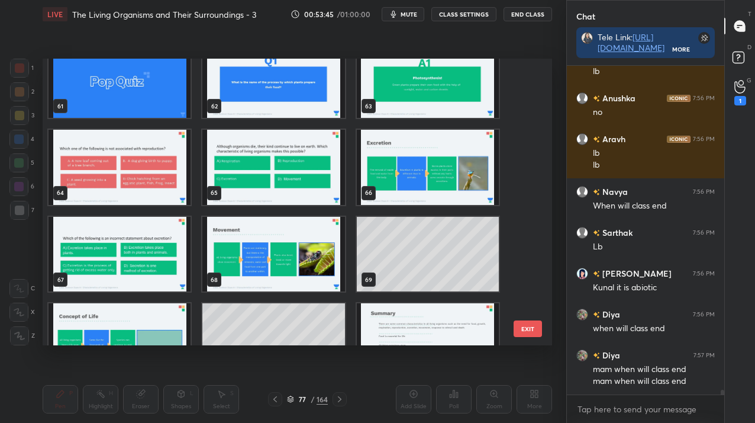
click at [120, 180] on img "grid" at bounding box center [120, 167] width 142 height 75
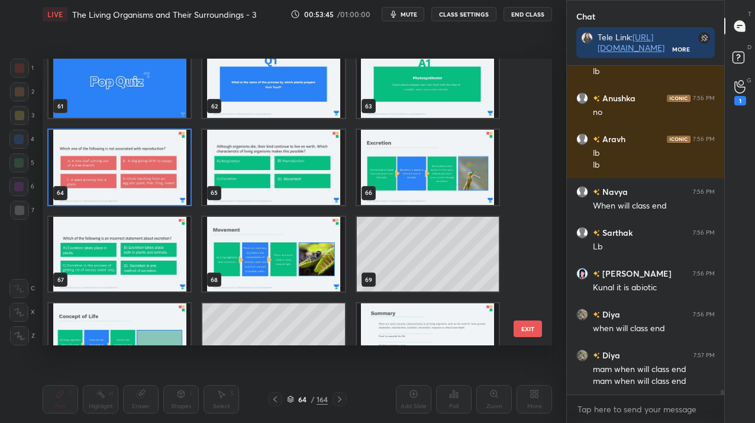
click at [120, 180] on img "grid" at bounding box center [120, 167] width 142 height 75
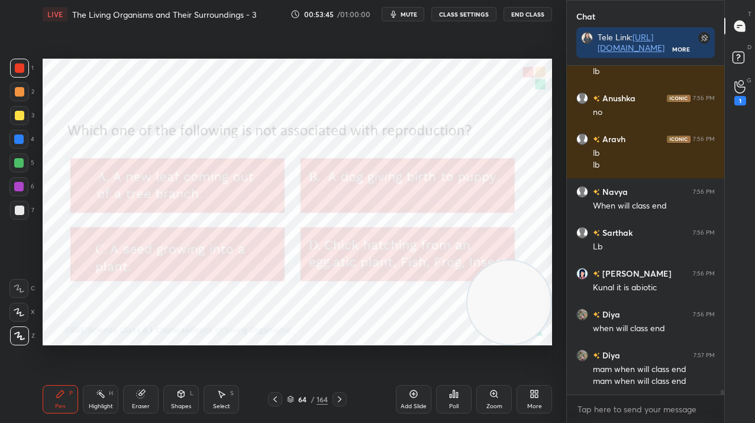
click at [120, 180] on img "grid" at bounding box center [120, 167] width 142 height 75
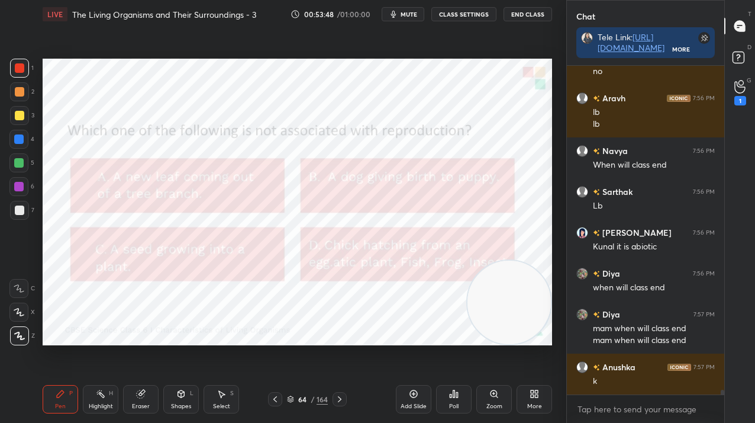
scroll to position [22818, 0]
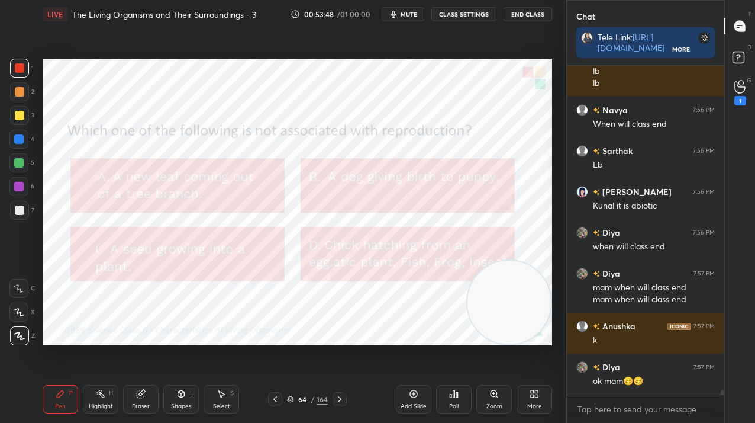
click at [400, 16] on button "mute" at bounding box center [403, 14] width 43 height 14
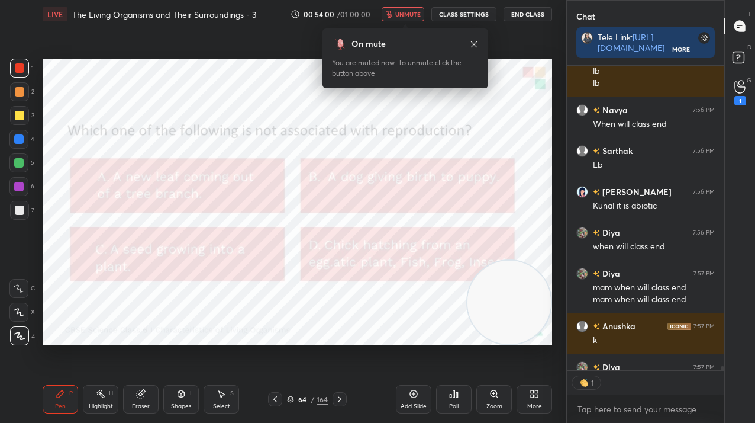
scroll to position [301, 154]
click at [392, 15] on icon "button" at bounding box center [389, 14] width 7 height 7
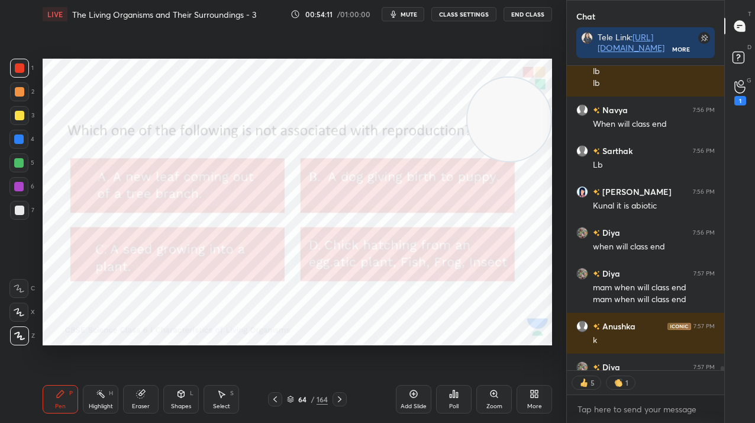
drag, startPoint x: 506, startPoint y: 285, endPoint x: 513, endPoint y: 86, distance: 198.4
click at [514, 82] on video at bounding box center [509, 119] width 83 height 83
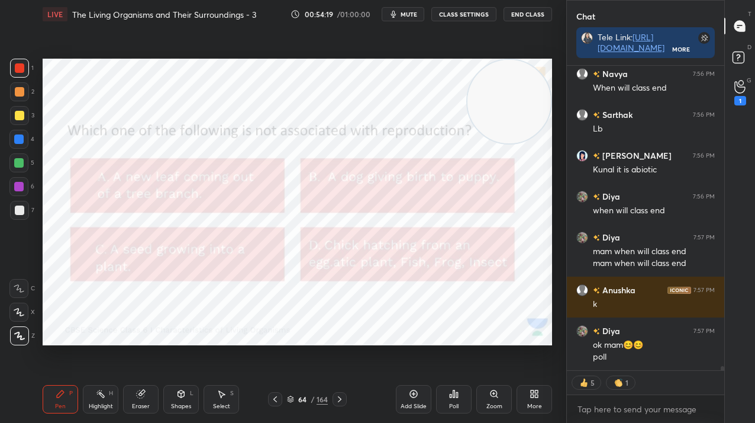
click at [458, 400] on div "Poll" at bounding box center [454, 399] width 36 height 28
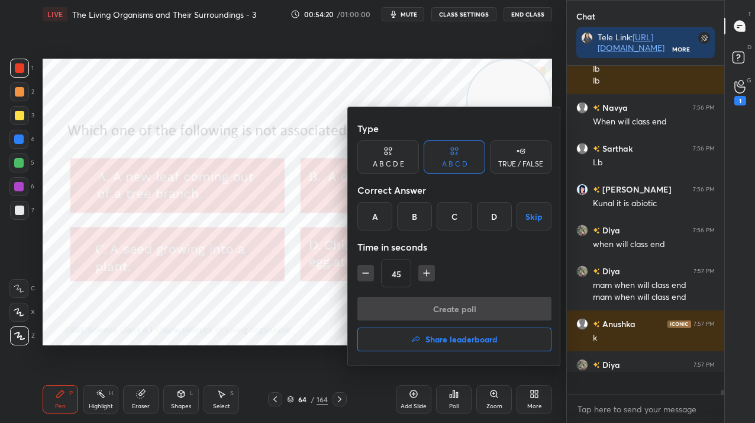
click at [378, 218] on div "A" at bounding box center [375, 216] width 35 height 28
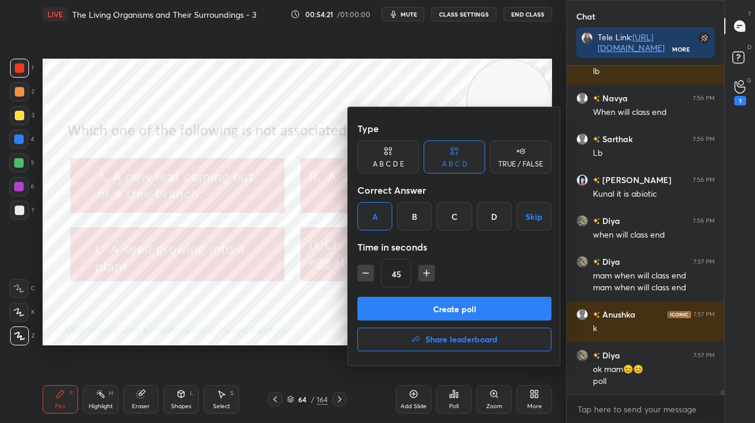
click at [451, 224] on div "C" at bounding box center [454, 216] width 35 height 28
click at [442, 297] on div "Type A B C D E A B C D TRUE / FALSE Correct Answer A B C D Skip Time in seconds…" at bounding box center [454, 236] width 213 height 258
click at [446, 301] on button "Create poll" at bounding box center [455, 309] width 194 height 24
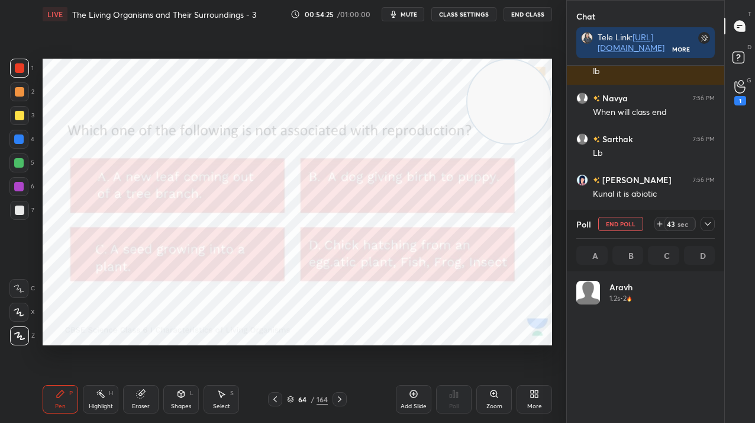
scroll to position [139, 135]
click at [626, 229] on button "End Poll" at bounding box center [620, 224] width 45 height 14
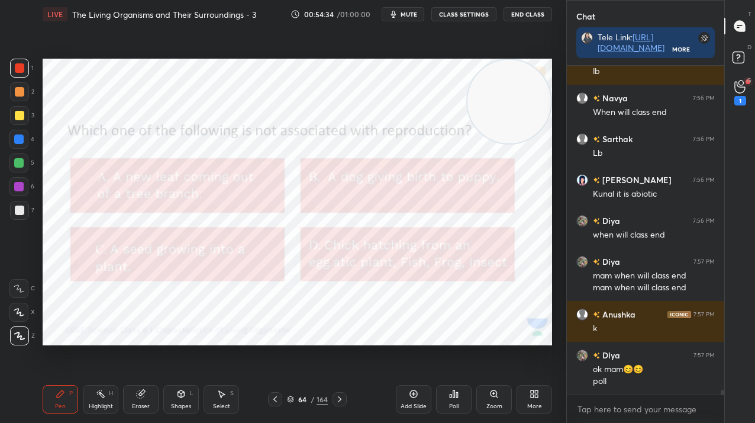
scroll to position [4, 4]
click at [453, 397] on icon at bounding box center [454, 393] width 2 height 7
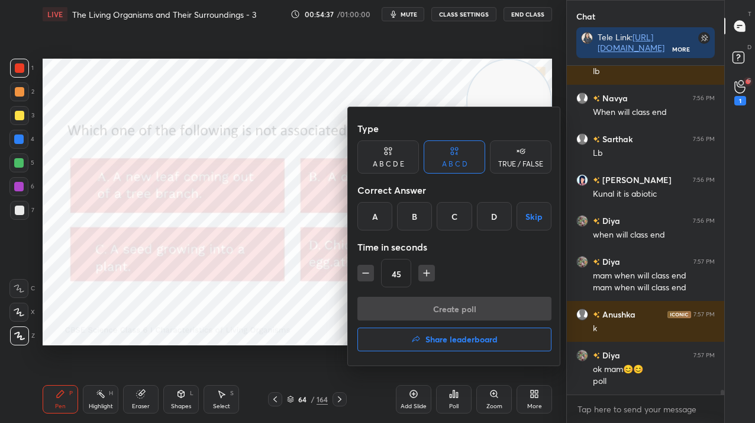
drag, startPoint x: 369, startPoint y: 214, endPoint x: 377, endPoint y: 240, distance: 27.2
click at [372, 217] on div "A" at bounding box center [375, 216] width 35 height 28
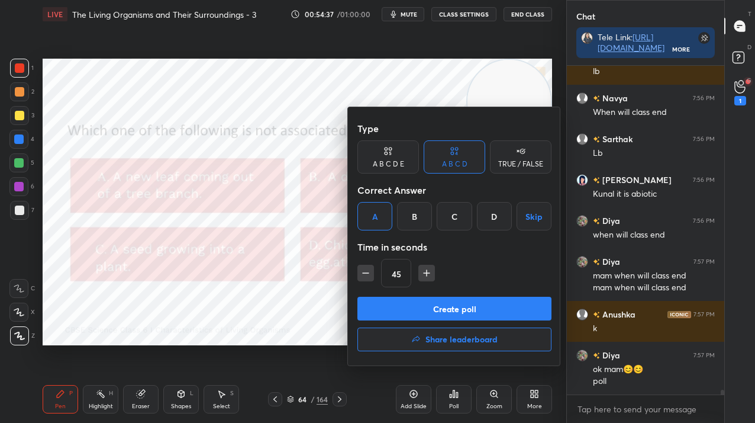
click at [391, 305] on button "Create poll" at bounding box center [455, 309] width 194 height 24
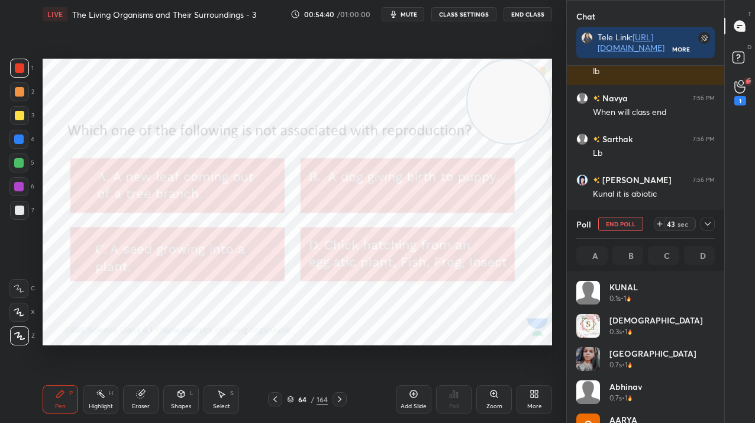
scroll to position [139, 135]
click at [705, 220] on icon at bounding box center [707, 223] width 9 height 9
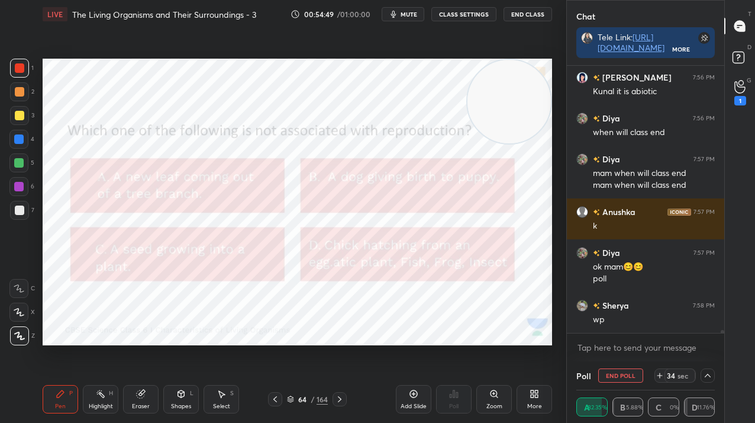
scroll to position [22478, 0]
click at [614, 375] on button "End Poll" at bounding box center [620, 375] width 45 height 14
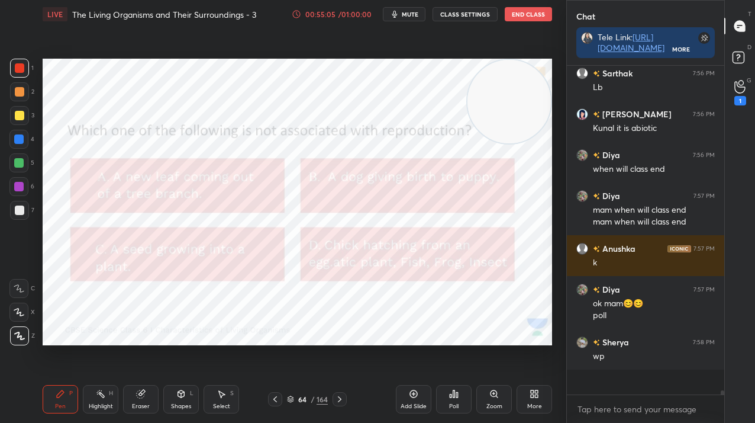
scroll to position [4, 4]
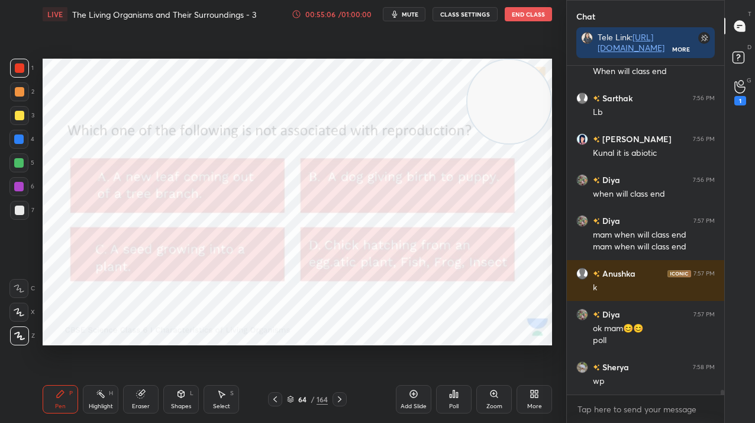
click at [313, 401] on div "64 / 164" at bounding box center [307, 399] width 79 height 14
click at [311, 397] on div "/" at bounding box center [313, 398] width 4 height 7
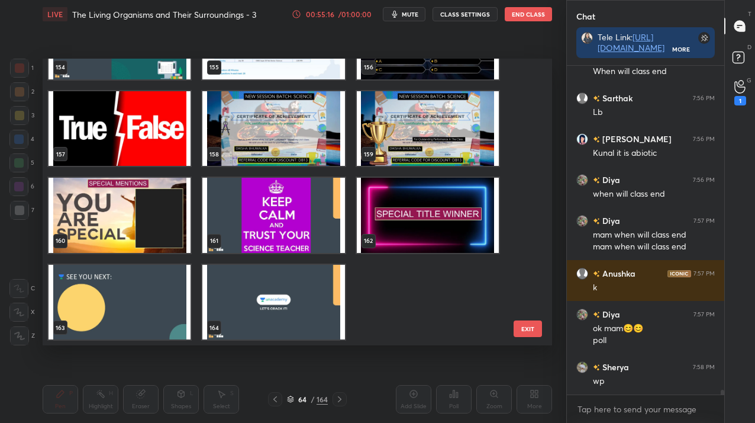
click at [143, 295] on img "grid" at bounding box center [120, 301] width 142 height 75
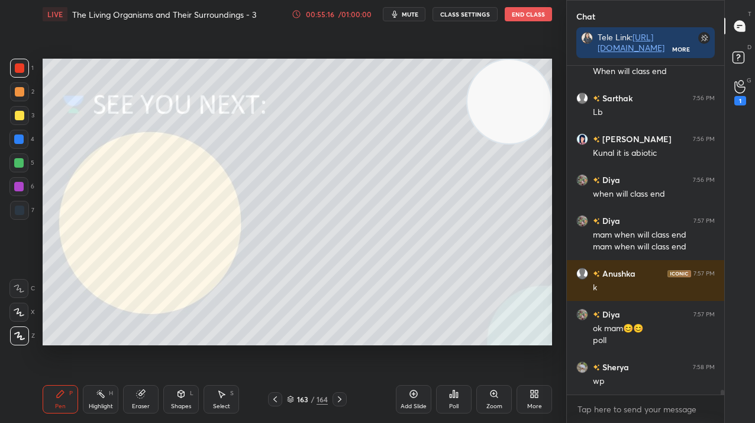
click at [143, 295] on img "grid" at bounding box center [120, 301] width 142 height 75
type textarea "x"
click at [597, 407] on textarea at bounding box center [646, 409] width 139 height 19
paste textarea "FREEE CLASS ON WEDNESDAYYY !!! 3:30 PM --> [URL][DOMAIN_NAME]"
type textarea "FREEE CLASS ON WEDNESDAYYY !!! 3:30 PM --> [URL][DOMAIN_NAME]"
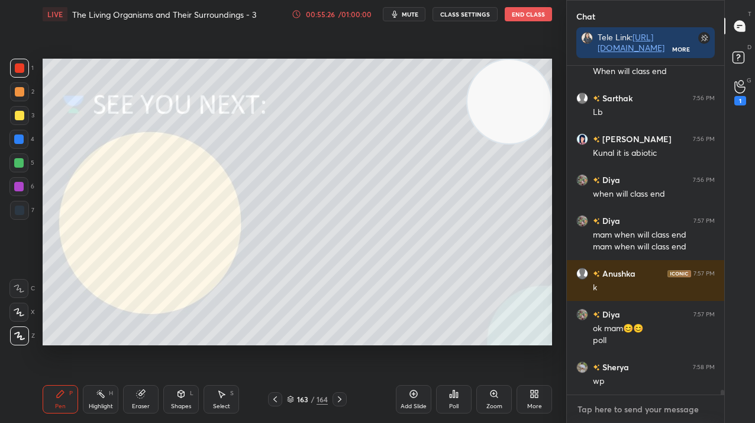
type textarea "x"
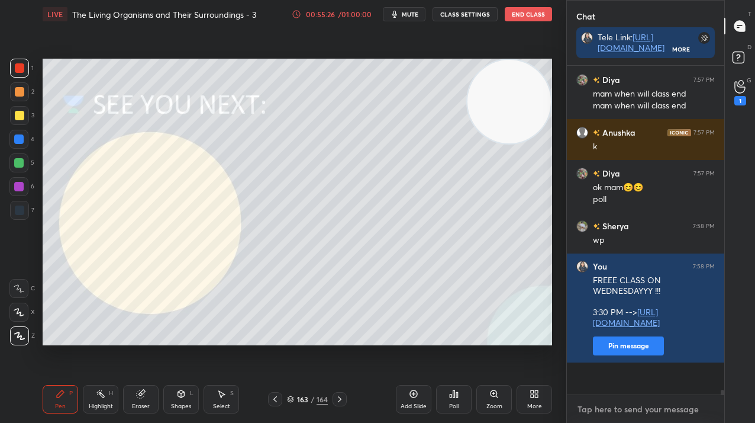
paste textarea "FREEE CLASS ON WEDNESDAYYY !!! 3:30 PM --> [URL][DOMAIN_NAME]"
type textarea "FREEE CLASS ON WEDNESDAYYY !!! 3:30 PM --> [URL][DOMAIN_NAME]"
type textarea "x"
paste textarea "FREEE CLASS ON WEDNESDAYYY !!! 3:30 PM --> [URL][DOMAIN_NAME]"
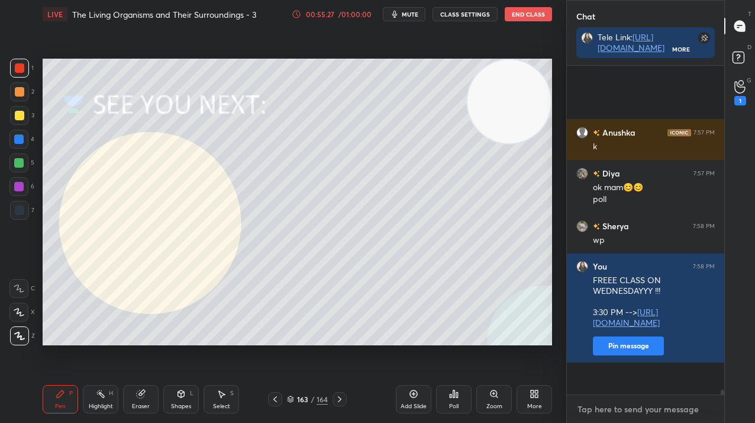
type textarea "FREEE CLASS ON WEDNESDAYYY !!! 3:30 PM --> [URL][DOMAIN_NAME]"
type textarea "x"
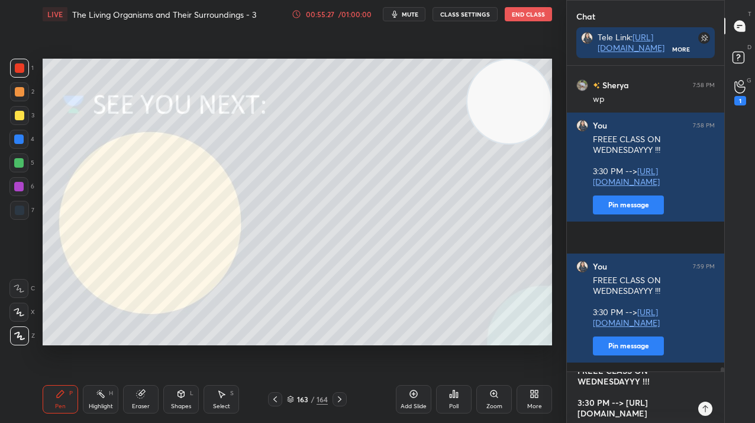
type textarea "x"
paste textarea "FREEE CLASS ON WEDNESDAYYY !!! 3:30 PM --> [URL][DOMAIN_NAME]"
type textarea "FREEE CLASS ON WEDNESDAYYY !!! 3:30 PM --> [URL][DOMAIN_NAME]"
type textarea "x"
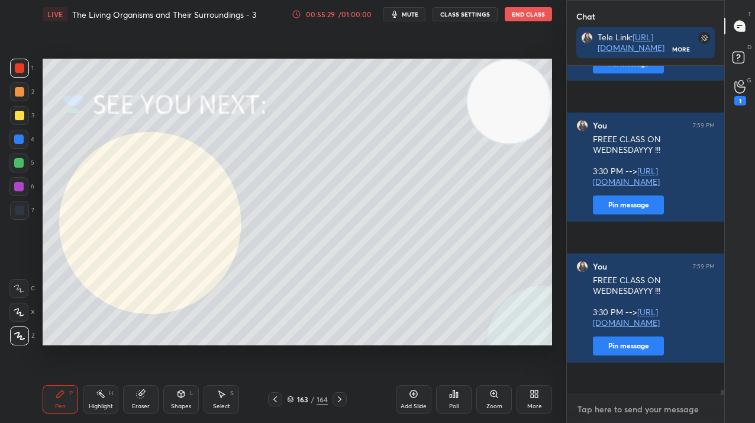
paste textarea "FREEE CLASS ON WEDNESDAYYY !!! 3:30 PM --> [URL][DOMAIN_NAME]"
type textarea "FREEE CLASS ON WEDNESDAYYY !!! 3:30 PM --> [URL][DOMAIN_NAME]"
type textarea "x"
click at [449, 394] on icon at bounding box center [453, 393] width 9 height 9
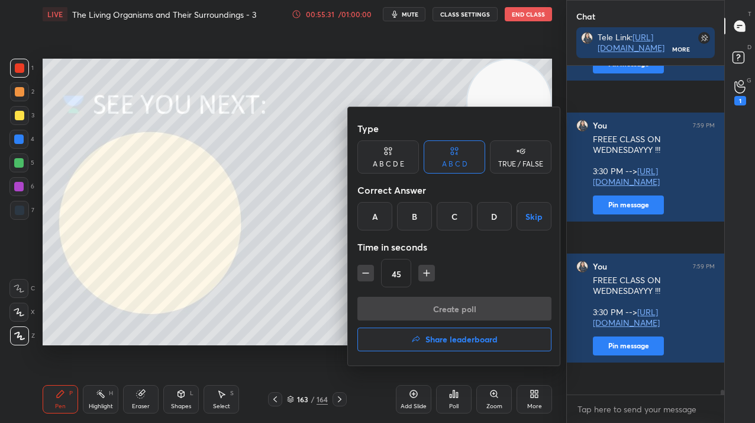
click at [445, 338] on h4 "Share leaderboard" at bounding box center [462, 339] width 72 height 8
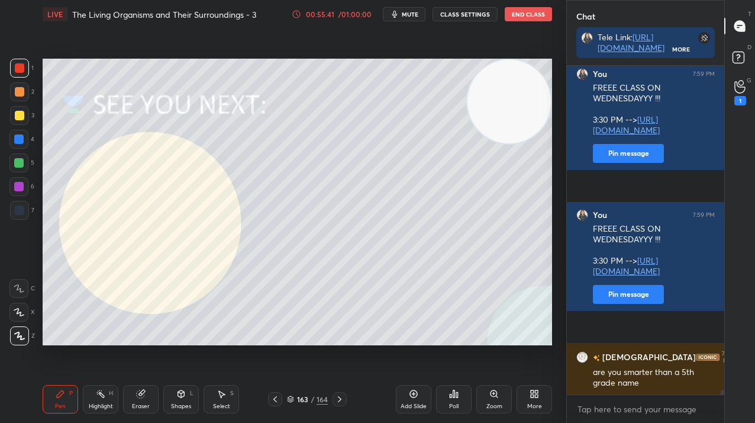
click at [311, 397] on div "/" at bounding box center [313, 398] width 4 height 7
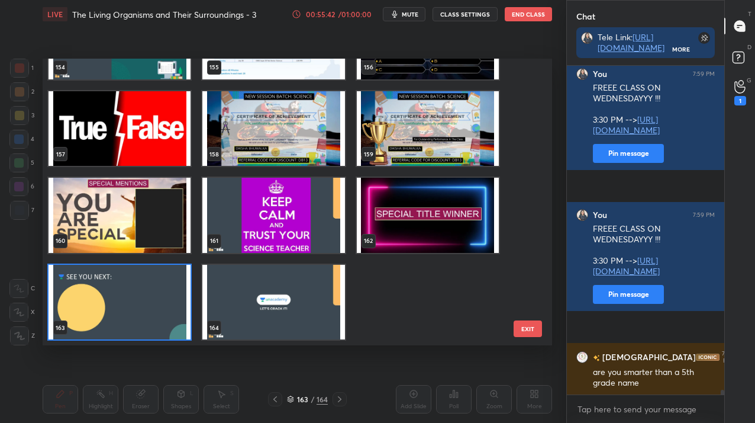
click at [368, 142] on img "grid" at bounding box center [428, 128] width 142 height 75
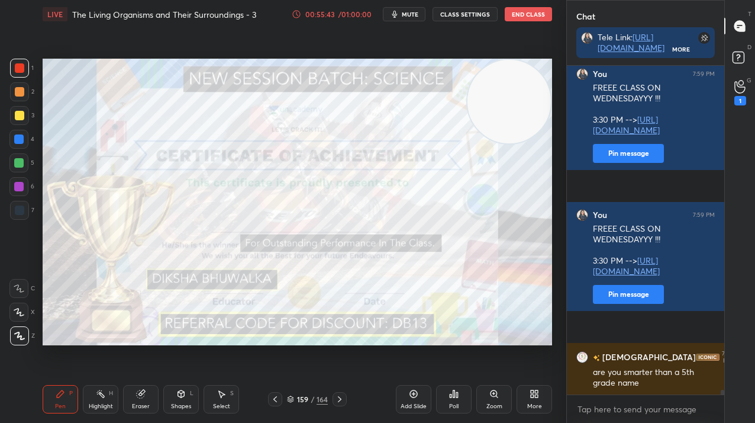
click at [368, 142] on img "grid" at bounding box center [428, 128] width 142 height 75
click at [309, 400] on div "159 / 164" at bounding box center [307, 399] width 41 height 11
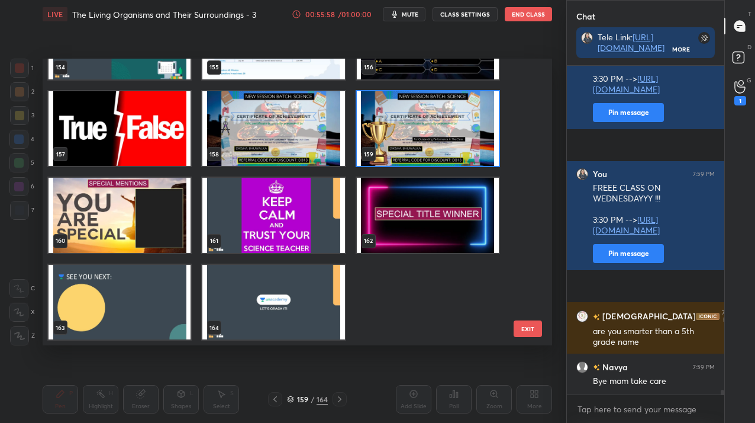
click at [146, 318] on img "grid" at bounding box center [120, 301] width 142 height 75
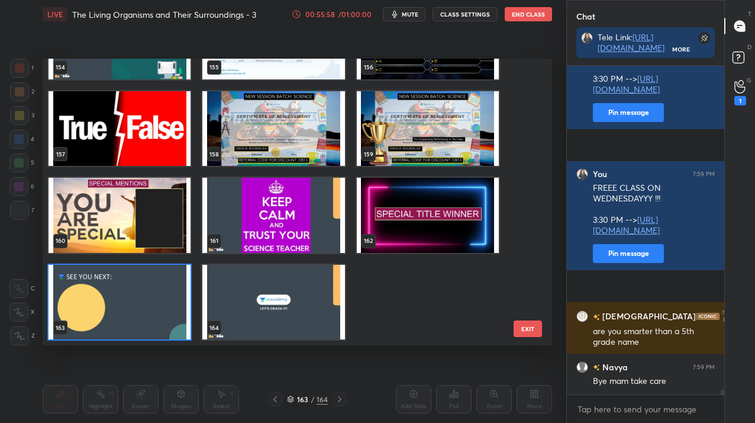
click at [146, 318] on img "grid" at bounding box center [120, 301] width 142 height 75
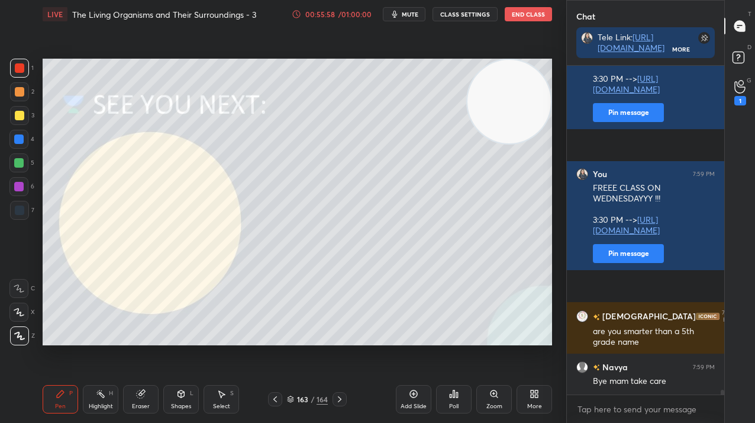
click at [146, 318] on img "grid" at bounding box center [120, 301] width 142 height 75
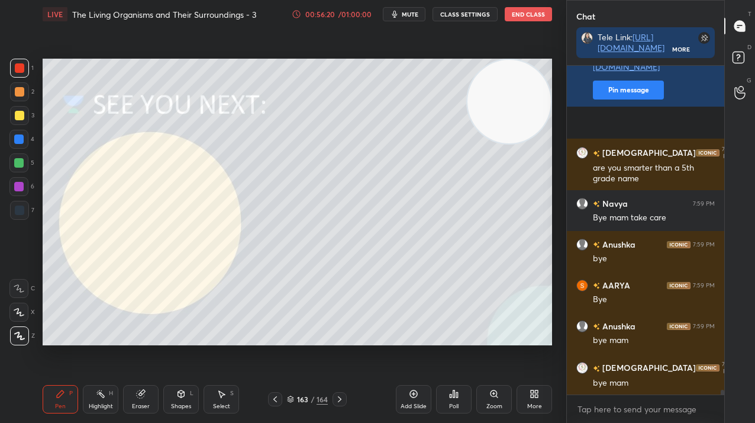
click at [400, 17] on icon "button" at bounding box center [394, 13] width 9 height 9
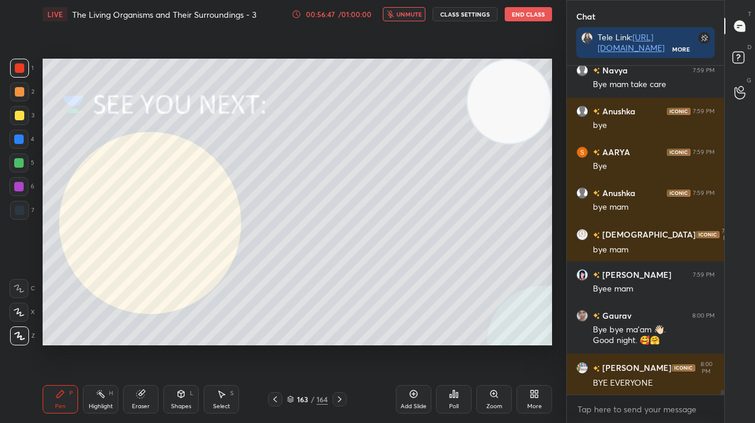
scroll to position [23438, 0]
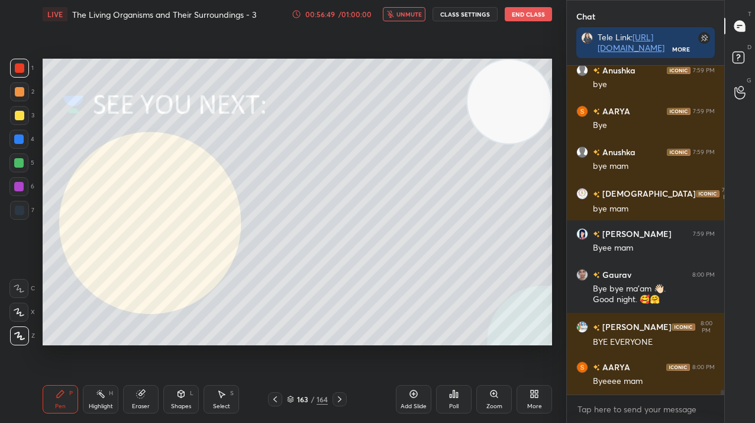
click at [18, 215] on div at bounding box center [19, 210] width 19 height 19
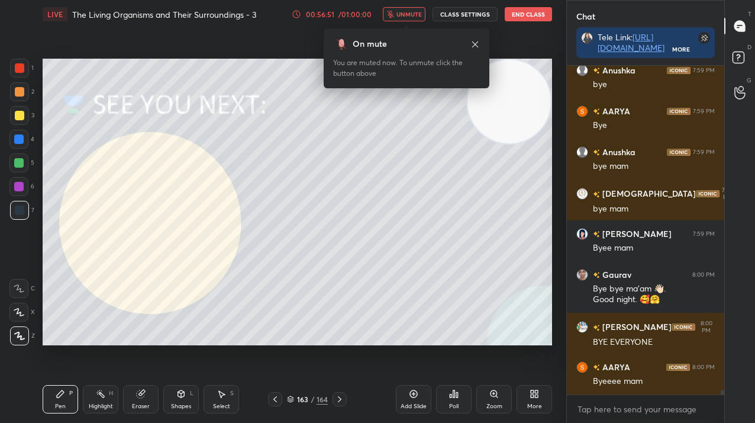
click at [20, 114] on div at bounding box center [19, 115] width 9 height 9
click at [15, 181] on div at bounding box center [18, 186] width 19 height 19
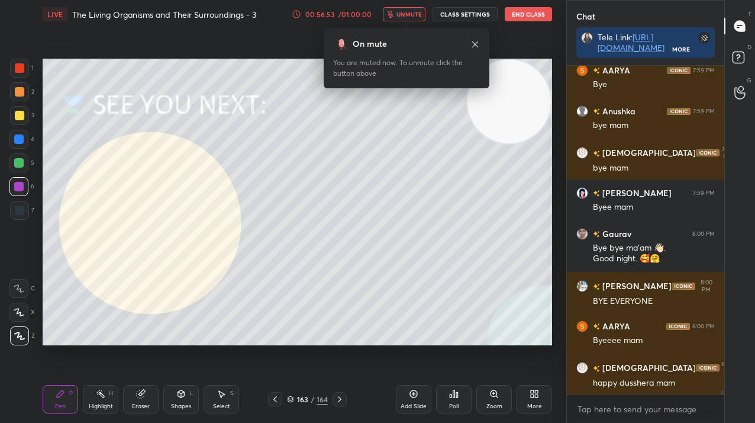
click at [20, 158] on div at bounding box center [18, 162] width 9 height 9
click at [24, 110] on div at bounding box center [19, 115] width 19 height 19
click at [20, 64] on div at bounding box center [19, 67] width 9 height 9
click at [21, 114] on div at bounding box center [19, 115] width 9 height 9
click at [18, 169] on div at bounding box center [18, 162] width 19 height 19
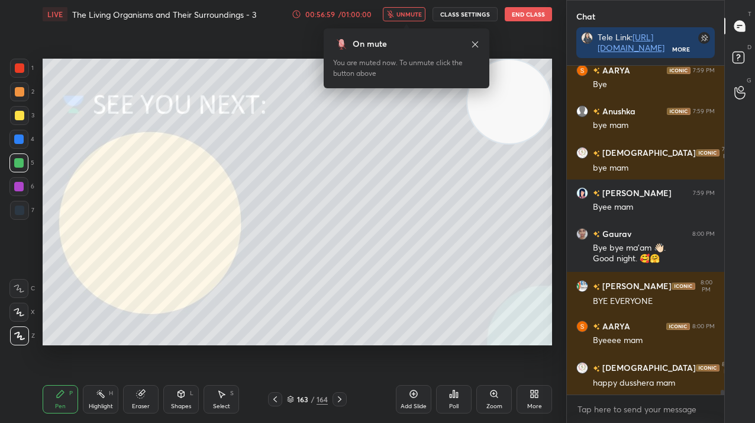
click at [18, 211] on div at bounding box center [19, 209] width 9 height 9
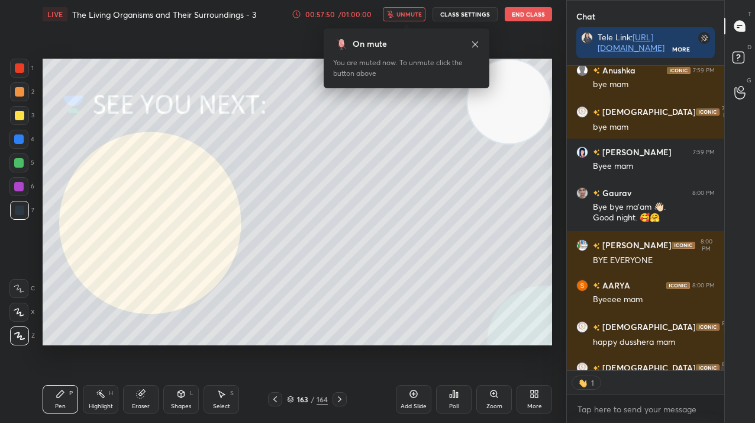
scroll to position [301, 154]
click at [472, 44] on icon at bounding box center [475, 44] width 9 height 9
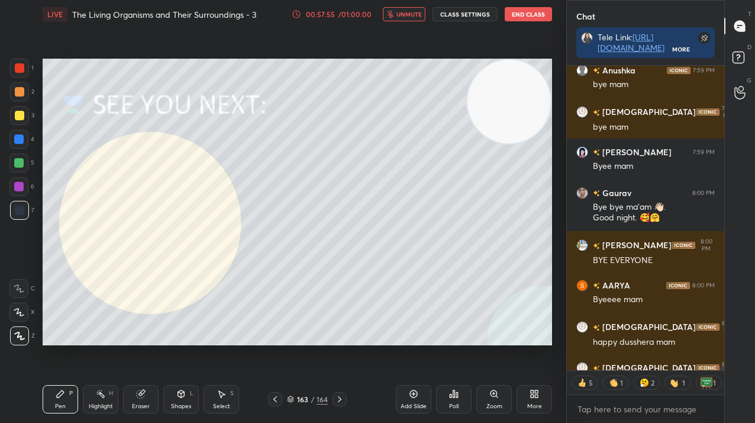
click at [15, 70] on div at bounding box center [19, 67] width 9 height 9
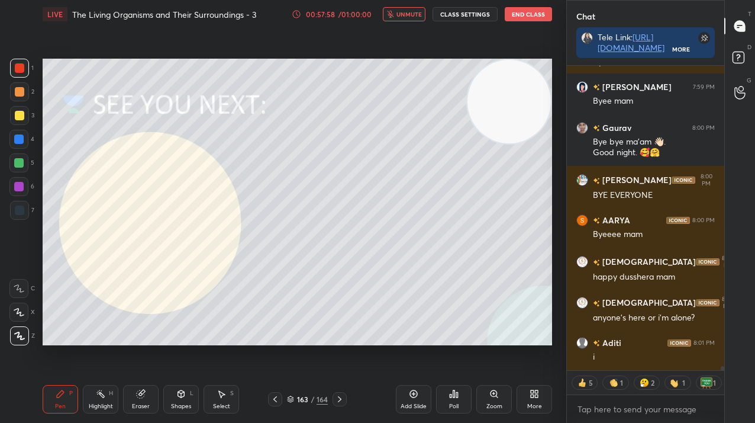
click at [16, 107] on div at bounding box center [19, 115] width 19 height 19
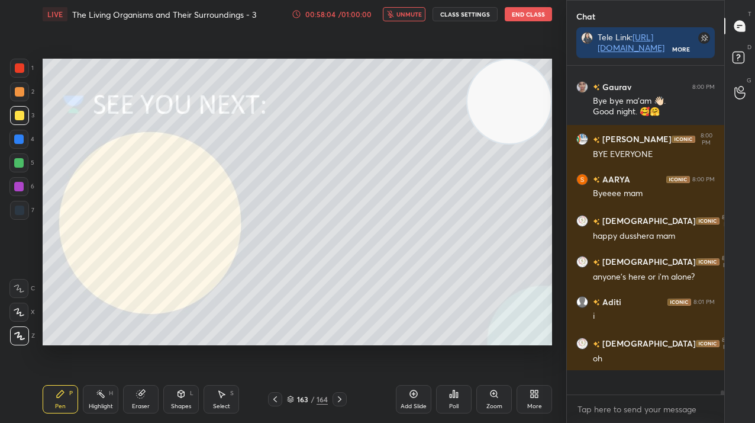
scroll to position [23601, 0]
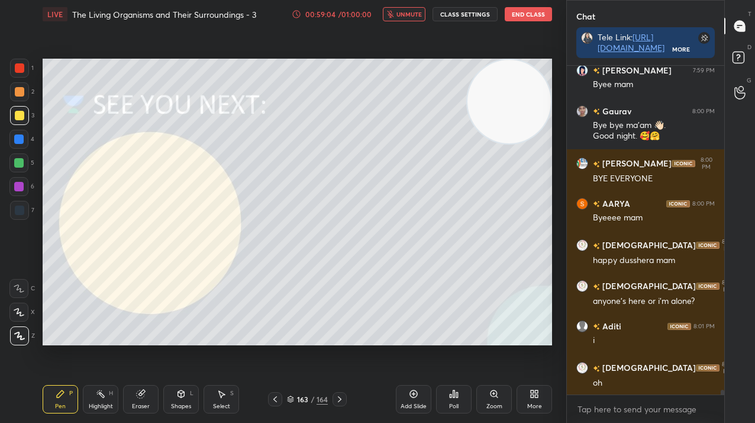
click at [17, 166] on div at bounding box center [18, 162] width 9 height 9
click at [22, 66] on div at bounding box center [19, 67] width 9 height 9
click at [25, 112] on div at bounding box center [19, 115] width 19 height 19
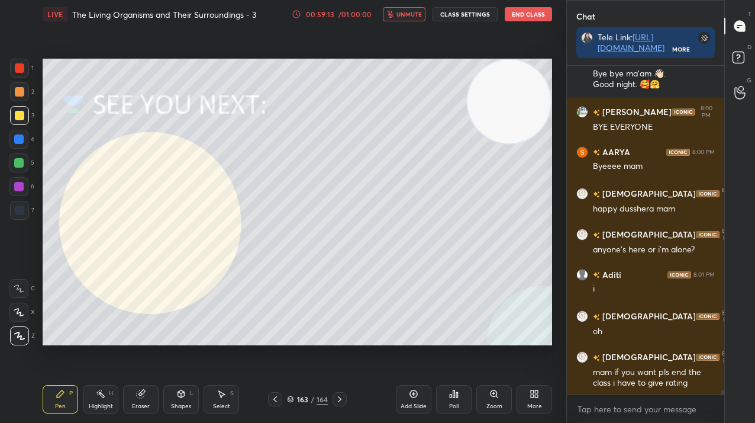
click at [530, 15] on button "End Class" at bounding box center [528, 14] width 47 height 14
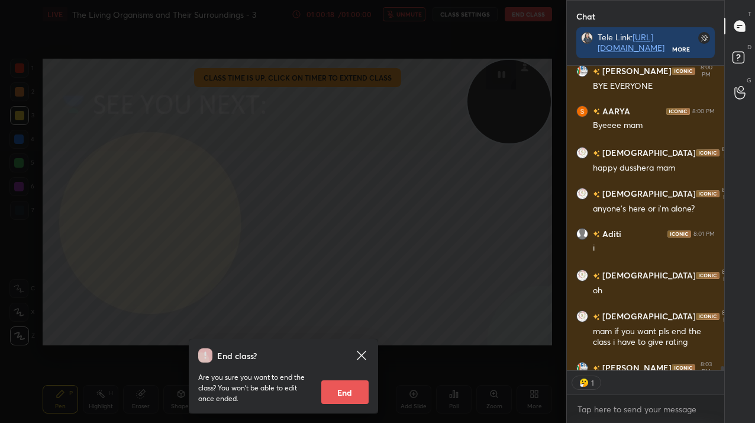
scroll to position [301, 154]
click at [351, 387] on button "End" at bounding box center [344, 392] width 47 height 24
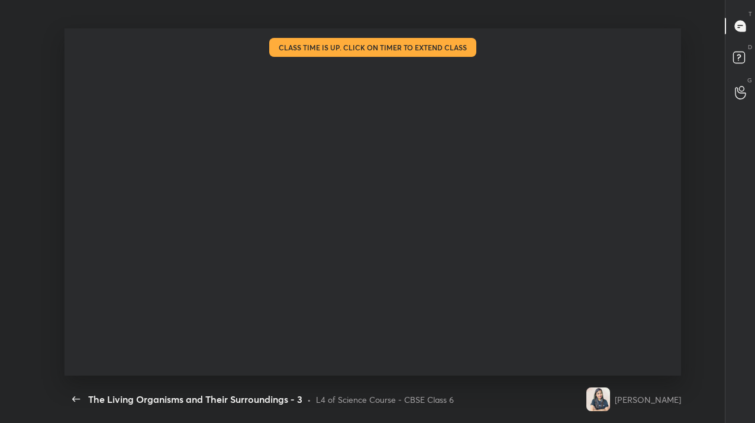
scroll to position [0, 0]
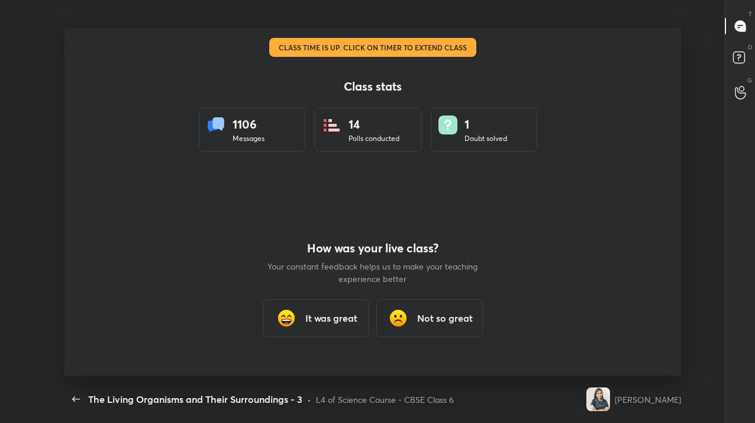
click at [319, 315] on h3 "It was great" at bounding box center [331, 318] width 52 height 14
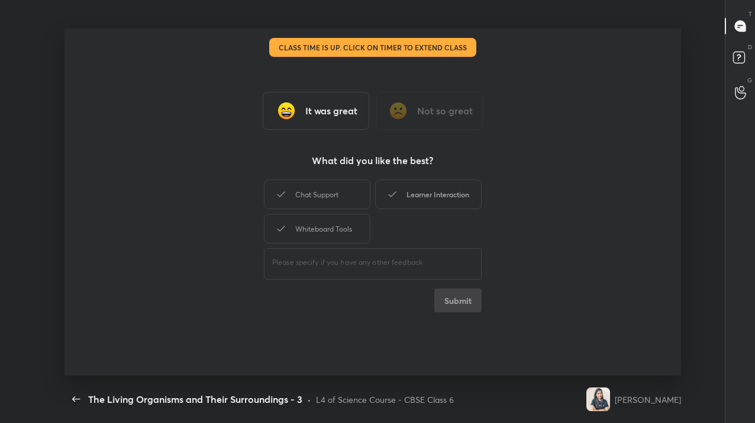
click at [429, 198] on div "Learner Interaction" at bounding box center [428, 194] width 107 height 30
click at [446, 309] on button "Submit" at bounding box center [458, 300] width 47 height 24
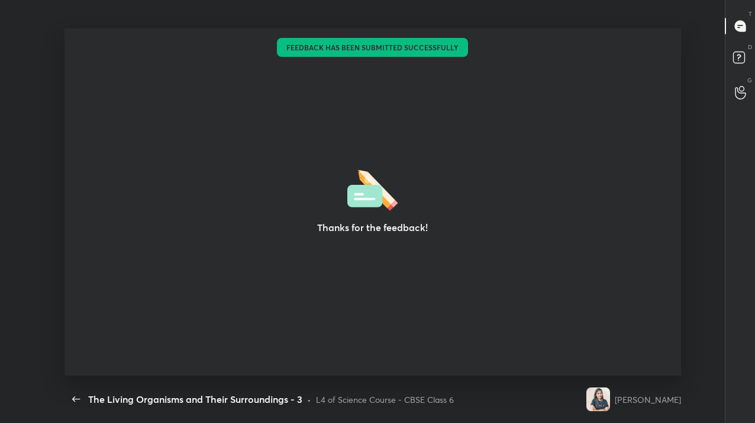
type textarea "x"
